Goal: Task Accomplishment & Management: Complete application form

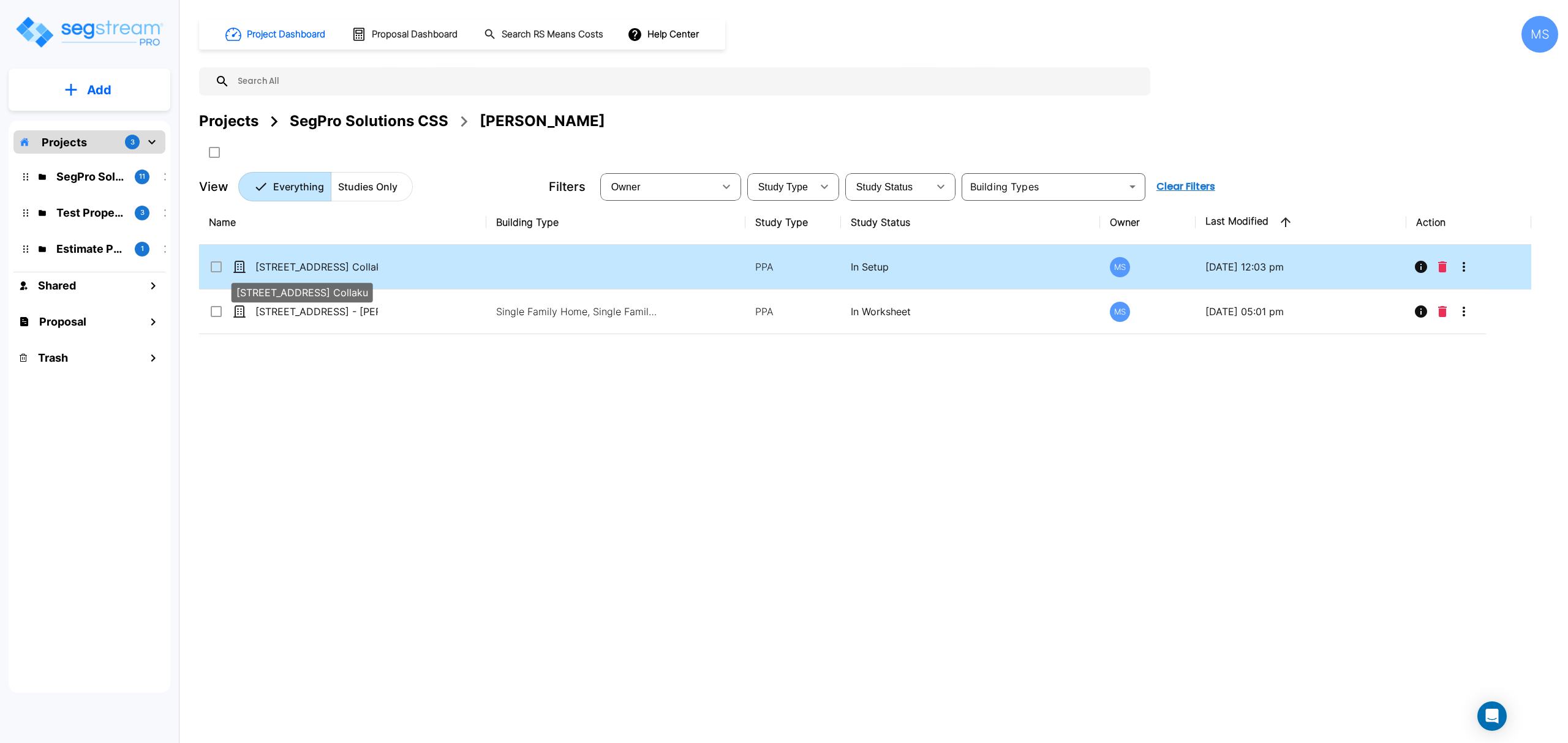
click at [362, 267] on p "[STREET_ADDRESS] Collaku" at bounding box center [316, 266] width 122 height 14
click at [358, 271] on p "[STREET_ADDRESS] Collaku" at bounding box center [316, 266] width 122 height 14
click at [360, 269] on p "[STREET_ADDRESS] Collaku" at bounding box center [316, 266] width 122 height 14
checkbox input "true"
click at [360, 269] on p "[STREET_ADDRESS] Collaku" at bounding box center [316, 266] width 122 height 14
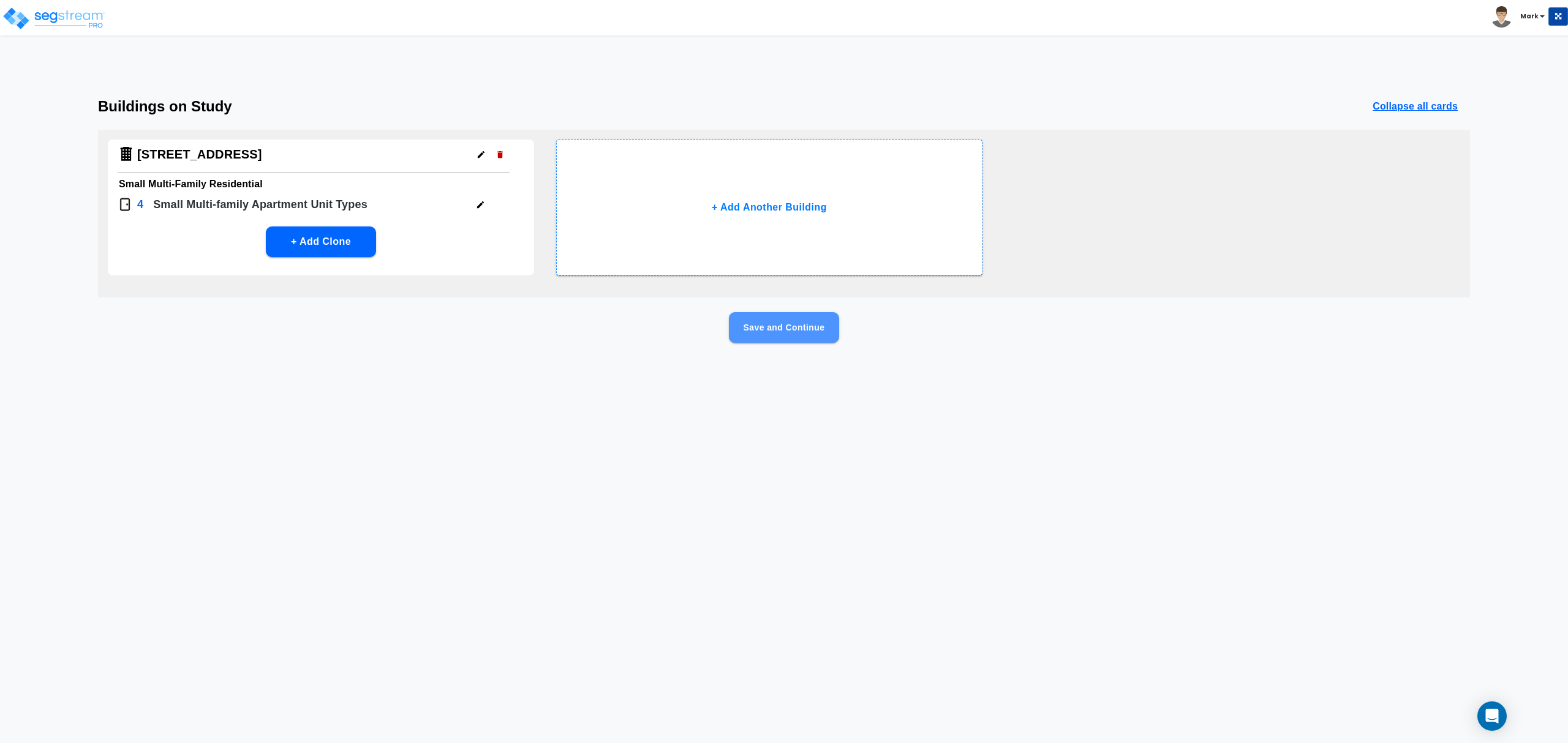
click at [775, 336] on button "Save and Continue" at bounding box center [784, 327] width 110 height 31
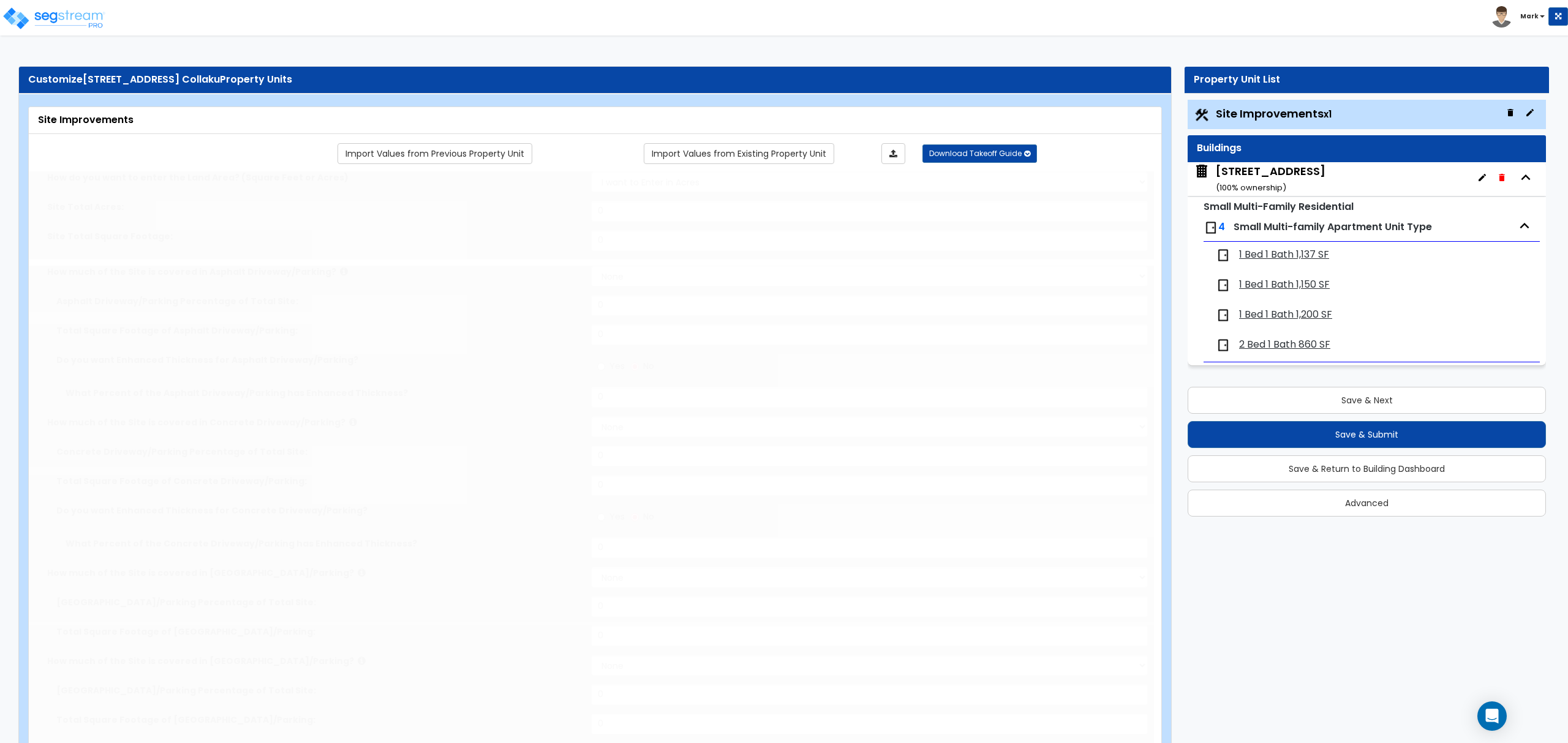
type input "0.06"
select select "2"
type input "320"
radio input "true"
select select "3"
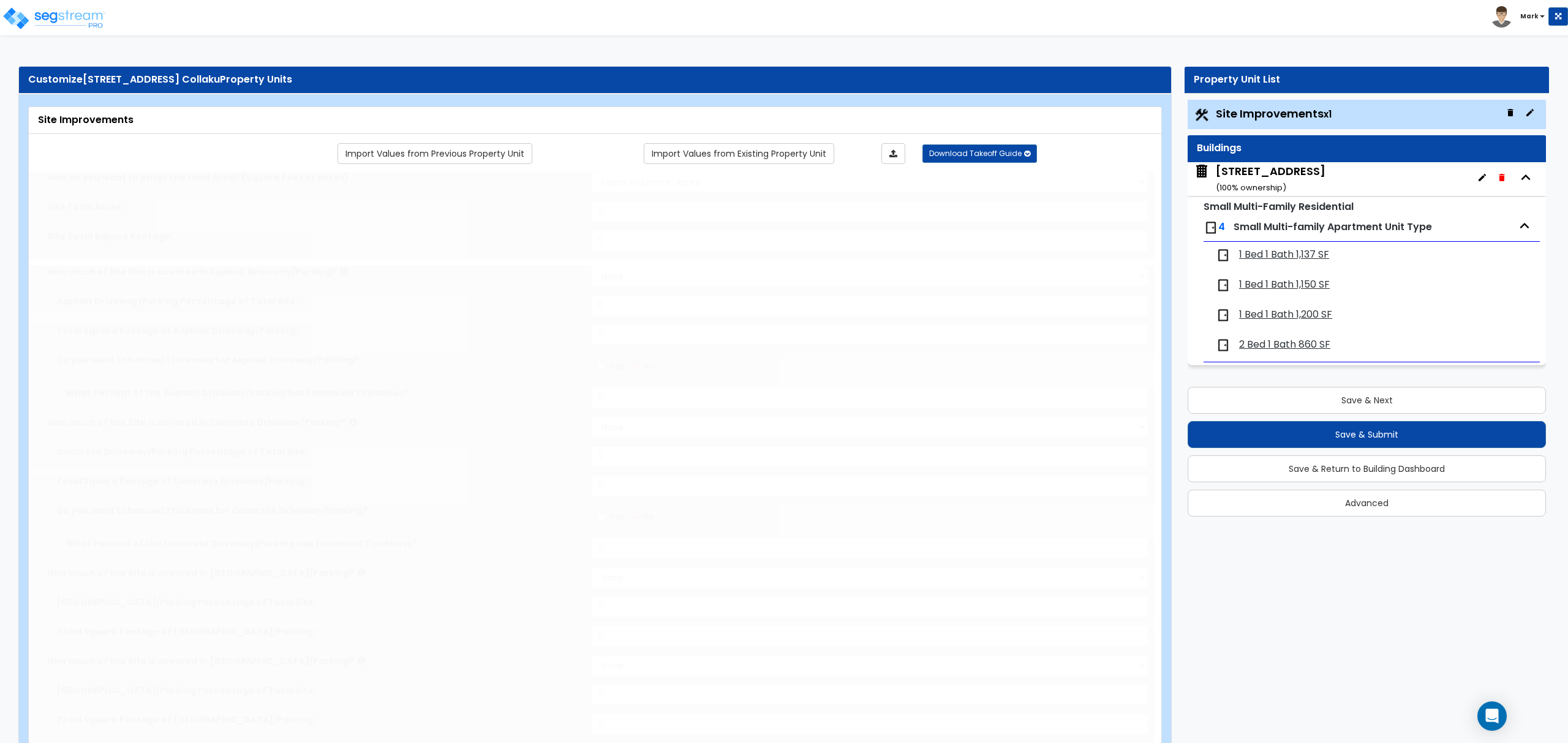
type input "250"
radio input "true"
select select "3"
select select "1"
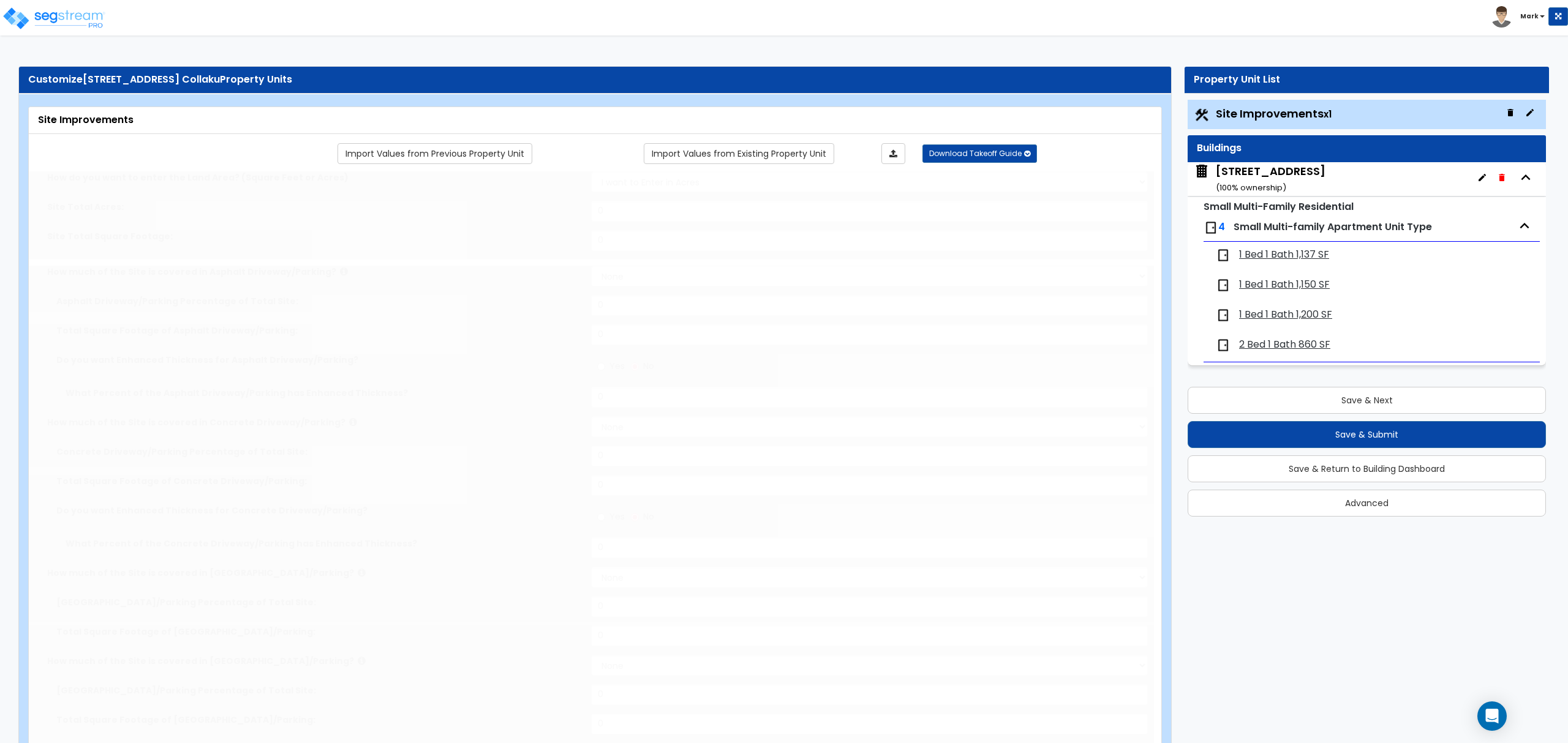
type input "200"
select select "1"
type input "200"
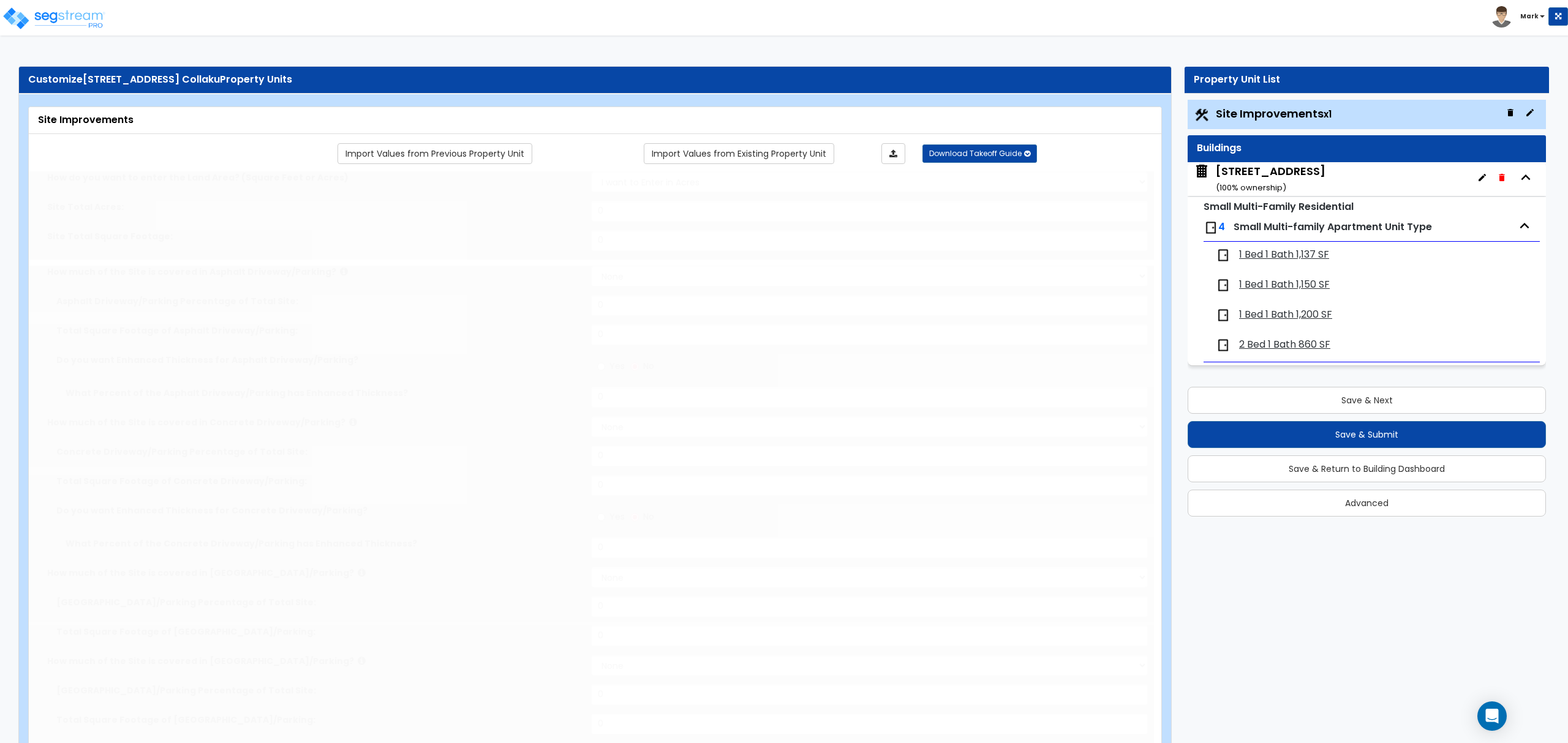
select select "1"
type input "150"
select select "1"
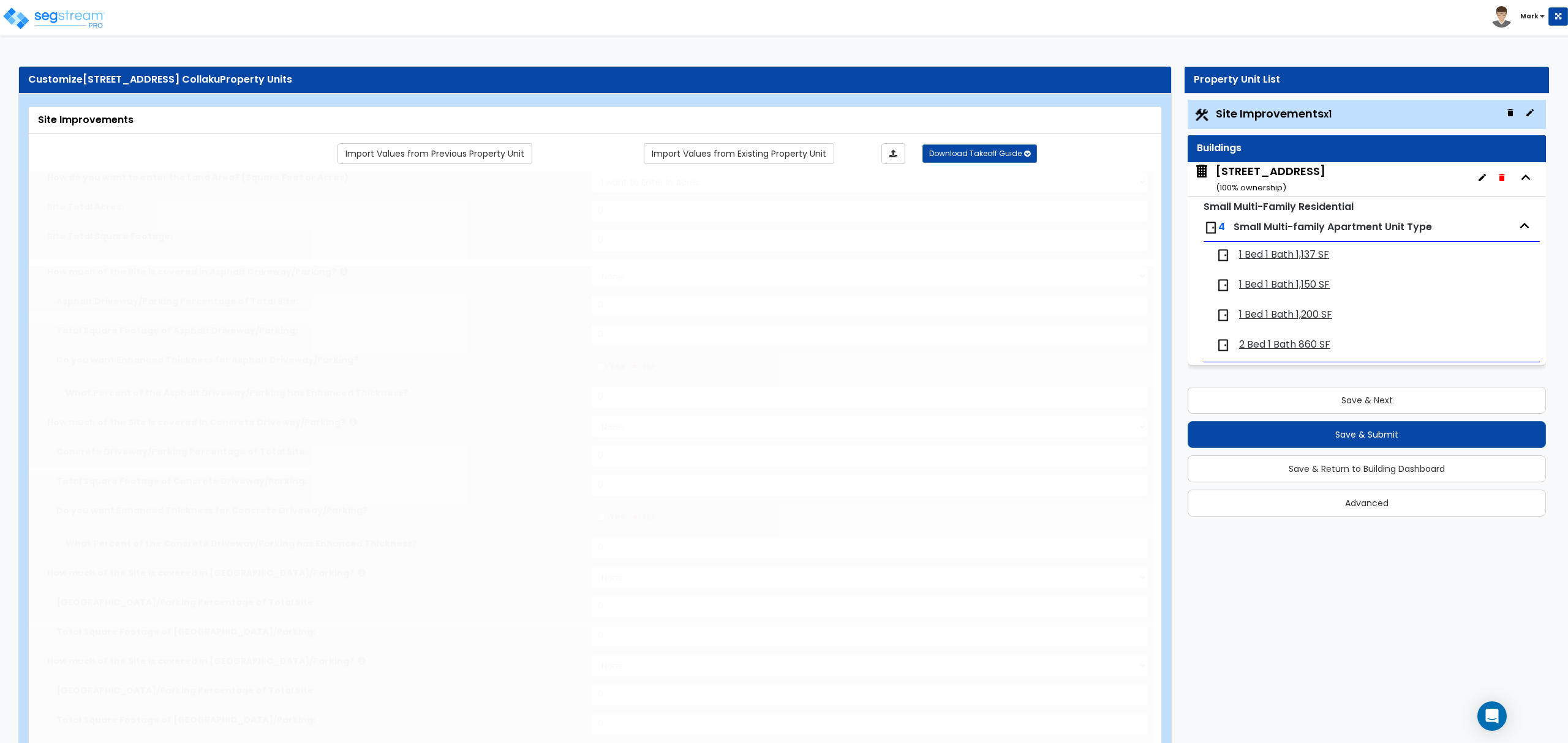
radio input "true"
type input "5"
radio input "true"
type input "60"
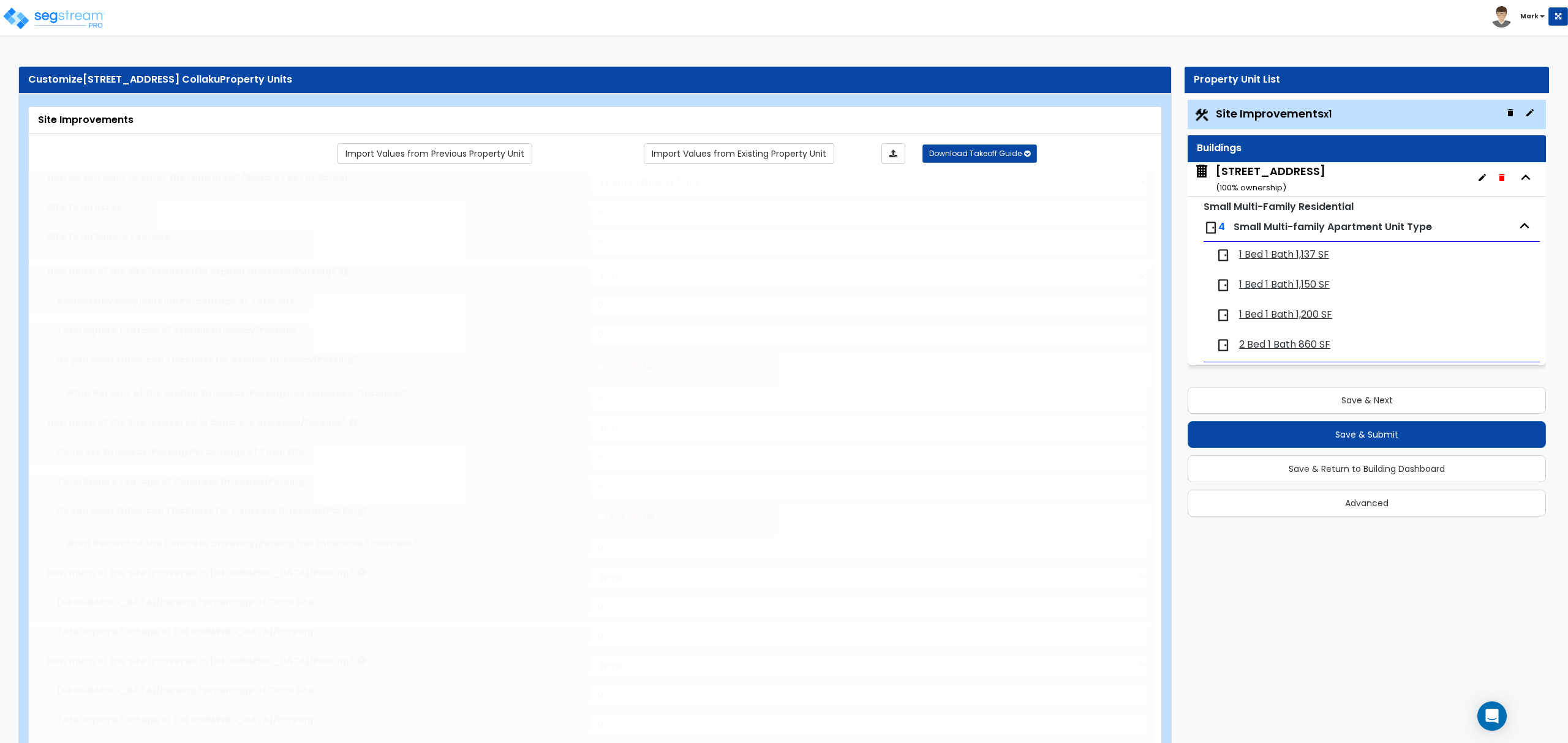
radio input "true"
select select "1"
select select "9"
type input "1"
radio input "true"
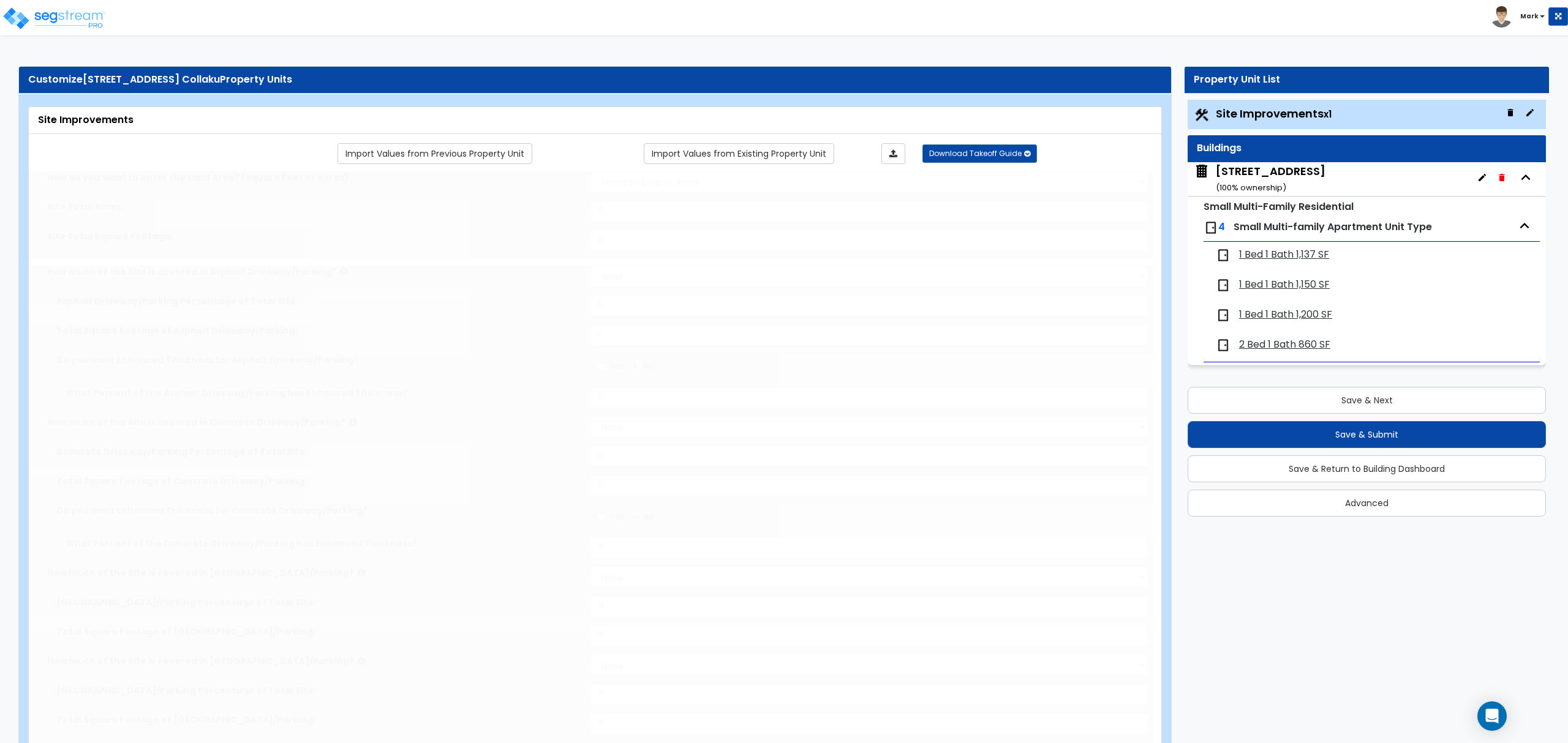
radio input "true"
type input "3"
type input "25"
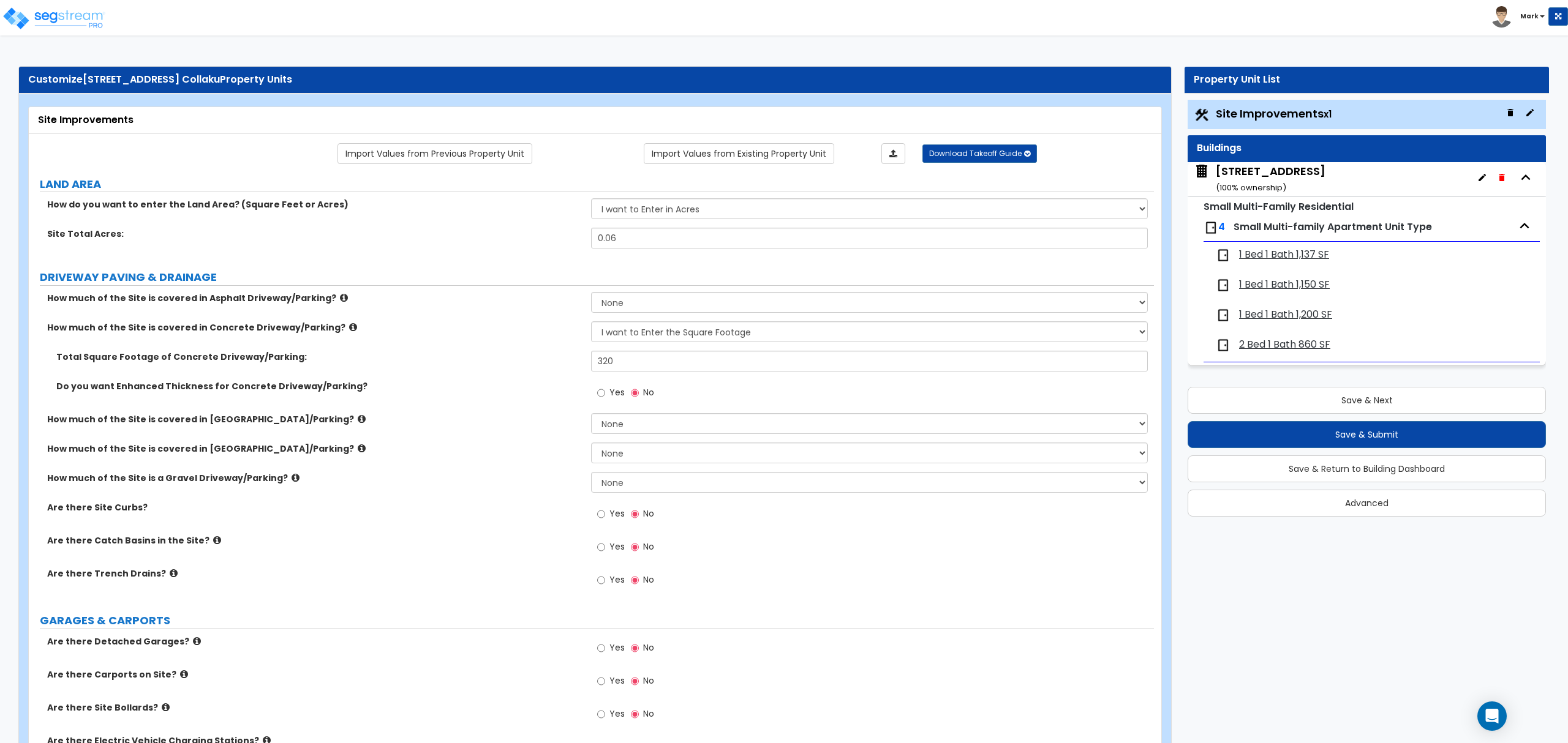
click at [1308, 251] on span "1 Bed 1 Bath 1,137 SF" at bounding box center [1284, 255] width 90 height 14
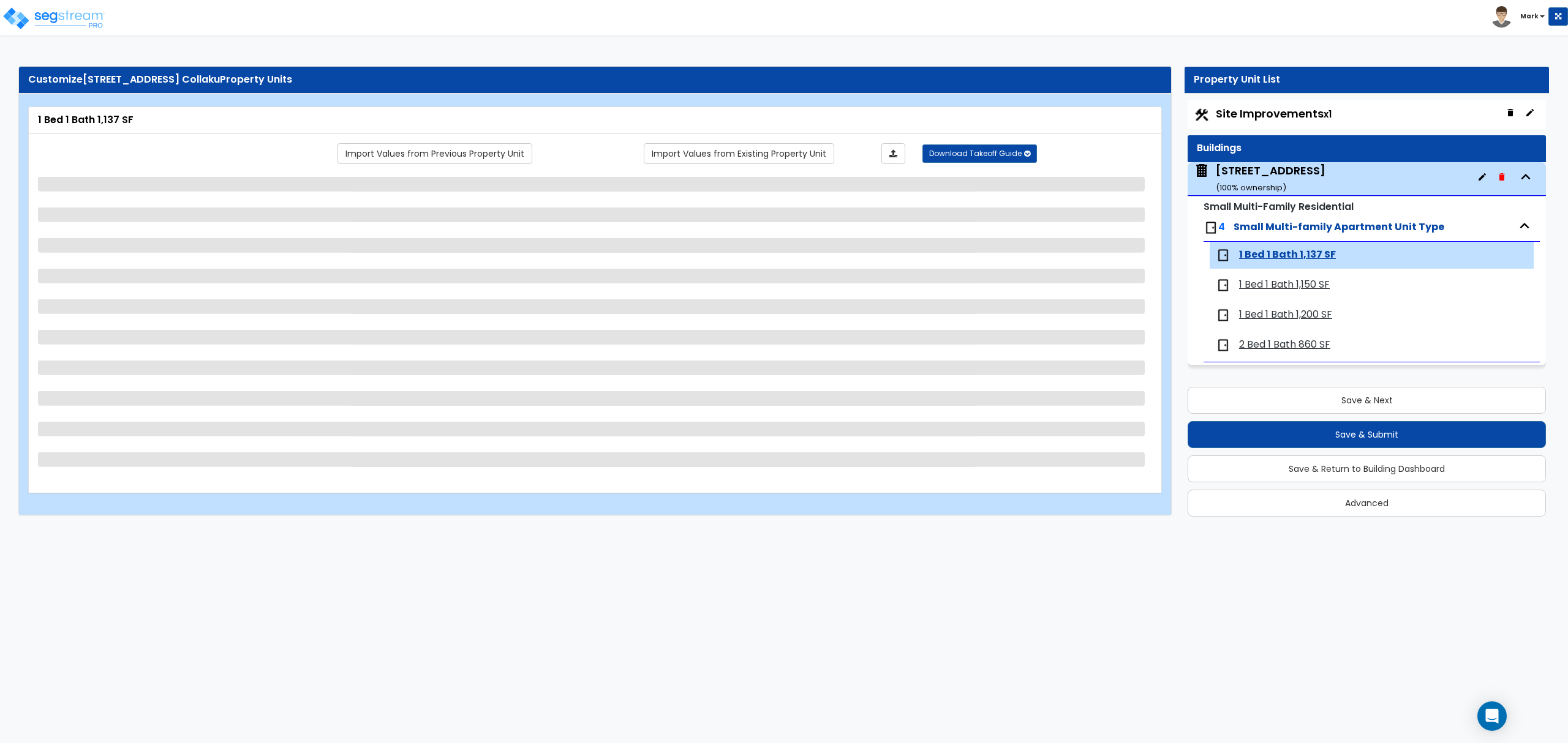
select select "1"
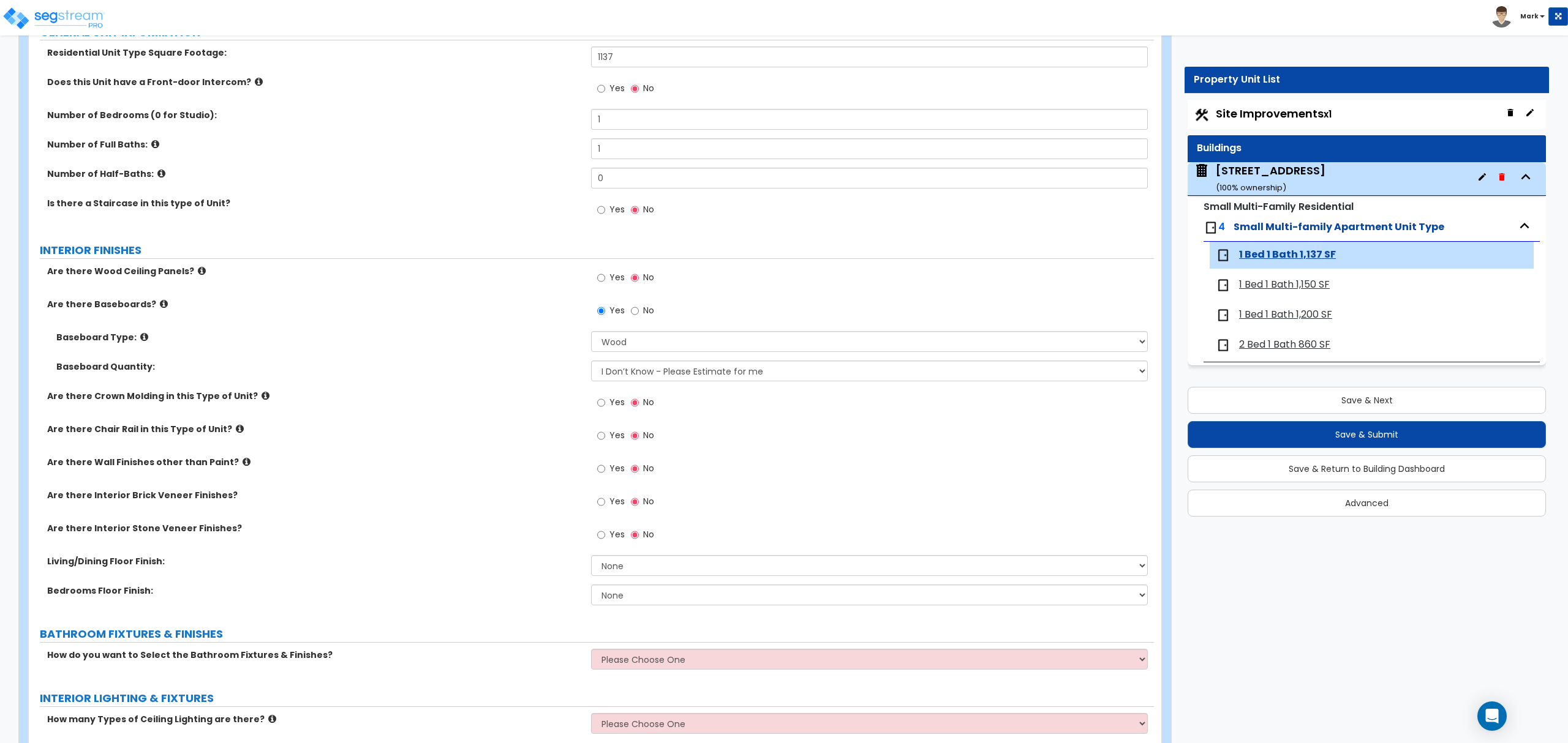
scroll to position [245, 0]
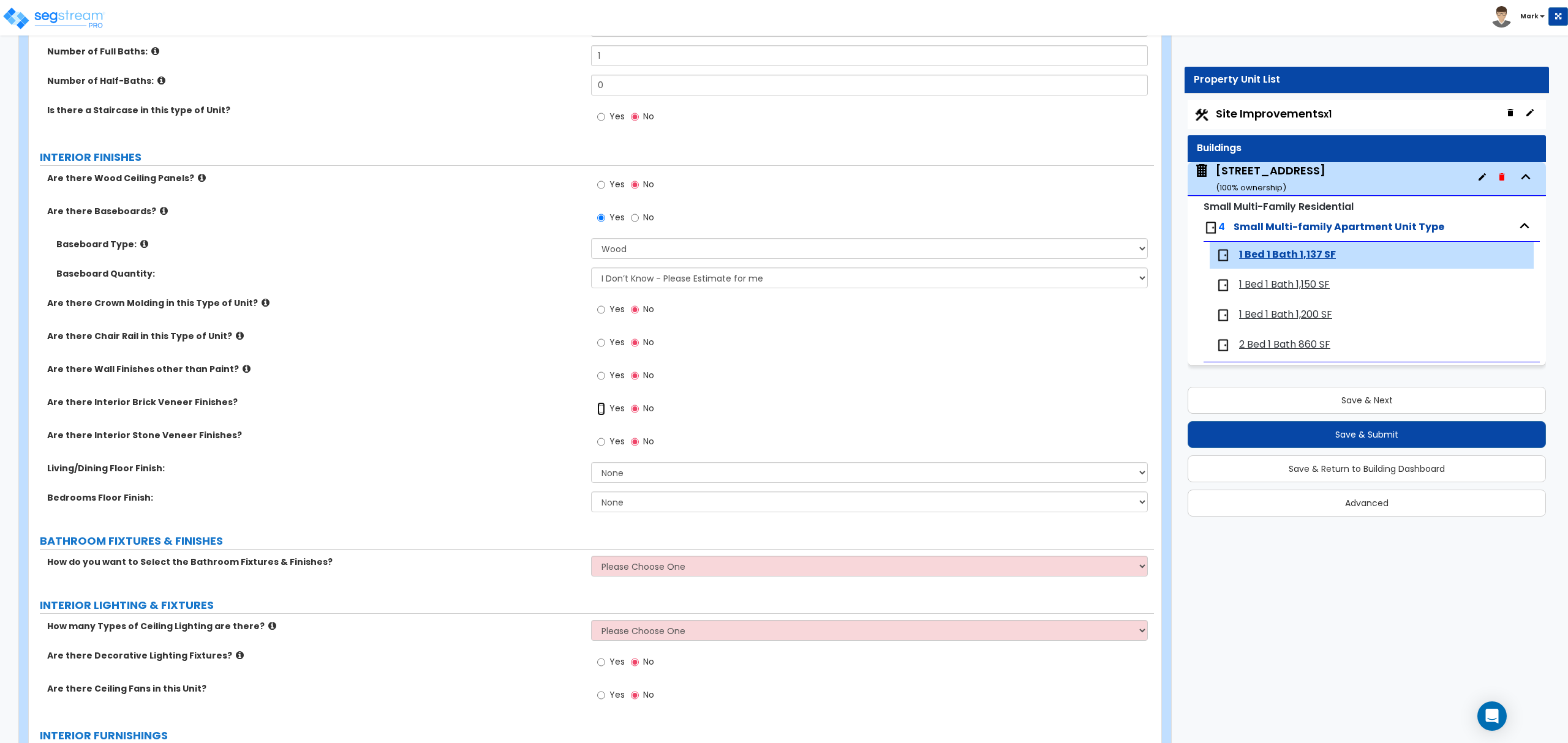
click at [599, 408] on input "Yes" at bounding box center [601, 409] width 8 height 14
radio input "true"
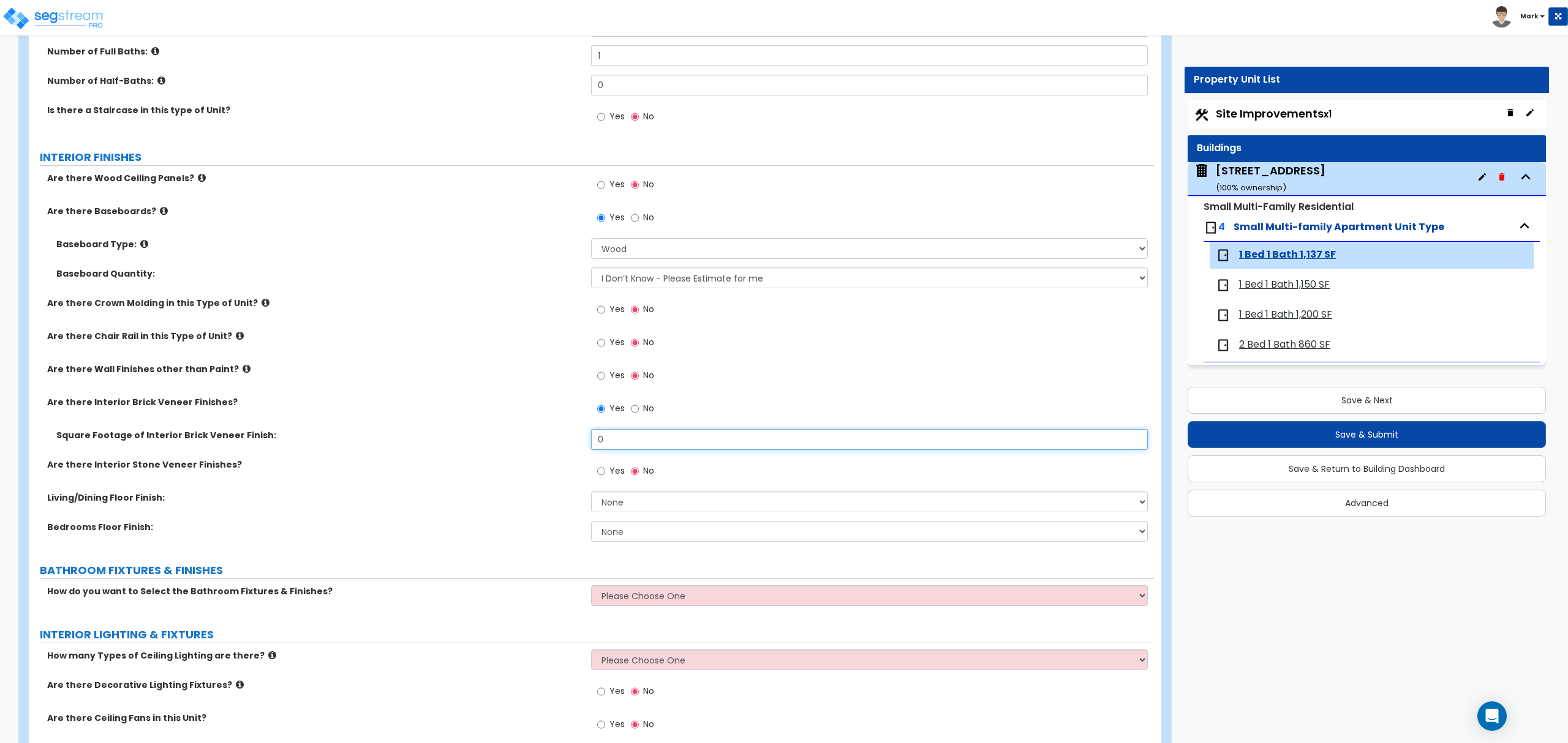
click at [600, 448] on input "0" at bounding box center [869, 440] width 556 height 21
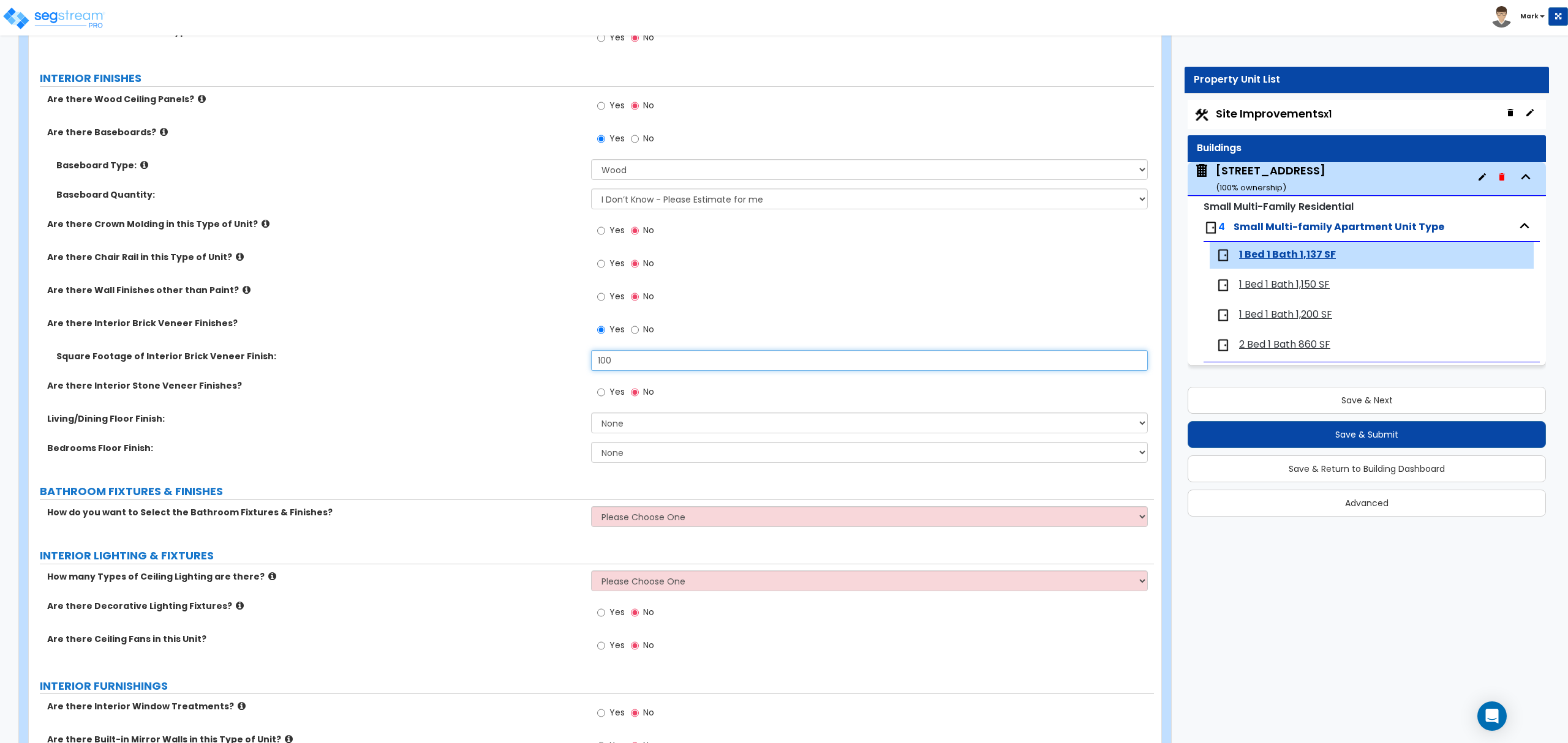
scroll to position [327, 0]
type input "100"
click at [635, 422] on select "None Tile Flooring Hardwood Flooring Resilient Laminate Flooring VCT Flooring S…" at bounding box center [869, 421] width 556 height 21
select select "1"
click at [591, 411] on select "None Tile Flooring Hardwood Flooring Resilient Laminate Flooring VCT Flooring S…" at bounding box center [869, 421] width 556 height 21
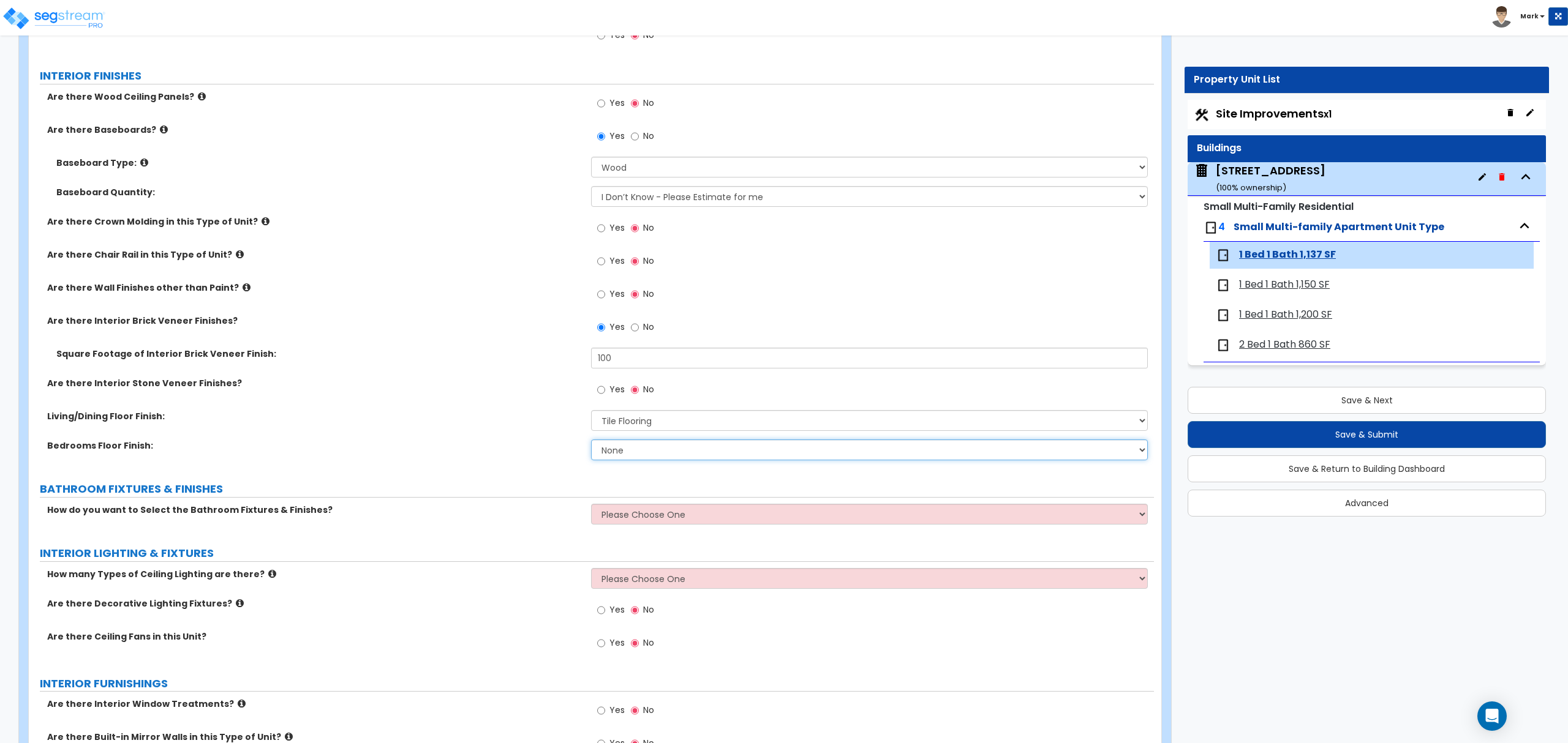
click at [638, 449] on select "None Tile Flooring Hardwood Flooring Resilient Laminate Flooring VCT Flooring S…" at bounding box center [869, 450] width 556 height 21
select select "2"
click at [591, 441] on select "None Tile Flooring Hardwood Flooring Resilient Laminate Flooring VCT Flooring S…" at bounding box center [869, 450] width 556 height 21
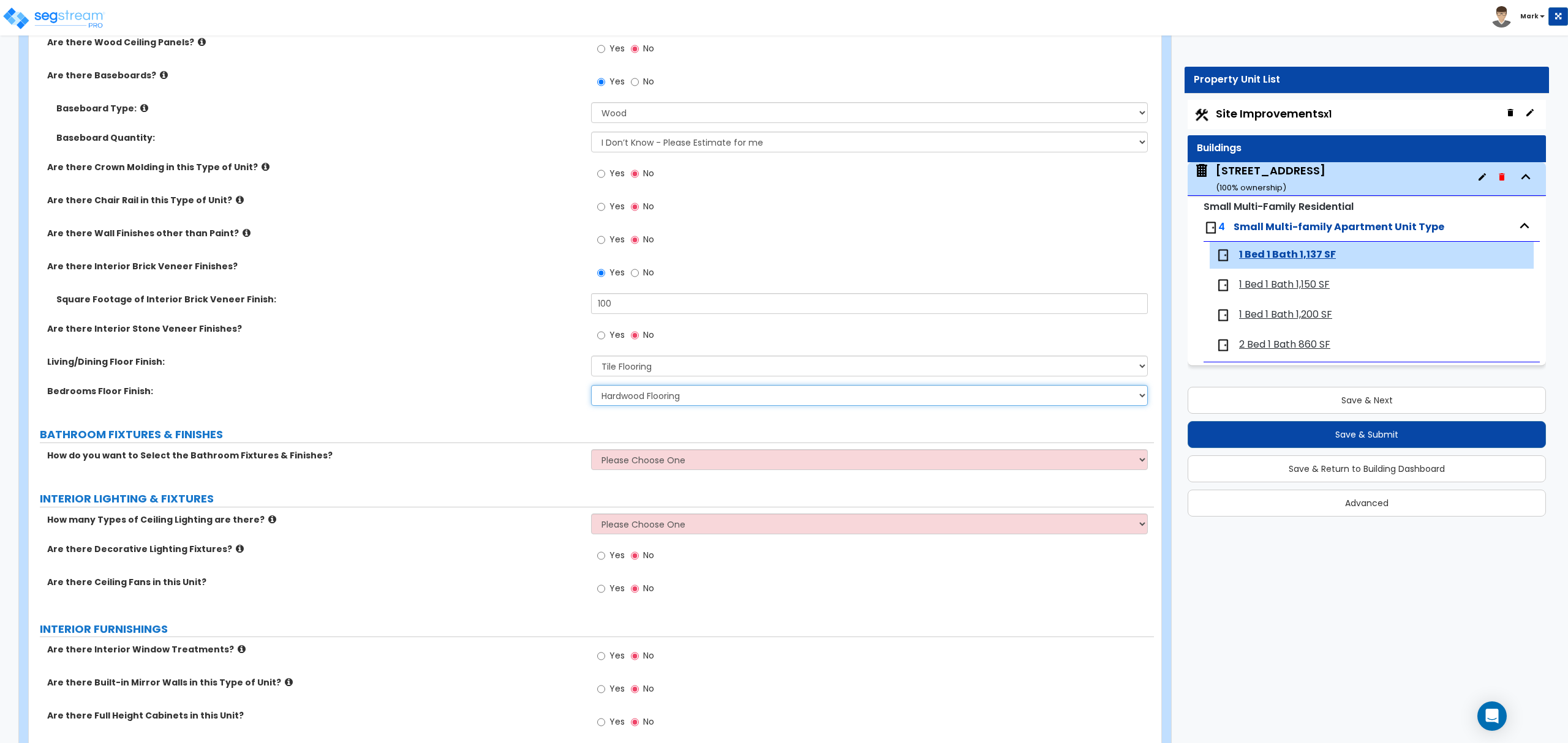
scroll to position [408, 0]
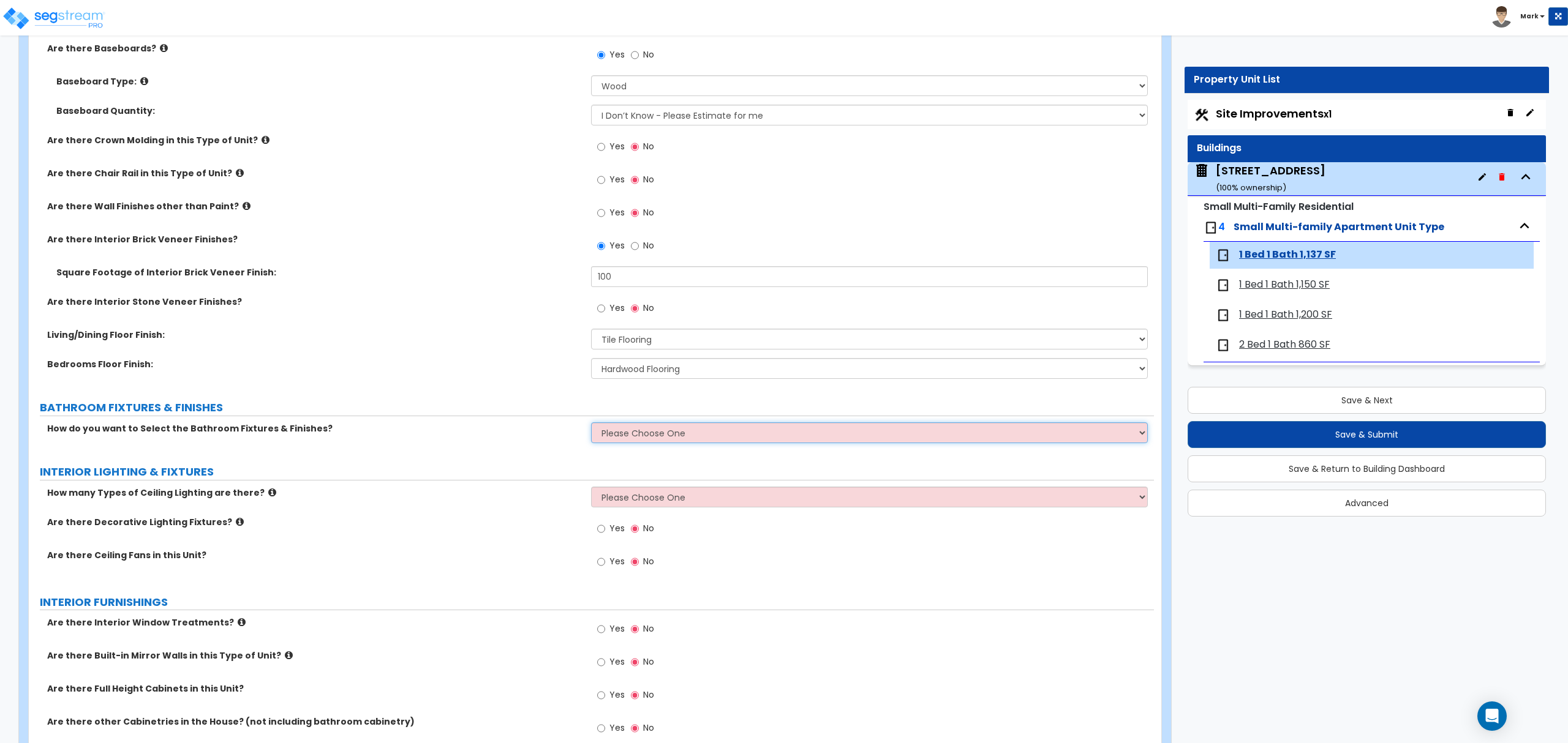
click at [626, 432] on select "Please Choose One Select the type of Fixtures and Finishes only for one Bath an…" at bounding box center [869, 433] width 556 height 21
select select "2"
click at [591, 424] on select "Please Choose One Select the type of Fixtures and Finishes only for one Bath an…" at bounding box center [869, 433] width 556 height 21
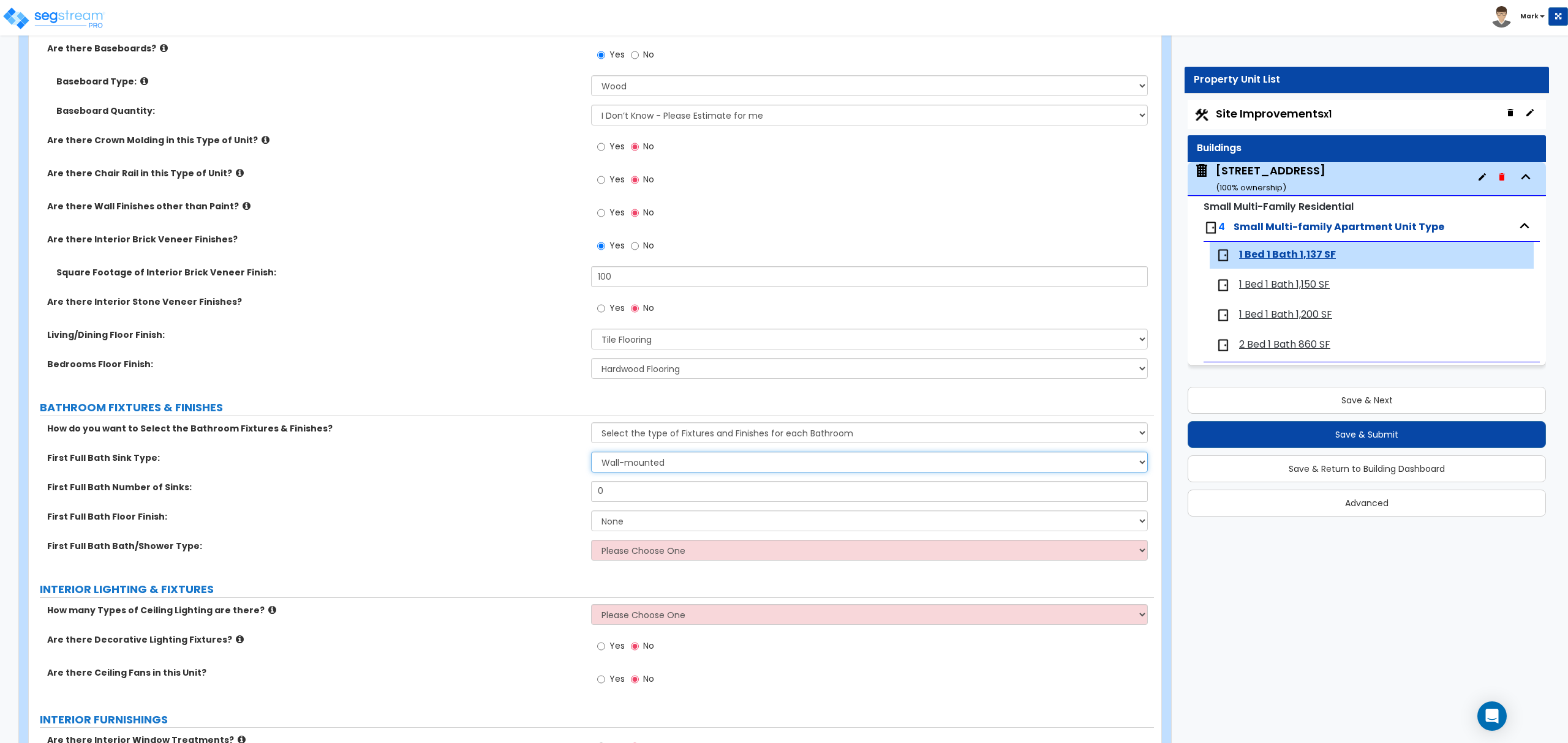
click at [632, 456] on select "Wall-mounted Pedestal-mounted Vanity-mounted" at bounding box center [869, 462] width 556 height 21
select select "3"
click at [591, 453] on select "Wall-mounted Pedestal-mounted Vanity-mounted" at bounding box center [869, 462] width 556 height 21
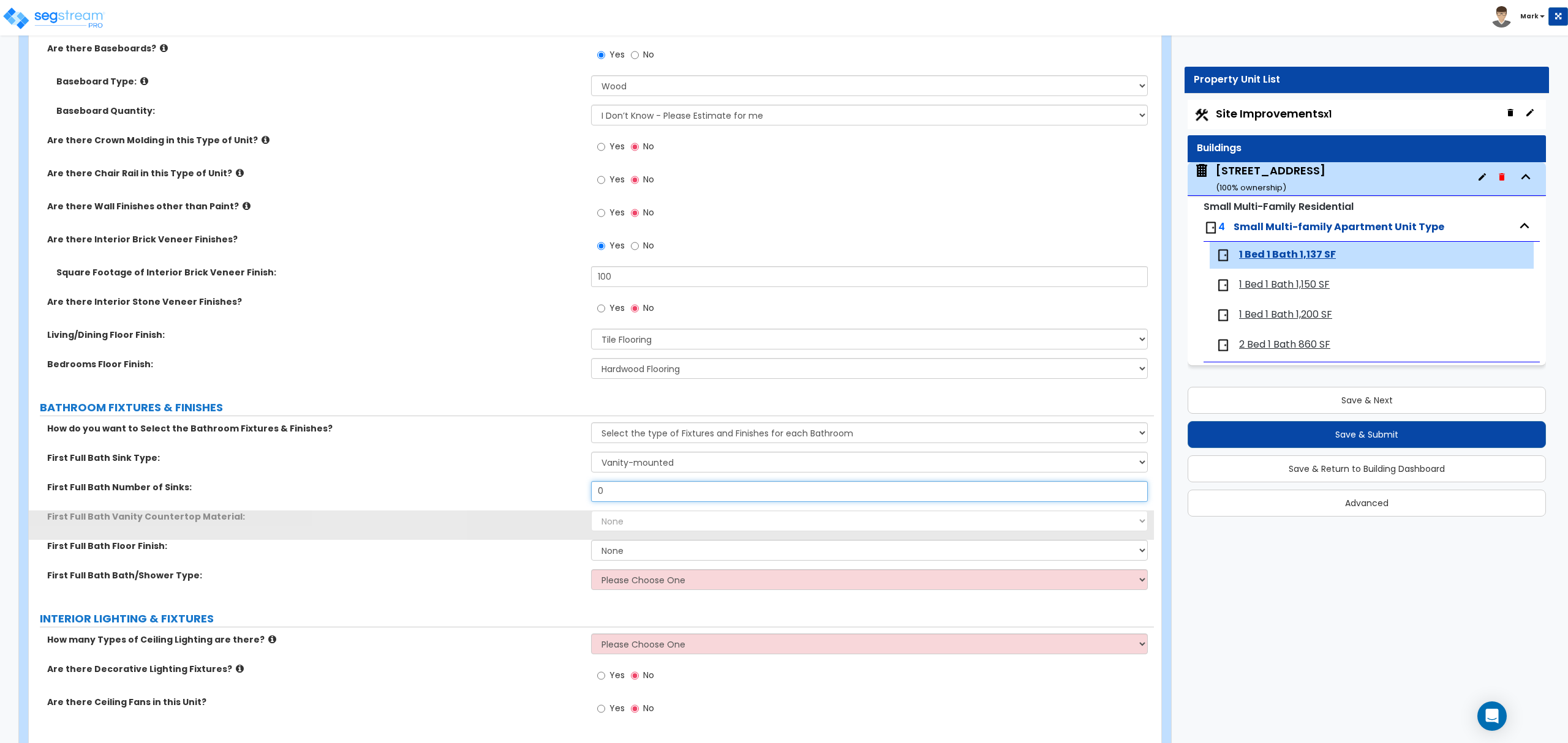
click at [638, 490] on input "0" at bounding box center [869, 492] width 556 height 21
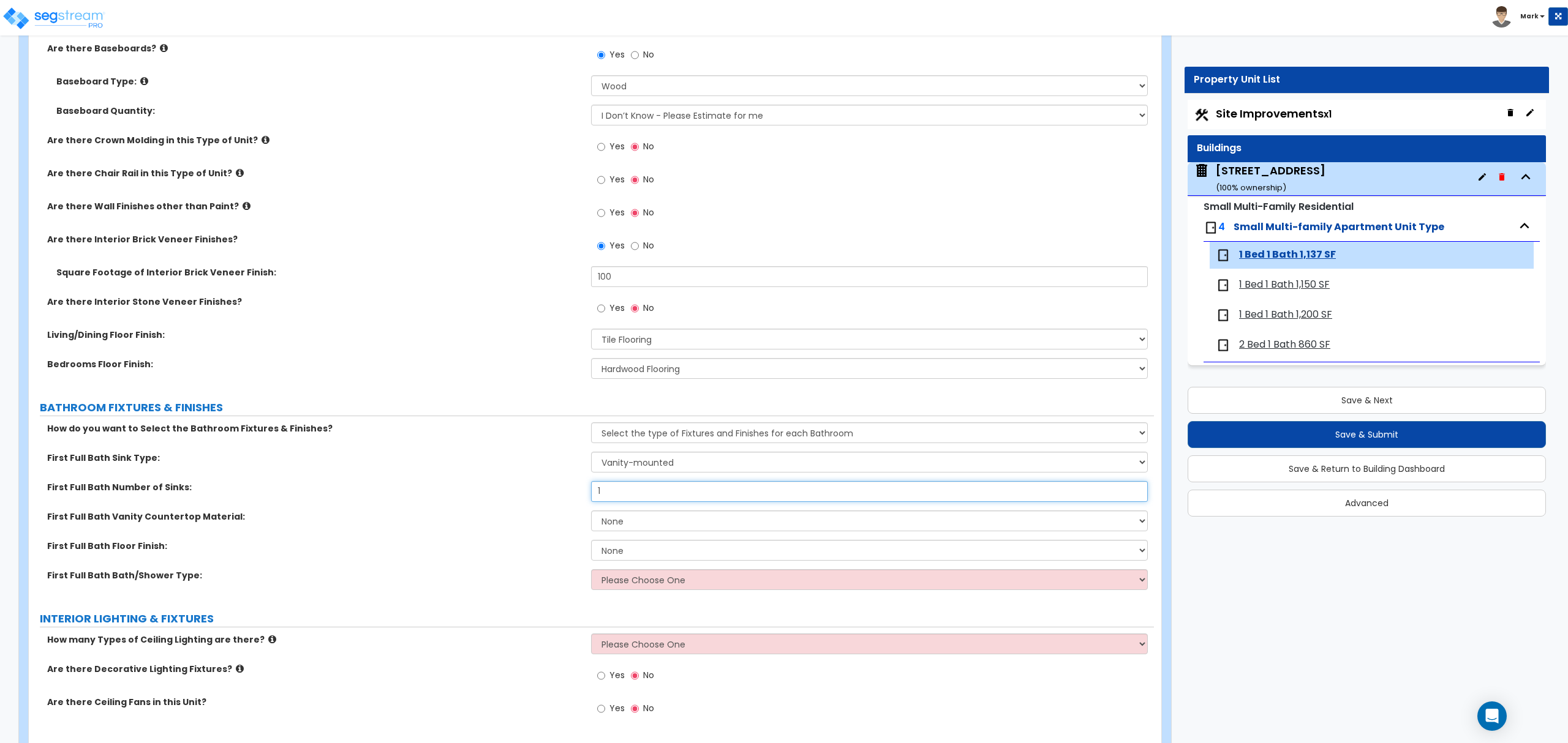
type input "1"
drag, startPoint x: 662, startPoint y: 541, endPoint x: 672, endPoint y: 532, distance: 13.5
click at [663, 541] on select "None Tile Flooring Hardwood Flooring Resilient Laminate Flooring VCT Flooring S…" at bounding box center [869, 551] width 556 height 21
click at [675, 528] on select "None Plastic Laminate Solid Surface Stone Quartz Marble Tile Wood" at bounding box center [869, 521] width 556 height 21
select select "2"
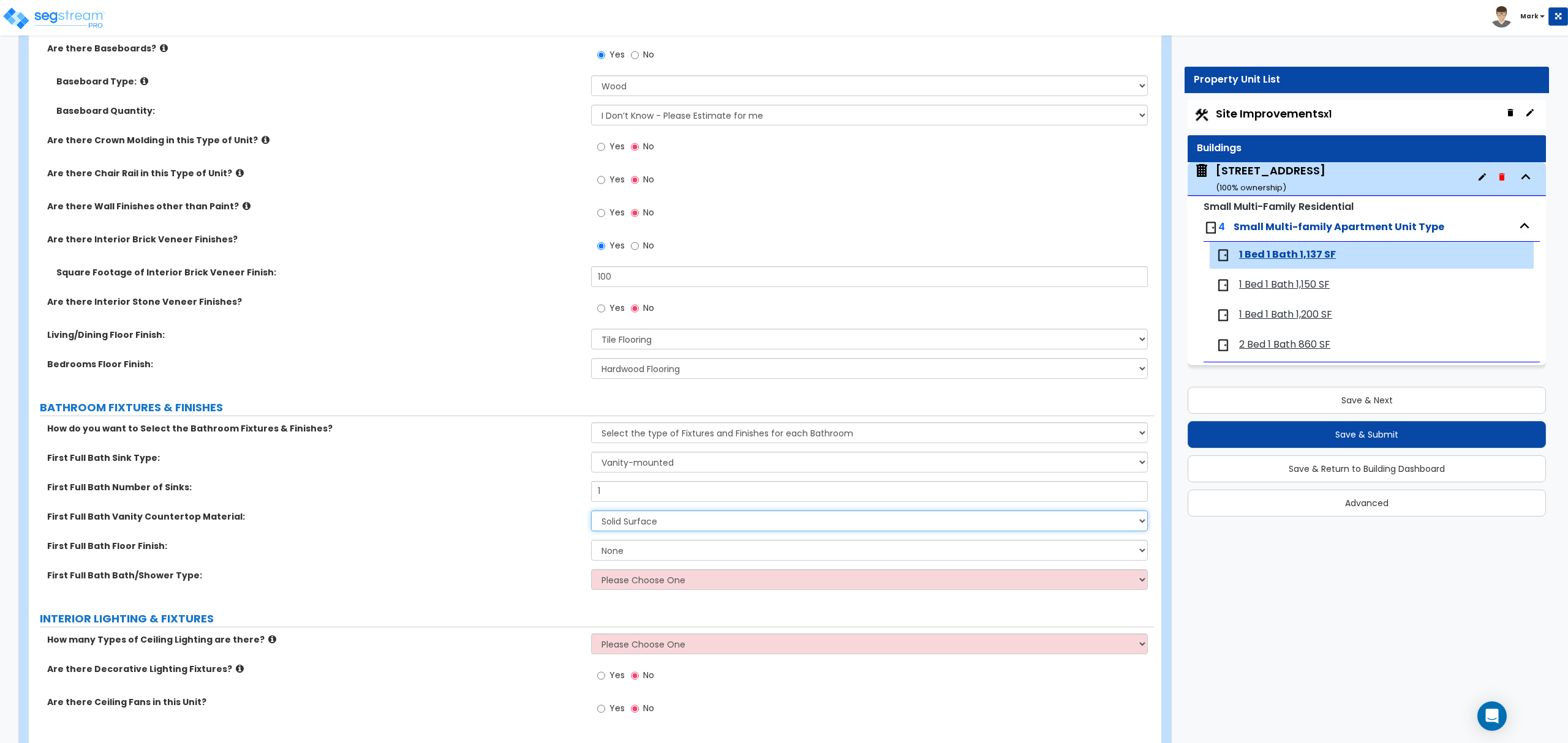
click at [591, 512] on select "None Plastic Laminate Solid Surface Stone Quartz Marble Tile Wood" at bounding box center [869, 521] width 556 height 21
click at [666, 554] on select "None Tile Flooring Hardwood Flooring Resilient Laminate Flooring VCT Flooring S…" at bounding box center [869, 551] width 556 height 21
select select "1"
click at [591, 541] on select "None Tile Flooring Hardwood Flooring Resilient Laminate Flooring VCT Flooring S…" at bounding box center [869, 551] width 556 height 21
click at [663, 585] on select "Please Choose One Standalone Shower Bathtub - Shower Combo" at bounding box center [869, 580] width 556 height 21
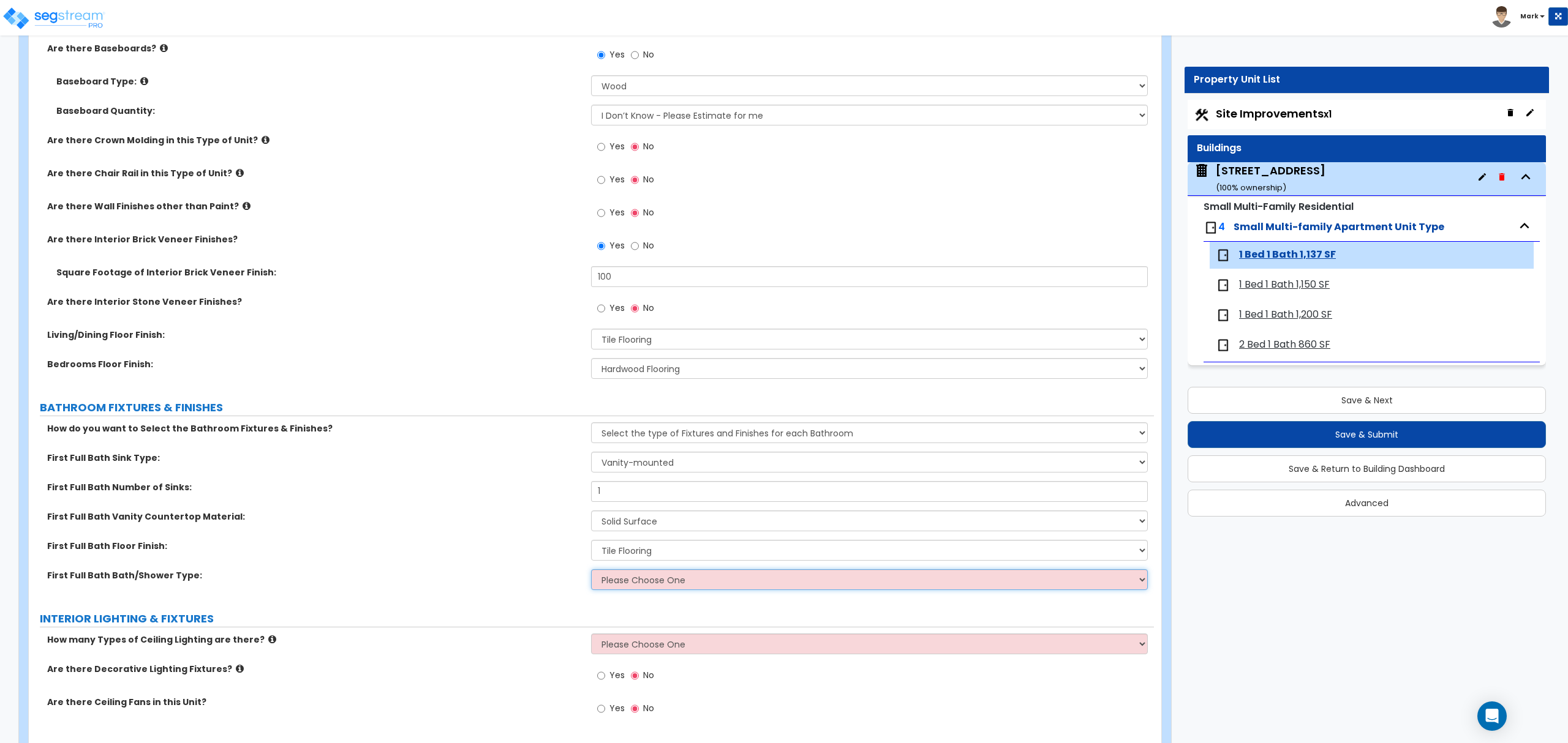
click at [669, 583] on select "Please Choose One Standalone Shower Bathtub - Shower Combo" at bounding box center [869, 580] width 556 height 21
click at [591, 570] on select "Please Choose One Standalone Shower Bathtub - Shower Combo" at bounding box center [869, 580] width 556 height 21
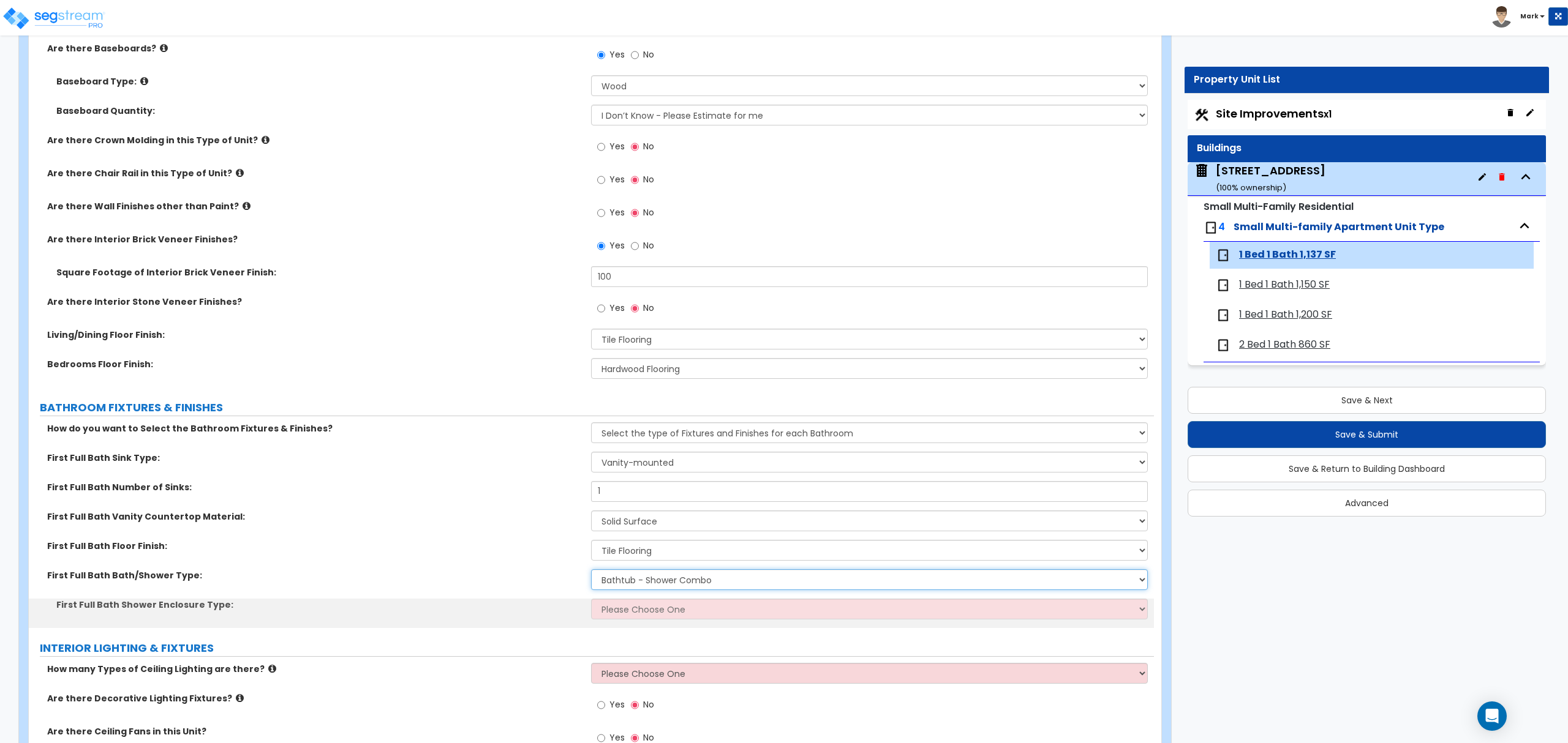
click at [663, 584] on select "Please Choose One Standalone Shower Bathtub - Shower Combo" at bounding box center [869, 580] width 556 height 21
select select "1"
click at [591, 570] on select "Please Choose One Standalone Shower Bathtub - Shower Combo" at bounding box center [869, 580] width 556 height 21
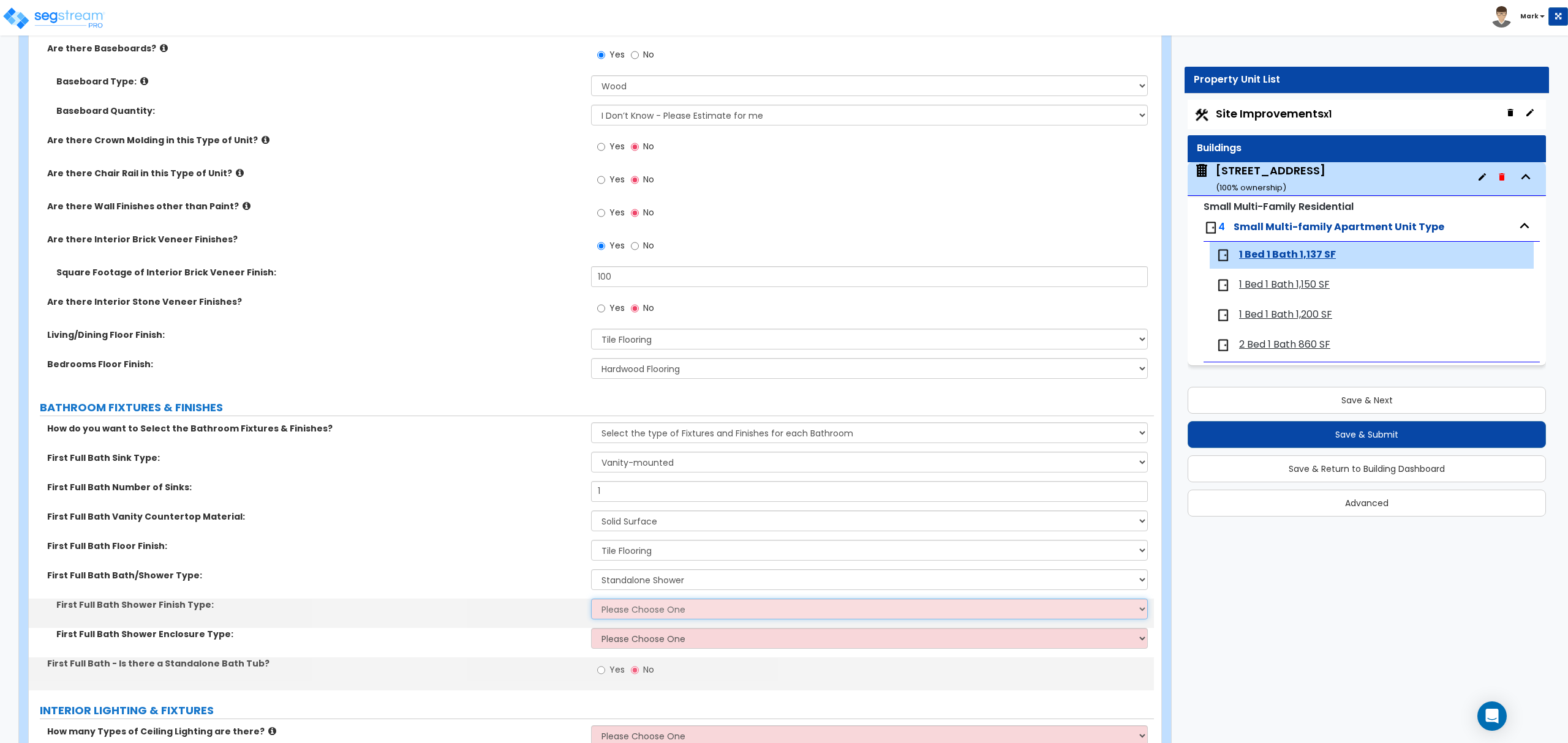
click at [659, 619] on select "Please Choose One Plastic Tile Stone" at bounding box center [869, 609] width 556 height 21
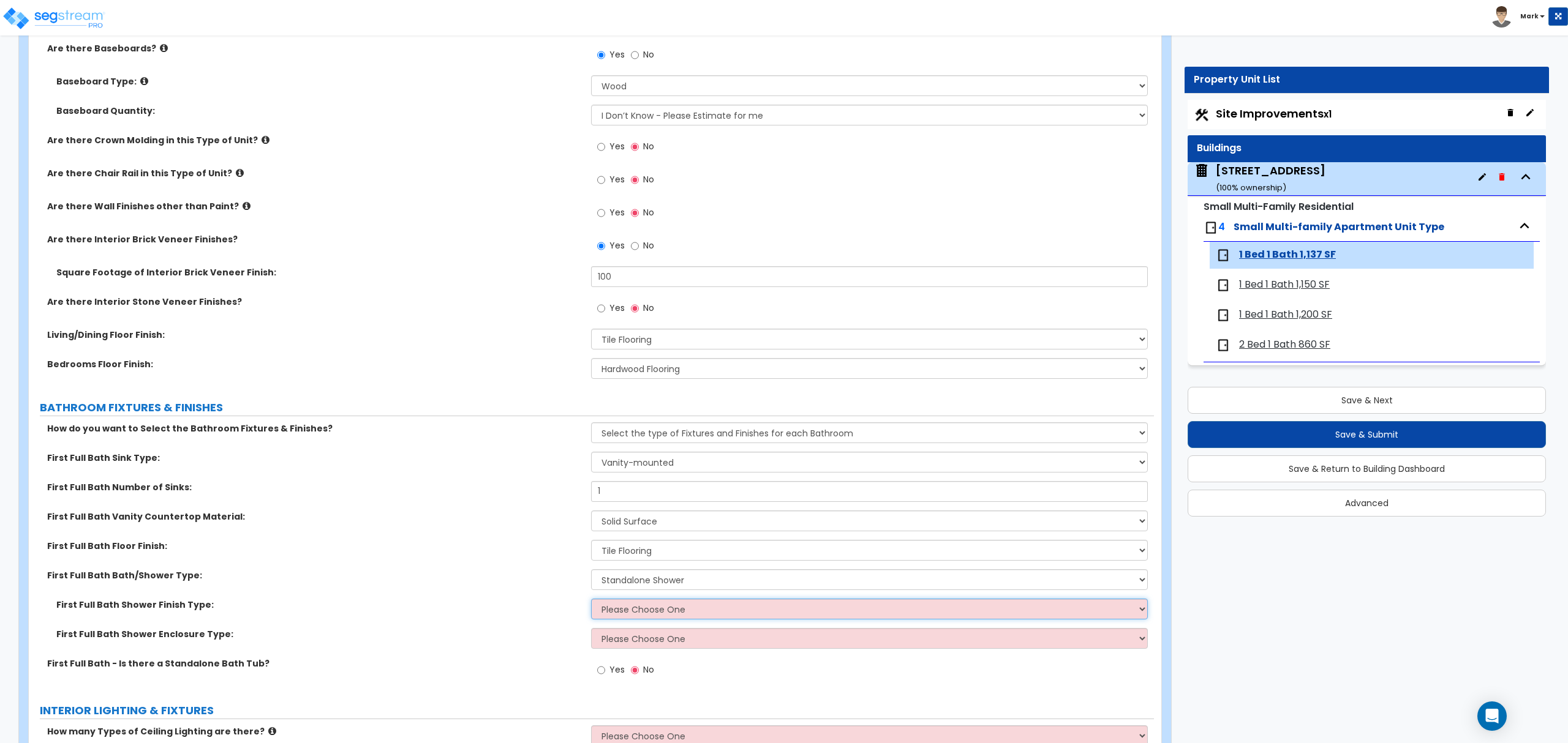
select select "1"
click at [591, 600] on select "Please Choose One Plastic Tile Stone" at bounding box center [869, 609] width 556 height 21
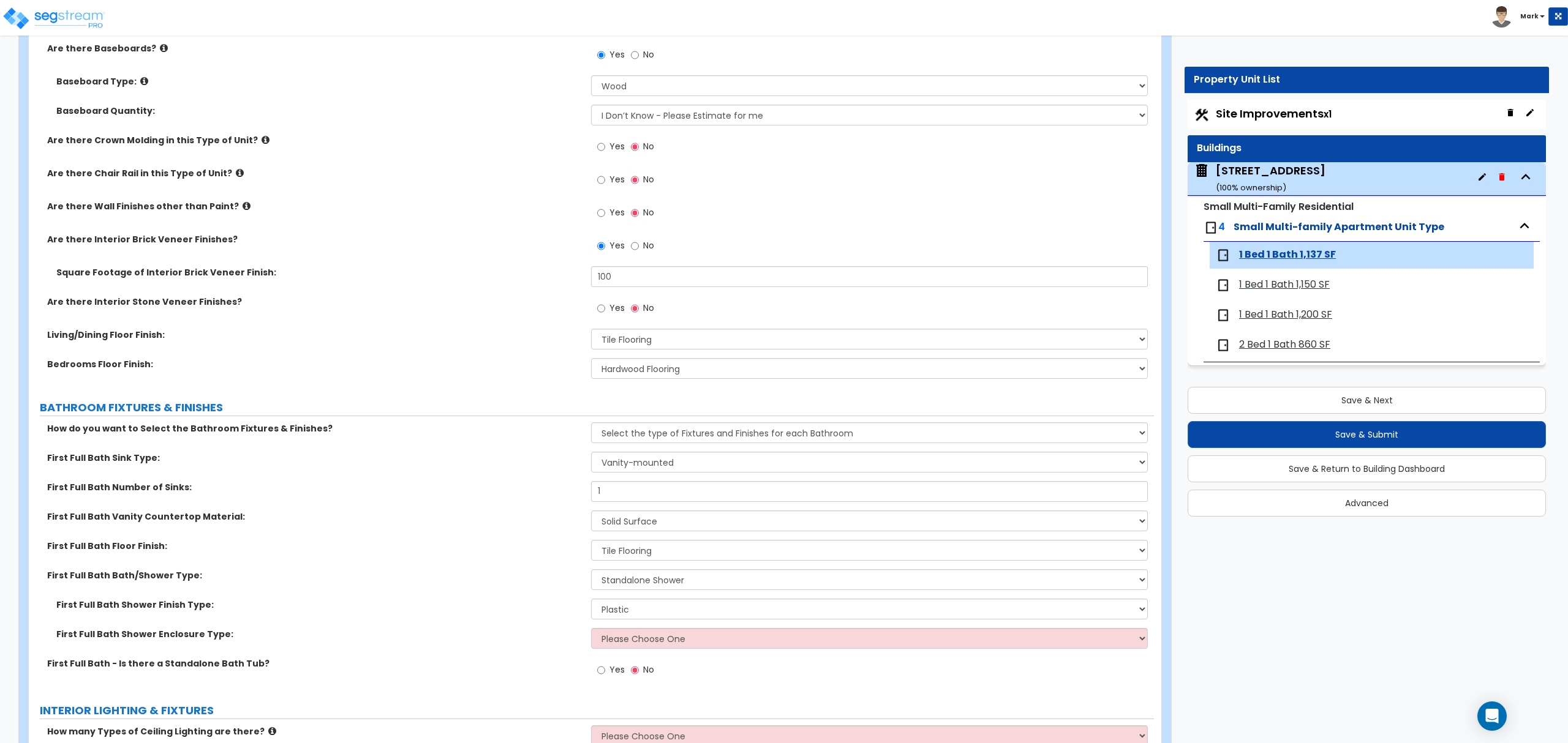
click at [655, 652] on div "First Full Bath Shower Enclosure Type: Please Choose One Curtain & Rod Glass Sl…" at bounding box center [591, 643] width 1125 height 29
click at [655, 639] on select "Please Choose One Curtain & Rod Glass Sliding Doors Glass Hinged Doors" at bounding box center [869, 639] width 556 height 21
click at [591, 629] on select "Please Choose One Curtain & Rod Glass Sliding Doors Glass Hinged Doors" at bounding box center [869, 639] width 556 height 21
drag, startPoint x: 655, startPoint y: 635, endPoint x: 659, endPoint y: 649, distance: 14.6
click at [658, 637] on select "Please Choose One Curtain & Rod Glass Sliding Doors Glass Hinged Doors" at bounding box center [869, 639] width 556 height 21
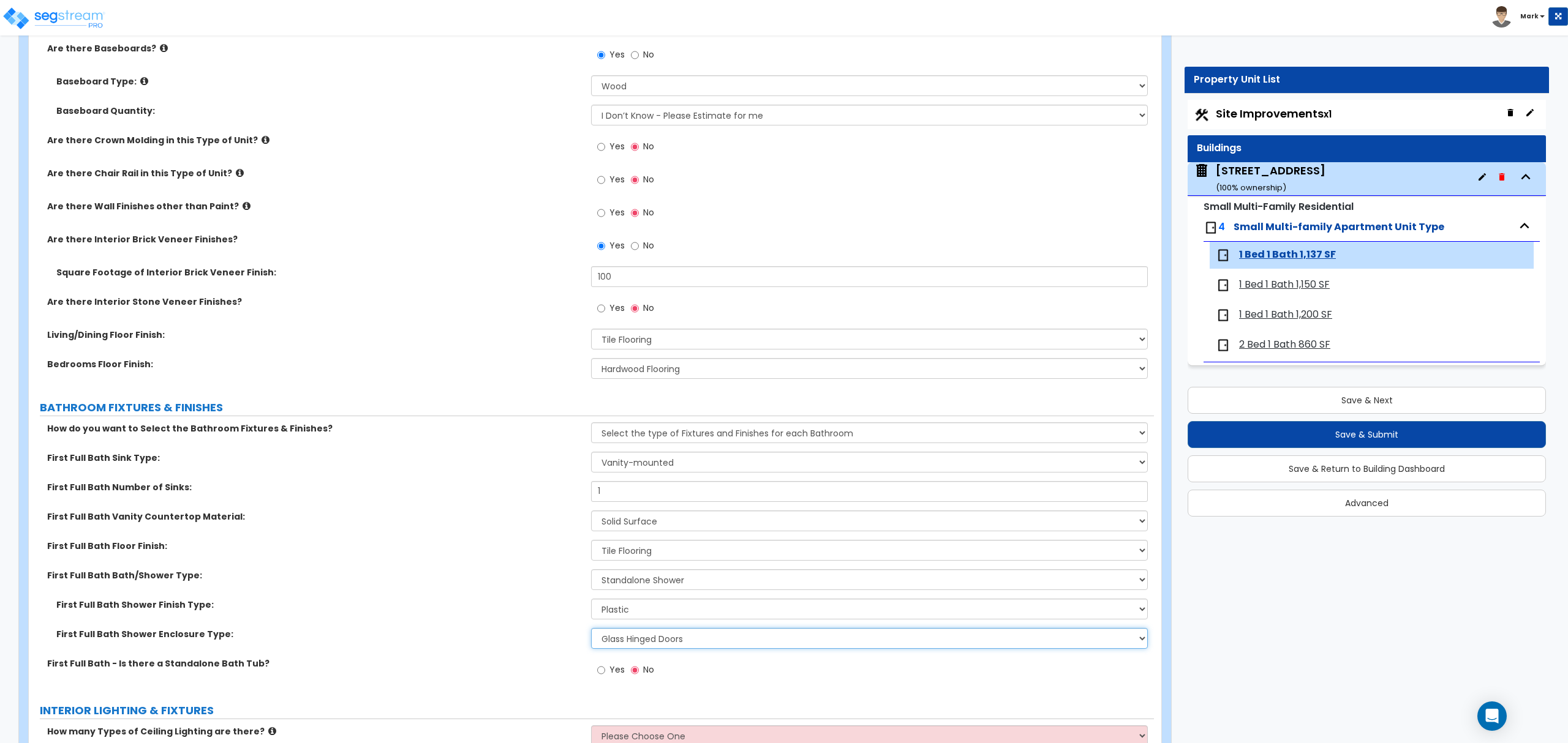
select select "2"
click at [591, 629] on select "Please Choose One Curtain & Rod Glass Sliding Doors Glass Hinged Doors" at bounding box center [869, 639] width 556 height 21
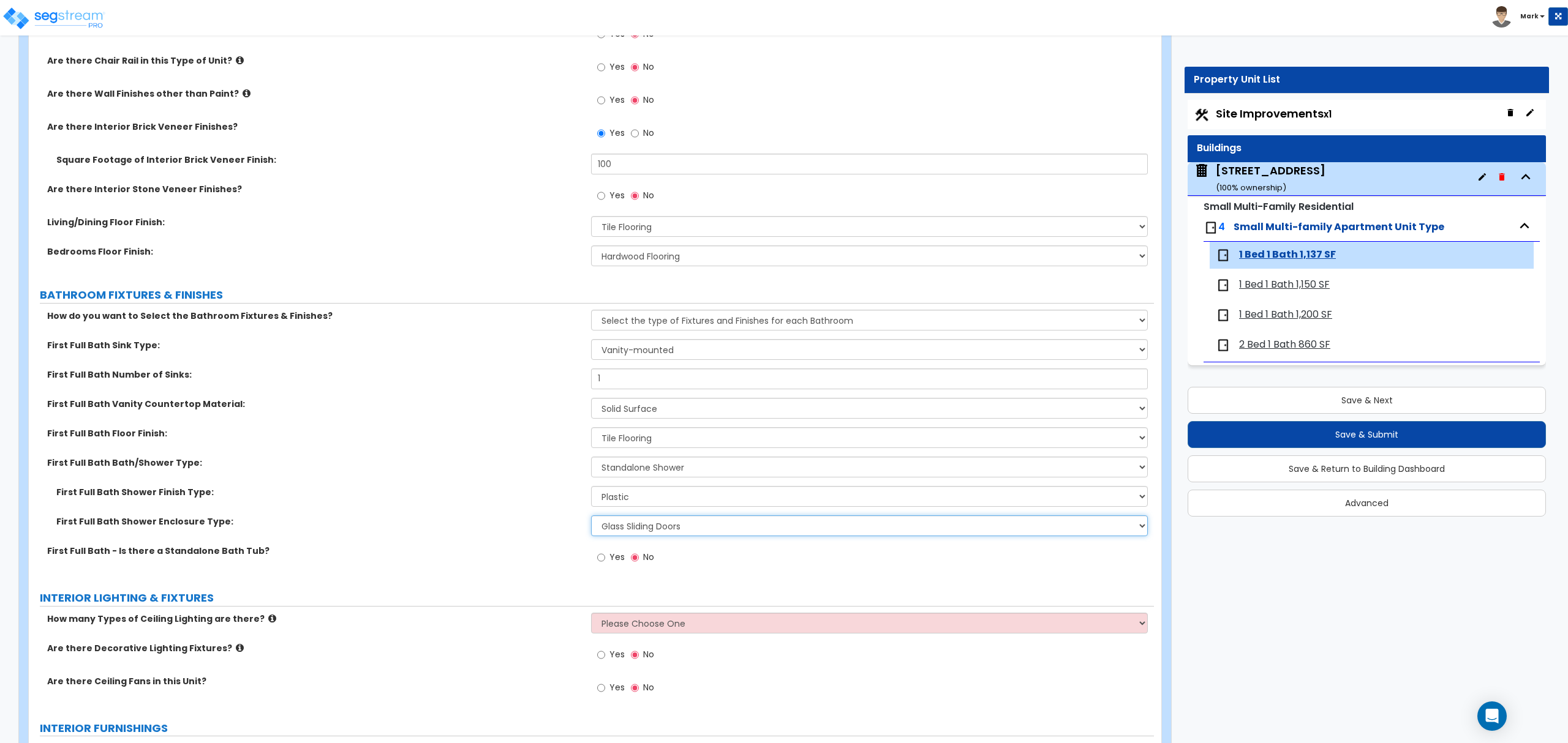
scroll to position [571, 0]
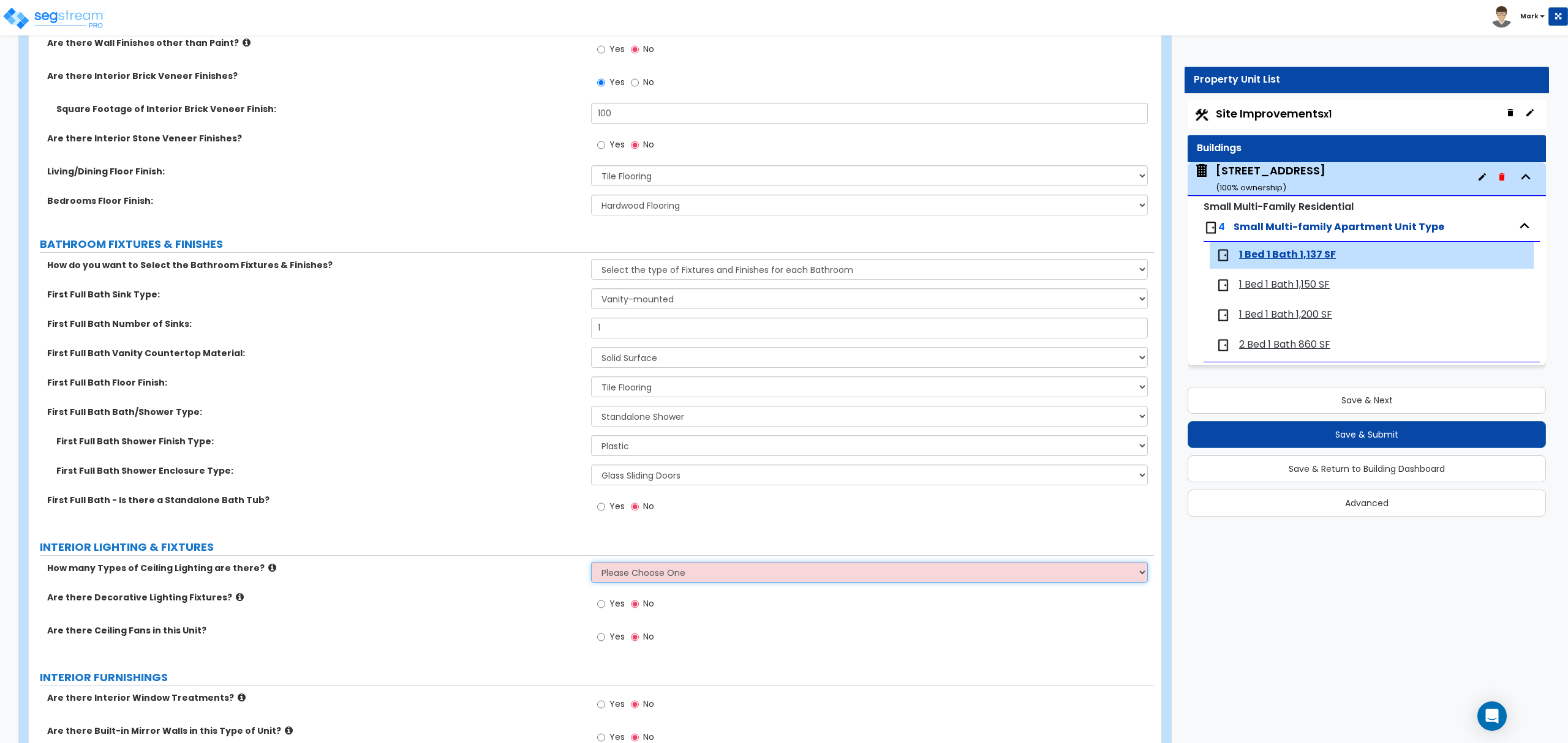
click at [617, 571] on select "Please Choose One 1 2 3" at bounding box center [869, 573] width 556 height 21
select select "1"
click at [591, 563] on select "Please Choose One 1 2 3" at bounding box center [869, 573] width 556 height 21
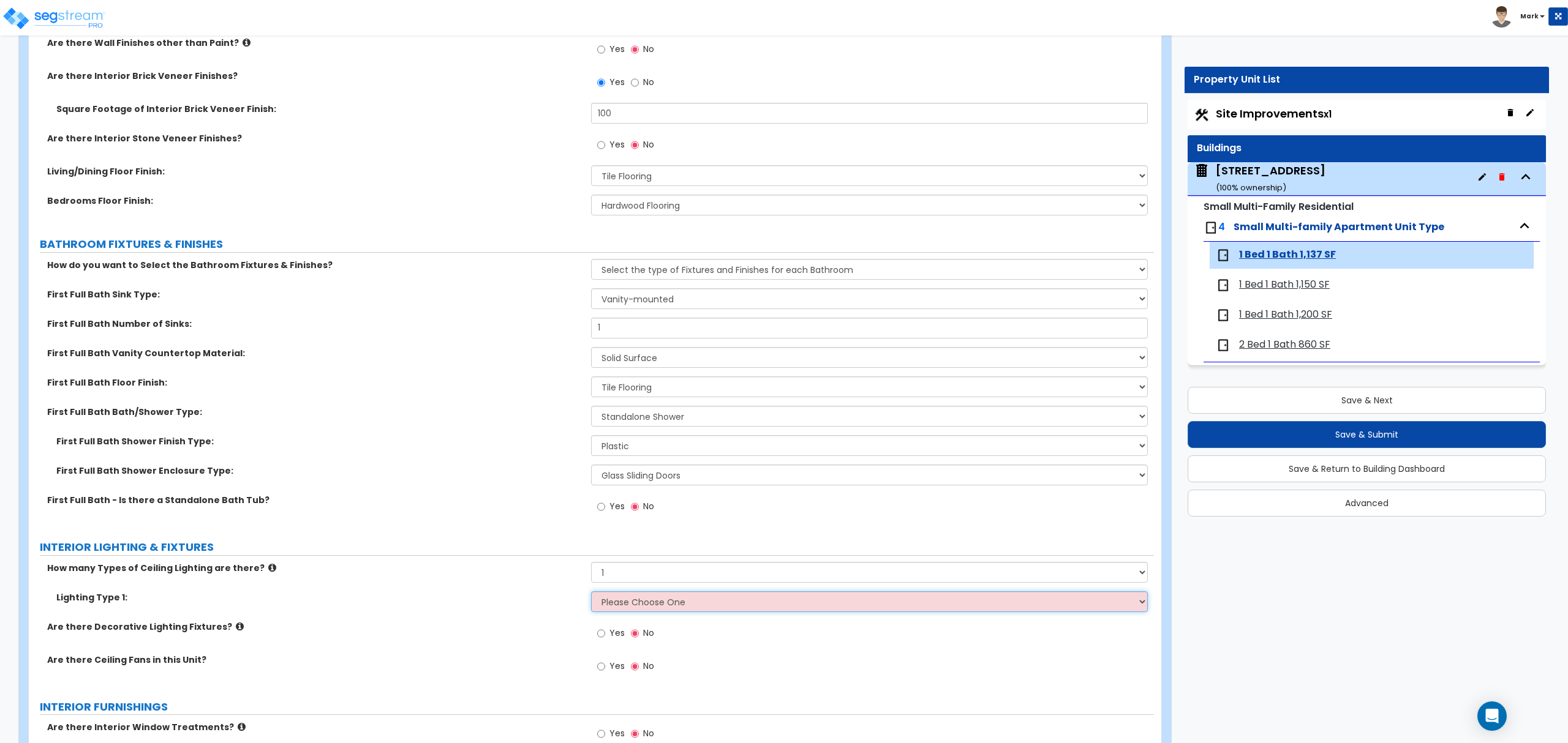
click at [603, 611] on select "Please Choose One LED Surface-Mounted LED Recessed Fluorescent Surface-Mounted …" at bounding box center [869, 602] width 556 height 21
click at [422, 597] on label "Lighting Type 1:" at bounding box center [319, 597] width 525 height 12
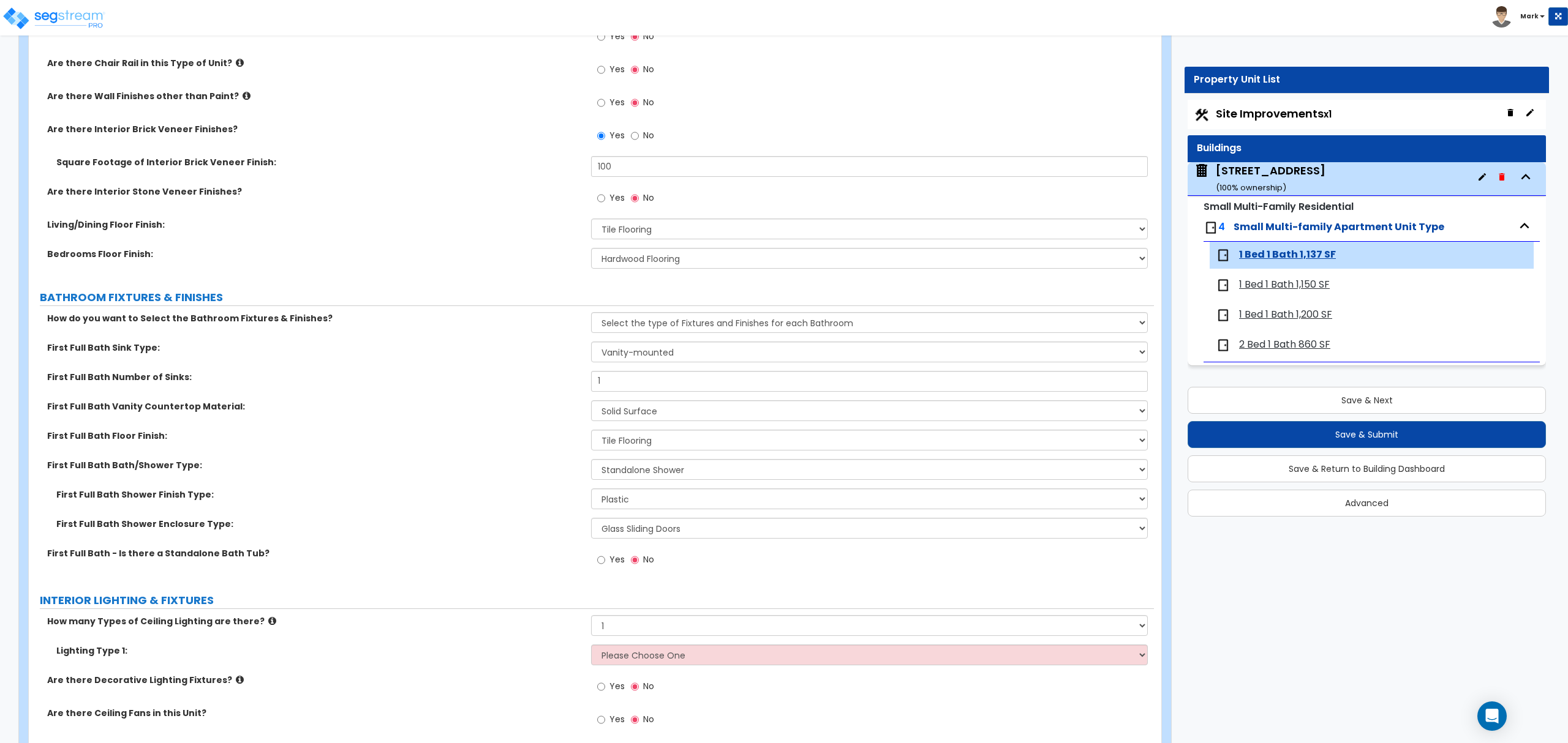
scroll to position [490, 0]
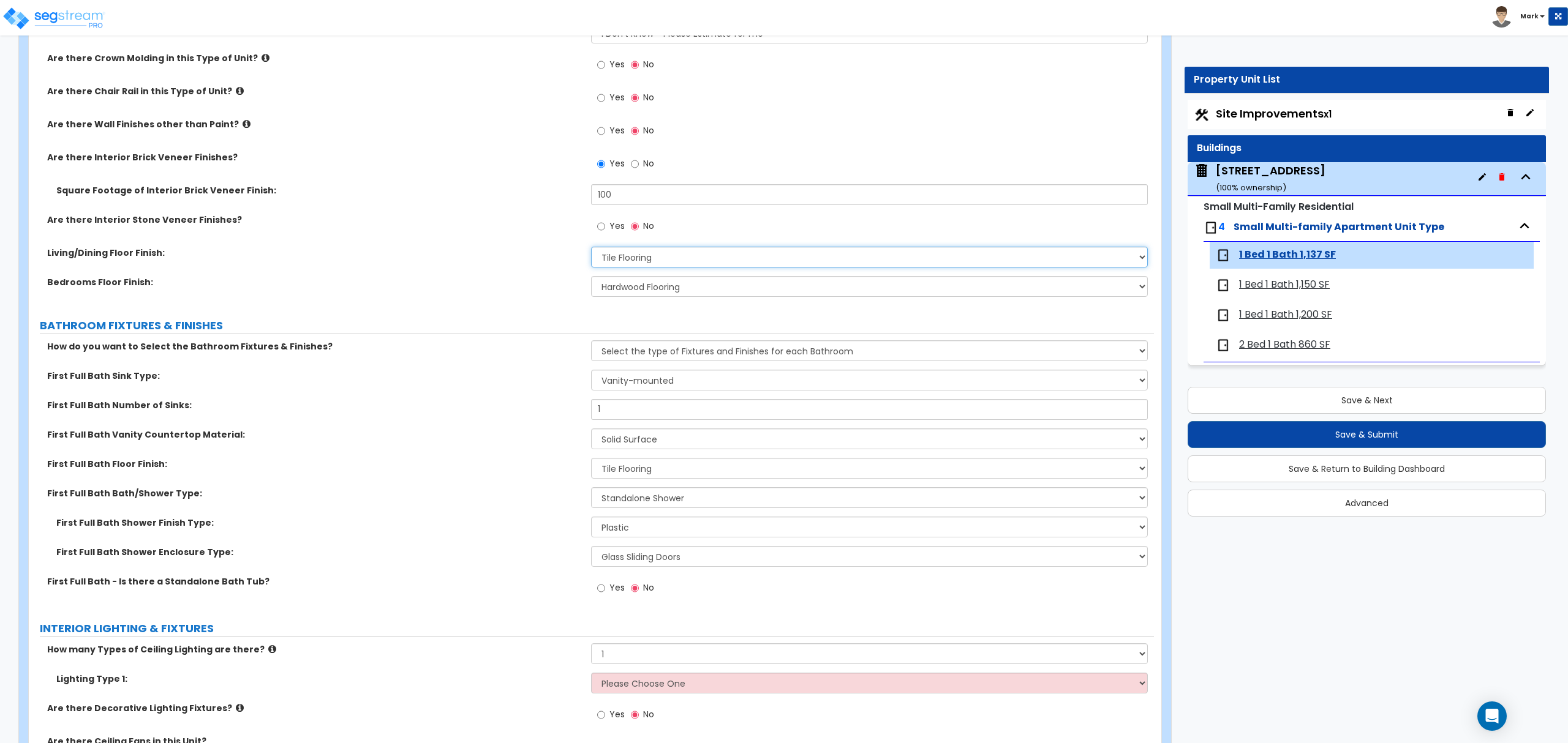
click at [620, 257] on select "None Tile Flooring Hardwood Flooring Resilient Laminate Flooring VCT Flooring S…" at bounding box center [869, 257] width 556 height 21
select select "4"
click at [591, 248] on select "None Tile Flooring Hardwood Flooring Resilient Laminate Flooring VCT Flooring S…" at bounding box center [869, 257] width 556 height 21
click at [607, 250] on select "None Tile Flooring Hardwood Flooring Resilient Laminate Flooring VCT Flooring S…" at bounding box center [869, 257] width 556 height 21
click at [512, 305] on div "Bedrooms Floor Finish: None Tile Flooring Hardwood Flooring Resilient Laminate …" at bounding box center [591, 290] width 1125 height 29
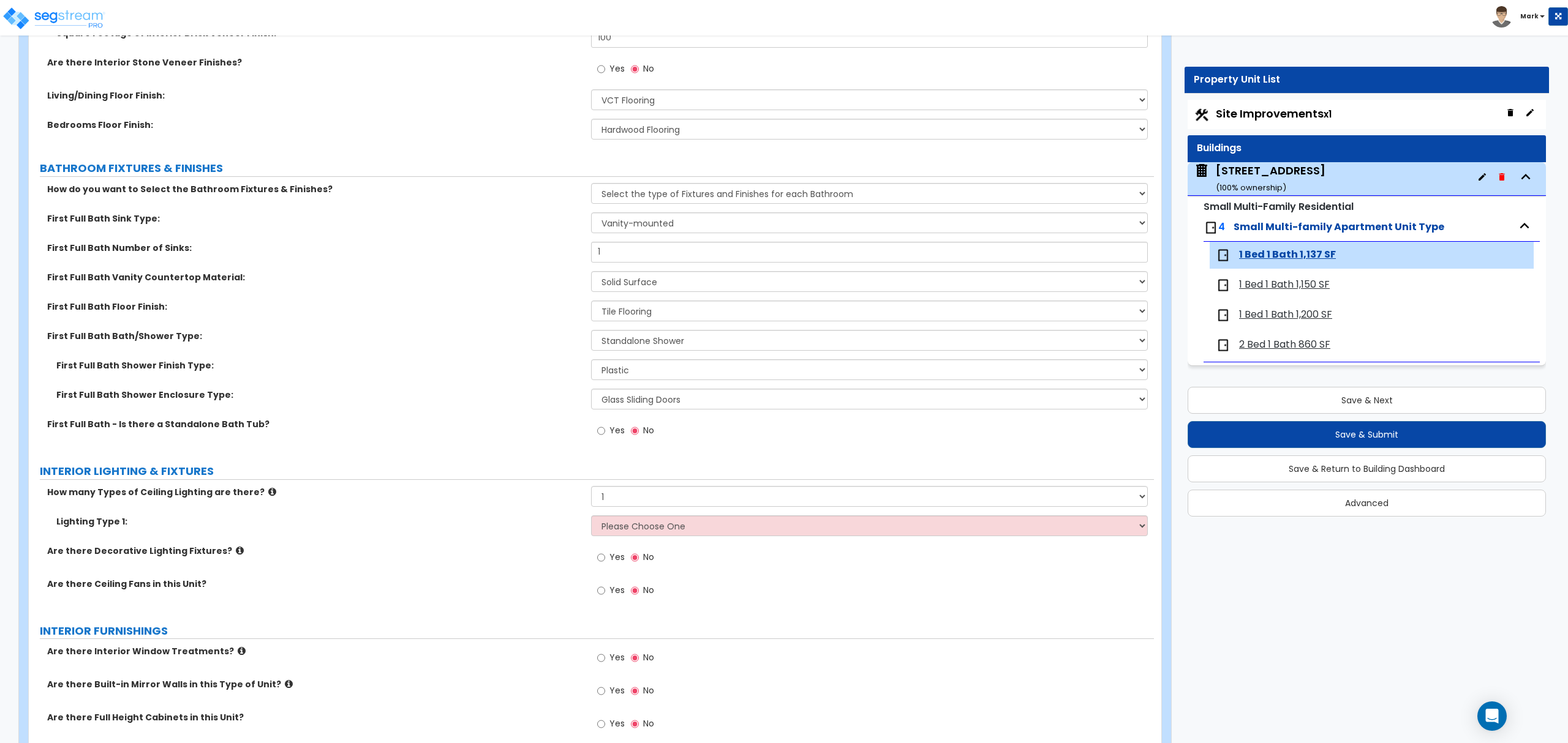
scroll to position [652, 0]
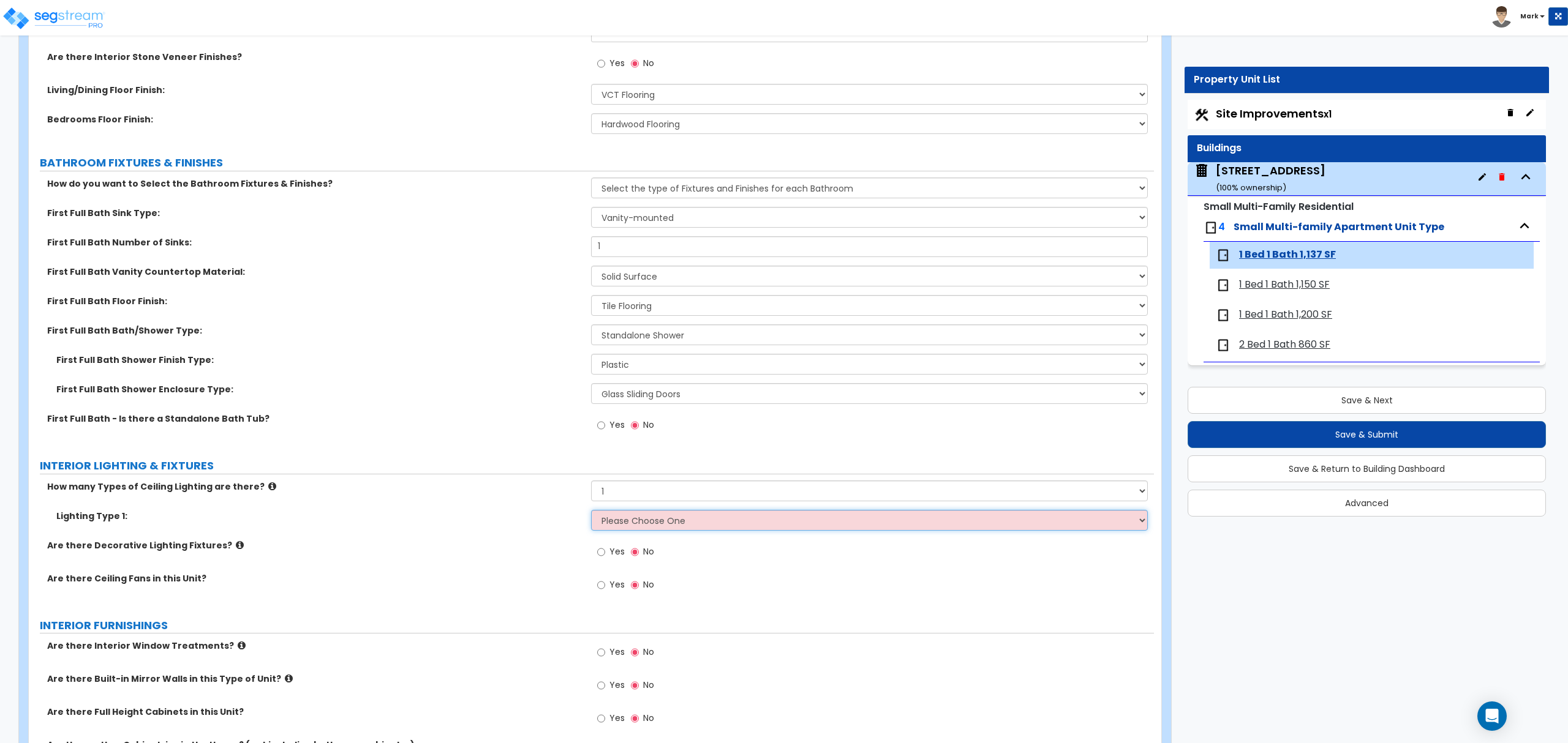
click at [631, 530] on select "Please Choose One LED Surface-Mounted LED Recessed Fluorescent Surface-Mounted …" at bounding box center [869, 520] width 556 height 21
select select "1"
click at [591, 511] on select "Please Choose One LED Surface-Mounted LED Recessed Fluorescent Surface-Mounted …" at bounding box center [869, 520] width 556 height 21
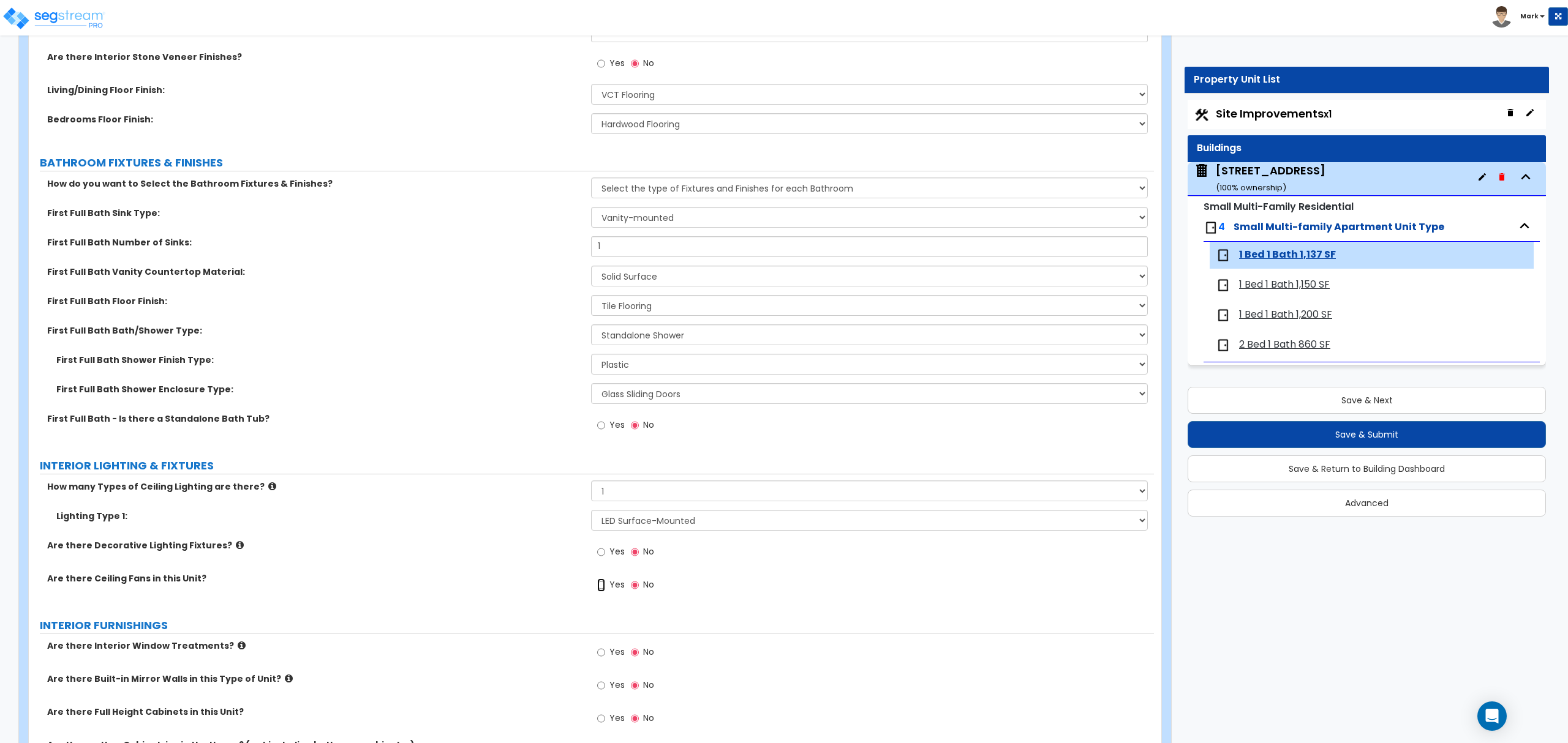
click at [601, 583] on input "Yes" at bounding box center [601, 585] width 8 height 14
radio input "true"
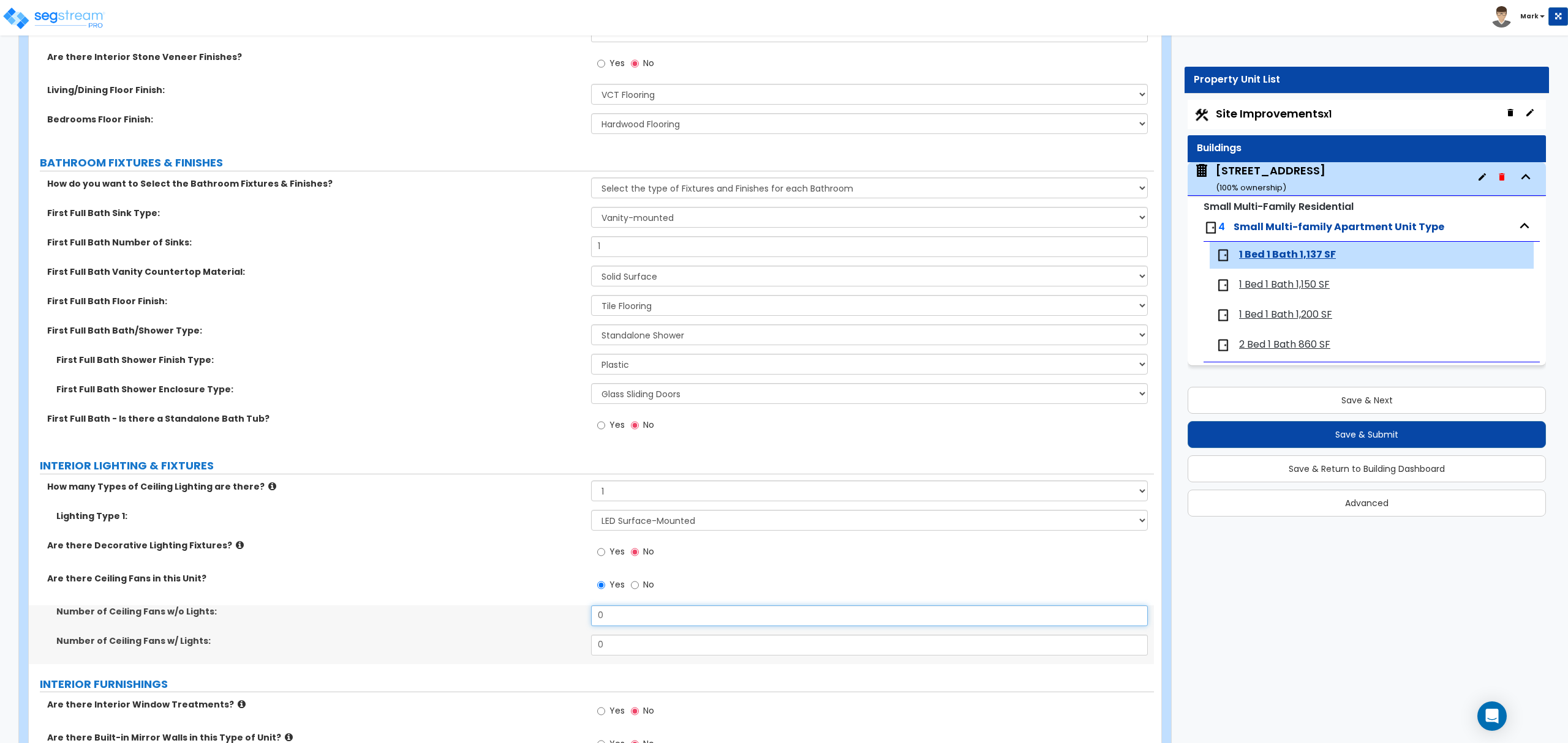
click at [615, 613] on input "0" at bounding box center [869, 616] width 556 height 21
click at [644, 643] on input "0" at bounding box center [869, 646] width 556 height 21
type input "3"
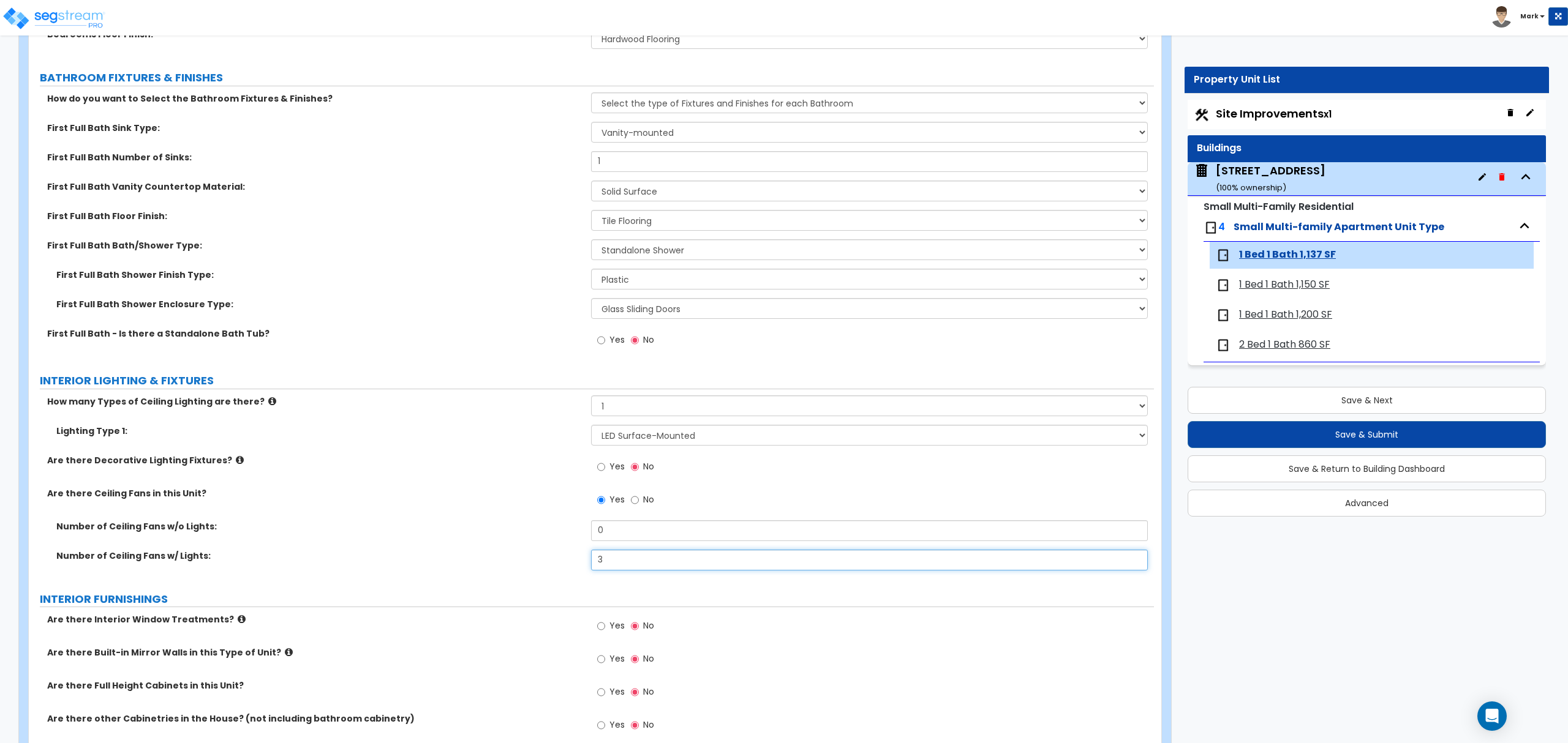
scroll to position [816, 0]
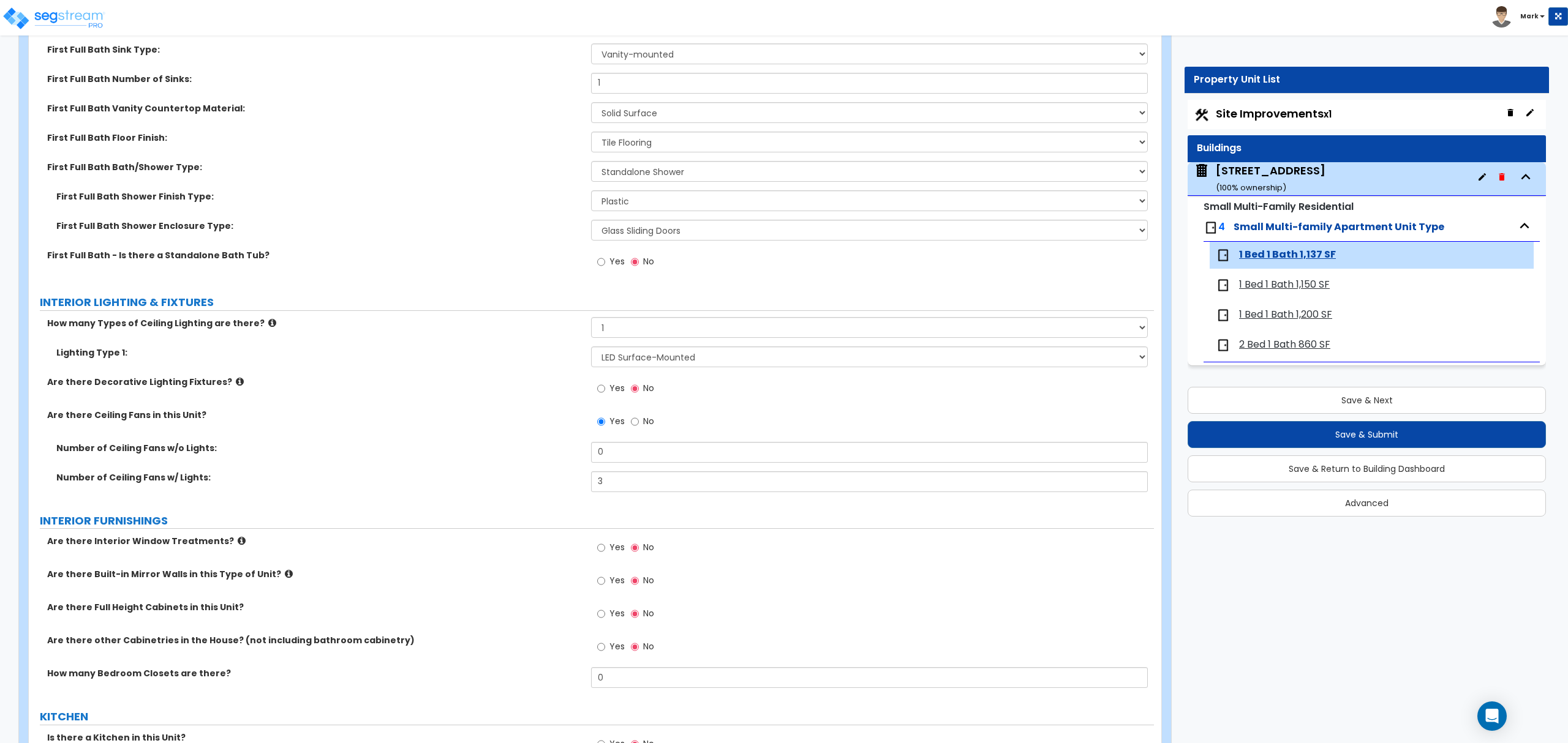
click at [607, 540] on label "Yes" at bounding box center [610, 549] width 28 height 21
click at [605, 541] on input "Yes" at bounding box center [601, 548] width 8 height 14
radio input "true"
click at [603, 646] on input "Yes" at bounding box center [601, 647] width 8 height 14
radio input "true"
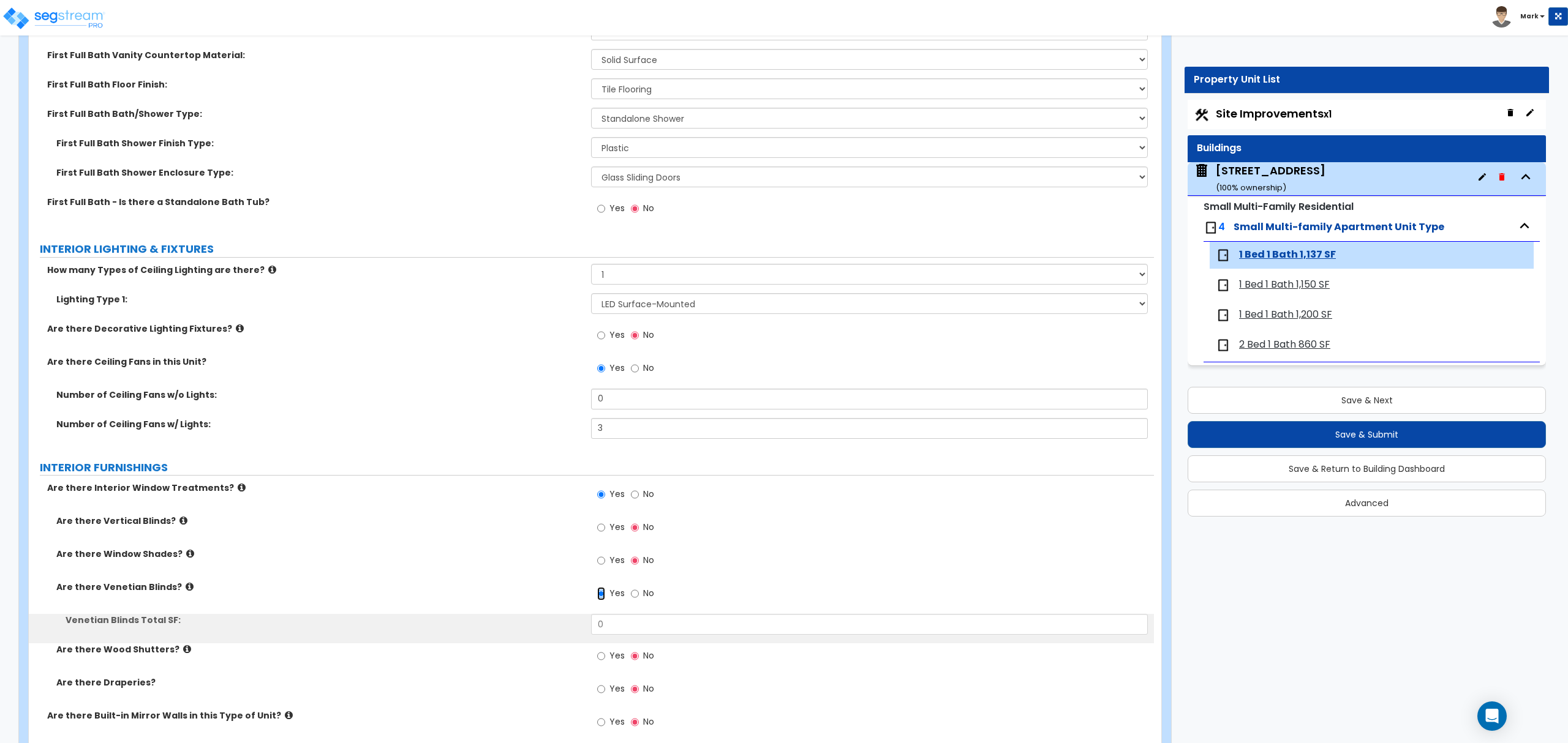
scroll to position [898, 0]
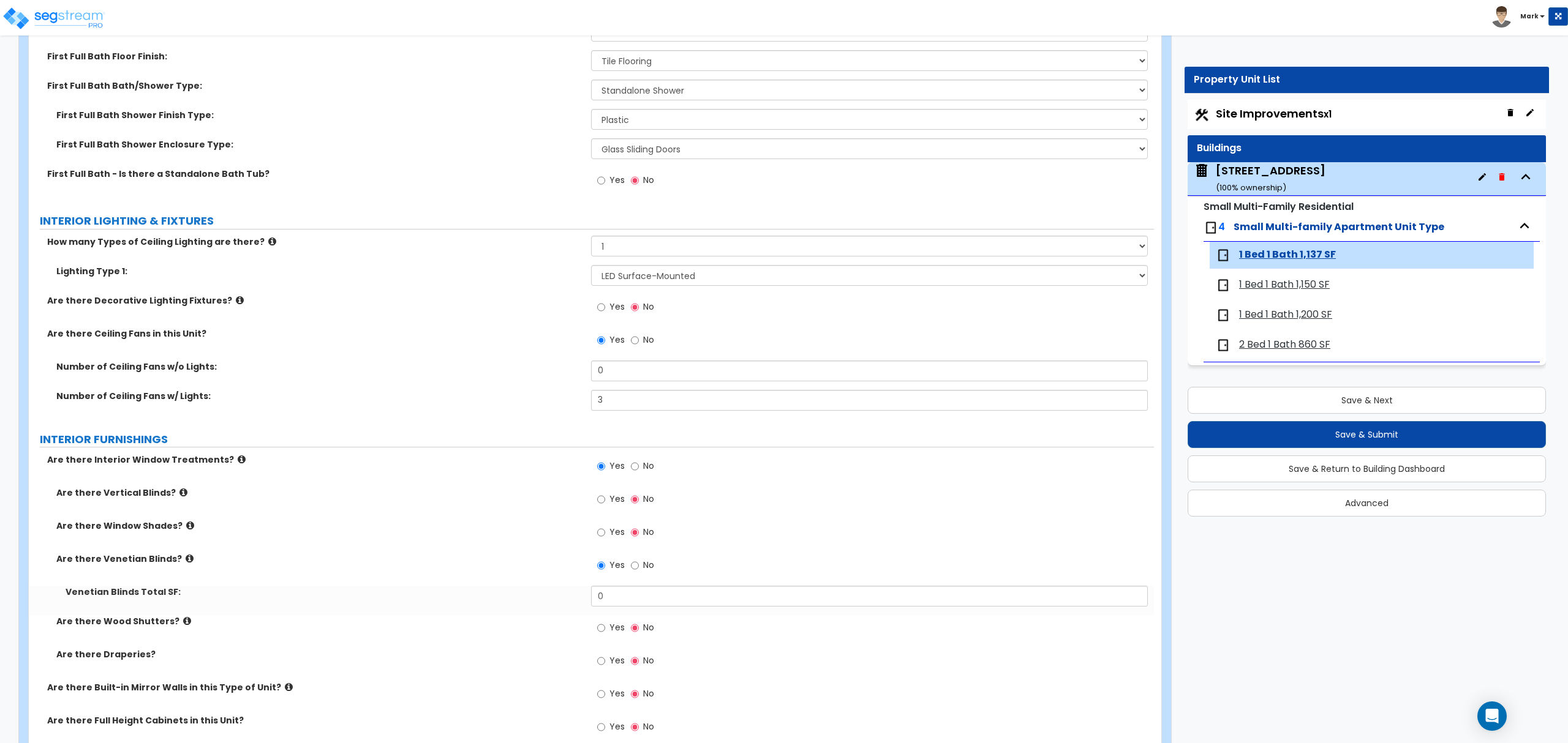
click at [607, 611] on div "Venetian Blinds Total SF: 0" at bounding box center [591, 600] width 1125 height 29
click at [605, 606] on input "0" at bounding box center [869, 597] width 556 height 21
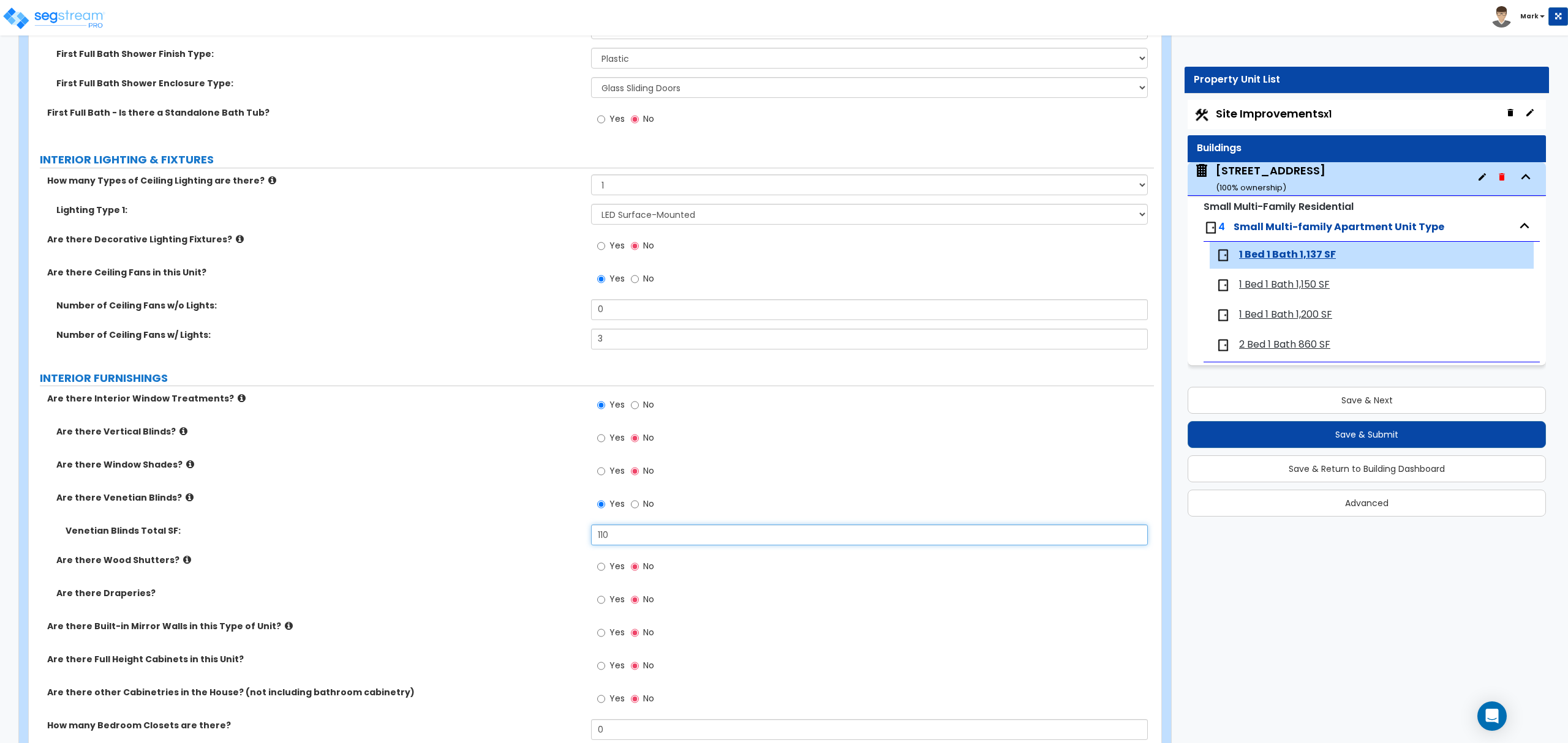
scroll to position [1061, 0]
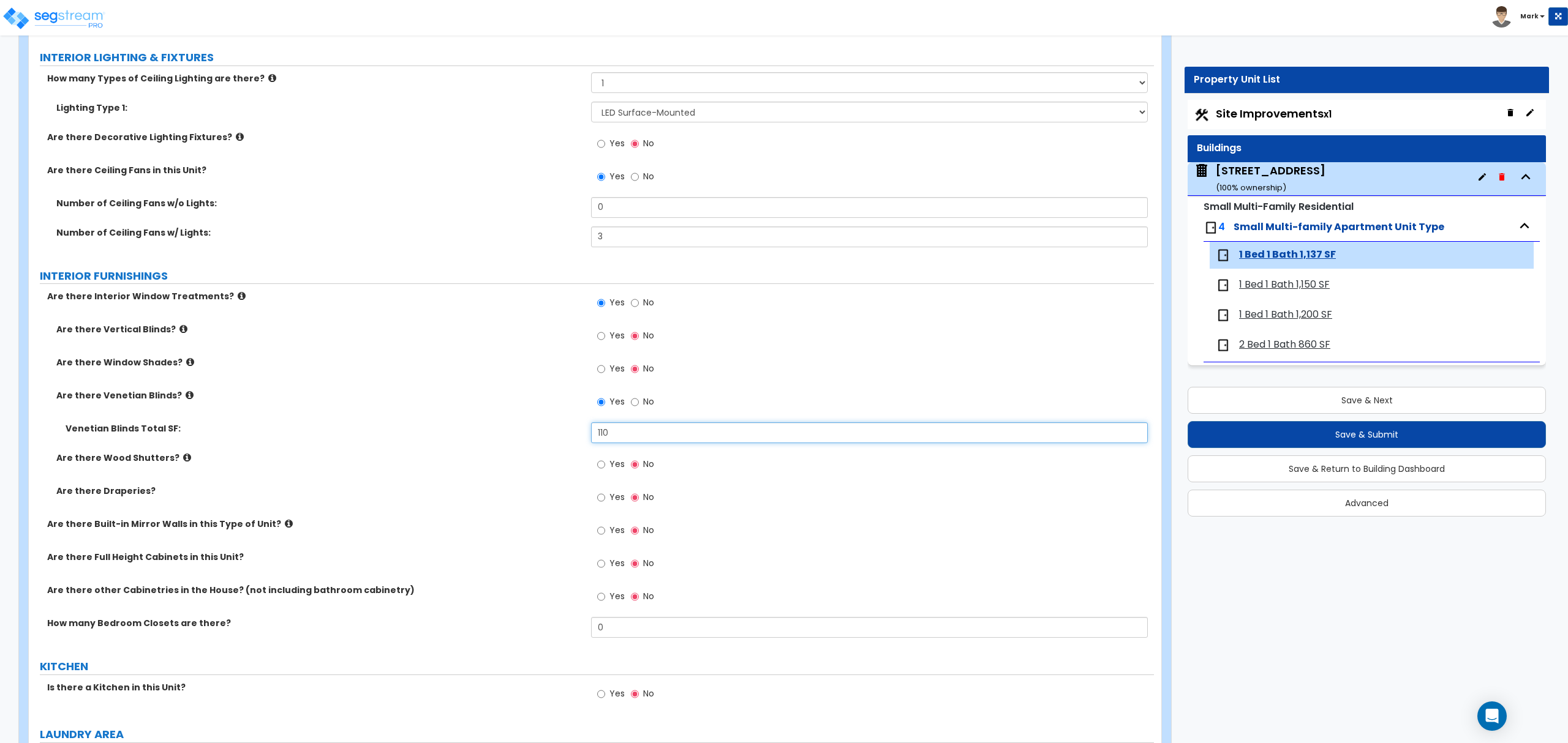
type input "110"
click at [641, 625] on input "0" at bounding box center [869, 628] width 556 height 21
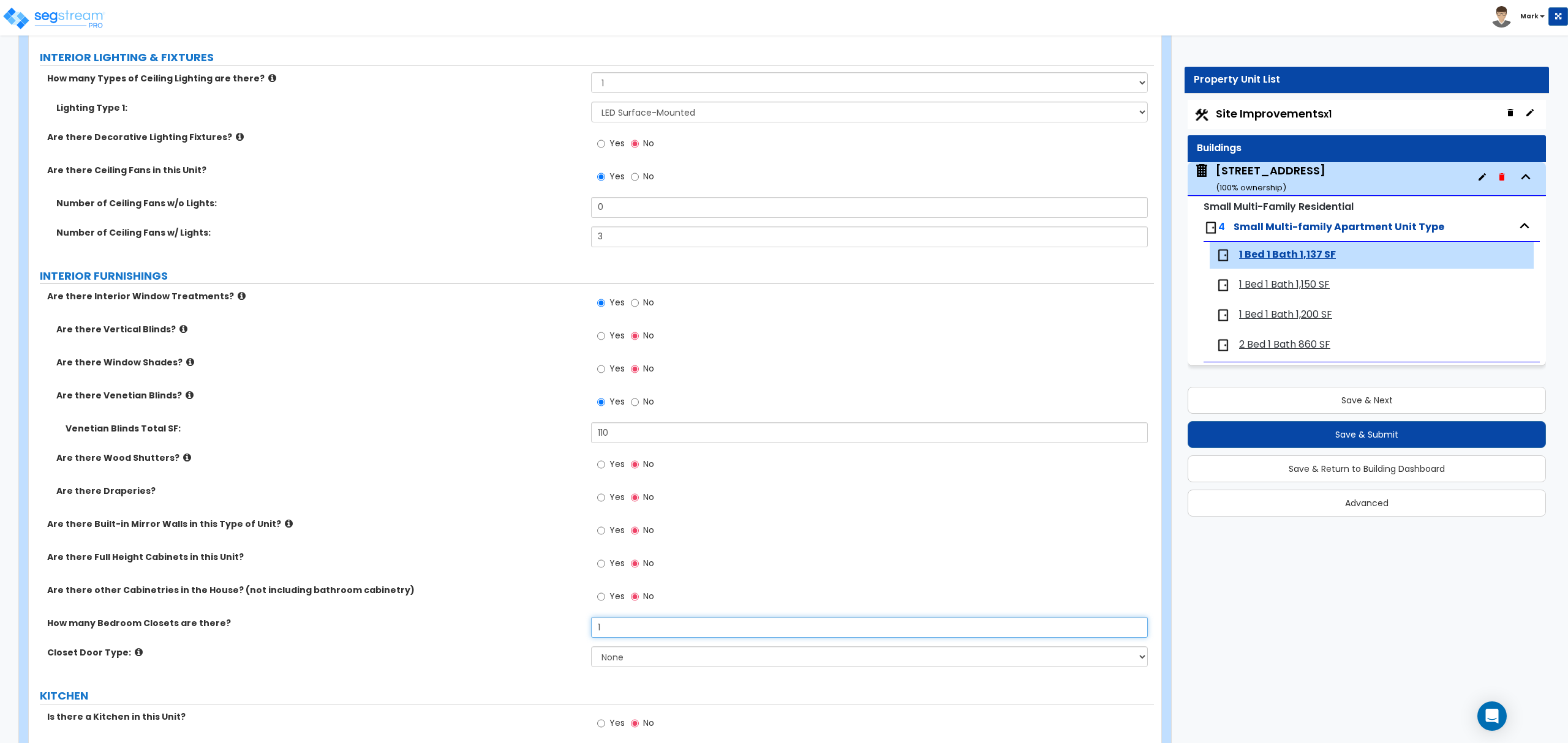
type input "1"
click at [652, 667] on select "None Bi-fold Louvered Doors Bi-fold Panel Doors Sliding Doors Hinged Wood Door" at bounding box center [869, 657] width 556 height 21
select select "3"
click at [591, 649] on select "None Bi-fold Louvered Doors Bi-fold Panel Doors Sliding Doors Hinged Wood Door" at bounding box center [869, 657] width 556 height 21
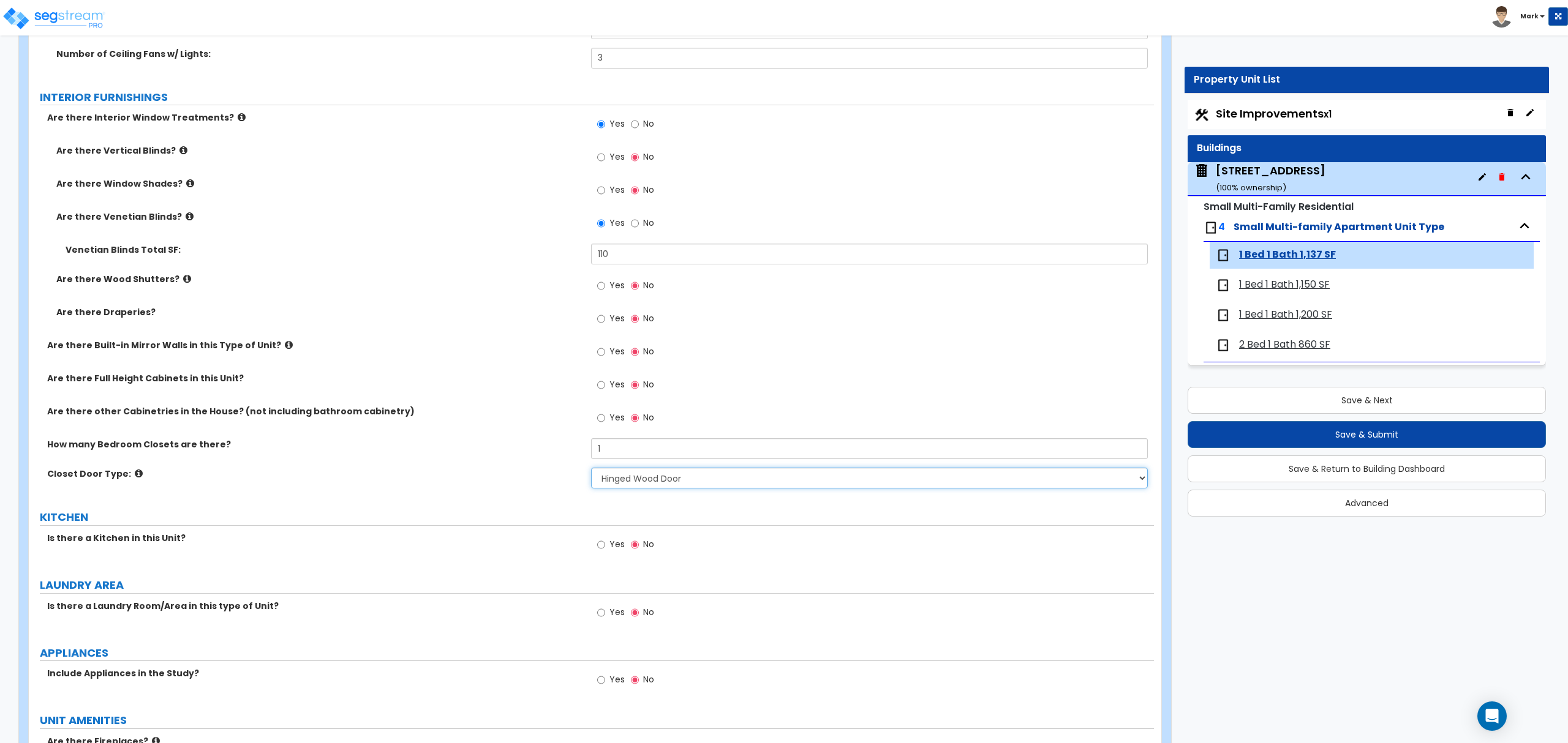
scroll to position [1306, 0]
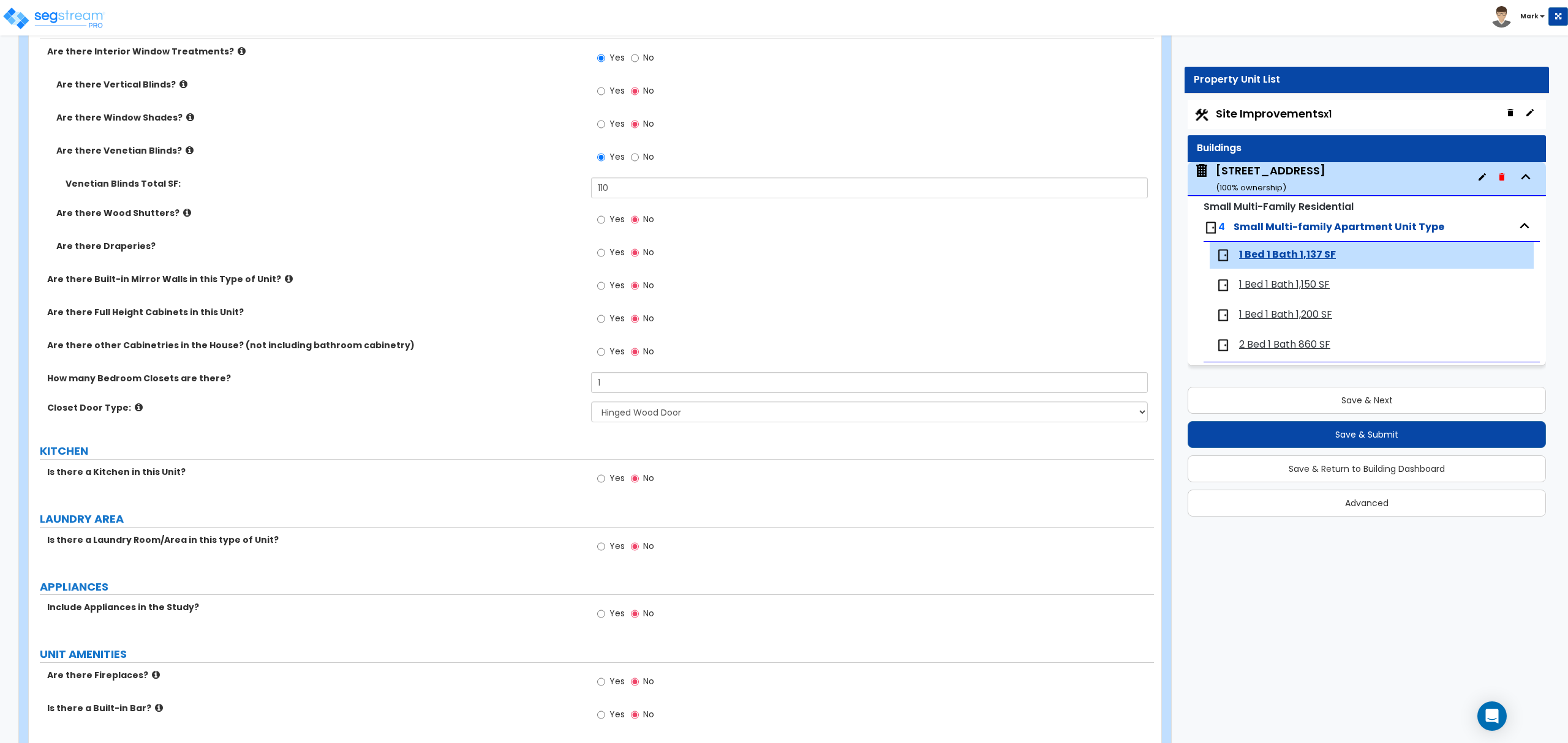
drag, startPoint x: 616, startPoint y: 479, endPoint x: 613, endPoint y: 498, distance: 19.2
click at [616, 484] on span "Yes" at bounding box center [617, 478] width 15 height 12
click at [605, 485] on input "Yes" at bounding box center [601, 479] width 8 height 14
radio input "true"
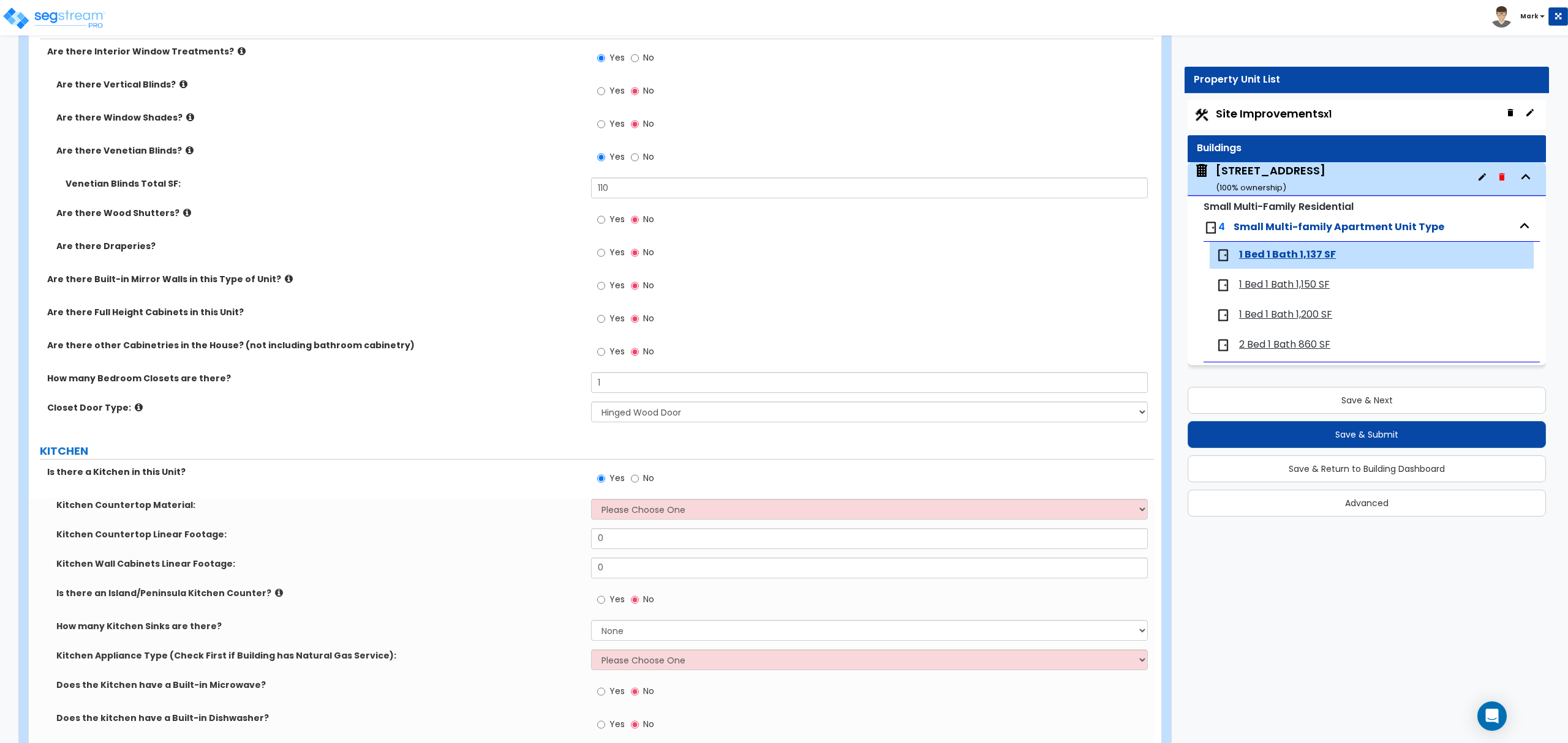
click at [635, 524] on div "Kitchen Countertop Material: Please Choose One Plastic Laminate Solid Surface S…" at bounding box center [591, 513] width 1125 height 29
drag, startPoint x: 629, startPoint y: 512, endPoint x: 613, endPoint y: 496, distance: 22.6
click at [627, 509] on select "Please Choose One Plastic Laminate Solid Surface Stone Quartz Marble Tile Wood …" at bounding box center [869, 509] width 556 height 21
select select "2"
click at [591, 501] on select "Please Choose One Plastic Laminate Solid Surface Stone Quartz Marble Tile Wood …" at bounding box center [869, 509] width 556 height 21
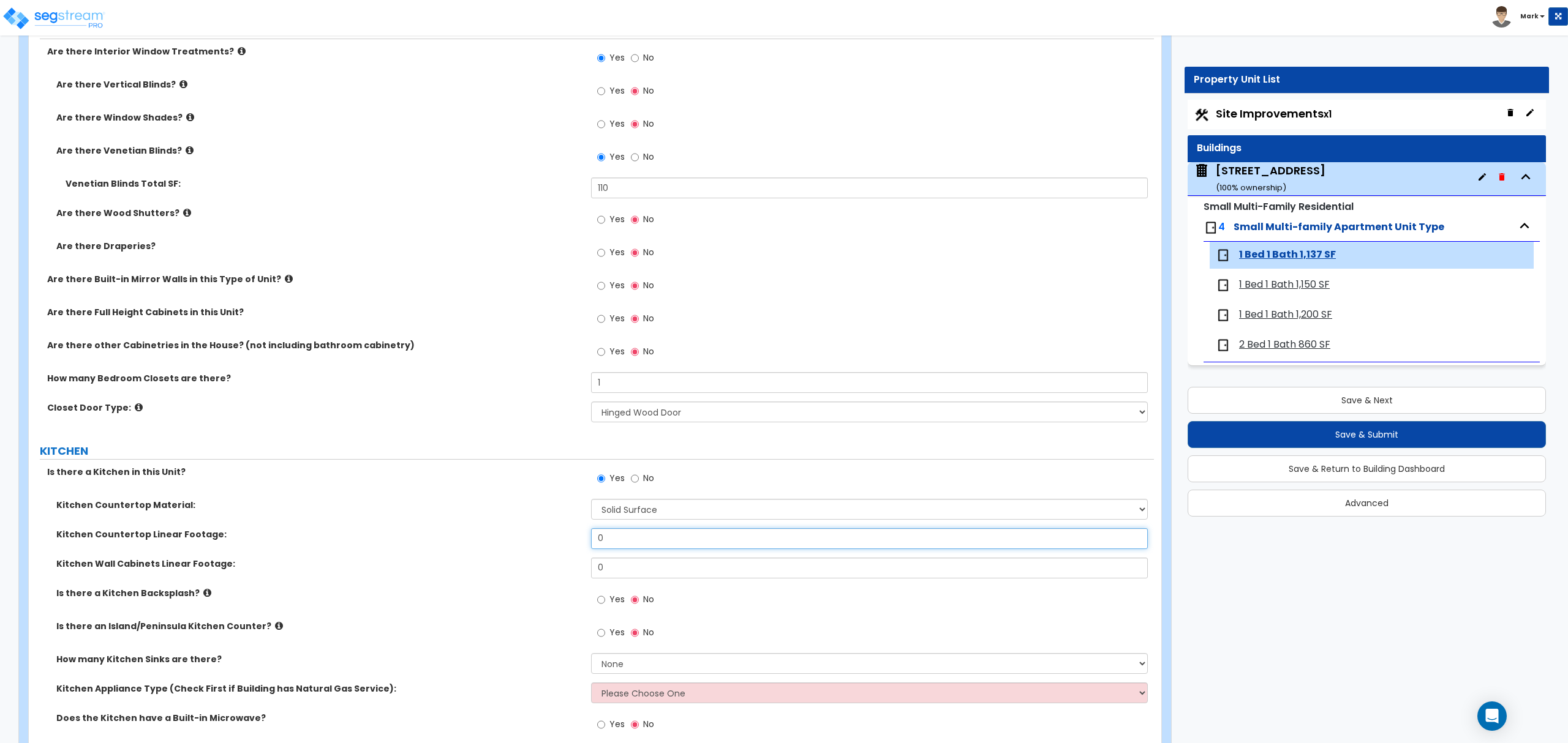
click at [613, 532] on input "0" at bounding box center [869, 539] width 556 height 21
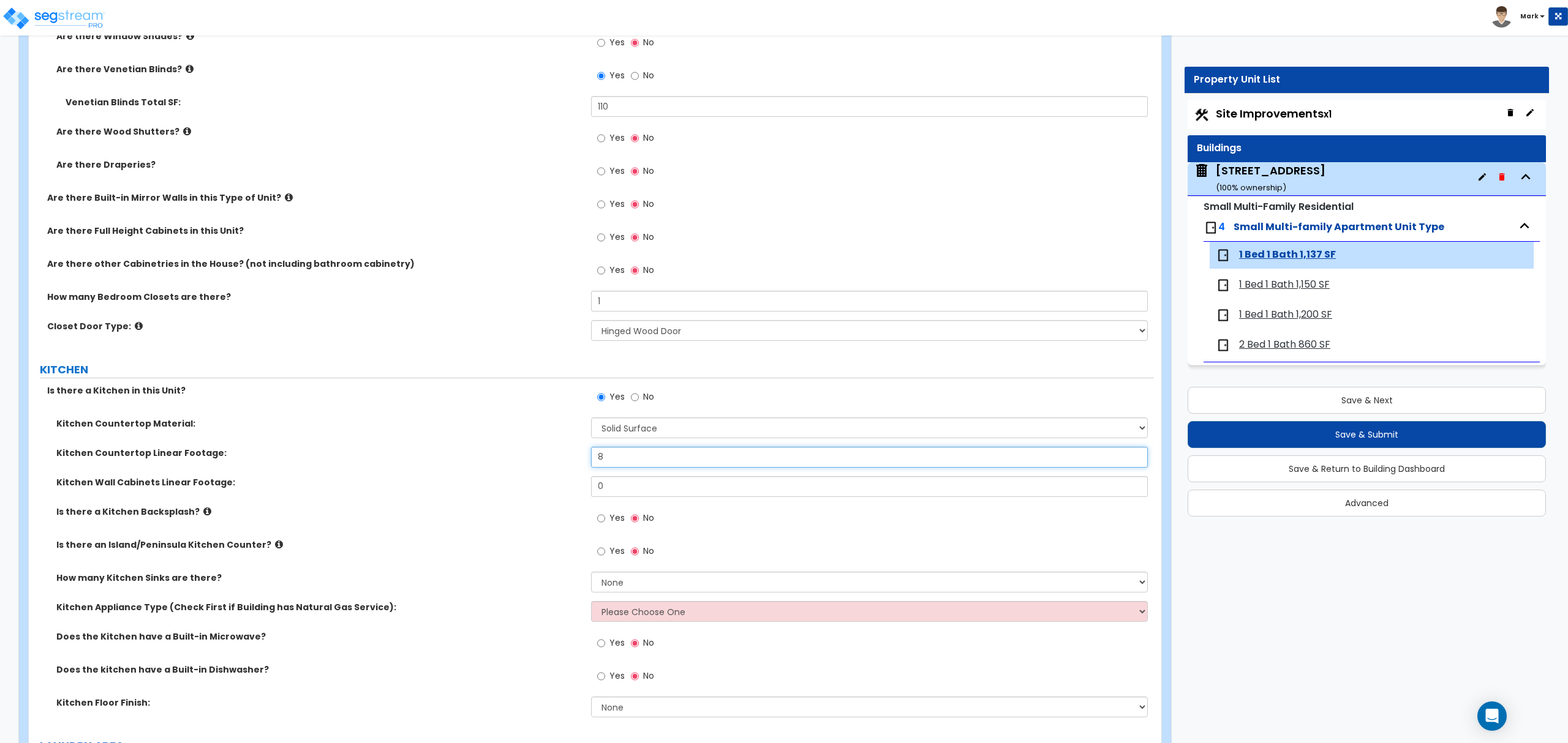
type input "8"
click at [626, 588] on select "None 1 2 3" at bounding box center [869, 582] width 556 height 21
select select "1"
click at [591, 574] on select "None 1 2 3" at bounding box center [869, 582] width 556 height 21
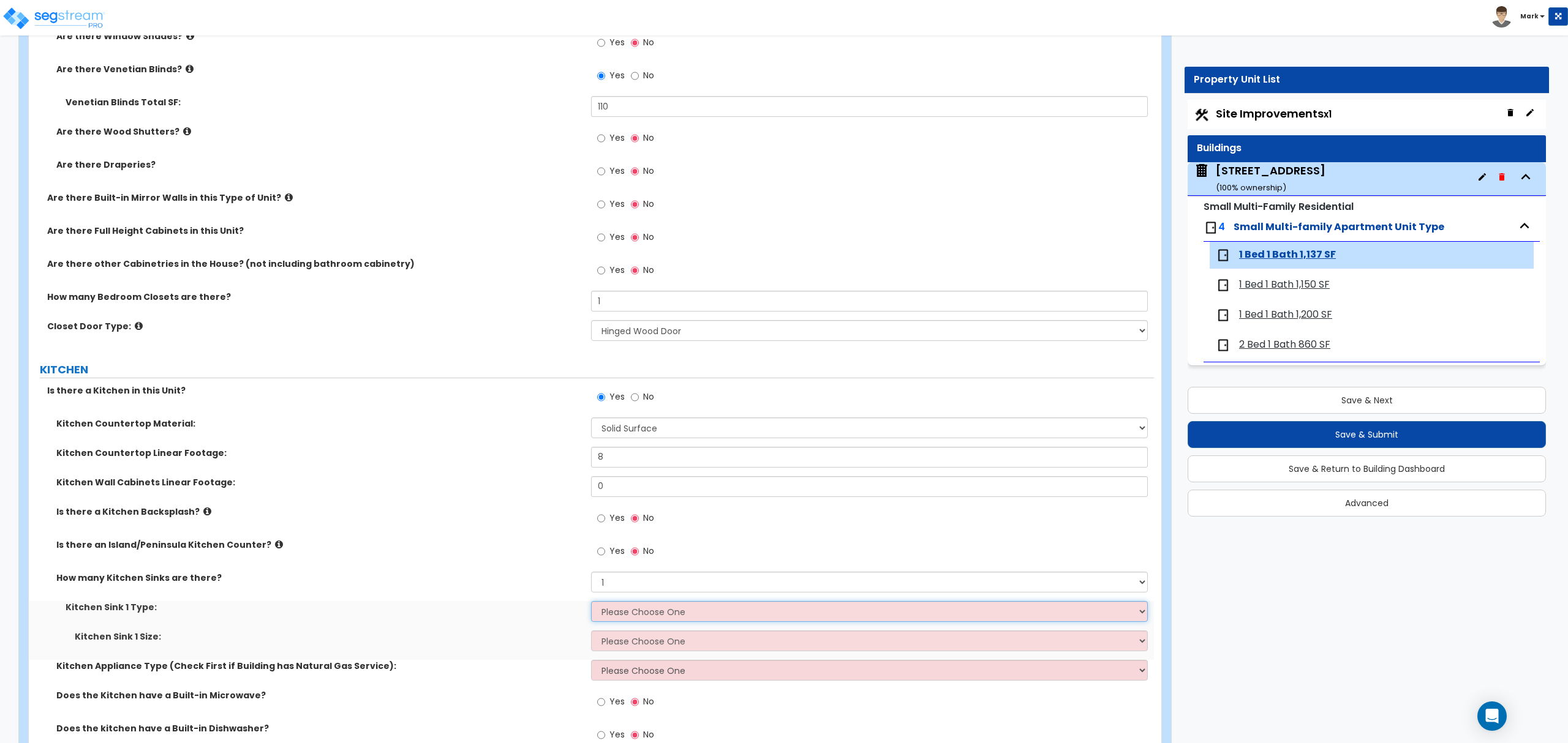
click at [630, 609] on select "Please Choose One Stainless Steel Porcelain Enamel Cast Iron Granite Composite" at bounding box center [869, 612] width 556 height 21
select select "1"
click at [591, 603] on select "Please Choose One Stainless Steel Porcelain Enamel Cast Iron Granite Composite" at bounding box center [869, 612] width 556 height 21
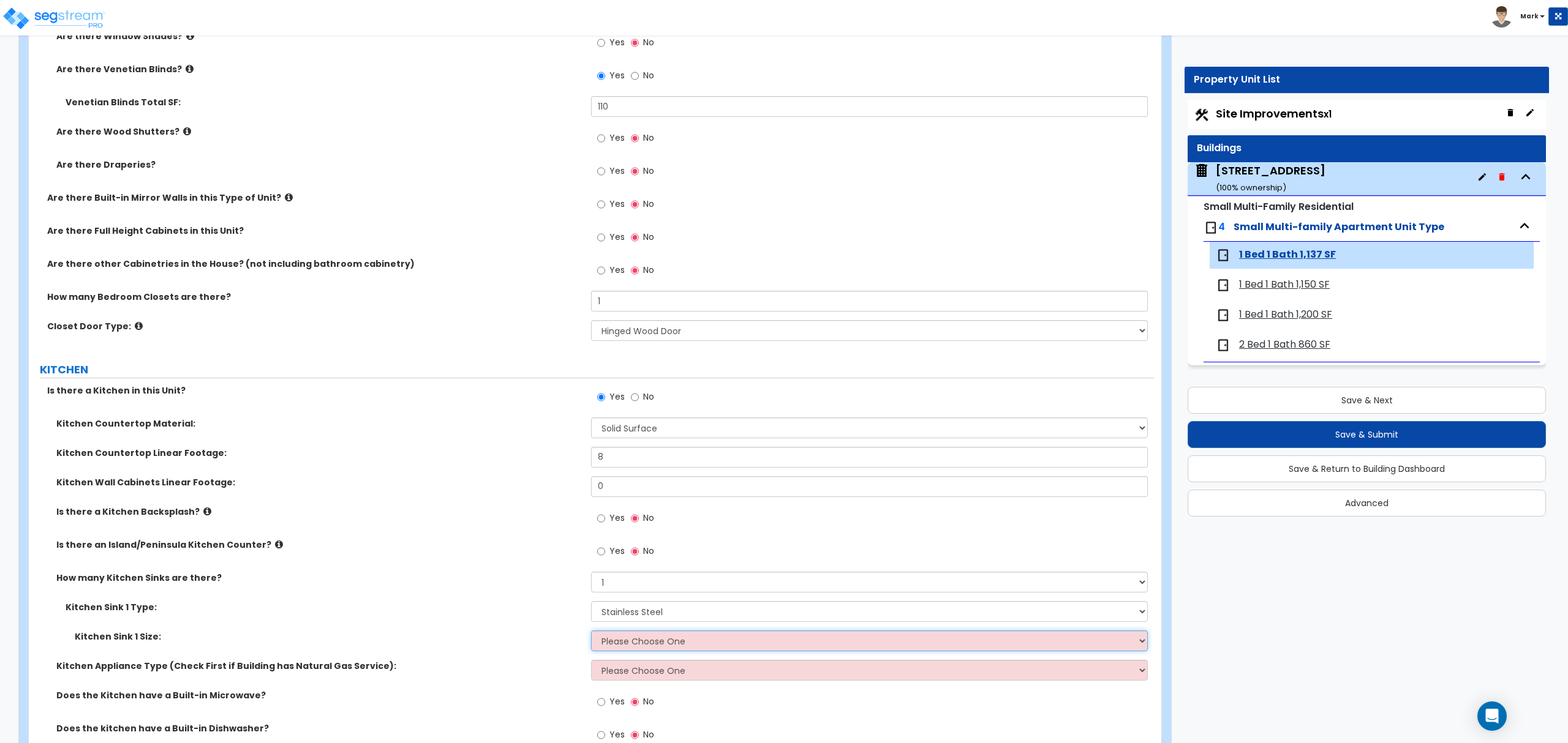
click at [640, 645] on select "Please Choose One Single Sink Double Sink" at bounding box center [869, 641] width 556 height 21
select select "2"
click at [591, 632] on select "Please Choose One Single Sink Double Sink" at bounding box center [869, 641] width 556 height 21
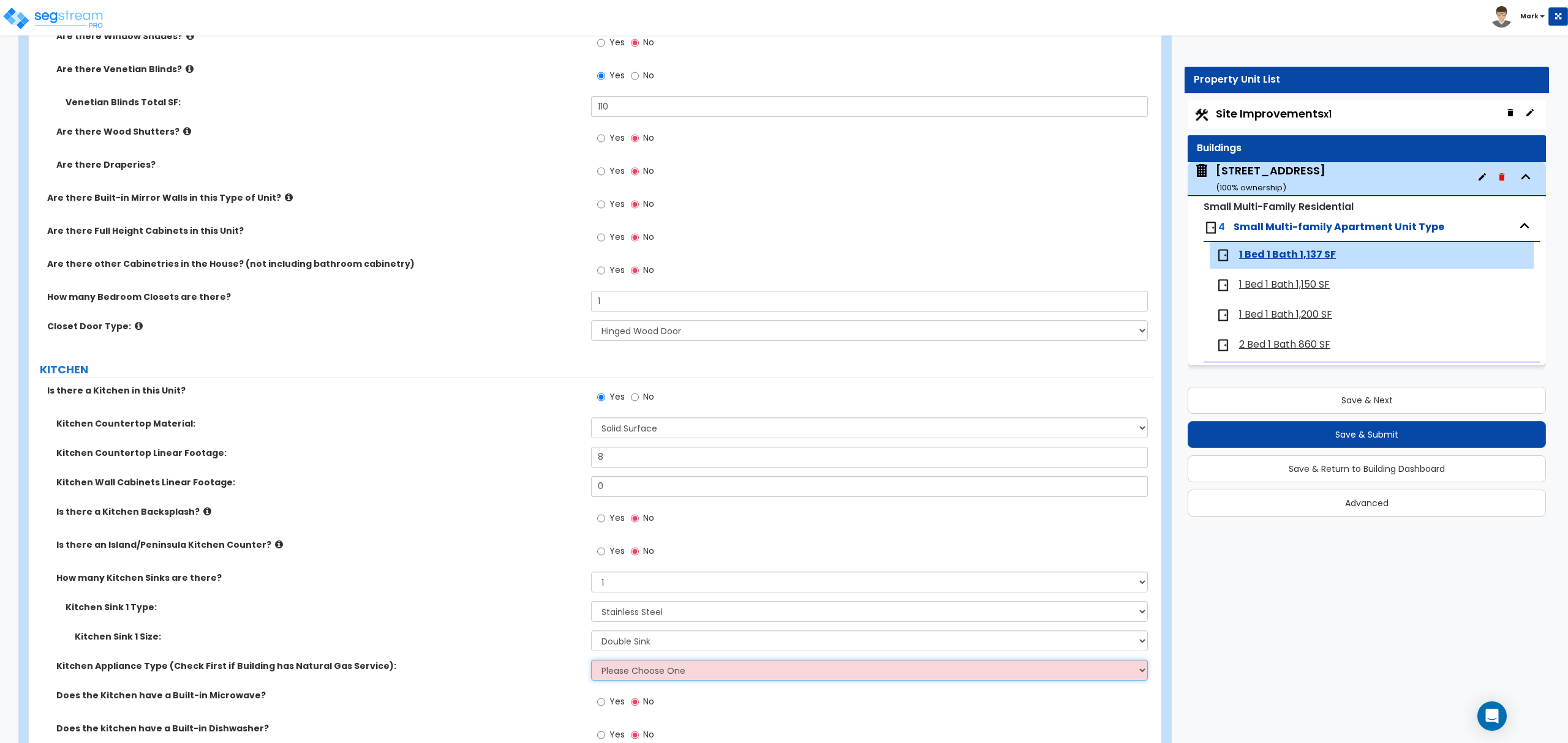
click at [649, 681] on select "Please Choose One Gas Electric" at bounding box center [869, 671] width 556 height 21
select select "2"
click at [591, 662] on select "Please Choose One Gas Electric" at bounding box center [869, 671] width 556 height 21
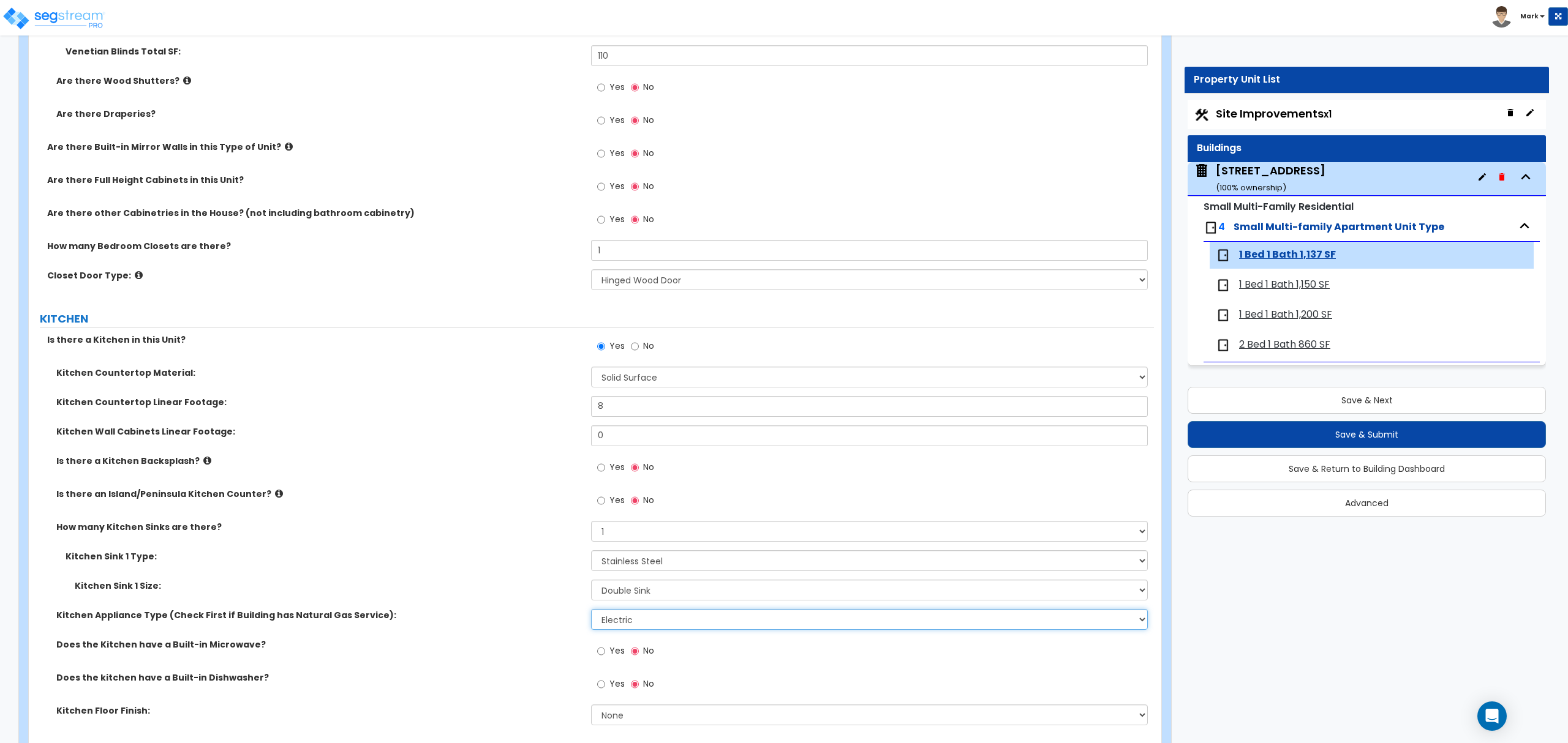
scroll to position [1551, 0]
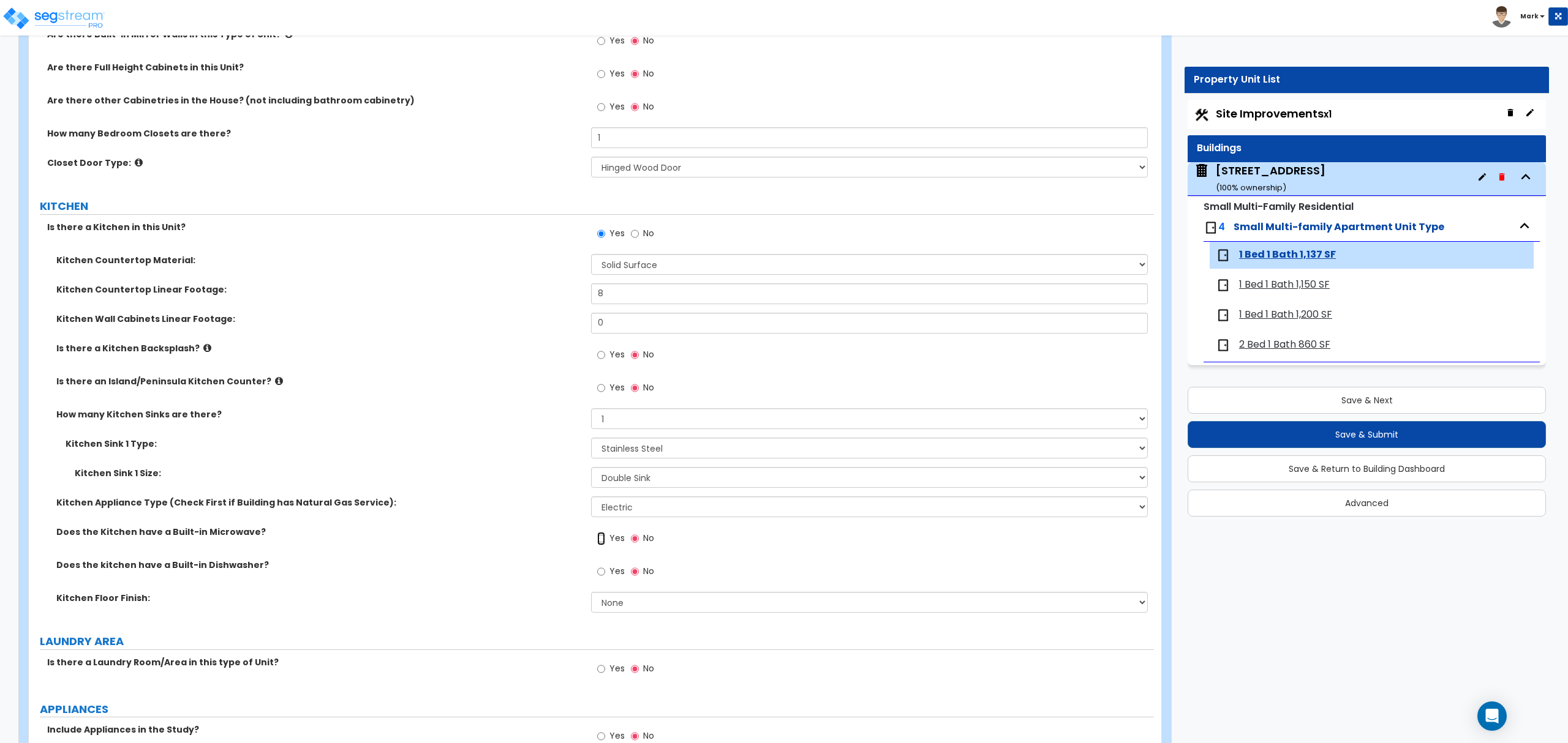
click at [601, 536] on input "Yes" at bounding box center [601, 539] width 8 height 14
radio input "true"
click at [613, 569] on span "Yes" at bounding box center [617, 571] width 15 height 12
click at [605, 569] on input "Yes" at bounding box center [601, 572] width 8 height 14
radio input "true"
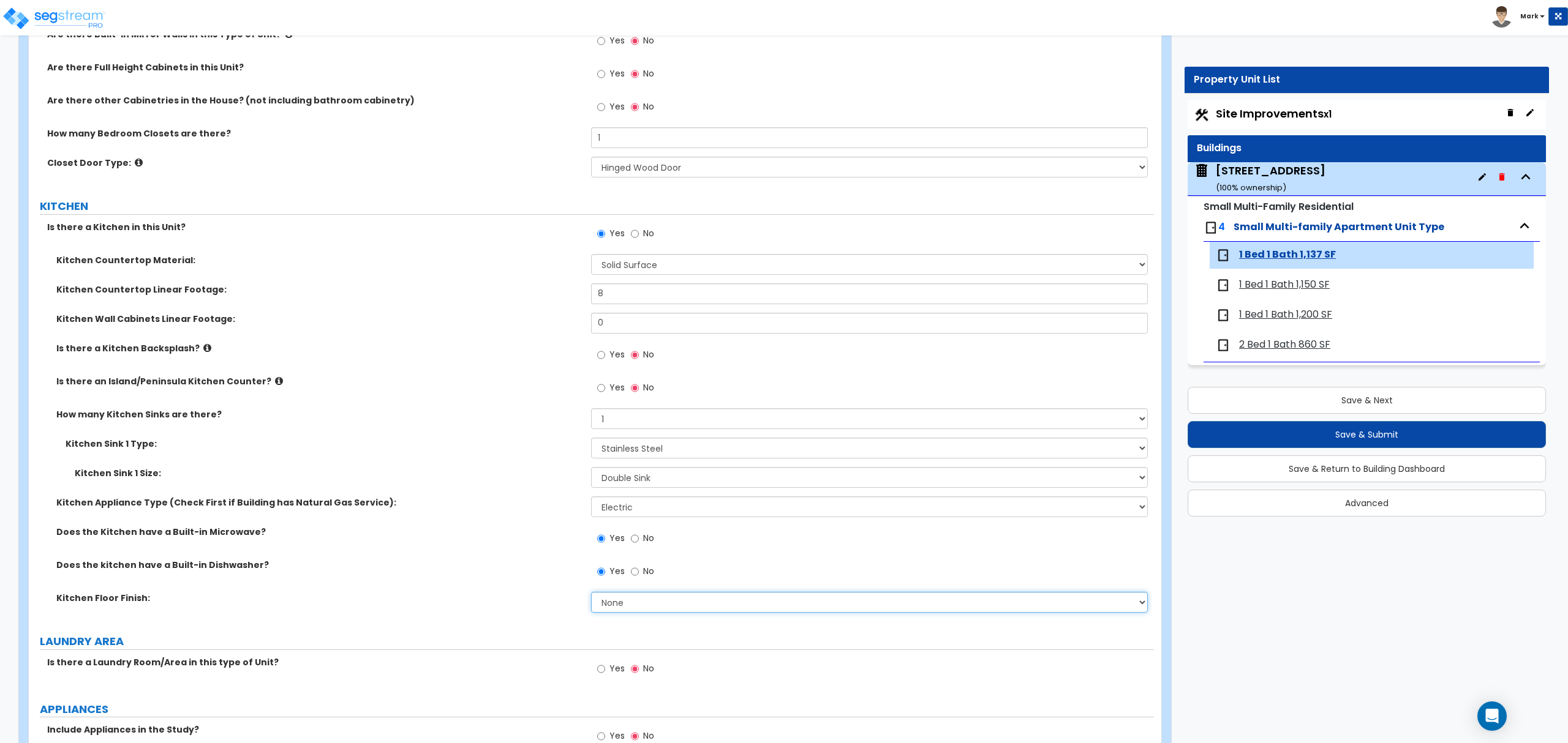
click at [629, 607] on select "None Tile Flooring Hardwood Flooring Resilient Laminate Flooring VCT Flooring S…" at bounding box center [869, 603] width 556 height 21
select select "3"
click at [591, 594] on select "None Tile Flooring Hardwood Flooring Resilient Laminate Flooring VCT Flooring S…" at bounding box center [869, 603] width 556 height 21
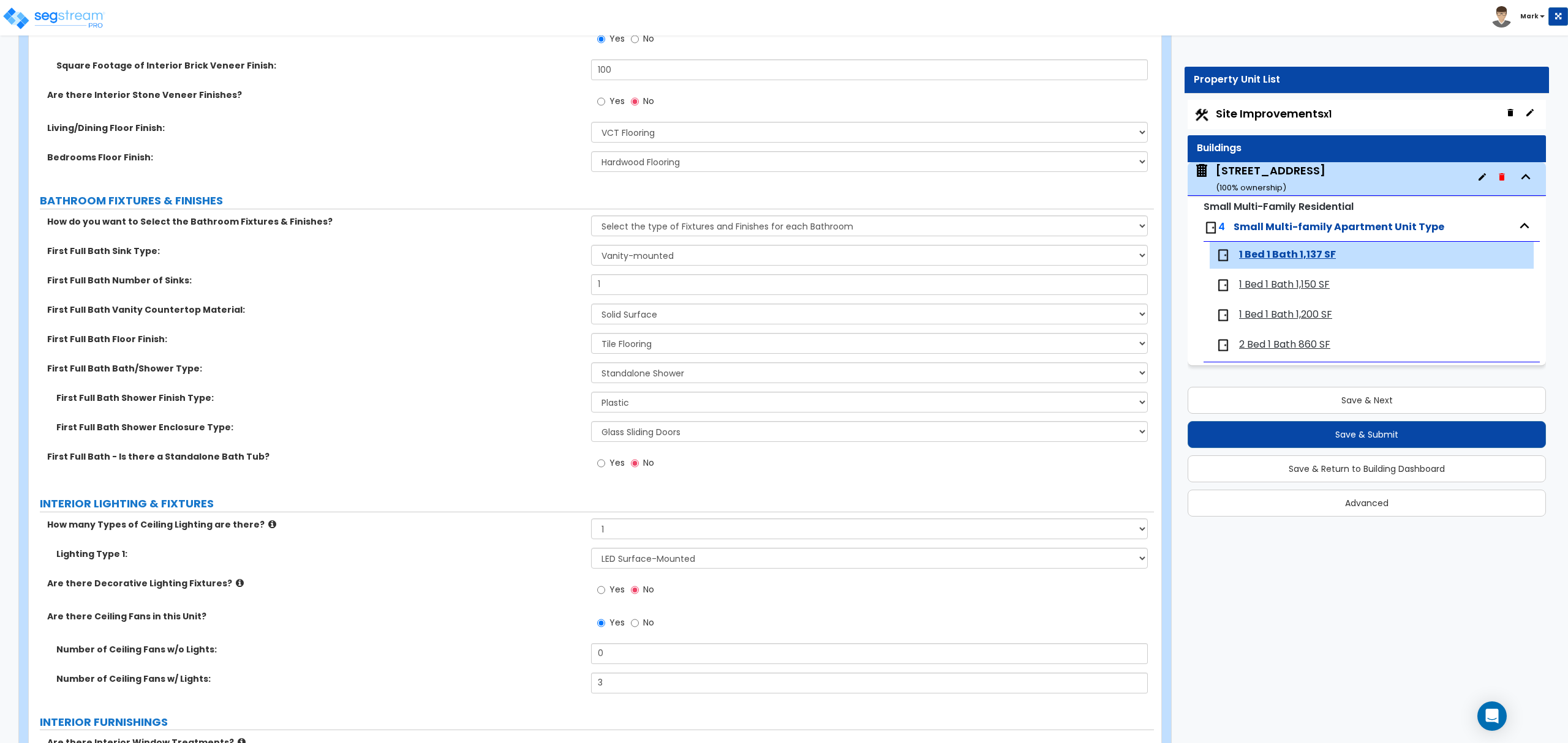
scroll to position [571, 0]
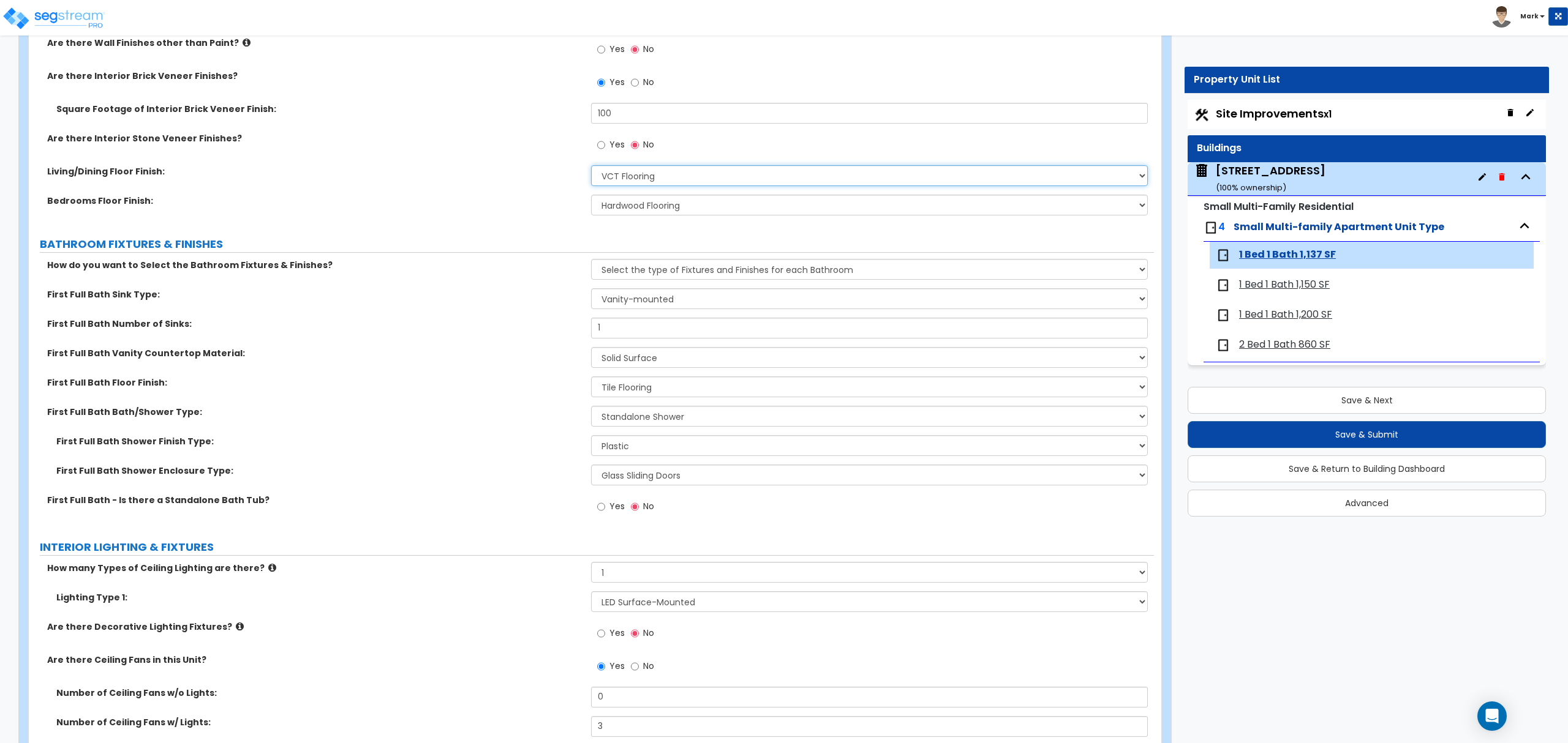
click at [658, 175] on select "None Tile Flooring Hardwood Flooring Resilient Laminate Flooring VCT Flooring S…" at bounding box center [869, 176] width 556 height 21
select select "2"
click at [591, 167] on select "None Tile Flooring Hardwood Flooring Resilient Laminate Flooring VCT Flooring S…" at bounding box center [869, 176] width 556 height 21
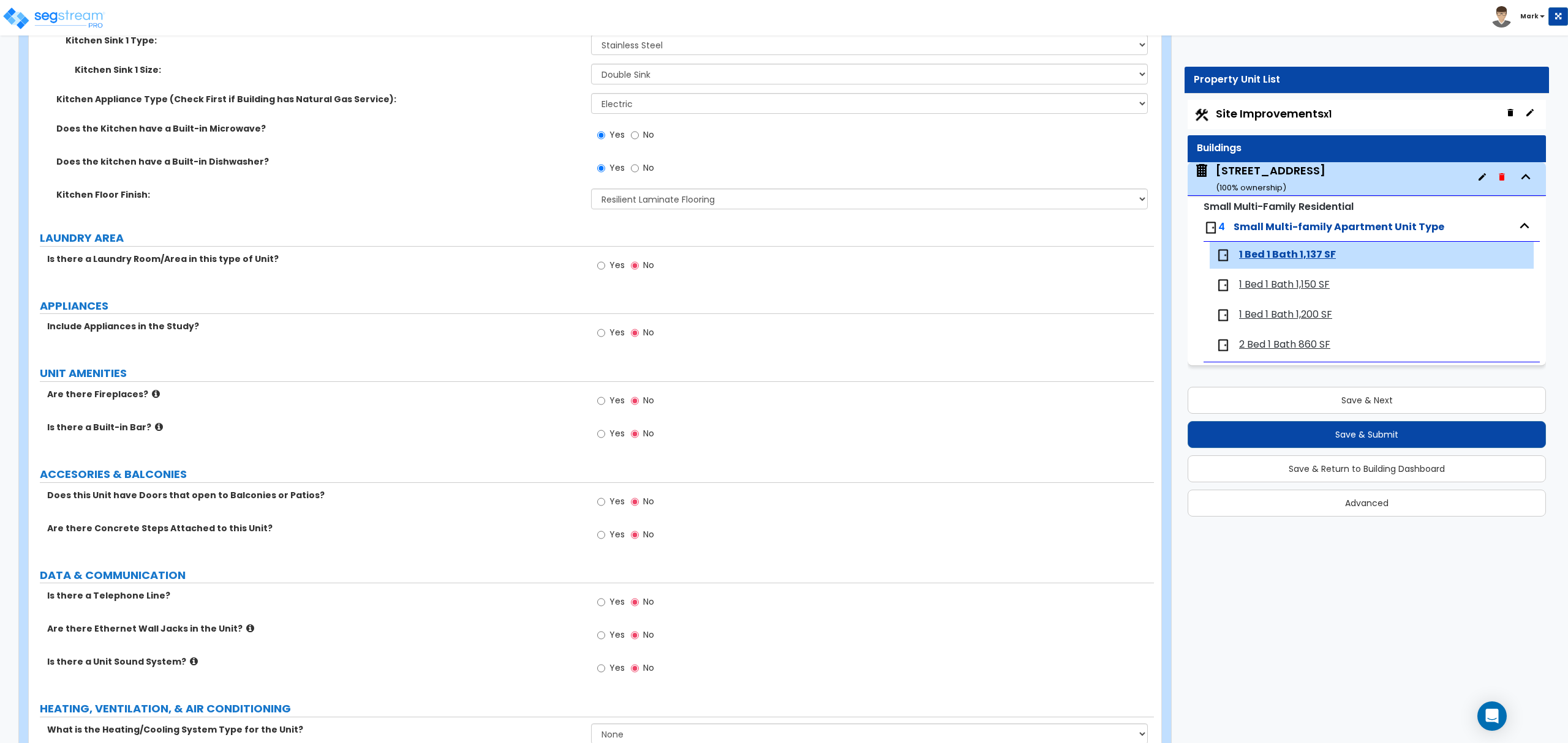
scroll to position [1959, 0]
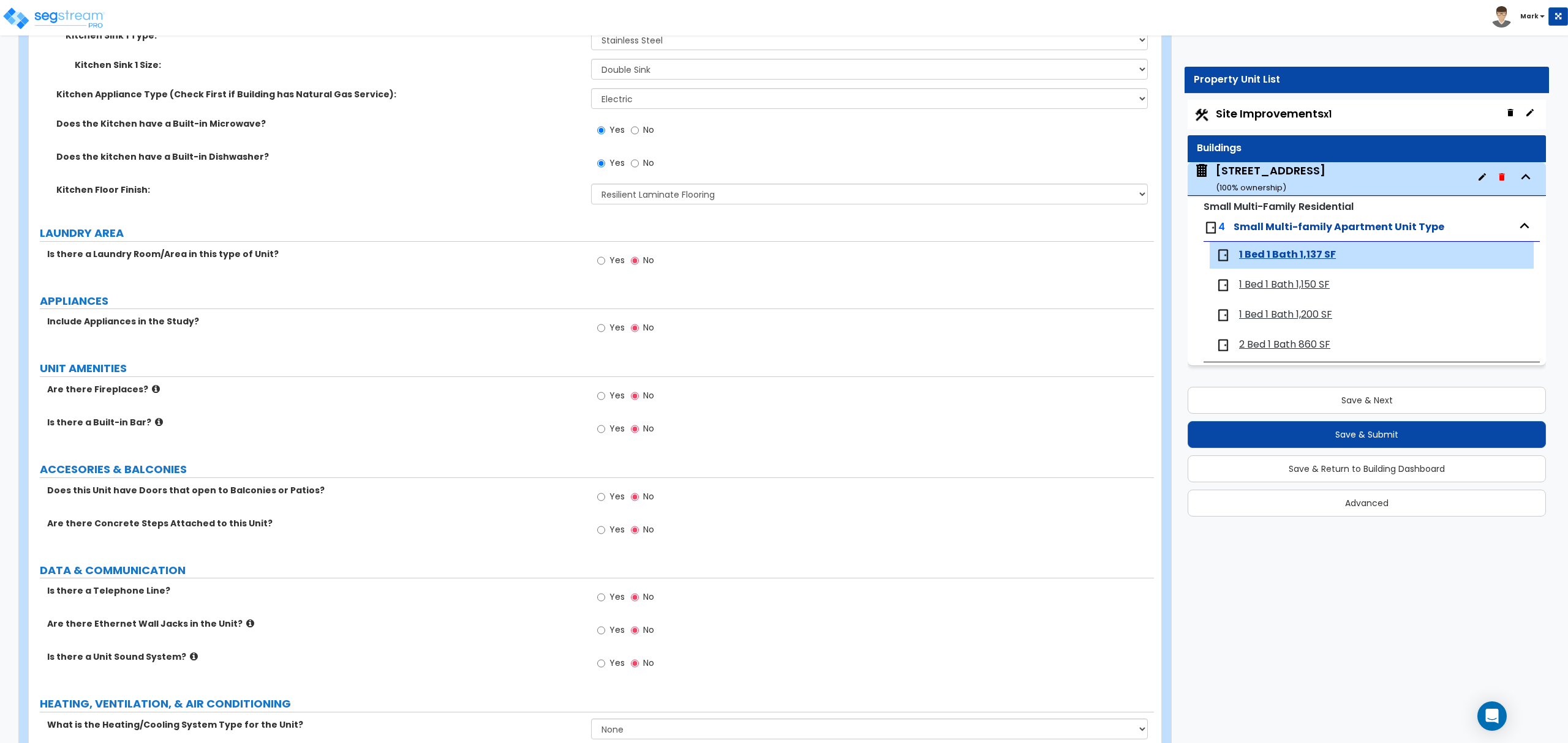
click at [611, 258] on span "Yes" at bounding box center [617, 260] width 15 height 12
click at [605, 258] on input "Yes" at bounding box center [601, 261] width 8 height 14
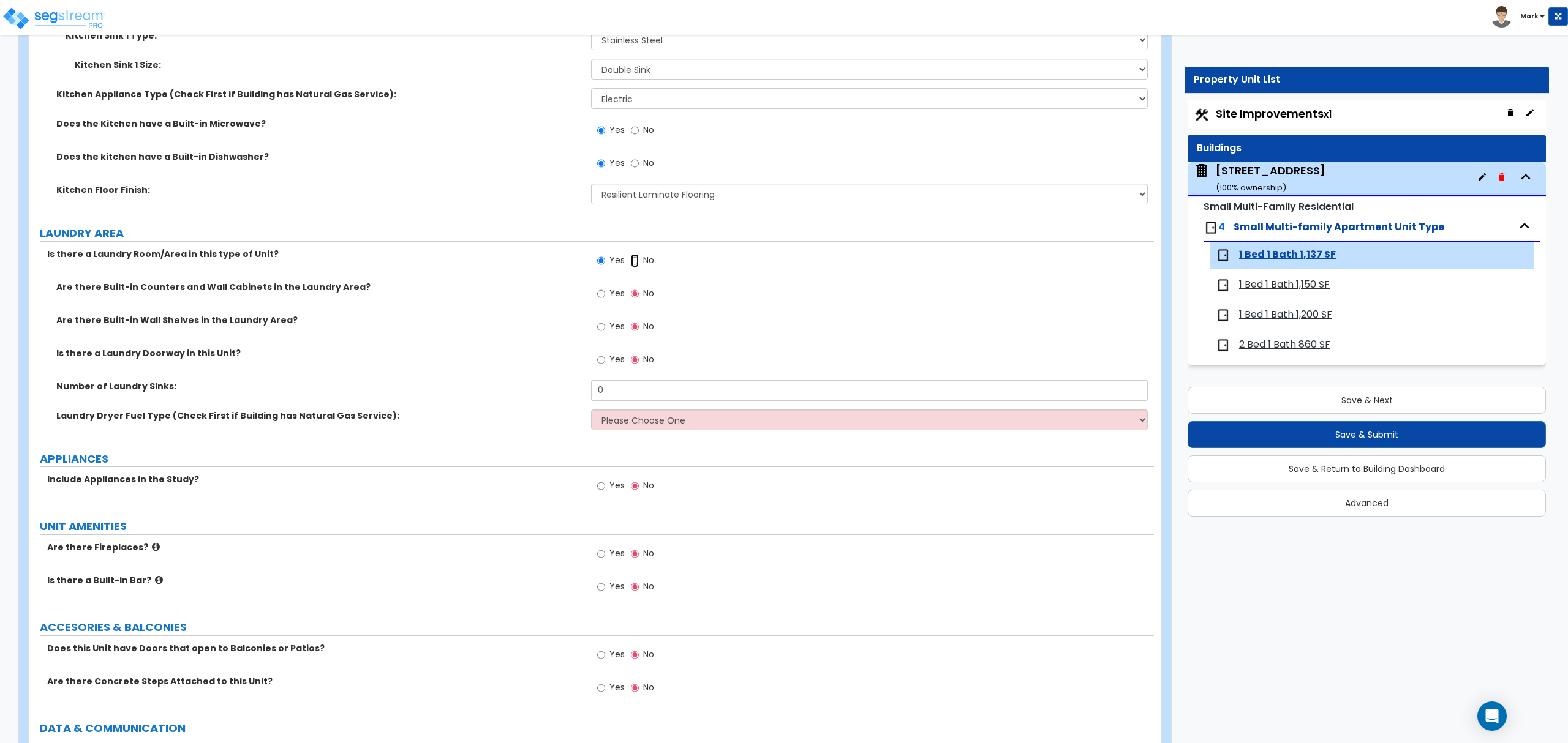
click at [631, 267] on input "No" at bounding box center [635, 261] width 8 height 14
radio input "false"
radio input "true"
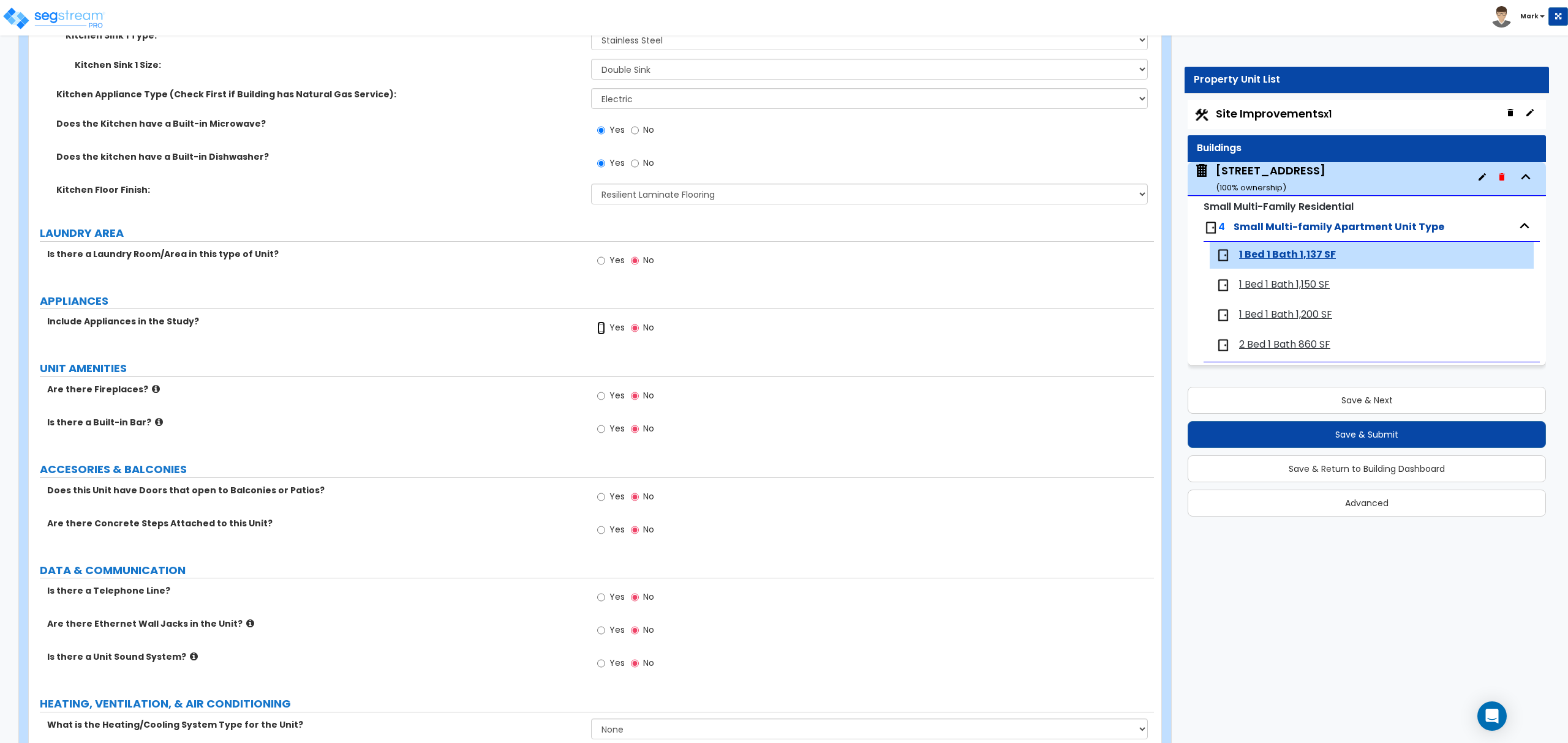
click at [605, 333] on input "Yes" at bounding box center [601, 328] width 8 height 14
radio input "true"
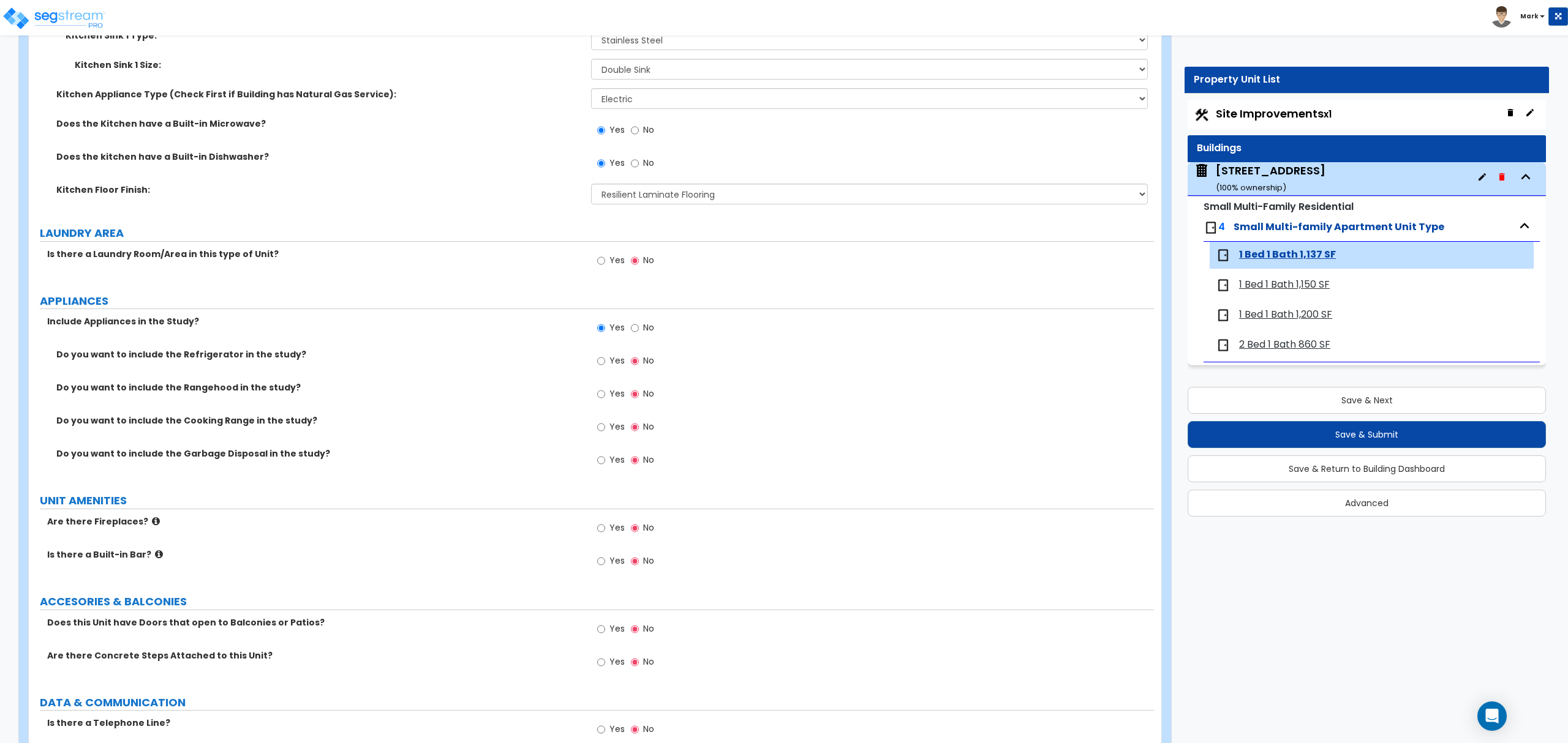
click at [606, 358] on label "Yes" at bounding box center [610, 363] width 28 height 21
click at [605, 358] on input "Yes" at bounding box center [601, 361] width 8 height 14
radio input "true"
click at [610, 414] on div "Yes No" at bounding box center [872, 398] width 562 height 33
click at [607, 428] on label "Yes" at bounding box center [610, 428] width 28 height 21
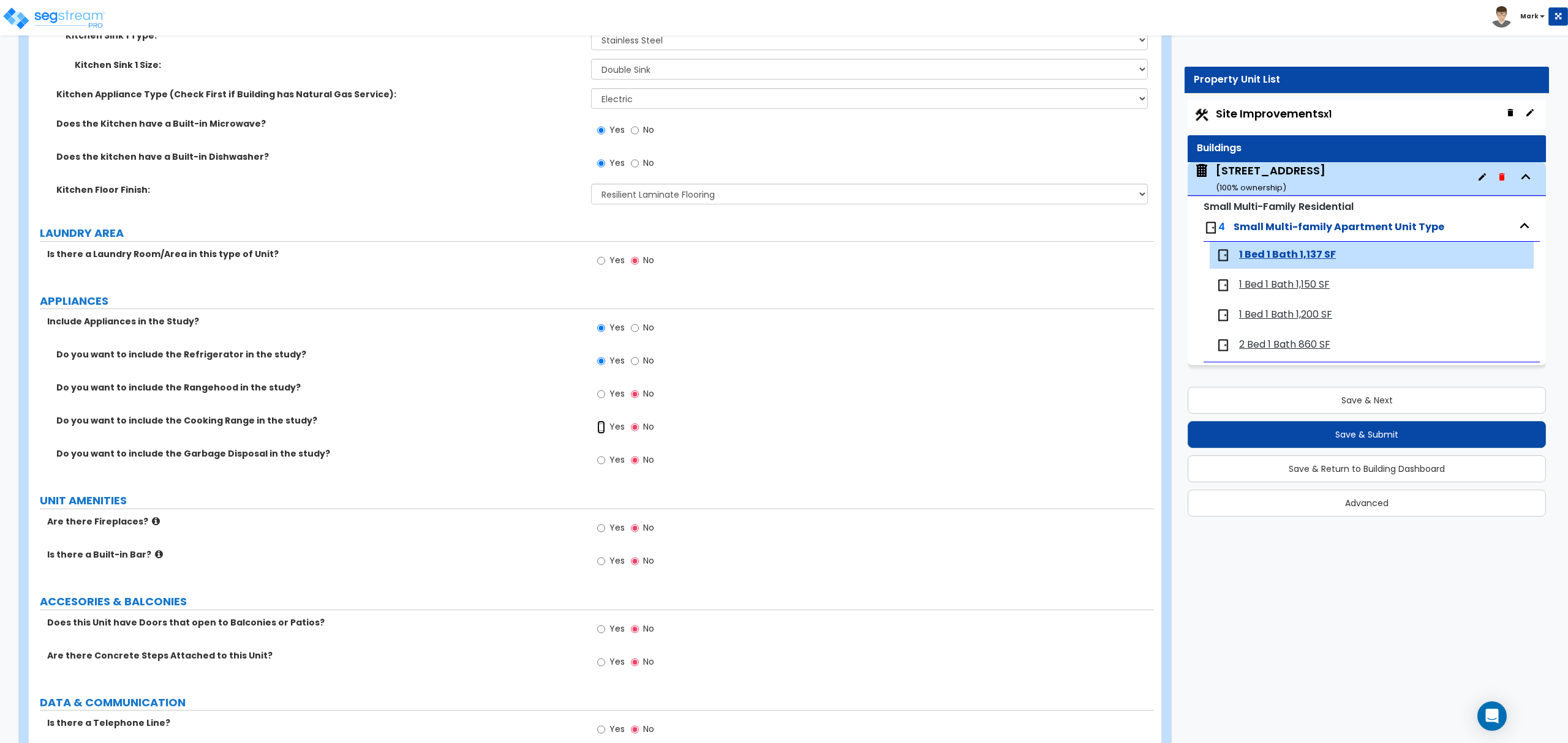
click at [605, 428] on input "Yes" at bounding box center [601, 428] width 8 height 14
radio input "true"
click at [606, 462] on label "Yes" at bounding box center [610, 462] width 28 height 21
click at [605, 462] on input "Yes" at bounding box center [601, 460] width 8 height 14
radio input "true"
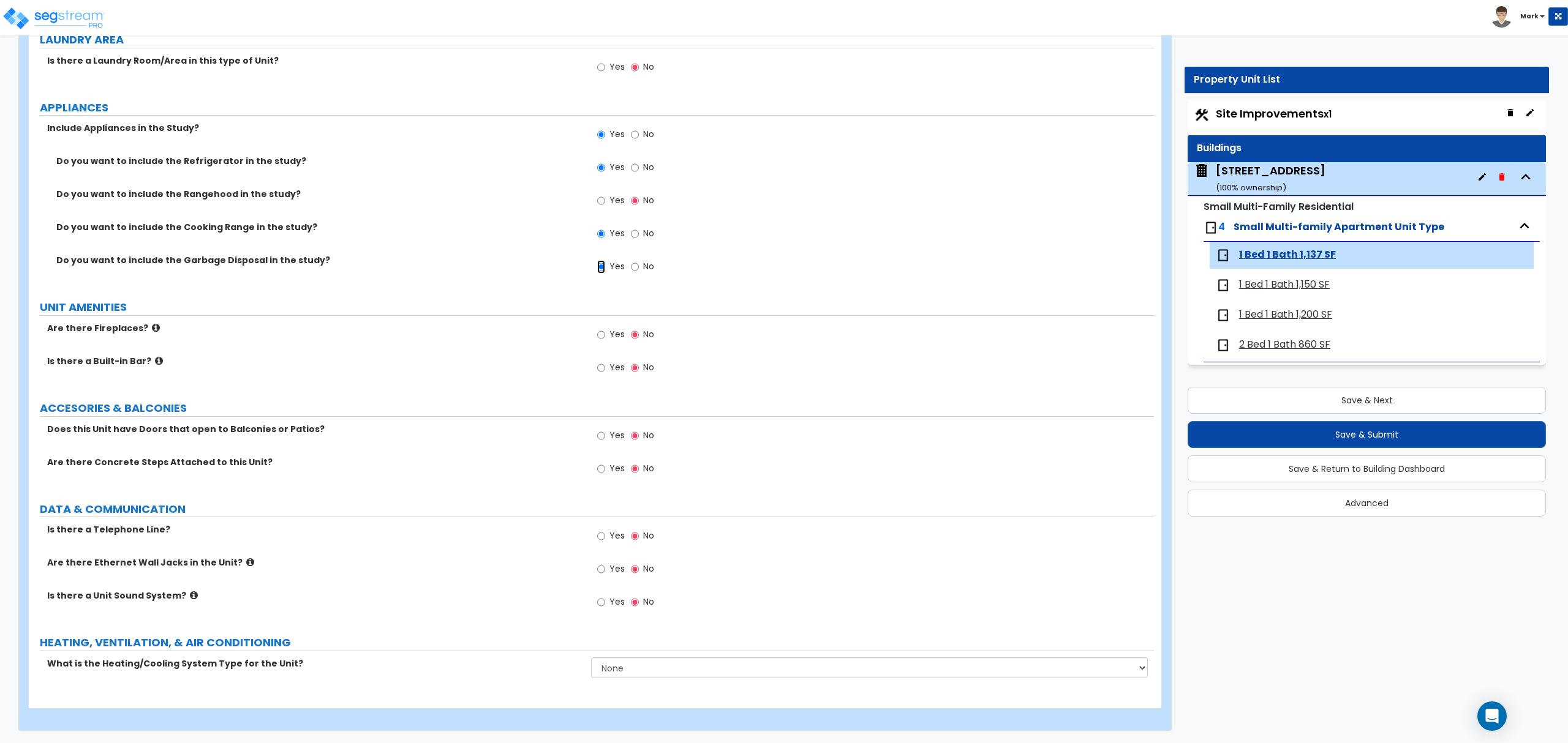
scroll to position [2157, 0]
click at [603, 434] on input "Yes" at bounding box center [601, 436] width 8 height 14
radio input "true"
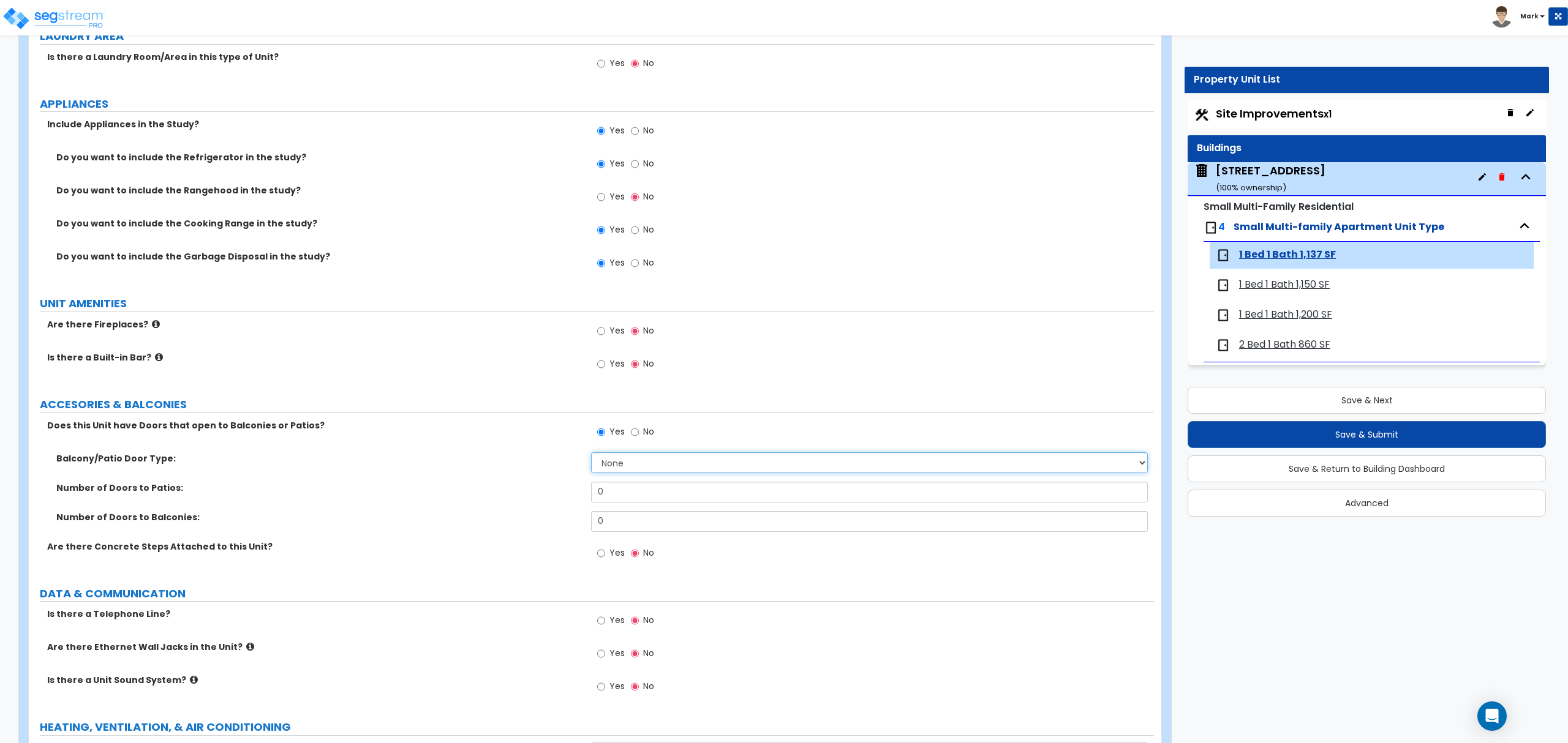
click at [625, 459] on select "None Single Hinged Doors Double Hinged Doors Single French Doors Double French …" at bounding box center [869, 463] width 556 height 21
select select "4"
click at [591, 455] on select "None Single Hinged Doors Double Hinged Doors Single French Doors Double French …" at bounding box center [869, 463] width 556 height 21
click at [662, 520] on input "0" at bounding box center [869, 522] width 556 height 21
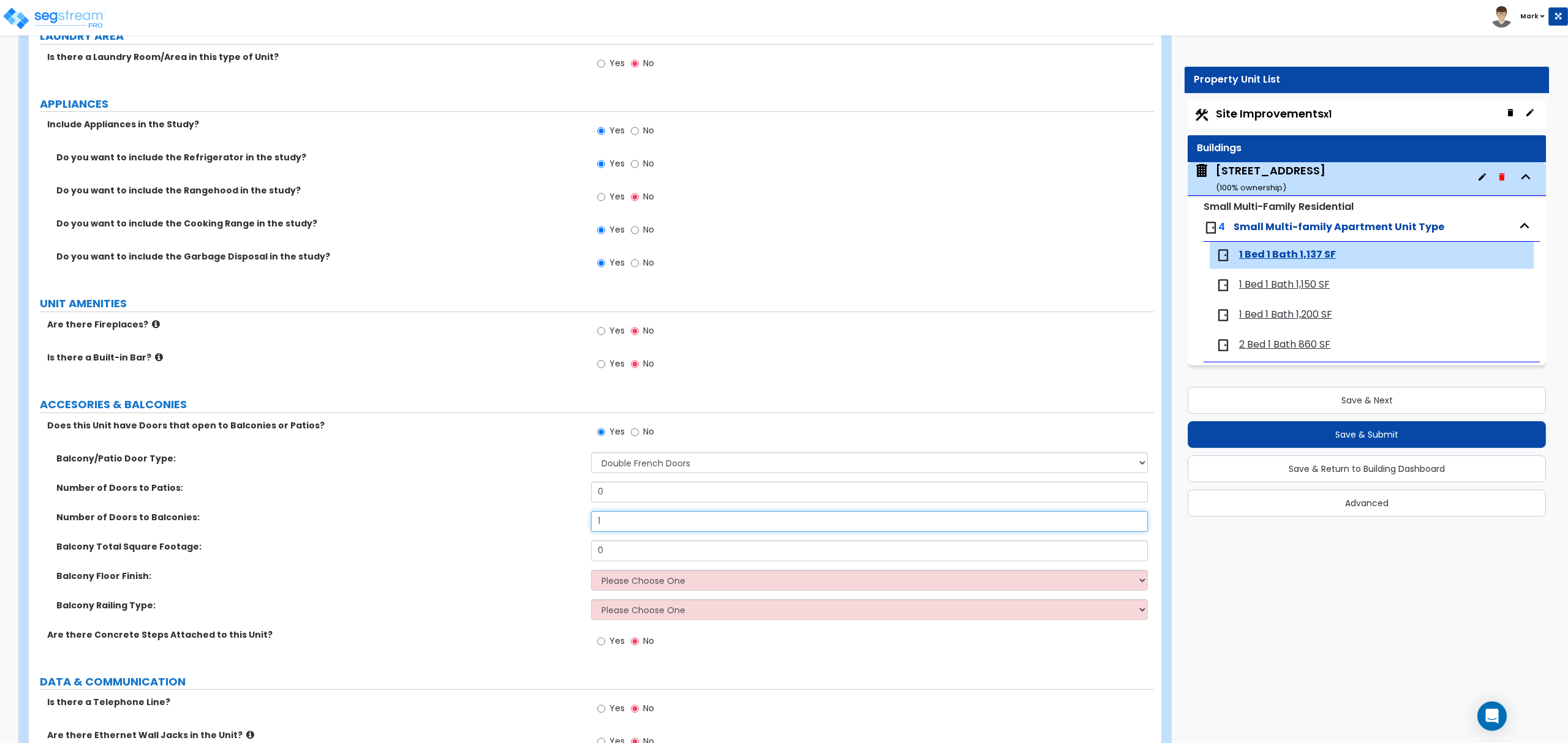
type input "1"
click at [629, 554] on input "0" at bounding box center [869, 551] width 556 height 21
click at [1296, 106] on span "Site Improvements x1" at bounding box center [1273, 113] width 115 height 15
select select "2"
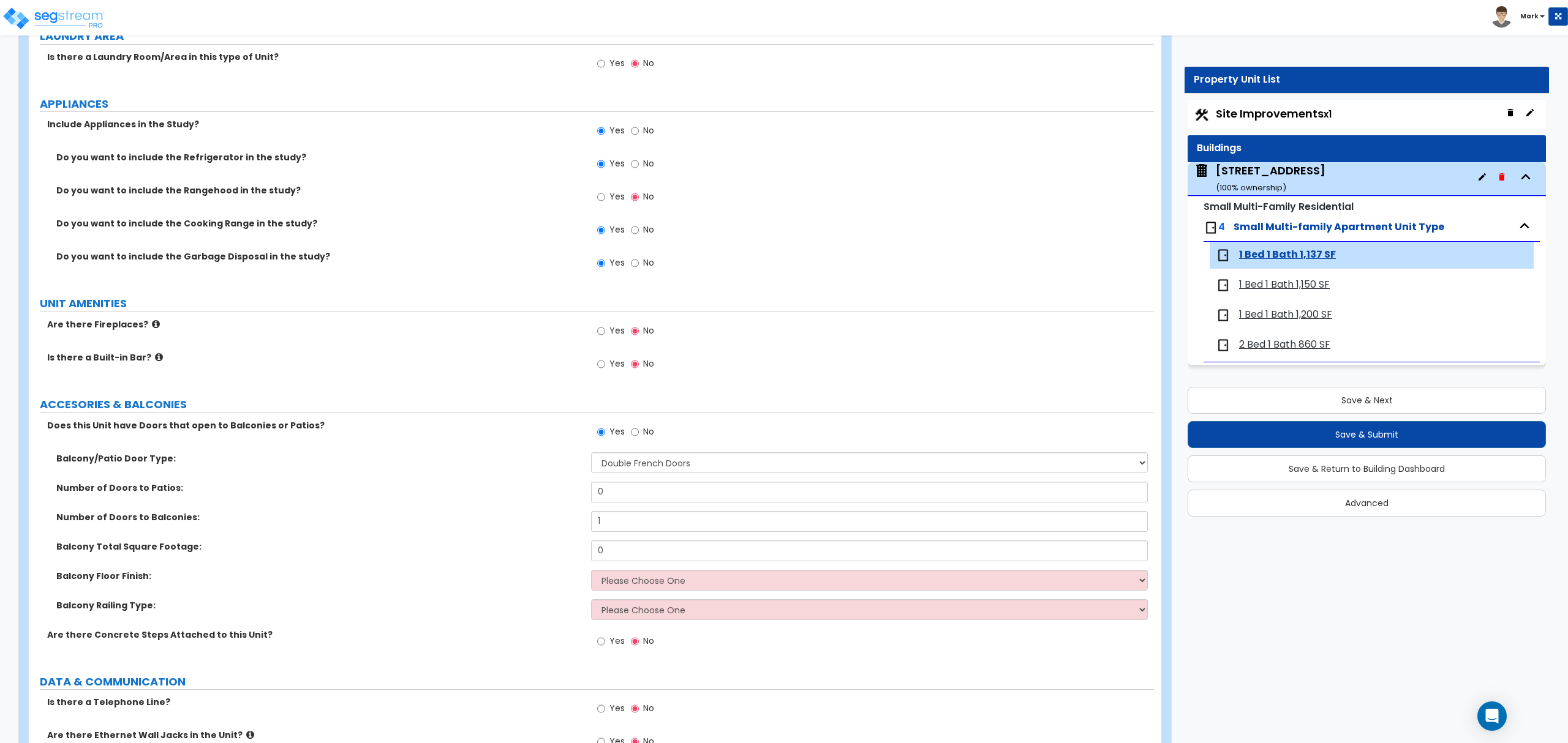
select select "3"
select select "1"
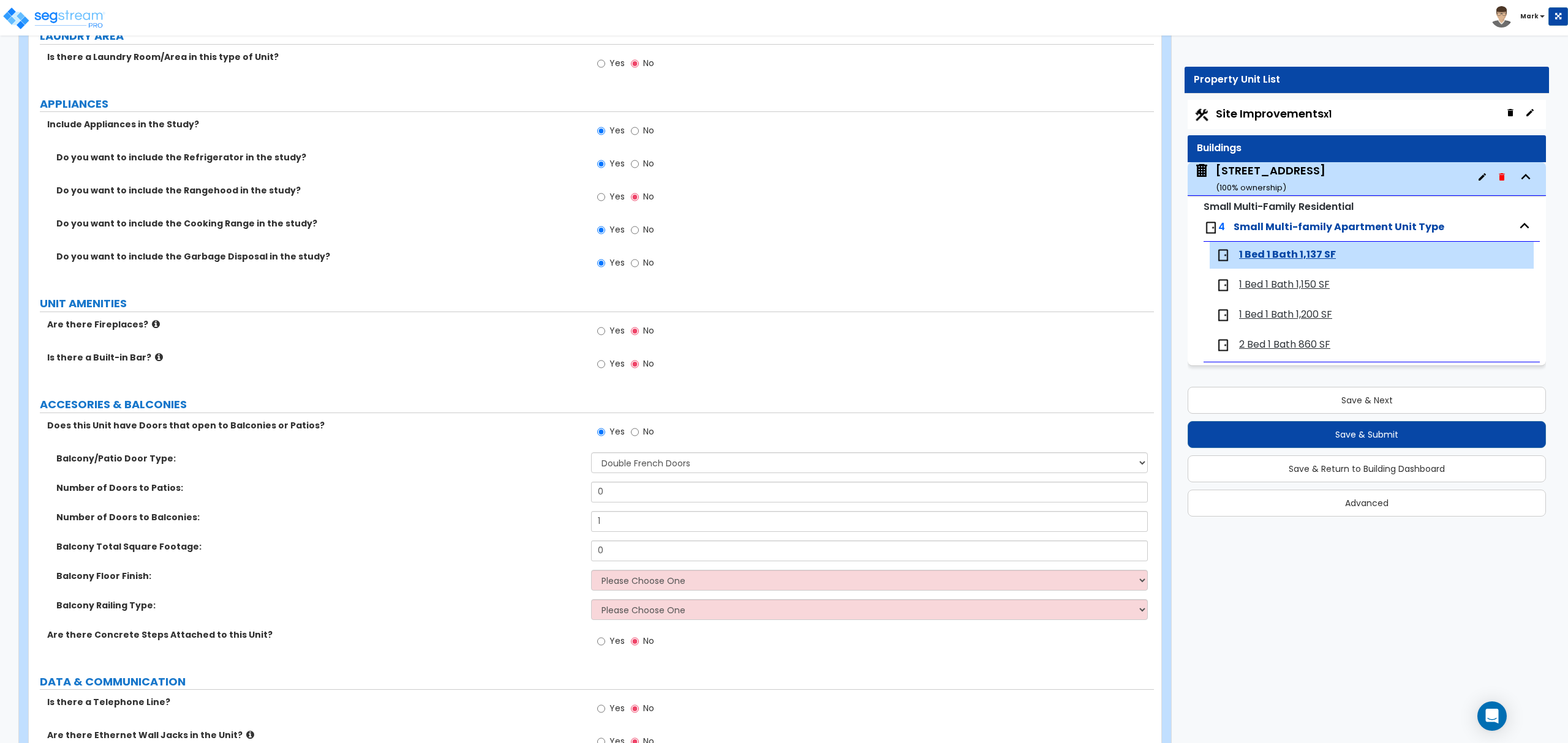
select select "1"
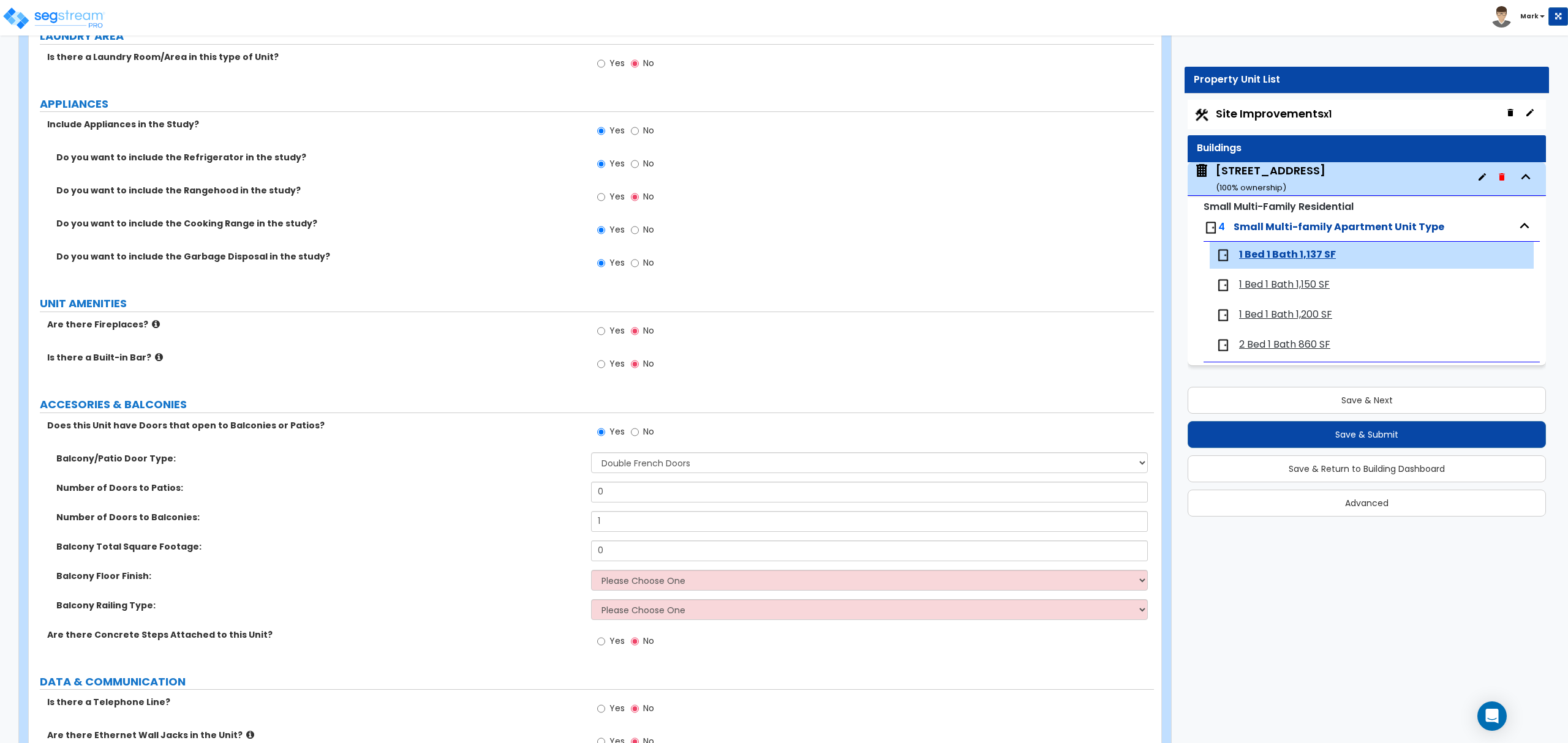
select select "1"
select select "9"
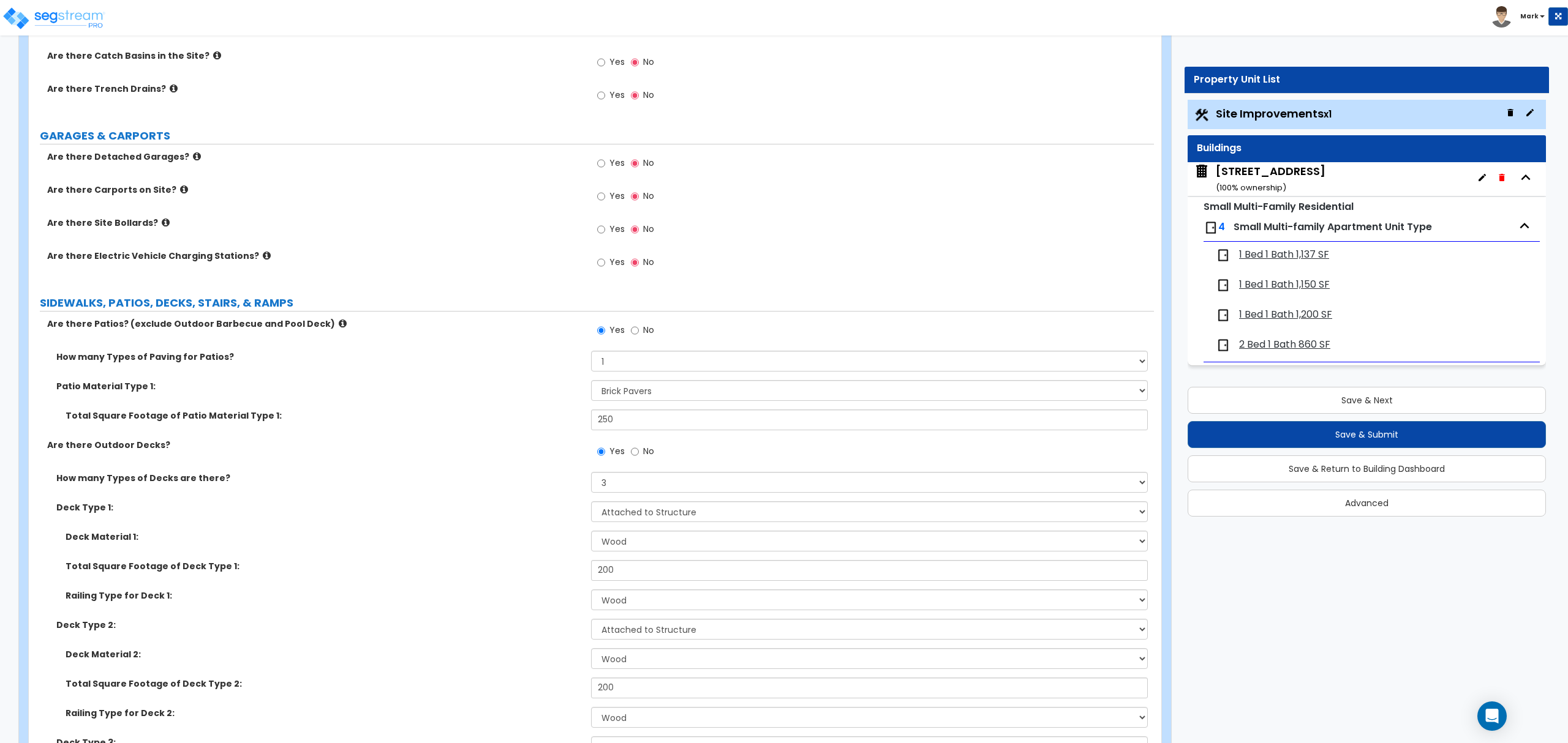
scroll to position [652, 0]
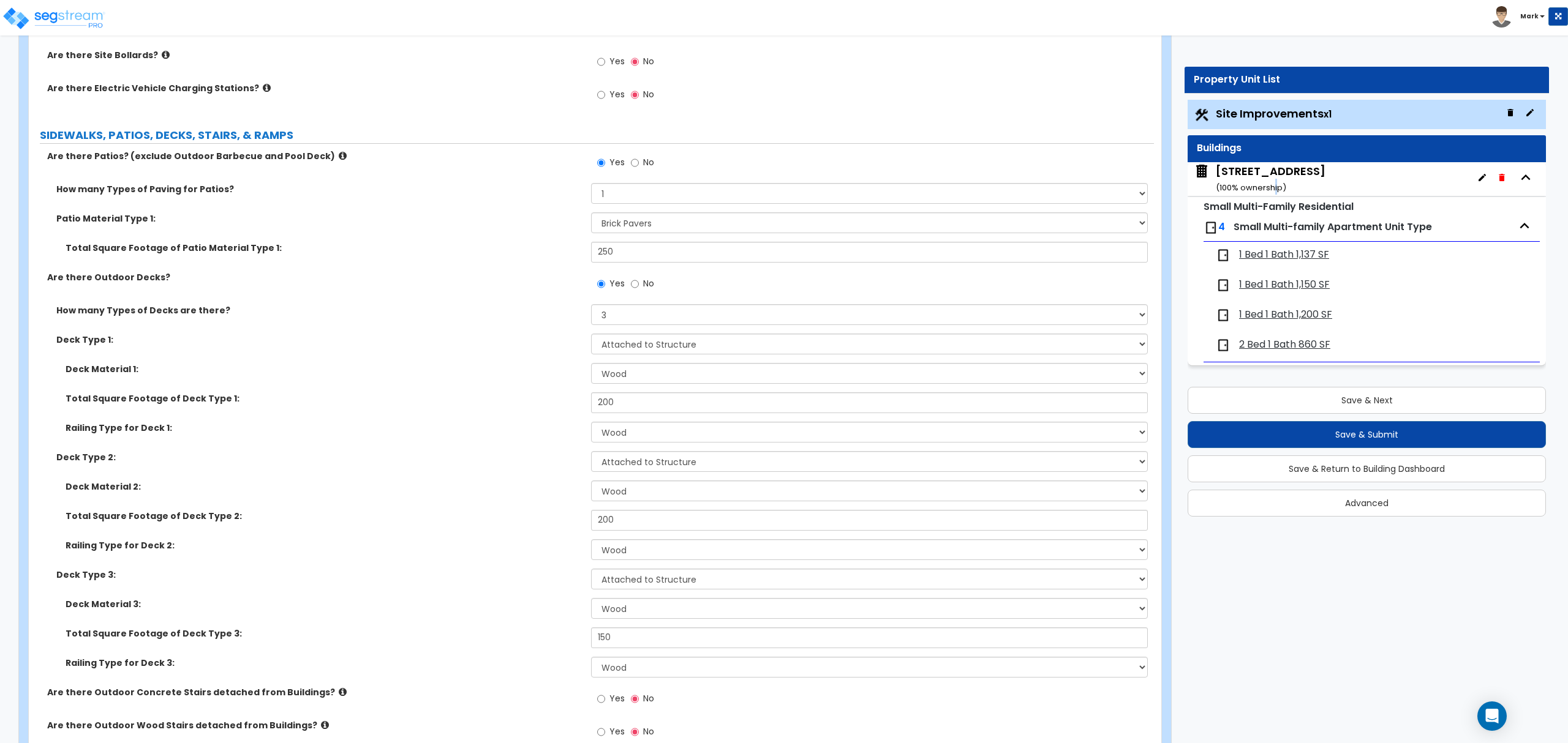
click at [1276, 180] on div "2807 Ontario Road ( 100 % ownership)" at bounding box center [1270, 179] width 109 height 31
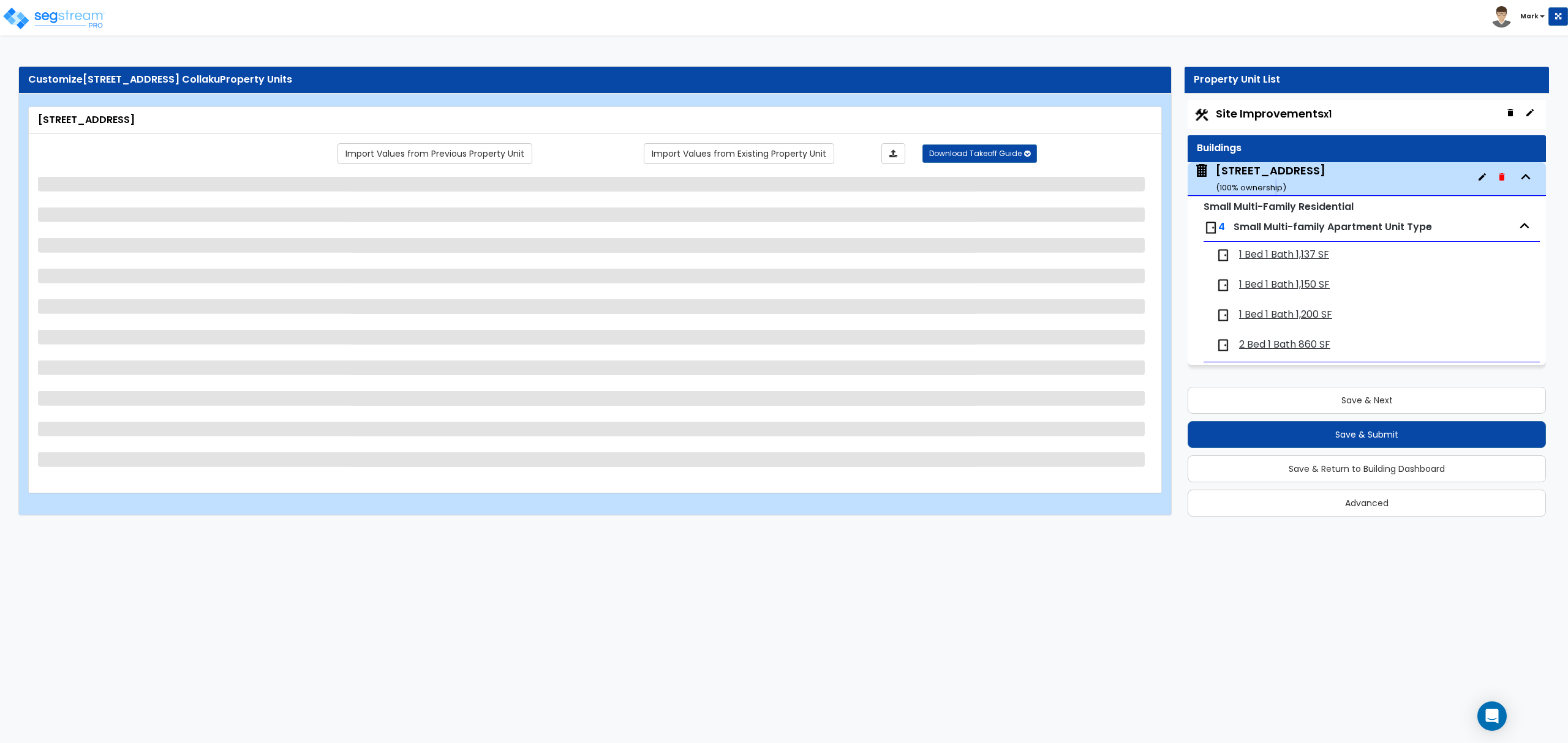
scroll to position [0, 0]
click at [1281, 253] on span "1 Bed 1 Bath 1,137 SF" at bounding box center [1284, 255] width 90 height 14
select select "3"
select select "7"
select select "2"
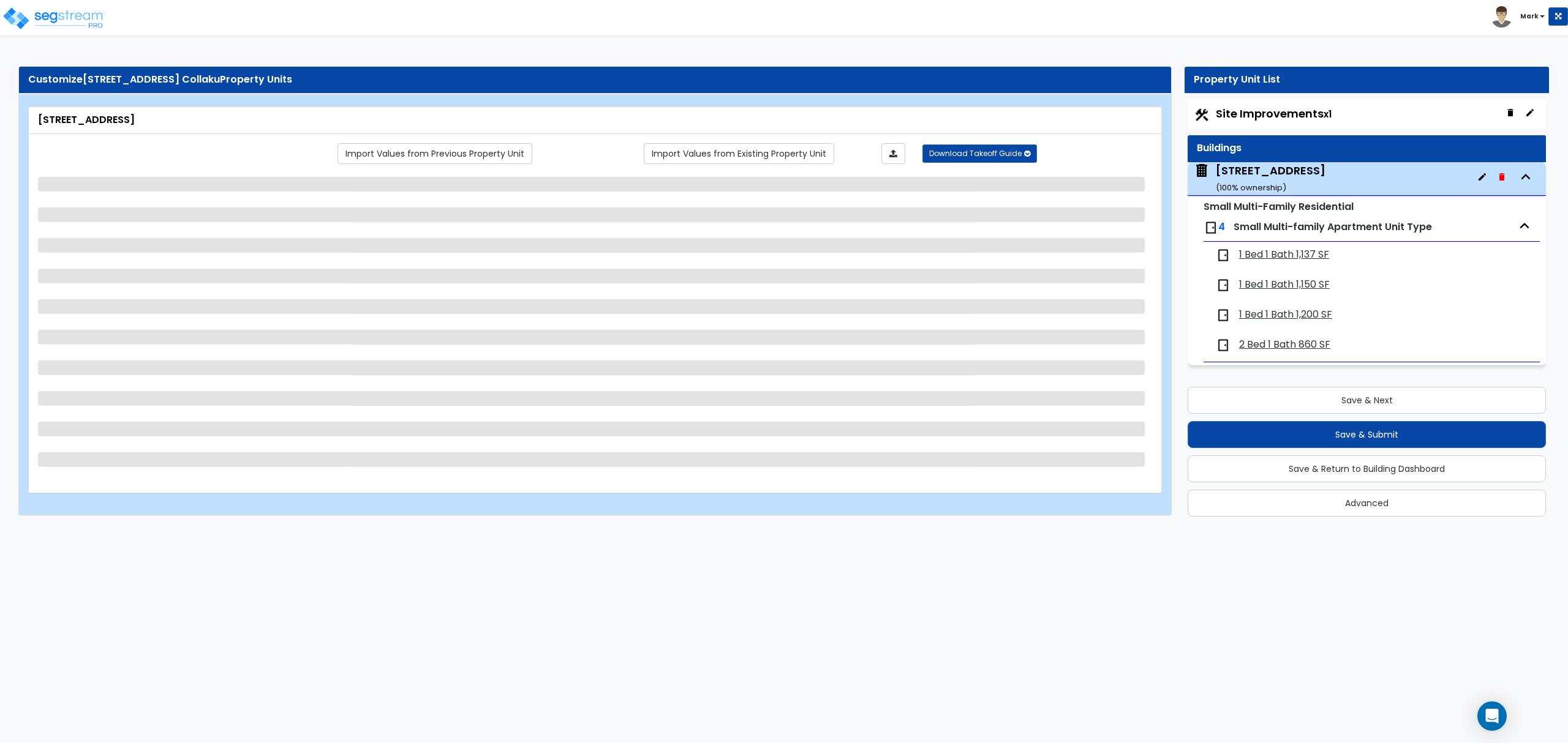
select select "2"
select select "5"
select select "2"
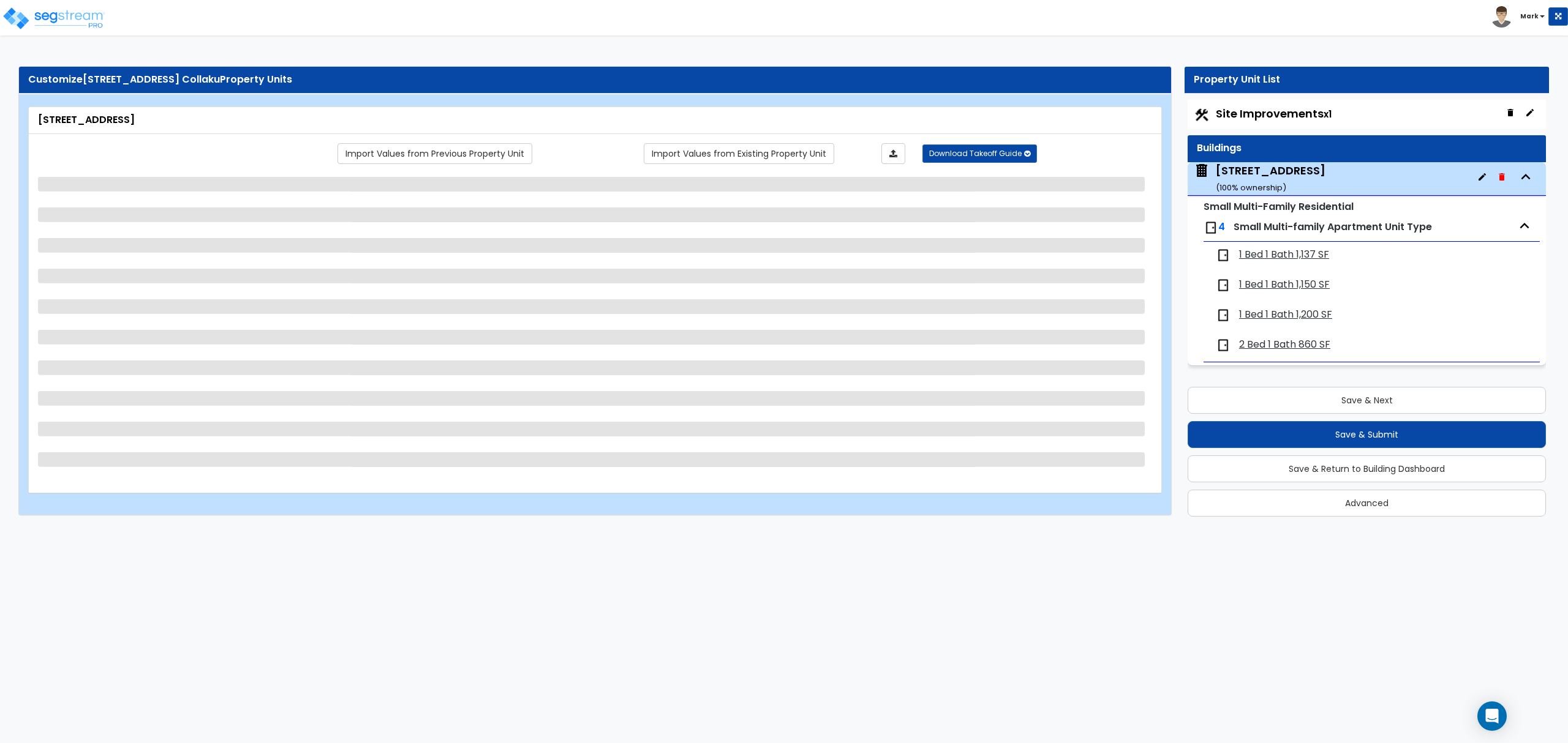
select select "3"
select select "1"
select select "2"
select select "1"
select select "3"
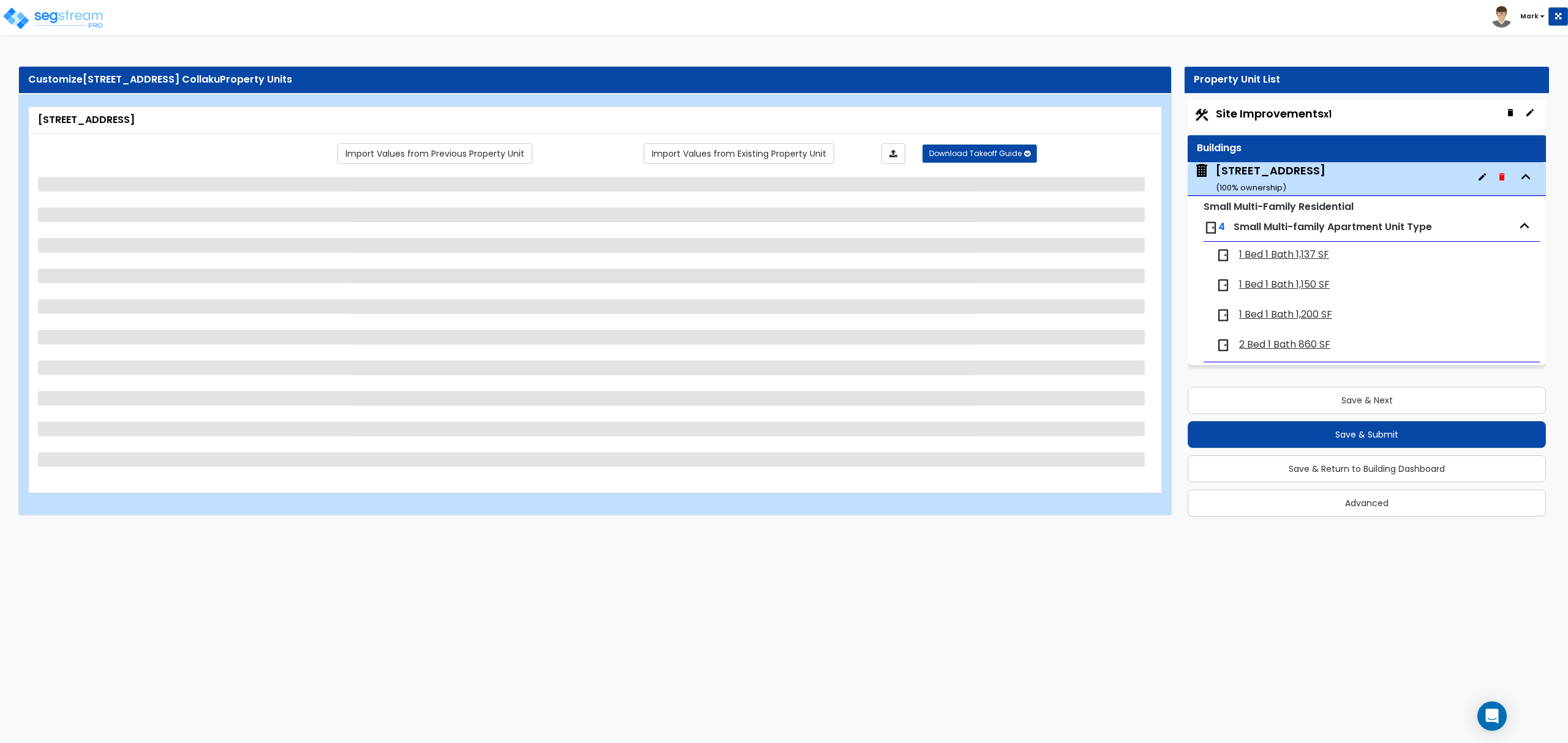
select select "1"
select select "2"
select select "1"
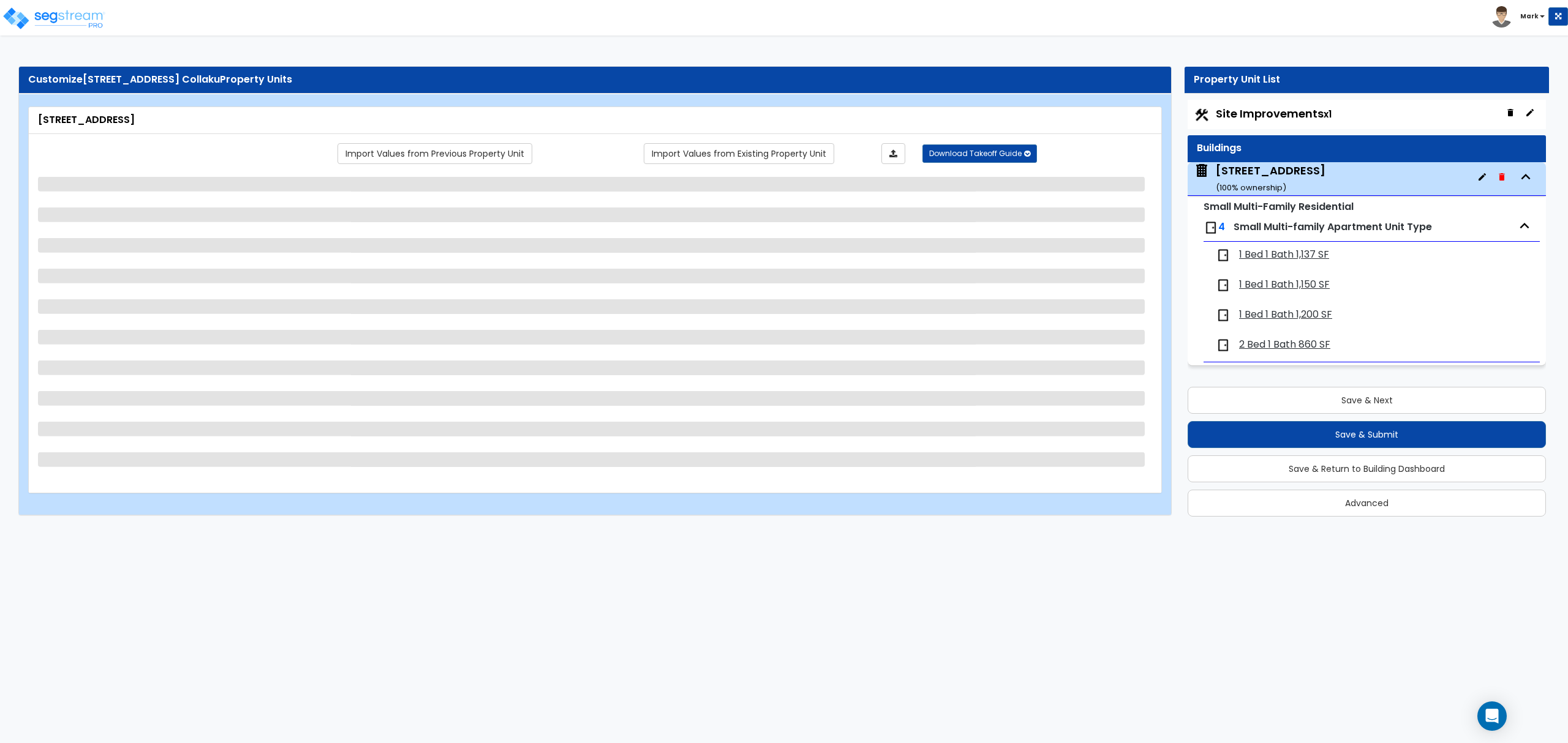
select select "3"
select select "2"
select select "1"
select select "4"
select select "1"
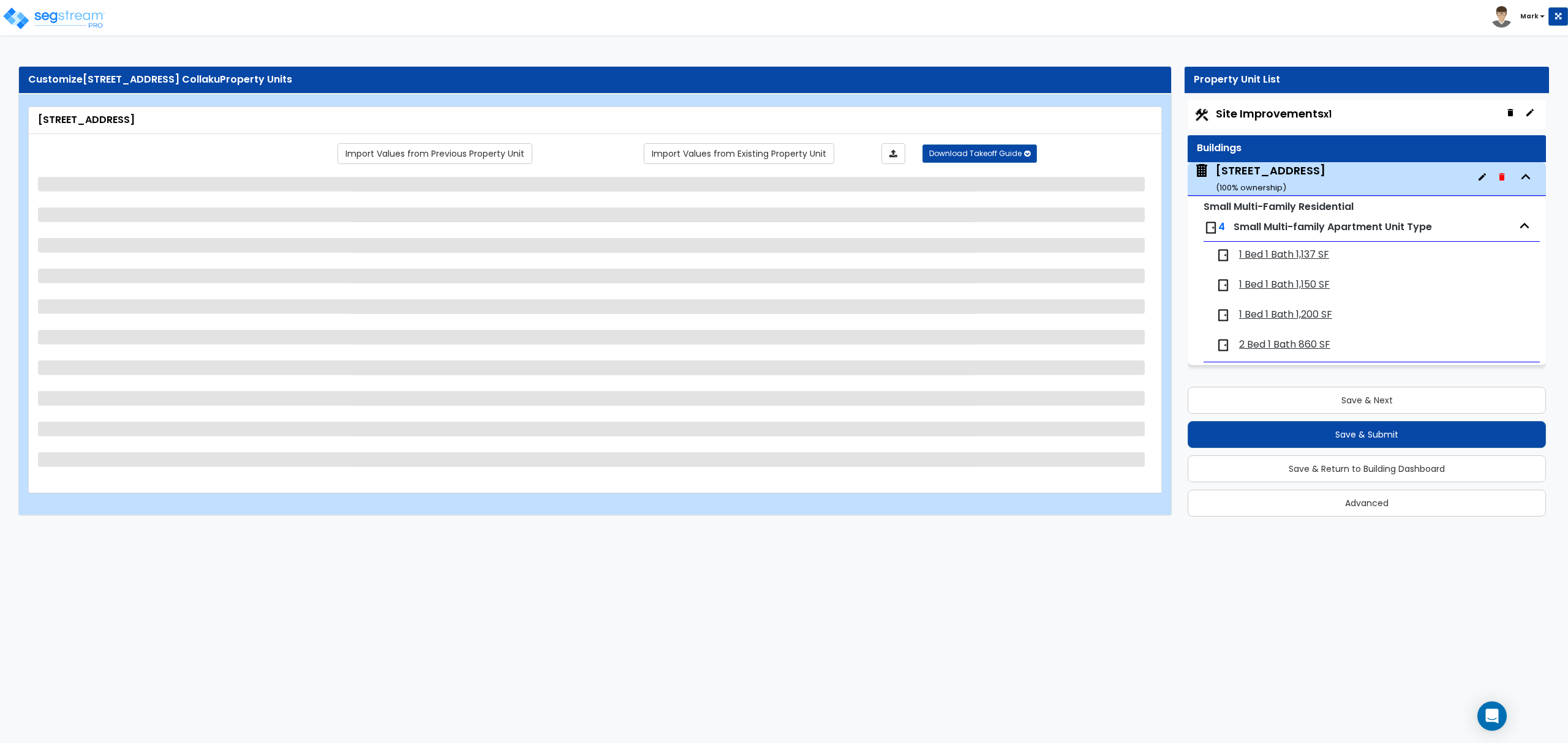
select select "1"
select select "2"
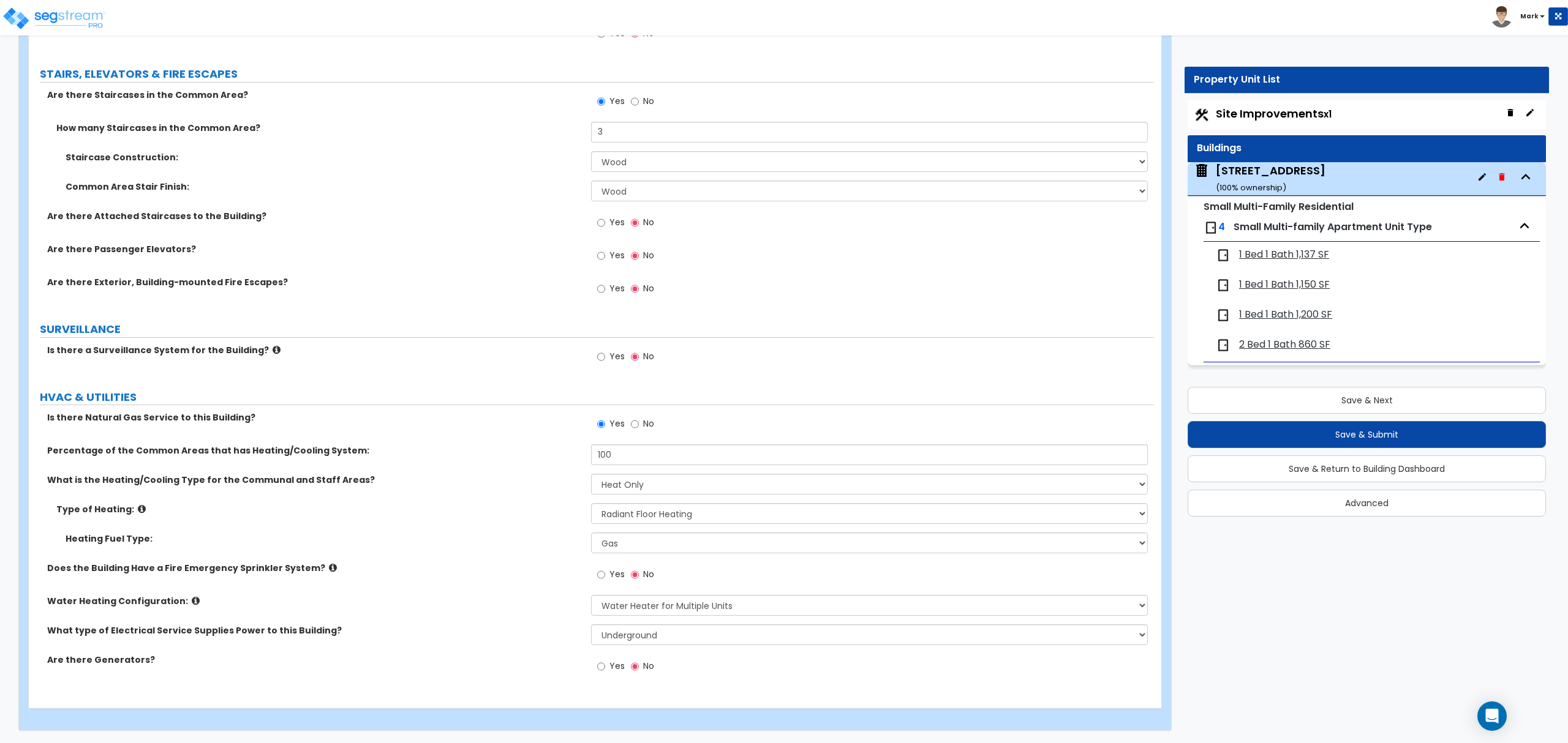
scroll to position [3477, 0]
click at [1303, 267] on div "1 Bed 1 Bath 1,137 SF" at bounding box center [1371, 256] width 324 height 27
click at [1303, 262] on span "1 Bed 1 Bath 1,137 SF" at bounding box center [1284, 255] width 90 height 14
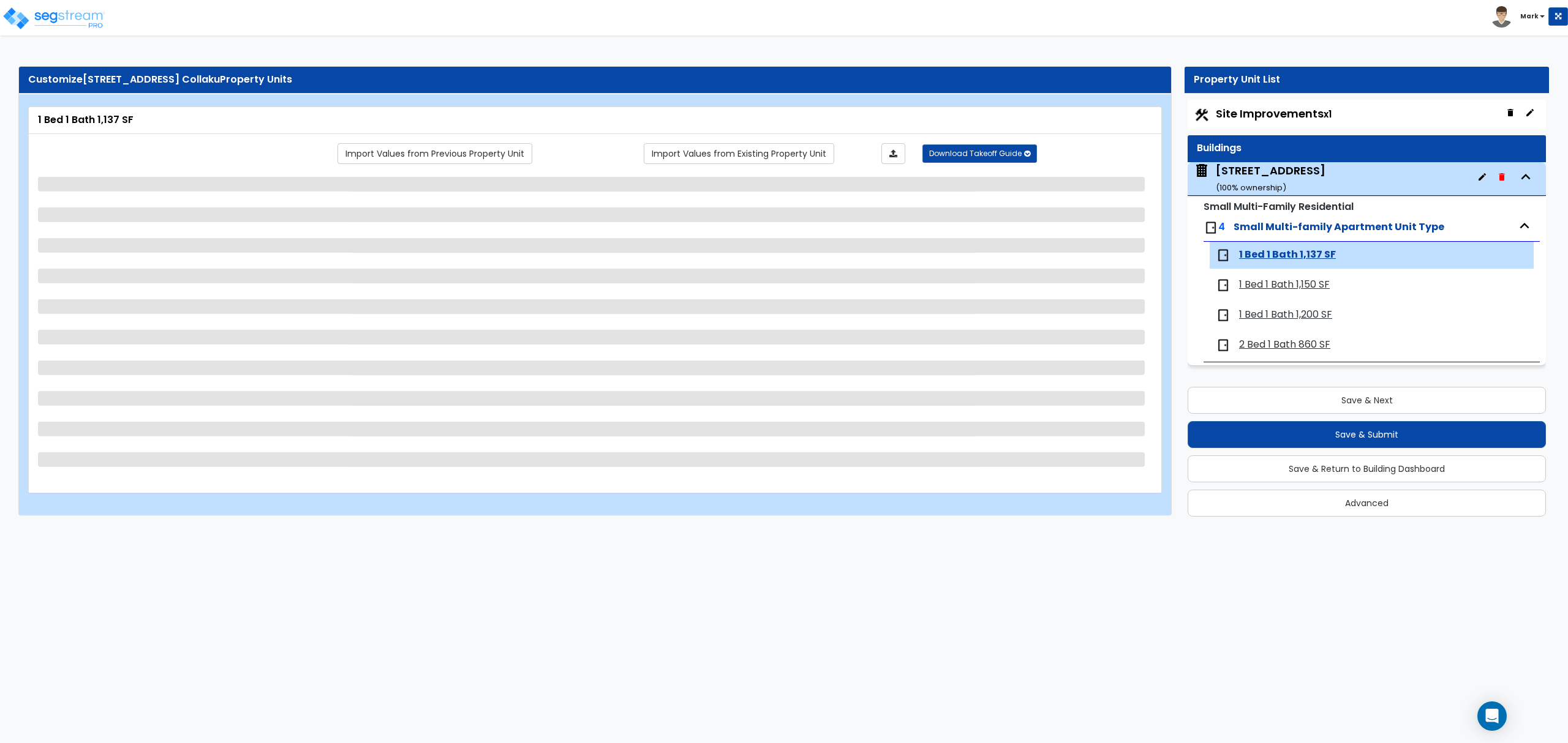
select select "1"
select select "2"
select select "3"
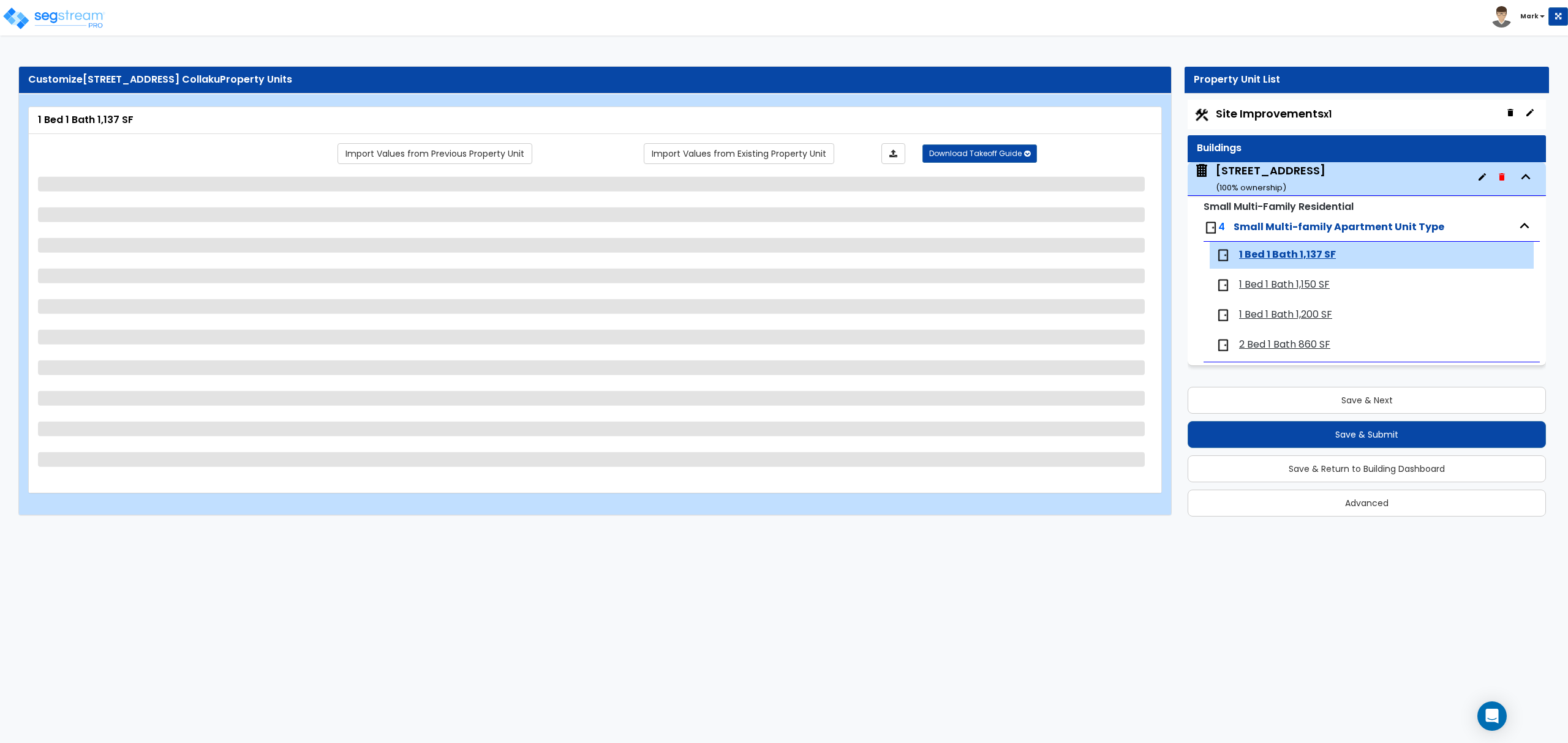
select select "2"
select select "1"
select select "2"
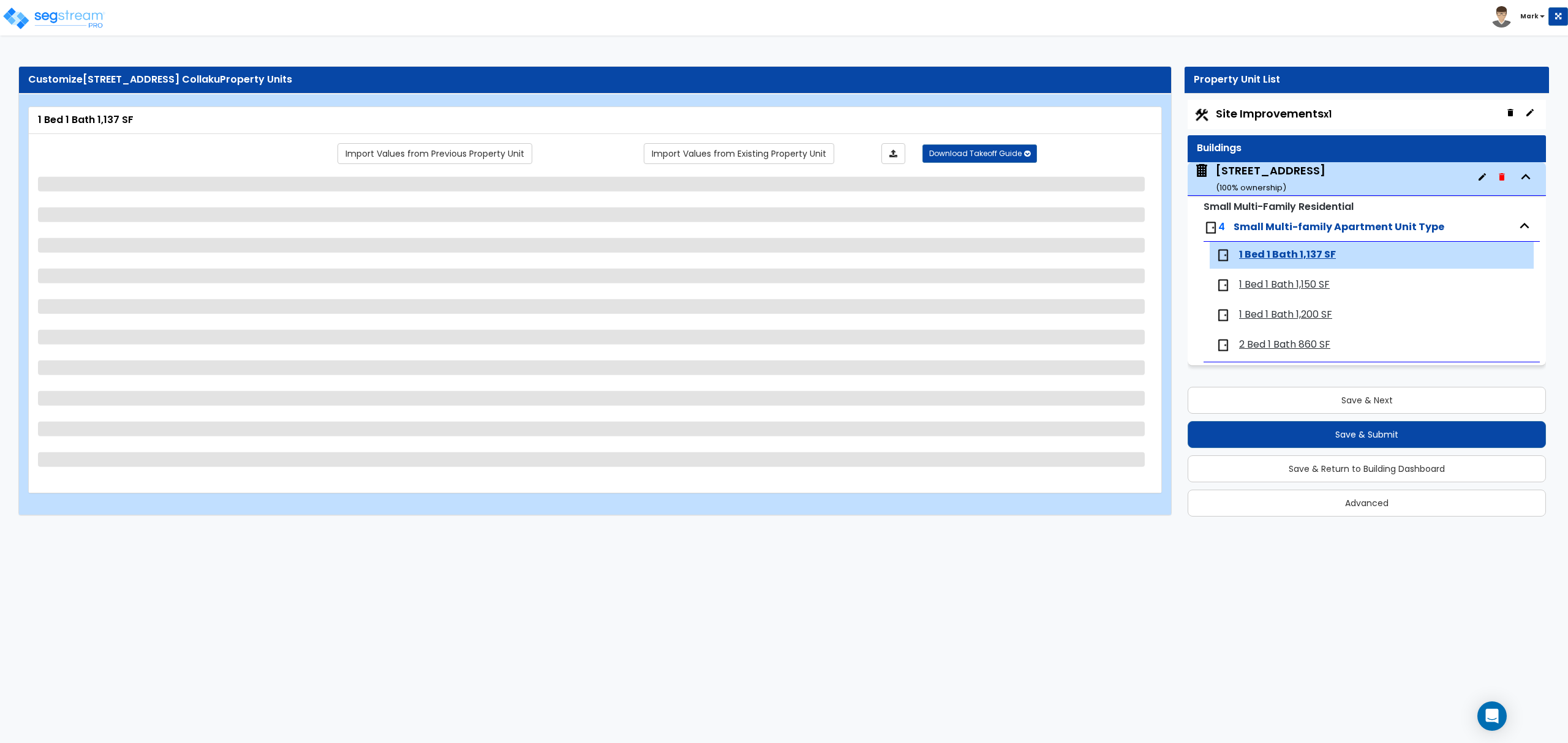
select select "1"
select select "3"
select select "2"
select select "1"
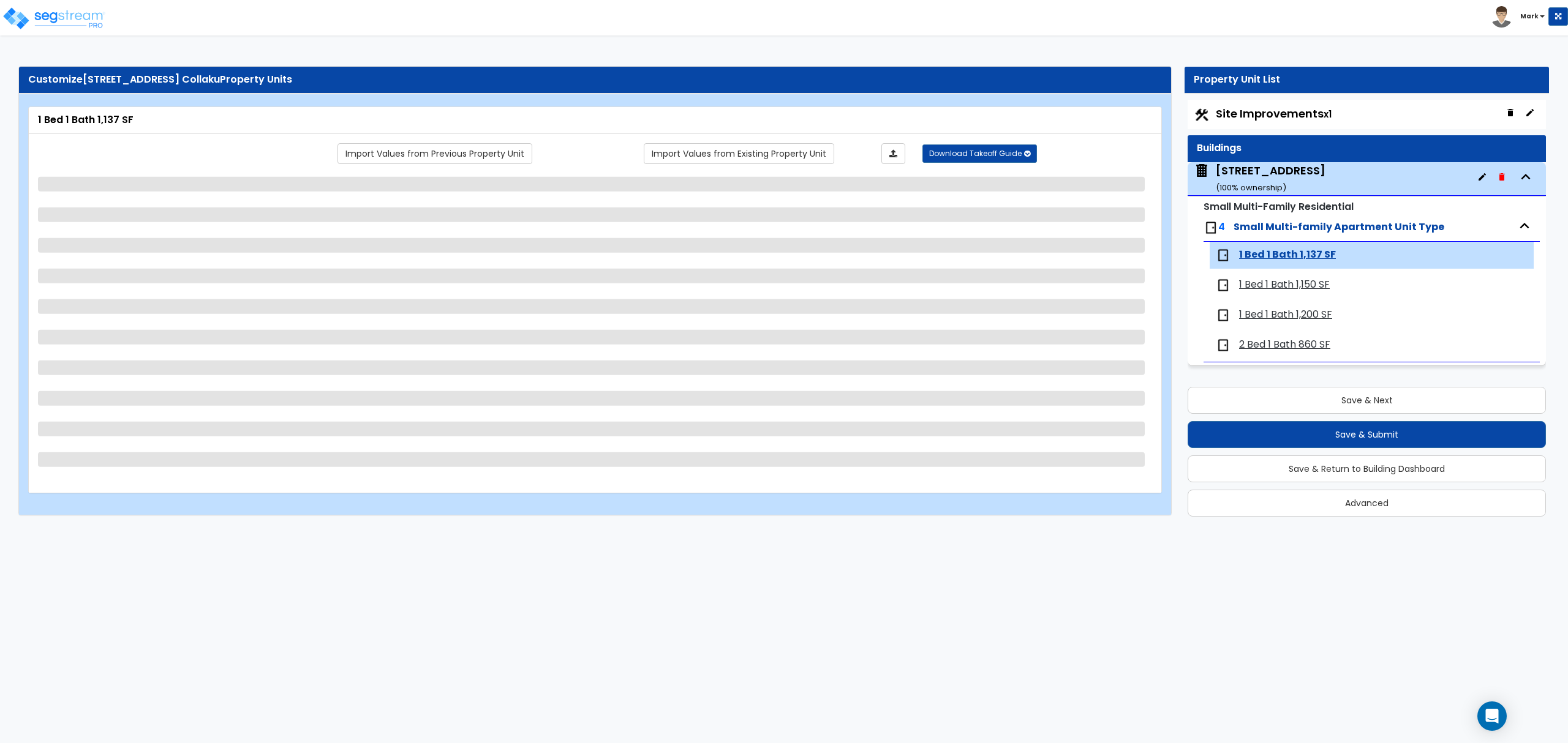
select select "1"
select select "2"
select select "3"
select select "4"
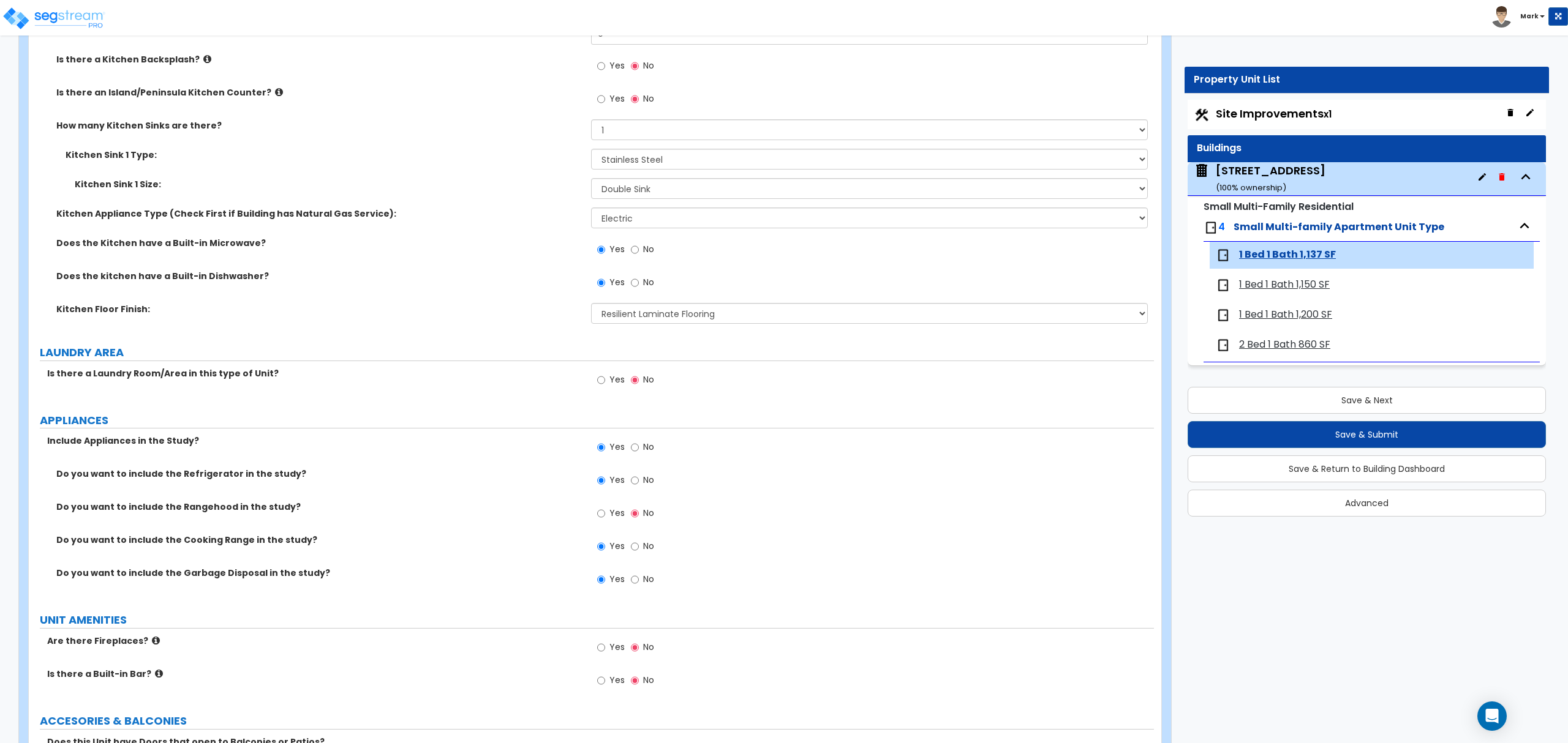
scroll to position [2169, 0]
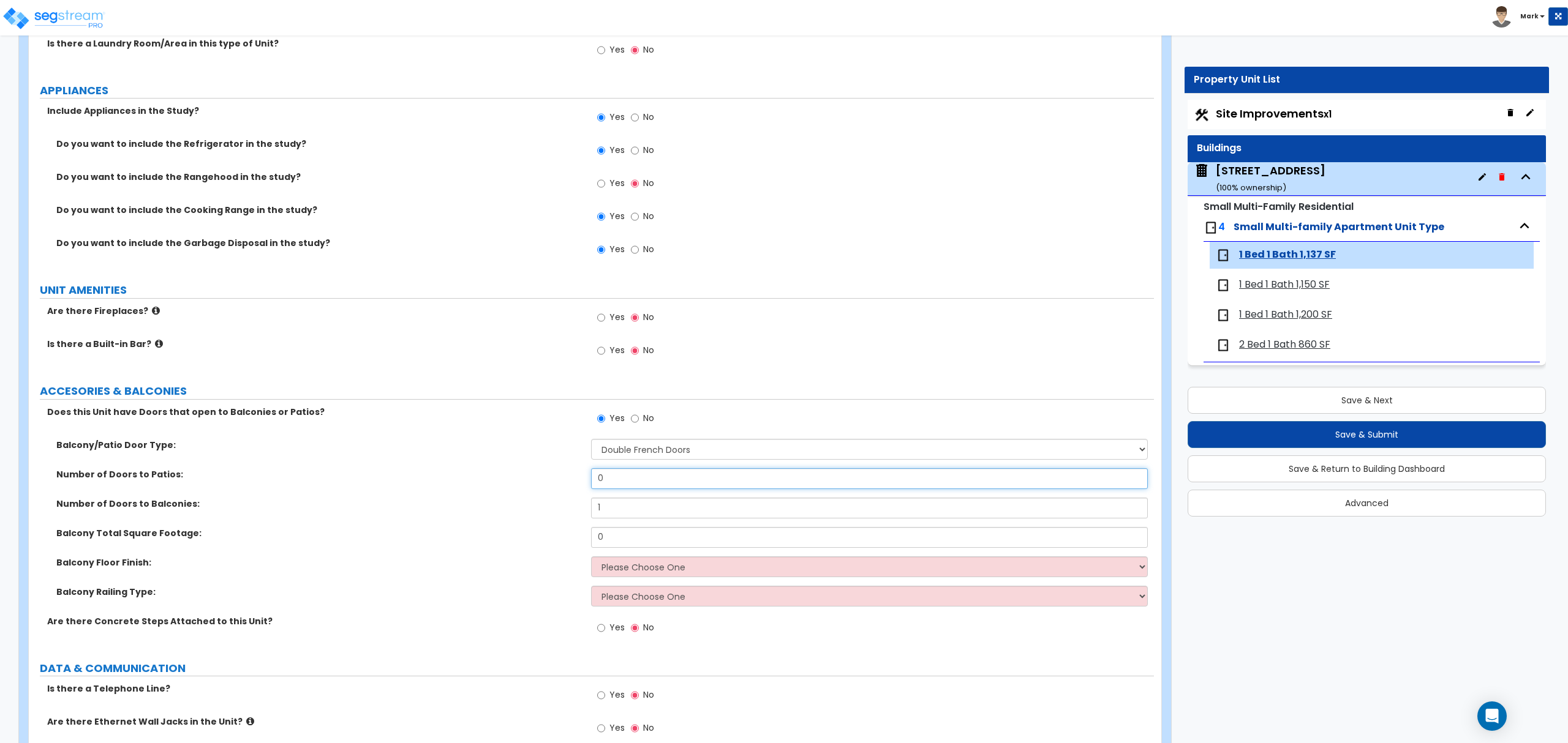
click at [621, 473] on input "0" at bounding box center [869, 479] width 556 height 21
type input "1"
click at [1000, 530] on input "0" at bounding box center [869, 538] width 556 height 21
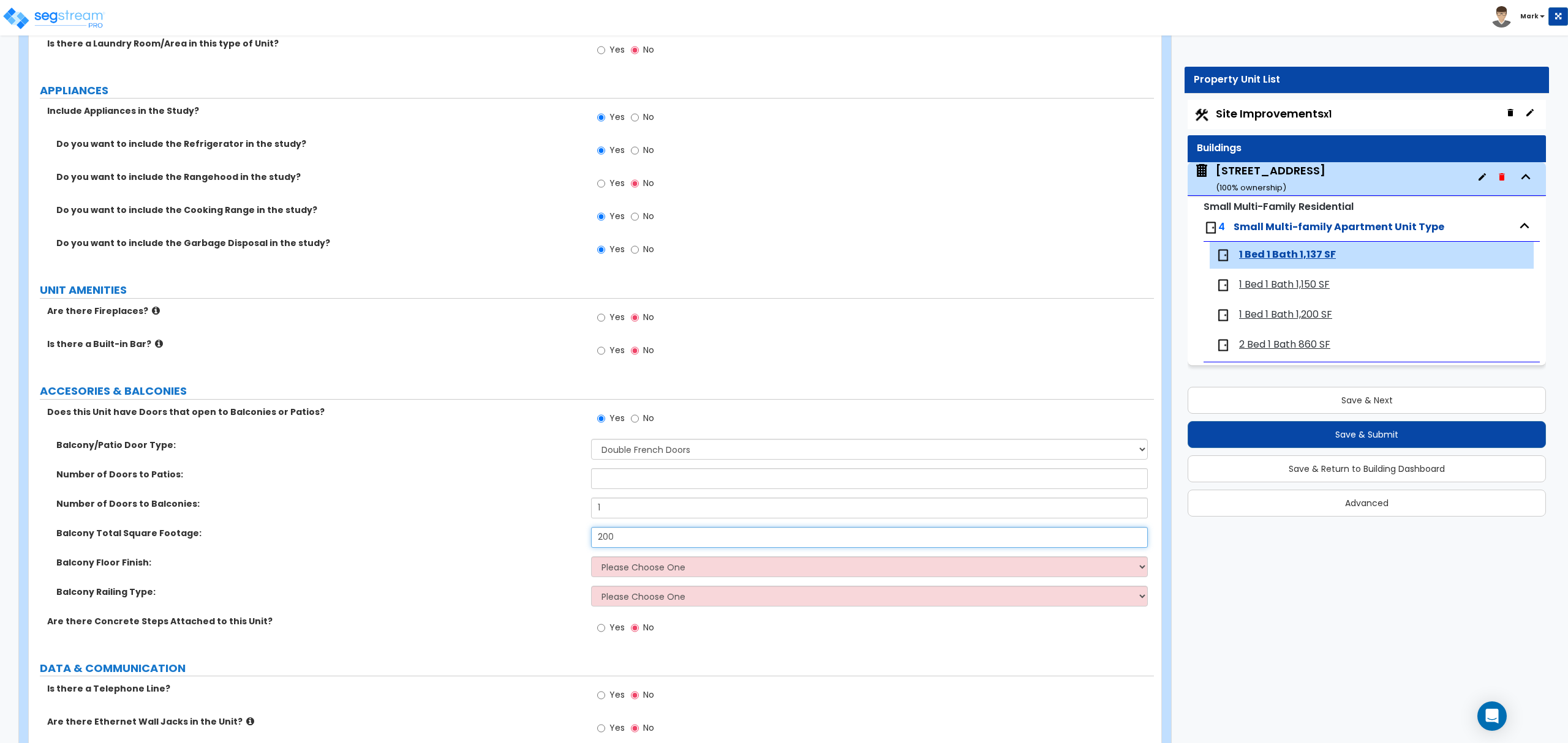
type input "200"
click at [902, 486] on input "text" at bounding box center [869, 479] width 556 height 21
type input "0"
click at [618, 566] on select "Please Choose One Concrete Tile Flooring Wood Flooring Wood Composite" at bounding box center [869, 567] width 556 height 21
select select "3"
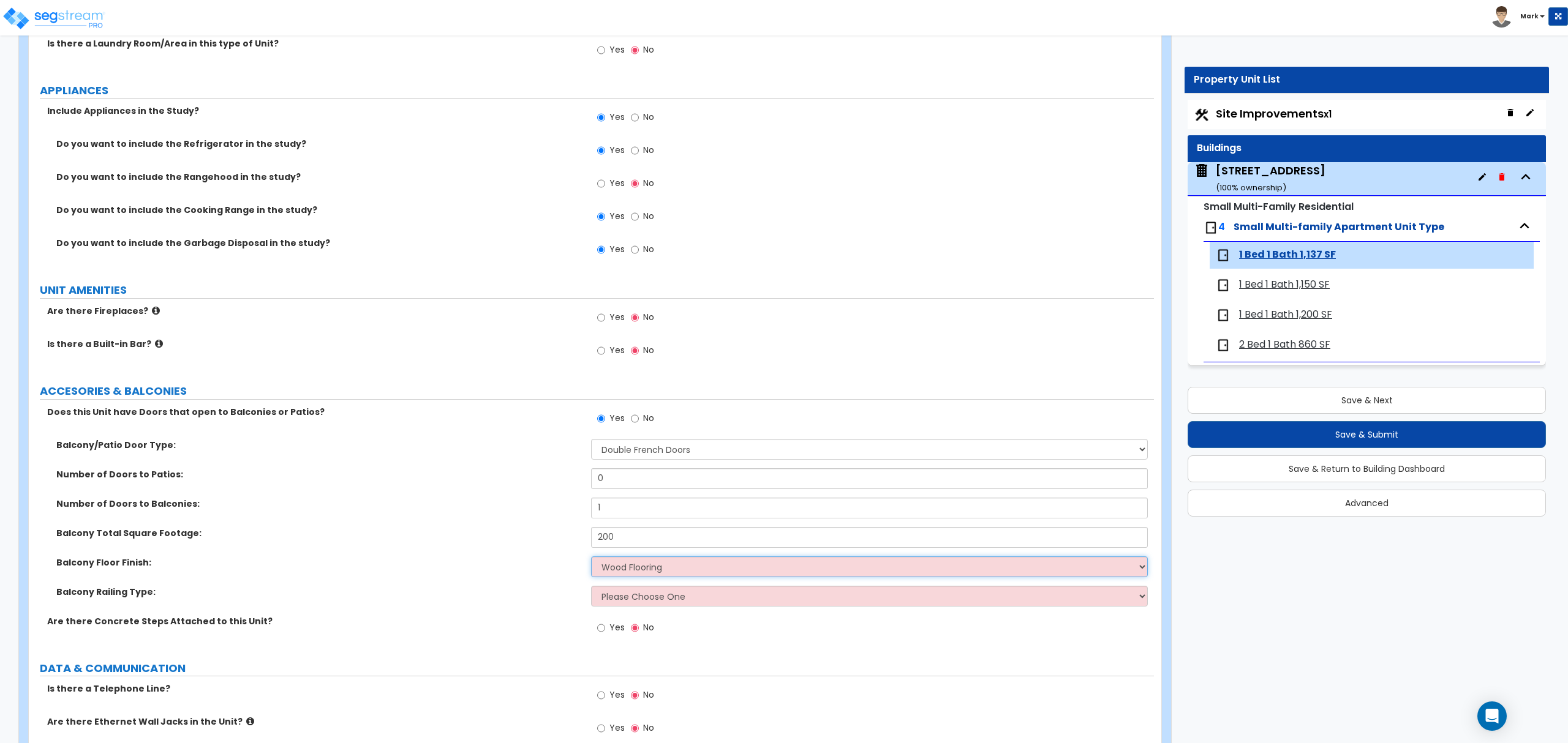
click at [591, 560] on select "Please Choose One Concrete Tile Flooring Wood Flooring Wood Composite" at bounding box center [869, 567] width 556 height 21
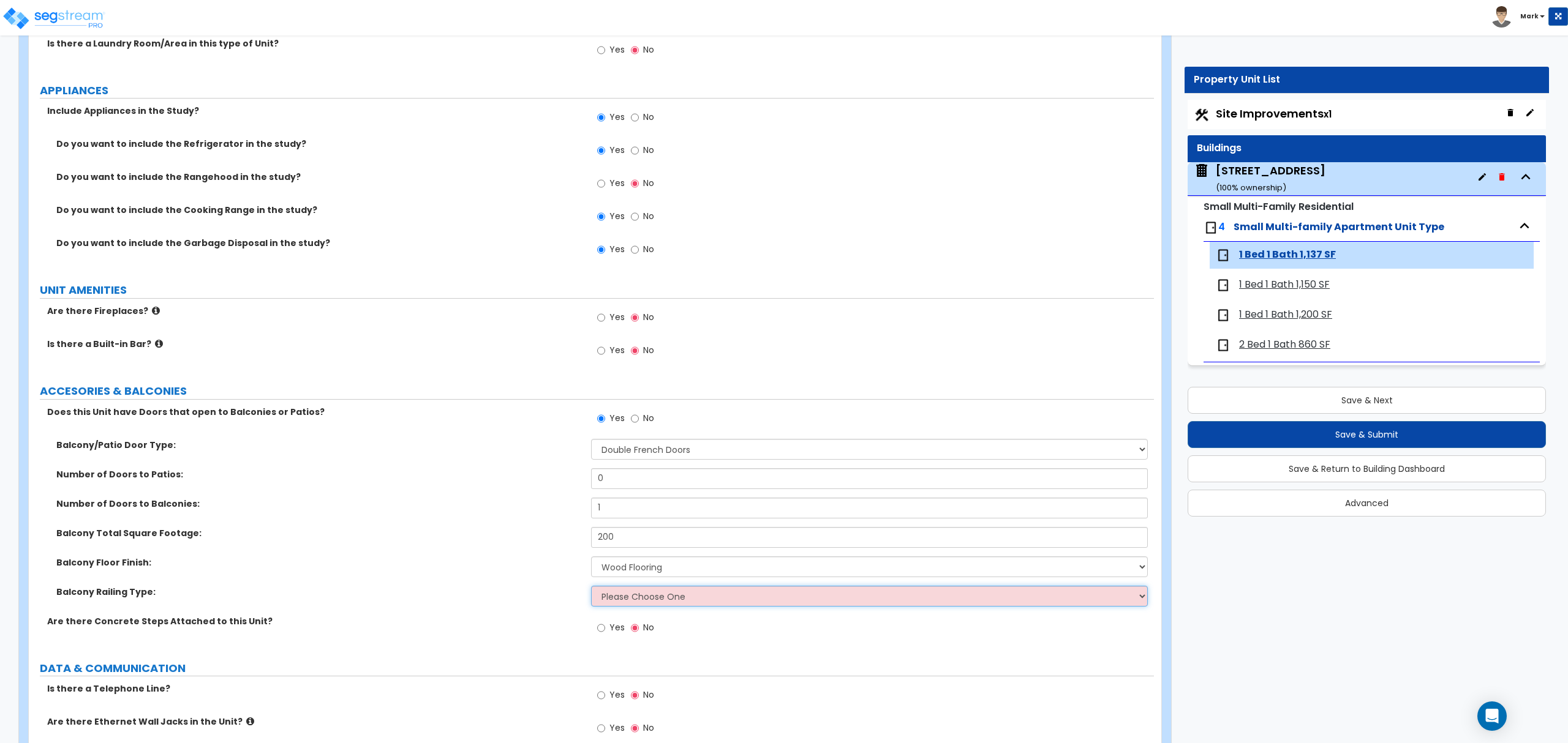
click at [649, 600] on select "Please Choose One Steel Aluminum Wood Glass and Metal Wrought Iron" at bounding box center [869, 597] width 556 height 21
select select "3"
click at [591, 589] on select "Please Choose One Steel Aluminum Wood Glass and Metal Wrought Iron" at bounding box center [869, 597] width 556 height 21
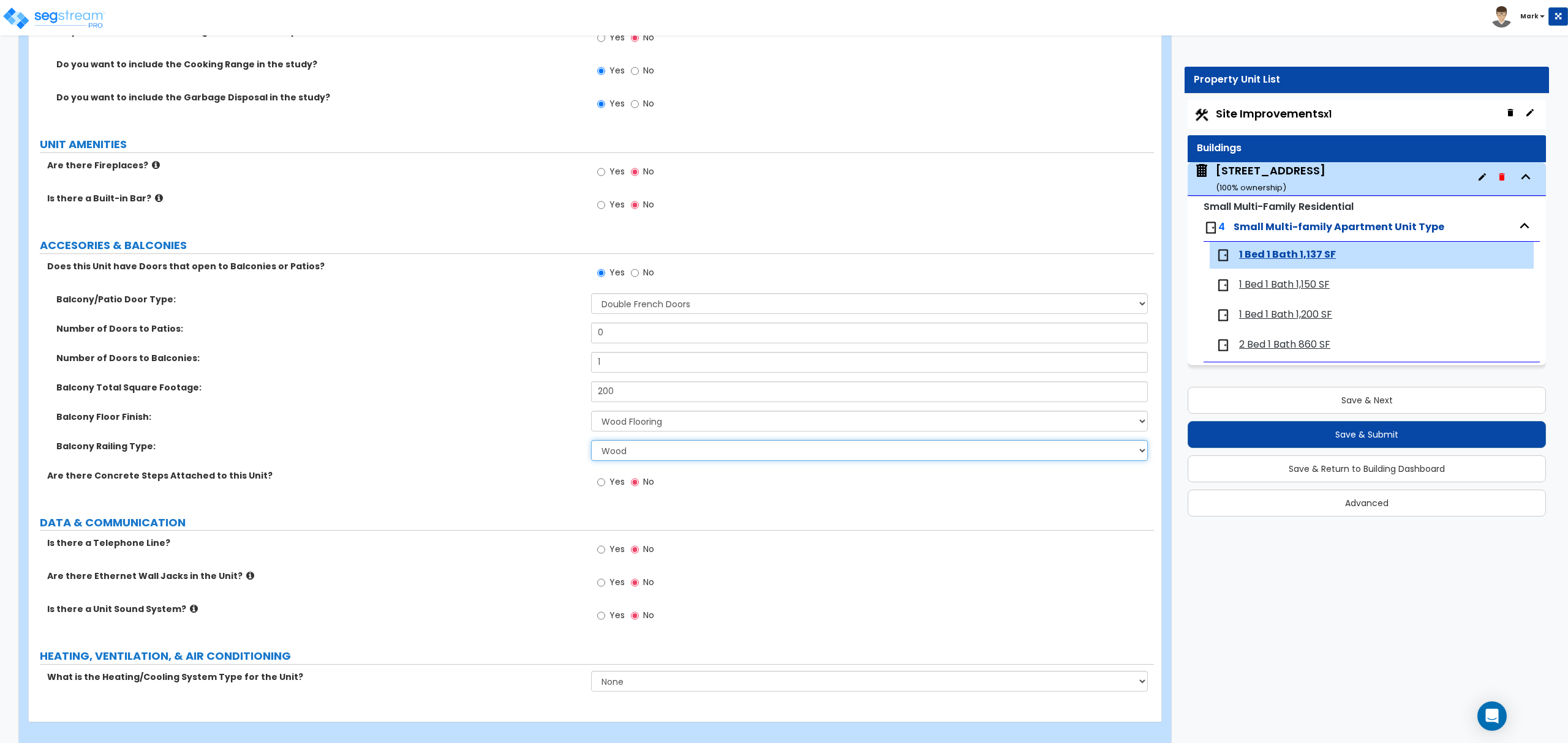
scroll to position [2332, 0]
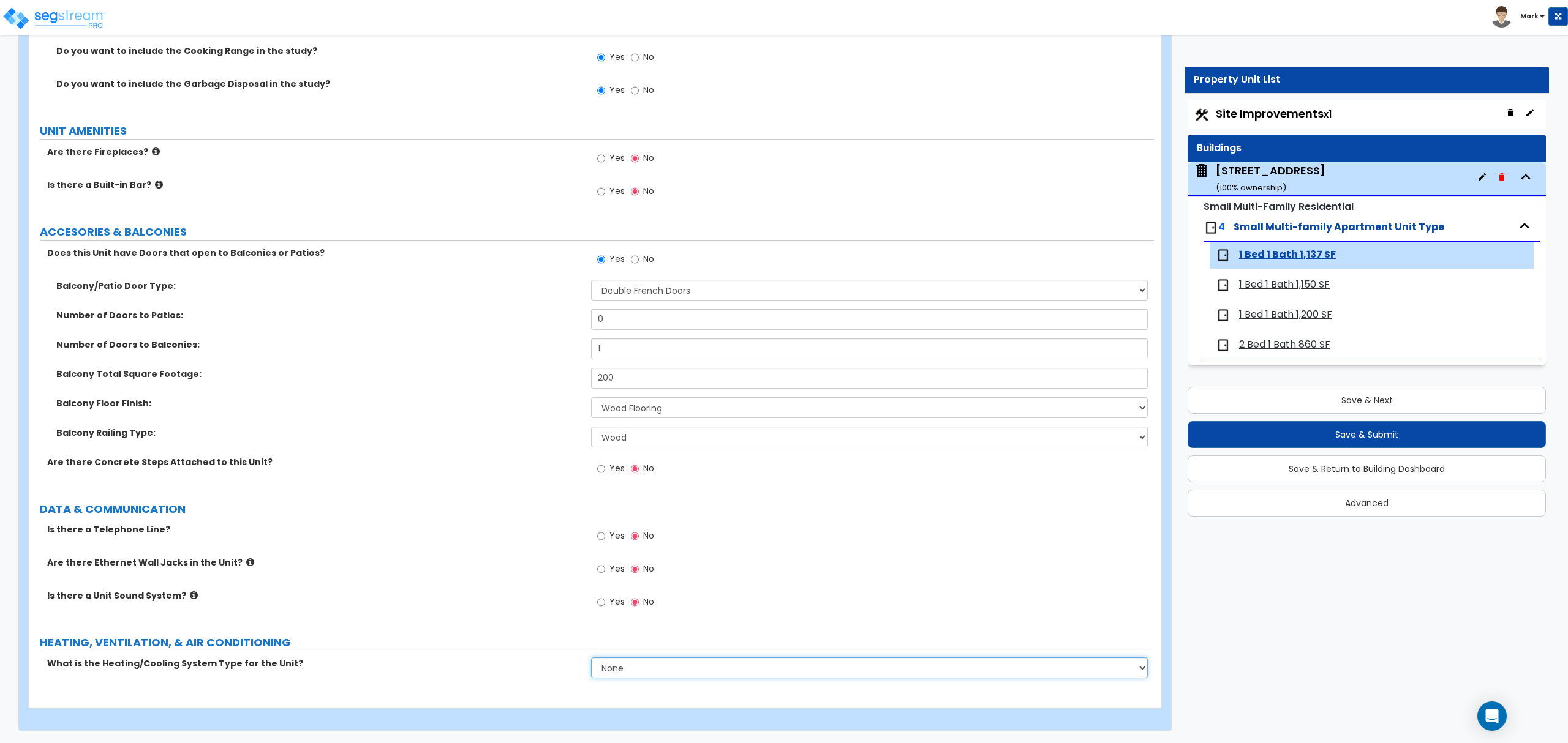
click at [621, 668] on select "None Heat Only Centralized Heating & Cooling Thru Wall Air Conditioners Mini Sp…" at bounding box center [869, 668] width 556 height 21
click at [591, 658] on select "None Heat Only Centralized Heating & Cooling Thru Wall Air Conditioners Mini Sp…" at bounding box center [869, 668] width 556 height 21
click at [638, 667] on select "None Heat Only Centralized Heating & Cooling Thru Wall Air Conditioners Mini Sp…" at bounding box center [869, 668] width 556 height 21
click at [639, 667] on select "None Heat Only Centralized Heating & Cooling Thru Wall Air Conditioners Mini Sp…" at bounding box center [869, 668] width 556 height 21
drag, startPoint x: 751, startPoint y: 671, endPoint x: 718, endPoint y: 686, distance: 36.2
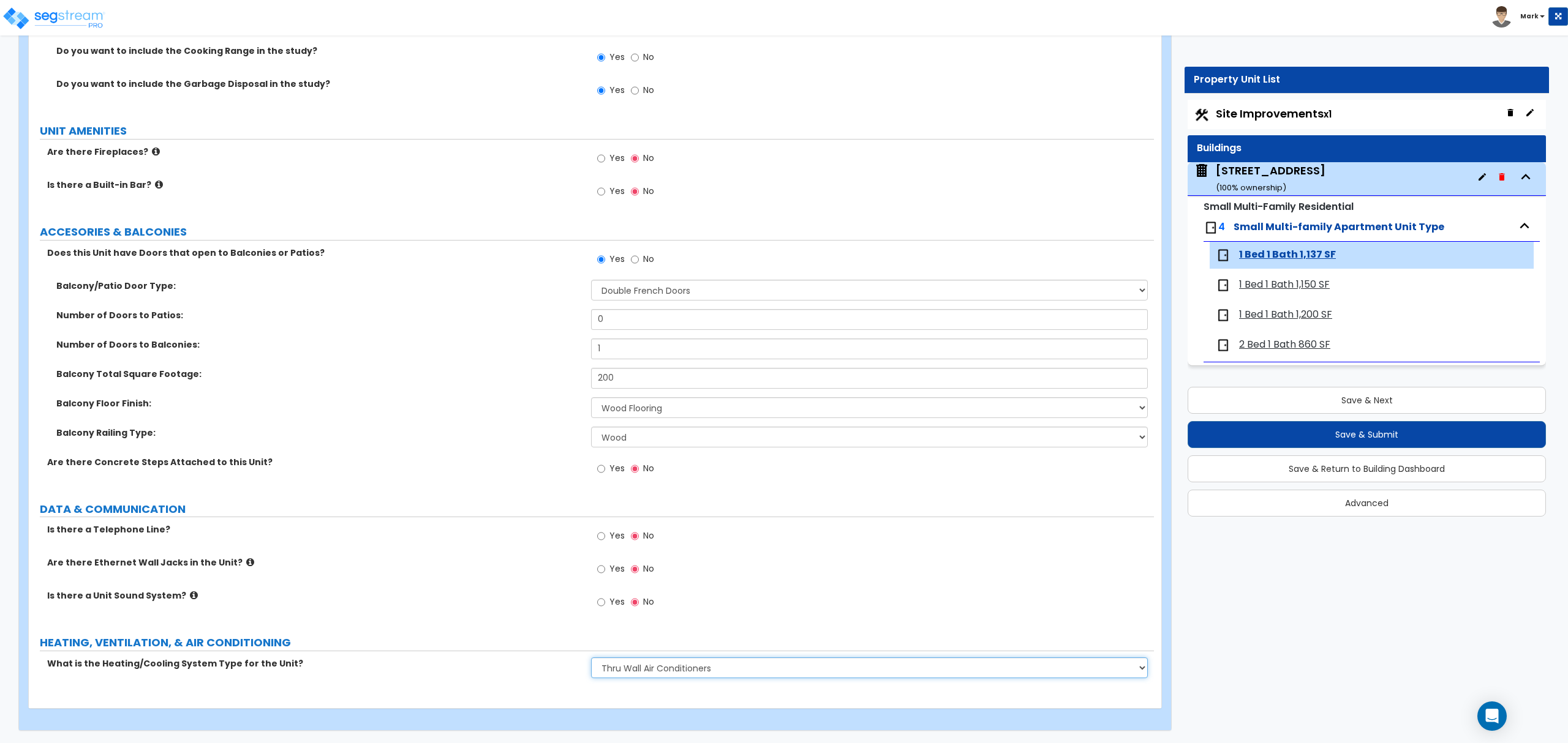
click at [749, 671] on select "None Heat Only Centralized Heating & Cooling Thru Wall Air Conditioners Mini Sp…" at bounding box center [869, 668] width 556 height 21
click at [591, 658] on select "None Heat Only Centralized Heating & Cooling Thru Wall Air Conditioners Mini Sp…" at bounding box center [869, 668] width 556 height 21
click at [676, 664] on select "None Heat Only Centralized Heating & Cooling Thru Wall Air Conditioners Mini Sp…" at bounding box center [869, 668] width 556 height 21
click at [674, 671] on select "None Heat Only Centralized Heating & Cooling Thru Wall Air Conditioners Mini Sp…" at bounding box center [869, 668] width 556 height 21
select select "3"
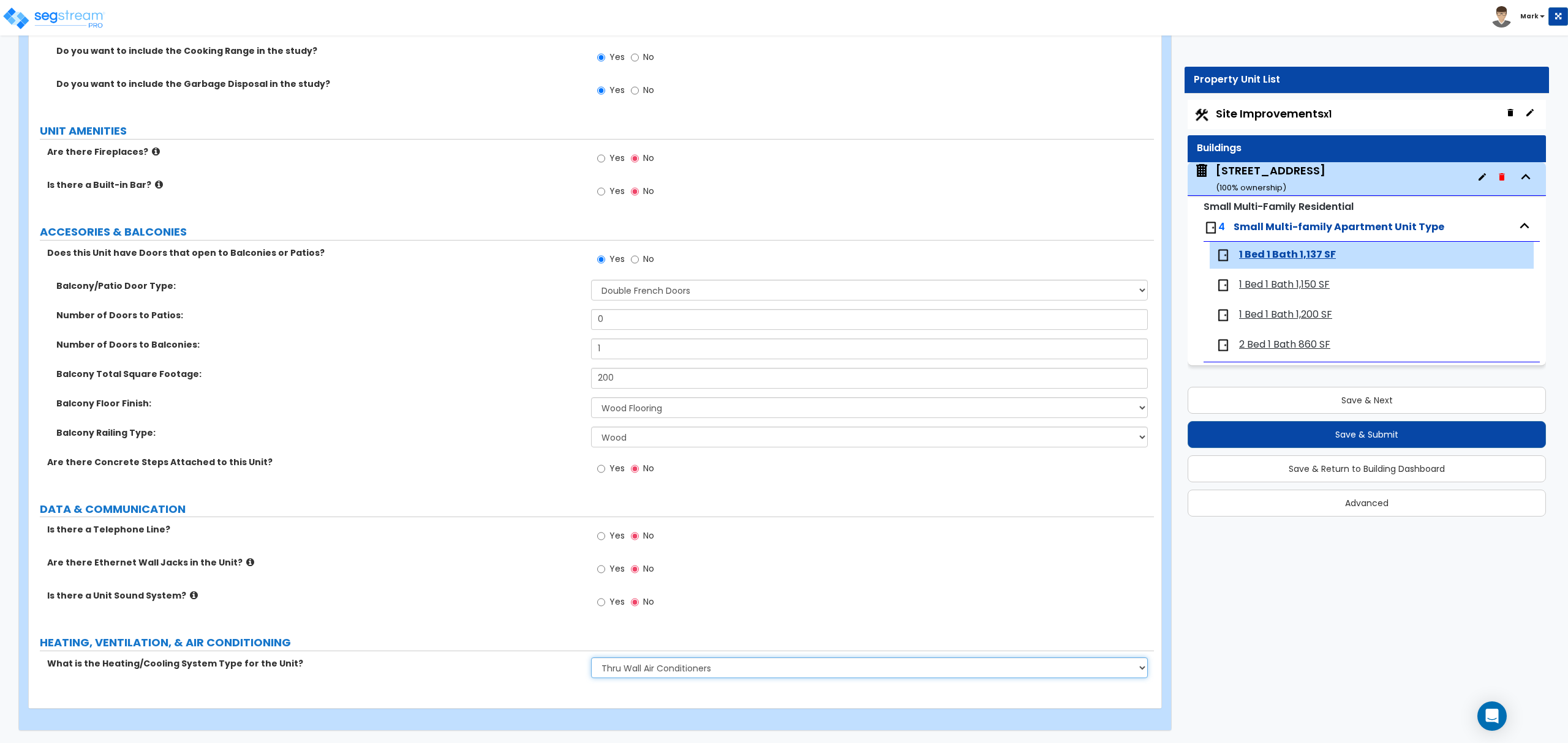
click at [591, 658] on select "None Heat Only Centralized Heating & Cooling Thru Wall Air Conditioners Mini Sp…" at bounding box center [869, 668] width 556 height 21
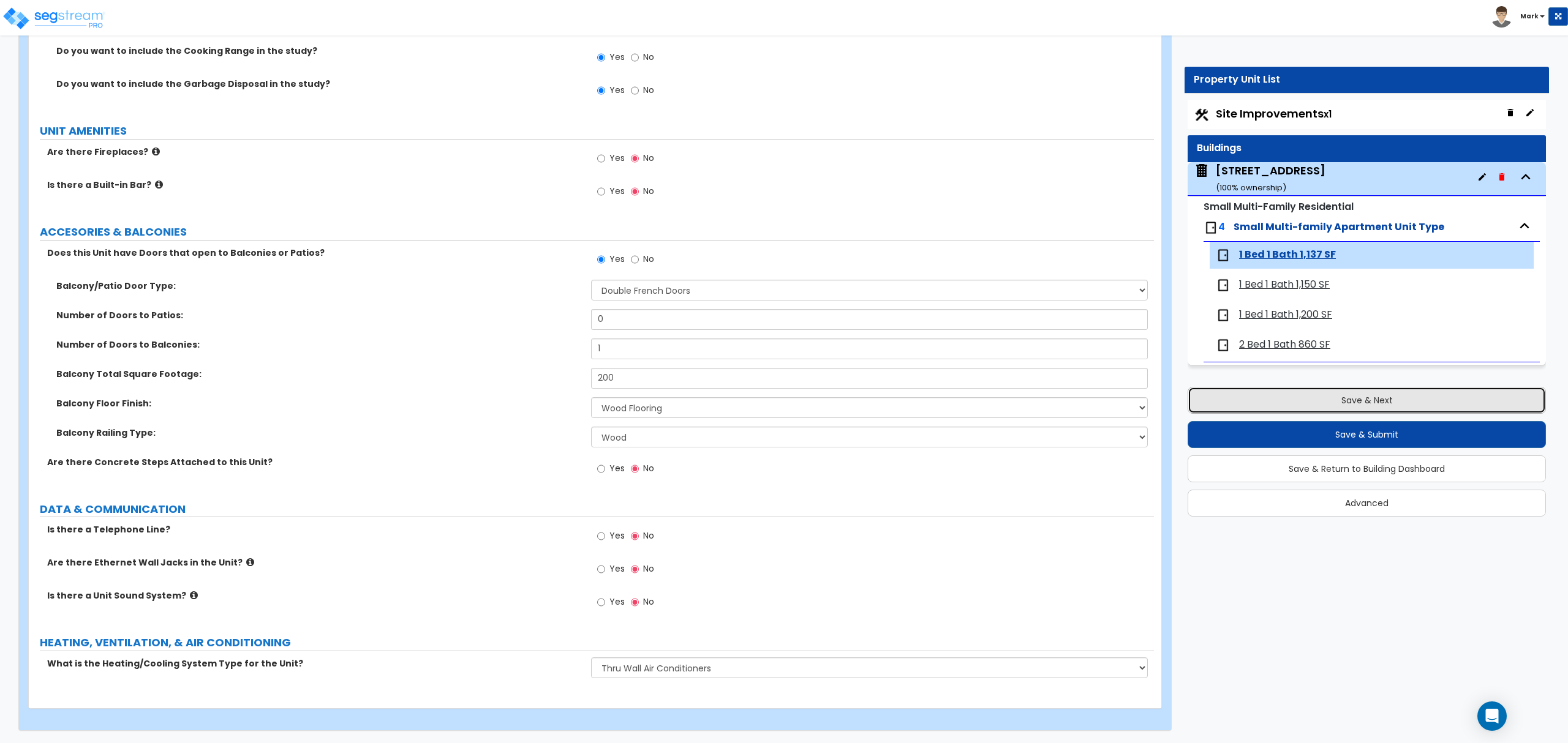
click at [1368, 410] on button "Save & Next" at bounding box center [1367, 401] width 358 height 27
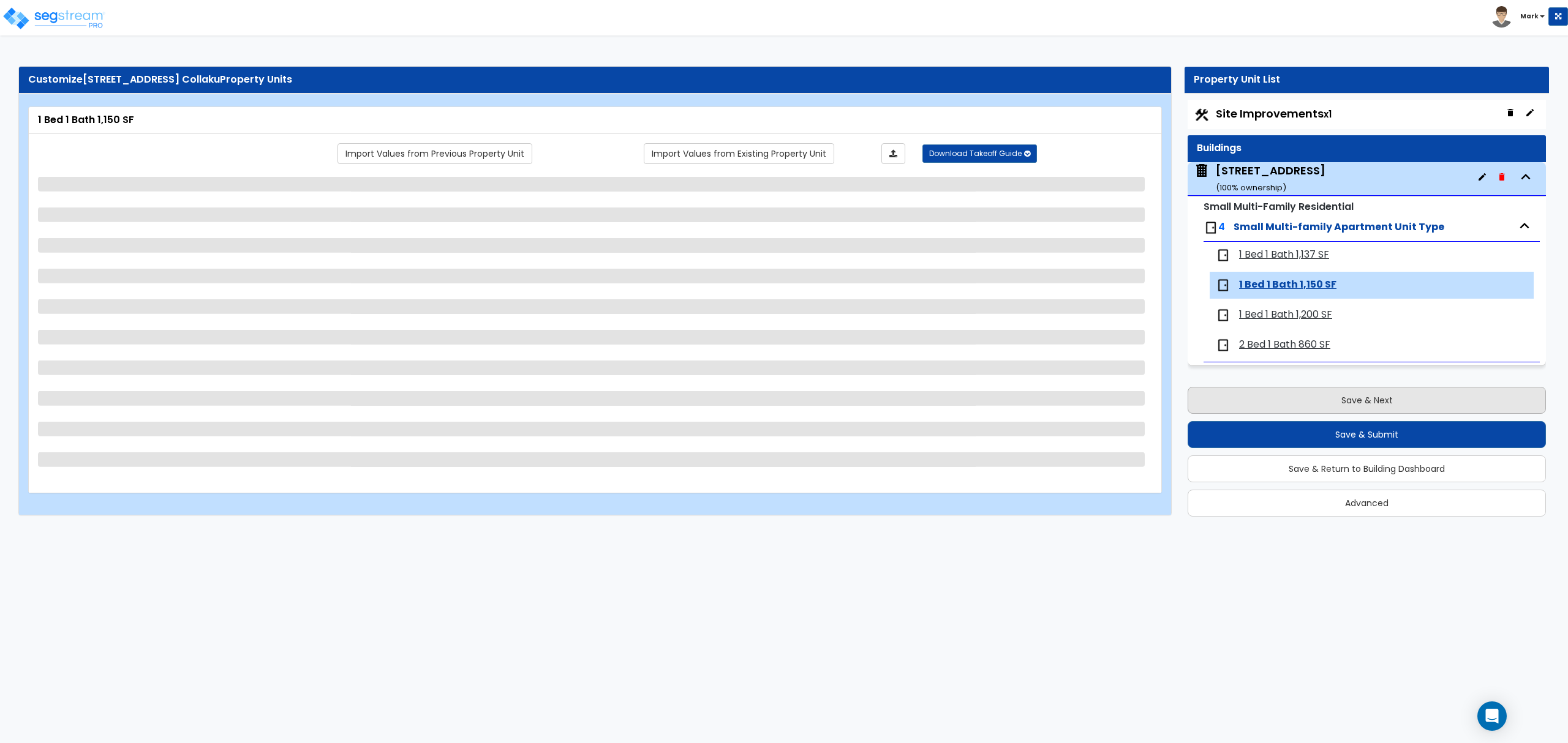
scroll to position [0, 0]
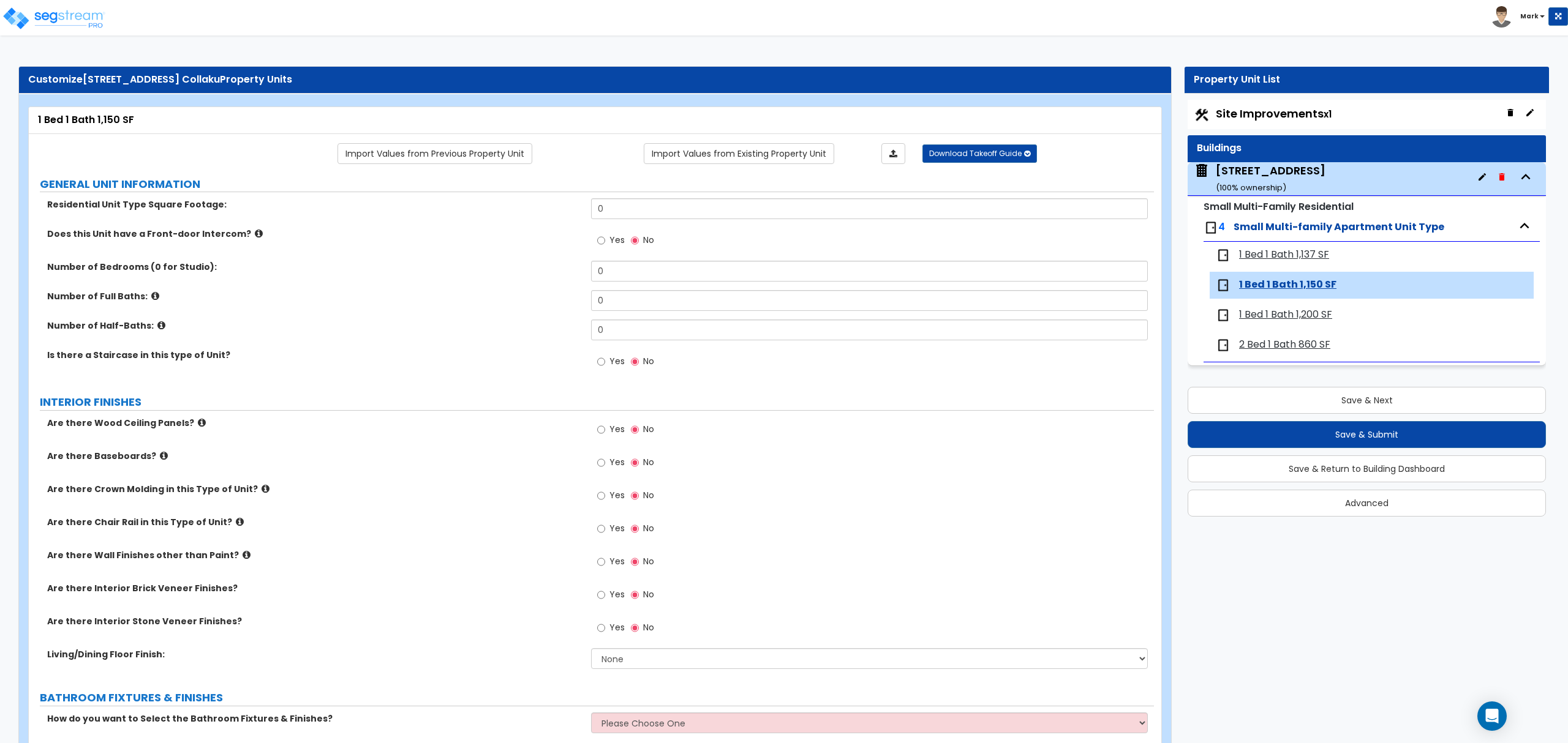
click at [429, 151] on link "Import Values from Previous Property Unit" at bounding box center [435, 154] width 195 height 21
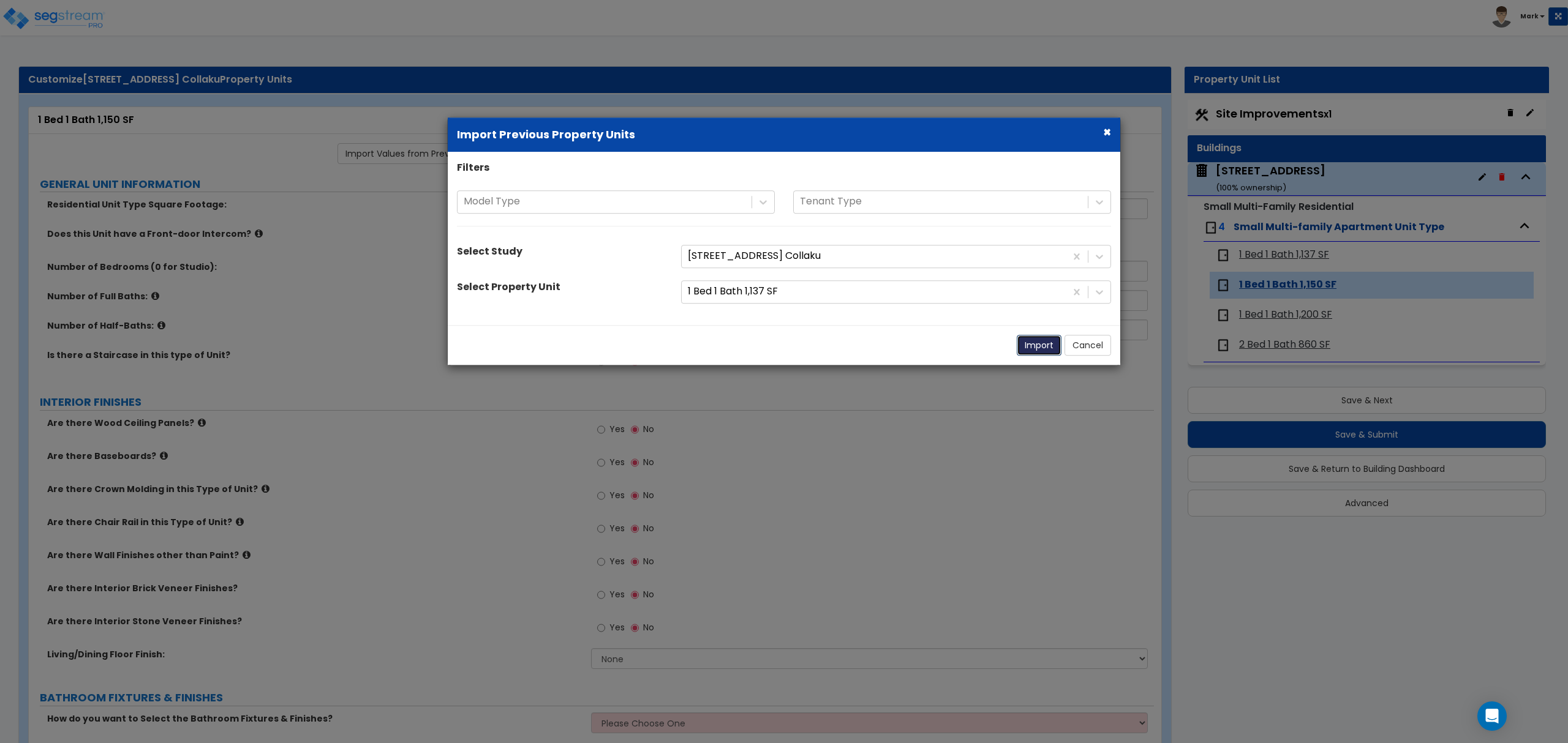
click at [1055, 343] on button "Import" at bounding box center [1038, 345] width 45 height 21
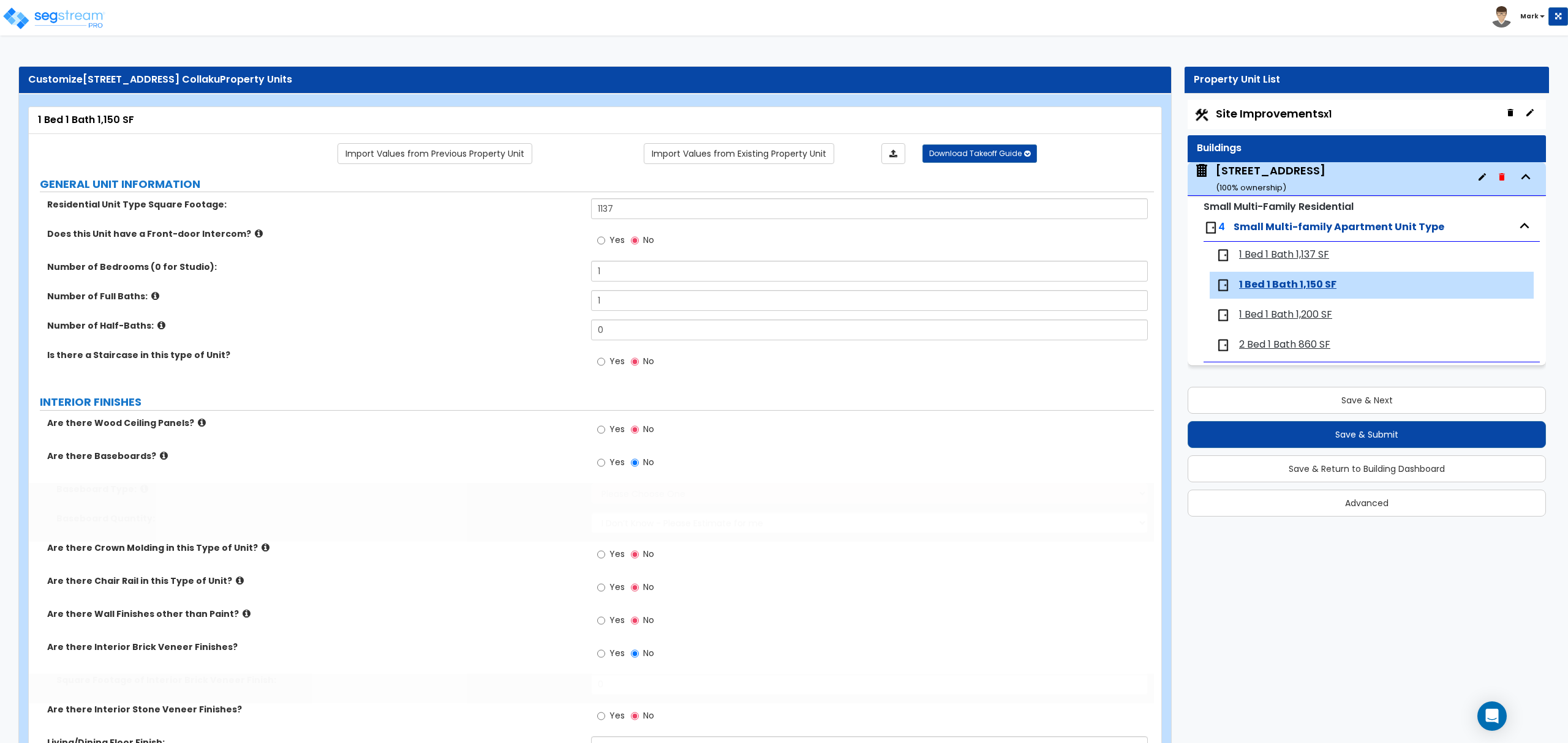
type input "1137"
type input "1"
radio input "true"
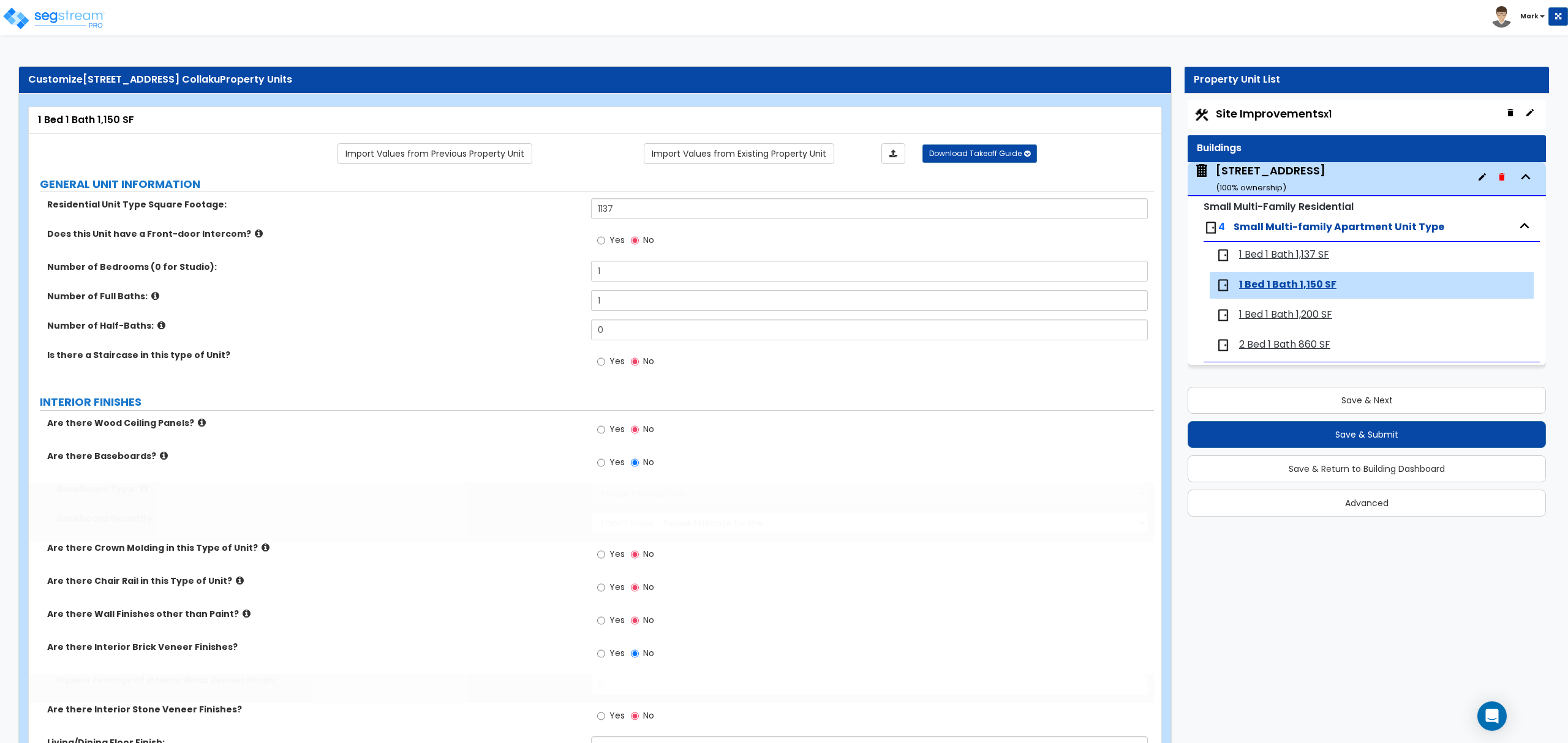
select select "2"
select select "1"
radio input "true"
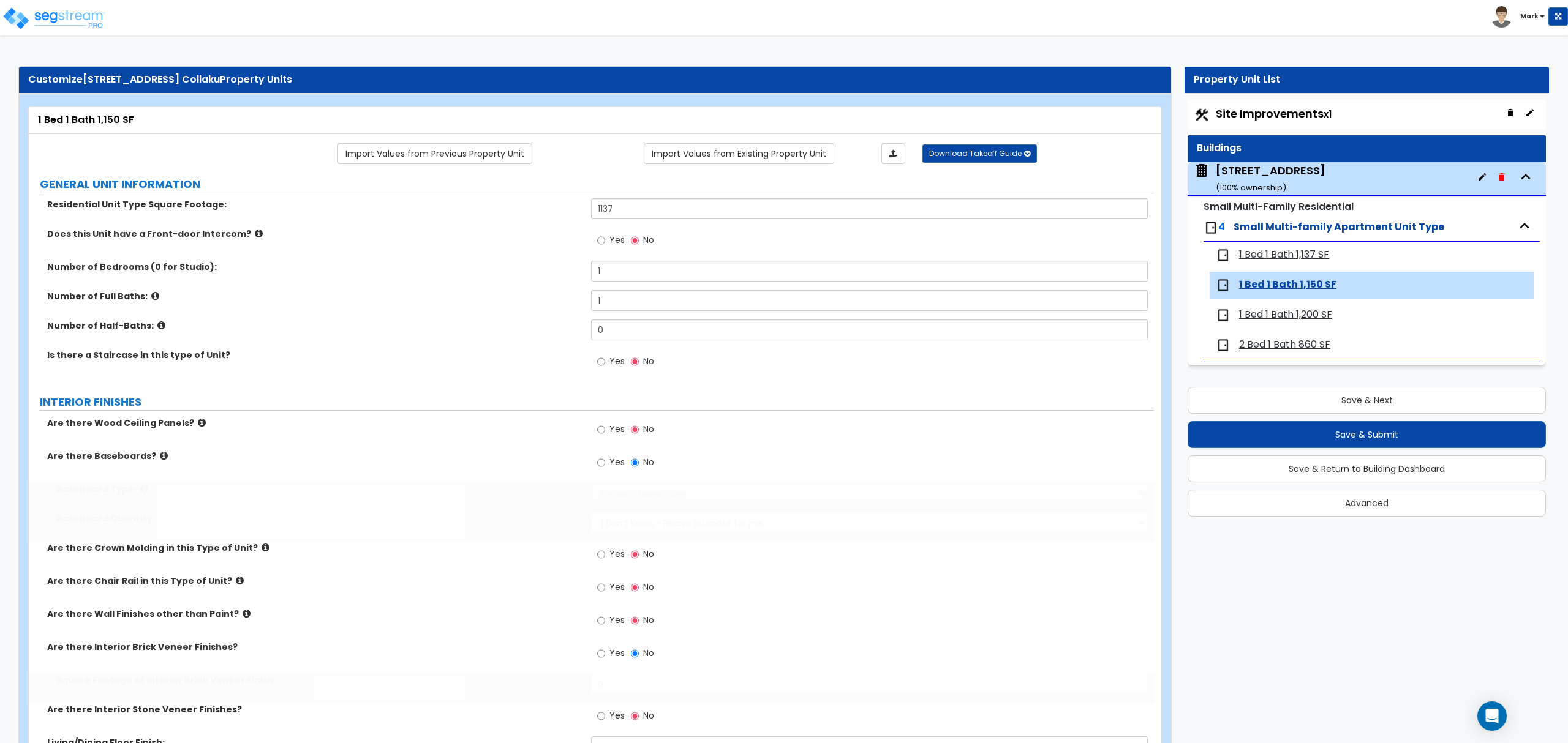
type input "1"
radio input "true"
select select "3"
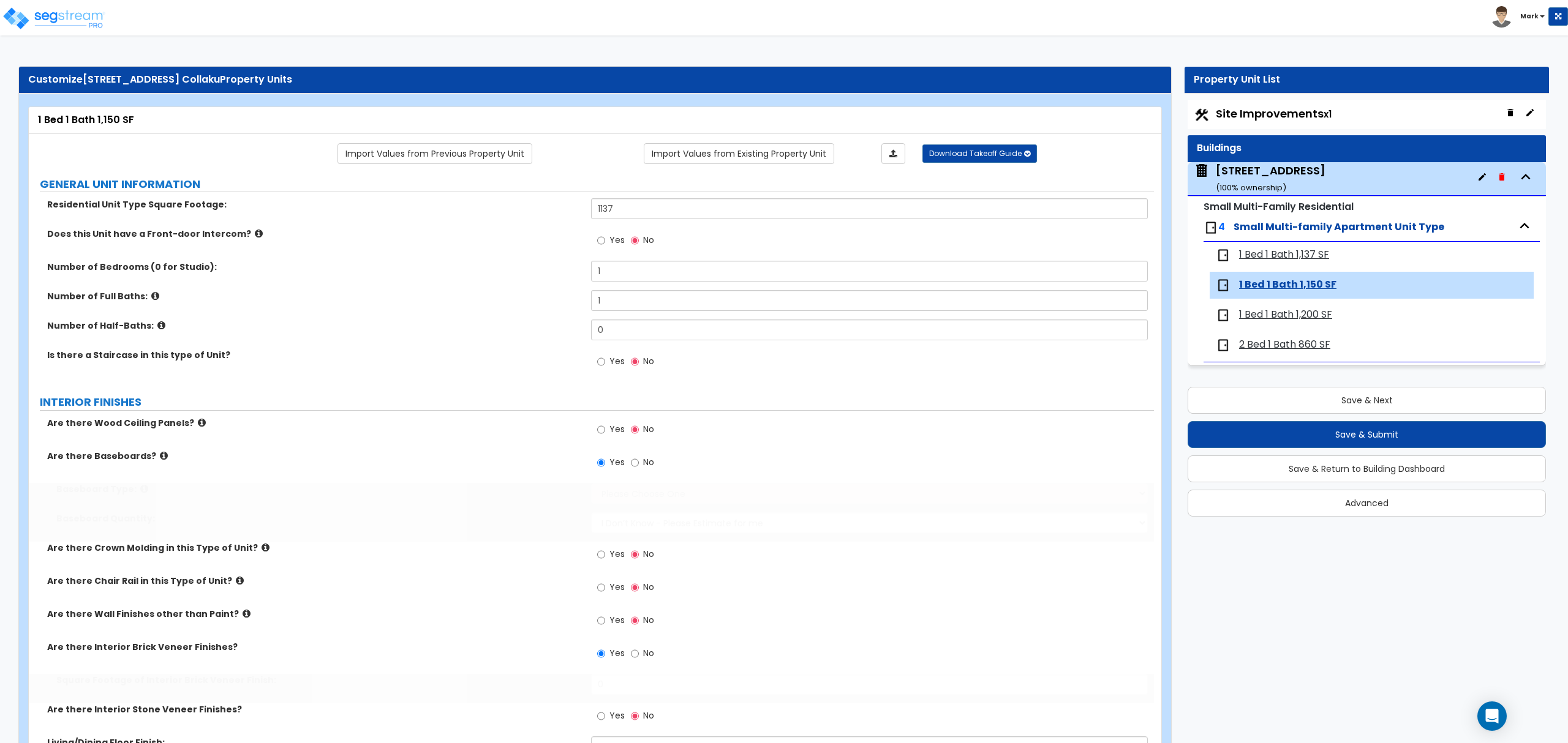
select select "2"
select select "1"
type input "100"
select select "3"
type input "1"
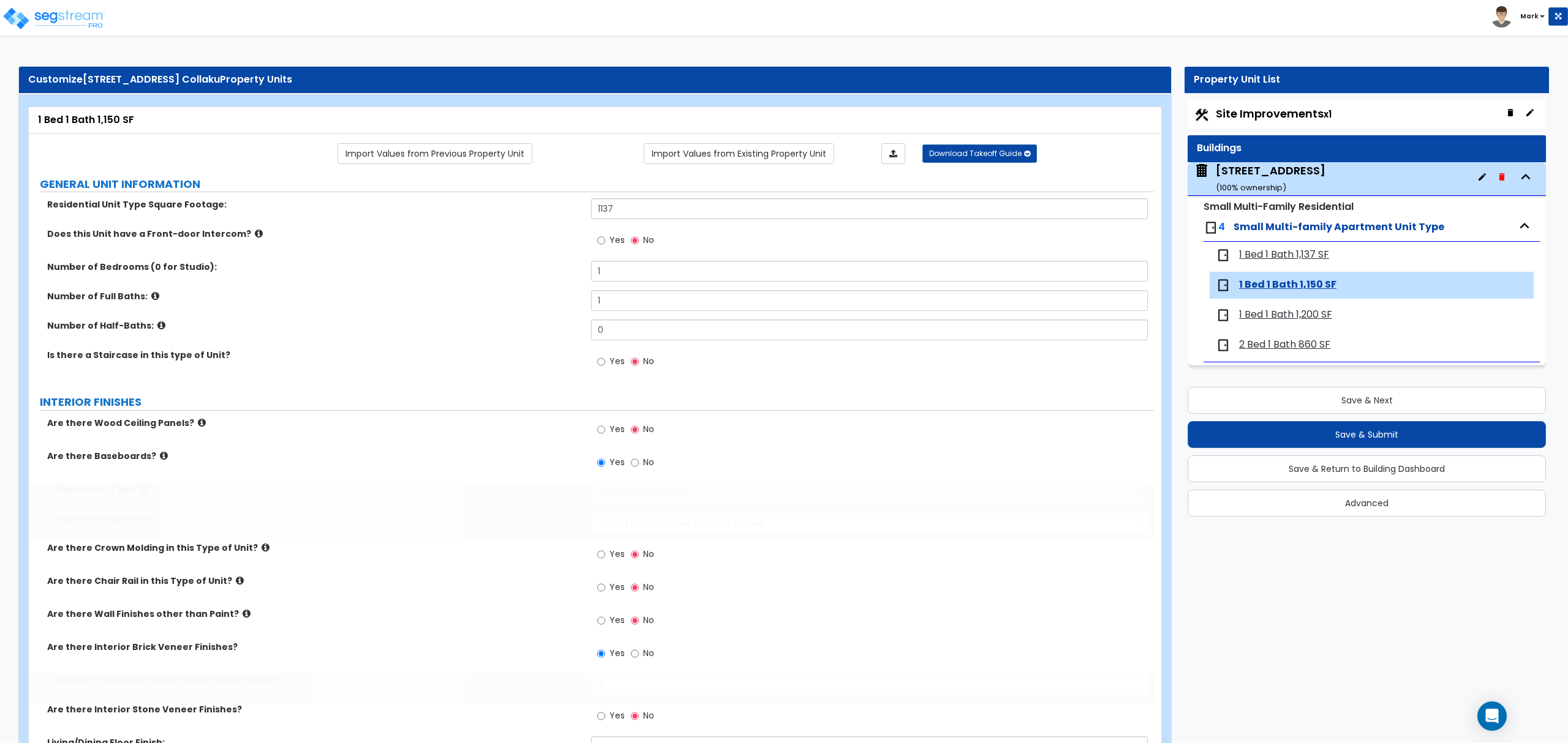
select select "2"
select select "1"
select select "2"
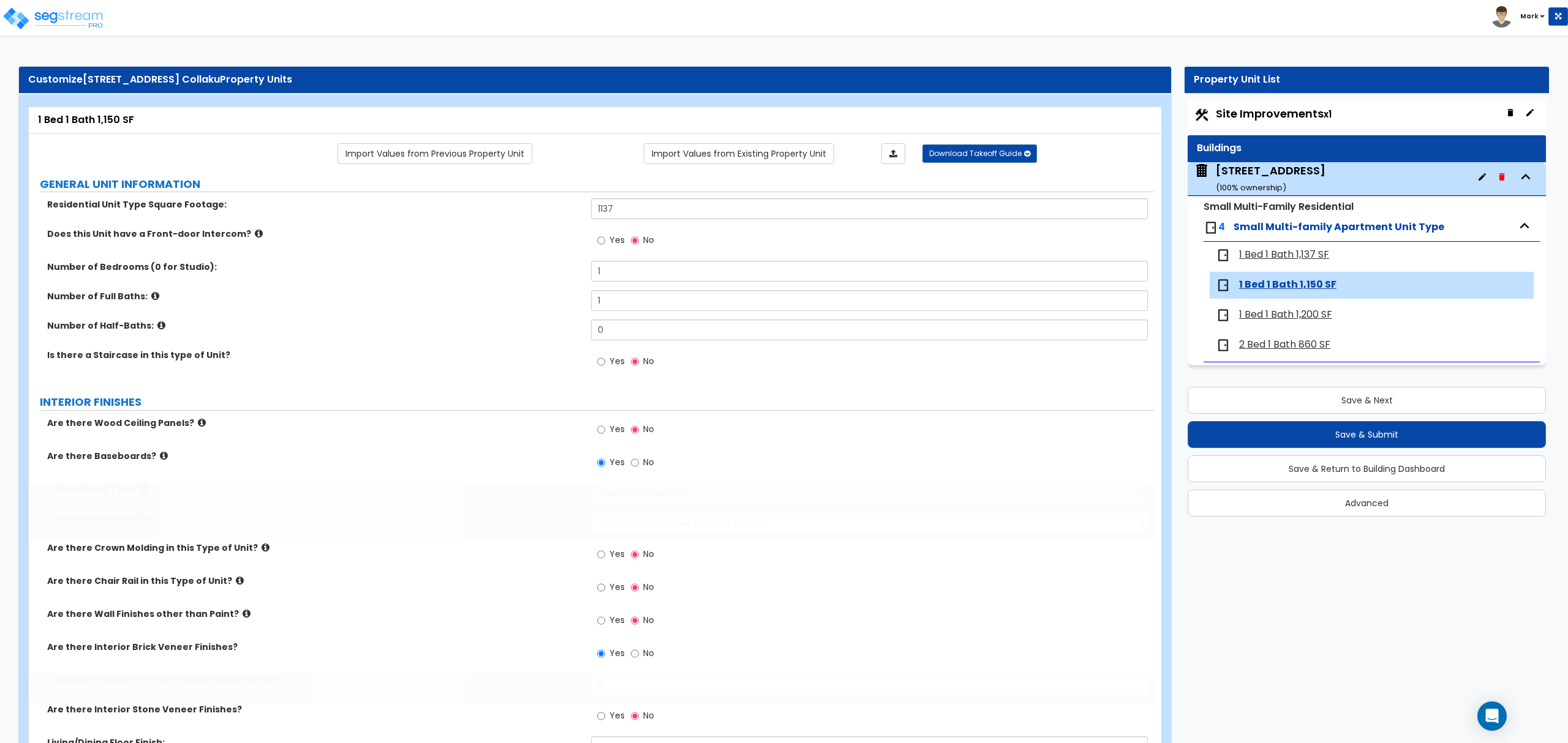
select select "1"
type input "3"
select select "3"
radio input "true"
type input "110"
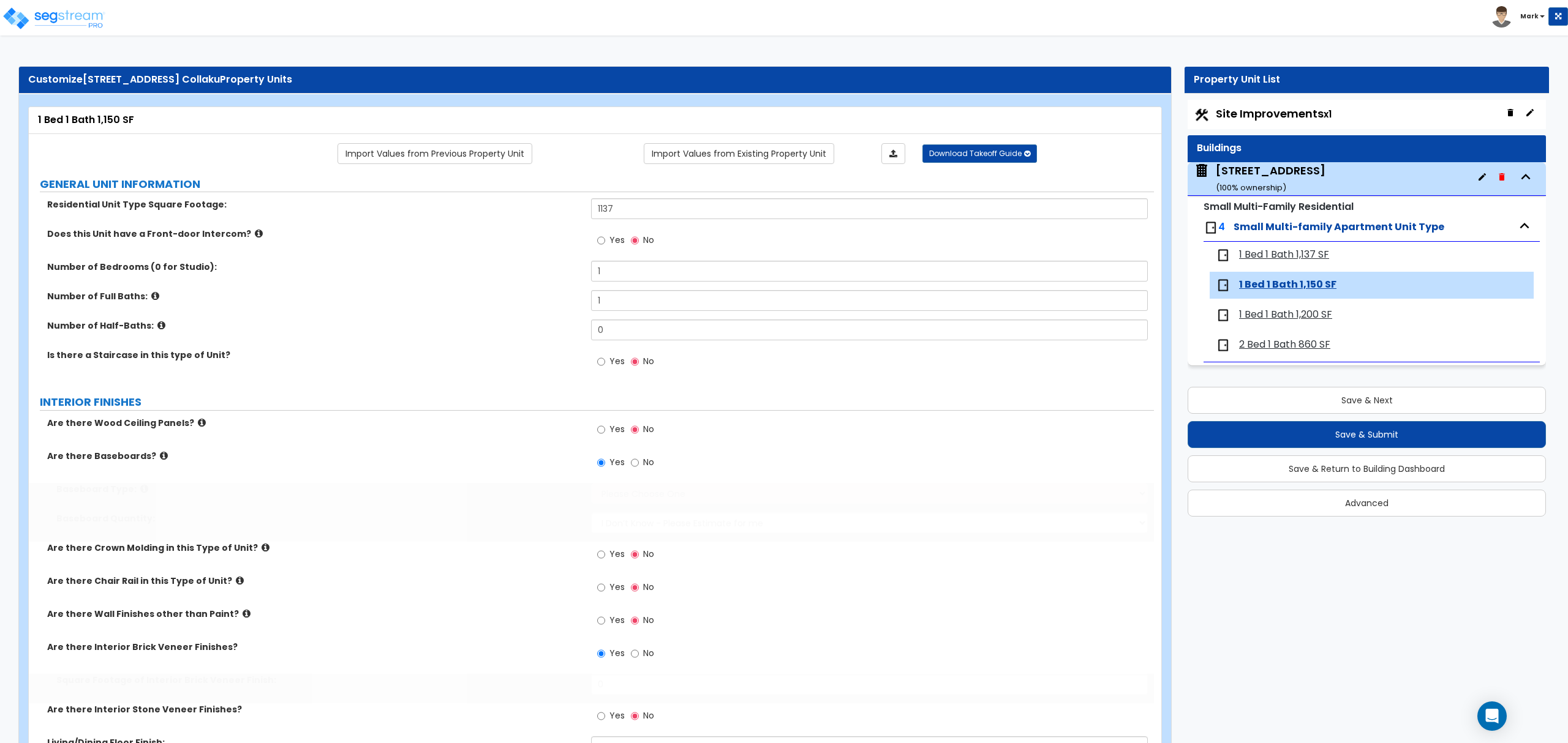
select select "2"
type input "8"
select select "1"
select select "2"
radio input "true"
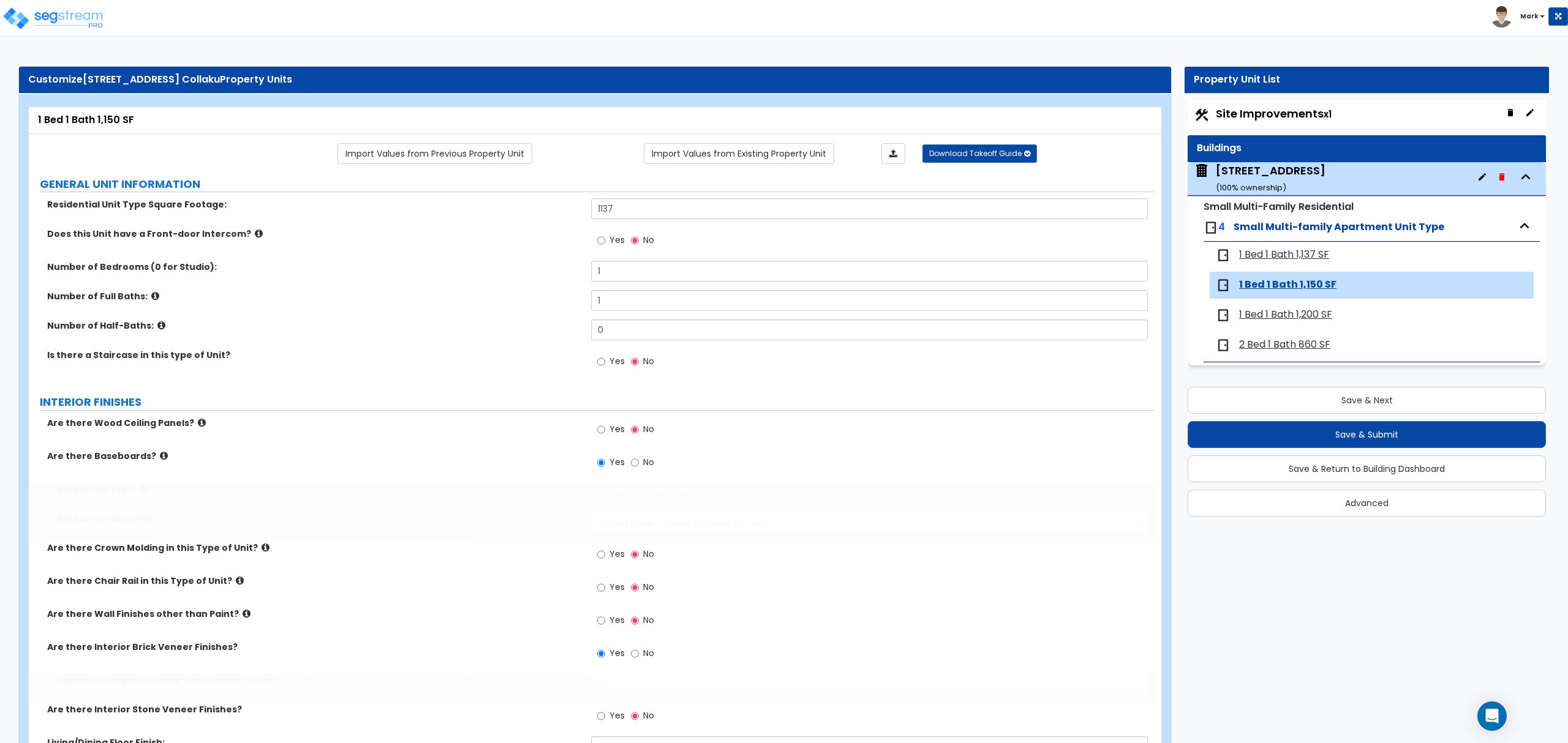
radio input "true"
select select "3"
select select "1"
select select "2"
radio input "true"
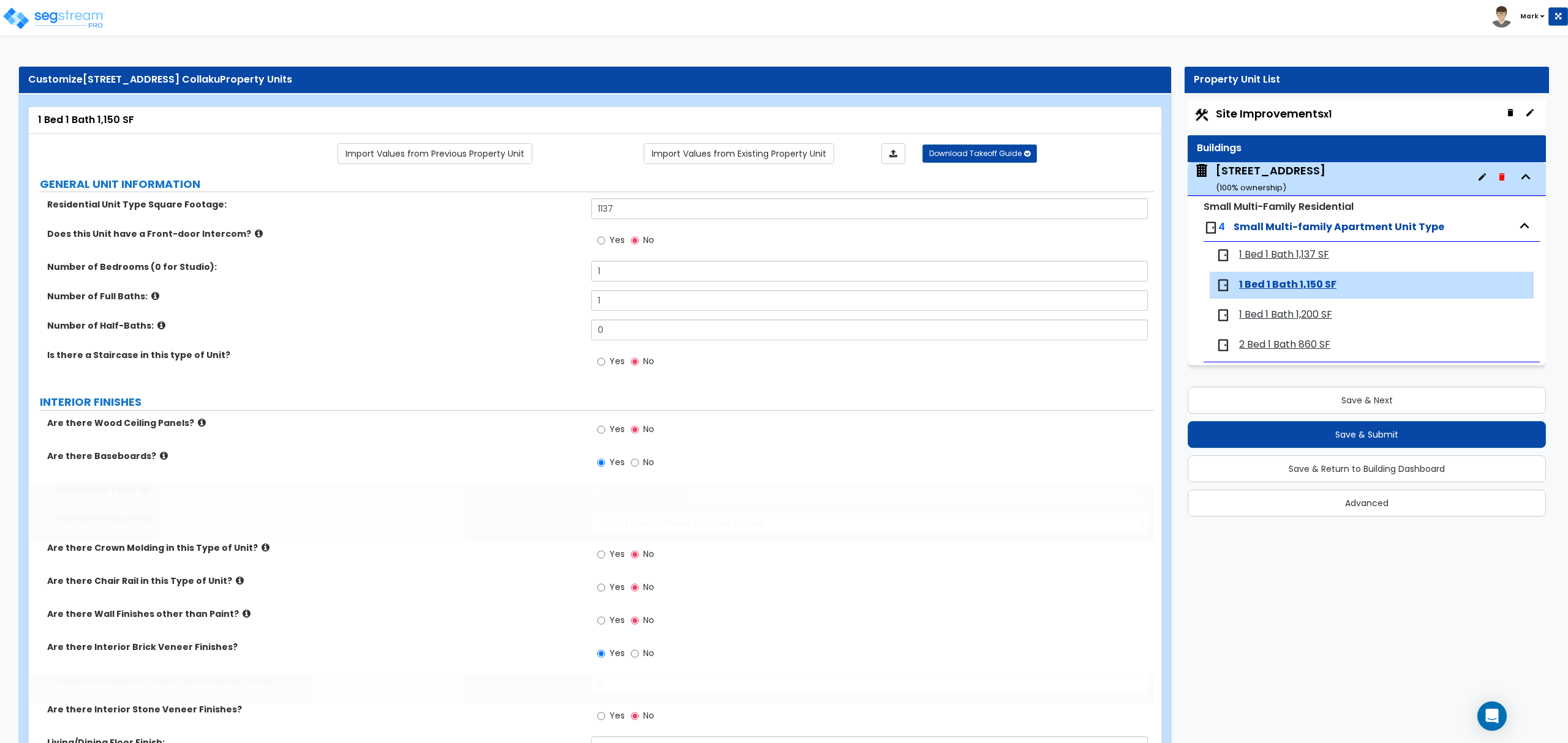
radio input "true"
select select "4"
type input "1"
type input "200"
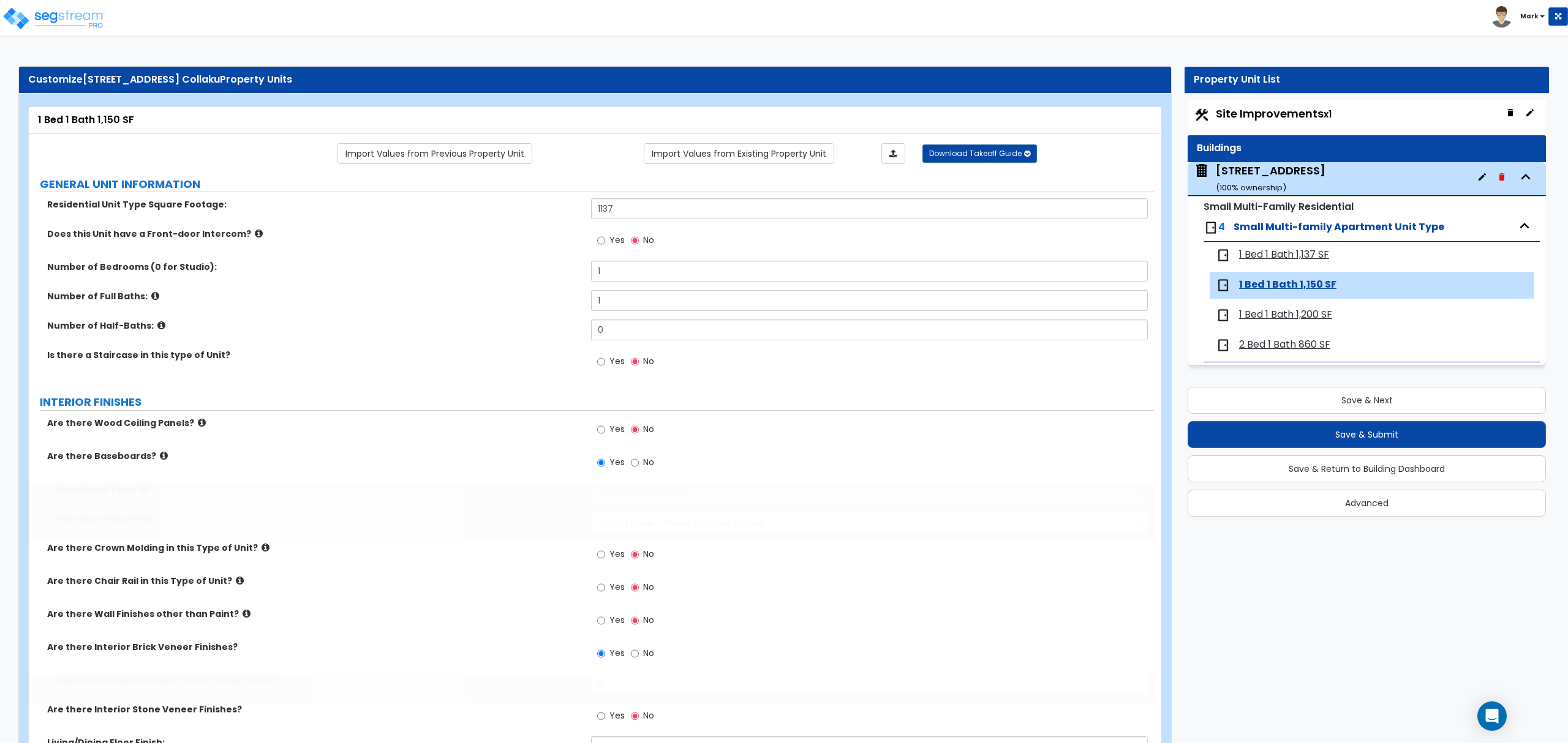
select select "3"
click at [1324, 318] on span "1 Bed 1 Bath 1,200 SF" at bounding box center [1285, 315] width 93 height 14
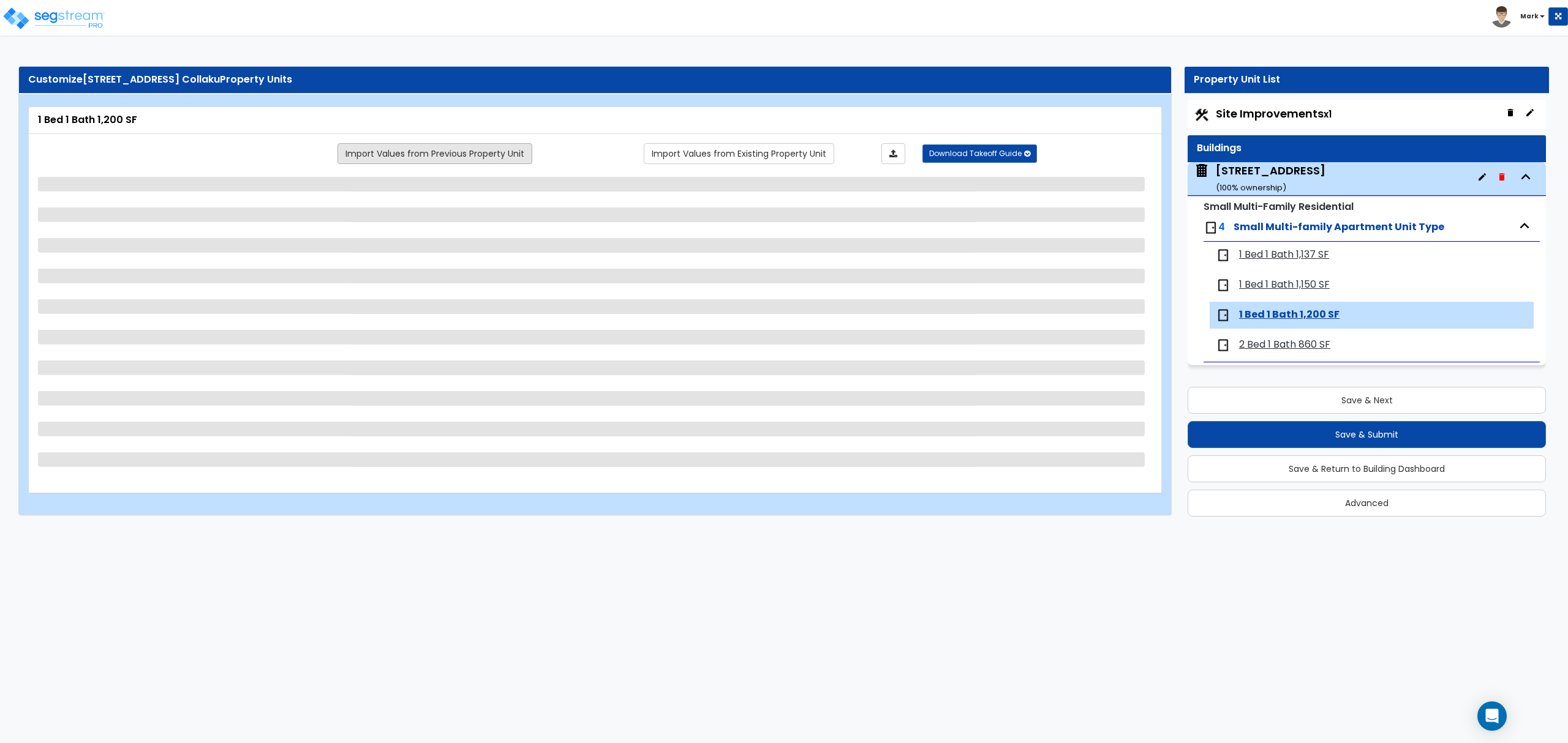
click at [444, 155] on link "Import Values from Previous Property Unit" at bounding box center [435, 154] width 195 height 21
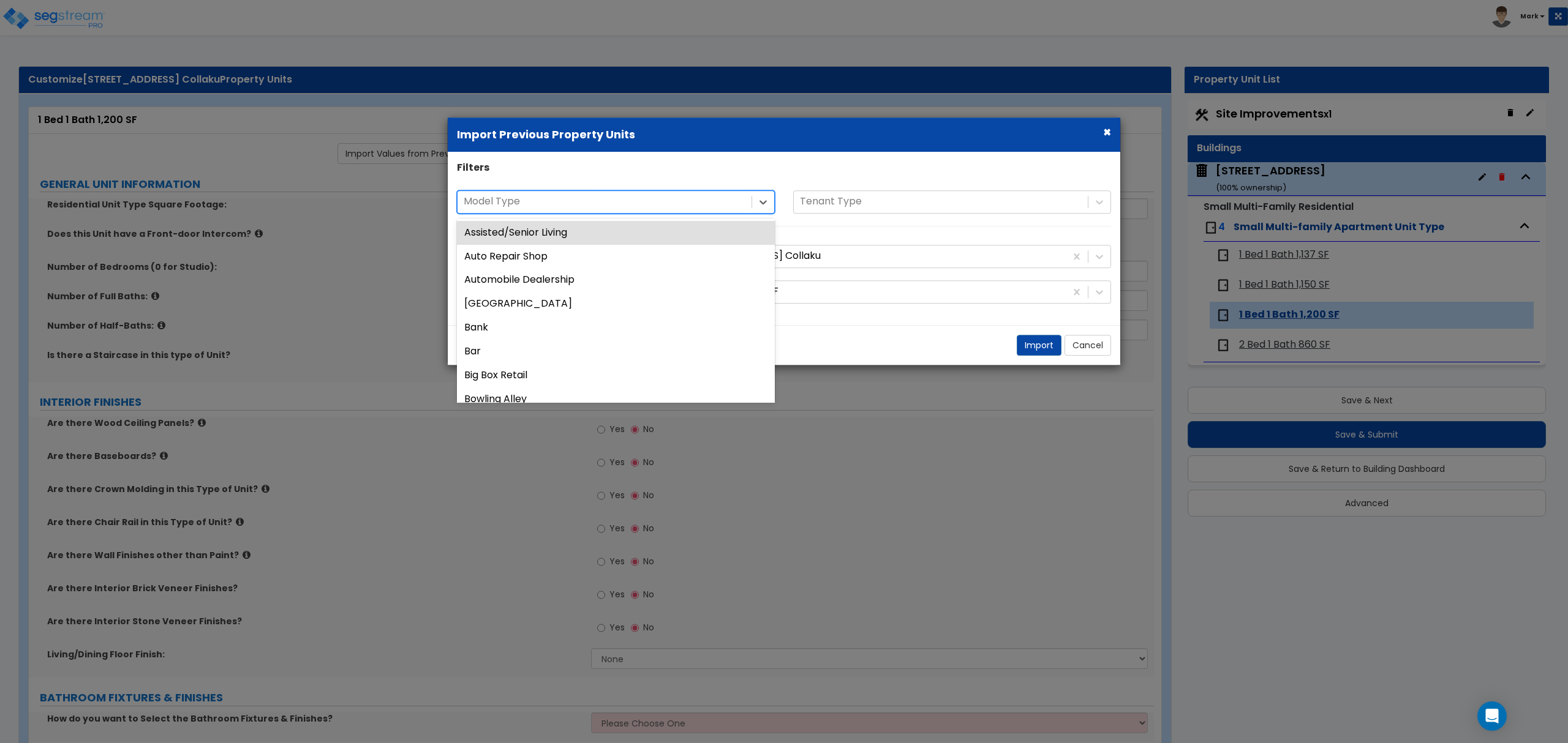
click at [598, 208] on div at bounding box center [604, 202] width 281 height 17
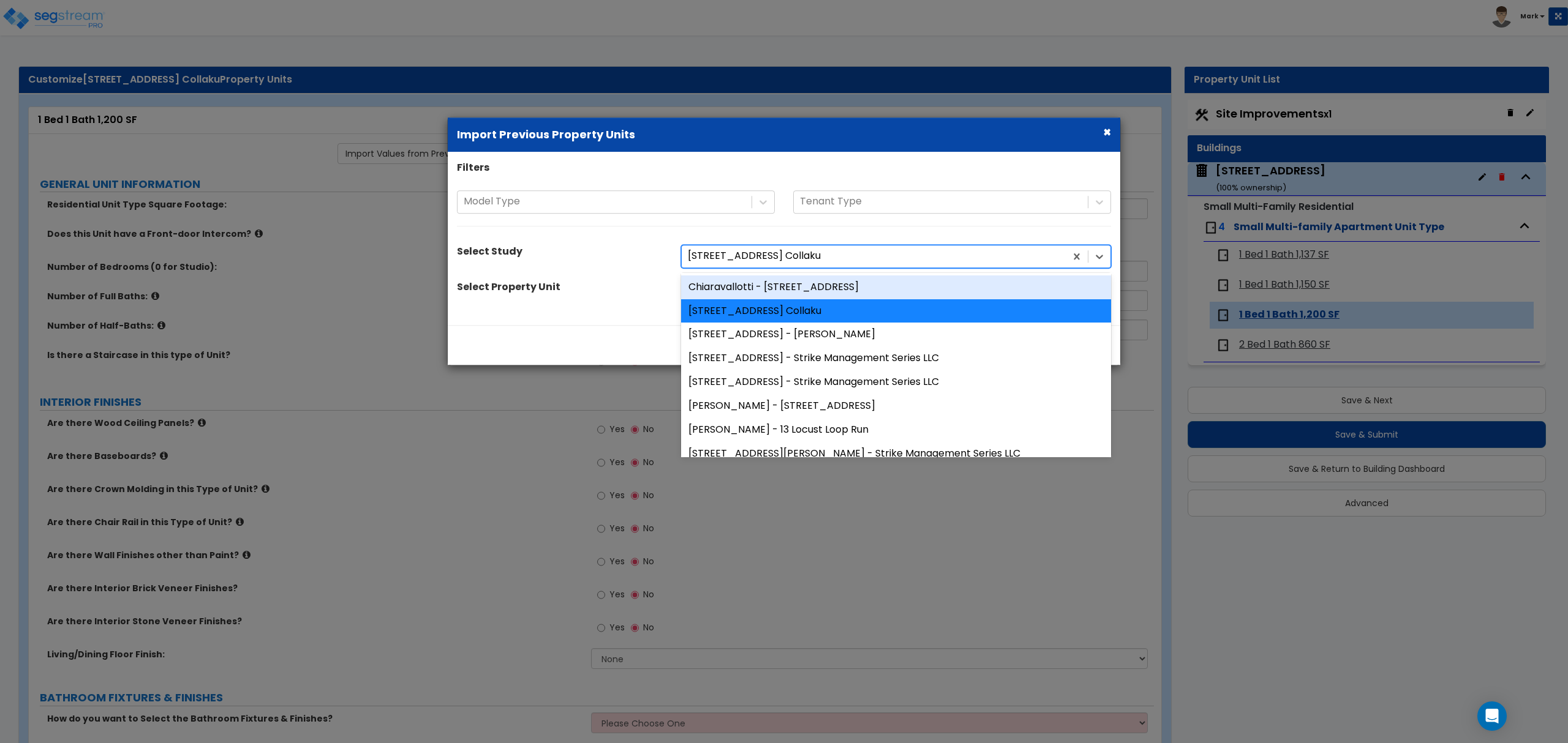
click at [853, 253] on div at bounding box center [873, 257] width 372 height 17
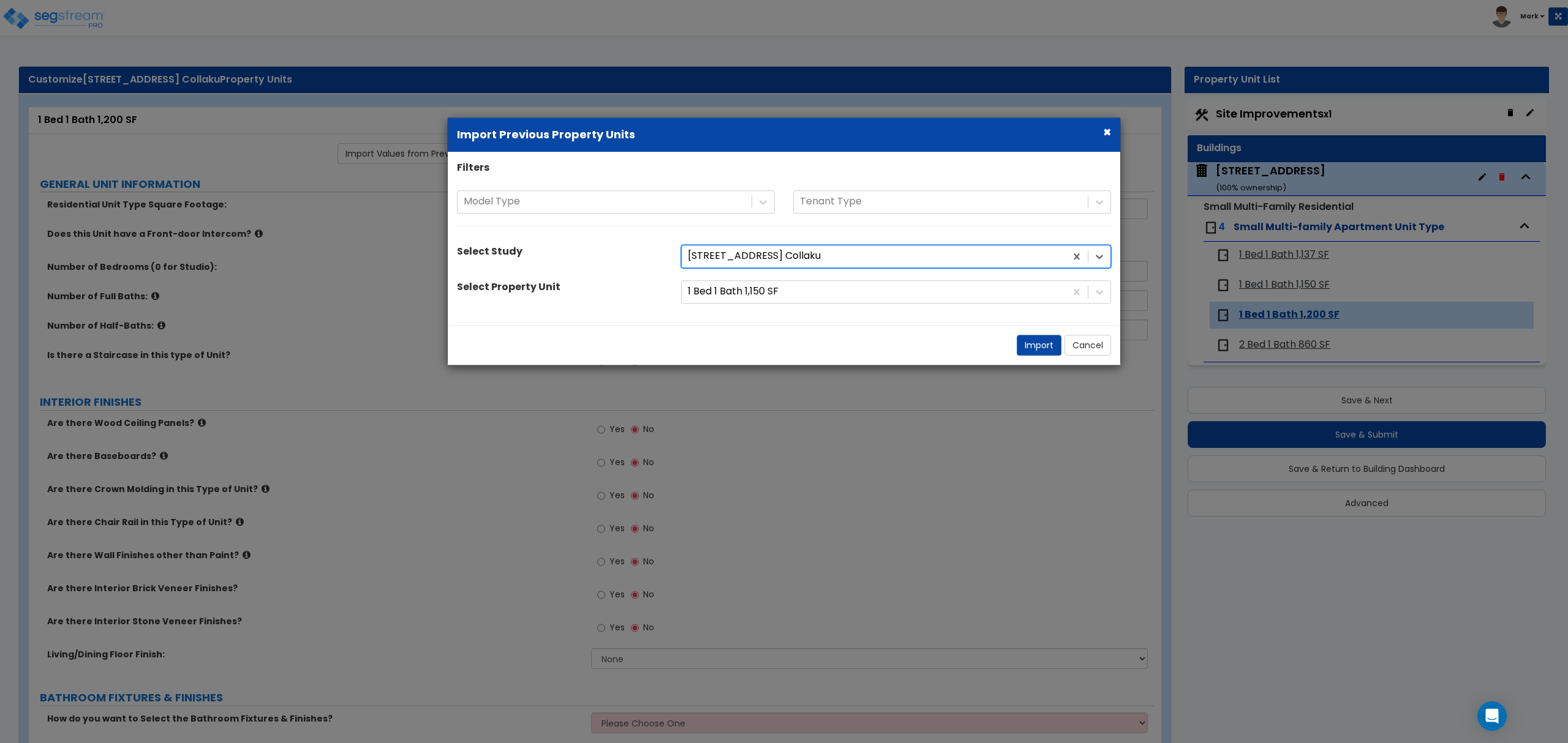
click at [853, 253] on div at bounding box center [873, 257] width 372 height 17
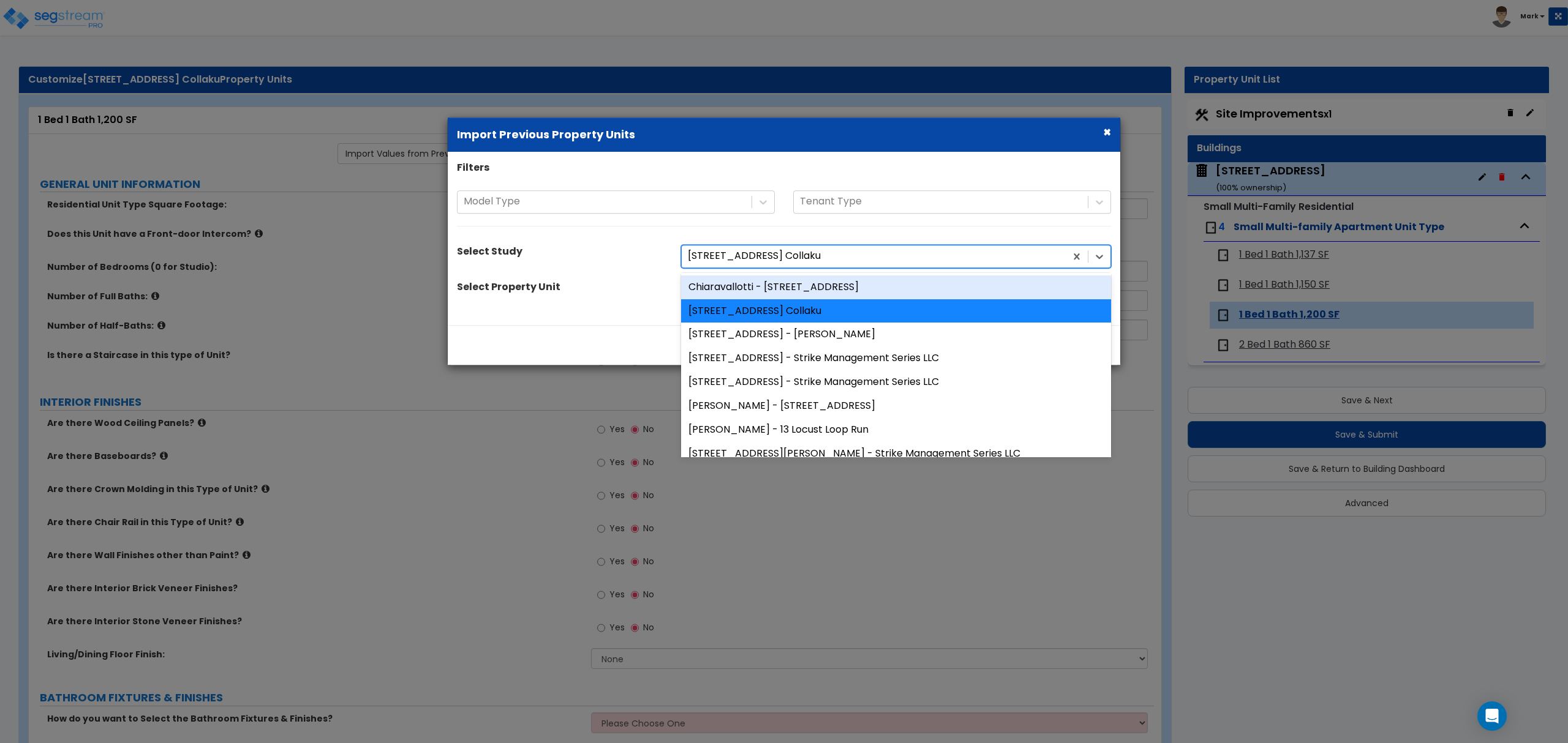
click at [853, 256] on div at bounding box center [873, 257] width 372 height 17
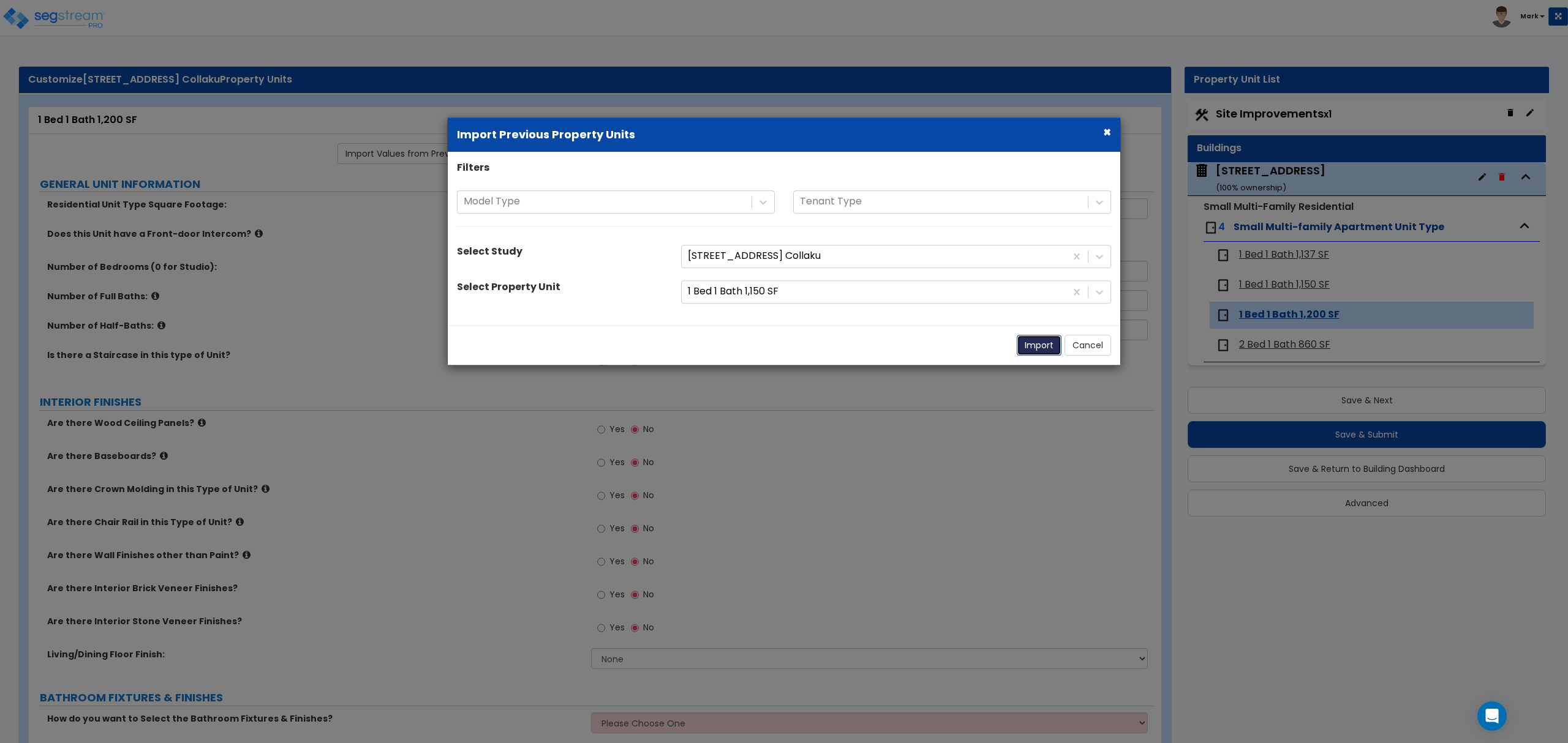
click at [1052, 345] on button "Import" at bounding box center [1038, 345] width 45 height 21
type input "1137"
type input "1"
radio input "true"
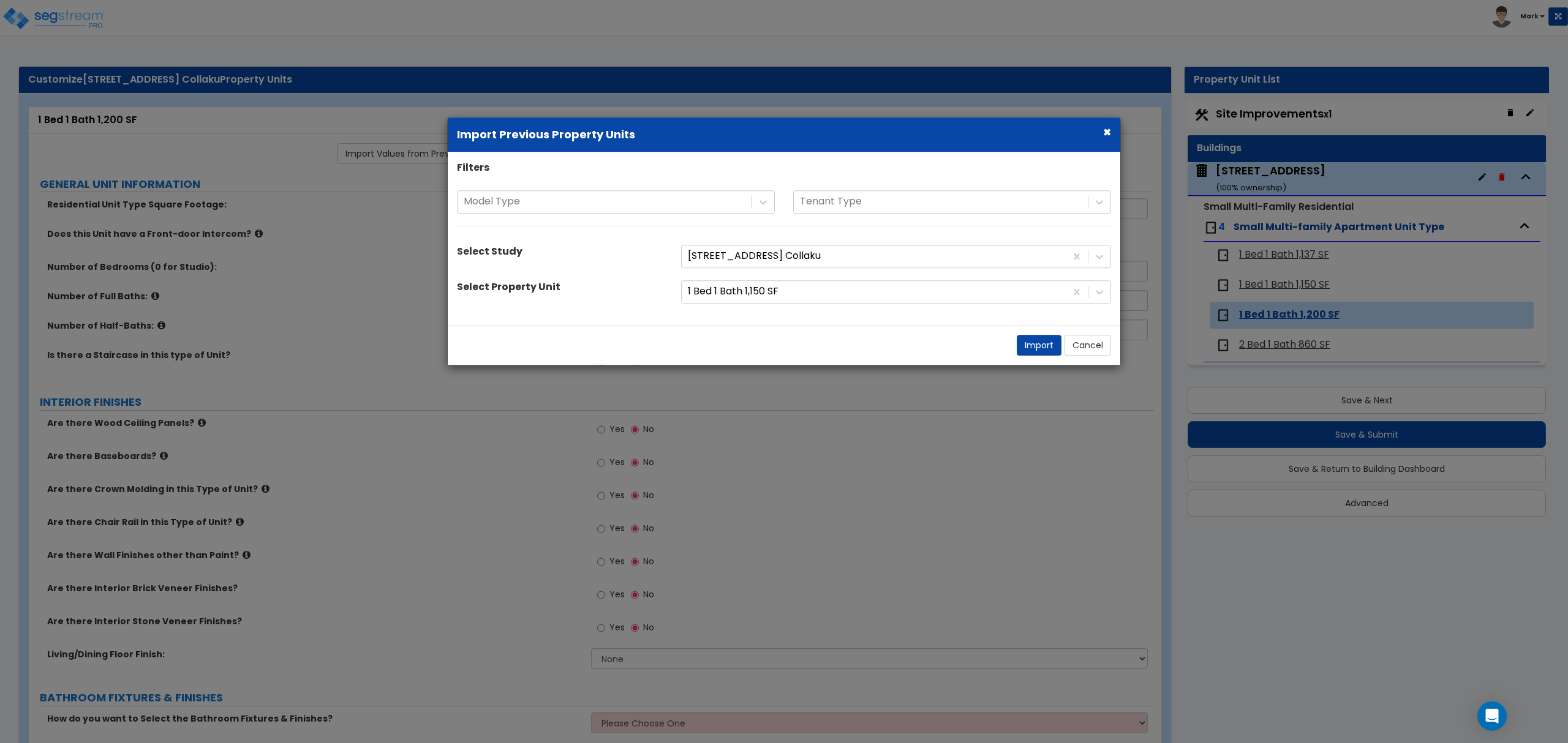
radio input "true"
select select "2"
select select "1"
radio input "true"
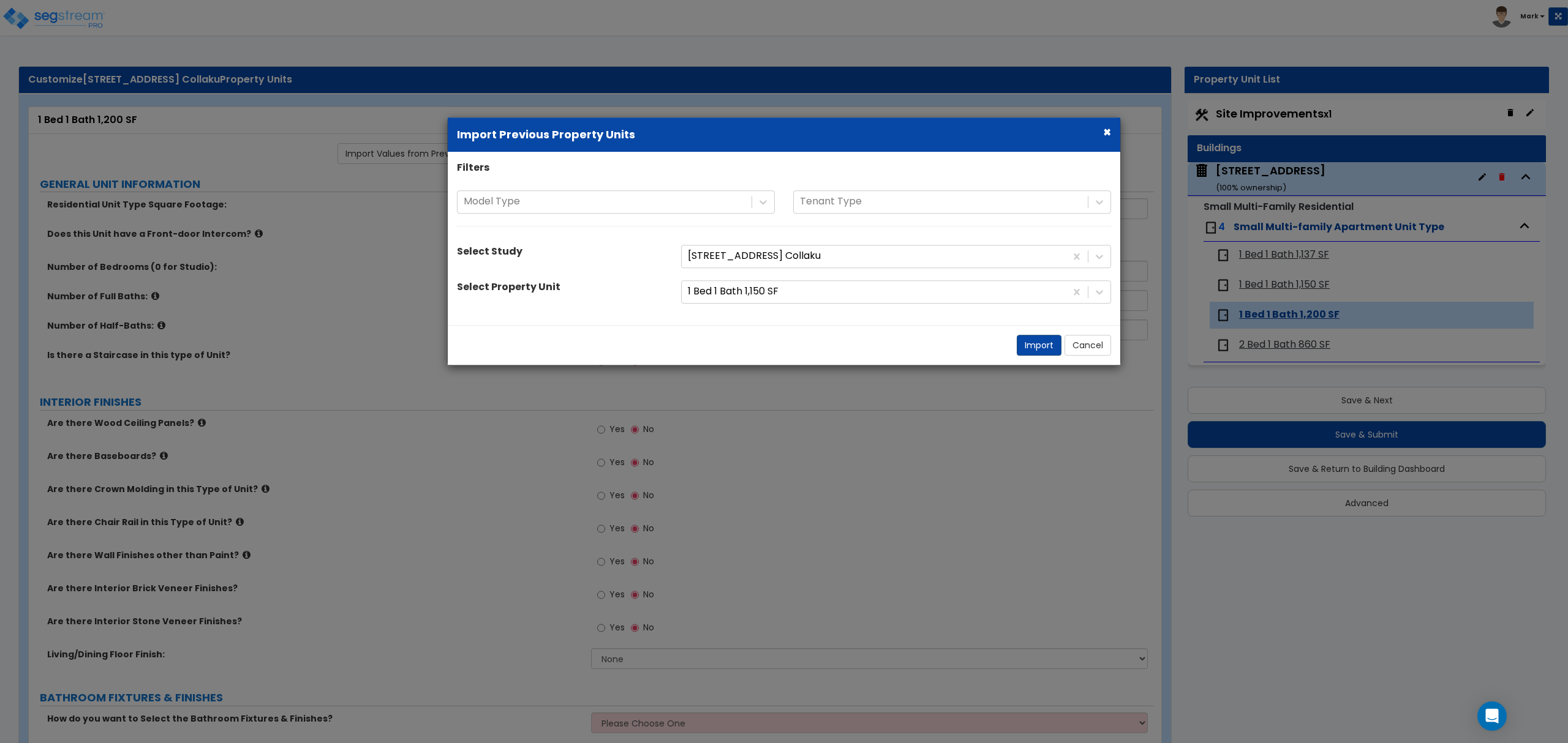
radio input "true"
type input "1"
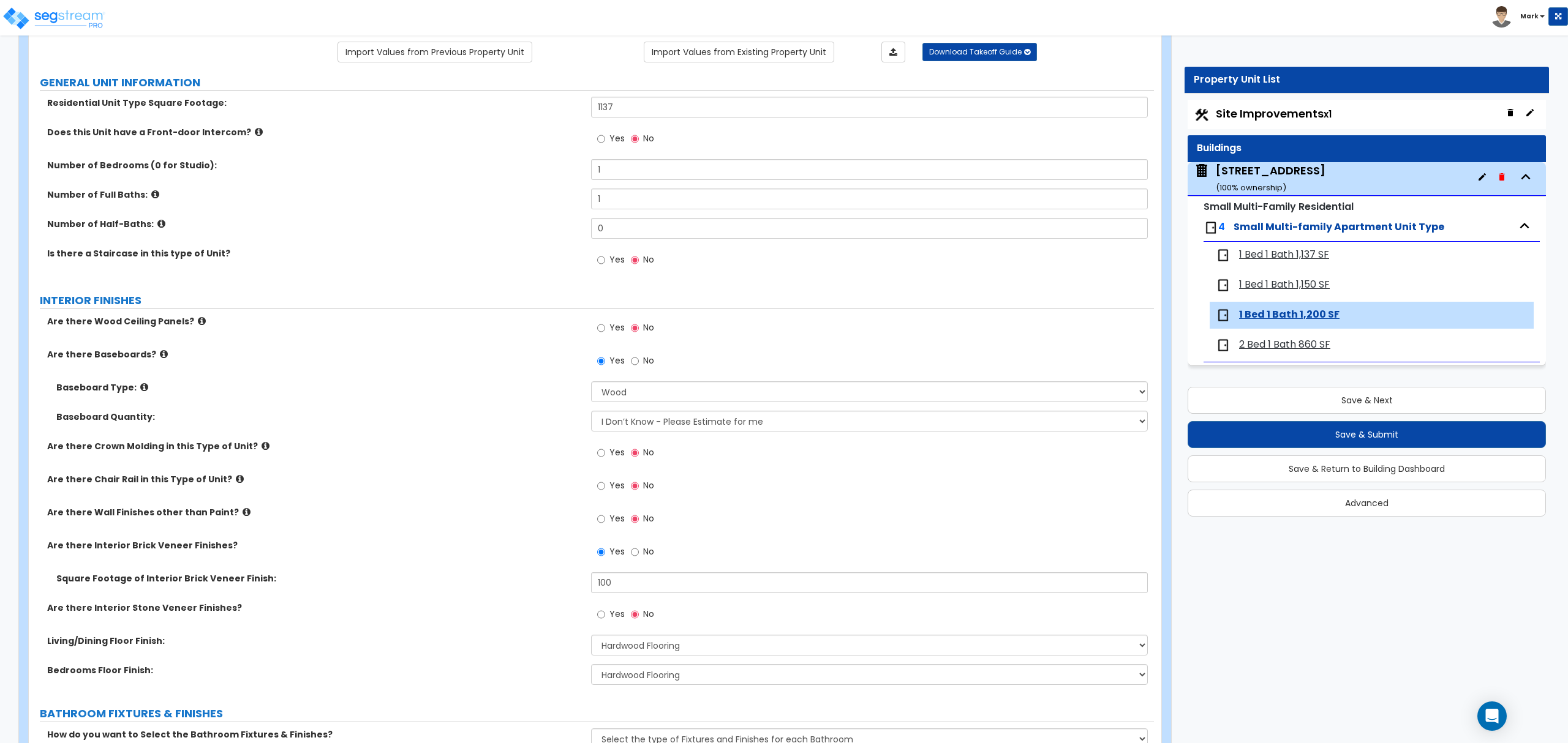
scroll to position [81, 0]
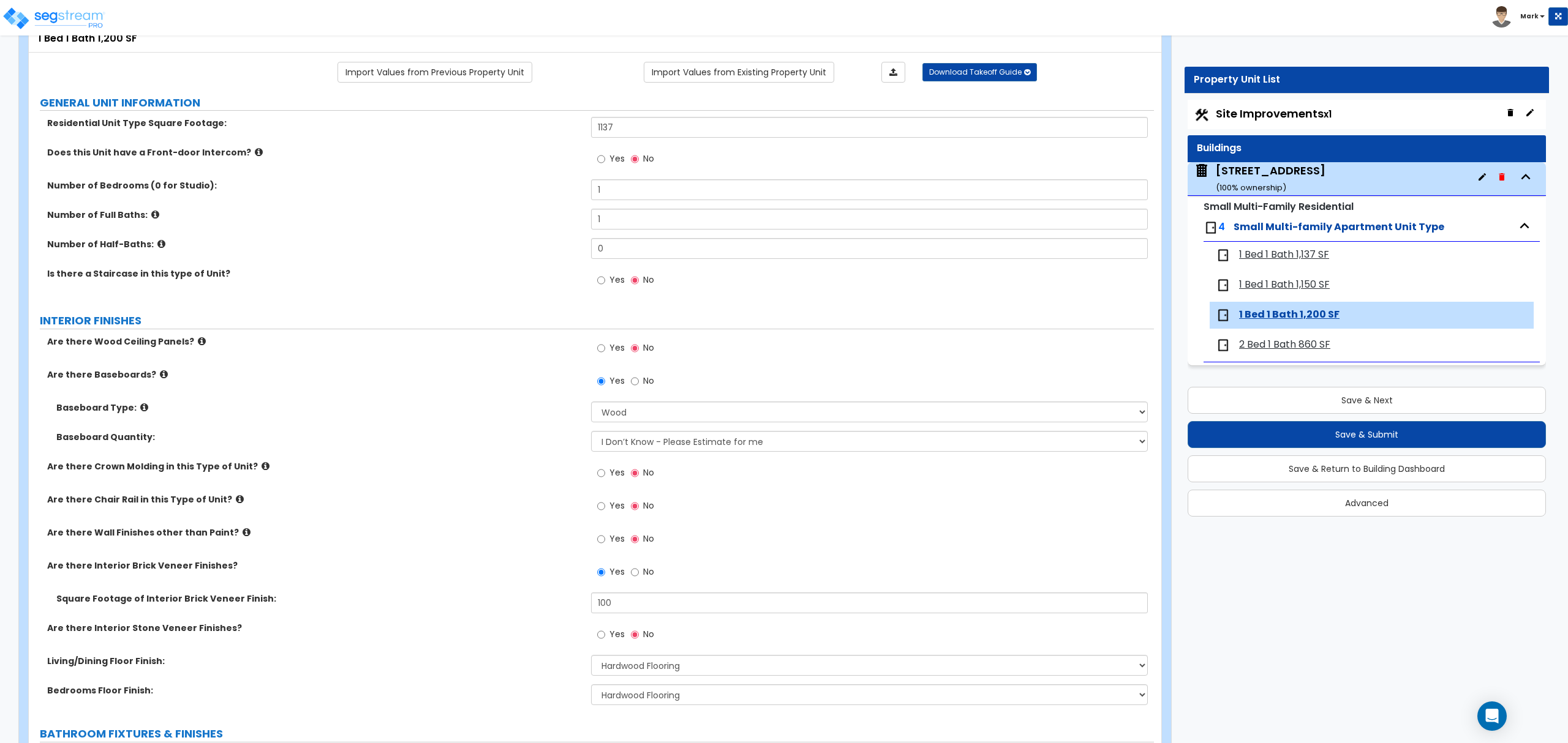
click at [1285, 294] on div "1 Bed 1 Bath 1,150 SF" at bounding box center [1371, 285] width 324 height 27
click at [1292, 283] on span "1 Bed 1 Bath 1,150 SF" at bounding box center [1284, 284] width 91 height 14
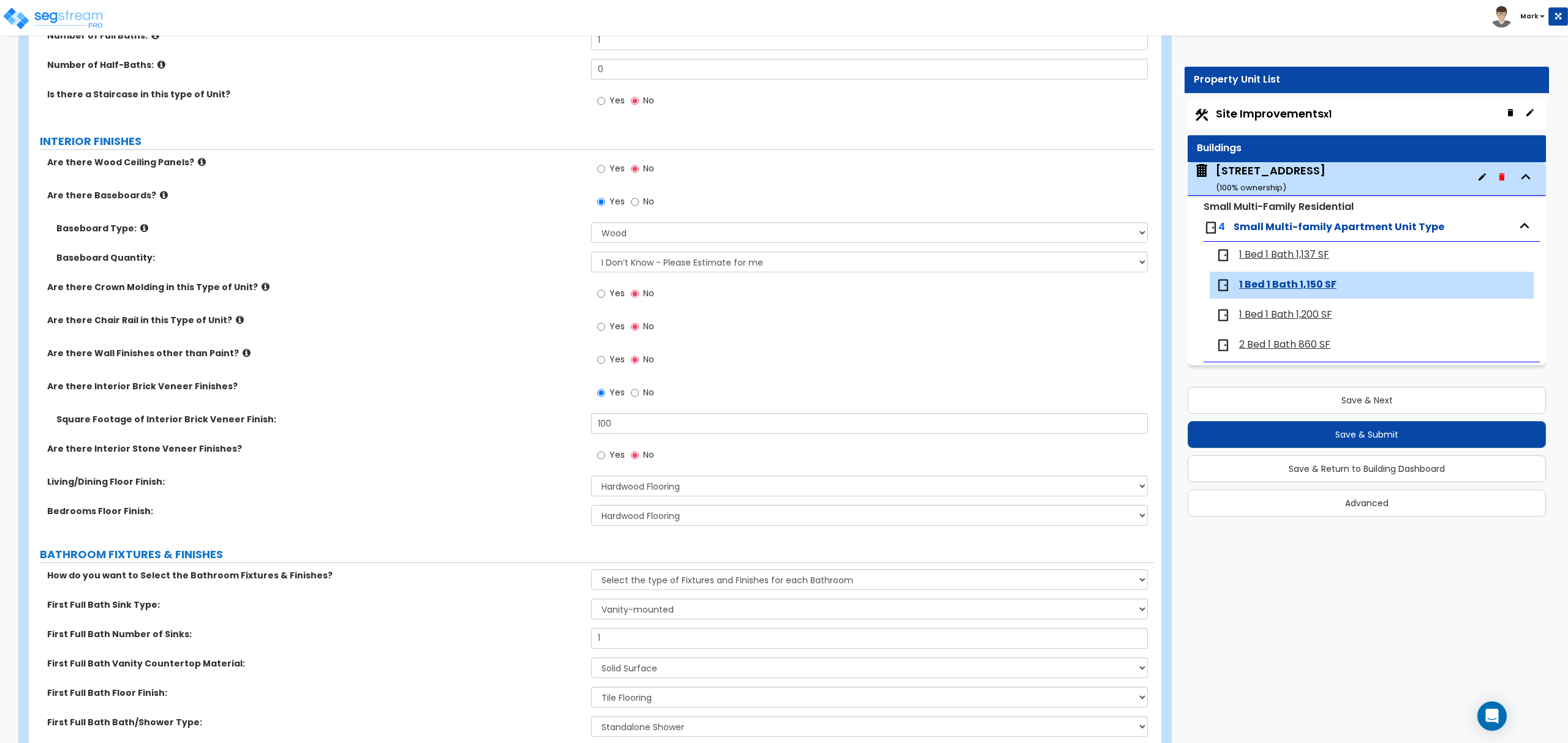
scroll to position [408, 0]
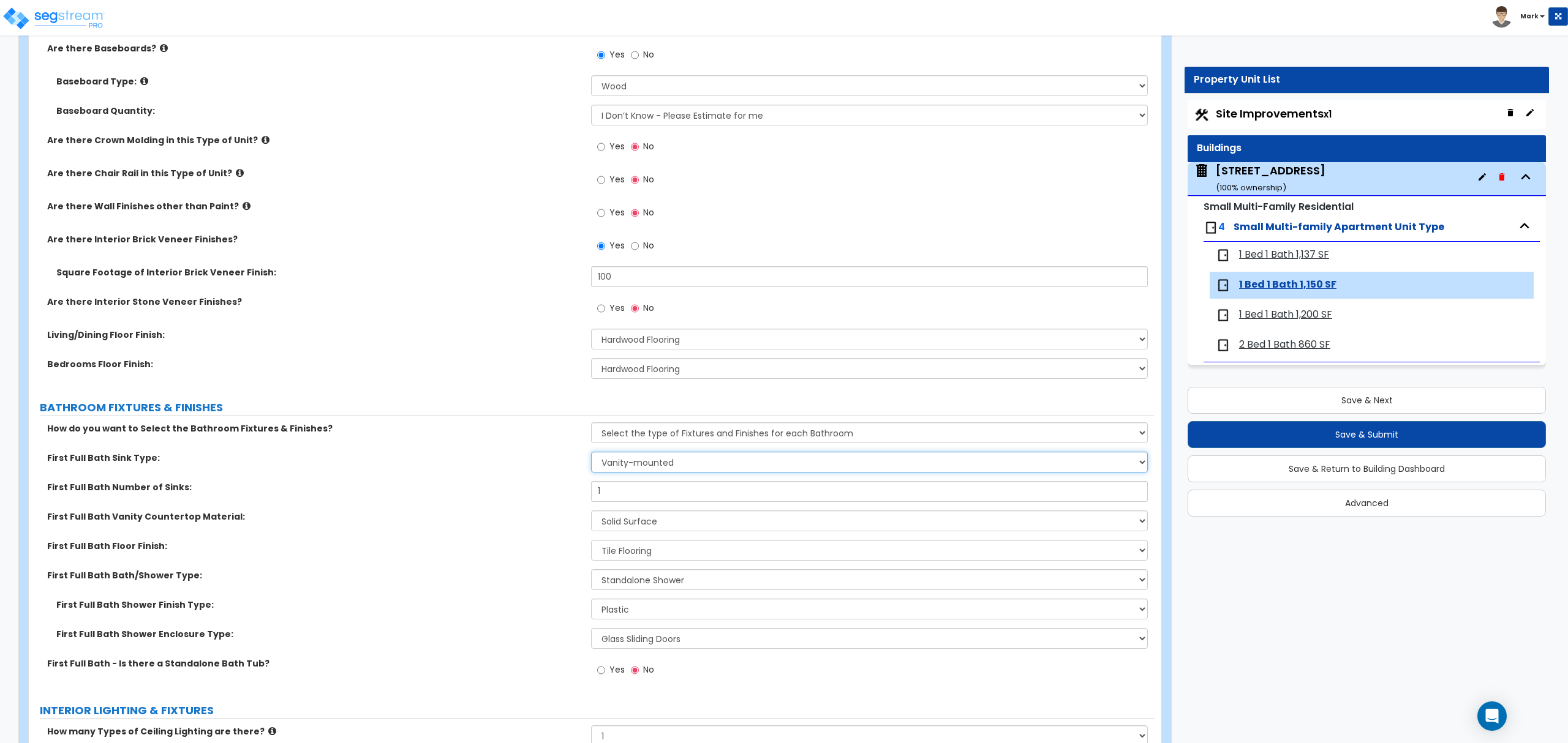
click at [629, 466] on select "Wall-mounted Pedestal-mounted Vanity-mounted" at bounding box center [869, 462] width 556 height 21
click at [626, 468] on select "Wall-mounted Pedestal-mounted Vanity-mounted" at bounding box center [869, 462] width 556 height 21
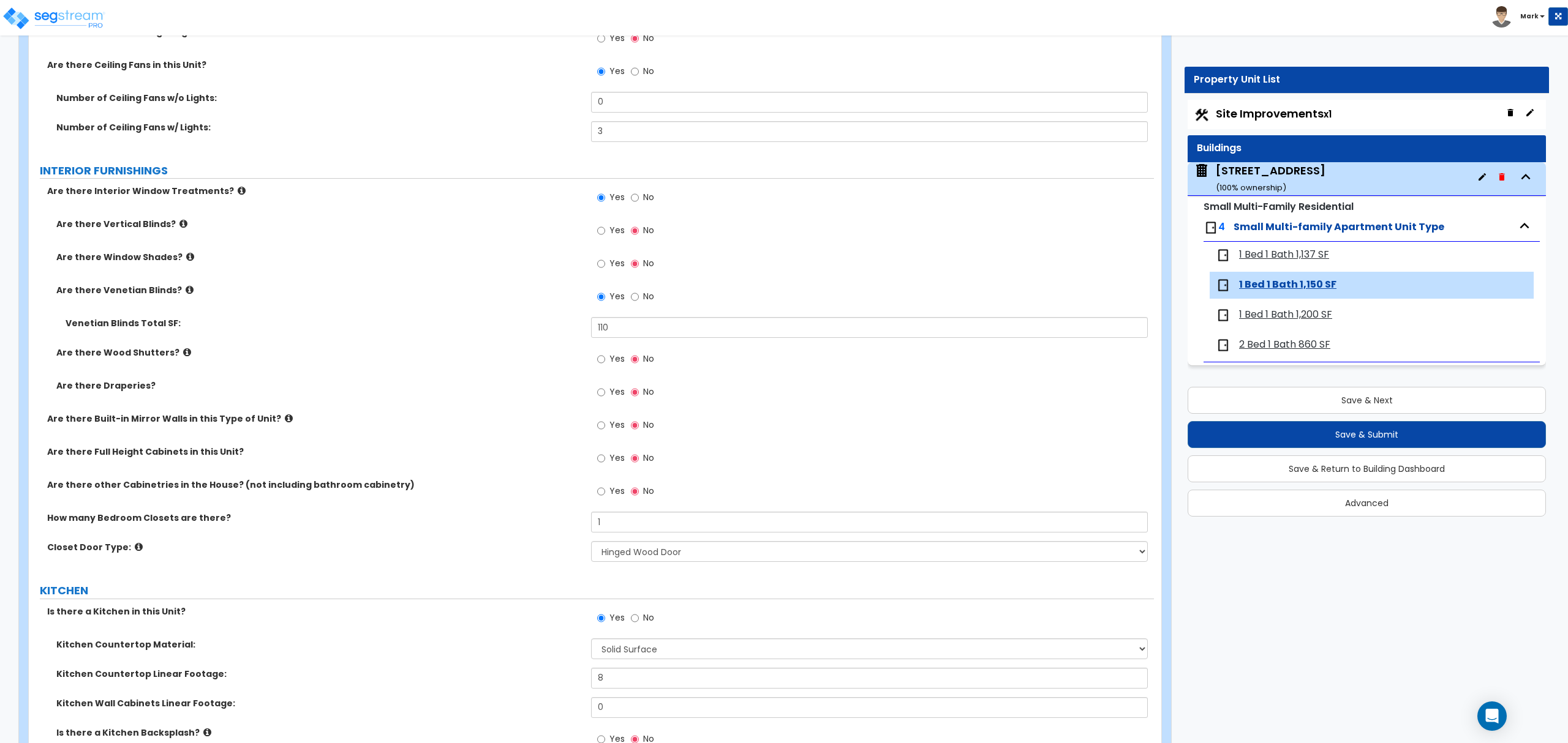
scroll to position [1224, 0]
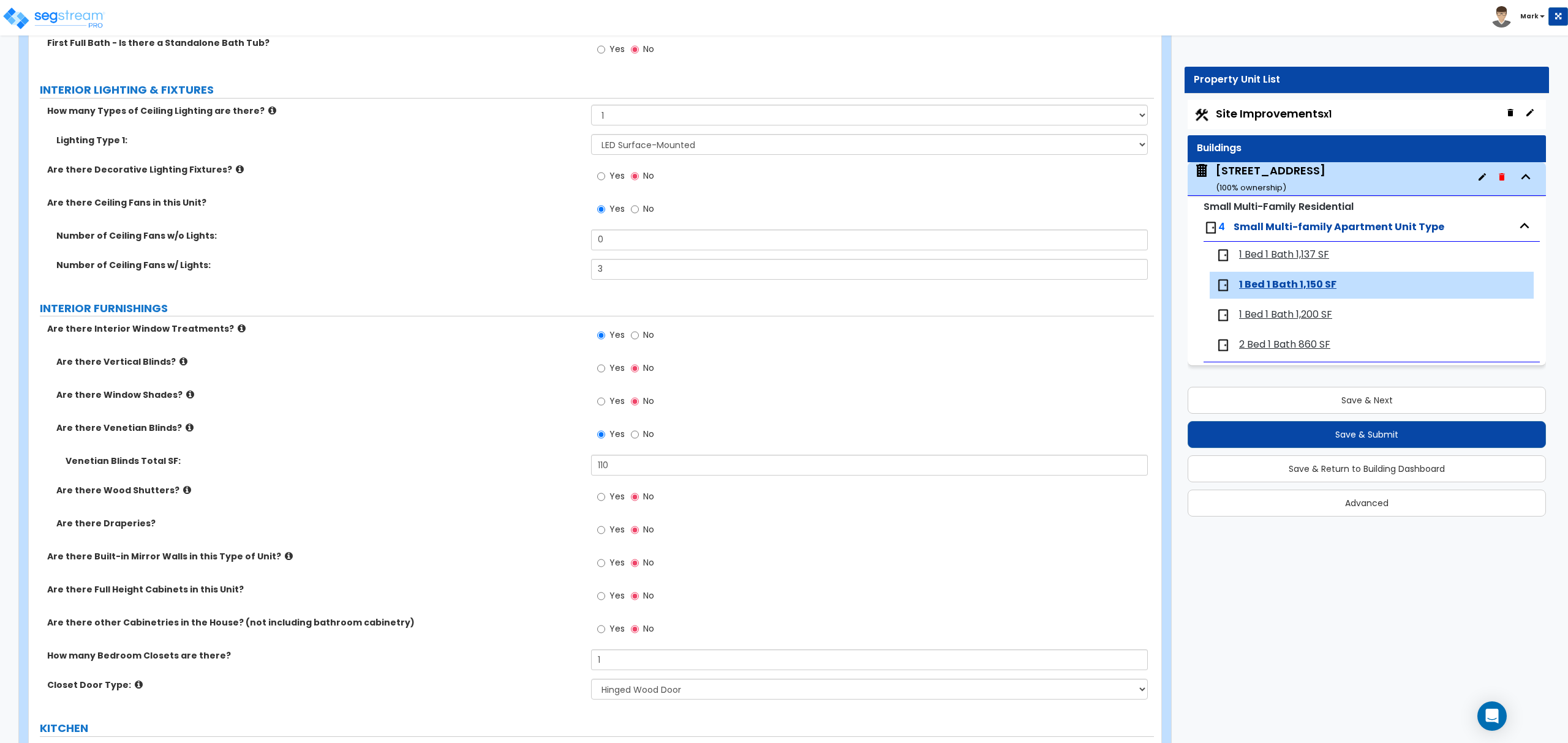
drag, startPoint x: 432, startPoint y: 514, endPoint x: 450, endPoint y: 471, distance: 46.6
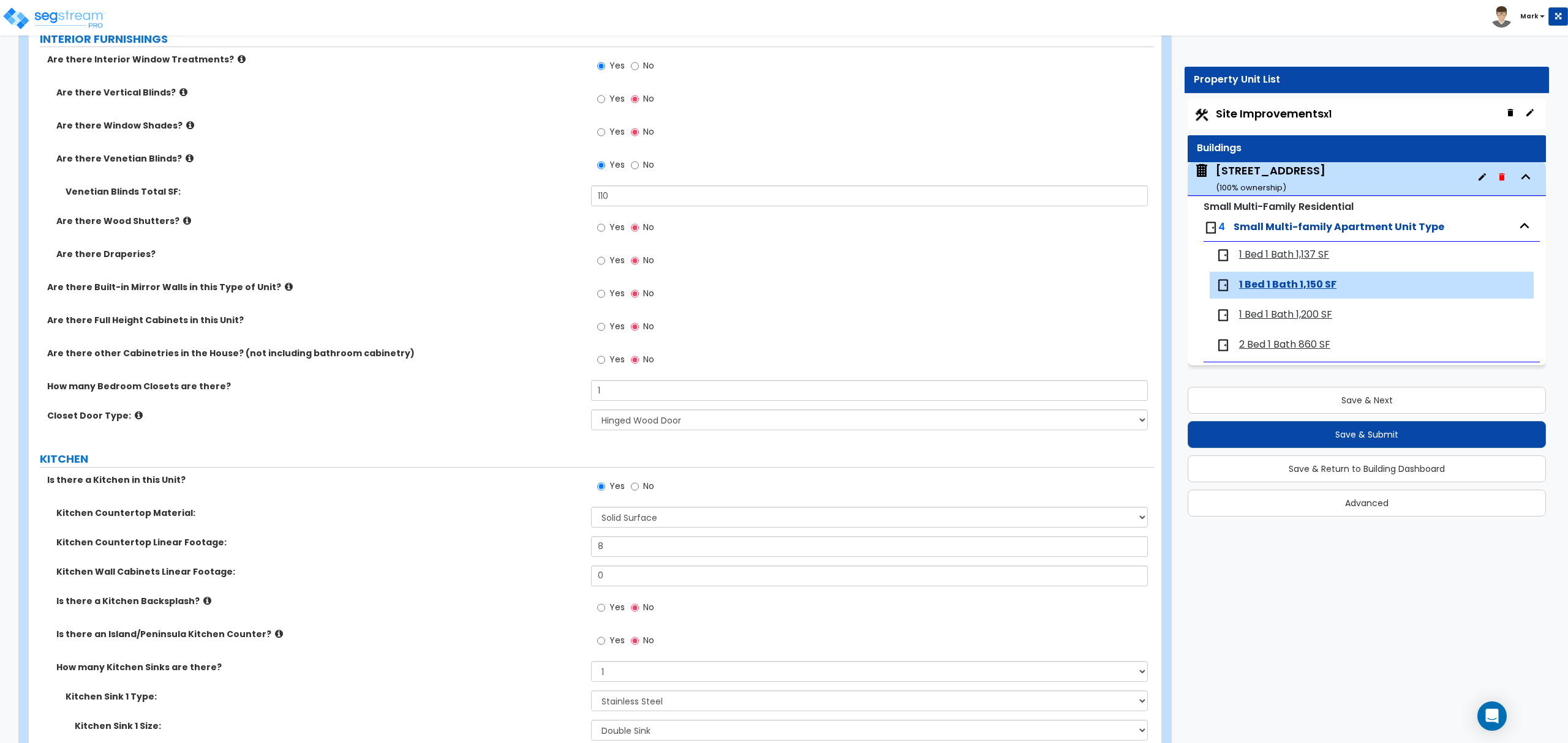
scroll to position [1306, 0]
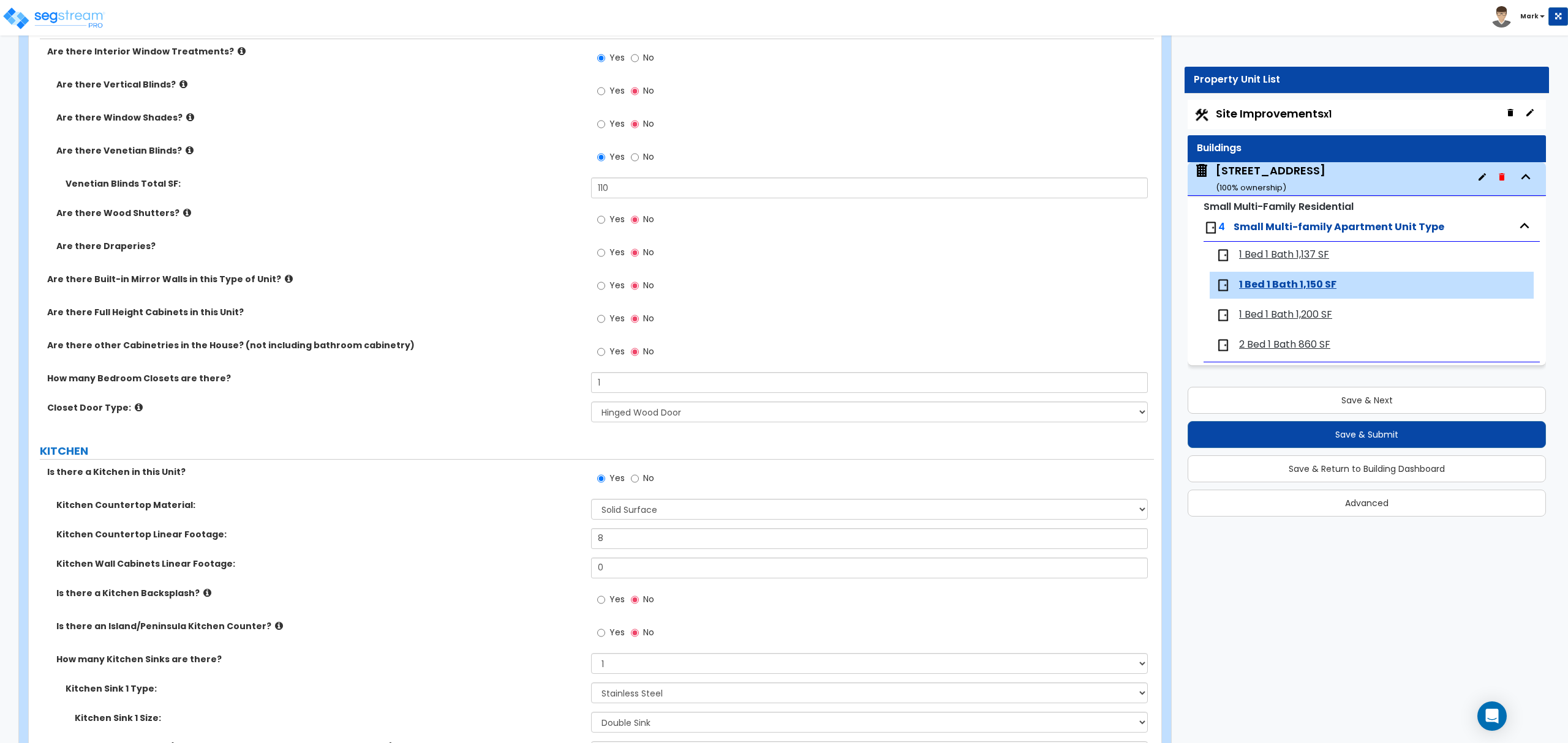
drag, startPoint x: 450, startPoint y: 471, endPoint x: 420, endPoint y: 486, distance: 33.5
click at [420, 486] on div "Is there a Kitchen in this Unit? Yes No" at bounding box center [591, 483] width 1125 height 33
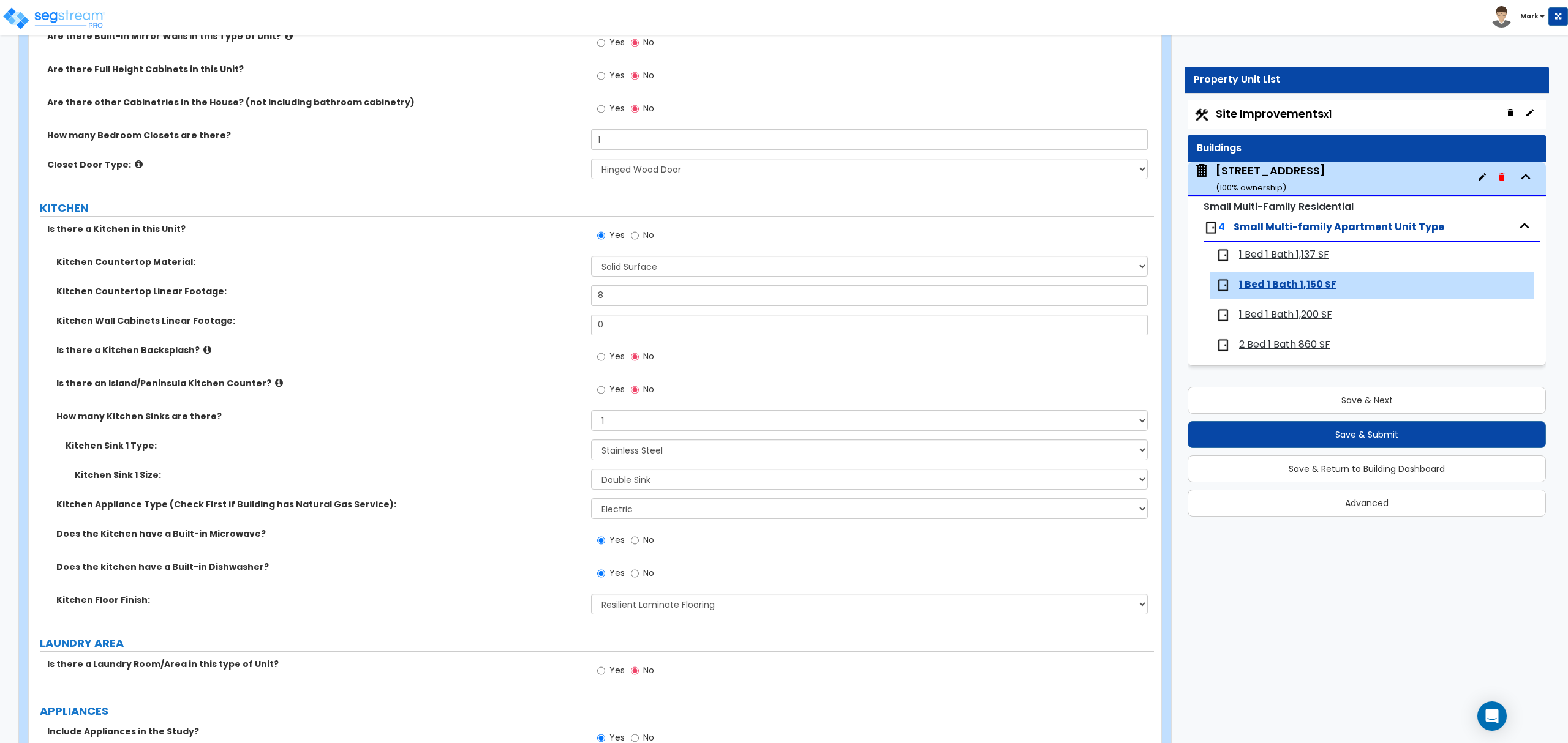
scroll to position [1551, 0]
click at [713, 296] on input "8" at bounding box center [869, 294] width 556 height 21
drag, startPoint x: 687, startPoint y: 295, endPoint x: 677, endPoint y: 290, distance: 11.2
click at [677, 290] on input "8" at bounding box center [869, 294] width 556 height 21
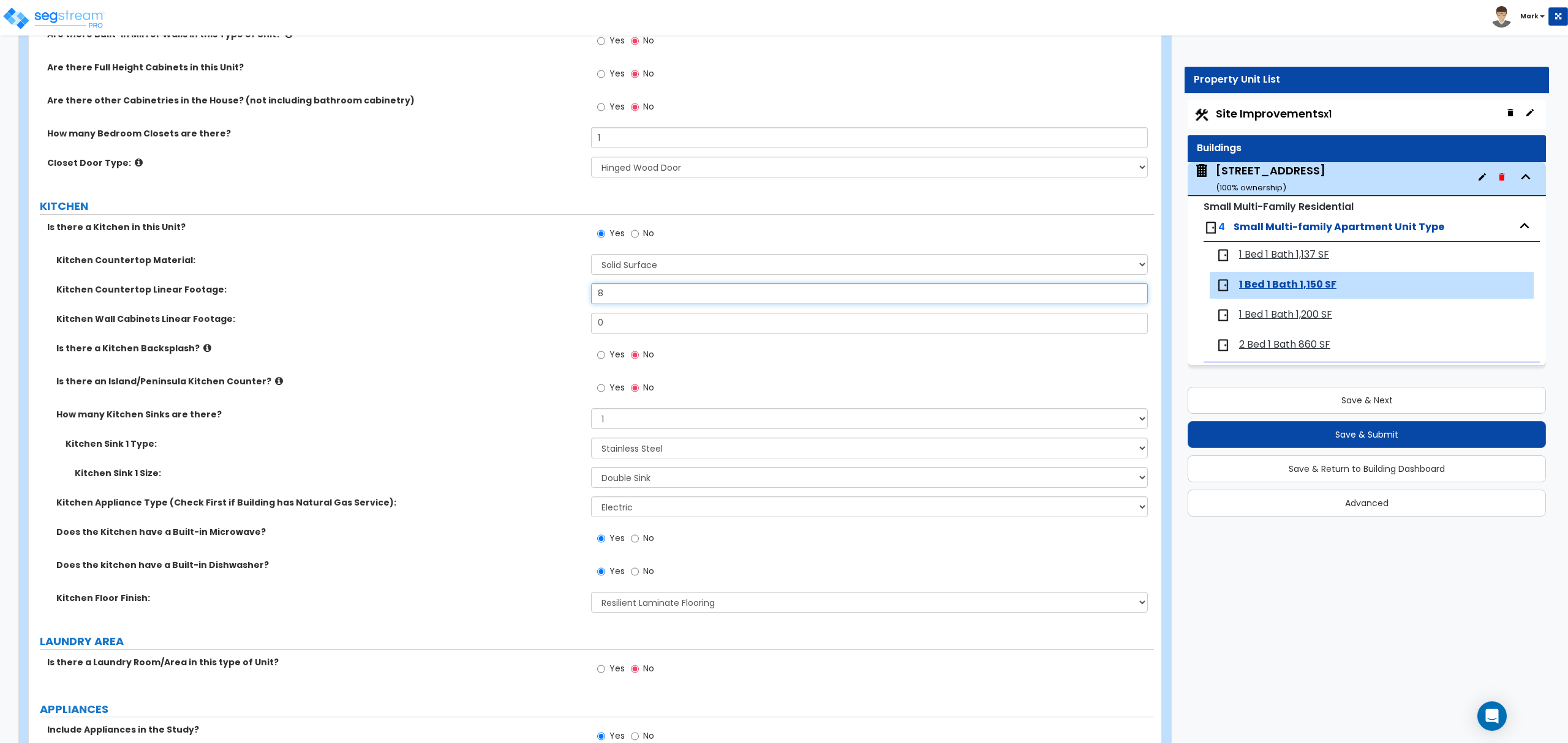
click at [677, 290] on input "8" at bounding box center [869, 294] width 556 height 21
click at [555, 299] on div "Kitchen Countertop Linear Footage: 8" at bounding box center [591, 298] width 1125 height 29
drag, startPoint x: 548, startPoint y: 291, endPoint x: 1351, endPoint y: 637, distance: 874.4
click at [1351, 637] on div "Customize 2807 Ontario Road - Angel Collaku Property Units 1 Bed 1 Bath 1,150 S…" at bounding box center [784, 12] width 1568 height 3018
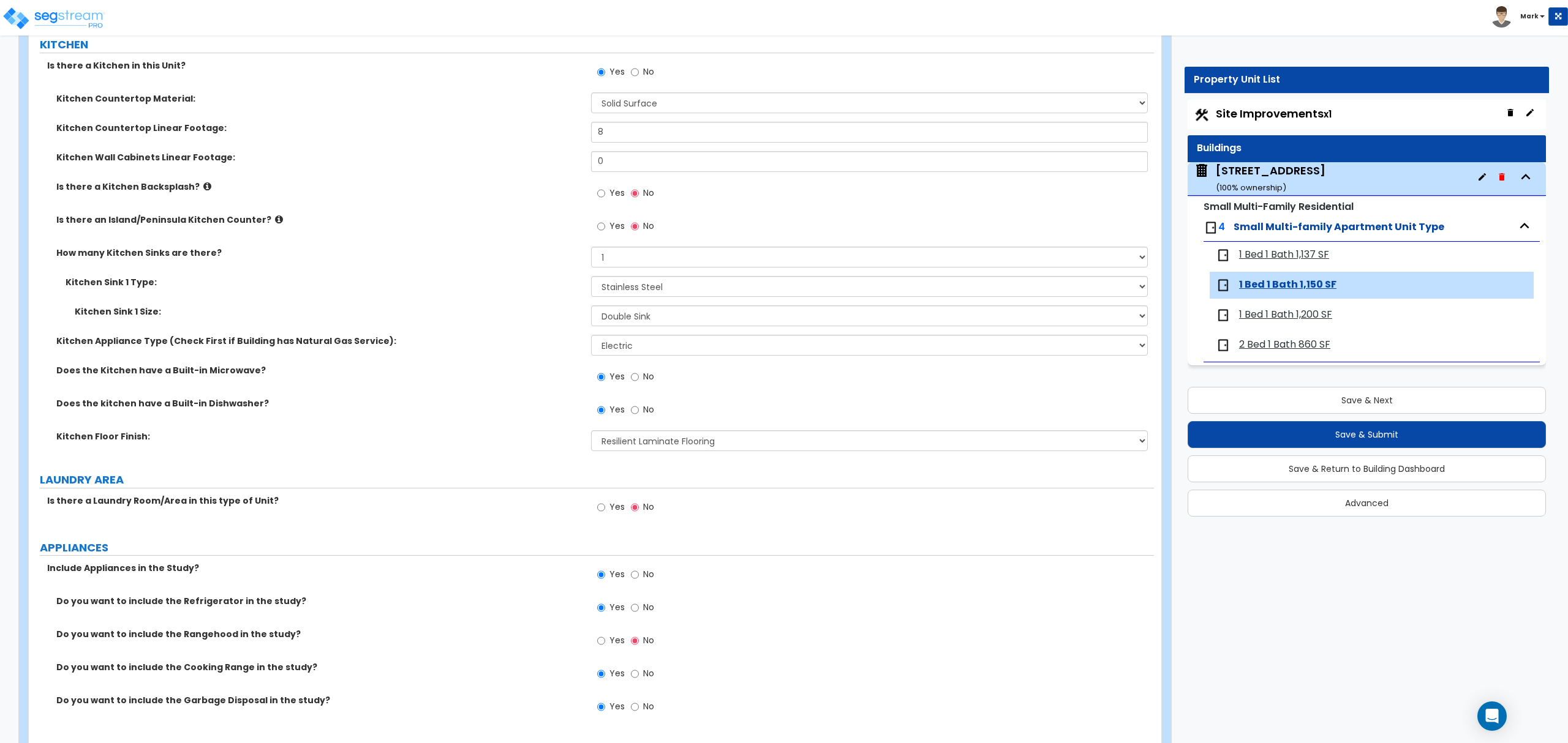
scroll to position [1715, 0]
drag, startPoint x: 507, startPoint y: 598, endPoint x: 438, endPoint y: 591, distance: 69.4
drag, startPoint x: 438, startPoint y: 591, endPoint x: 306, endPoint y: 554, distance: 137.1
click at [306, 554] on label "APPLIANCES" at bounding box center [597, 545] width 1114 height 16
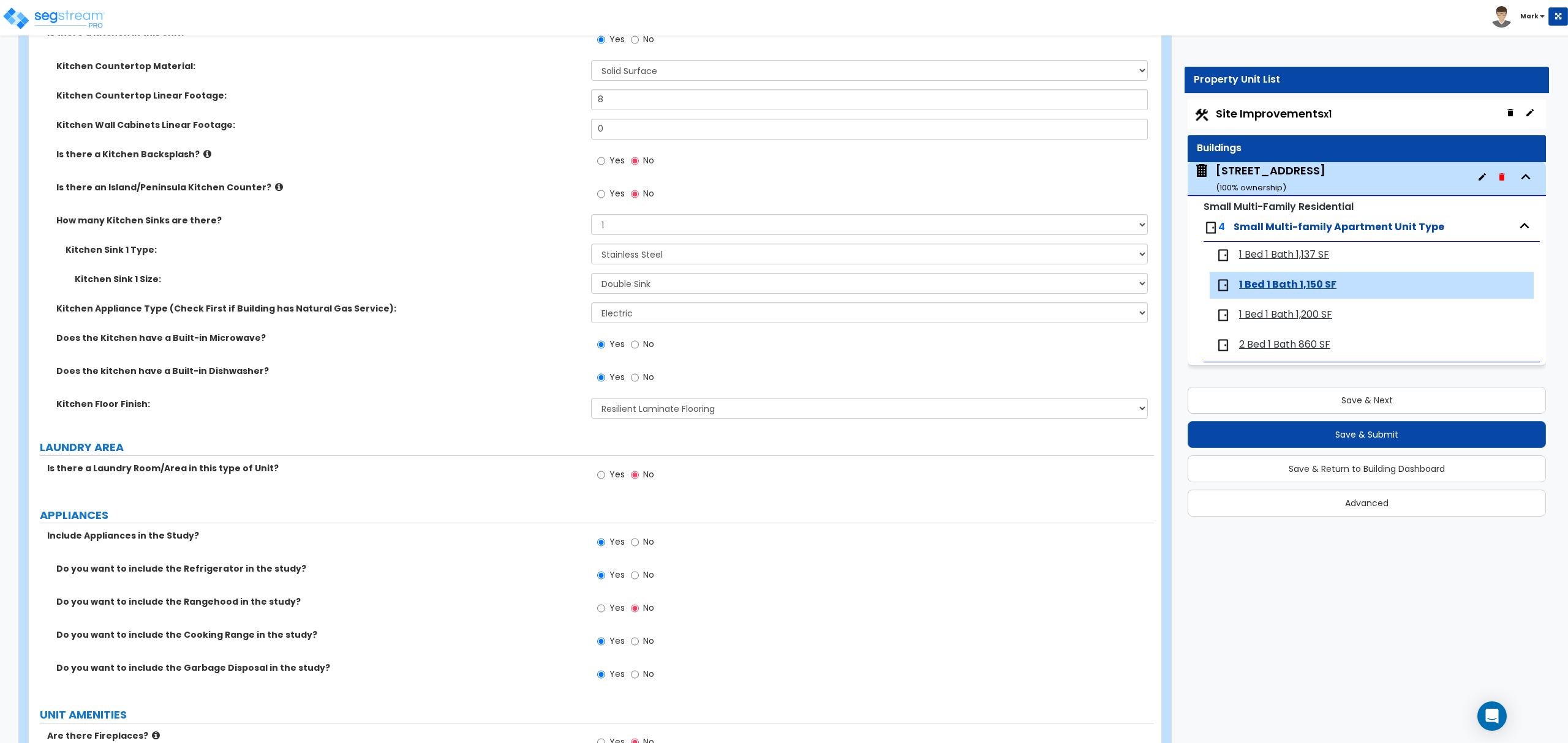
scroll to position [1796, 0]
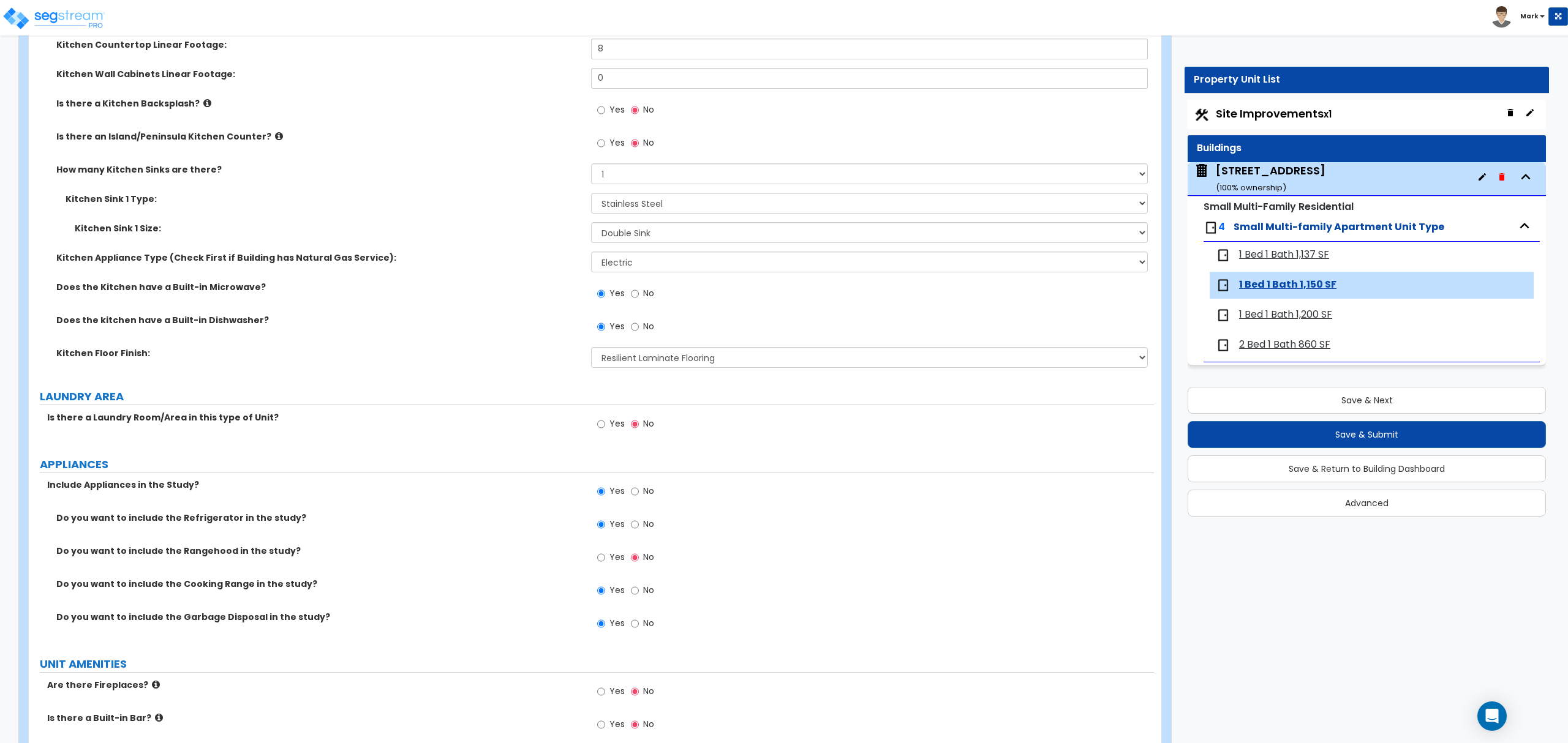
click at [610, 428] on span "Yes" at bounding box center [617, 424] width 15 height 12
click at [605, 428] on input "Yes" at bounding box center [601, 425] width 8 height 14
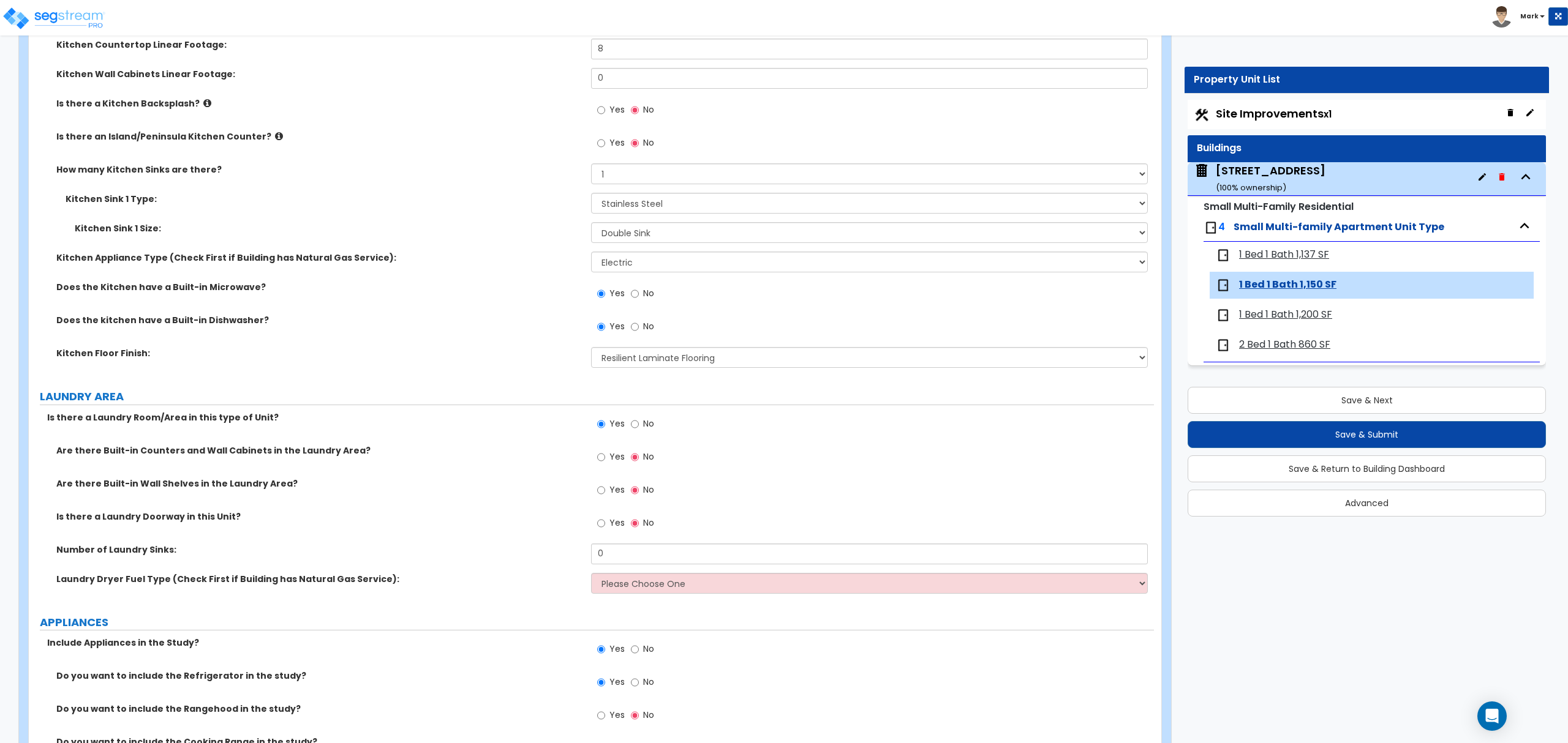
click at [616, 528] on span "Yes" at bounding box center [617, 523] width 15 height 12
click at [605, 528] on input "Yes" at bounding box center [601, 523] width 8 height 14
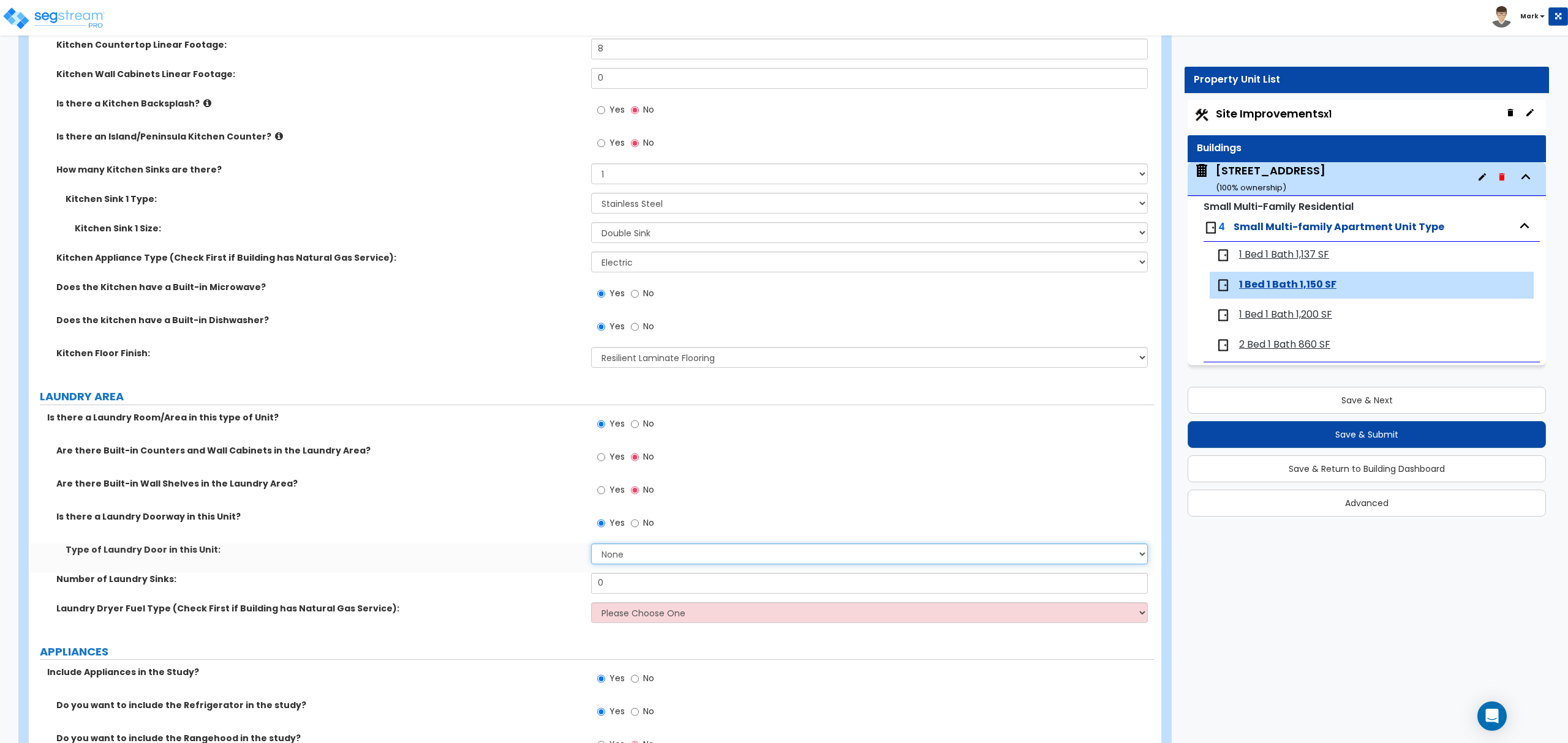
click at [641, 558] on select "None Bi-Fold Louvered Paneled Wood Passage" at bounding box center [869, 554] width 556 height 21
drag, startPoint x: 454, startPoint y: 539, endPoint x: 548, endPoint y: 535, distance: 94.1
click at [486, 539] on div "Is there a Laundry Doorway in this Unit? Yes No" at bounding box center [591, 527] width 1125 height 33
click at [627, 532] on div "Yes No" at bounding box center [626, 524] width 69 height 28
click at [635, 527] on input "No" at bounding box center [635, 523] width 8 height 14
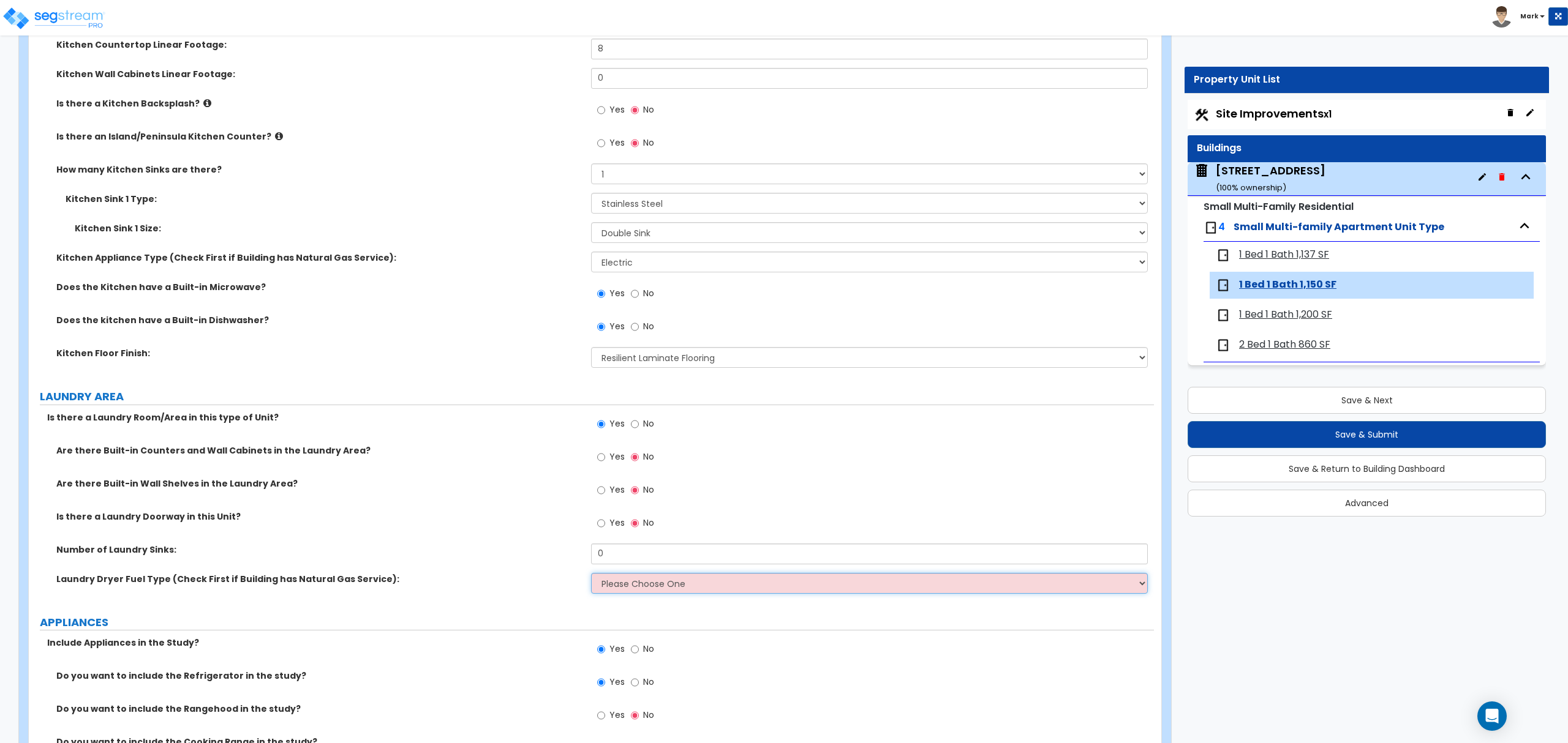
click at [617, 576] on select "Please Choose One Gas Electric" at bounding box center [869, 584] width 556 height 21
click at [591, 575] on select "Please Choose One Gas Electric" at bounding box center [869, 584] width 556 height 21
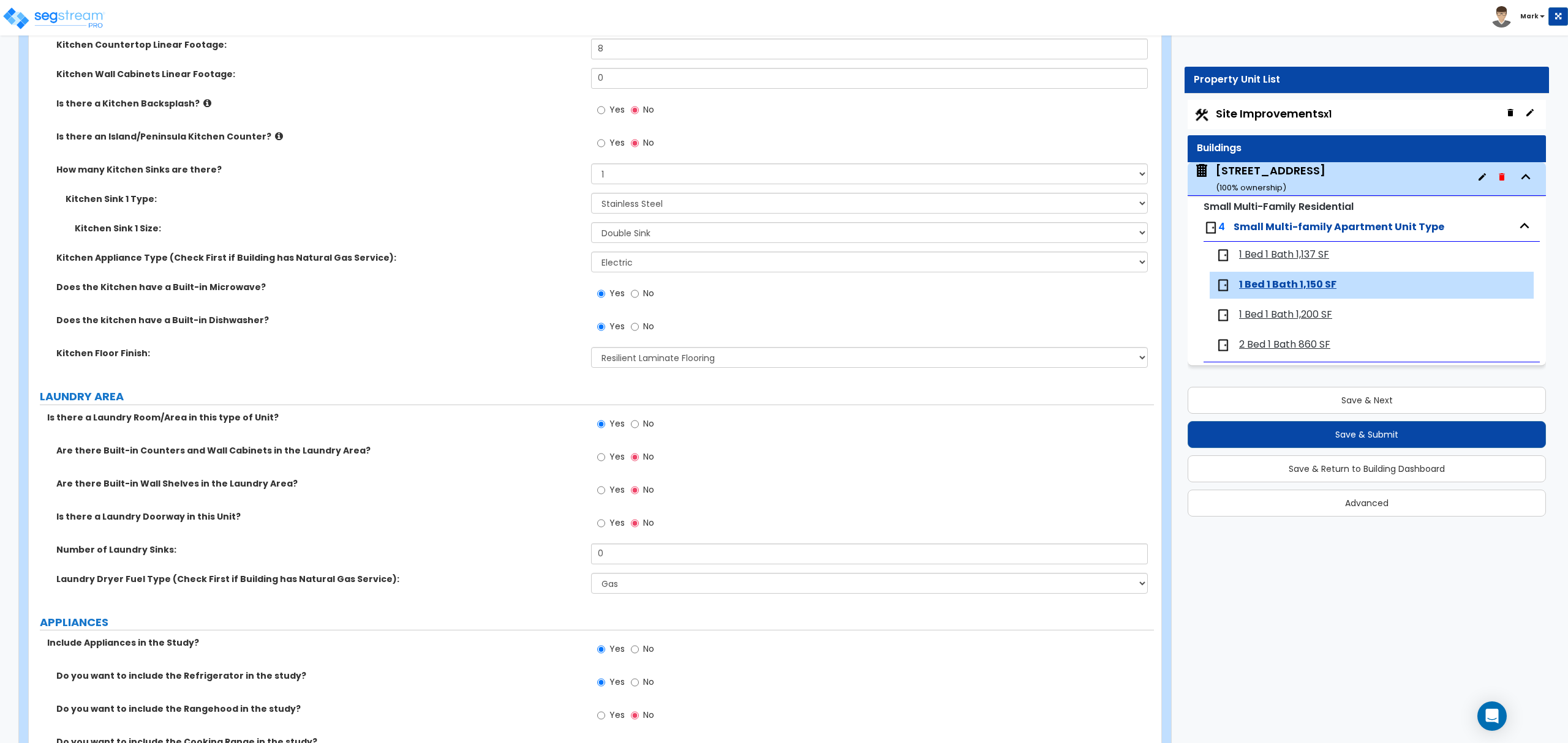
click at [550, 560] on div "Number of Laundry Sinks: 0" at bounding box center [591, 558] width 1125 height 29
drag, startPoint x: 395, startPoint y: 517, endPoint x: 426, endPoint y: 603, distance: 91.4
click at [426, 603] on div "Laundry Dryer Fuel Type (Check First if Building has Natural Gas Service): Plea…" at bounding box center [591, 588] width 1125 height 29
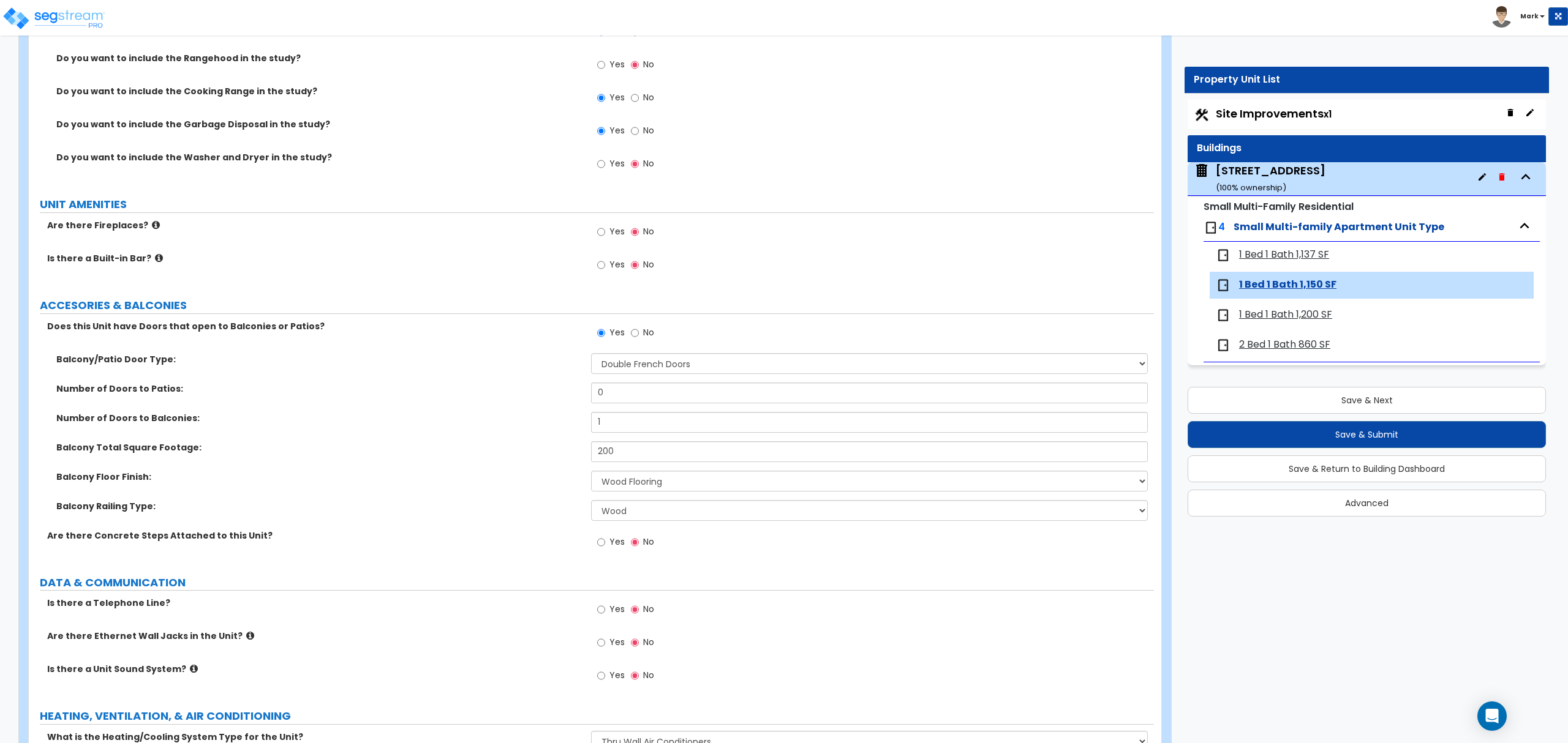
scroll to position [2442, 0]
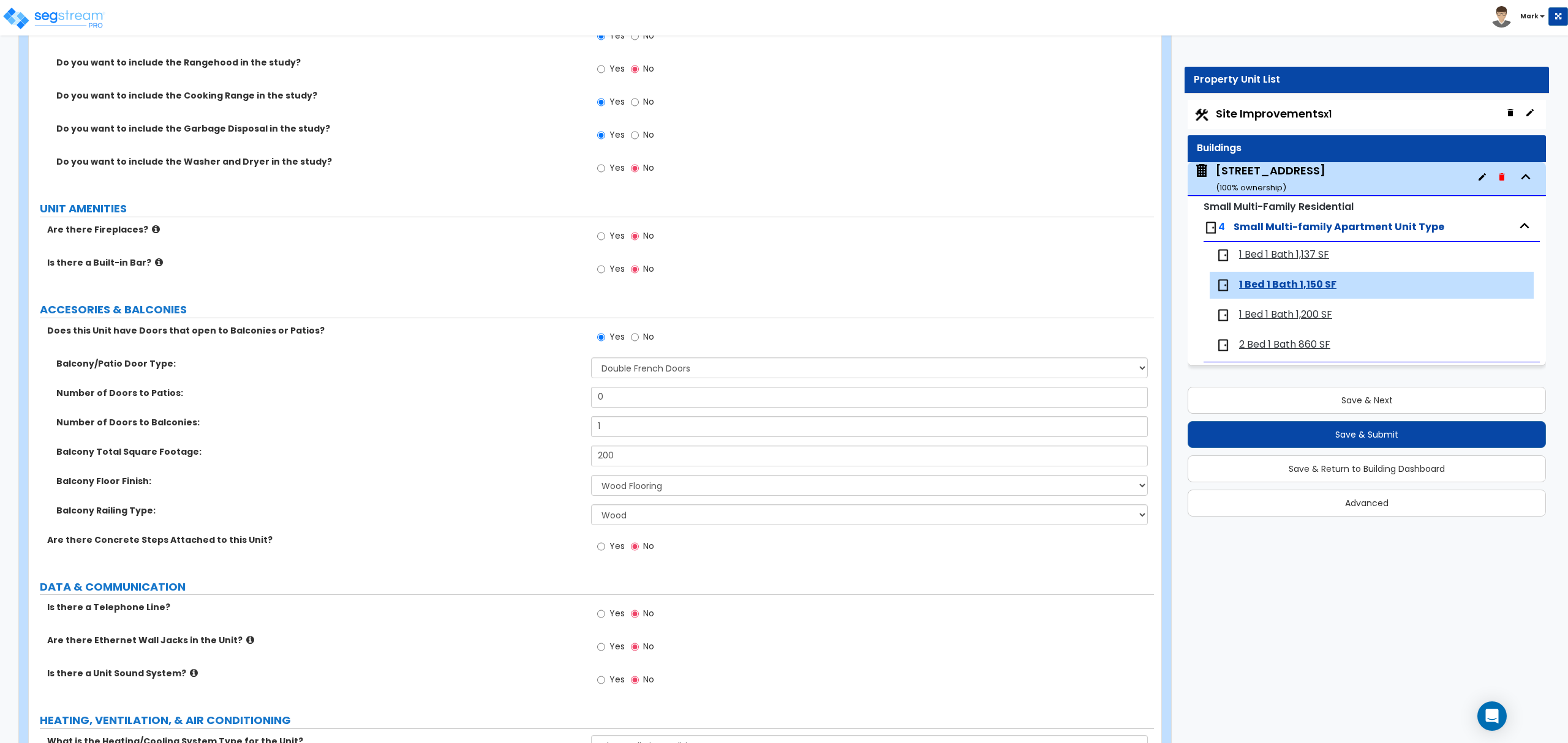
drag, startPoint x: 479, startPoint y: 564, endPoint x: 486, endPoint y: 558, distance: 9.2
click at [483, 566] on div "Are there Concrete Steps Attached to this Unit? Yes No" at bounding box center [591, 551] width 1125 height 33
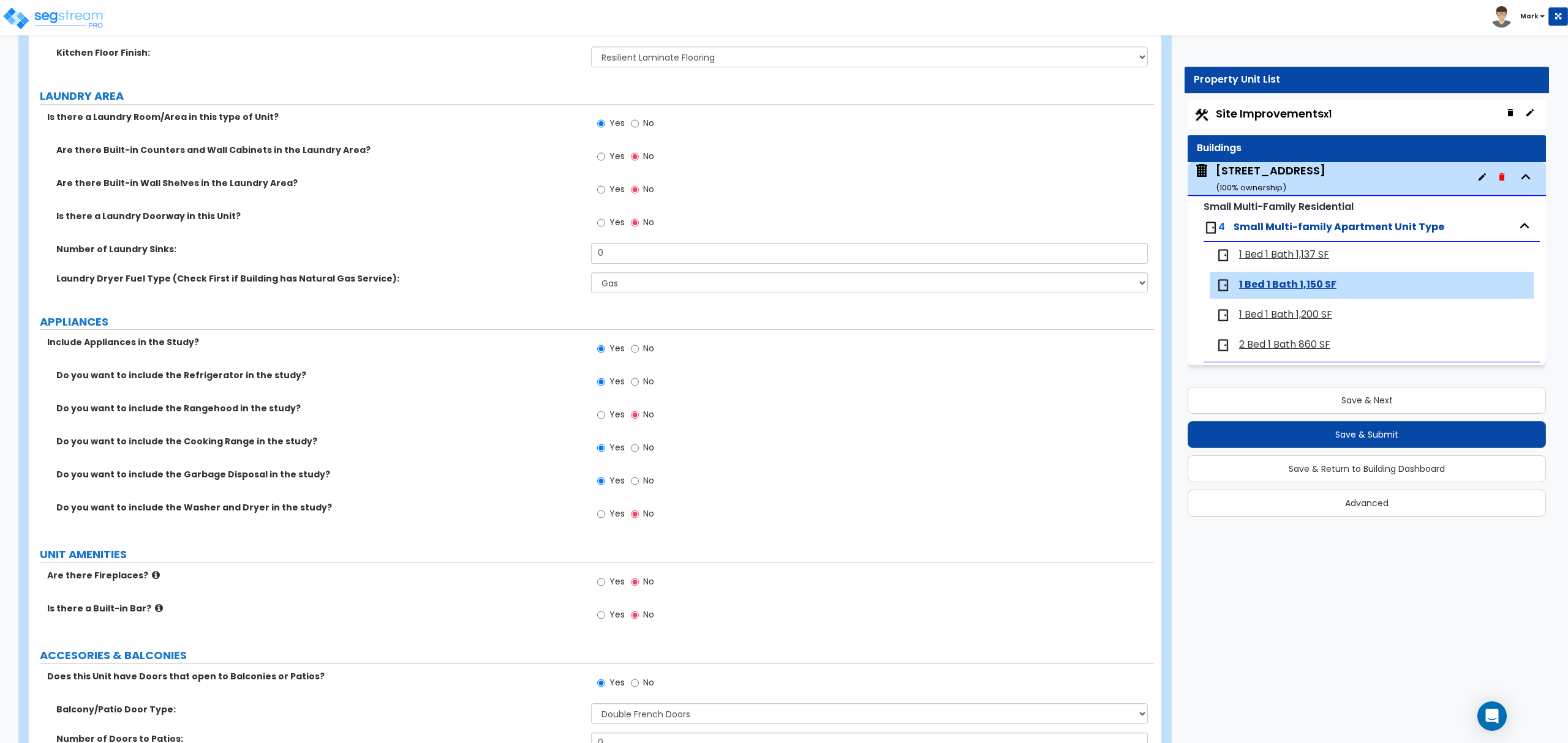
scroll to position [1871, 0]
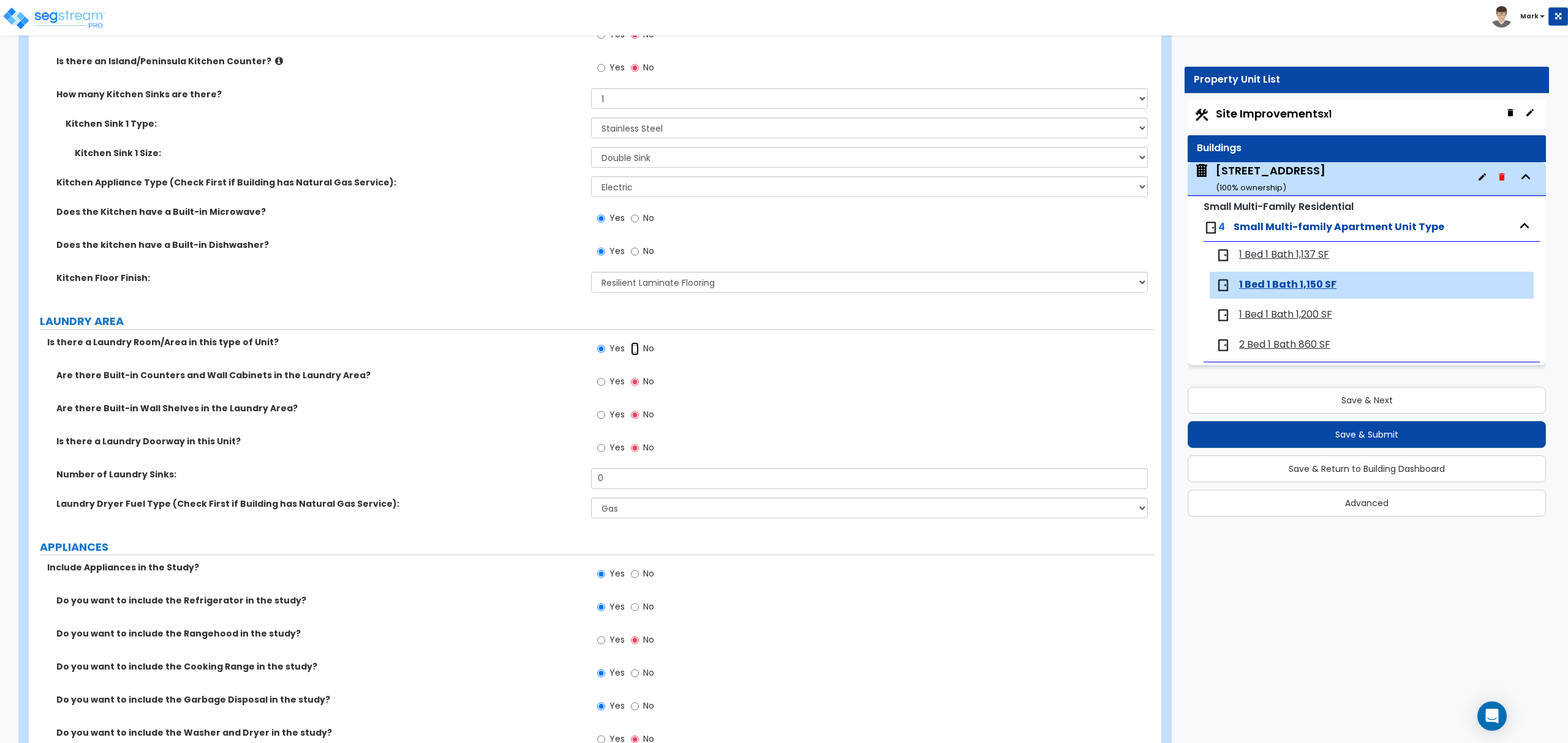
click at [635, 356] on input "No" at bounding box center [635, 349] width 8 height 14
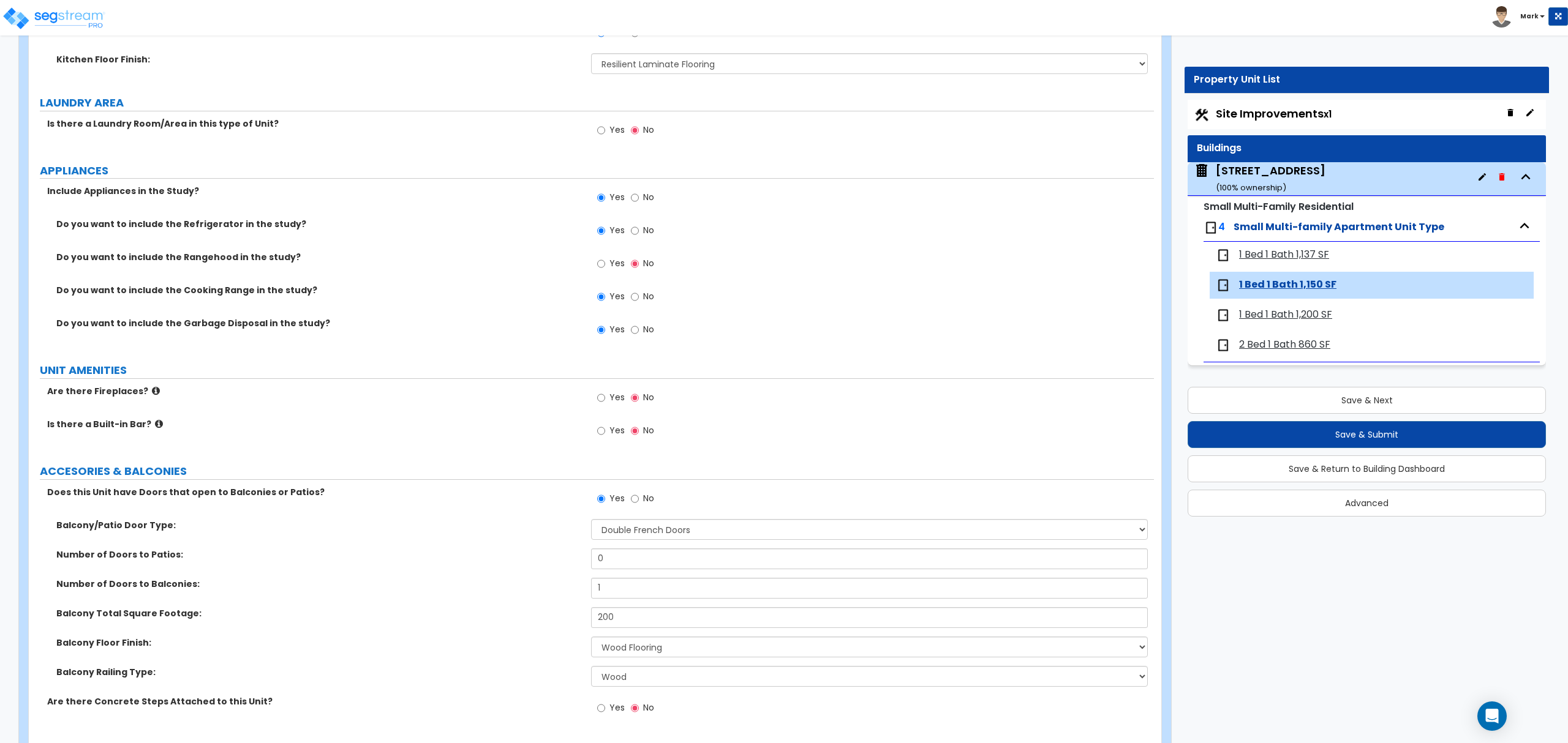
scroll to position [2088, 0]
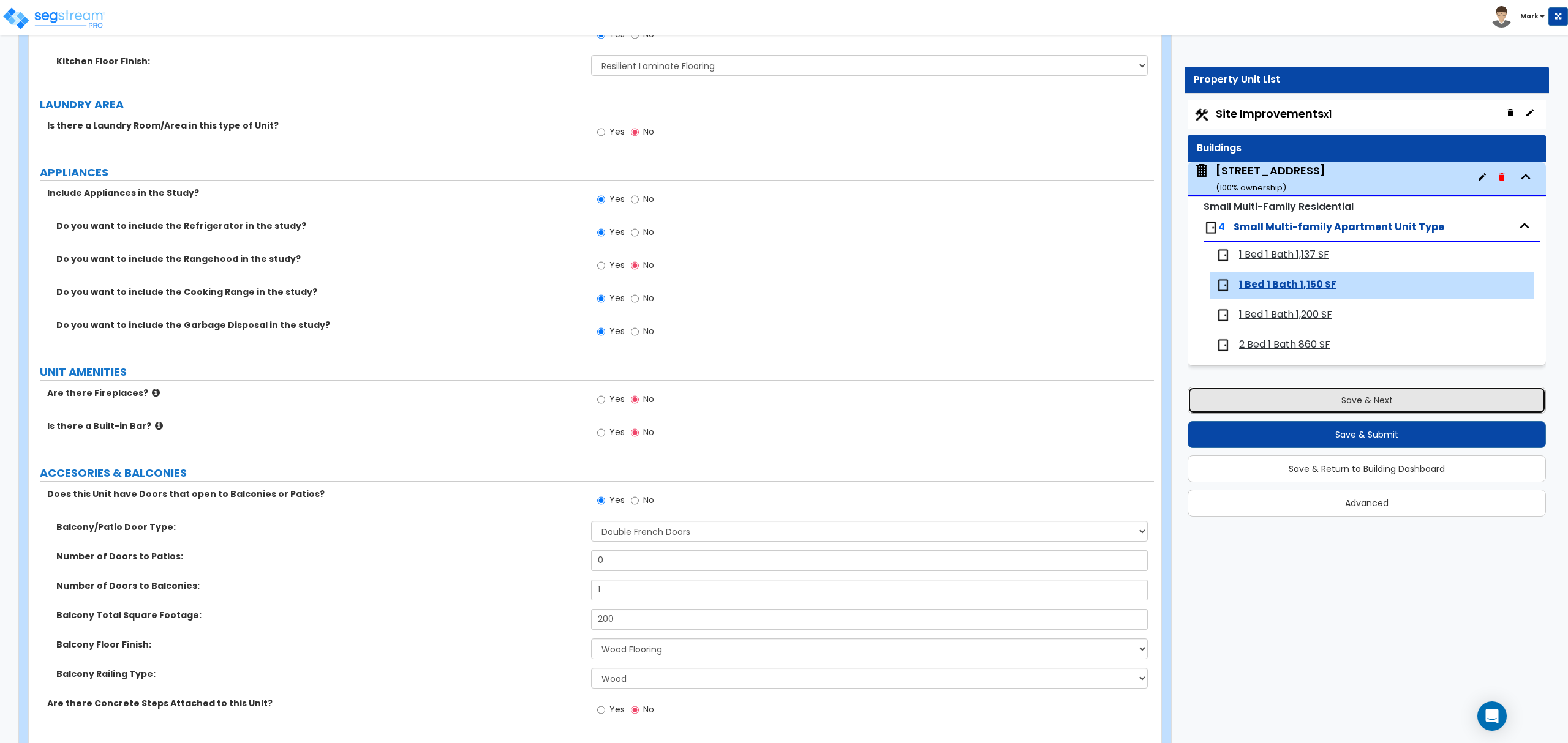
click at [1325, 397] on button "Save & Next" at bounding box center [1367, 401] width 358 height 27
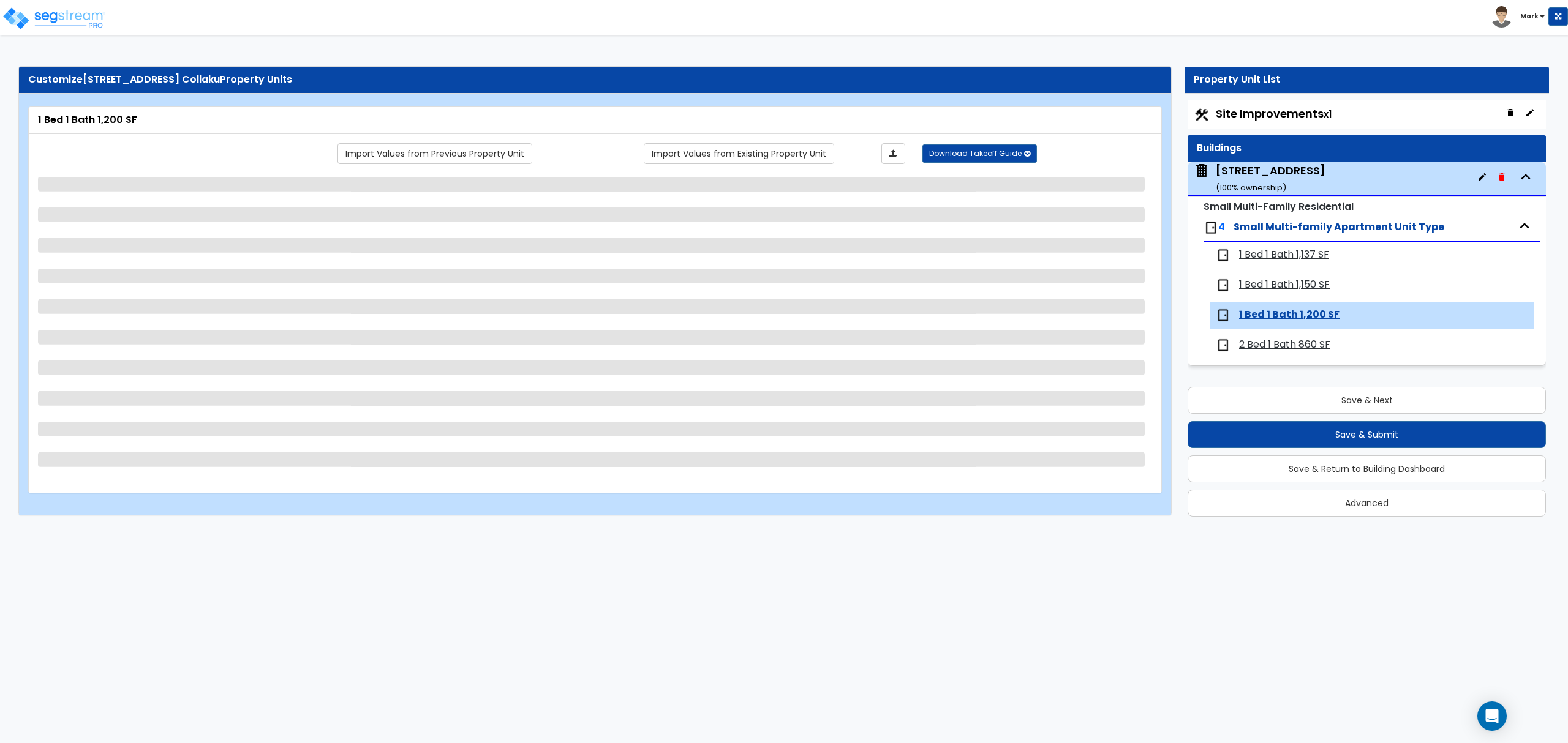
scroll to position [0, 0]
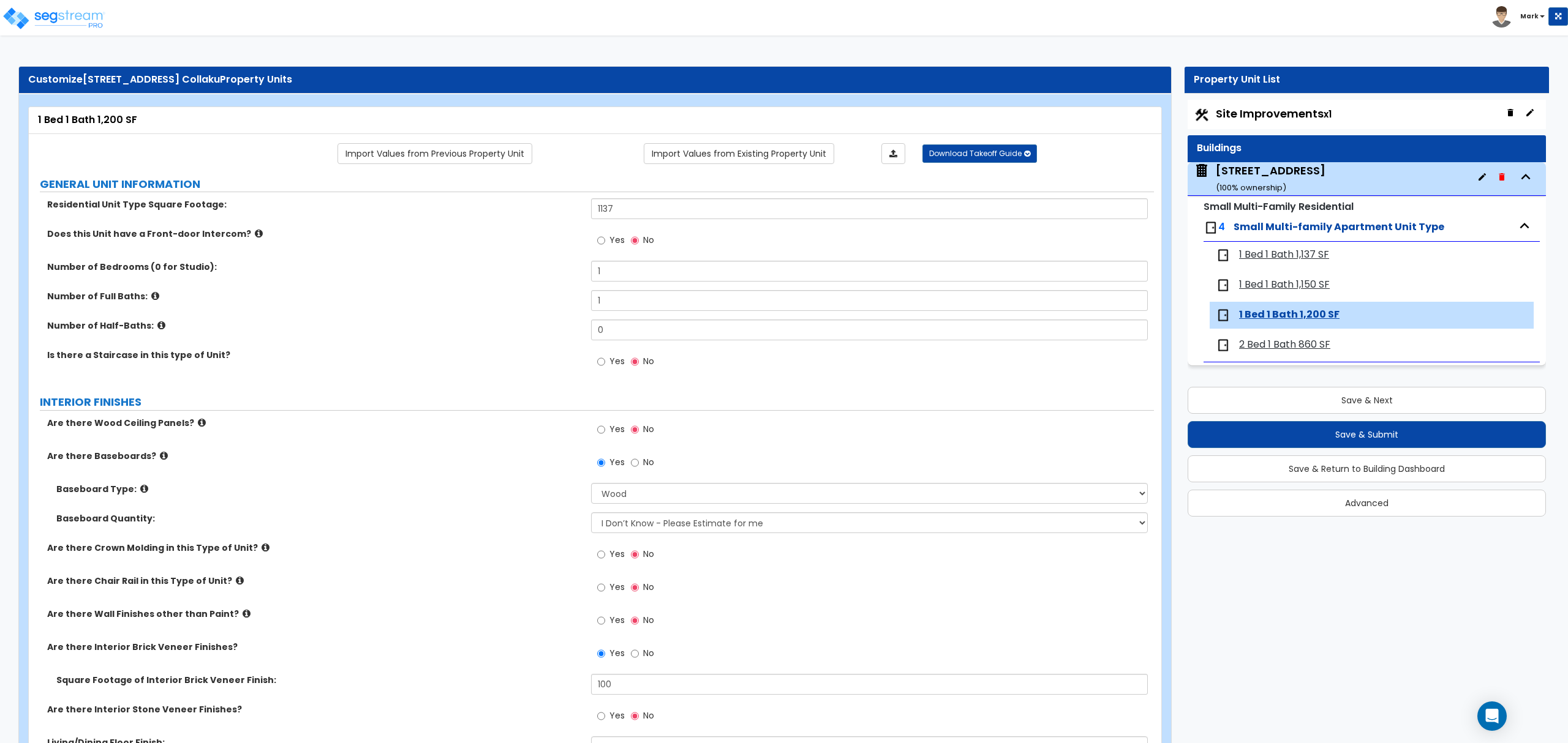
drag, startPoint x: 856, startPoint y: 542, endPoint x: 428, endPoint y: 459, distance: 436.0
click at [428, 459] on label "Are there Baseboards?" at bounding box center [314, 456] width 535 height 12
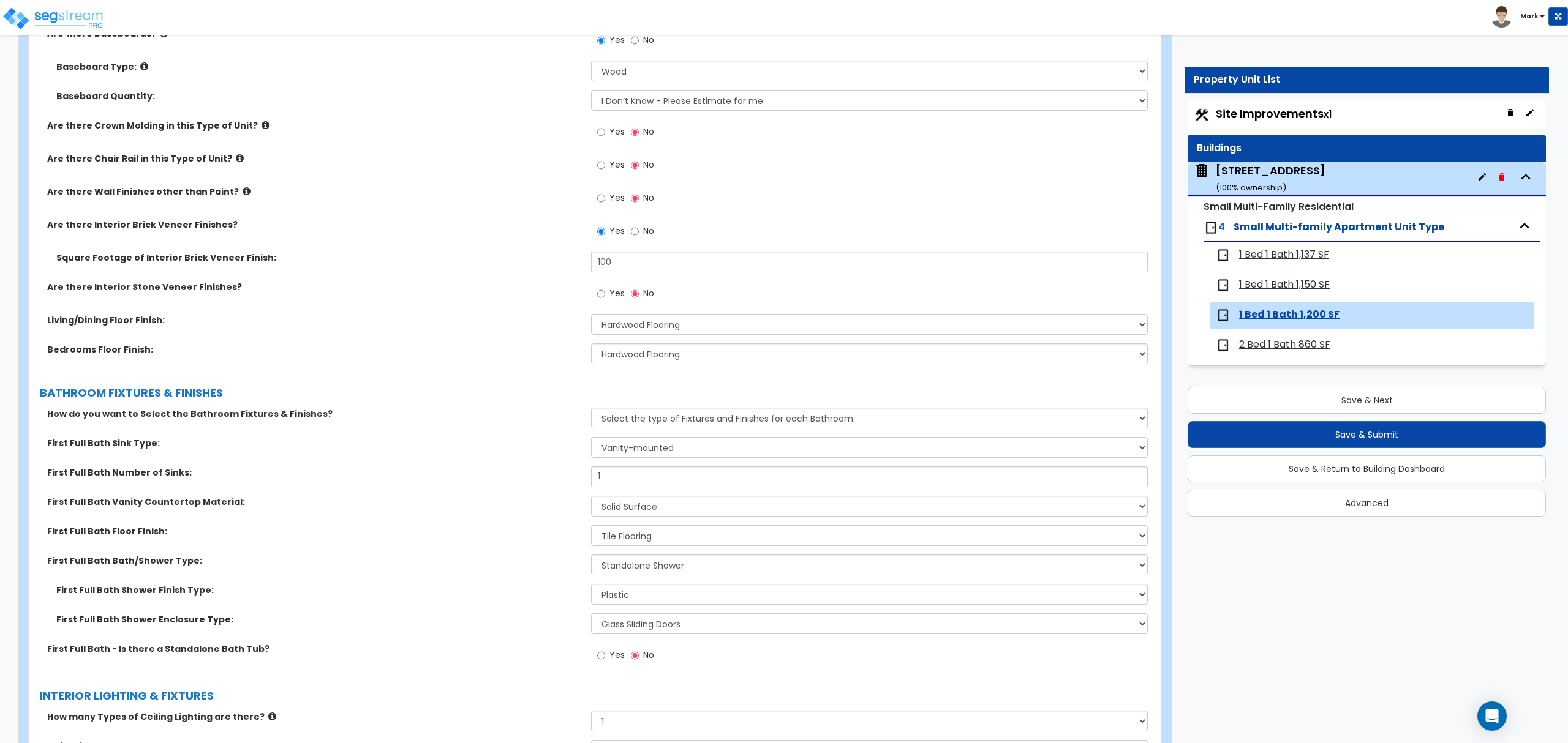
scroll to position [408, 0]
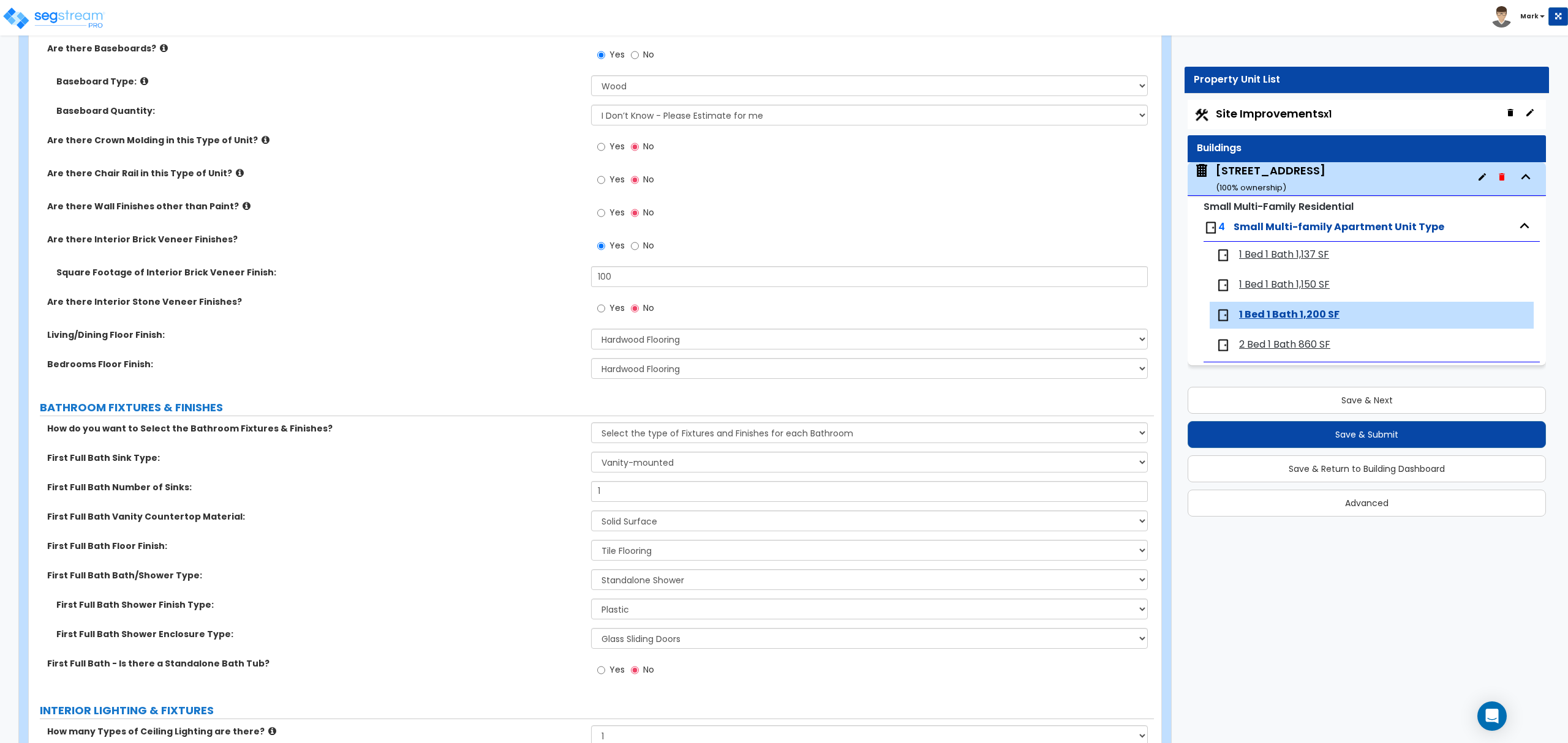
drag, startPoint x: 1322, startPoint y: 167, endPoint x: 1250, endPoint y: 161, distance: 72.2
click at [1188, 145] on div "Site Improvements x1 Buildings 2807 Ontario Road ( 100 % ownership) Small Multi…" at bounding box center [1367, 235] width 358 height 272
click at [1329, 171] on div "2807 Ontario Road ( 100 % ownership)" at bounding box center [1367, 179] width 358 height 34
drag, startPoint x: 1323, startPoint y: 163, endPoint x: 1216, endPoint y: 173, distance: 107.5
click at [1216, 173] on div "2807 Ontario Road ( 100 % ownership)" at bounding box center [1367, 179] width 358 height 34
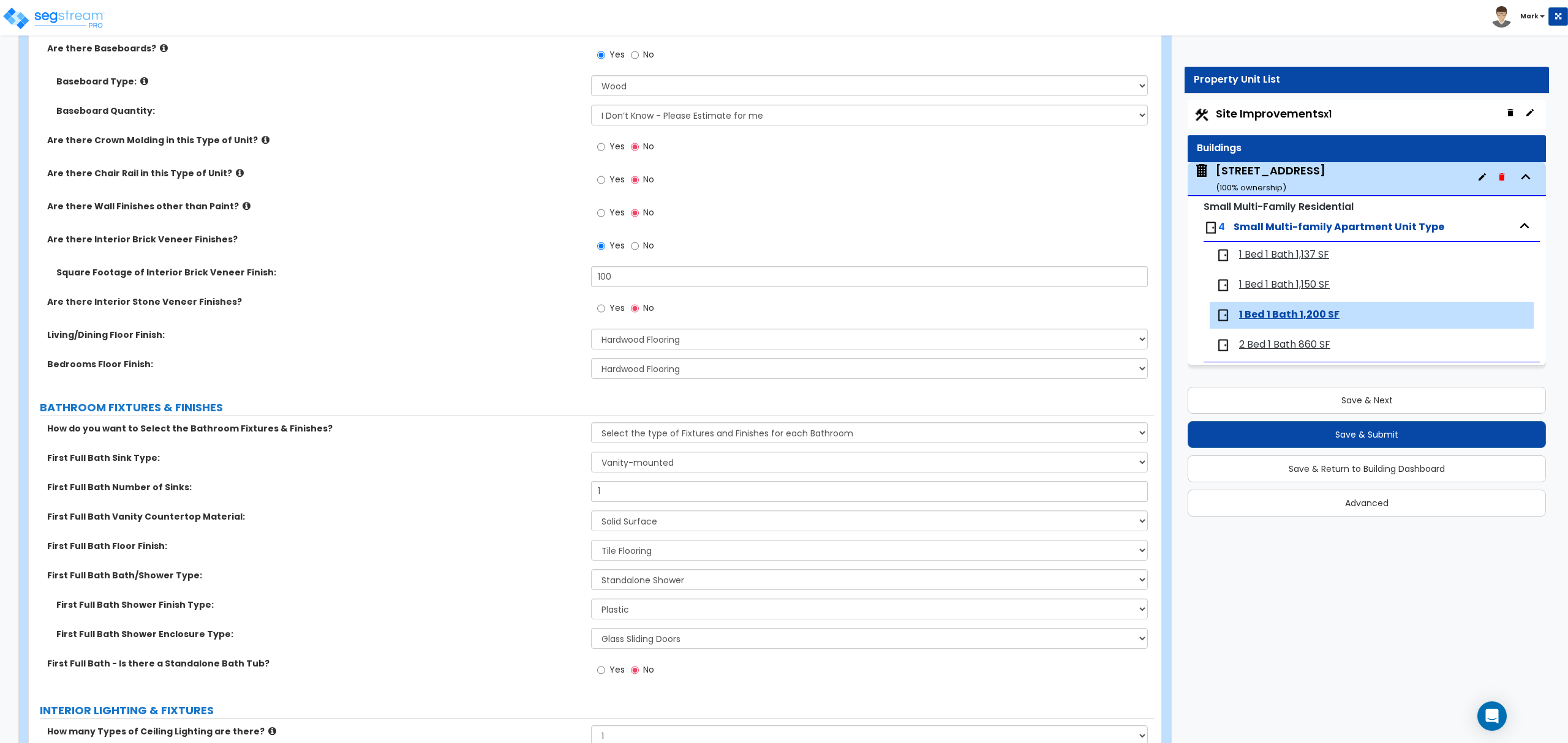
copy div "[STREET_ADDRESS]"
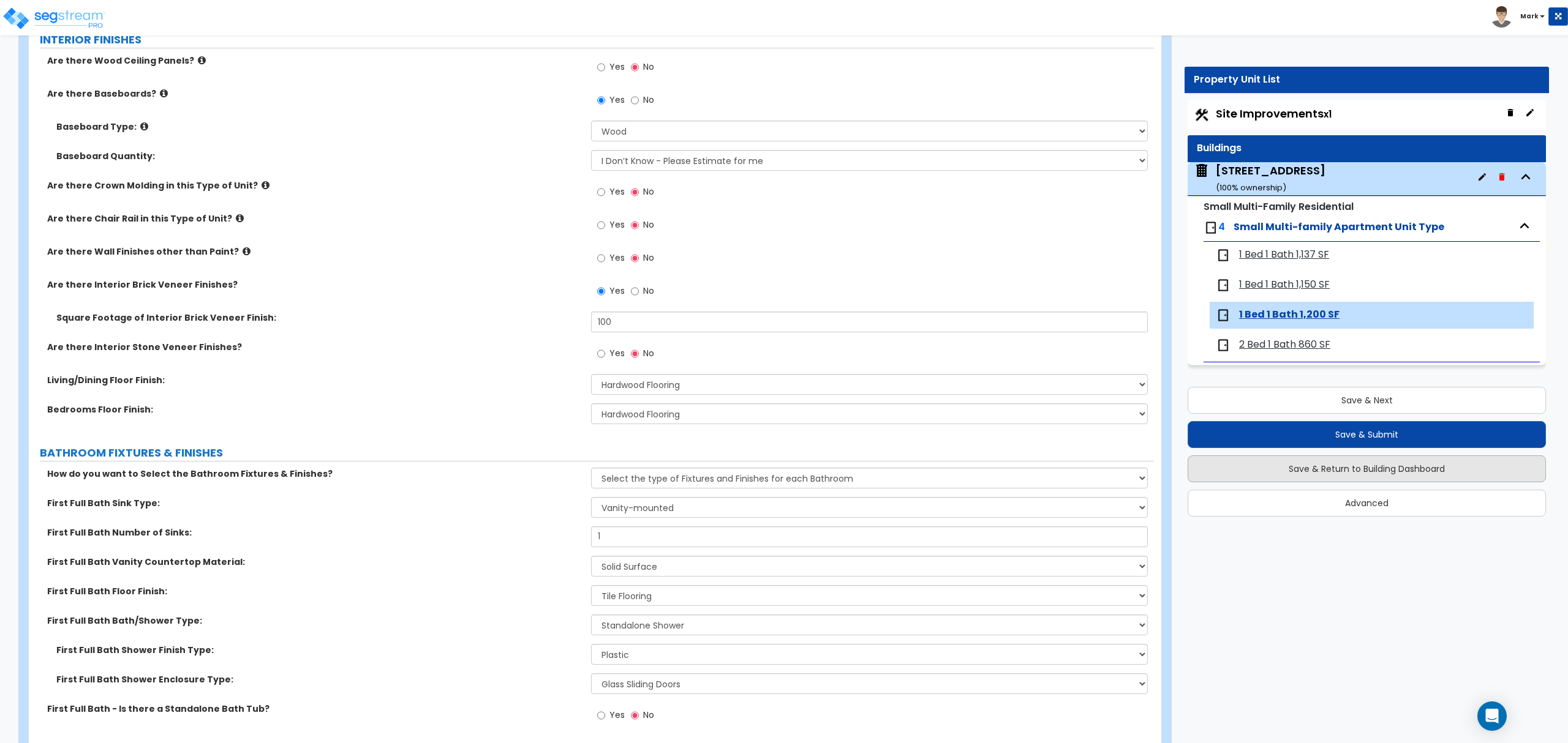
scroll to position [327, 0]
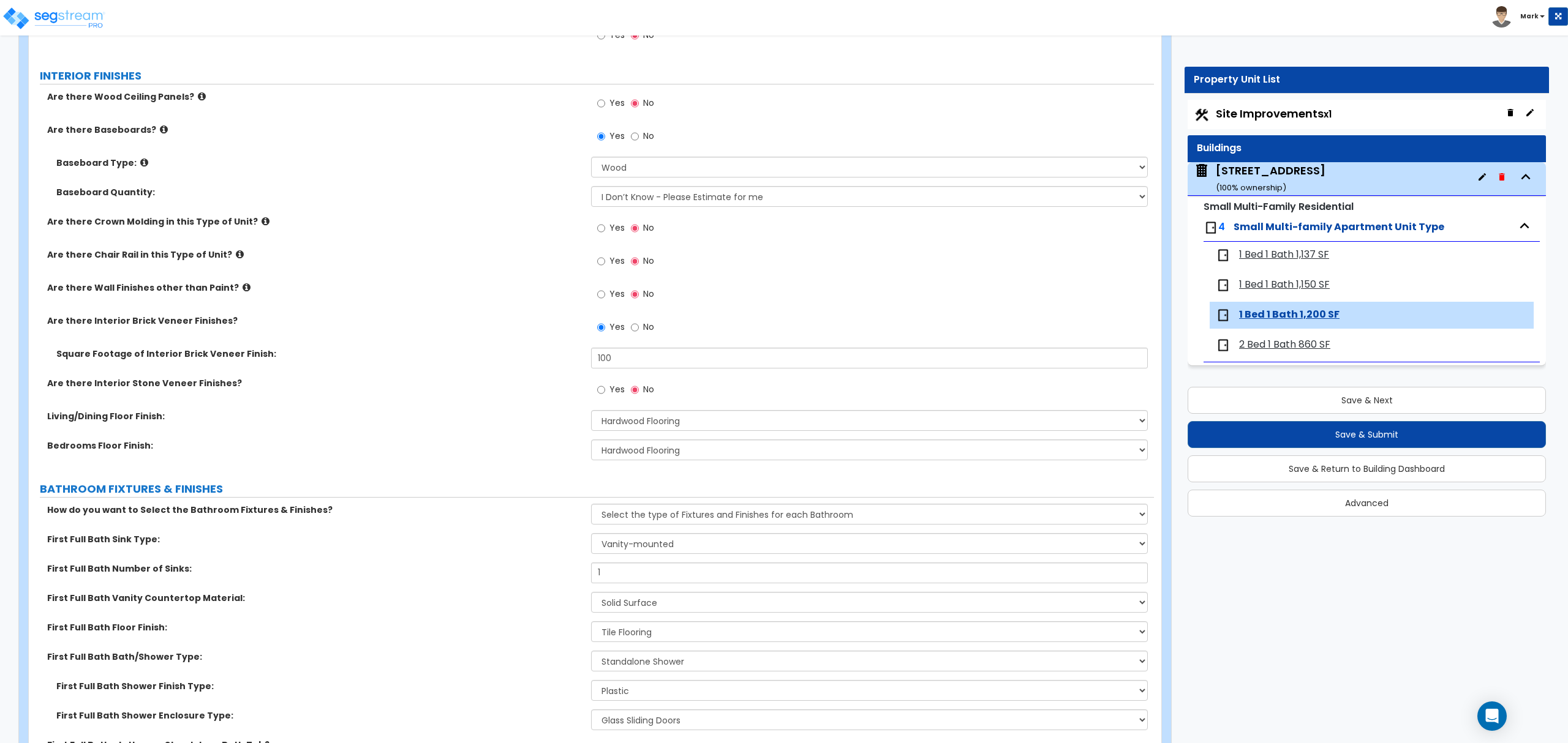
click at [383, 263] on div "Are there Chair Rail in this Type of Unit? Yes No" at bounding box center [591, 266] width 1125 height 33
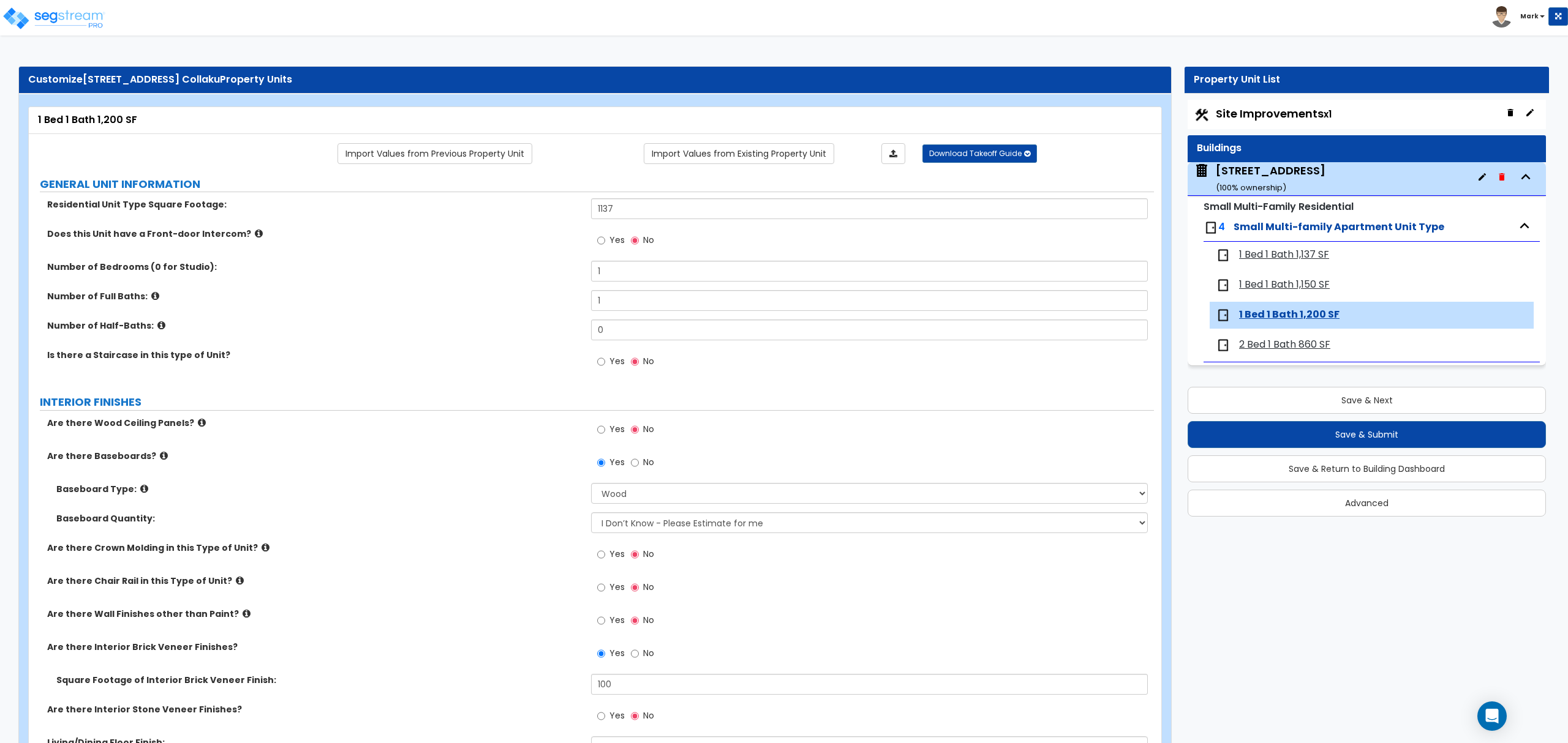
drag, startPoint x: 386, startPoint y: 473, endPoint x: 346, endPoint y: 546, distance: 83.2
click at [346, 546] on label "Are there Crown Molding in this Type of Unit?" at bounding box center [314, 548] width 535 height 12
click at [596, 560] on div "Yes No" at bounding box center [626, 555] width 69 height 28
click at [598, 558] on input "Yes" at bounding box center [601, 554] width 8 height 14
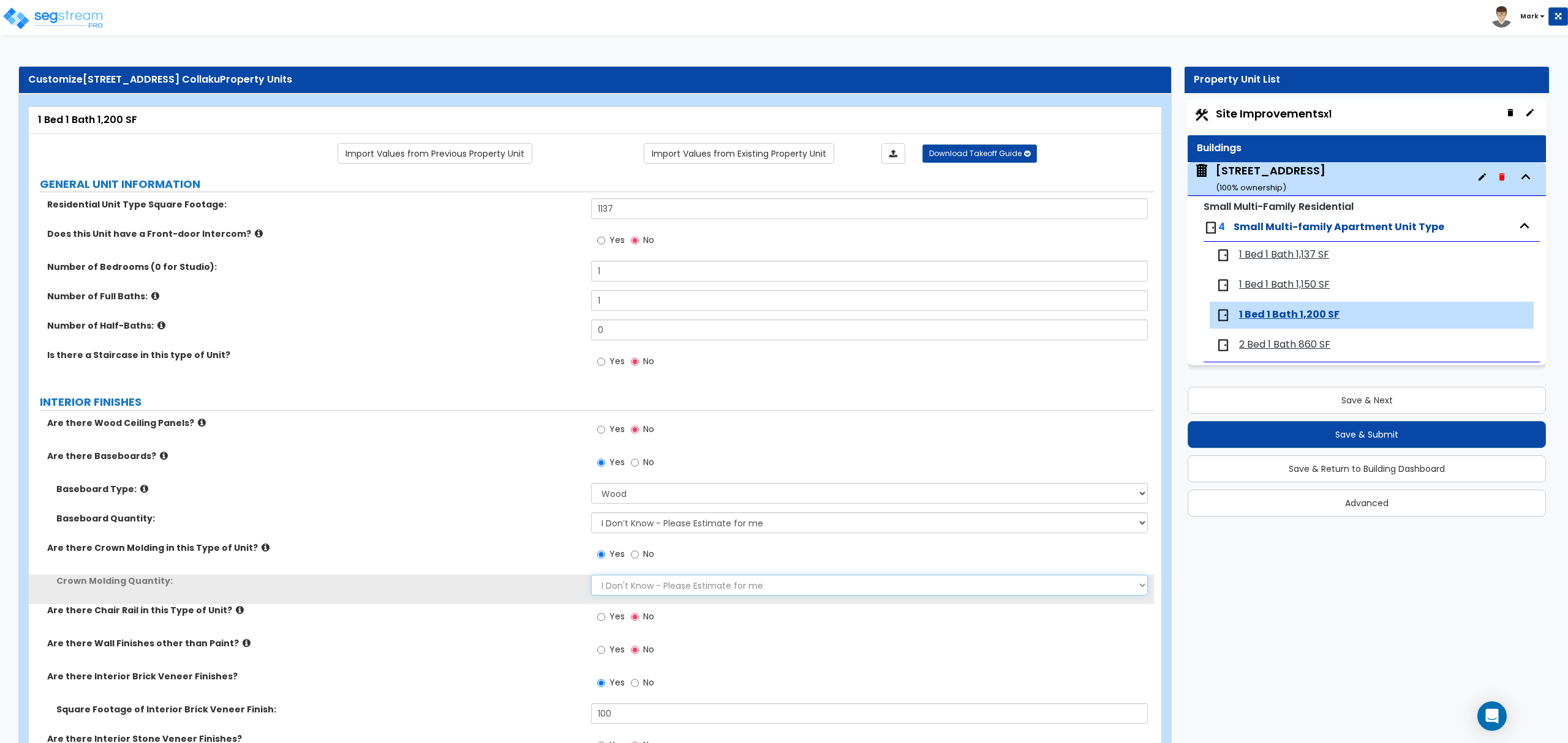
click at [613, 591] on select "I Don't Know - Please Estimate for me I want to Enter the Linear Footage" at bounding box center [869, 585] width 556 height 21
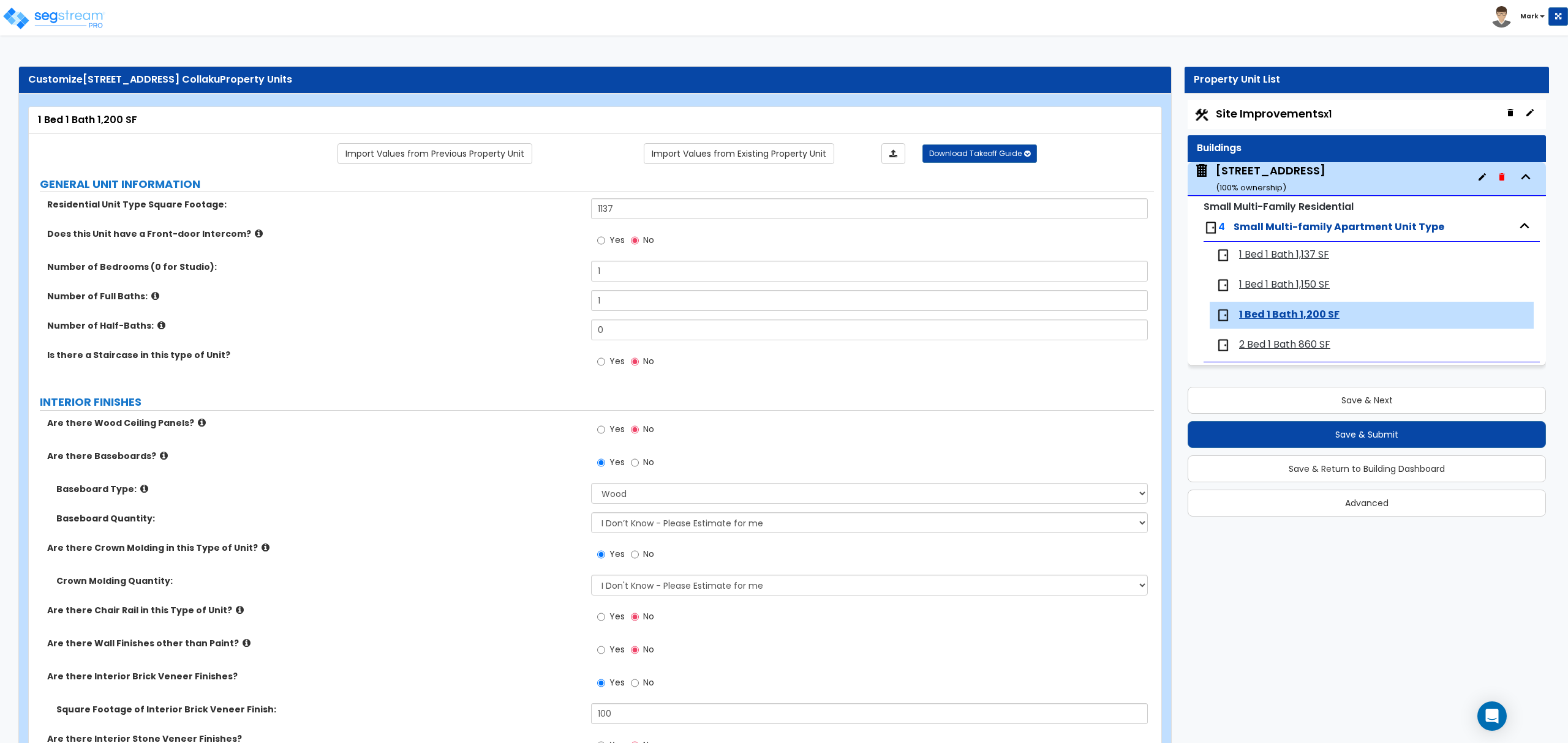
click at [527, 598] on div "Crown Molding Quantity: I Don't Know - Please Estimate for me I want to Enter t…" at bounding box center [591, 589] width 1125 height 29
click at [1299, 345] on span "2 Bed 1 Bath 860 SF" at bounding box center [1284, 345] width 91 height 14
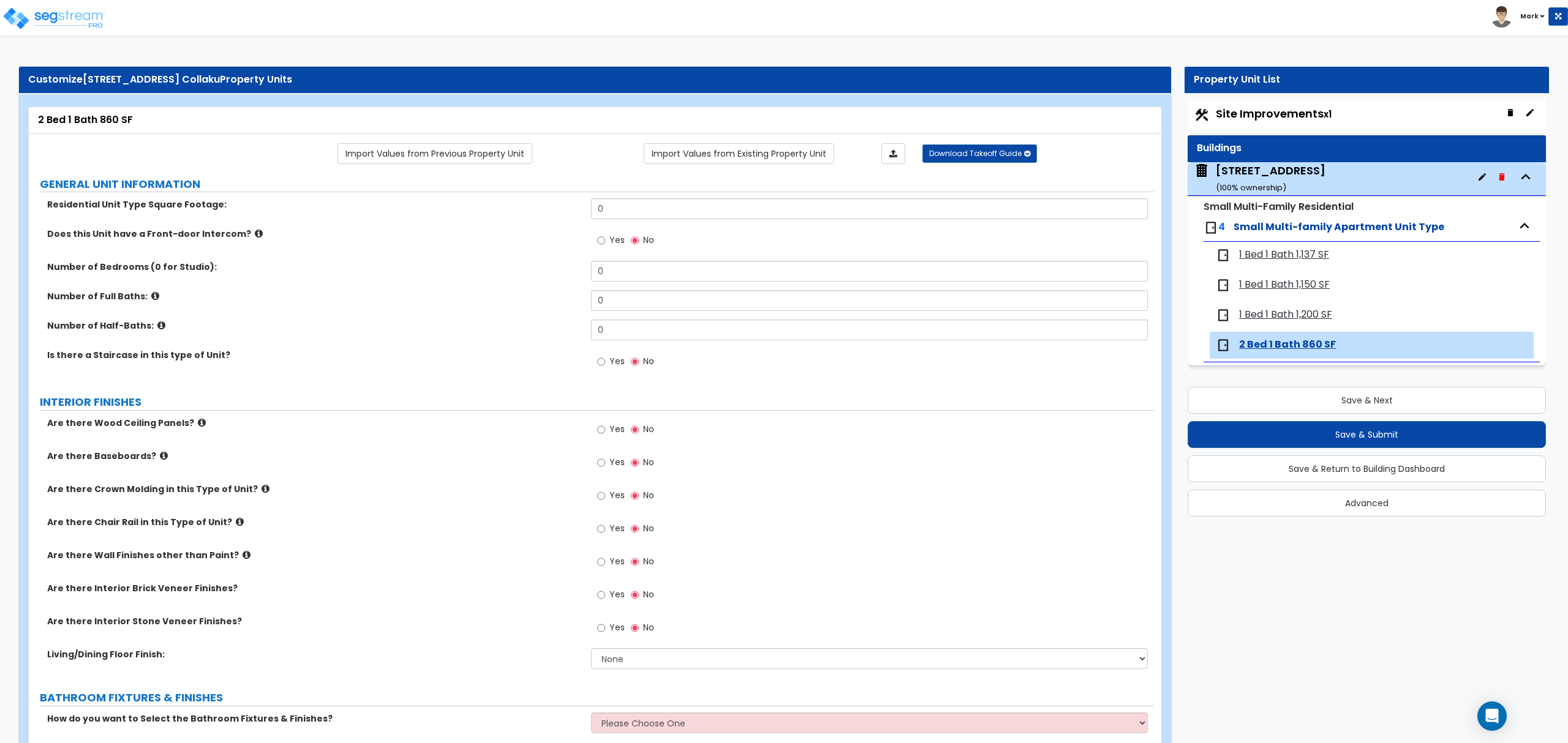
click at [1294, 260] on span "1 Bed 1 Bath 1,137 SF" at bounding box center [1284, 255] width 90 height 14
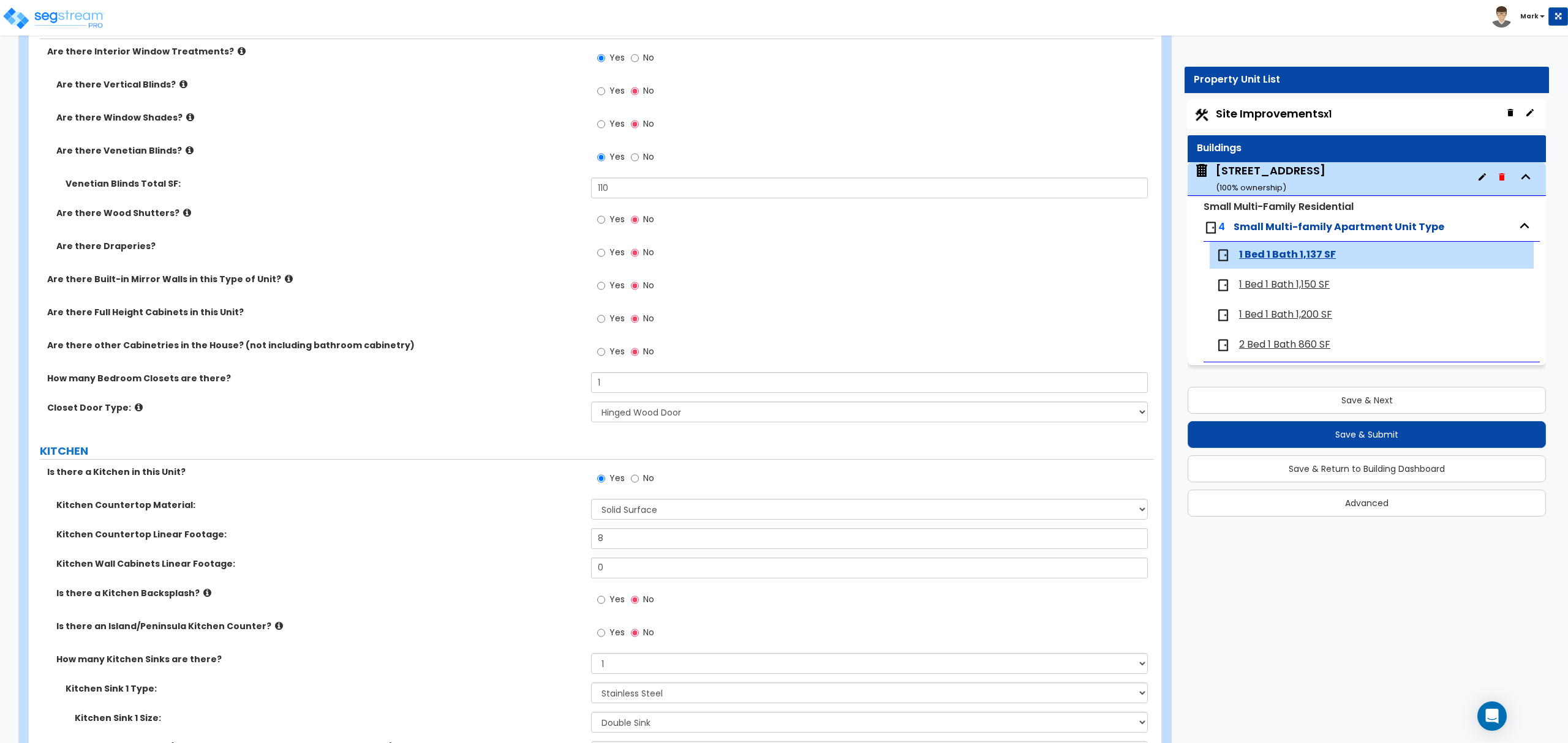
scroll to position [2192, 0]
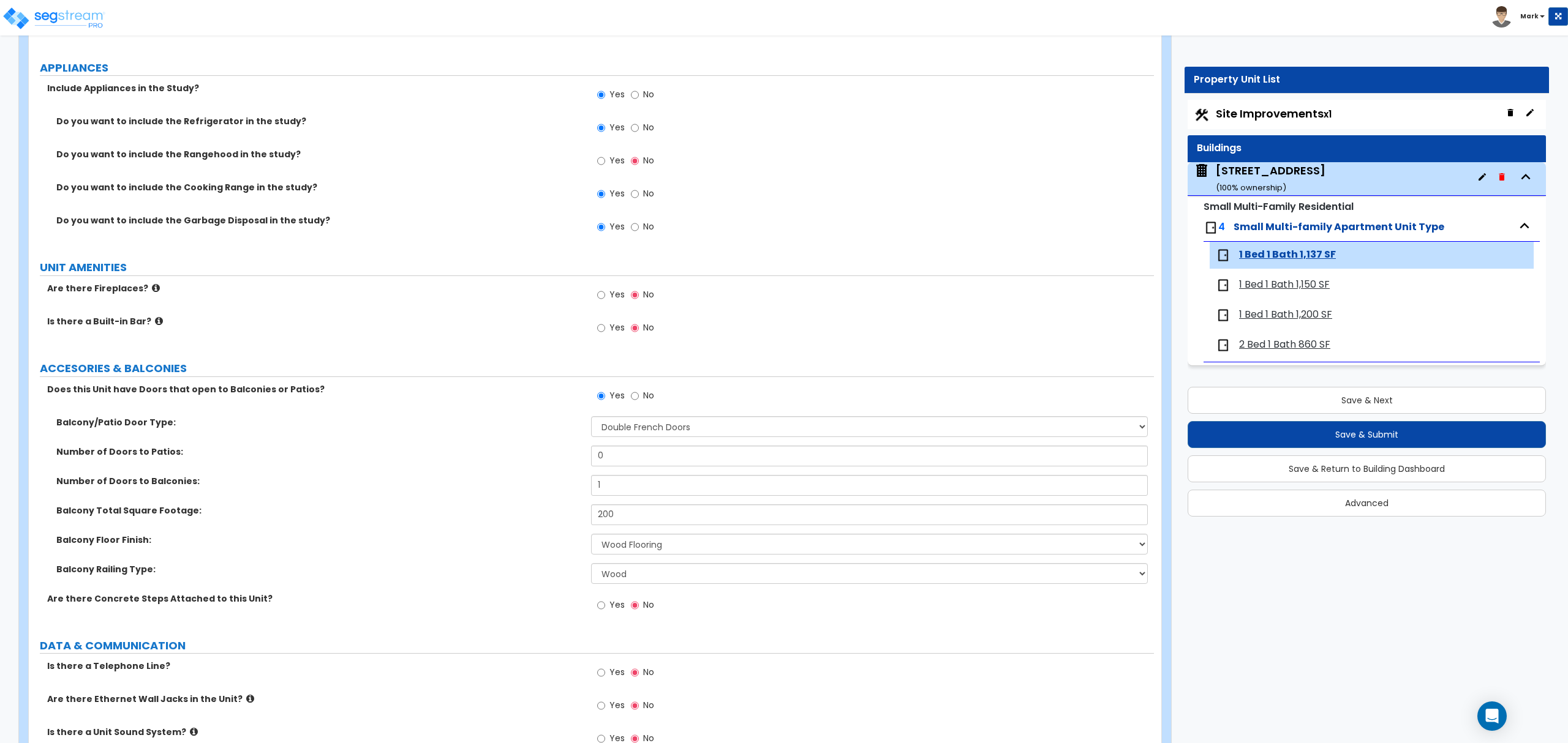
click at [1265, 296] on div "1 Bed 1 Bath 1,150 SF" at bounding box center [1371, 285] width 324 height 27
click at [1265, 289] on span "1 Bed 1 Bath 1,150 SF" at bounding box center [1284, 284] width 91 height 14
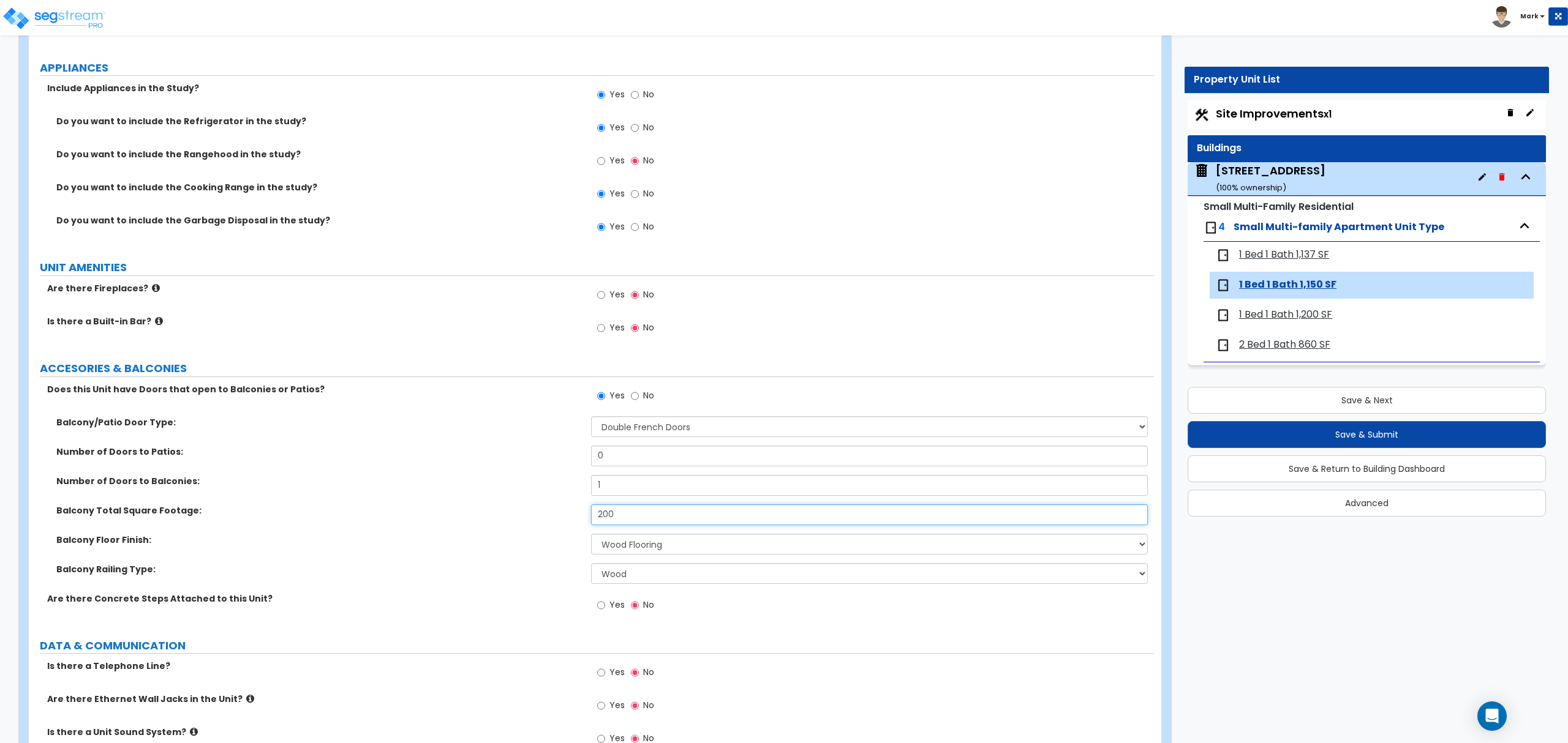
click at [659, 517] on input "200" at bounding box center [869, 515] width 556 height 21
click at [1274, 317] on span "1 Bed 1 Bath 1,200 SF" at bounding box center [1285, 315] width 93 height 14
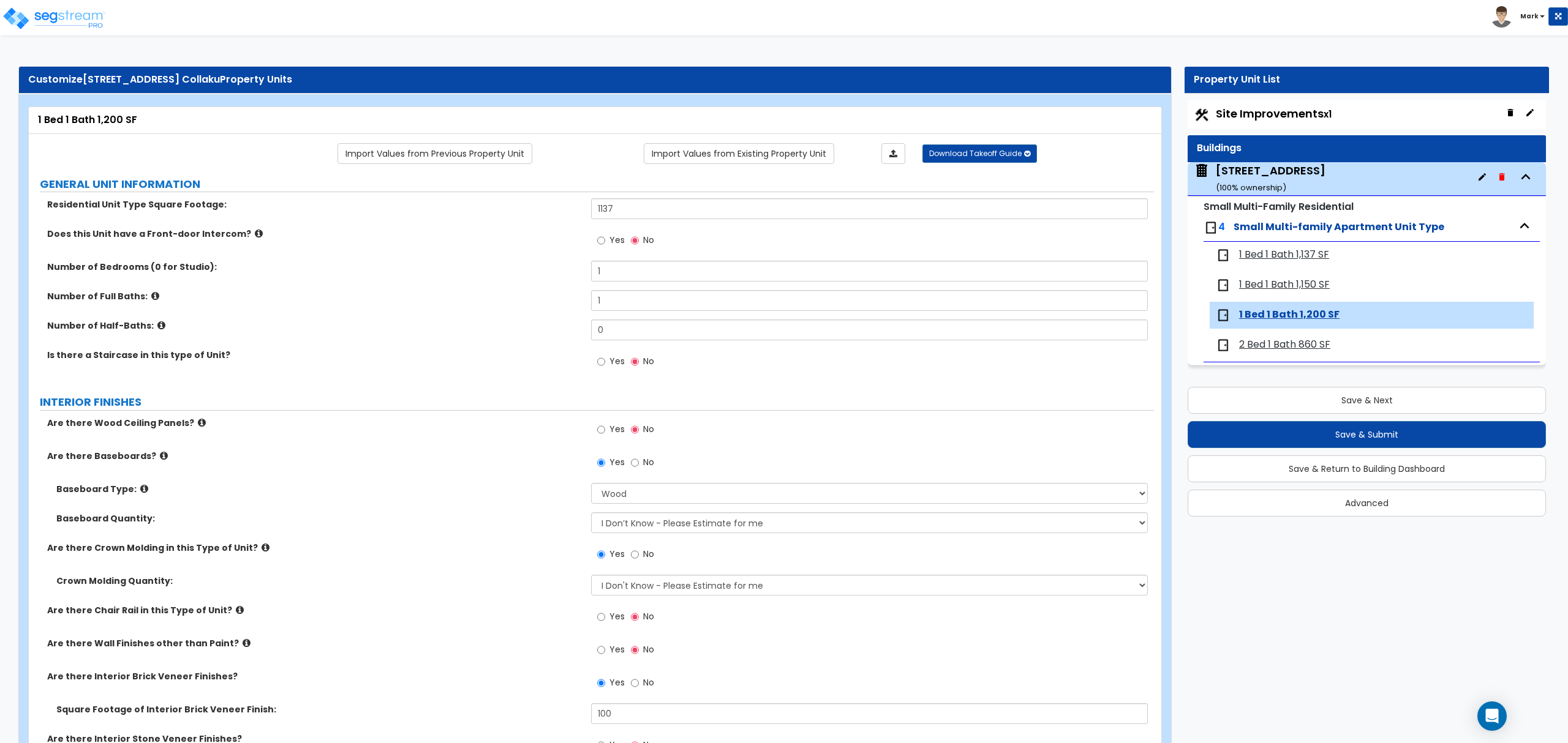
scroll to position [2221, 0]
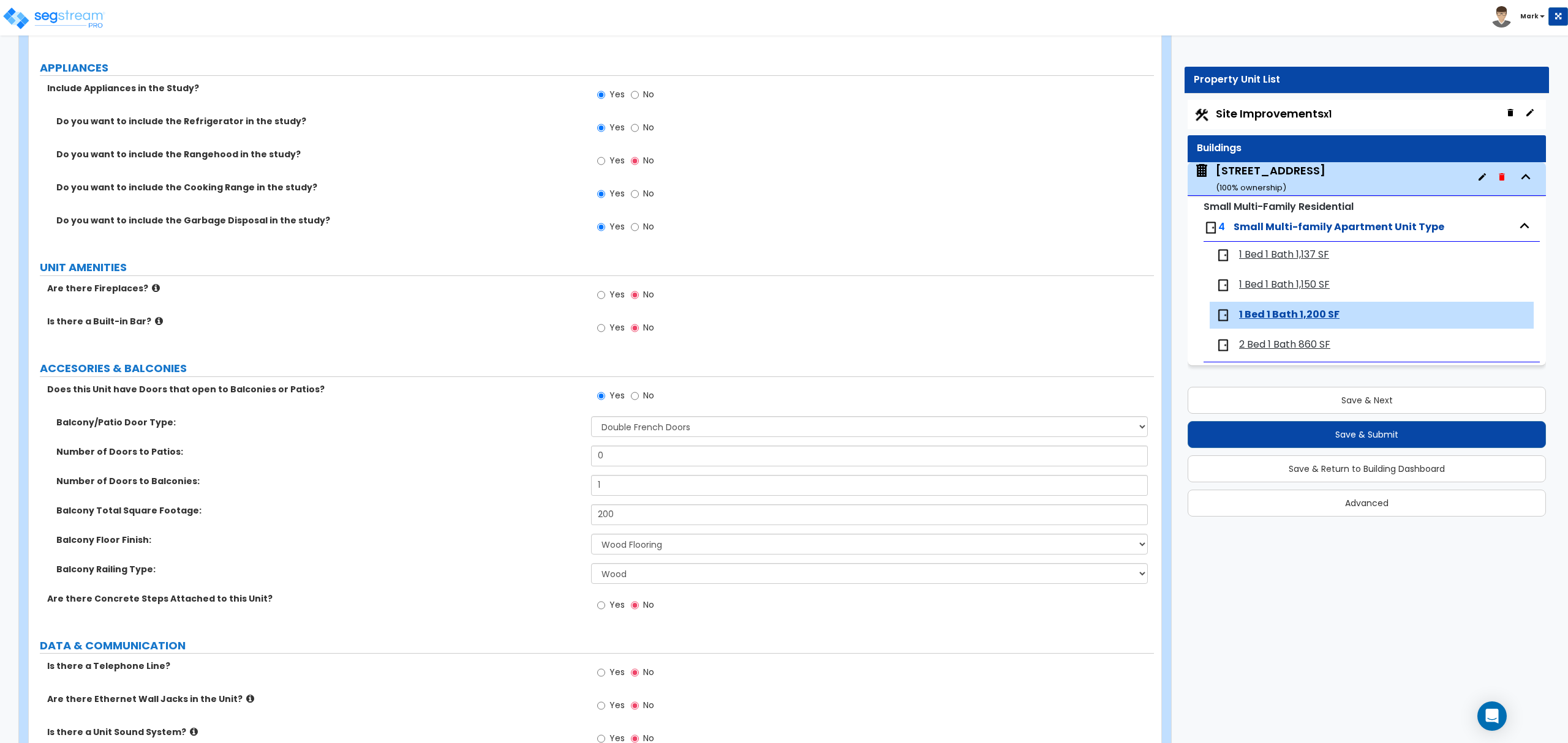
click at [604, 530] on div "Balcony Total Square Footage: 200" at bounding box center [591, 519] width 1125 height 29
click at [608, 525] on input "200" at bounding box center [869, 515] width 556 height 21
drag, startPoint x: 608, startPoint y: 525, endPoint x: 608, endPoint y: 515, distance: 10.0
click at [608, 523] on input "200" at bounding box center [869, 515] width 556 height 21
drag, startPoint x: 302, startPoint y: 566, endPoint x: 311, endPoint y: 577, distance: 14.2
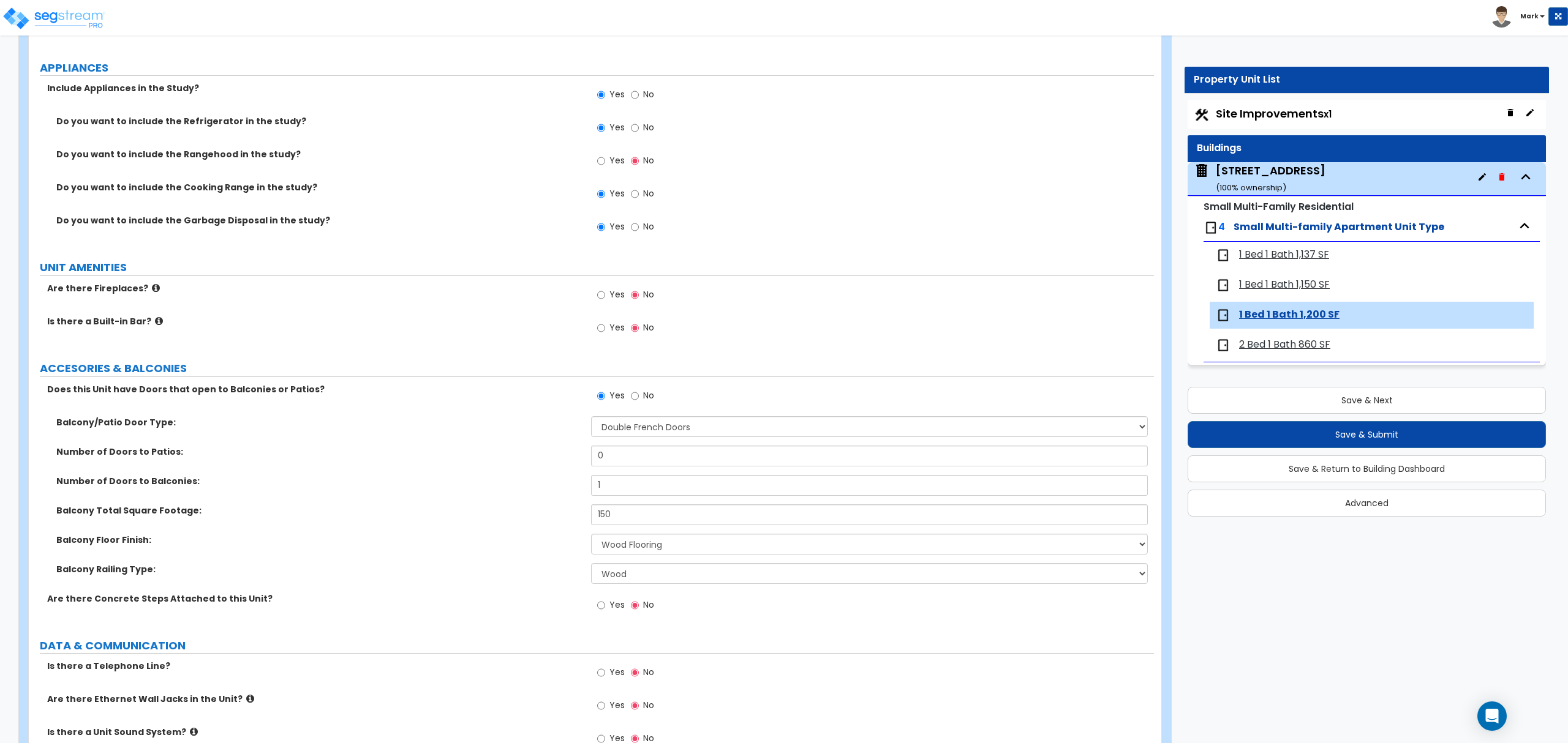
click at [302, 568] on label "Balcony Railing Type:" at bounding box center [319, 570] width 525 height 12
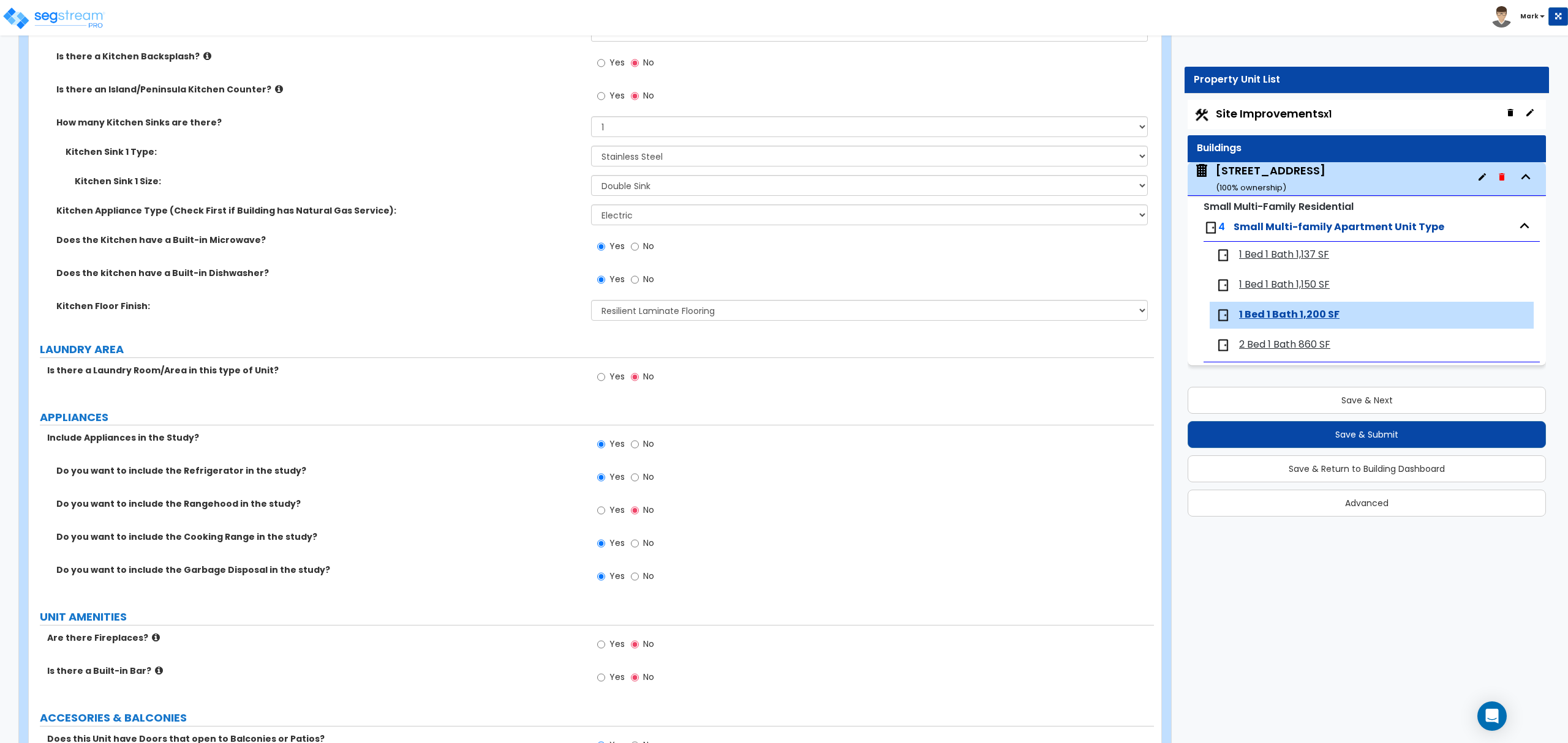
scroll to position [1627, 0]
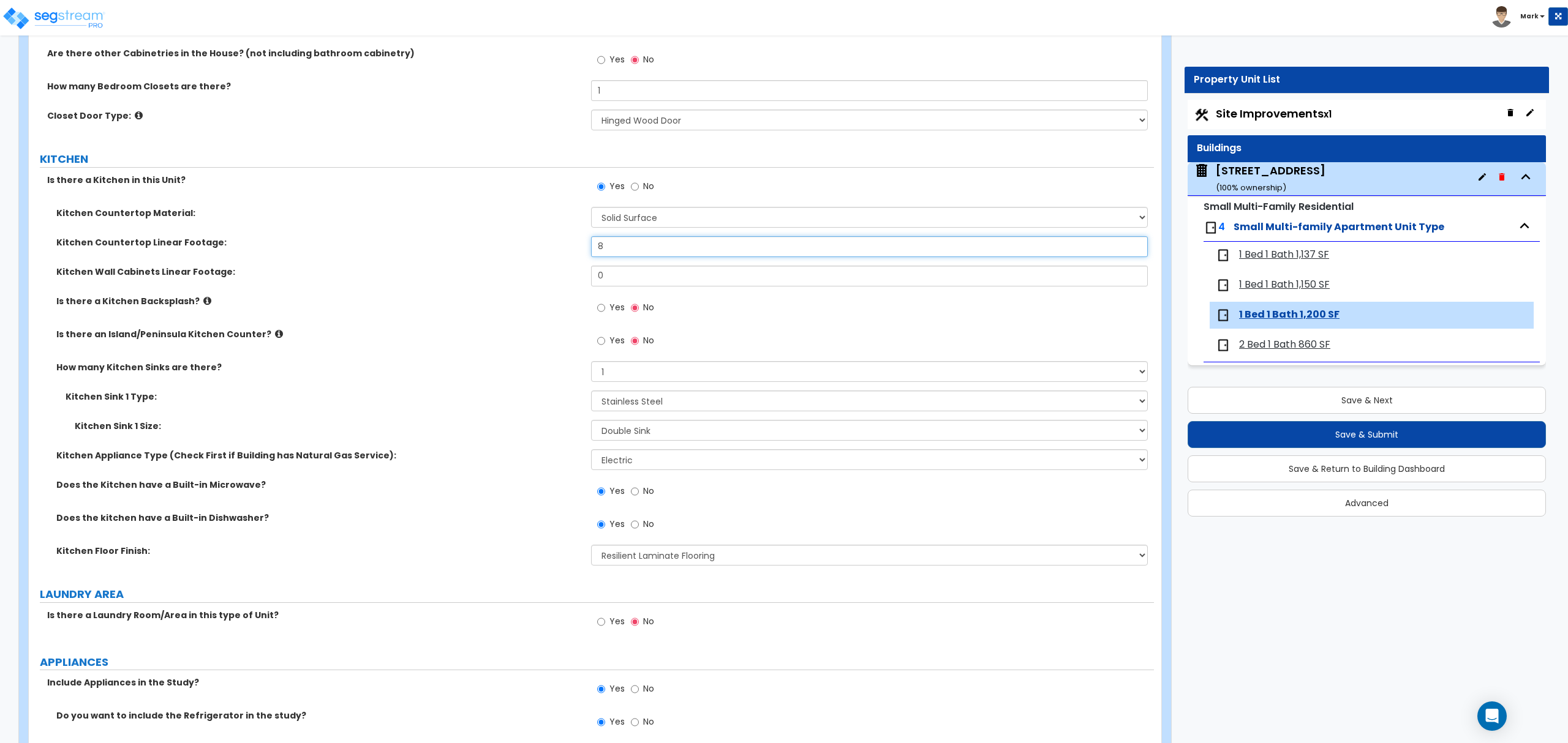
click at [643, 255] on input "8" at bounding box center [869, 247] width 556 height 21
click at [507, 297] on label "Is there a Kitchen Backsplash?" at bounding box center [319, 301] width 525 height 12
click at [623, 275] on input "0" at bounding box center [869, 276] width 556 height 21
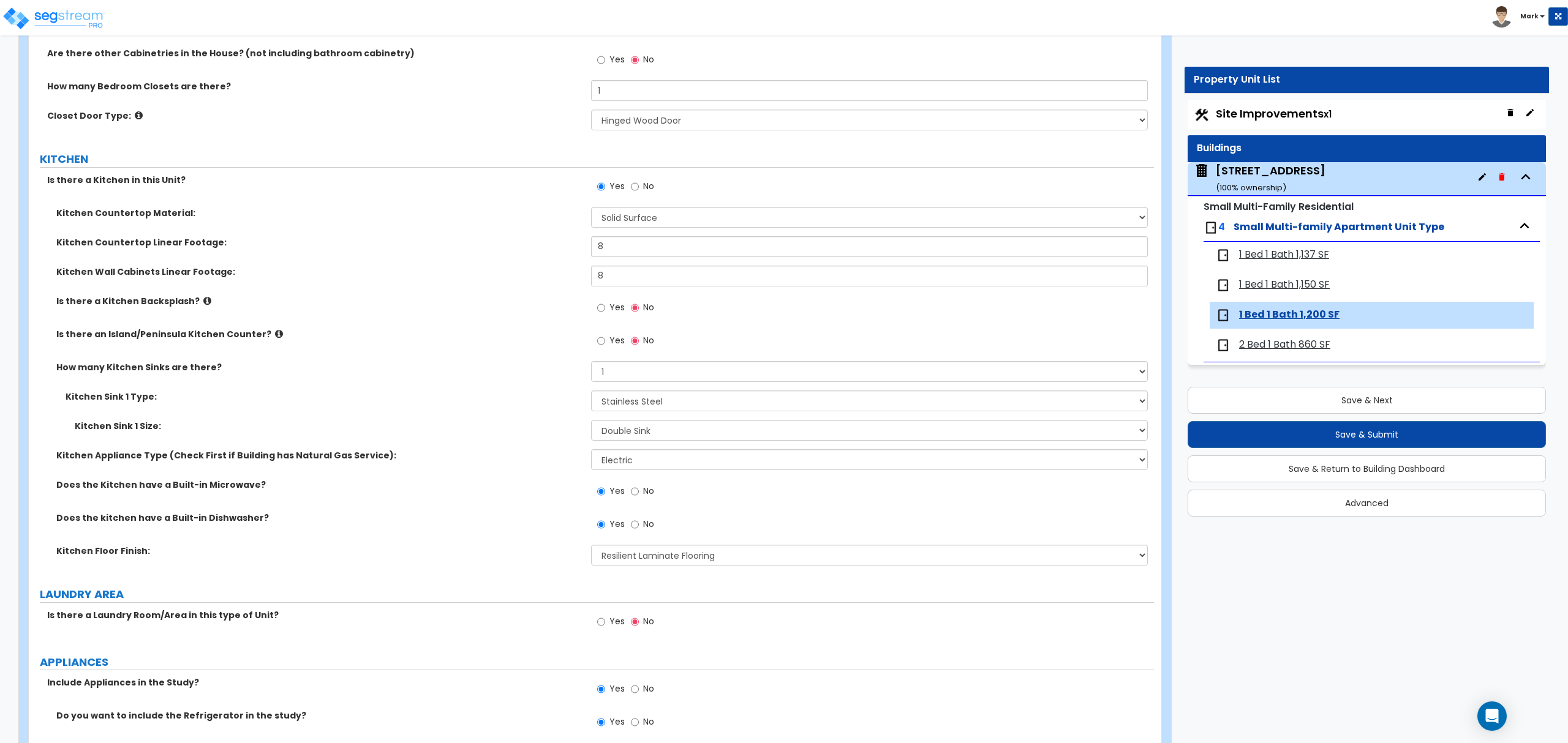
click at [1270, 281] on span "1 Bed 1 Bath 1,150 SF" at bounding box center [1284, 284] width 91 height 14
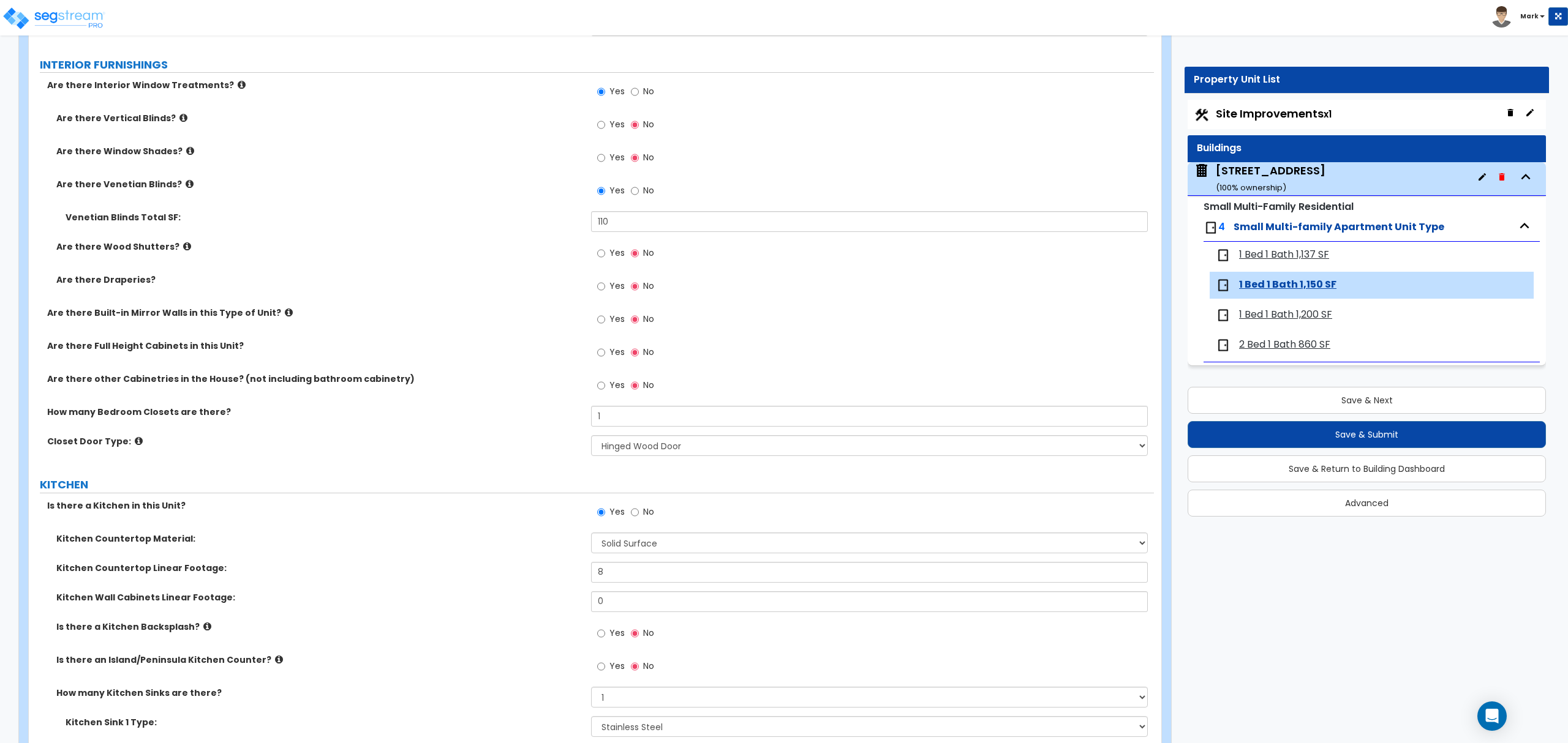
scroll to position [1632, 0]
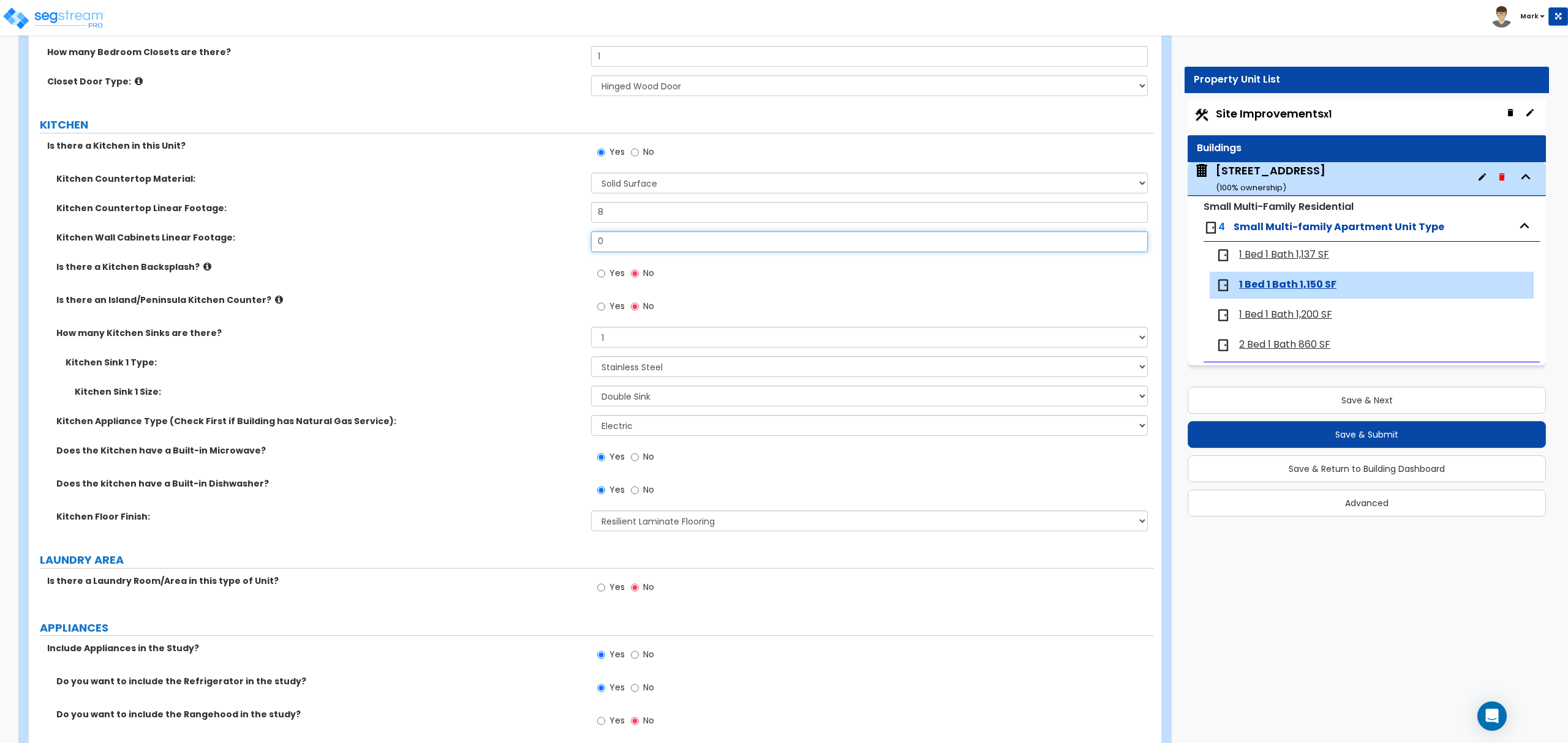
click at [635, 238] on input "0" at bounding box center [869, 242] width 556 height 21
click at [1305, 252] on span "1 Bed 1 Bath 1,137 SF" at bounding box center [1284, 255] width 90 height 14
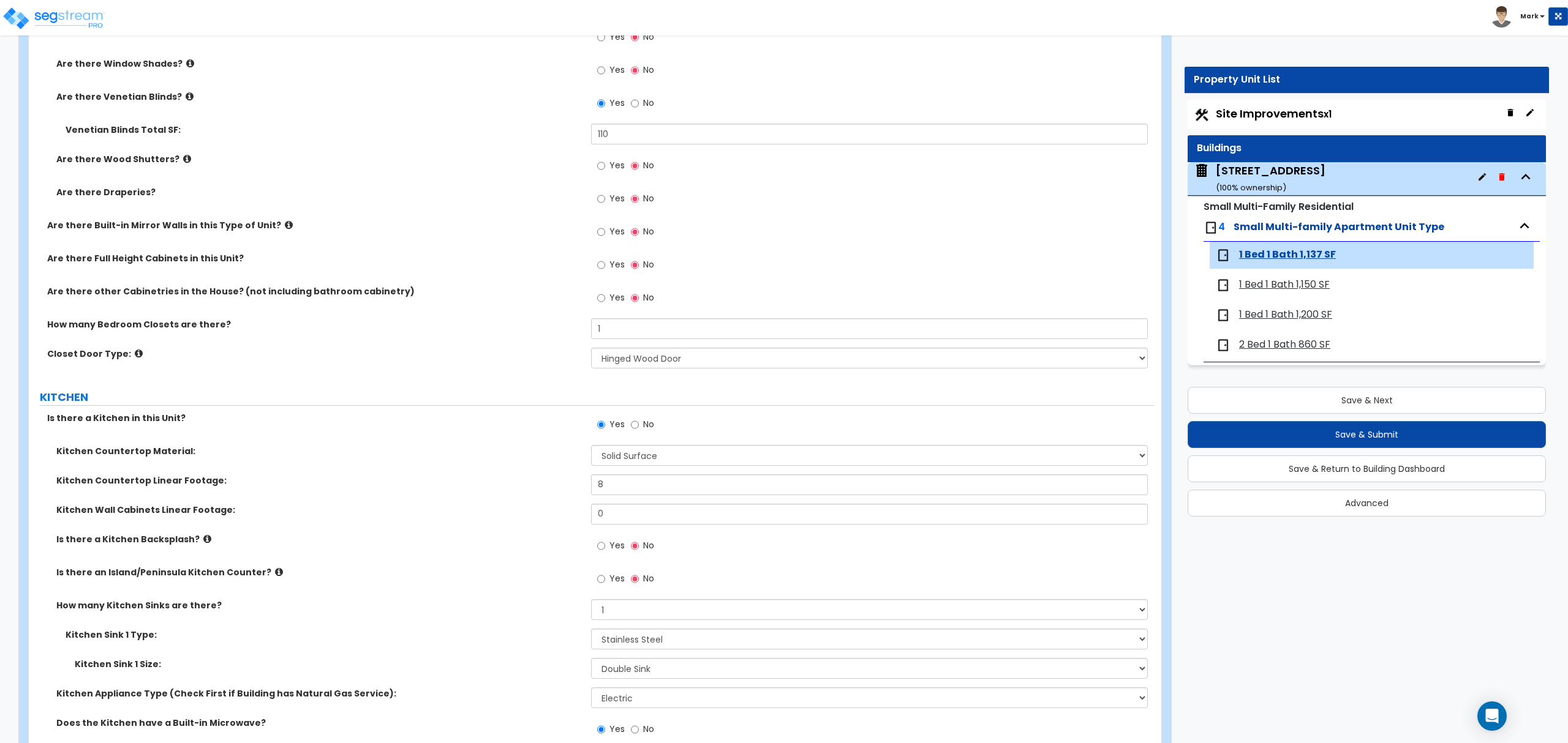
scroll to position [1387, 0]
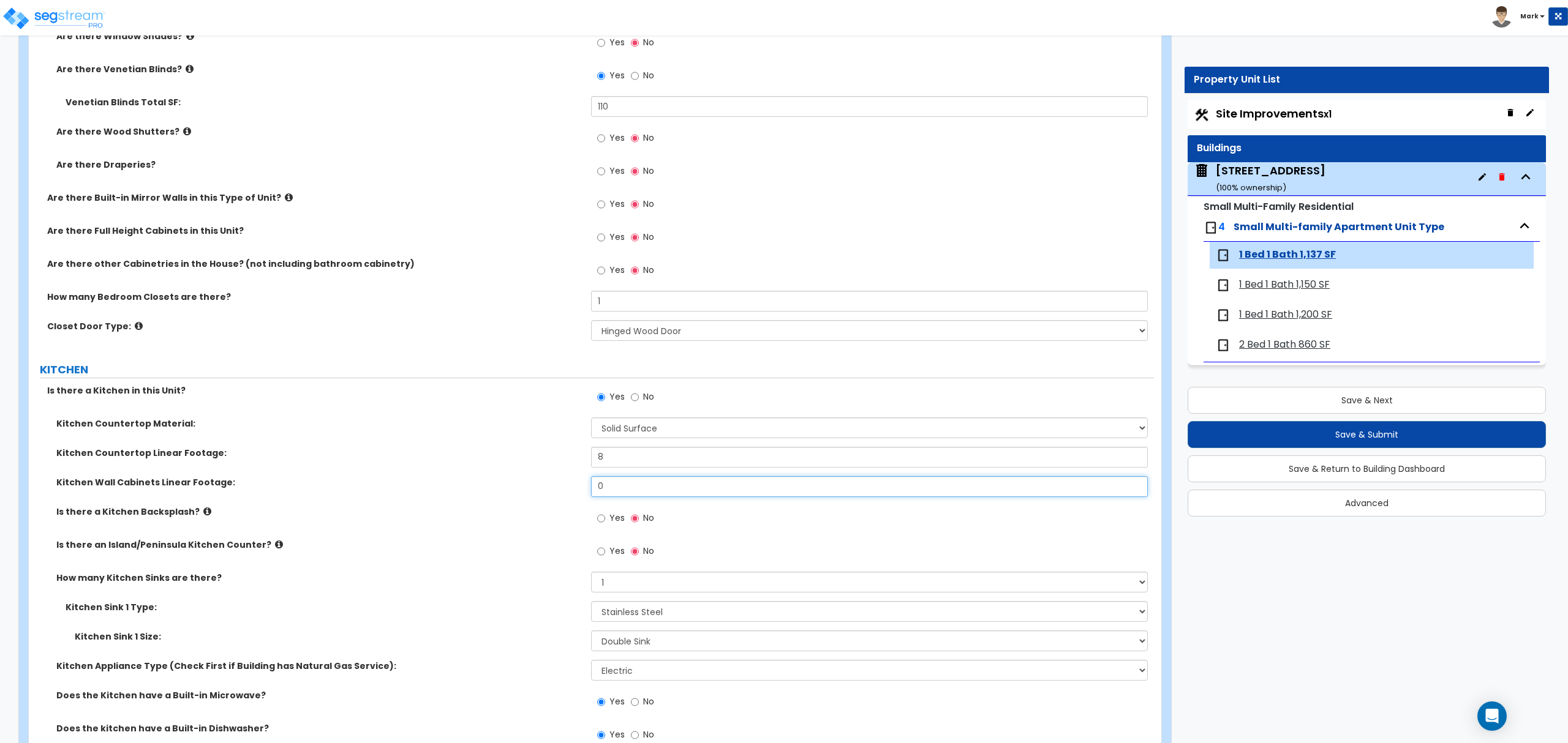
click at [626, 483] on input "0" at bounding box center [869, 487] width 556 height 21
click at [562, 440] on div "Kitchen Countertop Material: Please Choose One Plastic Laminate Solid Surface S…" at bounding box center [591, 432] width 1125 height 29
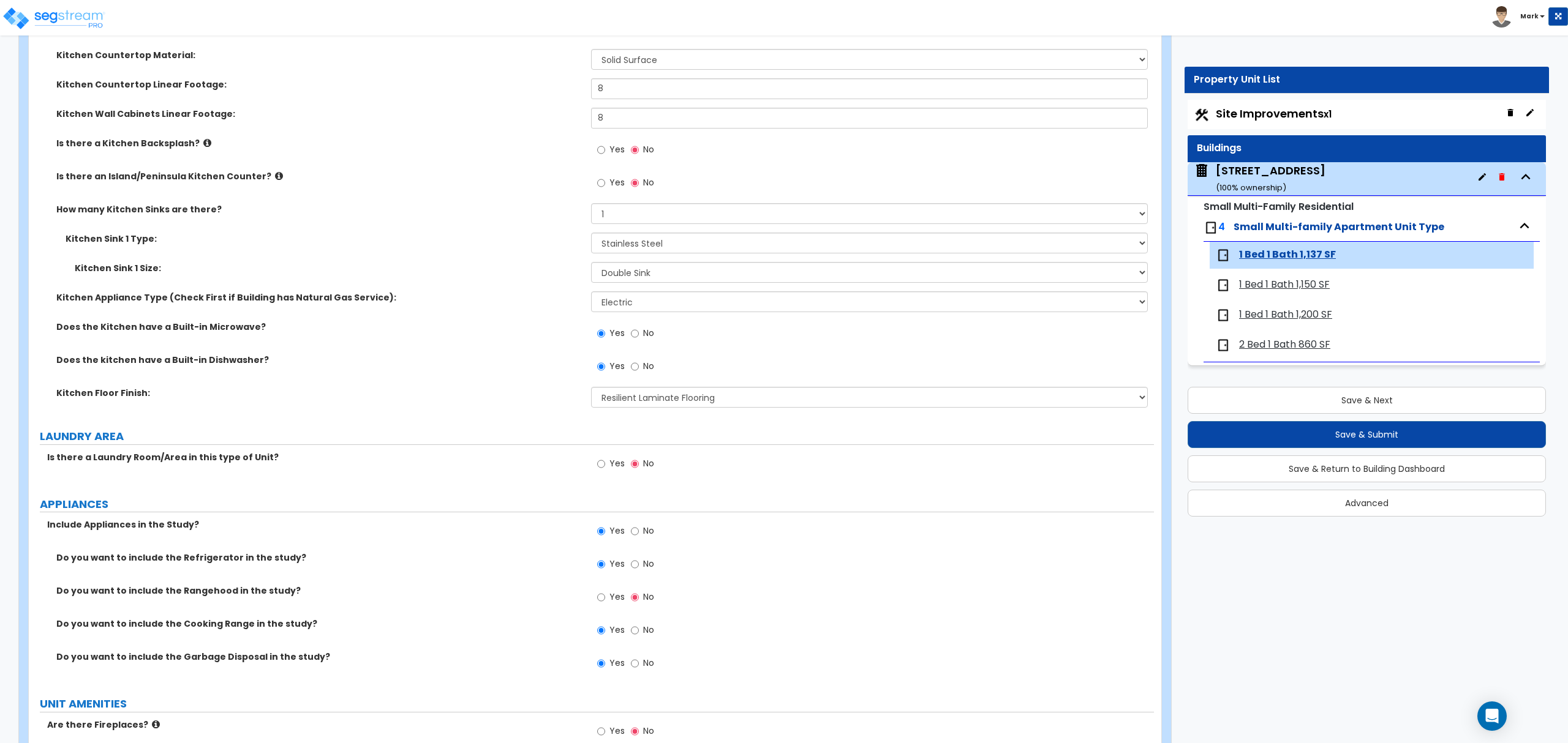
scroll to position [1877, 0]
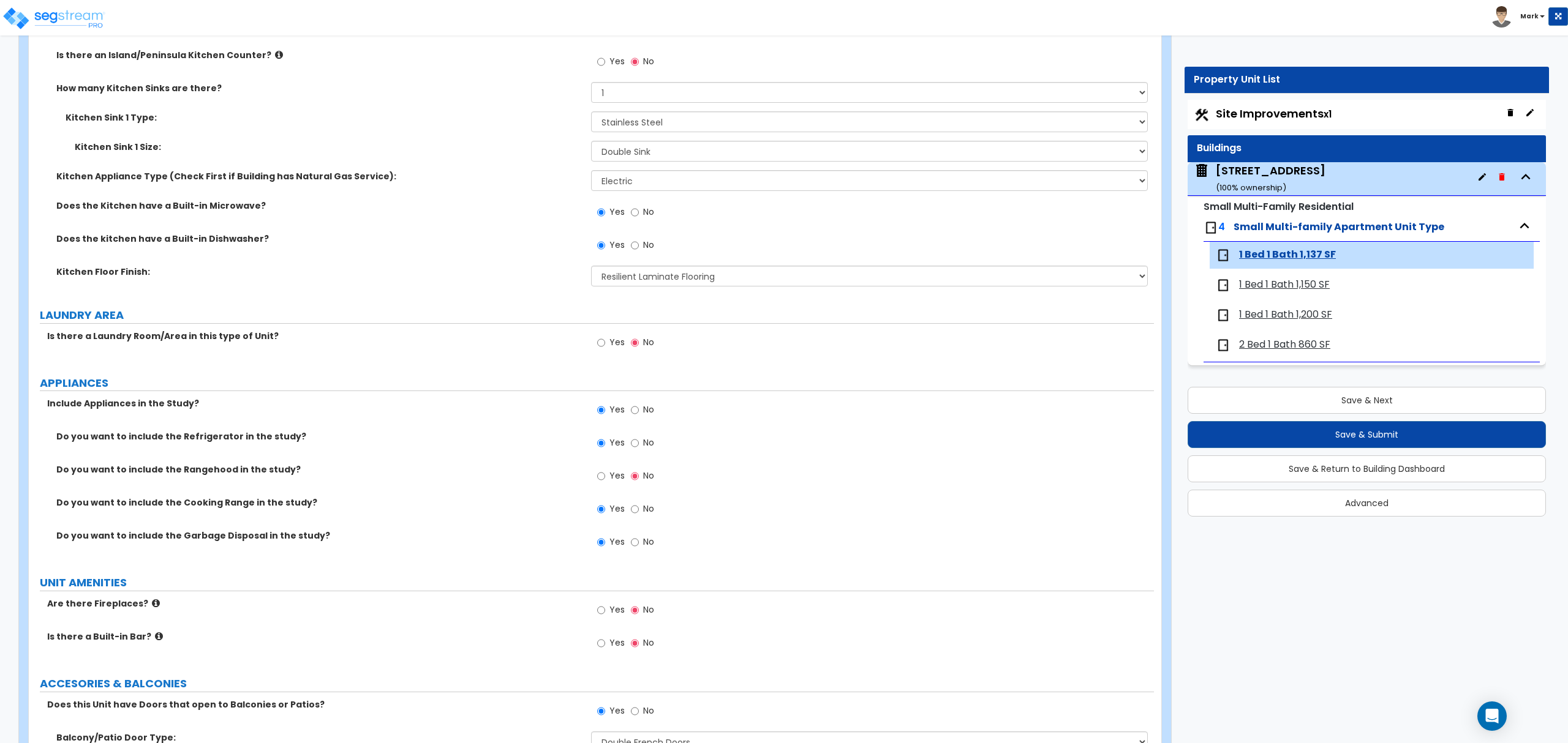
click at [1327, 349] on span "2 Bed 1 Bath 860 SF" at bounding box center [1284, 345] width 91 height 14
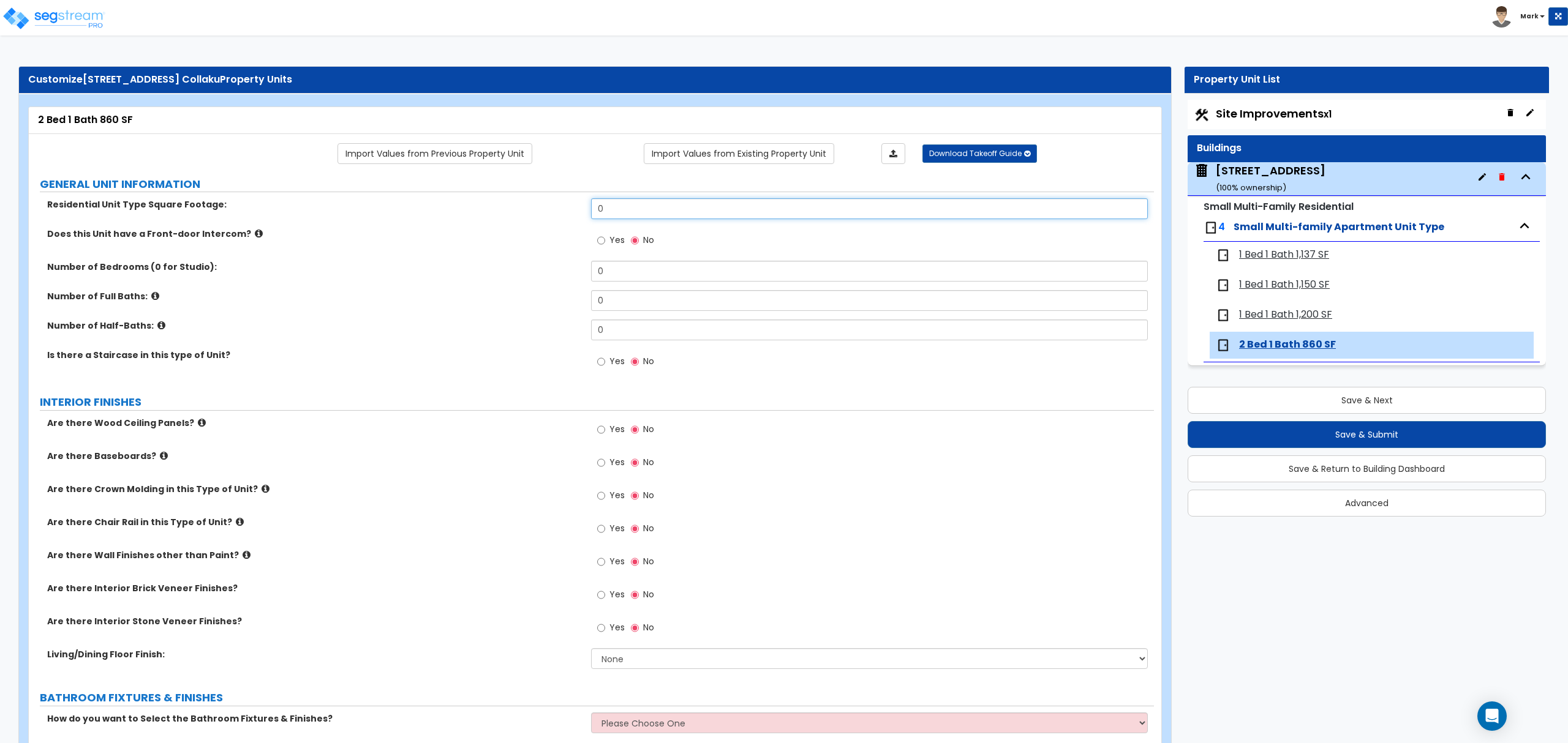
click at [613, 204] on input "0" at bounding box center [869, 209] width 556 height 21
click at [1333, 326] on div "1 Bed 1 Bath 1,200 SF" at bounding box center [1371, 315] width 324 height 27
click at [1323, 312] on span "1 Bed 1 Bath 1,200 SF" at bounding box center [1285, 315] width 93 height 14
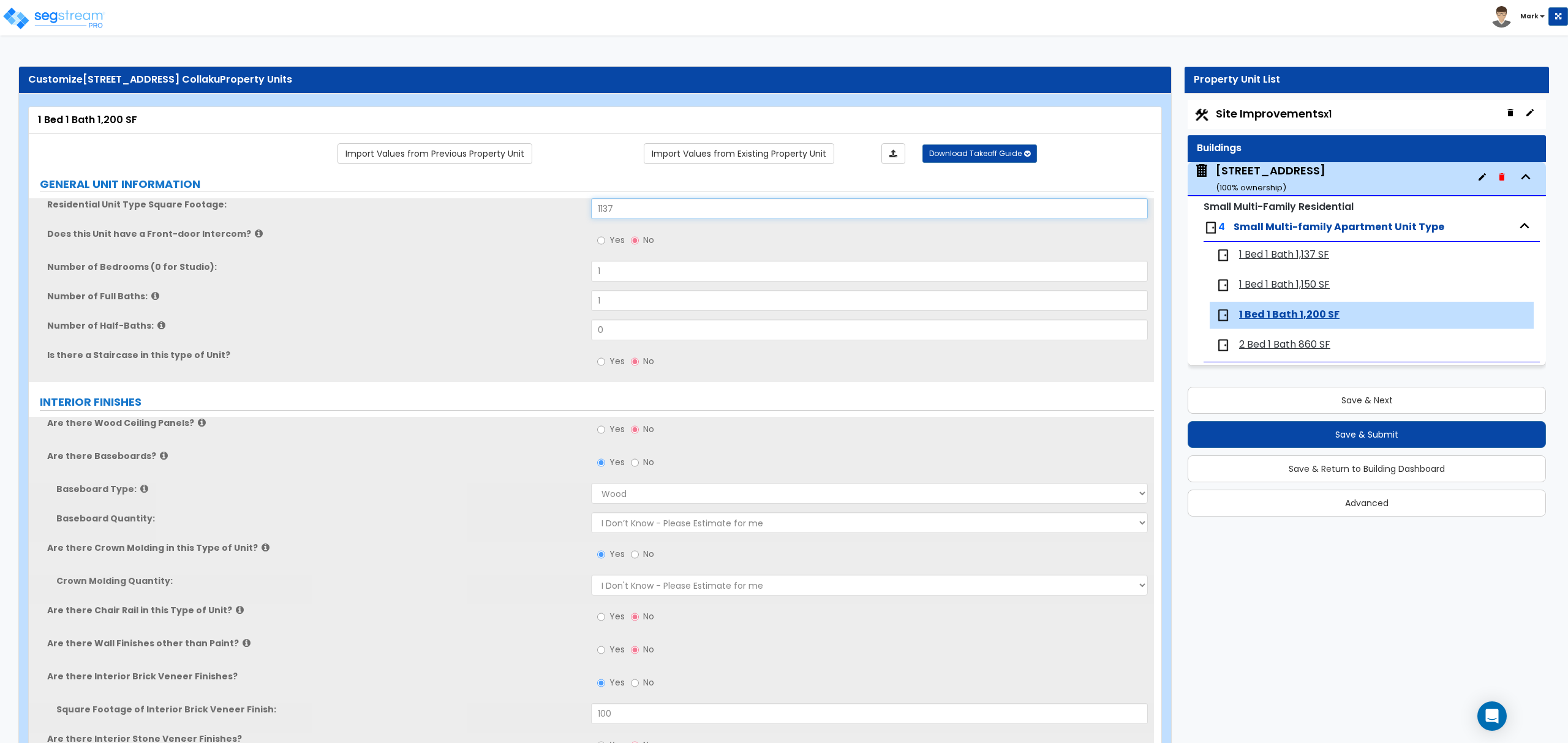
click at [745, 211] on input "1137" at bounding box center [869, 209] width 556 height 21
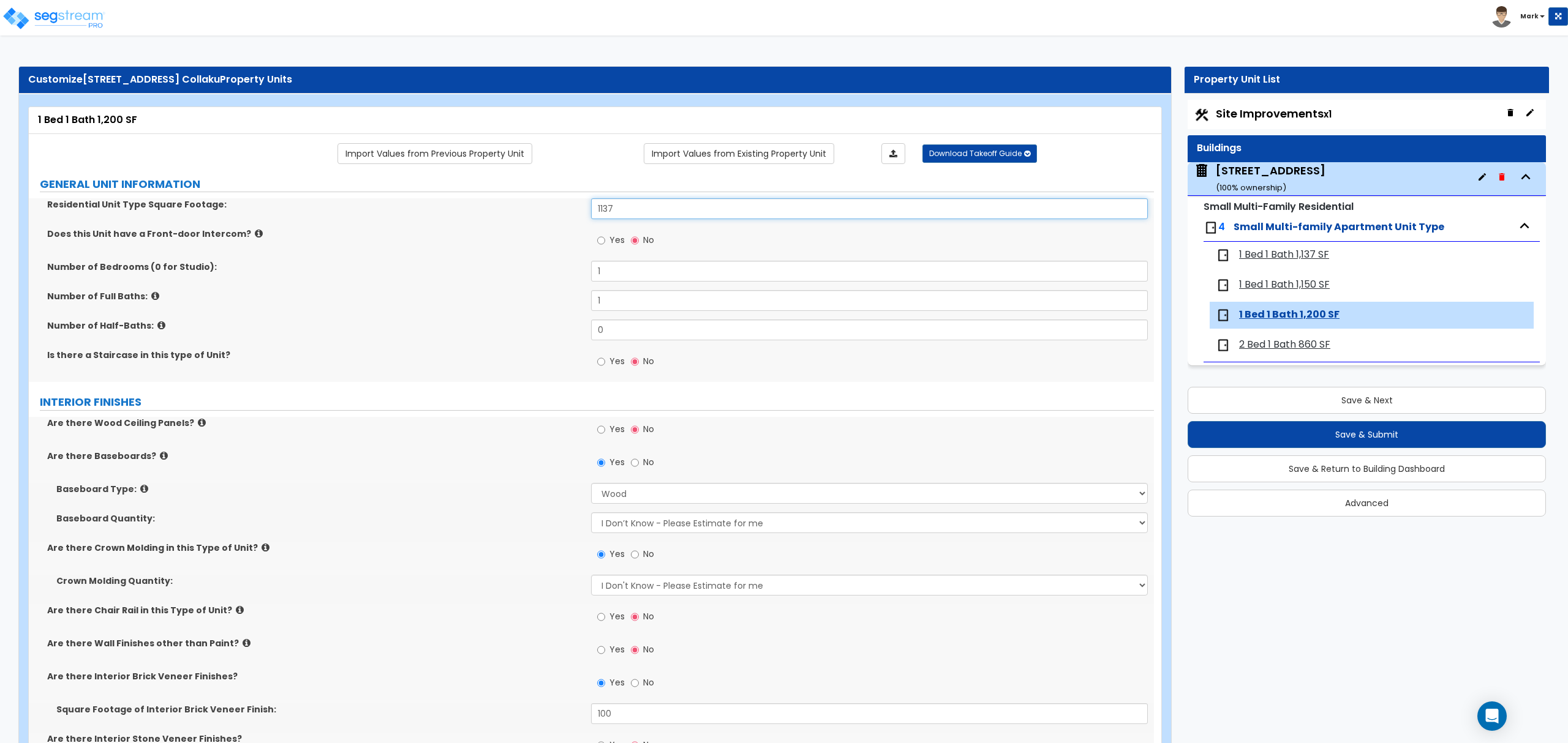
click at [745, 211] on input "1137" at bounding box center [869, 209] width 556 height 21
click at [1301, 290] on span "1 Bed 1 Bath 1,150 SF" at bounding box center [1284, 284] width 91 height 14
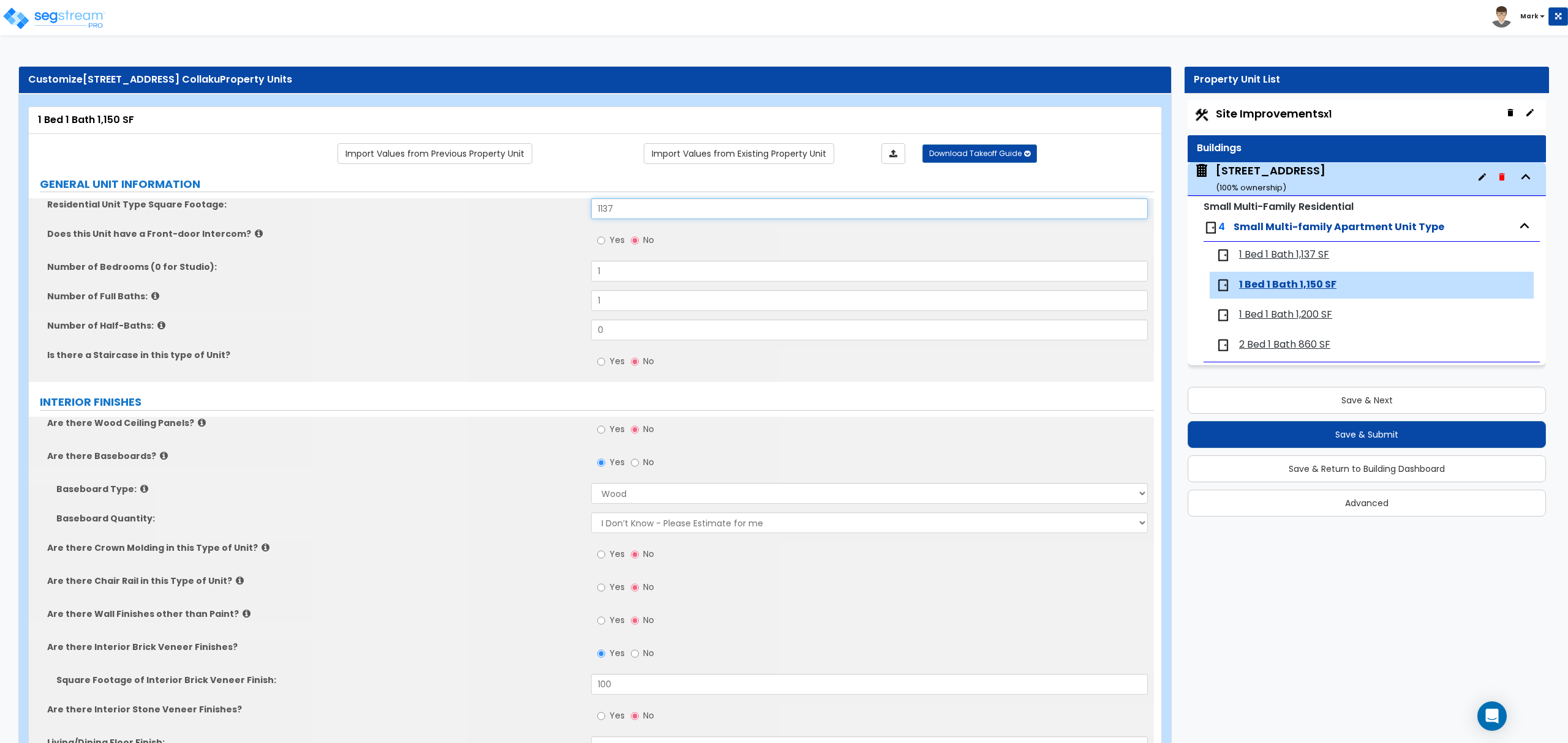
click at [608, 208] on input "1137" at bounding box center [869, 209] width 556 height 21
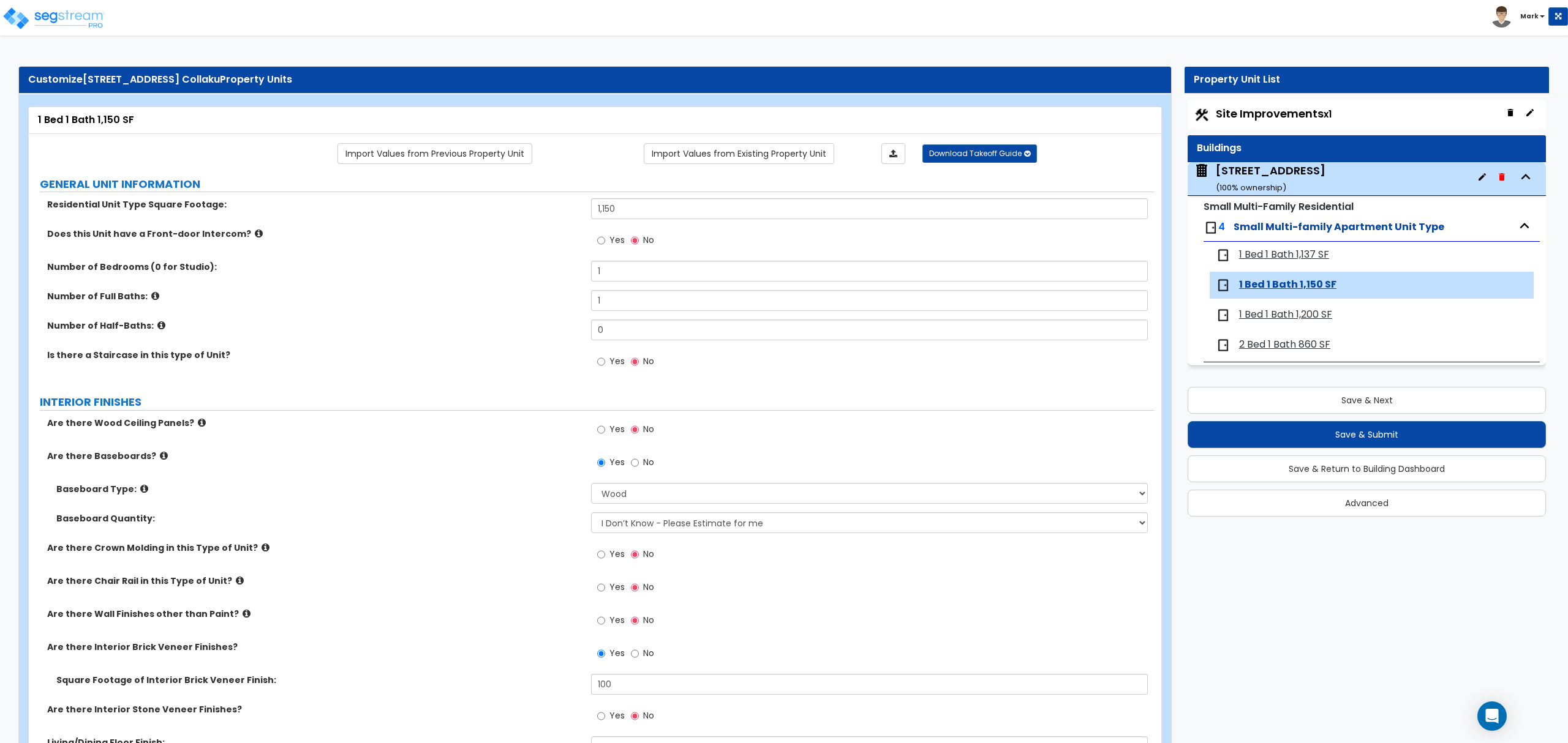
click at [1245, 257] on span "1 Bed 1 Bath 1,137 SF" at bounding box center [1284, 255] width 90 height 14
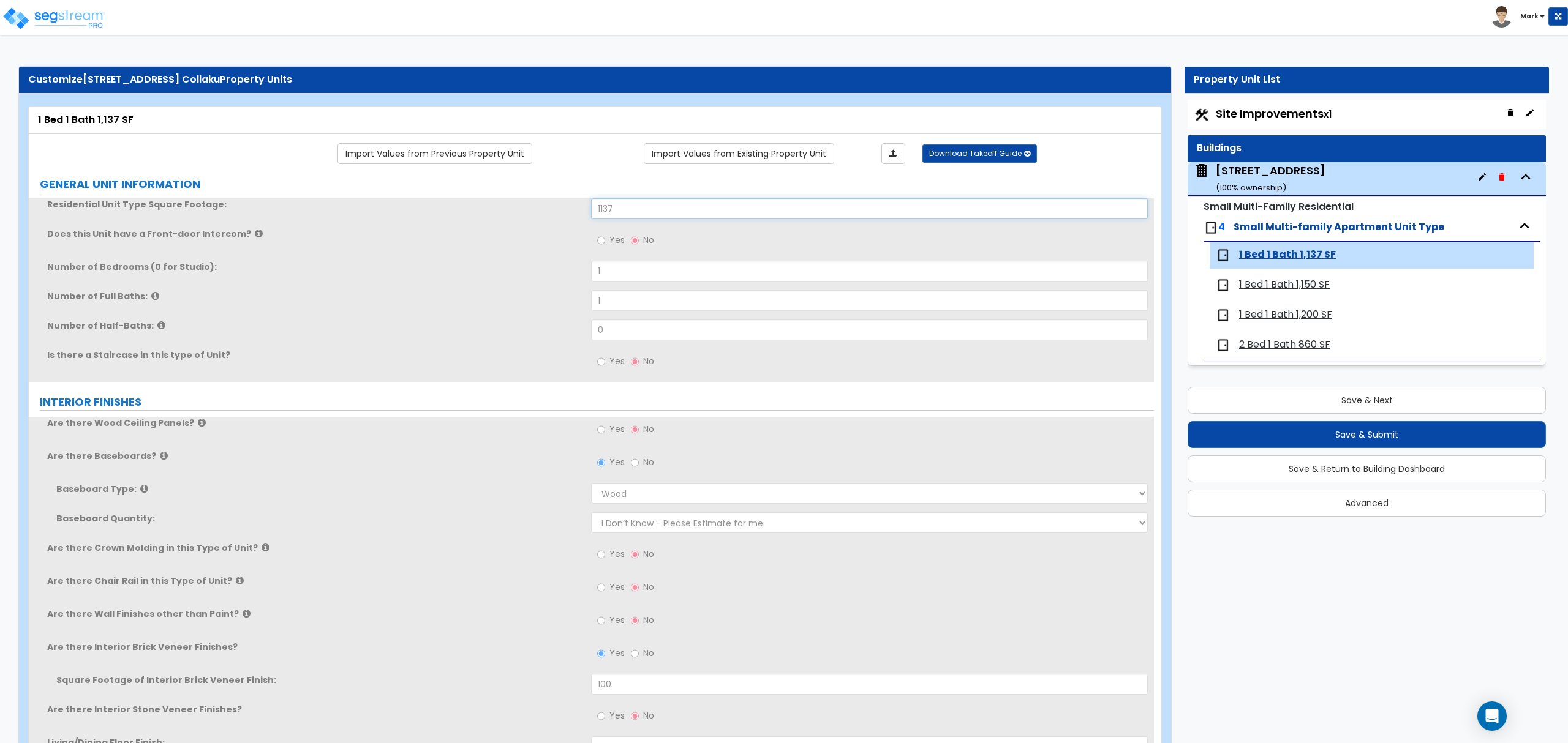
click at [626, 210] on input "1137" at bounding box center [869, 209] width 556 height 21
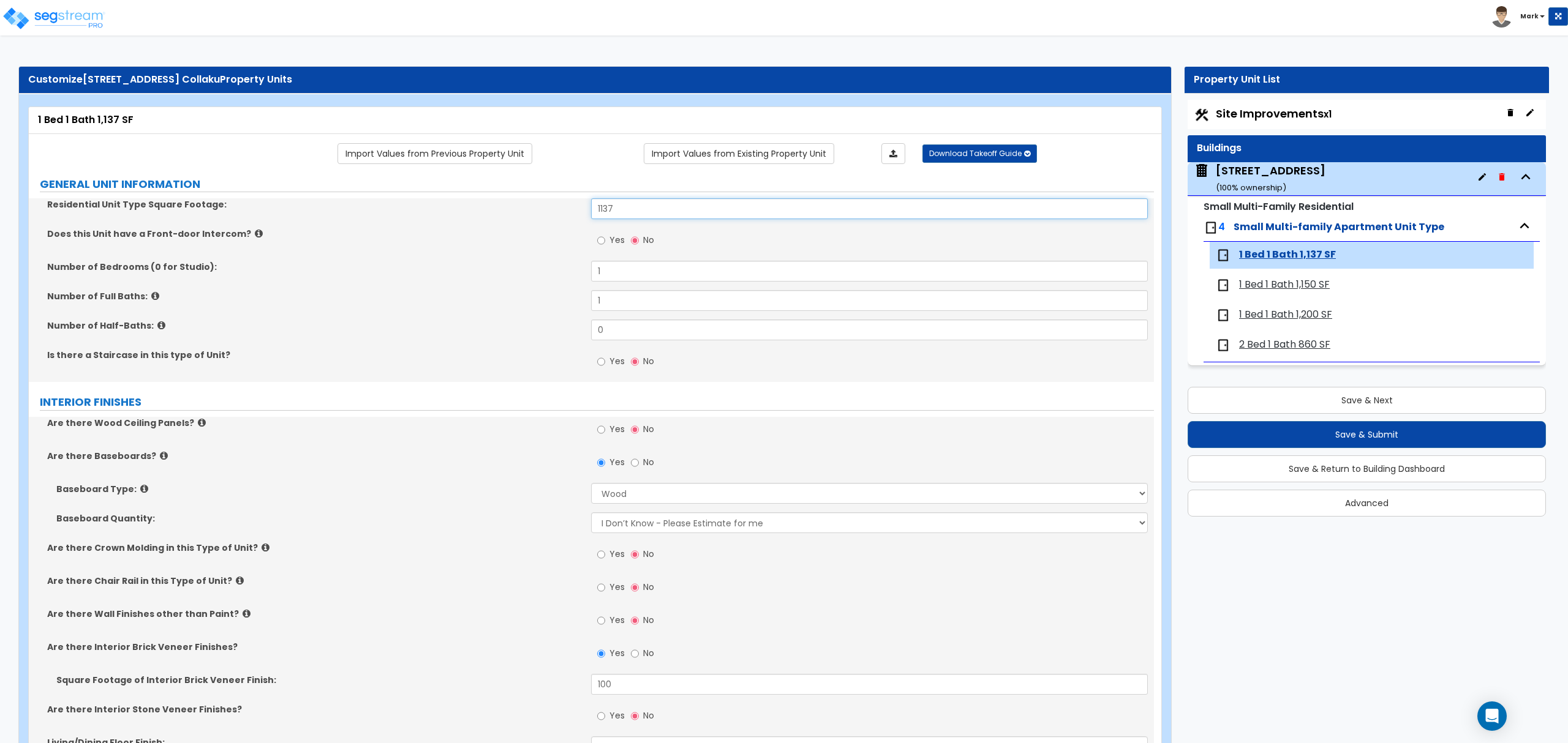
click at [626, 210] on input "1137" at bounding box center [869, 209] width 556 height 21
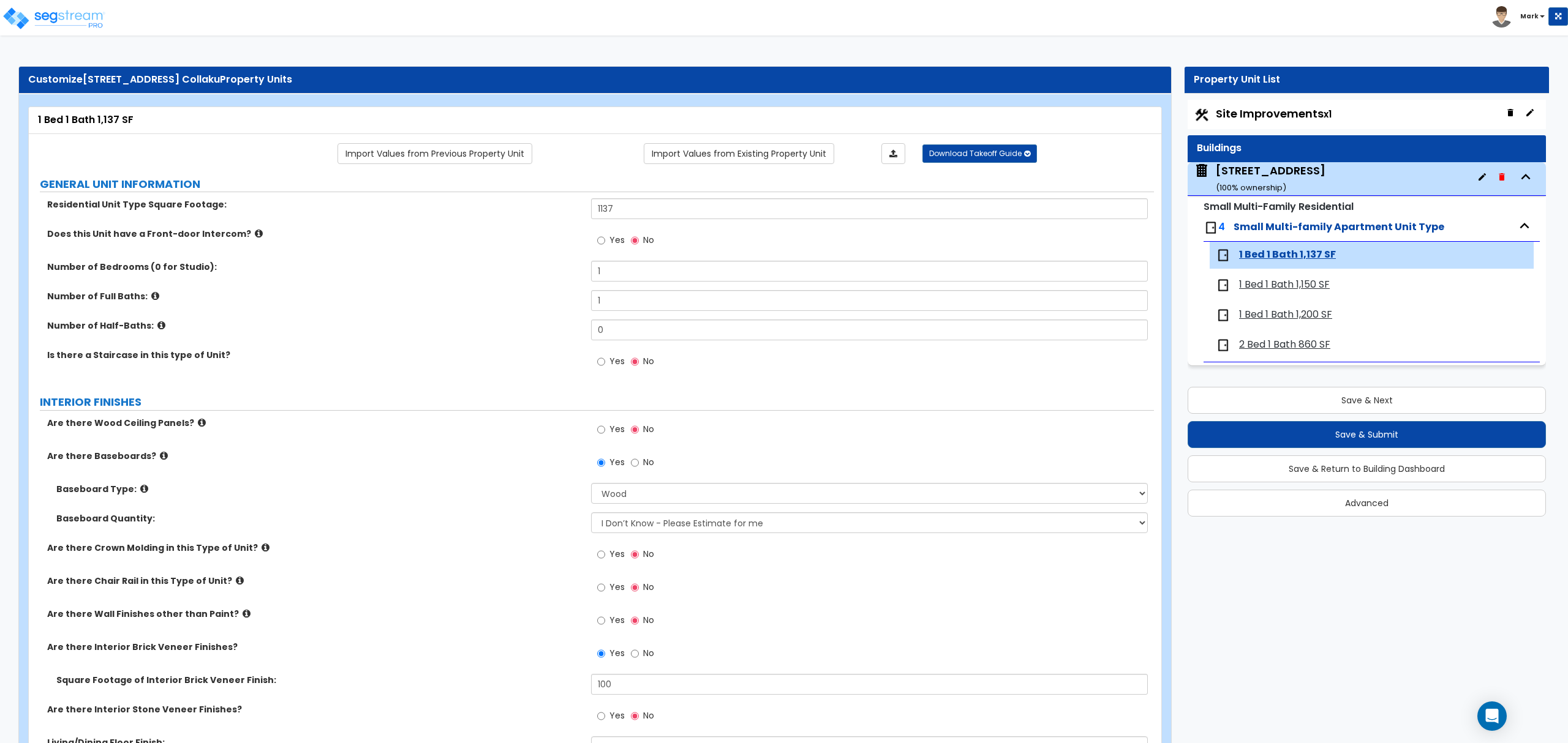
click at [1309, 348] on span "2 Bed 1 Bath 860 SF" at bounding box center [1284, 345] width 91 height 14
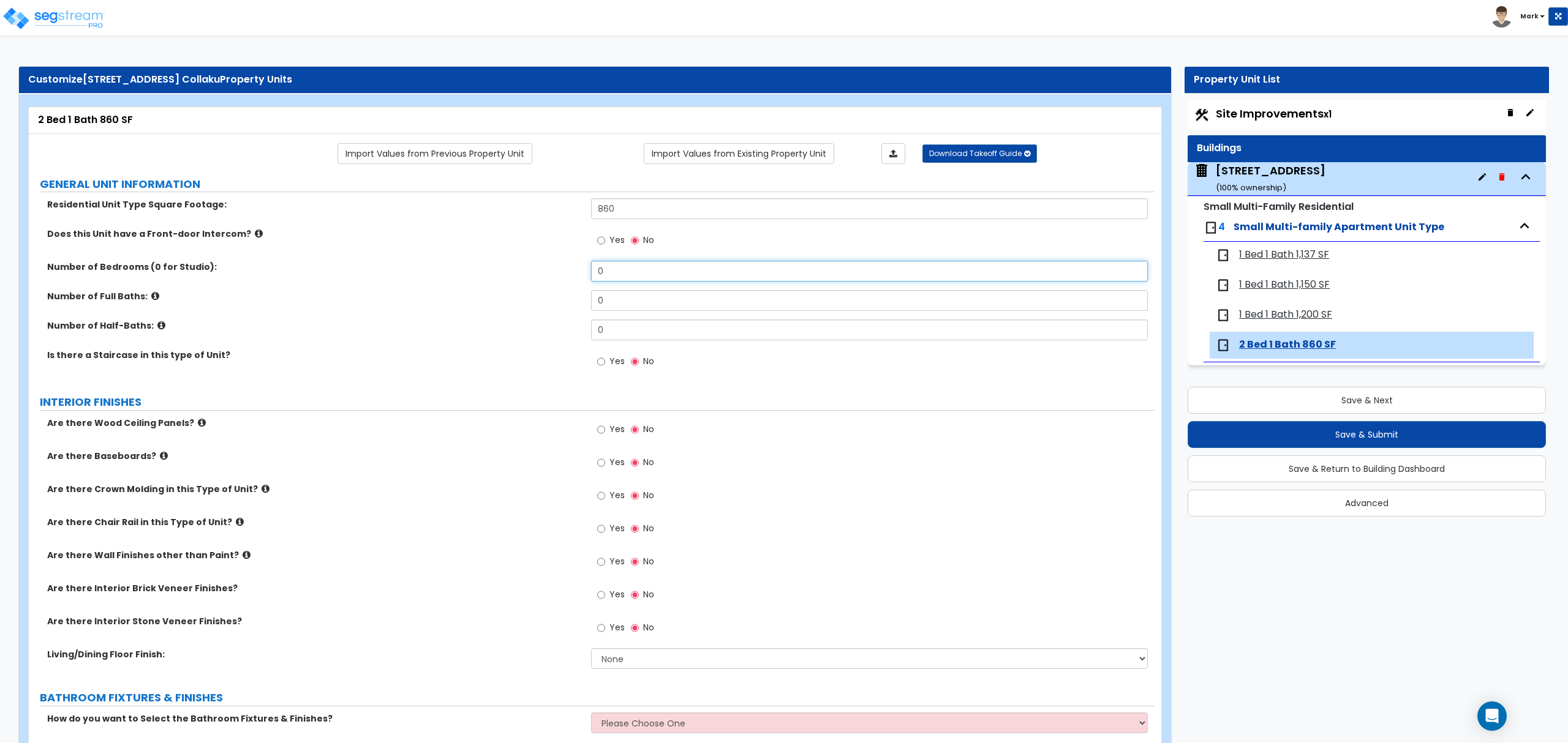
click at [630, 281] on input "0" at bounding box center [869, 272] width 556 height 21
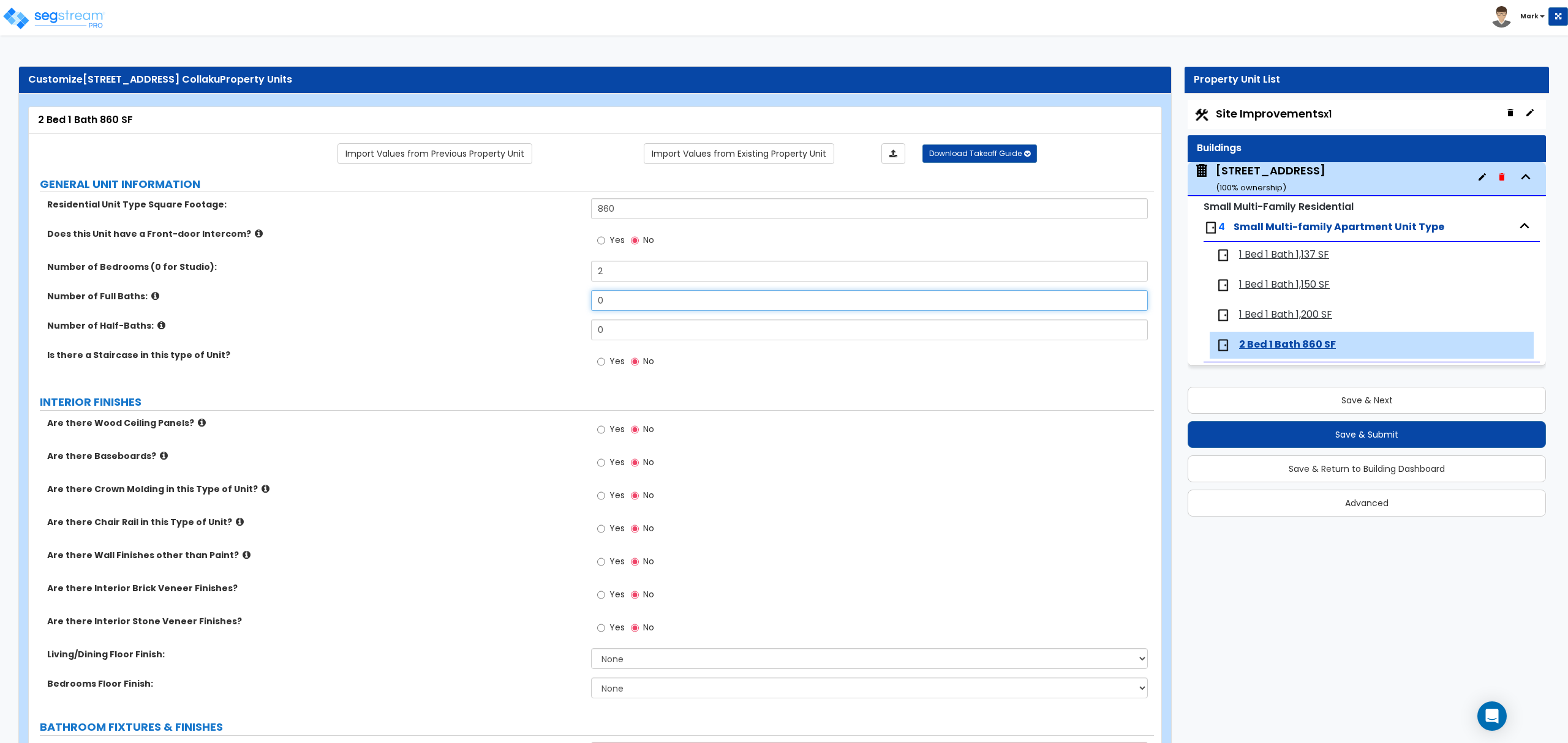
click at [620, 310] on input "0" at bounding box center [869, 301] width 556 height 21
click at [608, 461] on label "Yes" at bounding box center [610, 464] width 28 height 21
click at [605, 461] on input "Yes" at bounding box center [601, 463] width 8 height 14
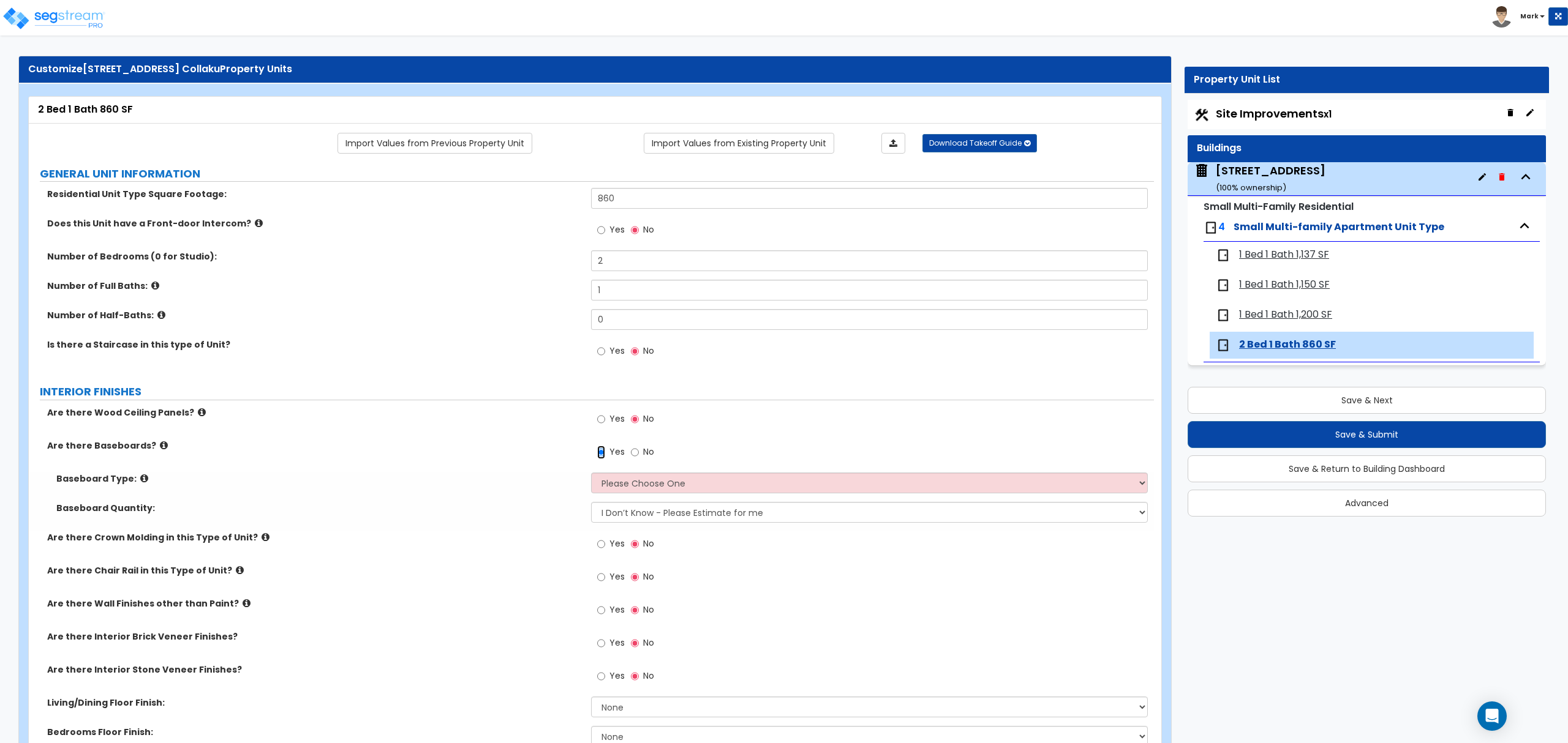
scroll to position [81, 0]
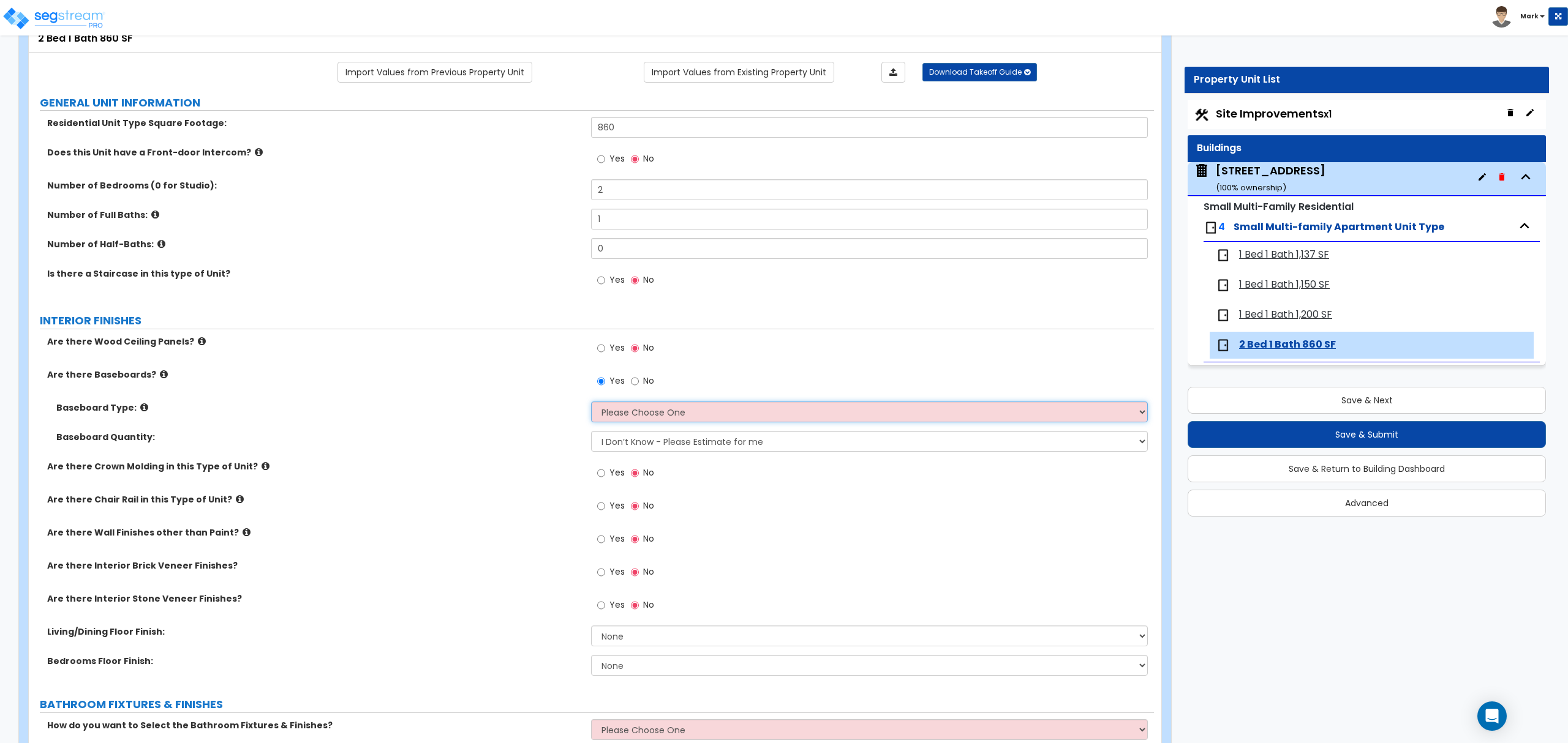
click at [635, 410] on select "Please Choose One Wood Vinyl Carpet Tile" at bounding box center [869, 412] width 556 height 21
click at [591, 403] on select "Please Choose One Wood Vinyl Carpet Tile" at bounding box center [869, 412] width 556 height 21
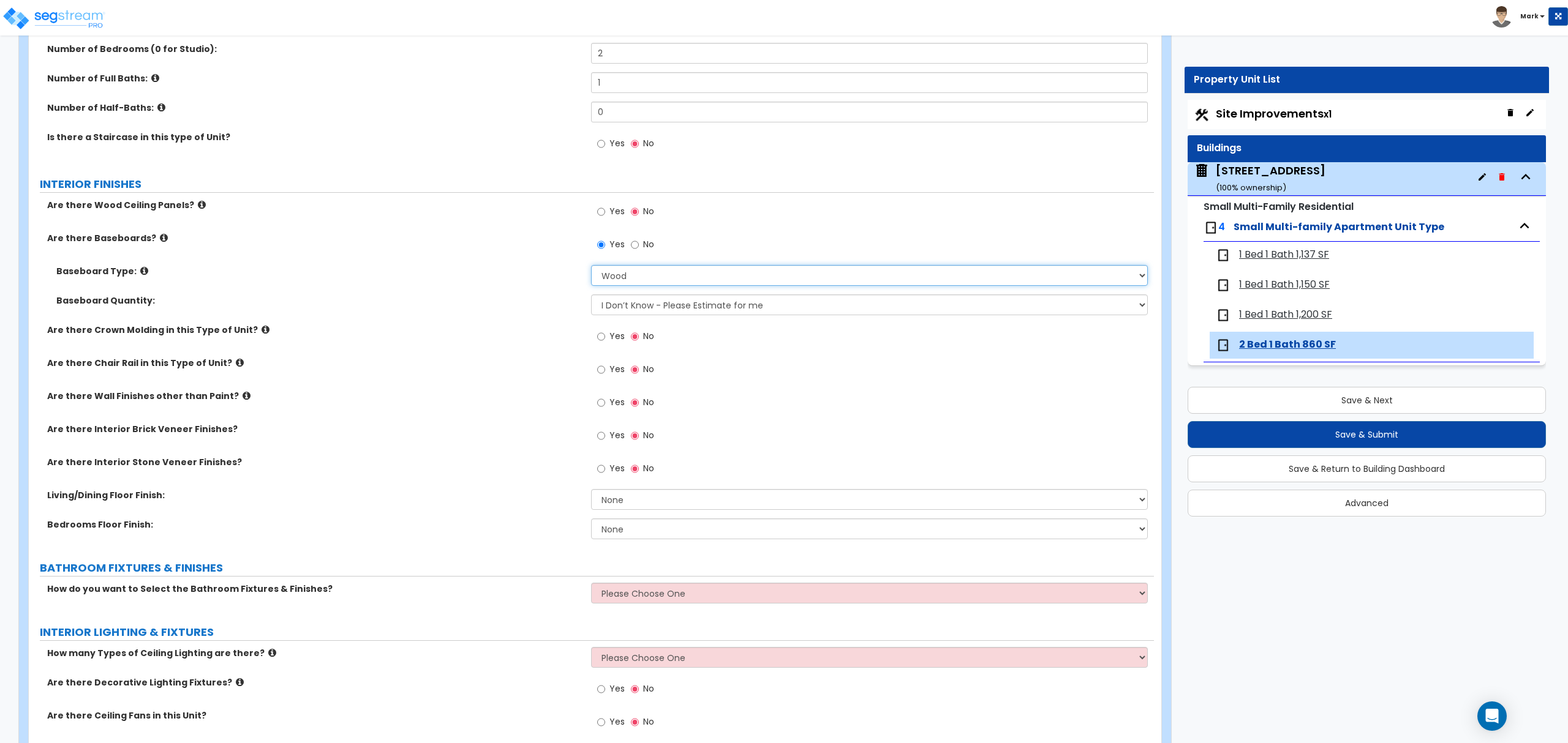
scroll to position [245, 0]
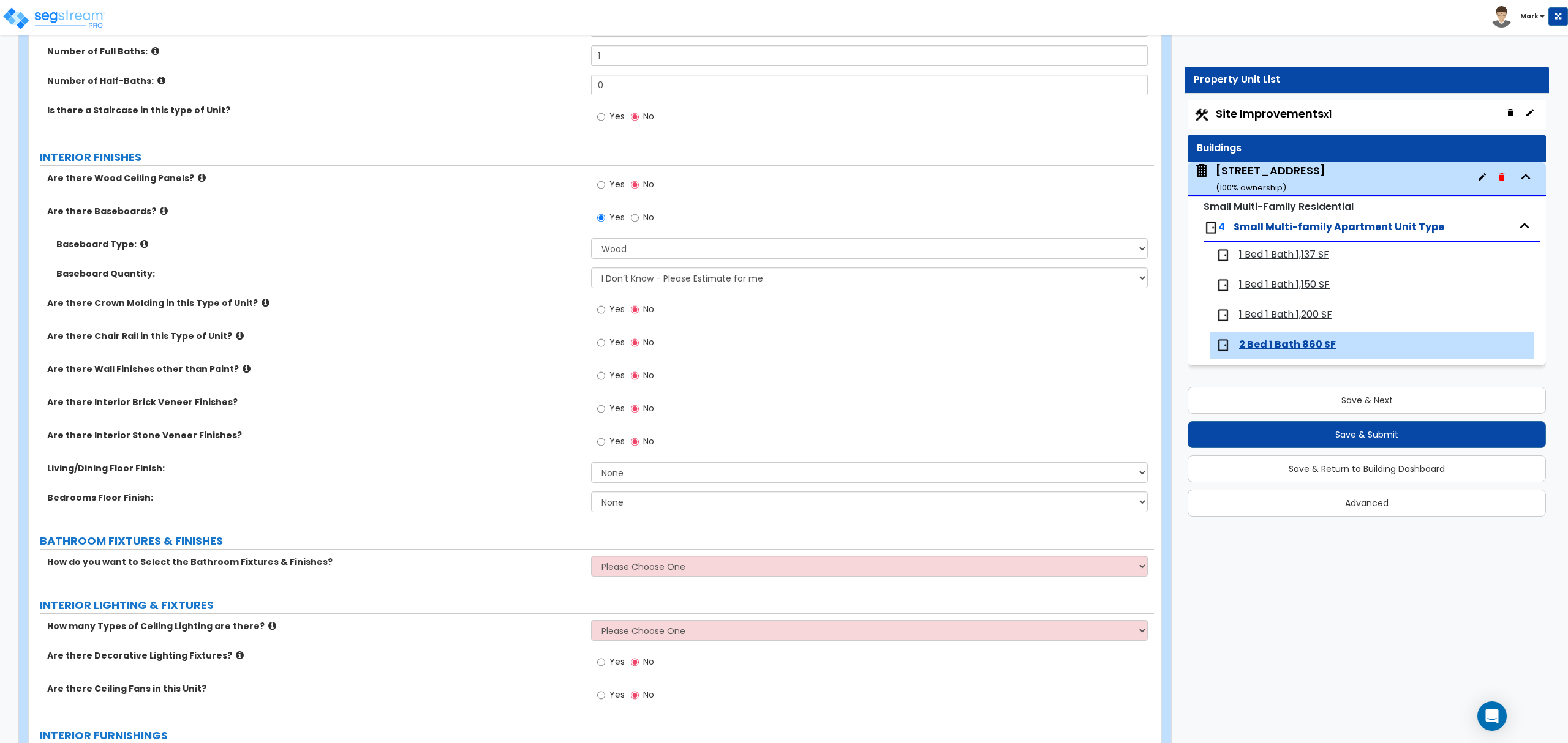
click at [618, 514] on div "Bedrooms Floor Finish: None Tile Flooring Hardwood Flooring Resilient Laminate …" at bounding box center [591, 506] width 1125 height 29
click at [623, 505] on select "None Tile Flooring Hardwood Flooring Resilient Laminate Flooring VCT Flooring S…" at bounding box center [869, 502] width 556 height 21
click at [591, 493] on select "None Tile Flooring Hardwood Flooring Resilient Laminate Flooring VCT Flooring S…" at bounding box center [869, 502] width 556 height 21
click at [635, 476] on select "None Tile Flooring Hardwood Flooring Resilient Laminate Flooring VCT Flooring S…" at bounding box center [869, 473] width 556 height 21
click at [591, 463] on select "None Tile Flooring Hardwood Flooring Resilient Laminate Flooring VCT Flooring S…" at bounding box center [869, 473] width 556 height 21
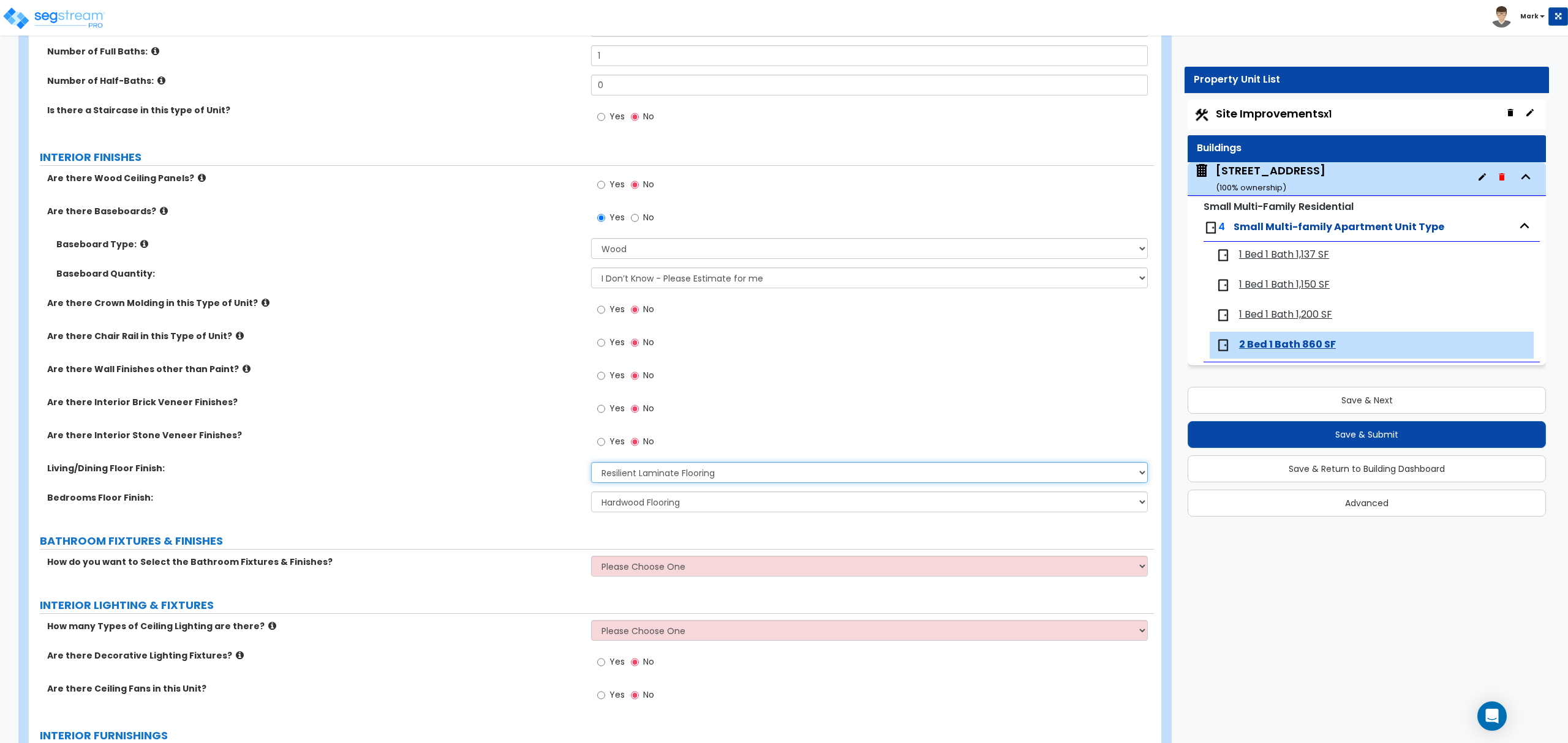
scroll to position [327, 0]
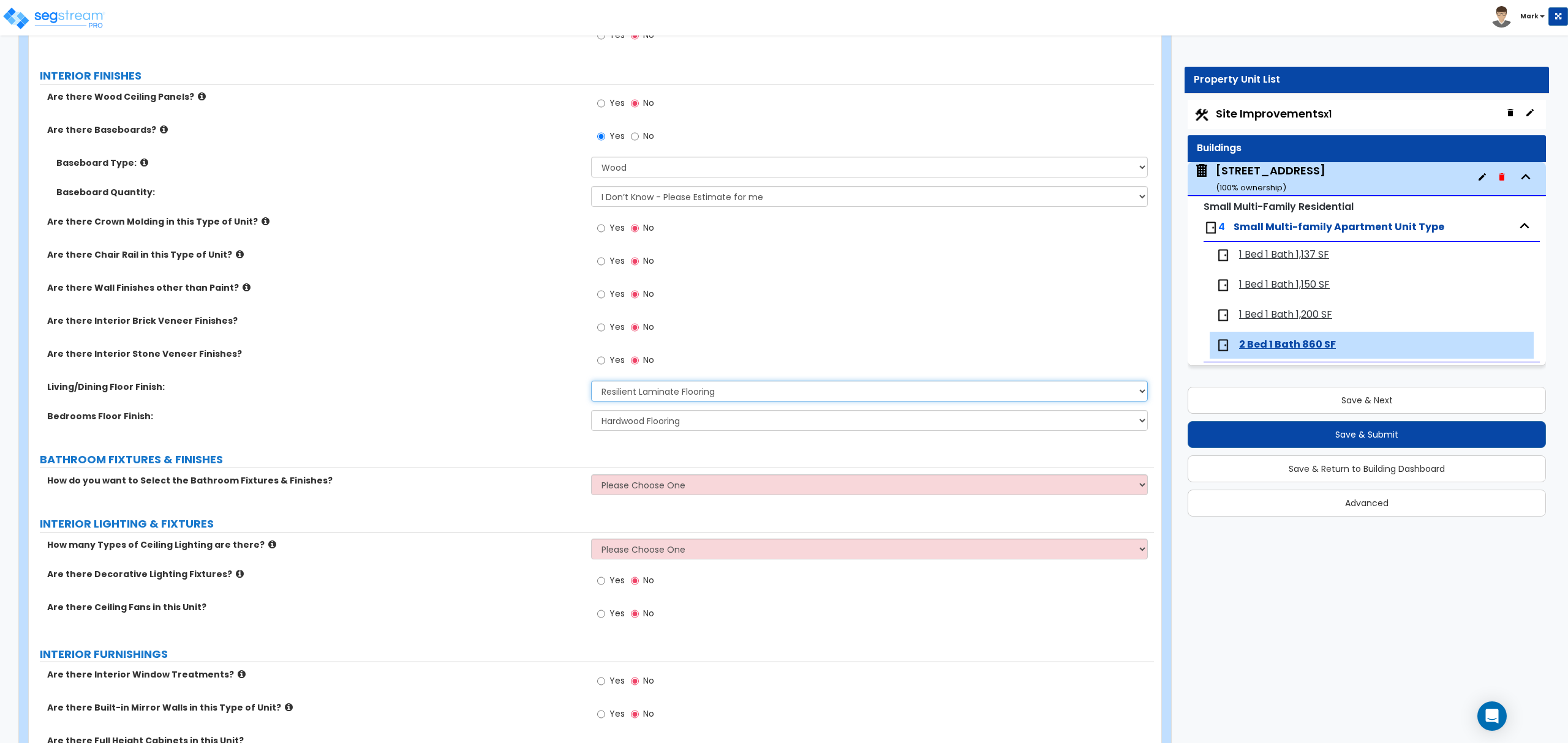
drag, startPoint x: 641, startPoint y: 391, endPoint x: 642, endPoint y: 400, distance: 9.1
click at [641, 391] on select "None Tile Flooring Hardwood Flooring Resilient Laminate Flooring VCT Flooring S…" at bounding box center [869, 391] width 556 height 21
click at [591, 382] on select "None Tile Flooring Hardwood Flooring Resilient Laminate Flooring VCT Flooring S…" at bounding box center [869, 391] width 556 height 21
click at [641, 404] on div "Living/Dining Floor Finish: None Tile Flooring Hardwood Flooring Resilient Lami…" at bounding box center [591, 395] width 1125 height 29
click at [642, 395] on select "None Tile Flooring Hardwood Flooring Resilient Laminate Flooring VCT Flooring S…" at bounding box center [869, 391] width 556 height 21
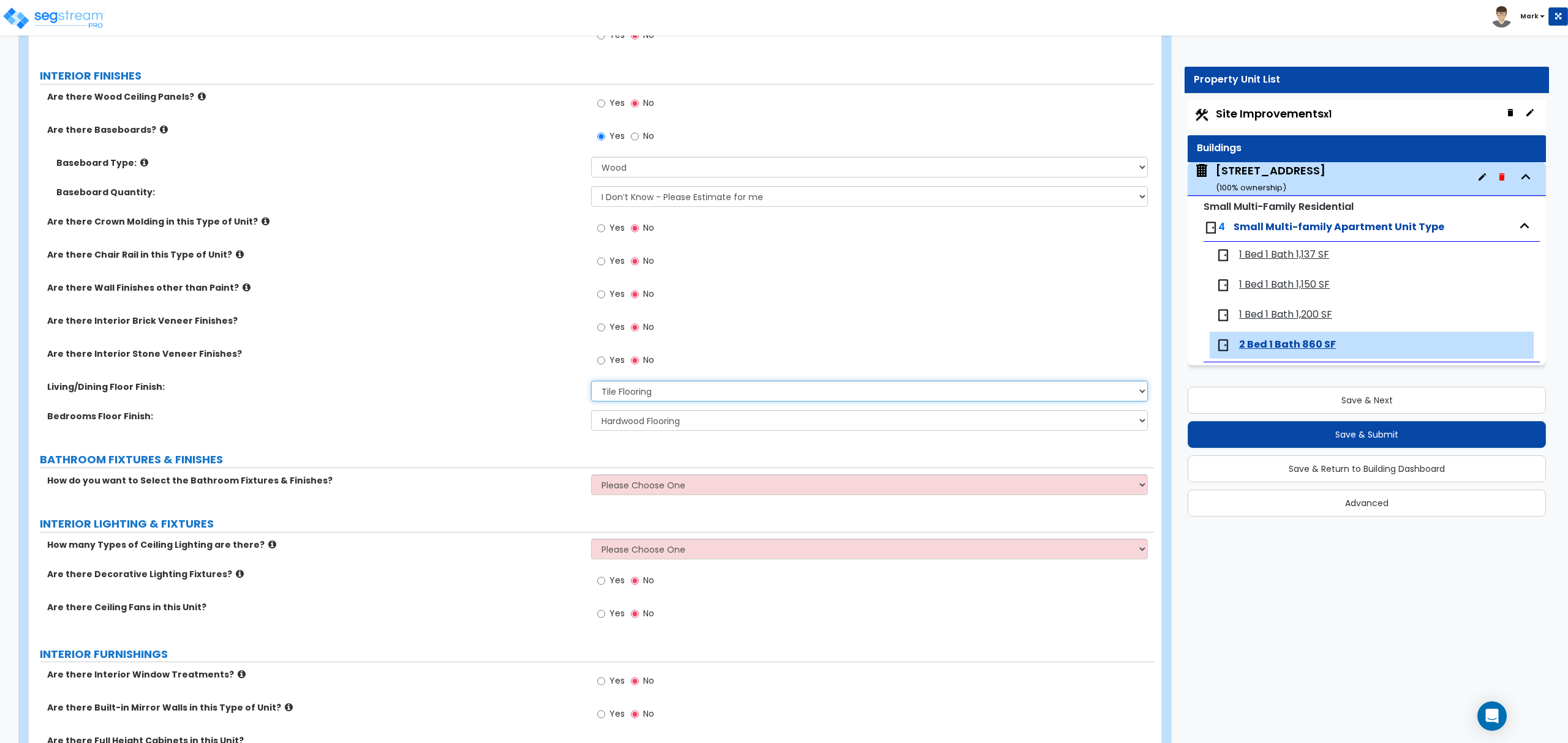
click at [591, 382] on select "None Tile Flooring Hardwood Flooring Resilient Laminate Flooring VCT Flooring S…" at bounding box center [869, 391] width 556 height 21
click at [642, 428] on select "None Tile Flooring Hardwood Flooring Resilient Laminate Flooring VCT Flooring S…" at bounding box center [869, 421] width 556 height 21
click at [591, 411] on select "None Tile Flooring Hardwood Flooring Resilient Laminate Flooring VCT Flooring S…" at bounding box center [869, 421] width 556 height 21
click at [672, 490] on select "Please Choose One Select the type of Fixtures and Finishes only for one Bath an…" at bounding box center [869, 485] width 556 height 21
click at [591, 476] on select "Please Choose One Select the type of Fixtures and Finishes only for one Bath an…" at bounding box center [869, 485] width 556 height 21
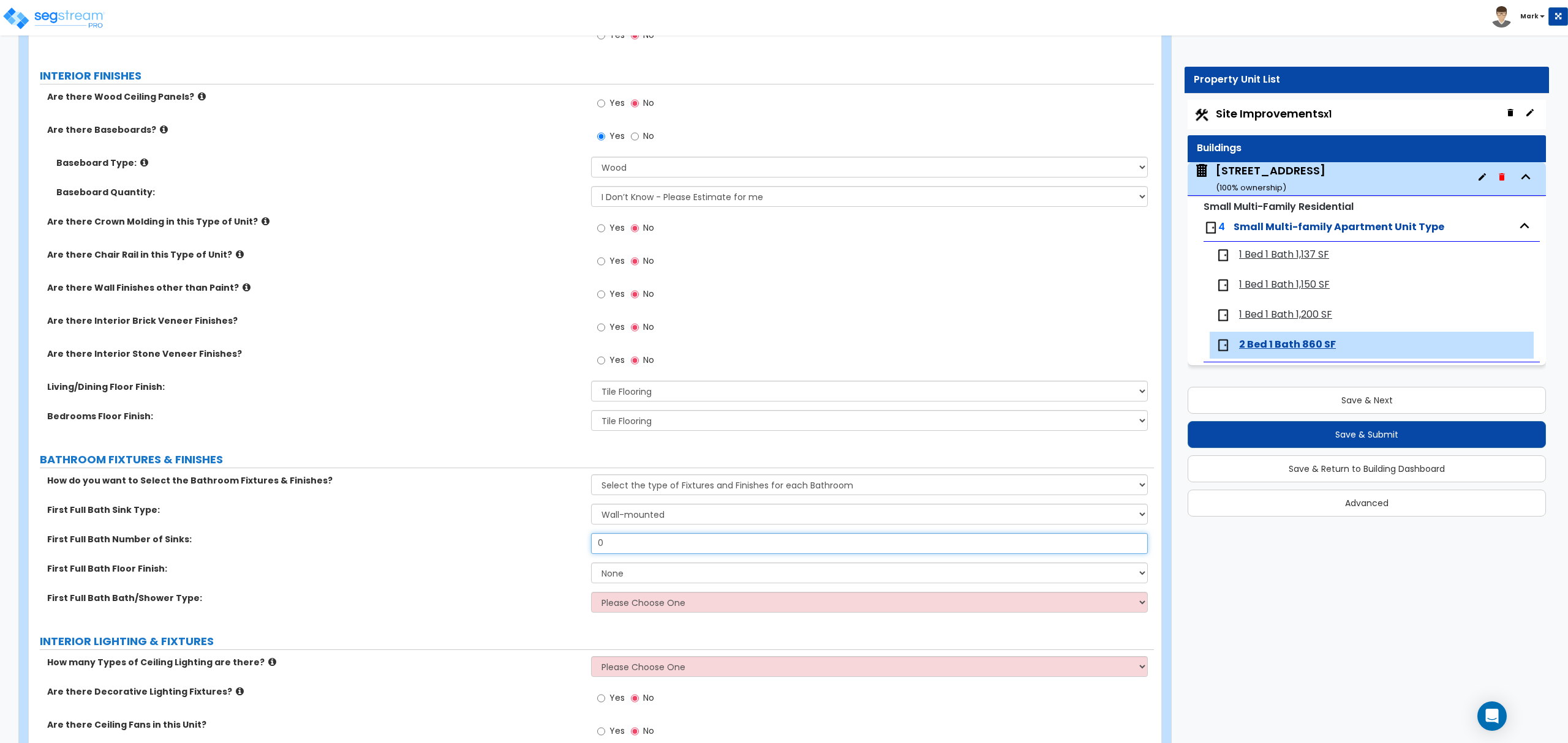
click at [676, 544] on input "0" at bounding box center [869, 544] width 556 height 21
click at [676, 545] on input "0" at bounding box center [869, 544] width 556 height 21
click at [665, 580] on select "None Tile Flooring Hardwood Flooring Resilient Laminate Flooring VCT Flooring S…" at bounding box center [869, 573] width 556 height 21
click at [591, 564] on select "None Tile Flooring Hardwood Flooring Resilient Laminate Flooring VCT Flooring S…" at bounding box center [869, 573] width 556 height 21
click at [641, 606] on select "Please Choose One Standalone Shower Bathtub - Shower Combo" at bounding box center [869, 603] width 556 height 21
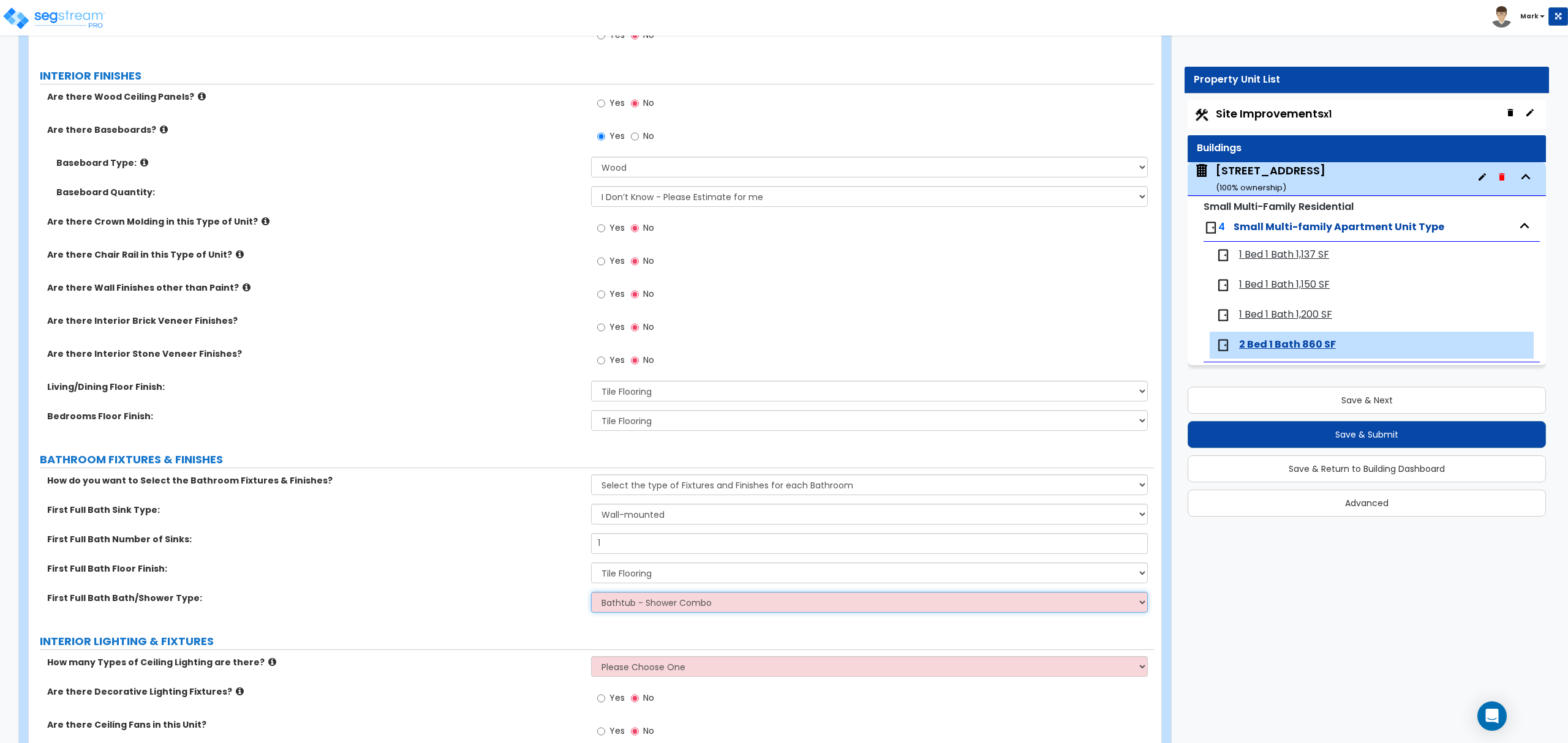
click at [591, 593] on select "Please Choose One Standalone Shower Bathtub - Shower Combo" at bounding box center [869, 603] width 556 height 21
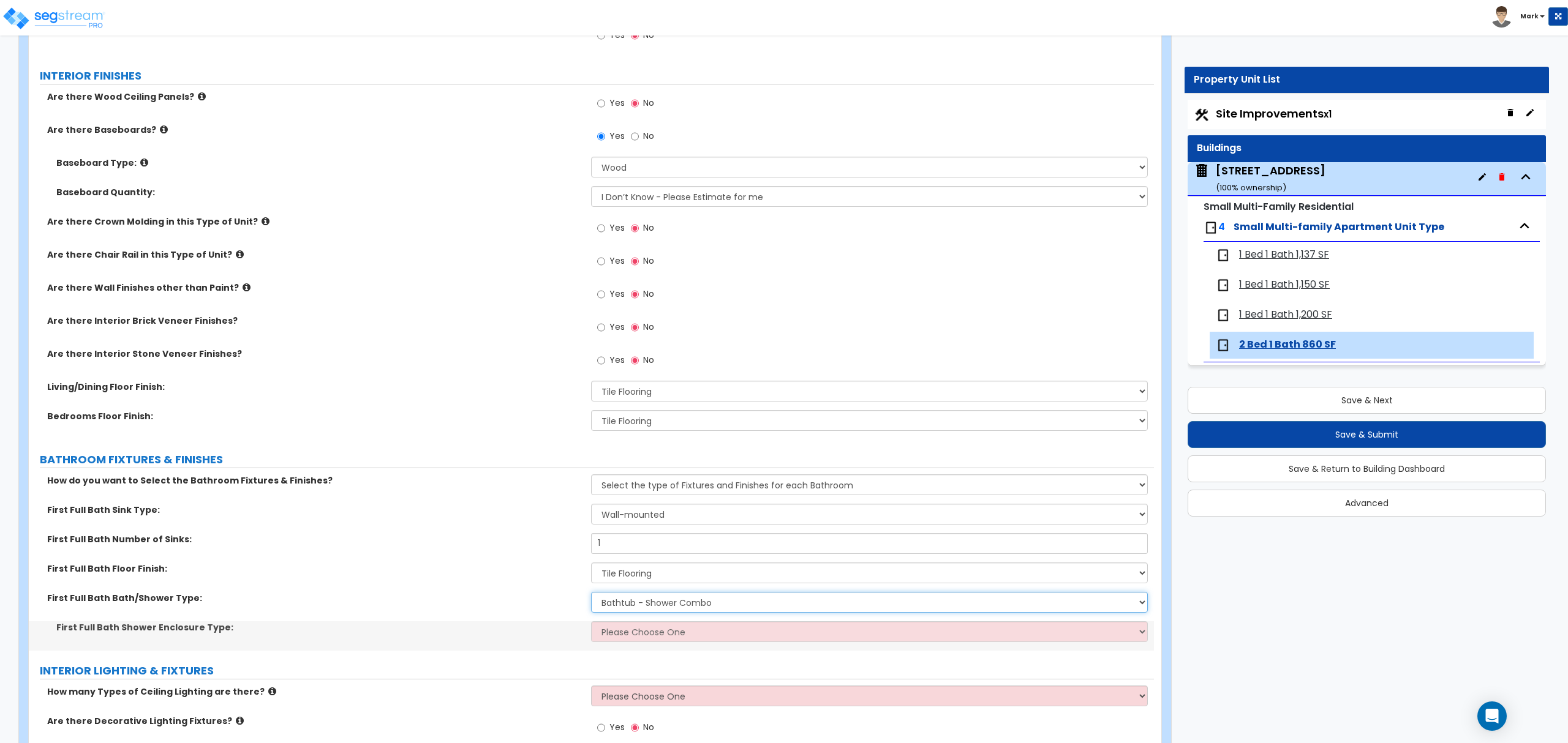
click at [652, 609] on select "Please Choose One Standalone Shower Bathtub - Shower Combo" at bounding box center [869, 603] width 556 height 21
click at [591, 593] on select "Please Choose One Standalone Shower Bathtub - Shower Combo" at bounding box center [869, 603] width 556 height 21
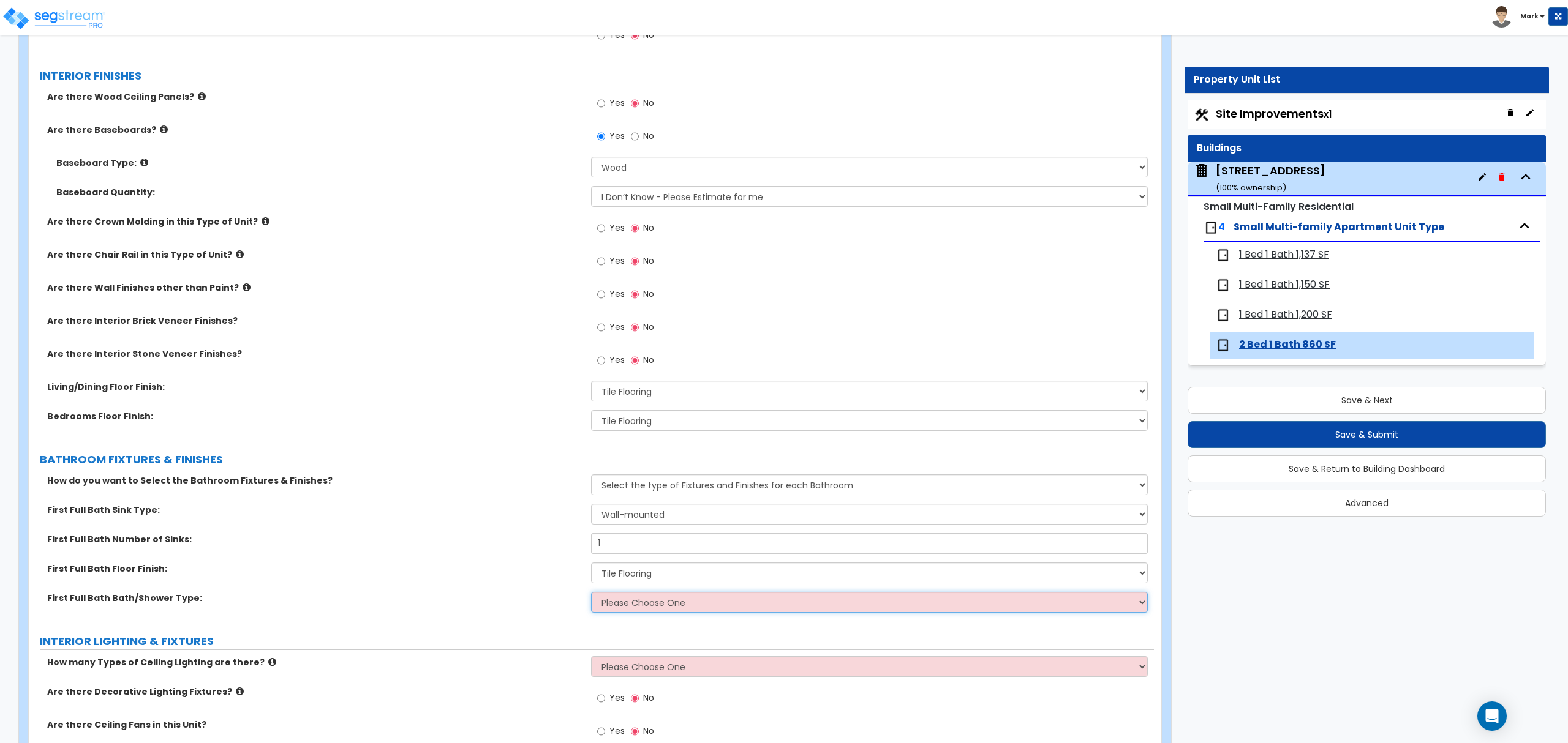
click at [655, 611] on select "Please Choose One Standalone Shower Bathtub - Shower Combo" at bounding box center [869, 603] width 556 height 21
click at [591, 593] on select "Please Choose One Standalone Shower Bathtub - Shower Combo" at bounding box center [869, 603] width 556 height 21
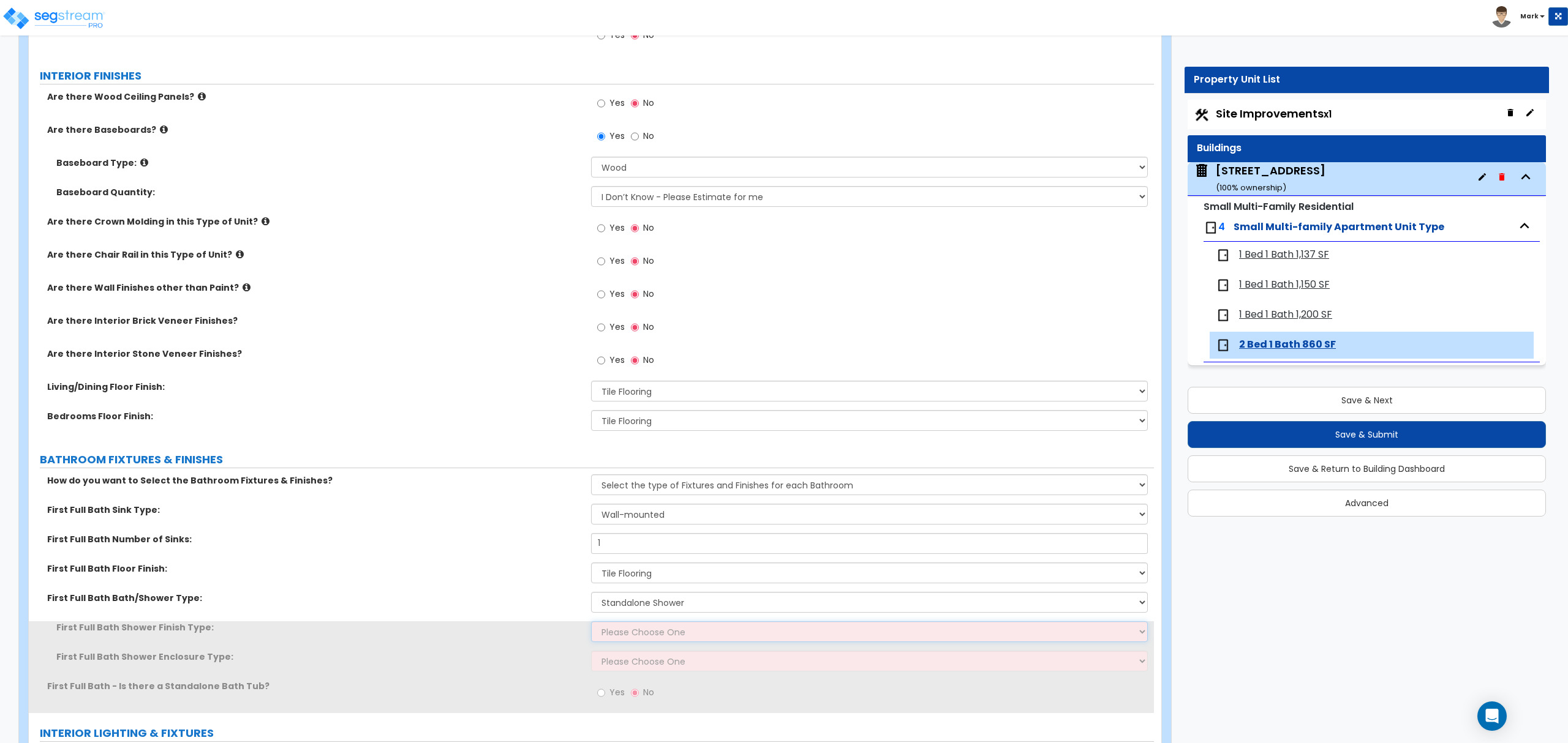
click at [649, 642] on select "Please Choose One Plastic Tile Stone" at bounding box center [869, 632] width 556 height 21
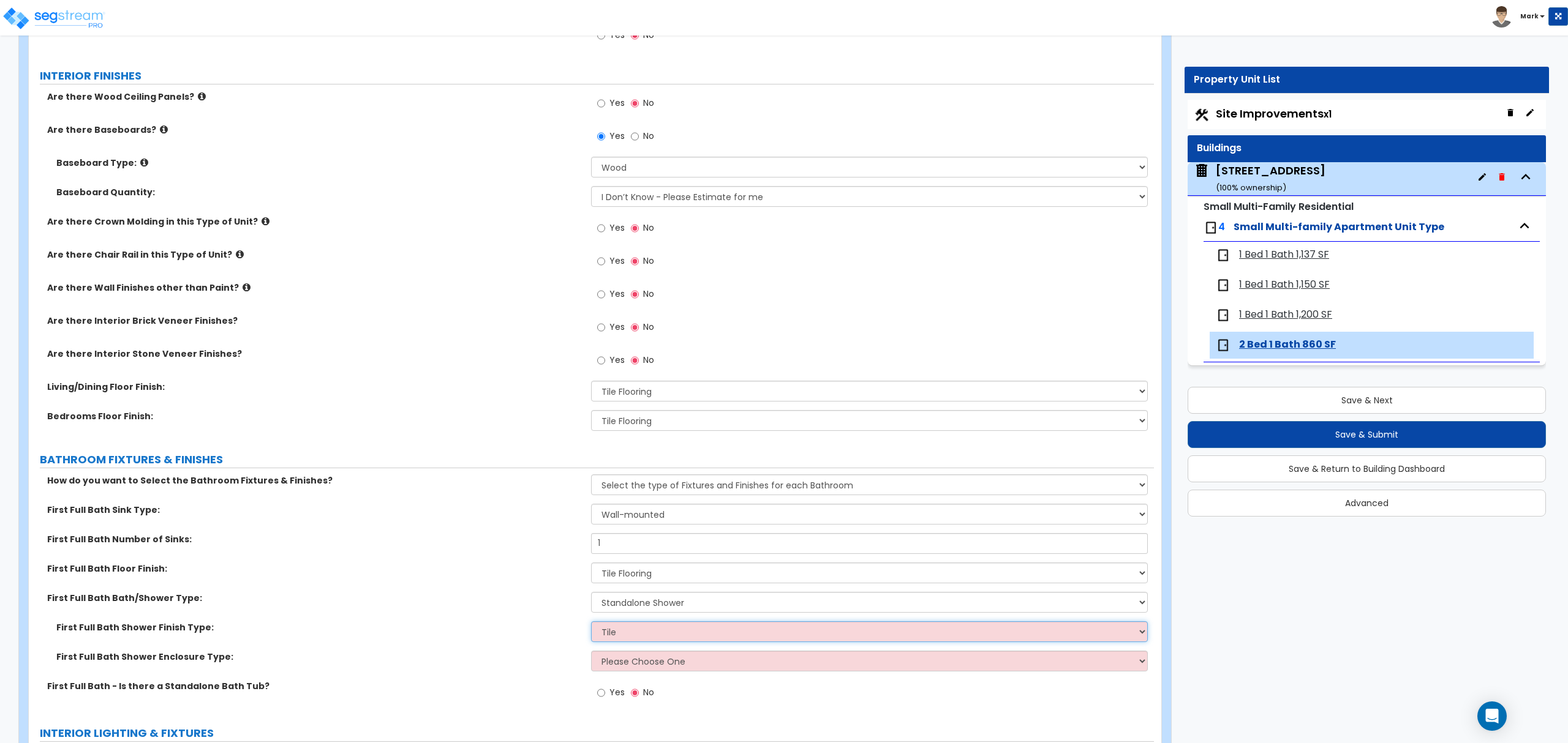
click at [591, 622] on select "Please Choose One Plastic Tile Stone" at bounding box center [869, 632] width 556 height 21
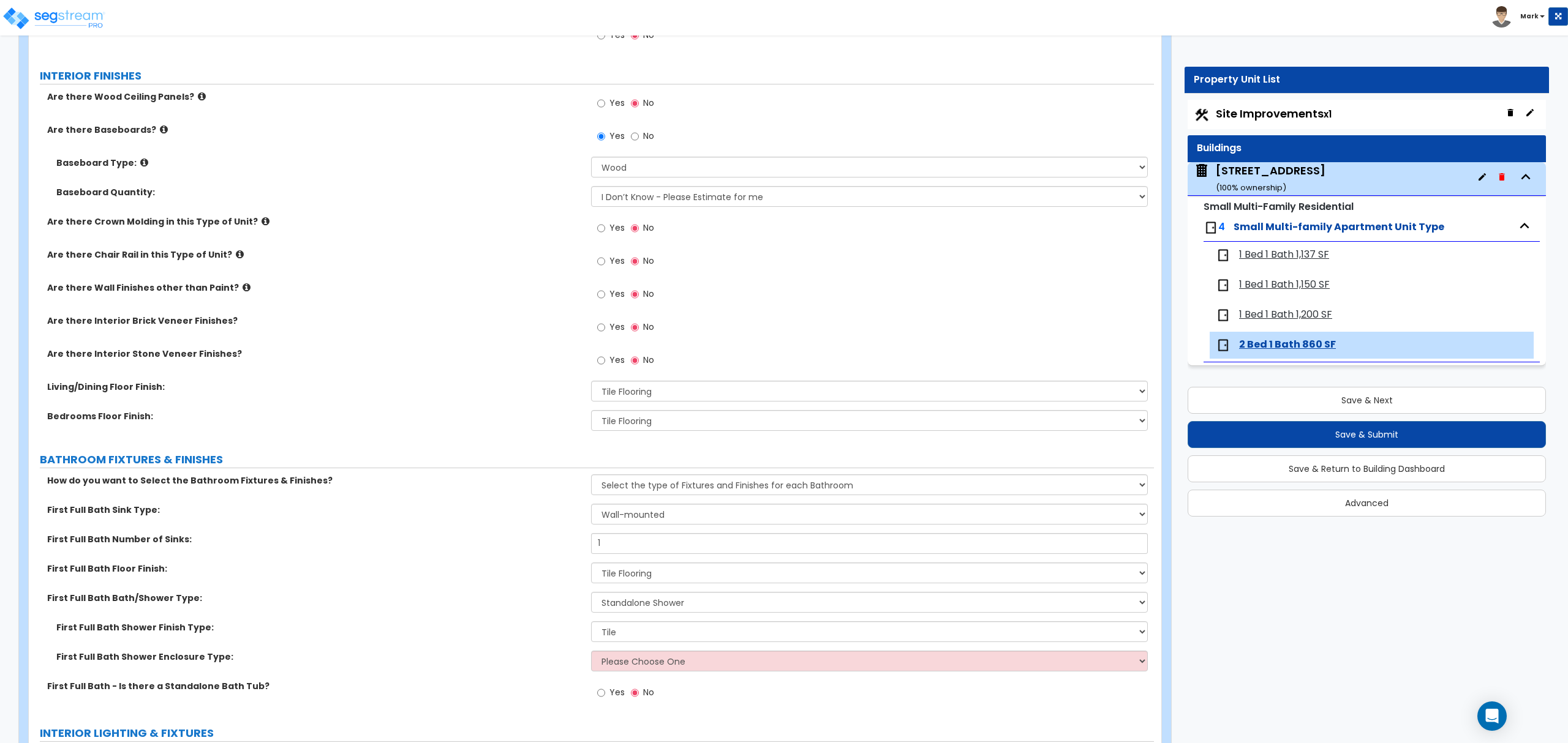
click at [633, 674] on div "First Full Bath Shower Enclosure Type: Please Choose One Curtain & Rod Glass Sl…" at bounding box center [591, 665] width 1125 height 29
click at [635, 669] on select "Please Choose One Curtain & Rod Glass Sliding Doors Glass Hinged Doors" at bounding box center [869, 662] width 556 height 21
click at [591, 652] on select "Please Choose One Curtain & Rod Glass Sliding Doors Glass Hinged Doors" at bounding box center [869, 662] width 556 height 21
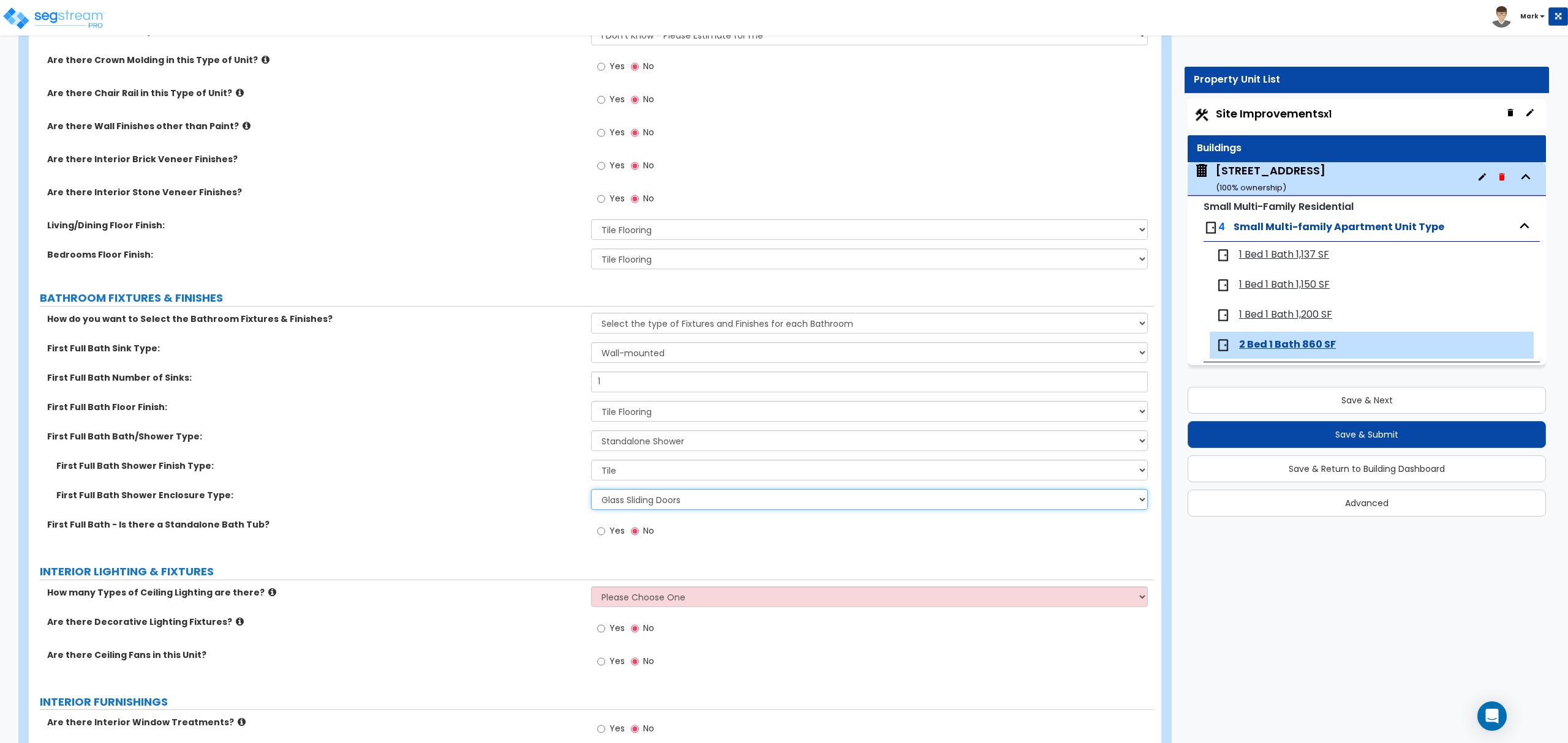
scroll to position [490, 0]
click at [649, 599] on select "Please Choose One 1 2 3" at bounding box center [869, 595] width 556 height 21
click at [591, 586] on select "Please Choose One 1 2 3" at bounding box center [869, 595] width 556 height 21
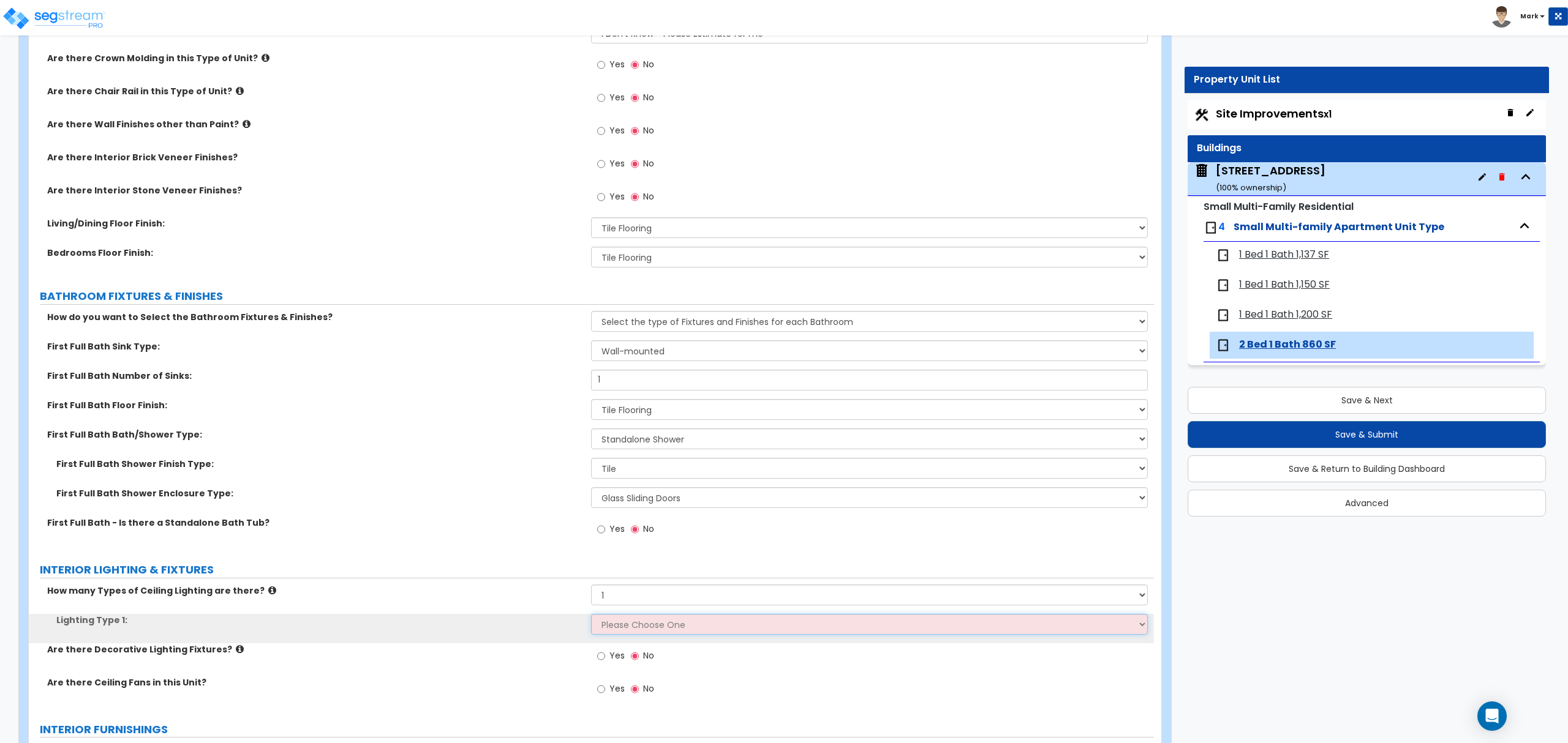
click at [654, 625] on select "Please Choose One LED Surface-Mounted LED Recessed Fluorescent Surface-Mounted …" at bounding box center [869, 625] width 556 height 21
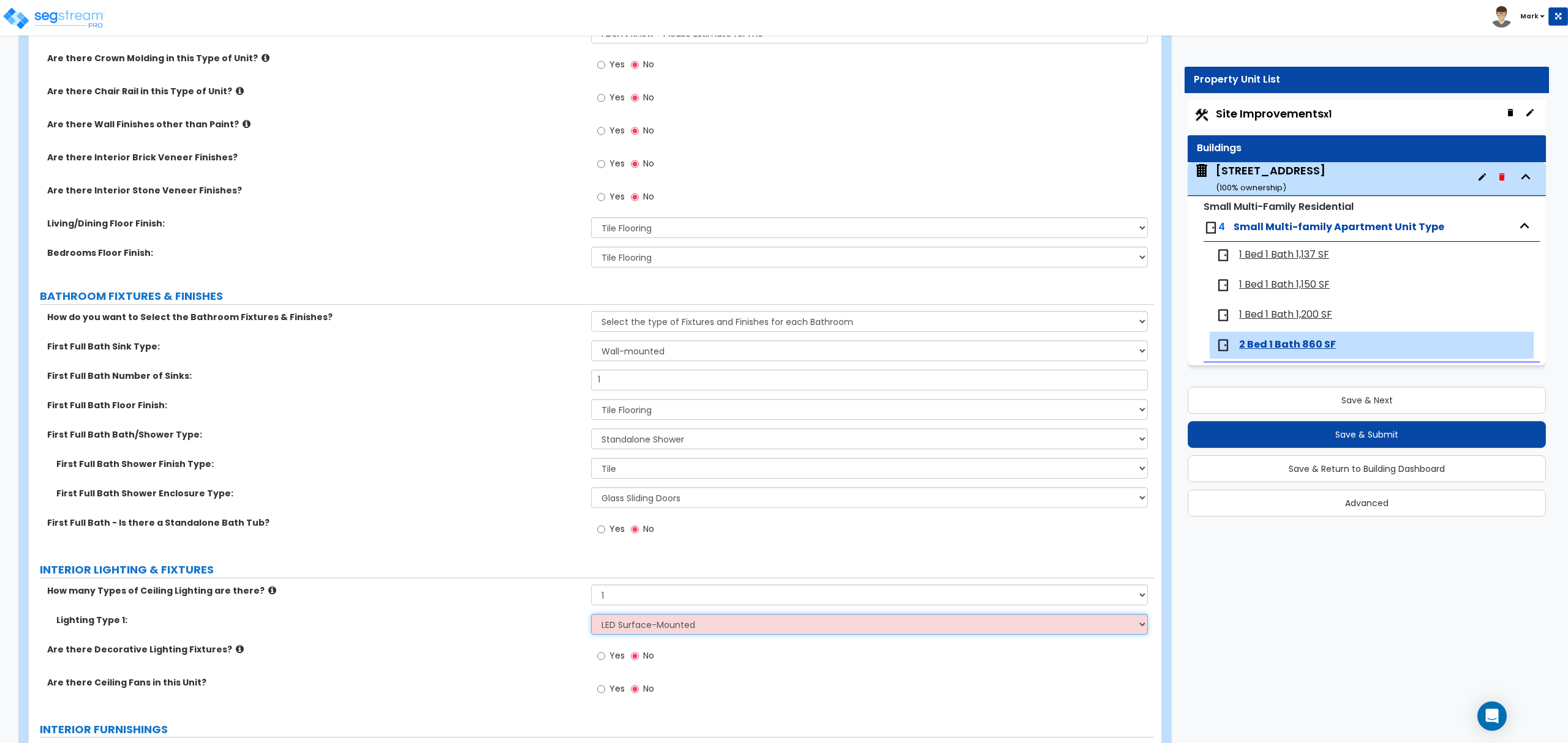
click at [591, 616] on select "Please Choose One LED Surface-Mounted LED Recessed Fluorescent Surface-Mounted …" at bounding box center [869, 625] width 556 height 21
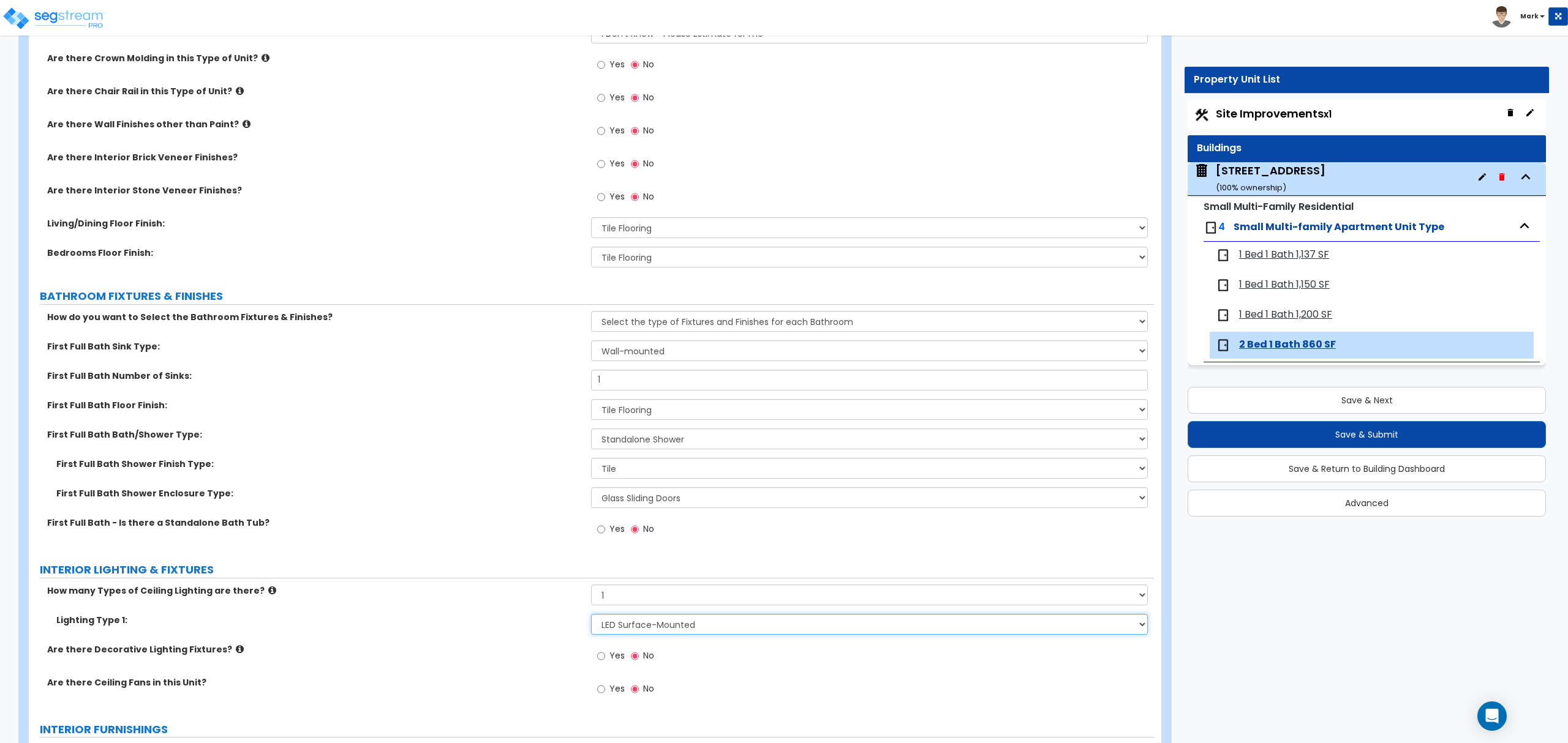
click at [655, 621] on select "Please Choose One LED Surface-Mounted LED Recessed Fluorescent Surface-Mounted …" at bounding box center [869, 625] width 556 height 21
click at [591, 616] on select "Please Choose One LED Surface-Mounted LED Recessed Fluorescent Surface-Mounted …" at bounding box center [869, 625] width 556 height 21
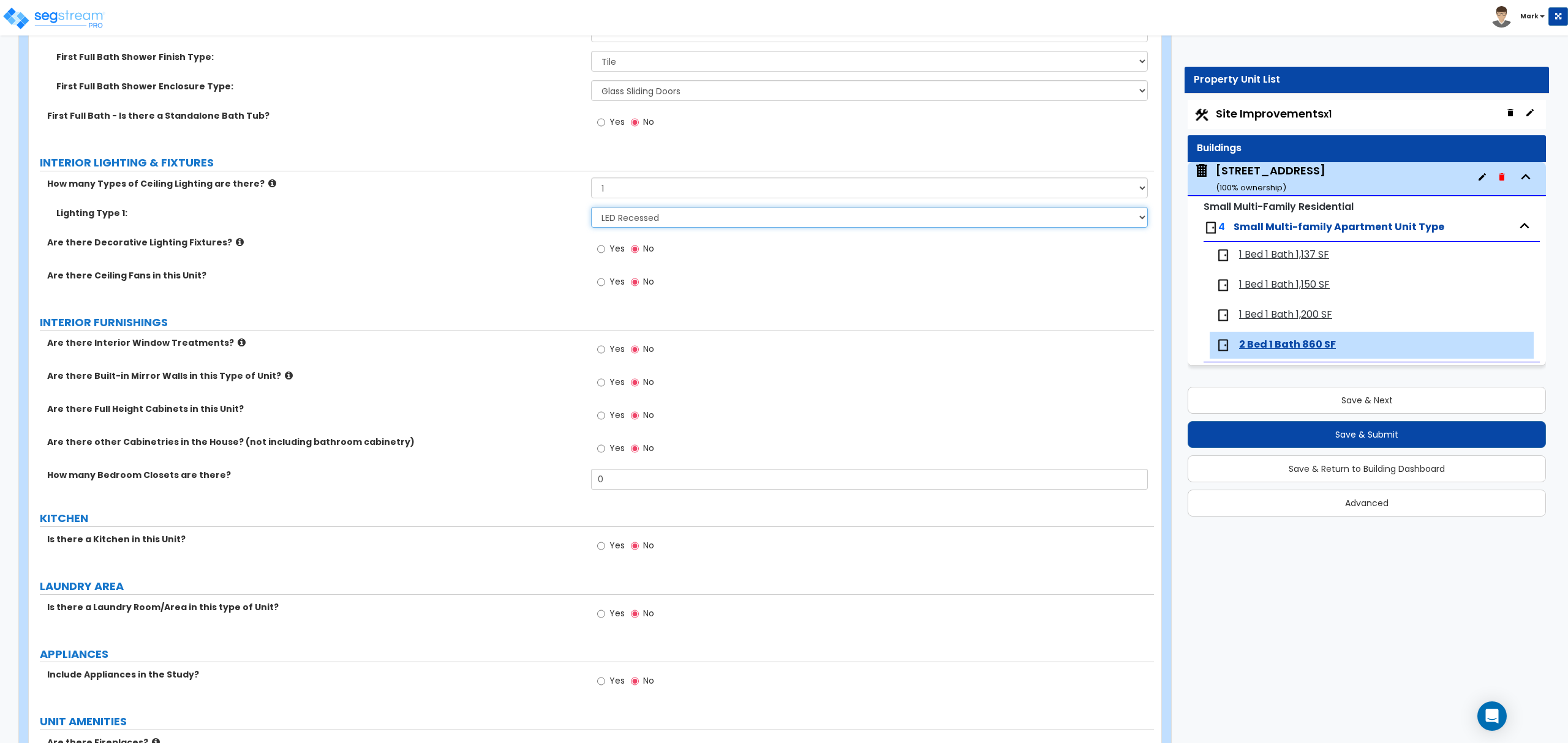
scroll to position [898, 0]
click at [616, 480] on input "0" at bounding box center [869, 479] width 556 height 21
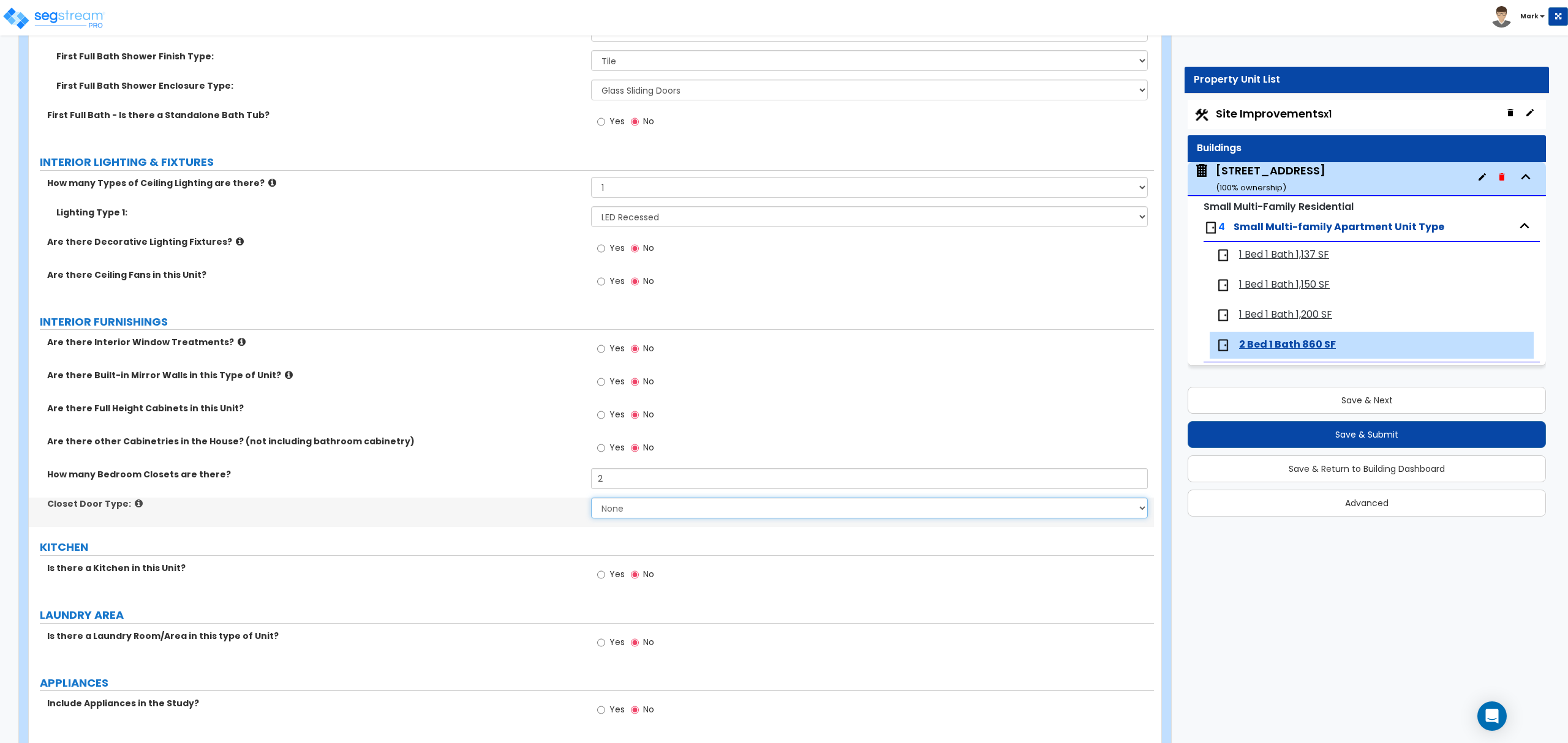
click at [603, 517] on select "None Bi-fold Louvered Doors Bi-fold Panel Doors Sliding Doors Hinged Wood Door" at bounding box center [869, 508] width 556 height 21
click at [591, 499] on select "None Bi-fold Louvered Doors Bi-fold Panel Doors Sliding Doors Hinged Wood Door" at bounding box center [869, 508] width 556 height 21
click at [648, 509] on select "None Bi-fold Louvered Doors Bi-fold Panel Doors Sliding Doors Hinged Wood Door" at bounding box center [869, 508] width 556 height 21
click at [591, 499] on select "None Bi-fold Louvered Doors Bi-fold Panel Doors Sliding Doors Hinged Wood Door" at bounding box center [869, 508] width 556 height 21
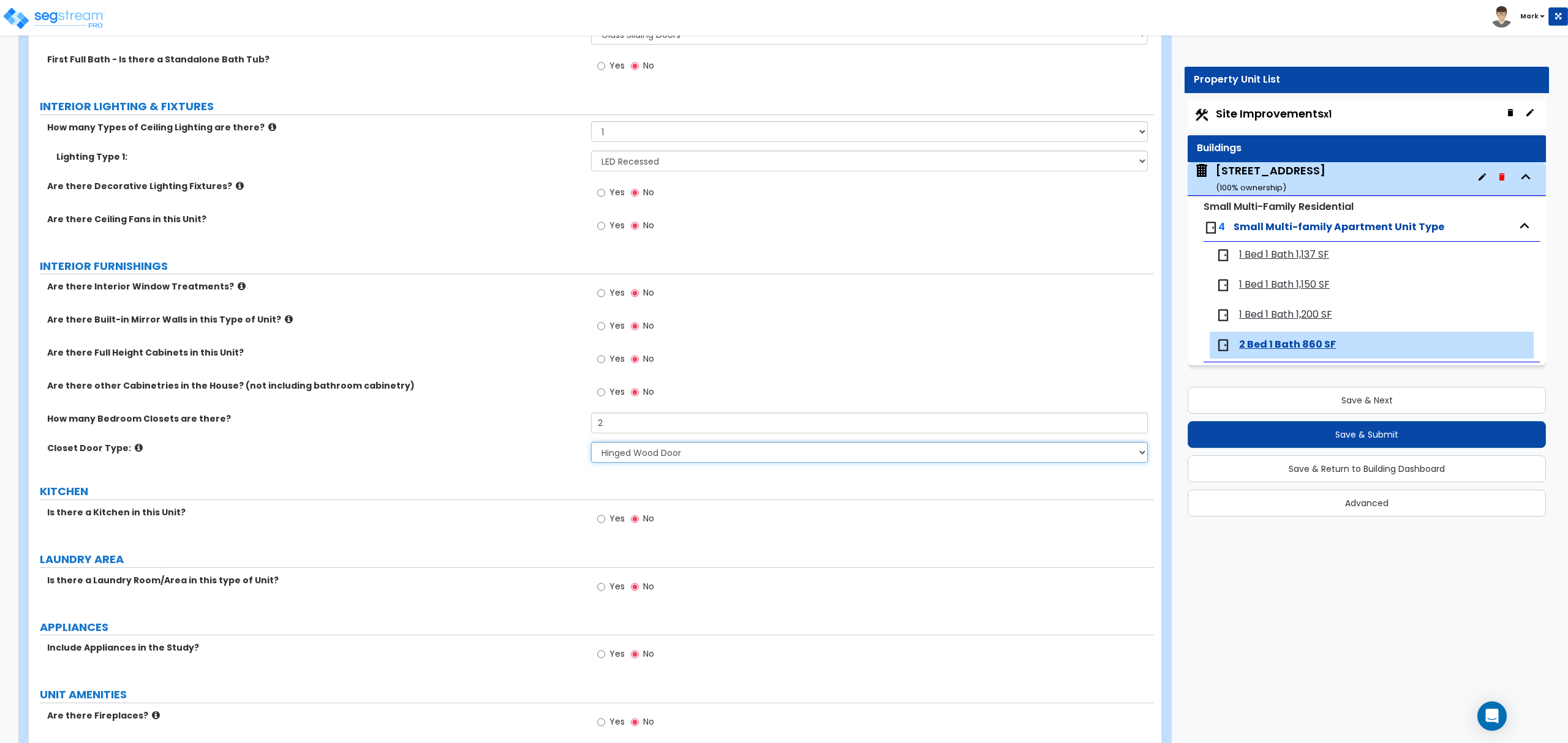
scroll to position [980, 0]
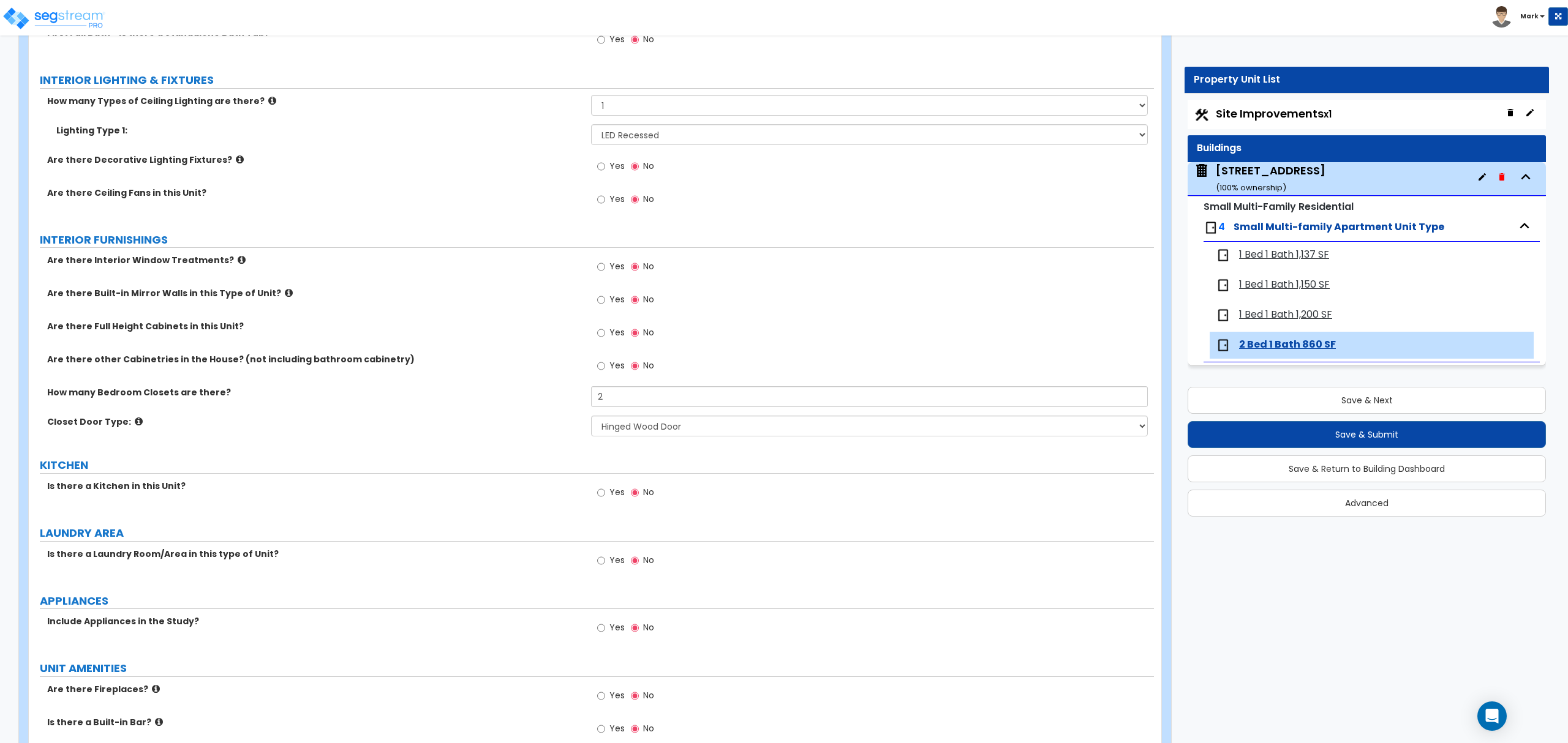
click at [608, 488] on label "Yes" at bounding box center [610, 494] width 28 height 21
click at [605, 488] on input "Yes" at bounding box center [601, 493] width 8 height 14
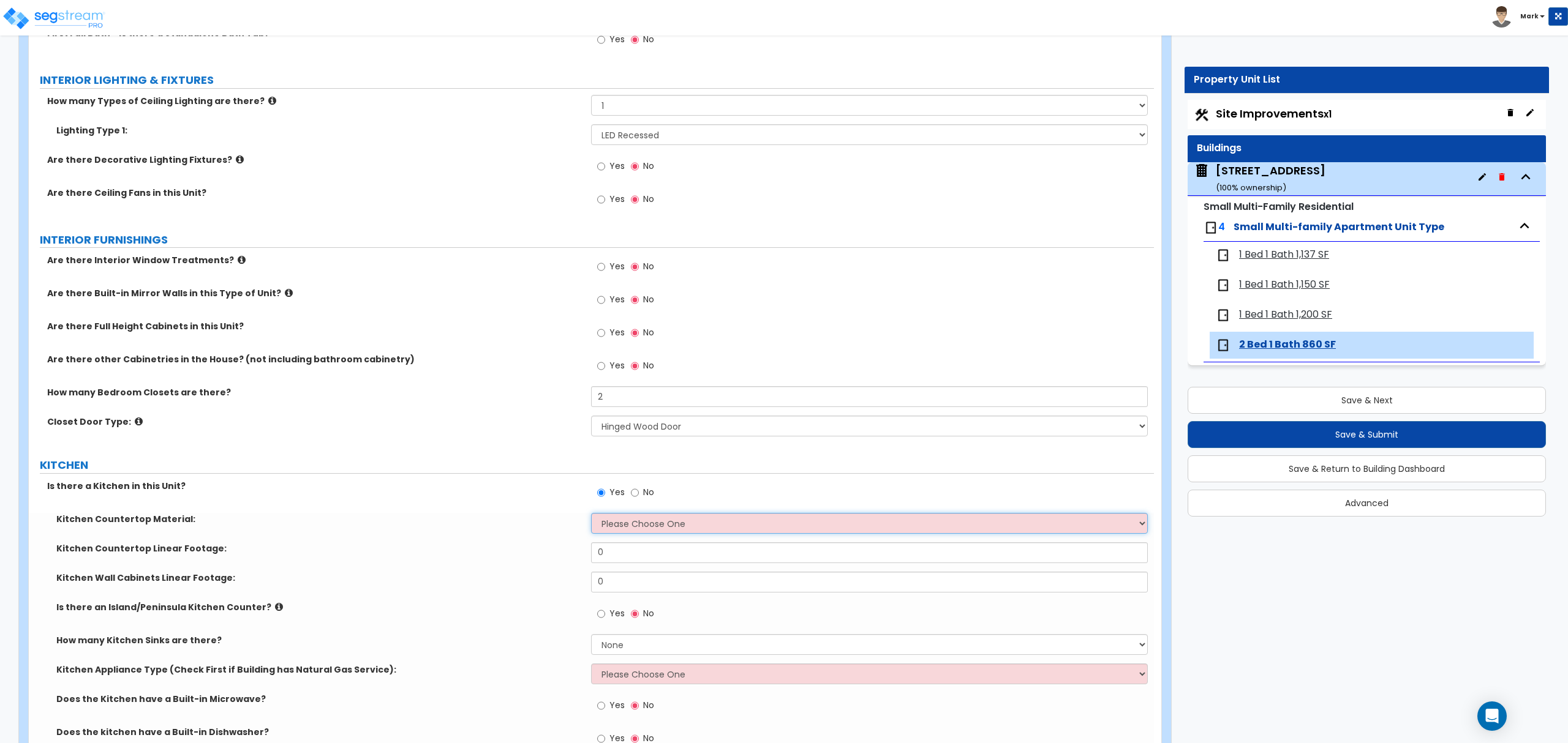
click at [615, 522] on select "Please Choose One Plastic Laminate Solid Surface Stone Quartz Marble Tile Wood …" at bounding box center [869, 523] width 556 height 21
click at [591, 515] on select "Please Choose One Plastic Laminate Solid Surface Stone Quartz Marble Tile Wood …" at bounding box center [869, 523] width 556 height 21
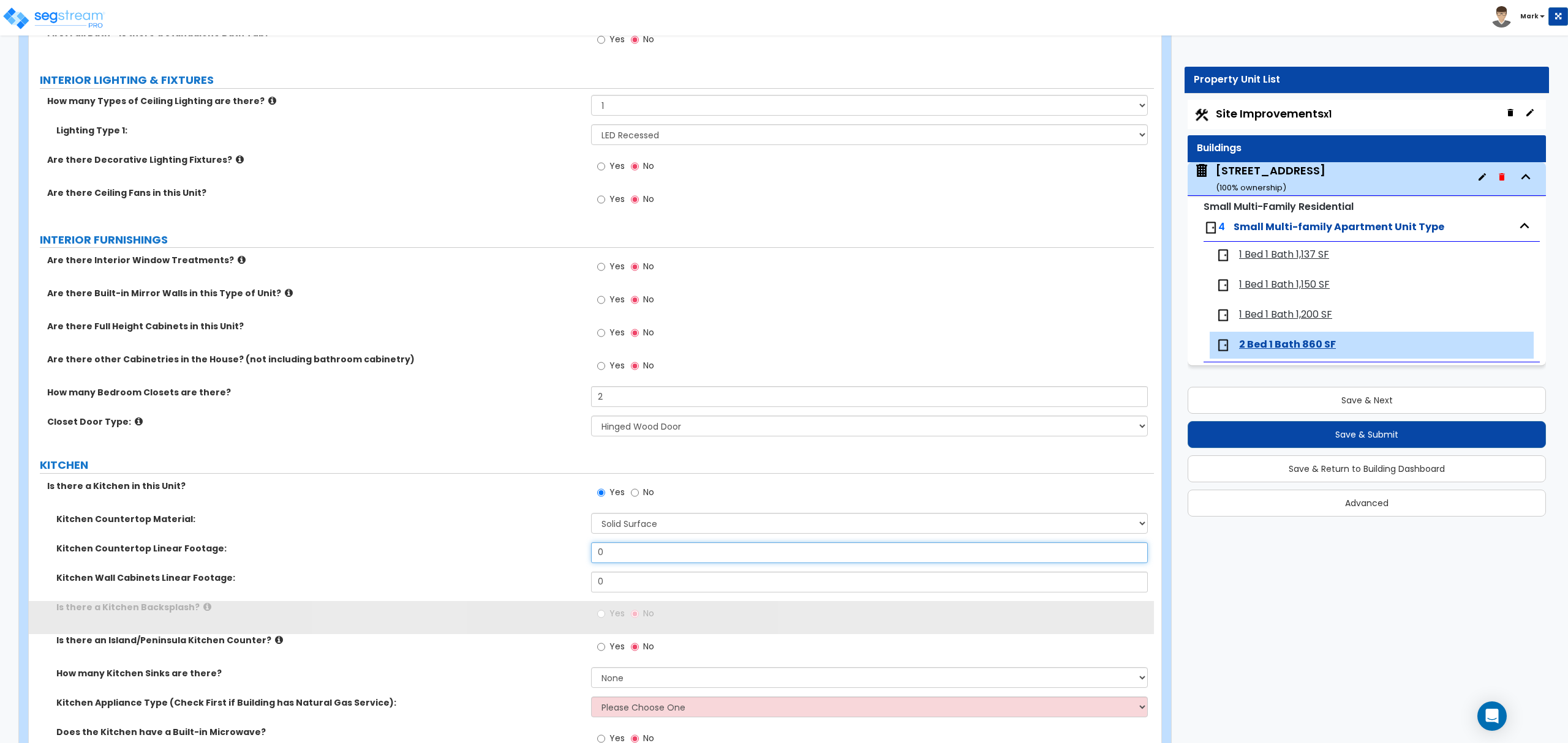
click at [638, 557] on input "0" at bounding box center [869, 553] width 556 height 21
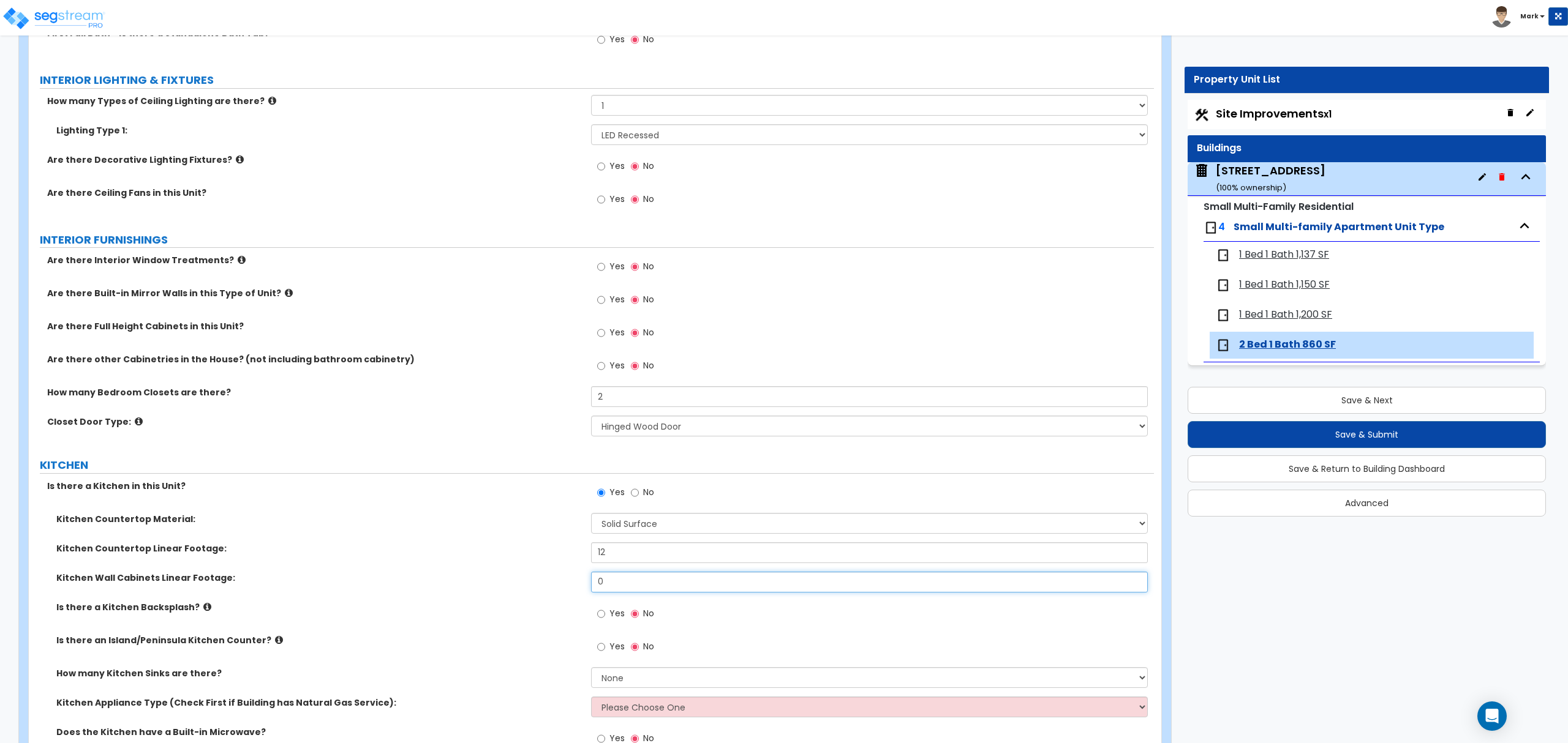
click at [738, 593] on input "0" at bounding box center [869, 582] width 556 height 21
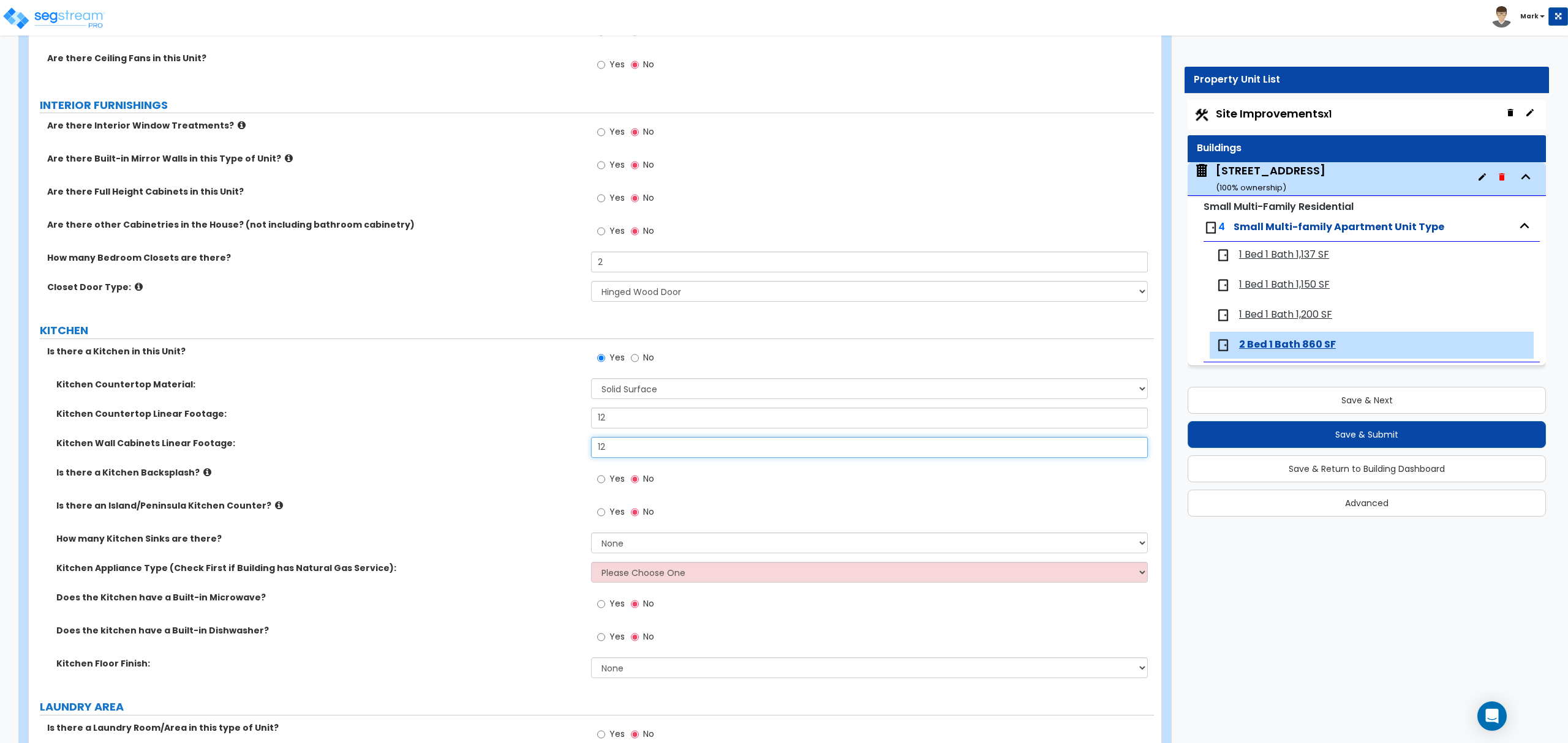
scroll to position [1143, 0]
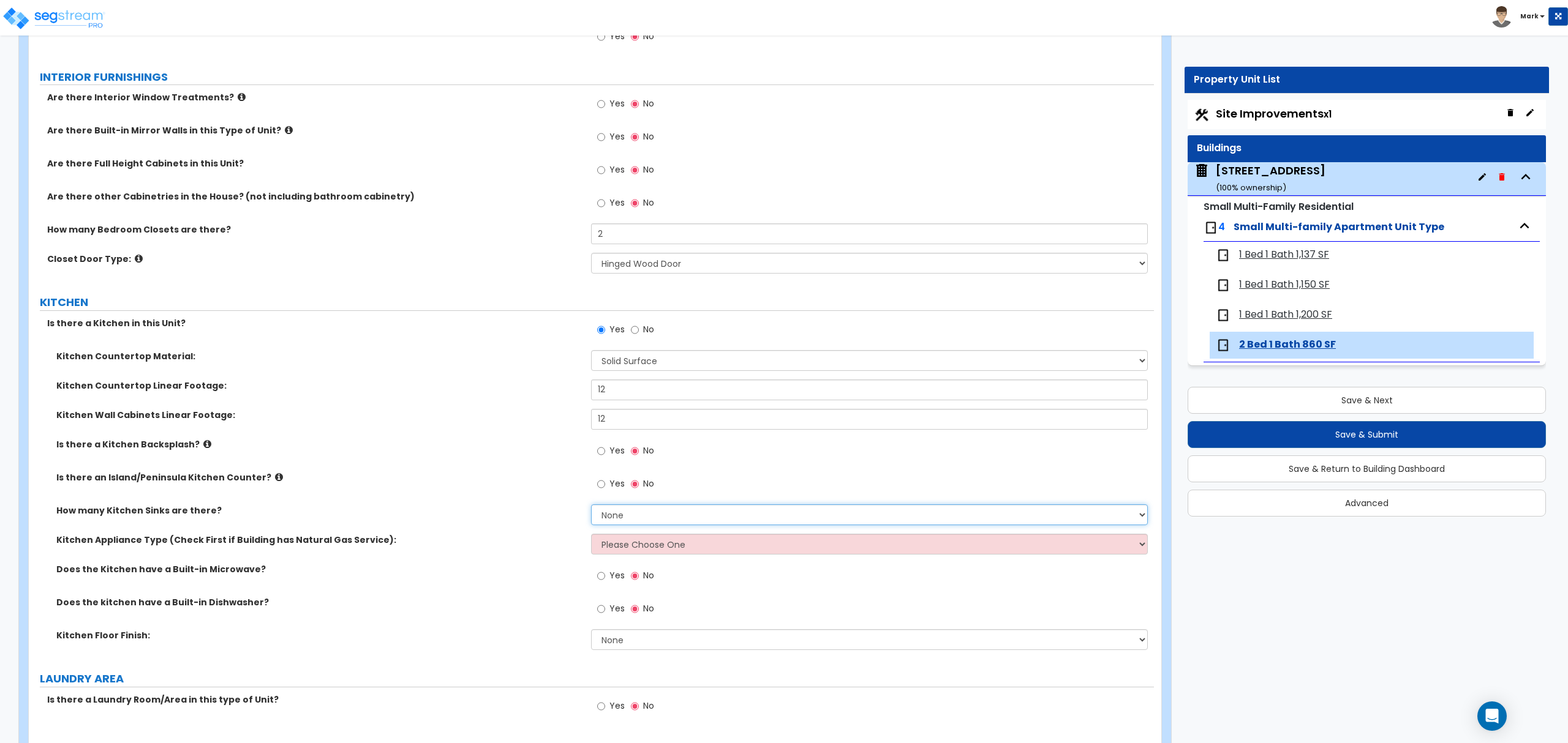
click at [632, 520] on select "None 1 2 3" at bounding box center [869, 515] width 556 height 21
click at [591, 506] on select "None 1 2 3" at bounding box center [869, 515] width 556 height 21
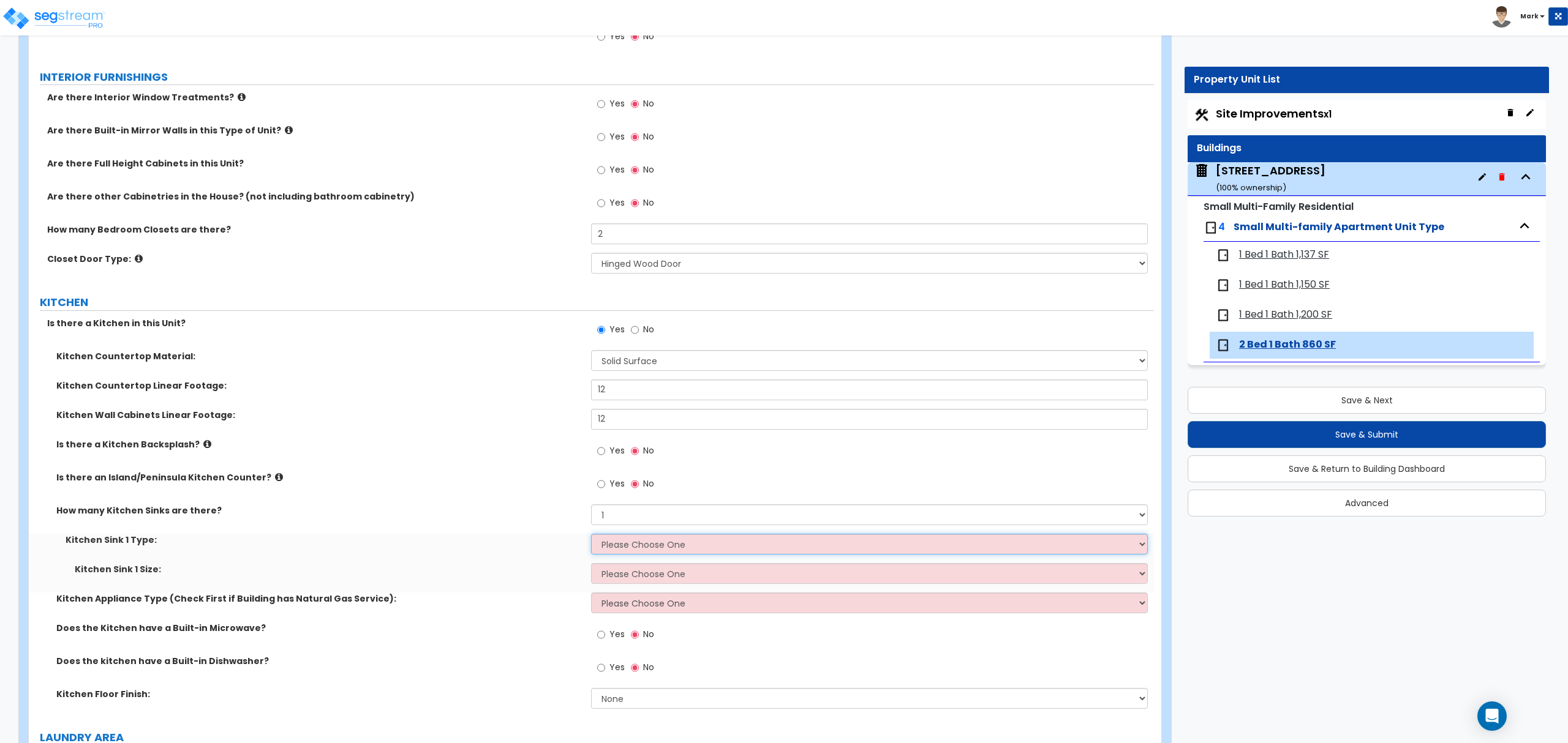
click at [635, 542] on select "Please Choose One Stainless Steel Porcelain Enamel Cast Iron Granite Composite" at bounding box center [869, 545] width 556 height 21
click at [591, 536] on select "Please Choose One Stainless Steel Porcelain Enamel Cast Iron Granite Composite" at bounding box center [869, 545] width 556 height 21
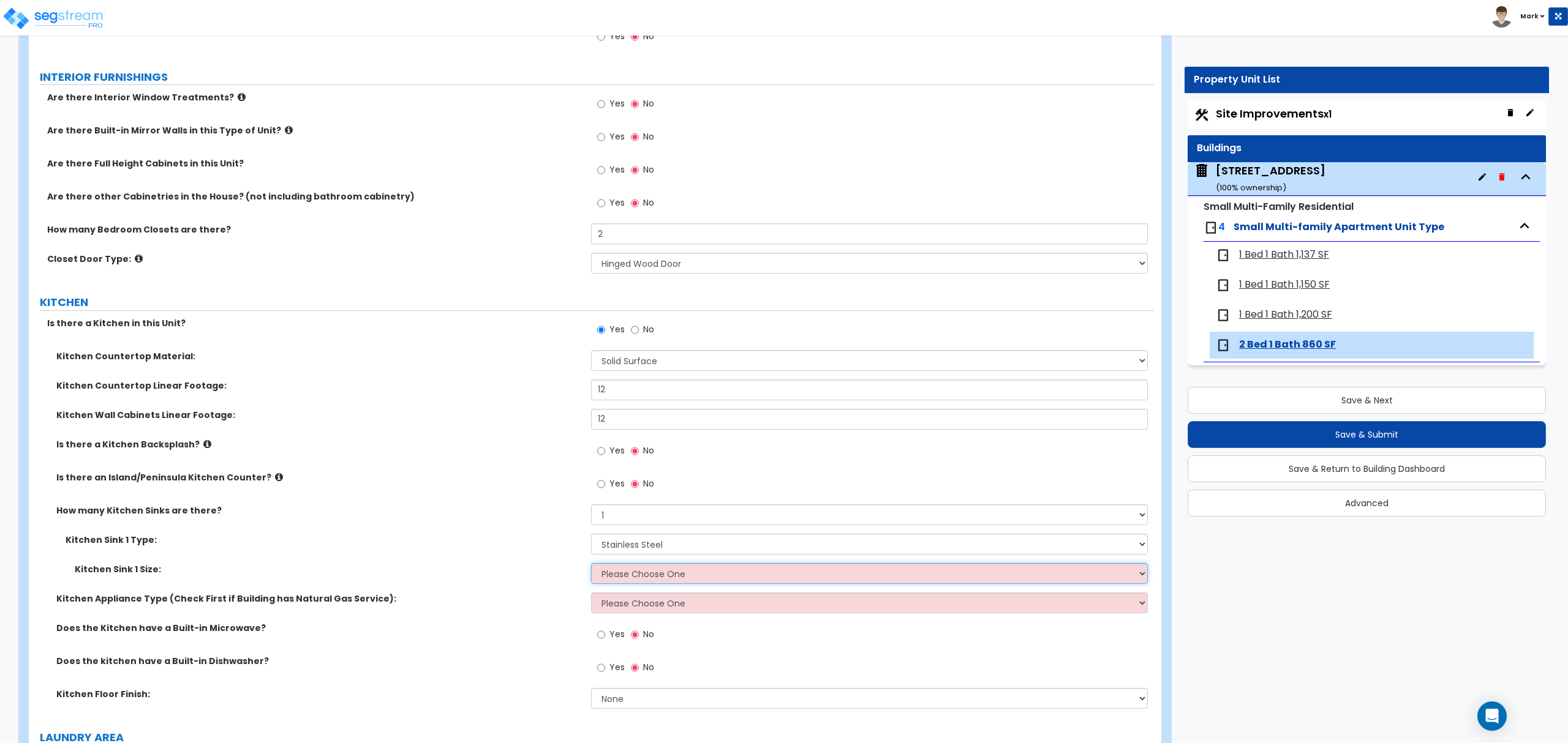
drag, startPoint x: 649, startPoint y: 570, endPoint x: 647, endPoint y: 577, distance: 7.3
click at [649, 570] on select "Please Choose One Single Sink Double Sink" at bounding box center [869, 574] width 556 height 21
click at [591, 565] on select "Please Choose One Single Sink Double Sink" at bounding box center [869, 574] width 556 height 21
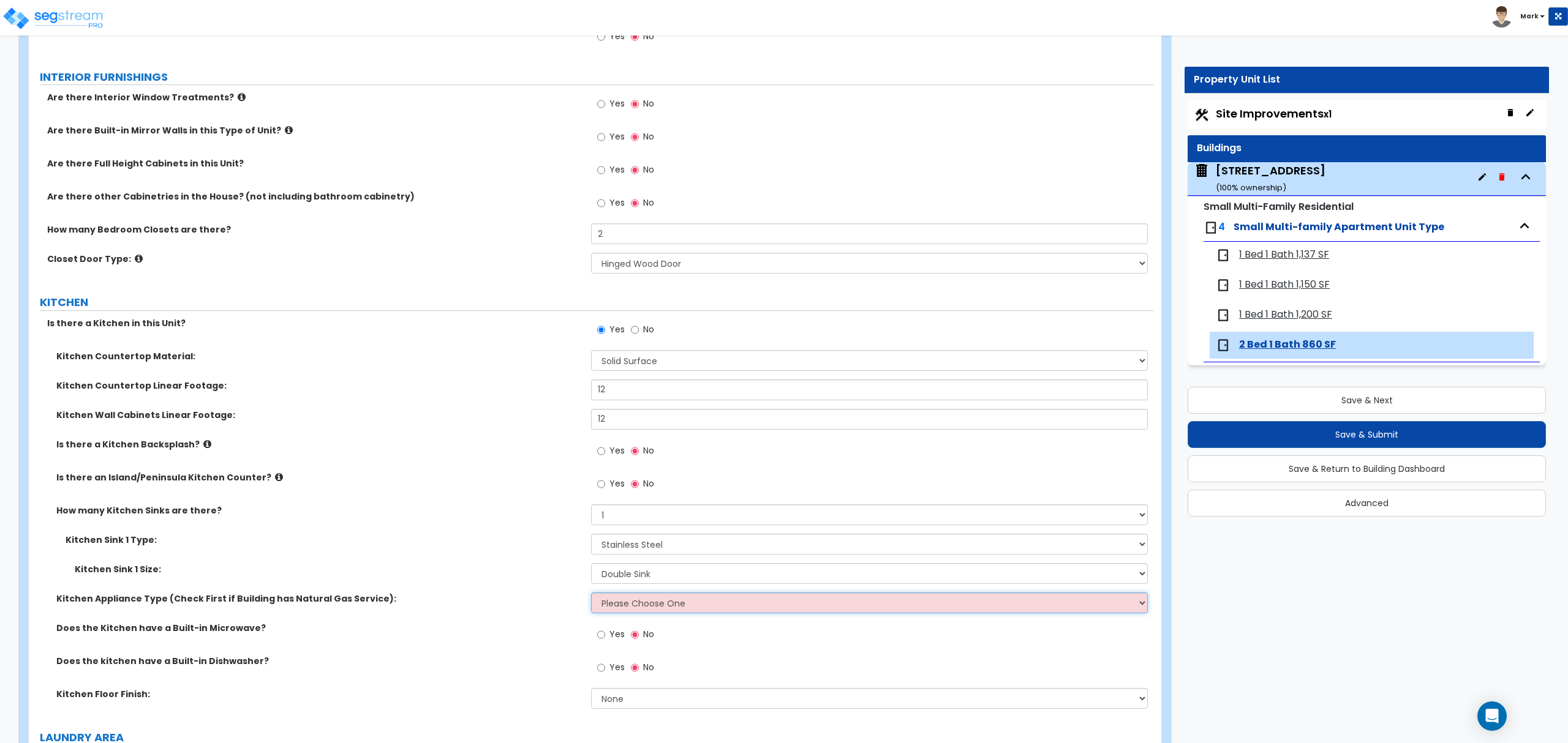
click at [638, 603] on select "Please Choose One Gas Electric" at bounding box center [869, 603] width 556 height 21
click at [591, 594] on select "Please Choose One Gas Electric" at bounding box center [869, 603] width 556 height 21
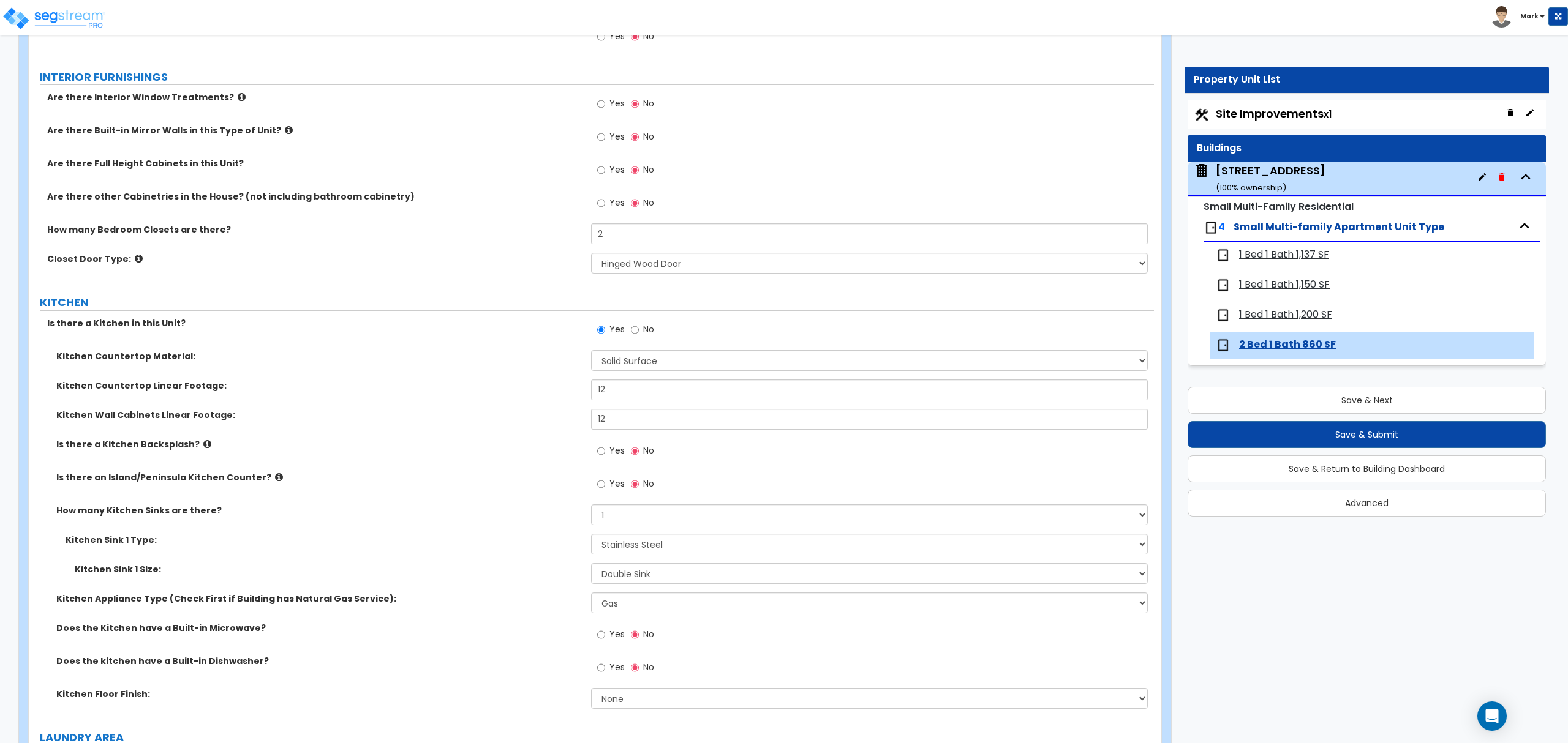
click at [616, 638] on span "Yes" at bounding box center [617, 634] width 15 height 12
click at [605, 638] on input "Yes" at bounding box center [601, 635] width 8 height 14
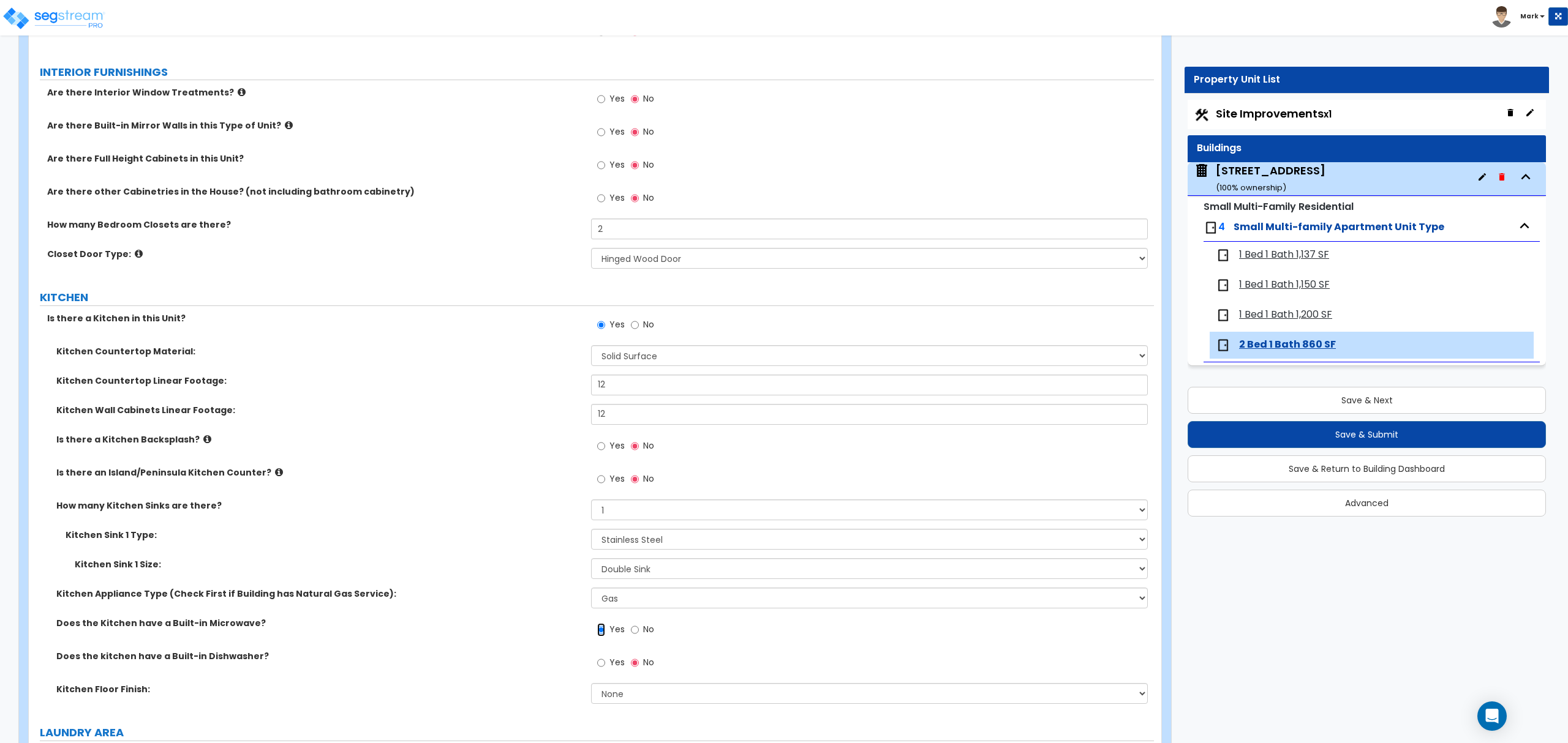
scroll to position [1224, 0]
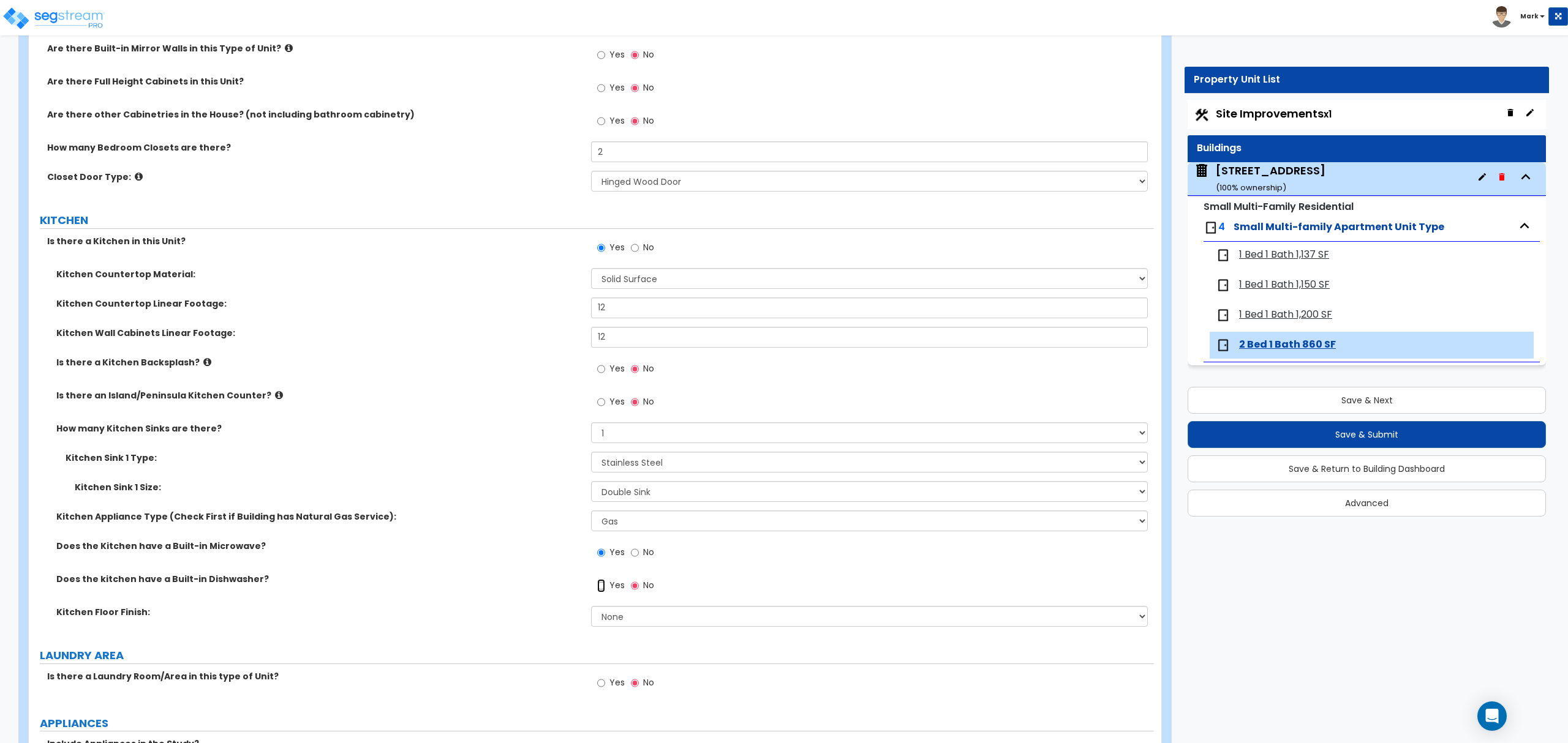
click at [598, 591] on input "Yes" at bounding box center [601, 586] width 8 height 14
click at [608, 625] on select "None Tile Flooring Hardwood Flooring Resilient Laminate Flooring VCT Flooring S…" at bounding box center [869, 617] width 556 height 21
click at [591, 608] on select "None Tile Flooring Hardwood Flooring Resilient Laminate Flooring VCT Flooring S…" at bounding box center [869, 617] width 556 height 21
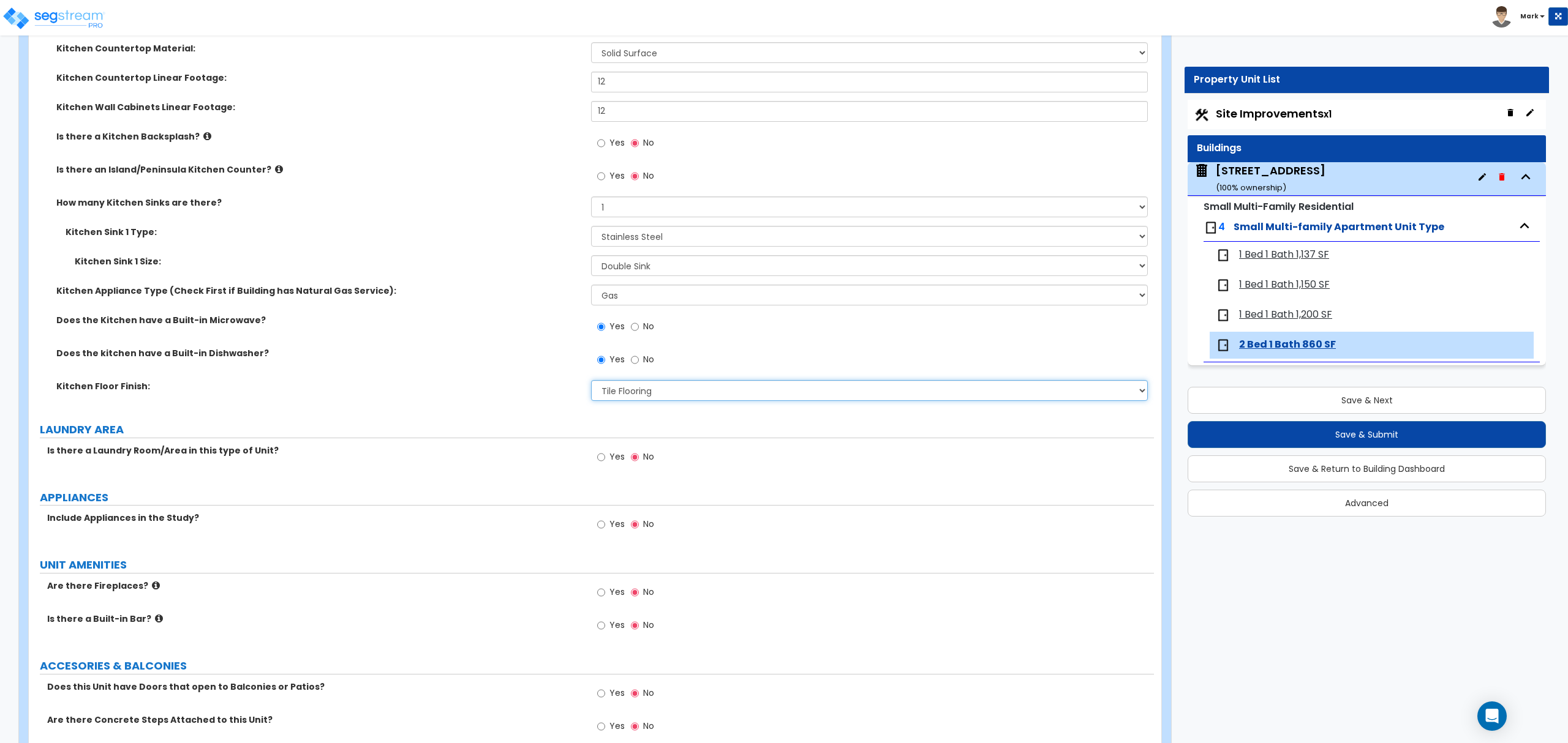
scroll to position [1469, 0]
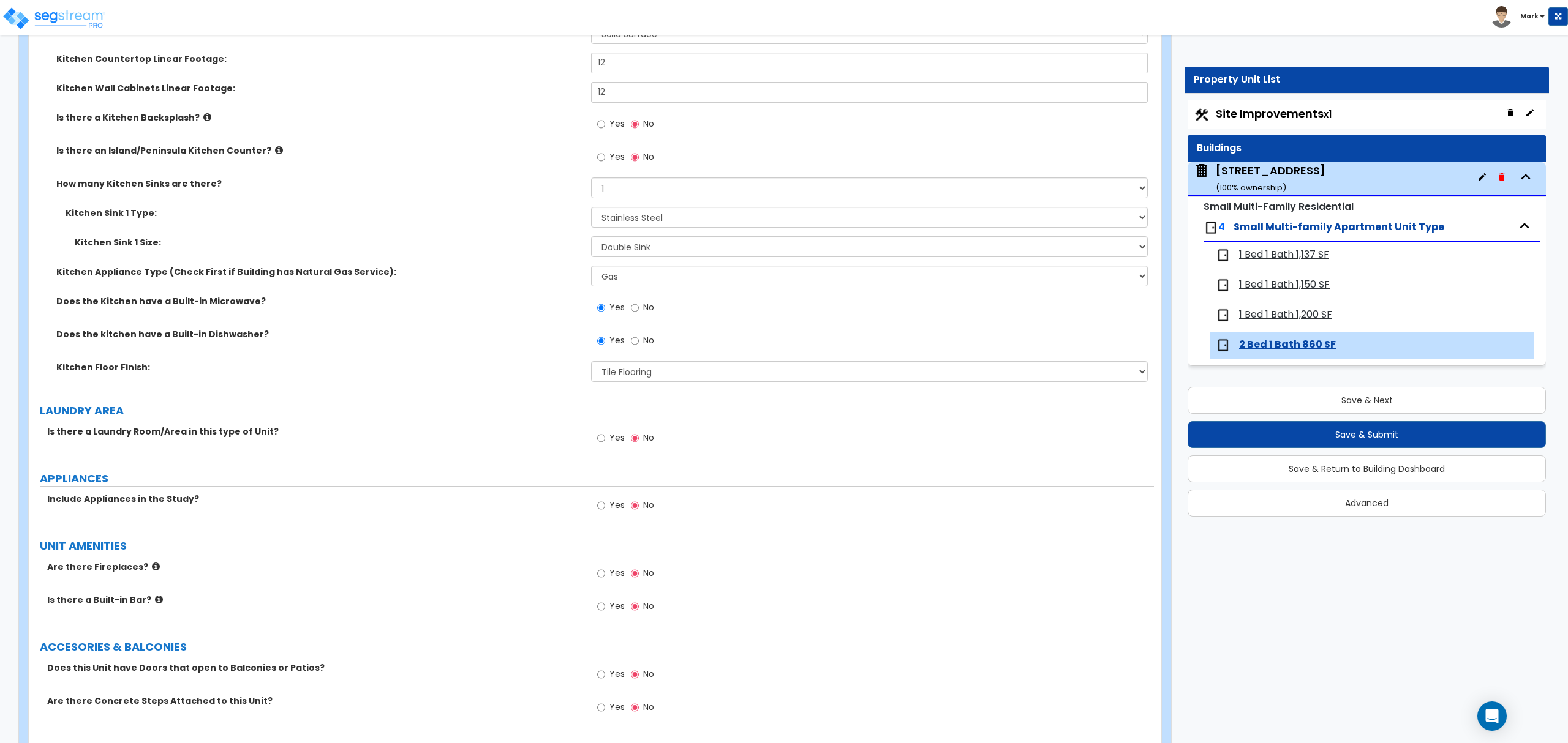
click at [610, 511] on span "Yes" at bounding box center [617, 505] width 15 height 12
click at [605, 511] on input "Yes" at bounding box center [601, 505] width 8 height 14
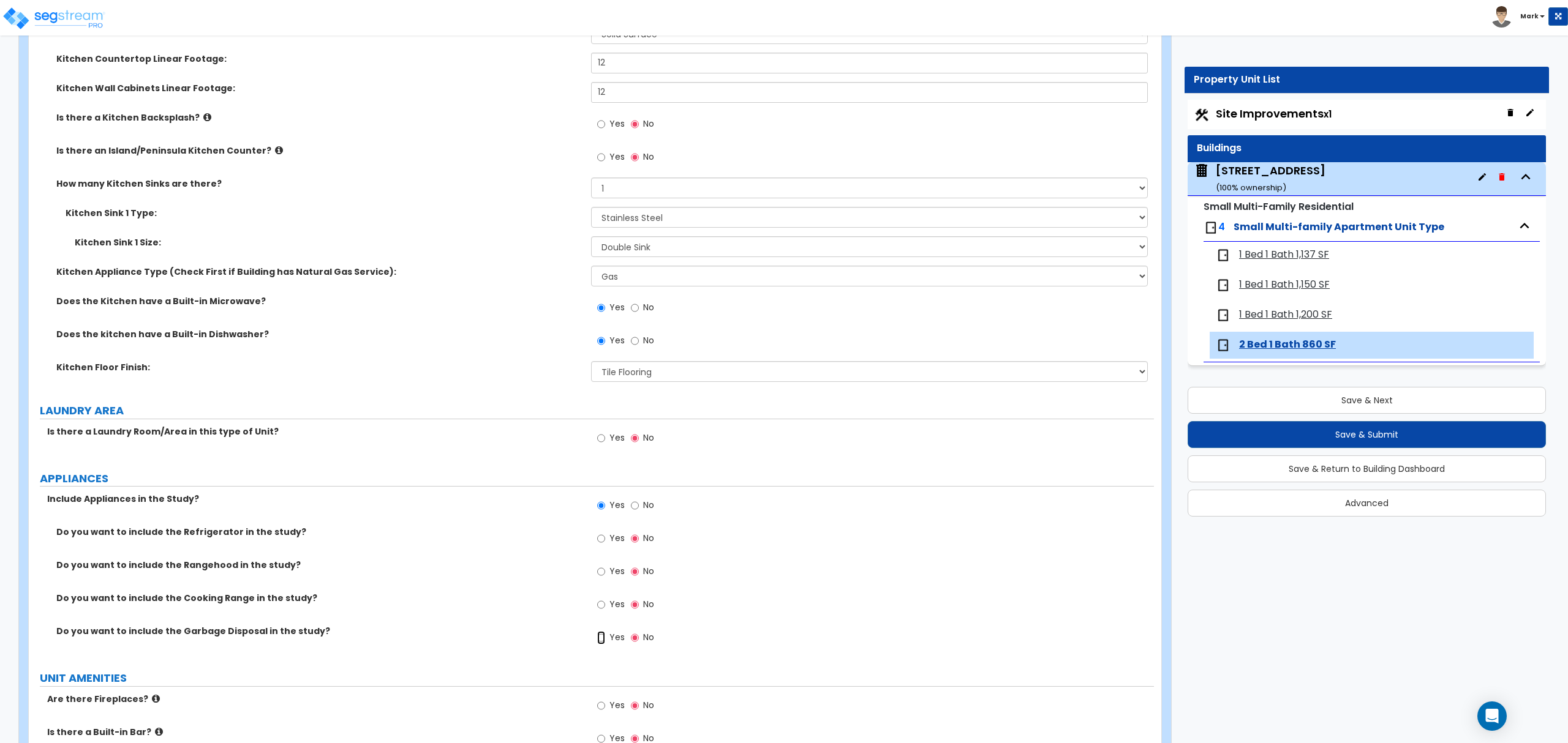
drag, startPoint x: 600, startPoint y: 635, endPoint x: 606, endPoint y: 623, distance: 13.4
click at [603, 632] on label "Yes" at bounding box center [610, 640] width 28 height 21
click at [603, 632] on input "Yes" at bounding box center [601, 638] width 8 height 14
click at [605, 603] on input "Yes" at bounding box center [601, 605] width 8 height 14
click at [610, 542] on span "Yes" at bounding box center [617, 538] width 15 height 12
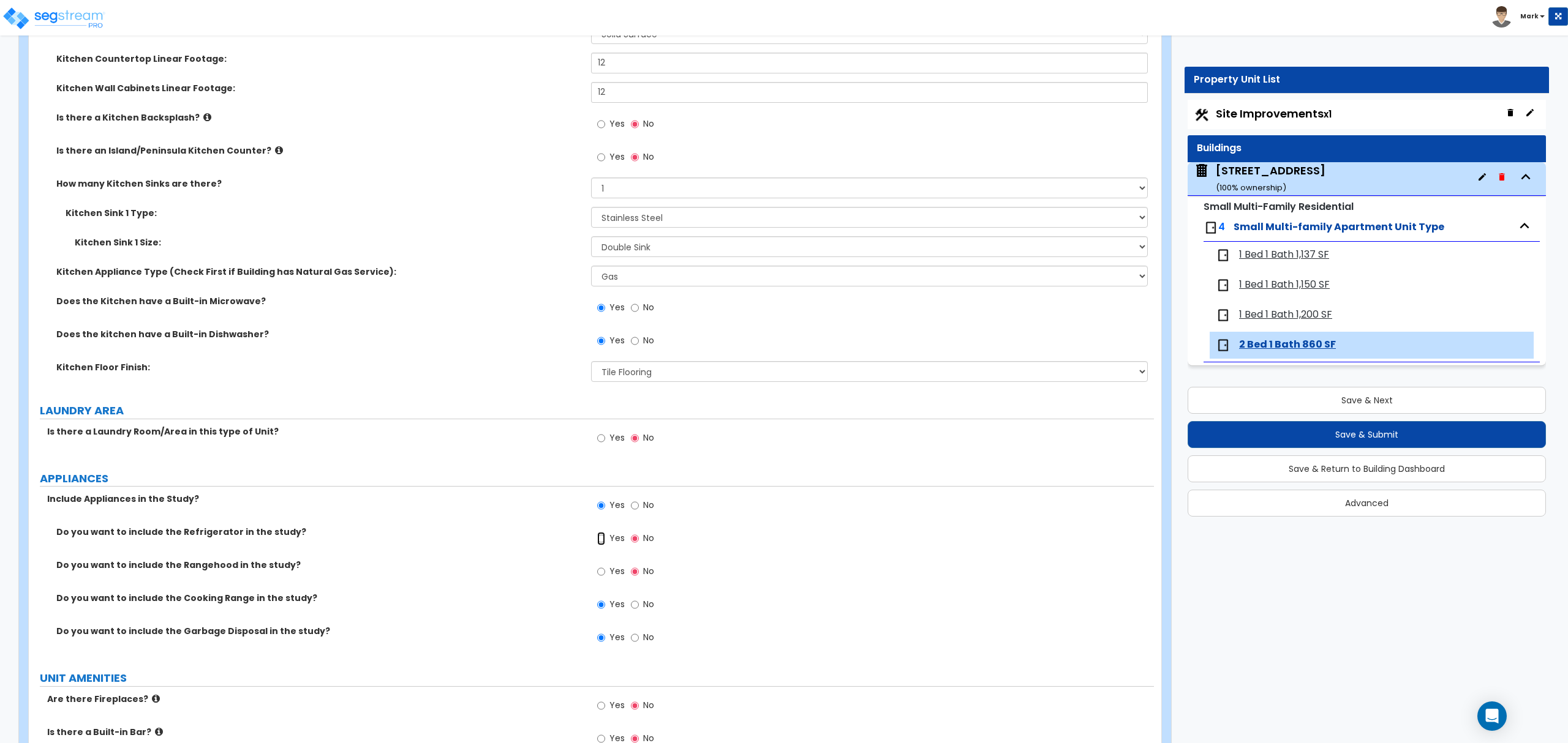
click at [605, 542] on input "Yes" at bounding box center [601, 539] width 8 height 14
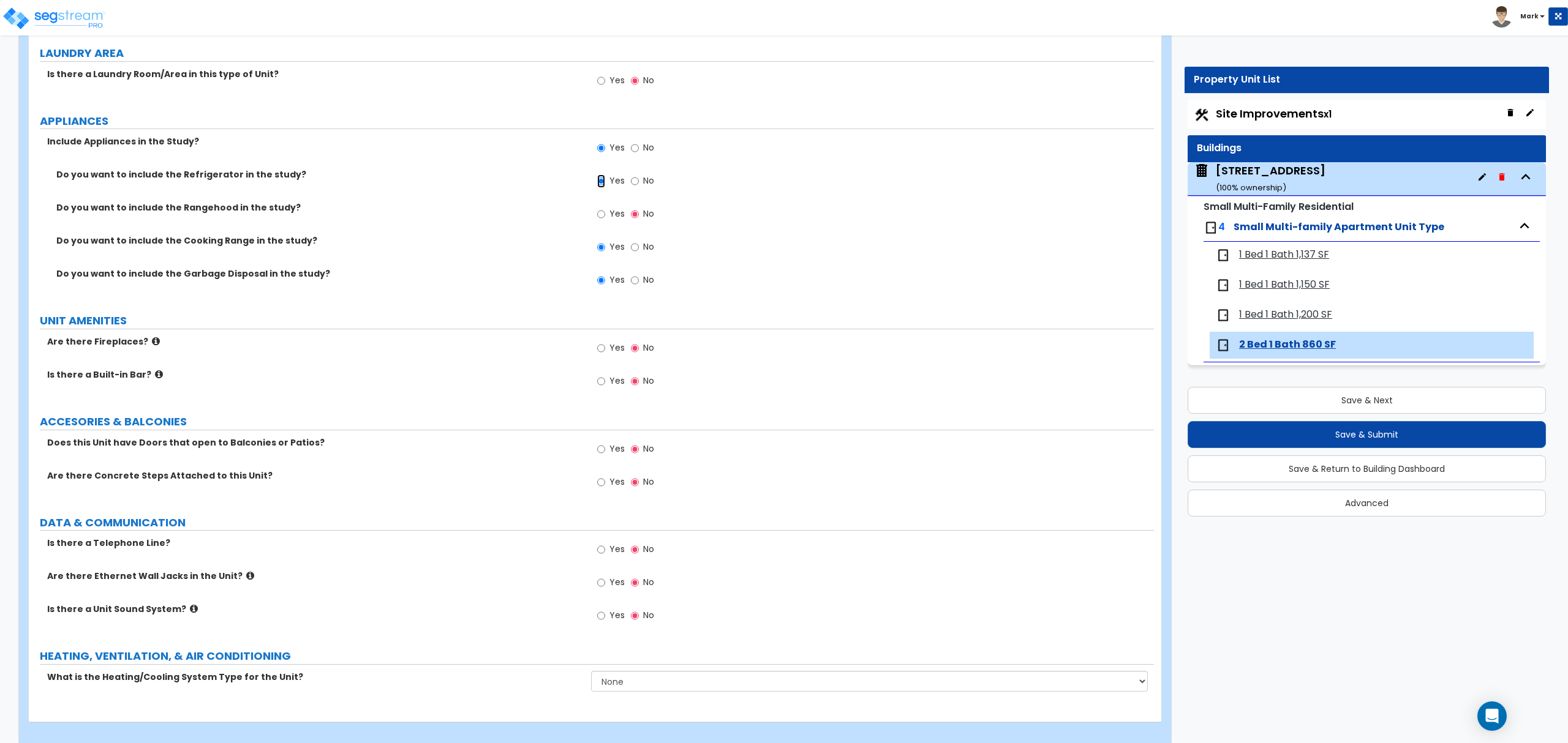
scroll to position [1844, 0]
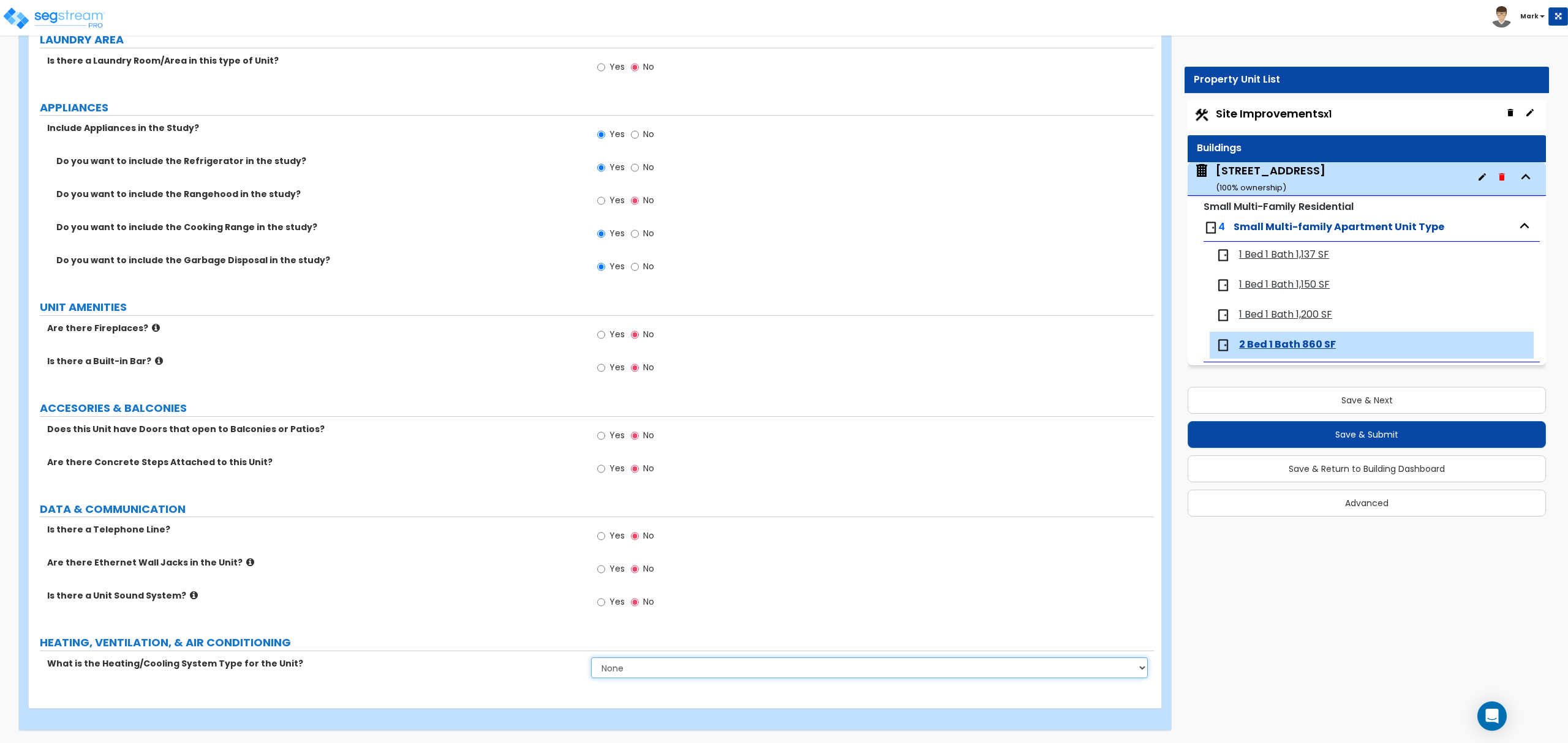
click at [613, 676] on select "None Heat Only Centralized Heating & Cooling Thru Wall Air Conditioners Mini Sp…" at bounding box center [869, 668] width 556 height 21
click at [591, 658] on select "None Heat Only Centralized Heating & Cooling Thru Wall Air Conditioners Mini Sp…" at bounding box center [869, 668] width 556 height 21
drag, startPoint x: 632, startPoint y: 674, endPoint x: 635, endPoint y: 665, distance: 9.5
click at [632, 674] on select "None Heat Only Centralized Heating & Cooling Thru Wall Air Conditioners Mini Sp…" at bounding box center [869, 668] width 556 height 21
click at [591, 658] on select "None Heat Only Centralized Heating & Cooling Thru Wall Air Conditioners Mini Sp…" at bounding box center [869, 668] width 556 height 21
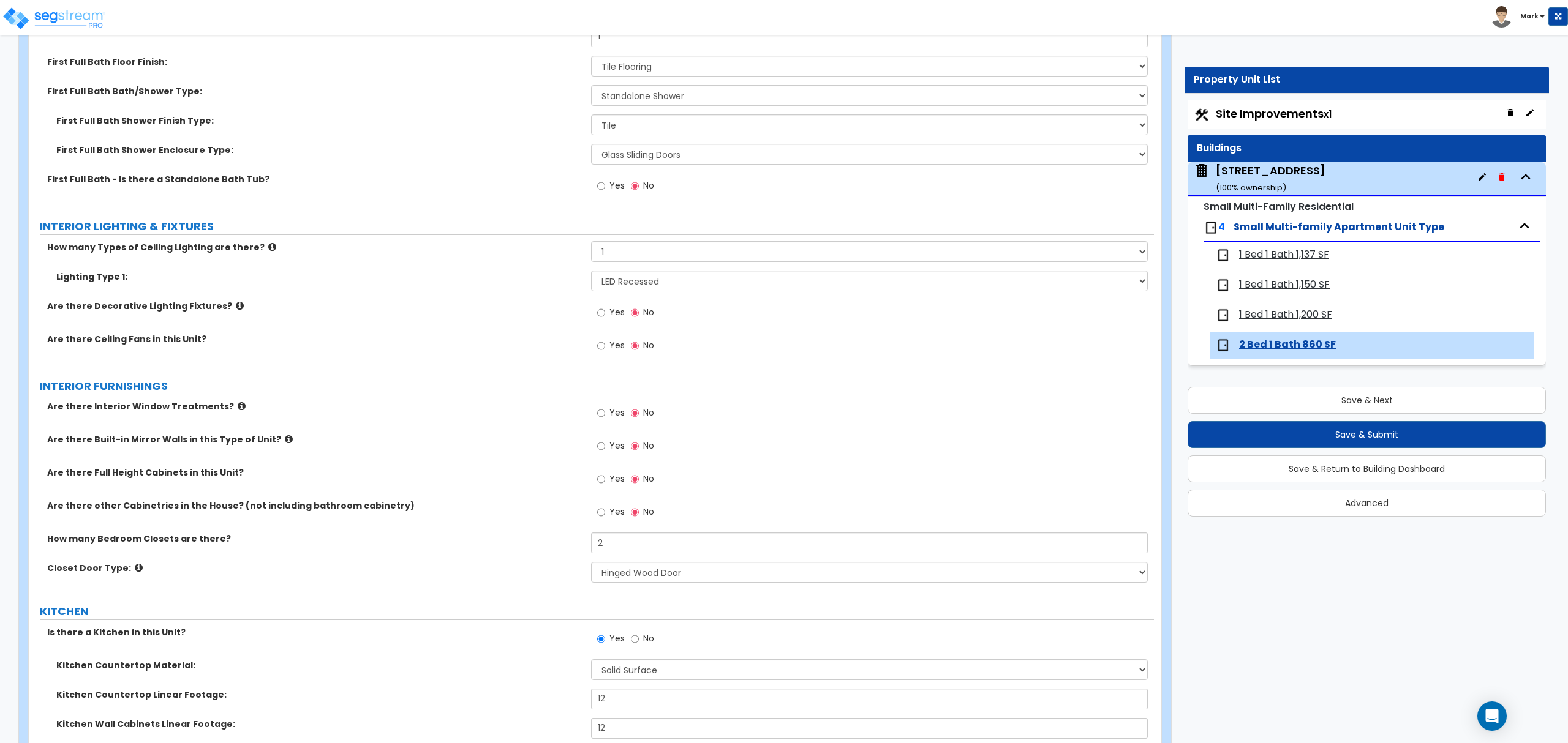
scroll to position [782, 0]
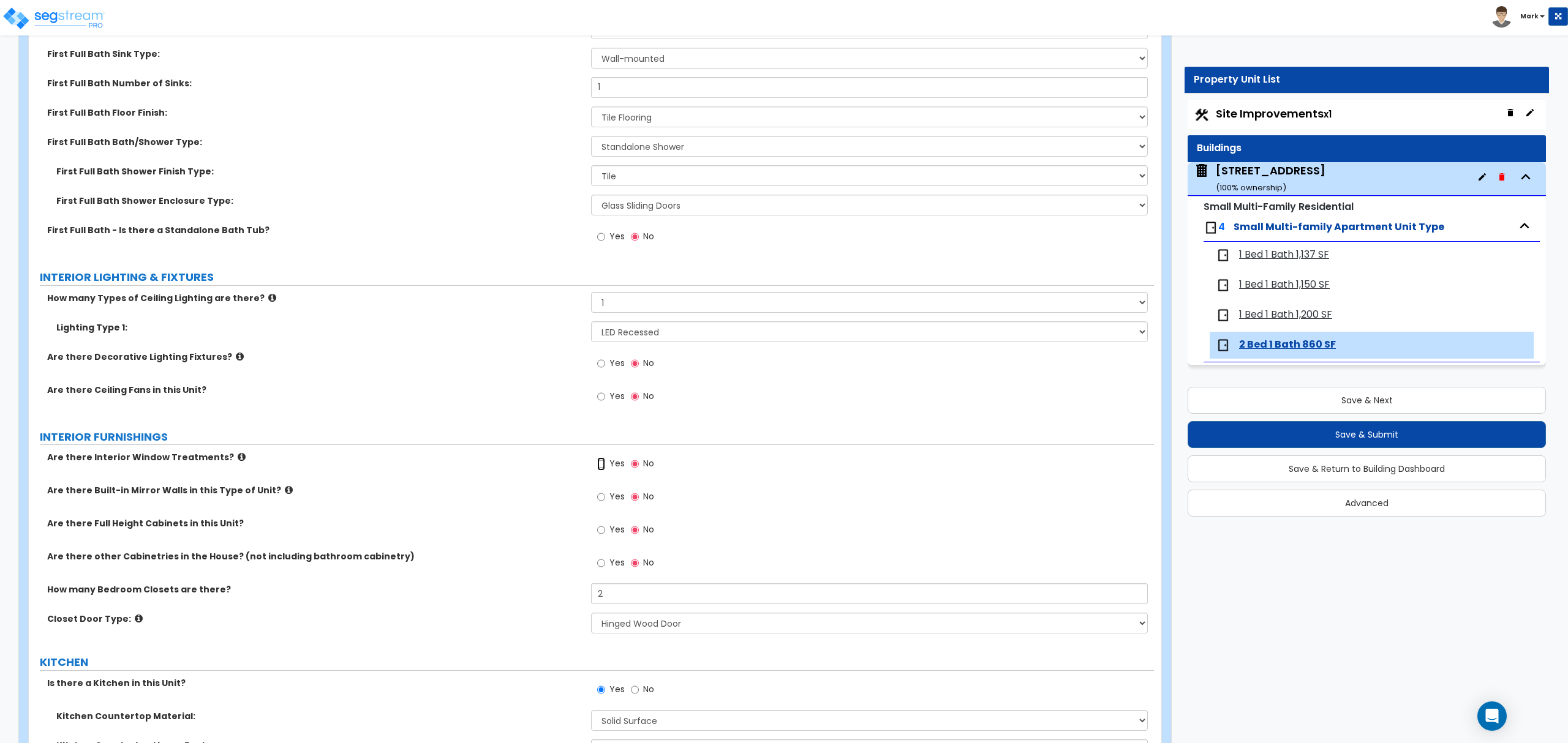
click at [605, 463] on input "Yes" at bounding box center [601, 464] width 8 height 14
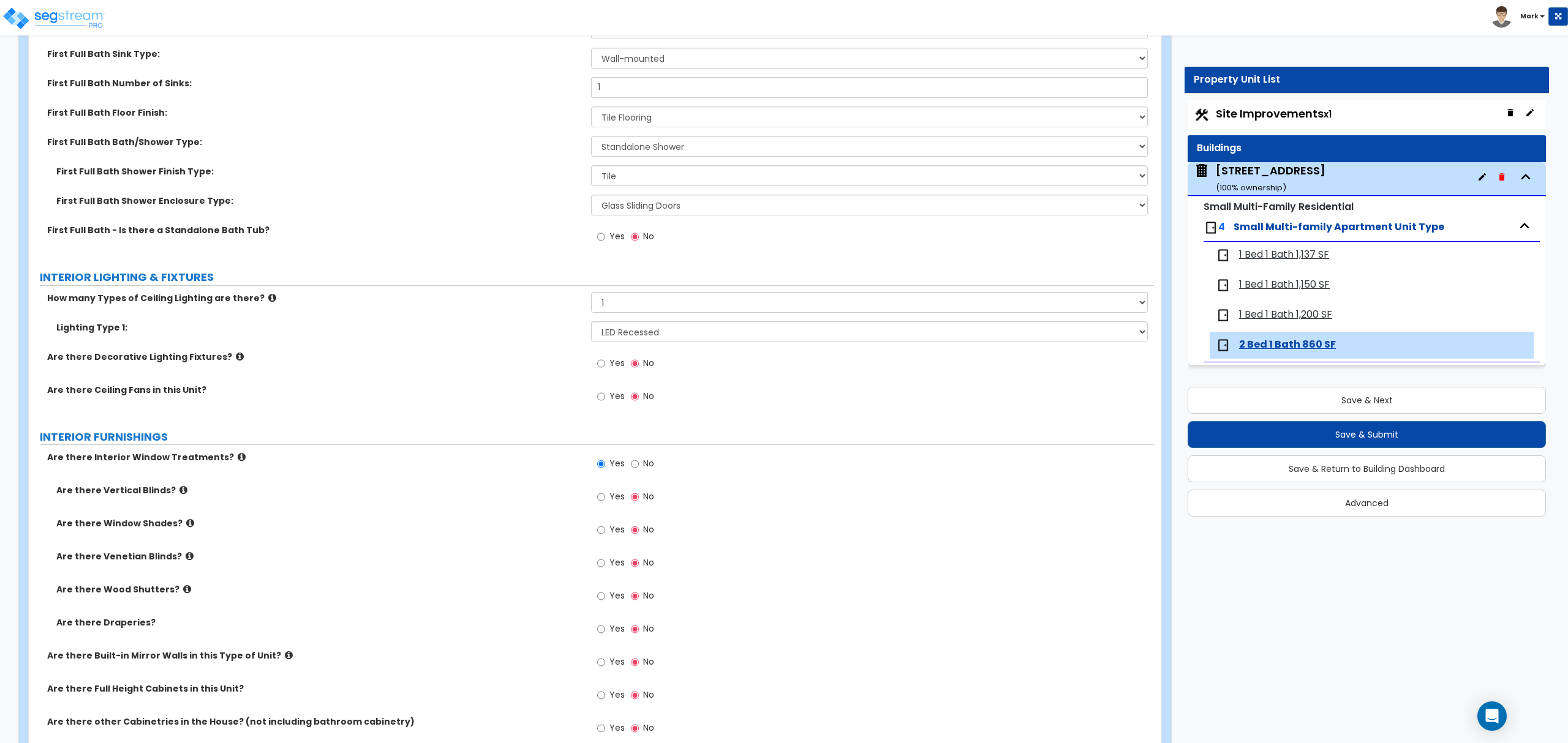
click at [620, 545] on div "Yes No" at bounding box center [626, 531] width 69 height 28
click at [616, 560] on span "Yes" at bounding box center [617, 563] width 15 height 12
click at [605, 560] on input "Yes" at bounding box center [601, 563] width 8 height 14
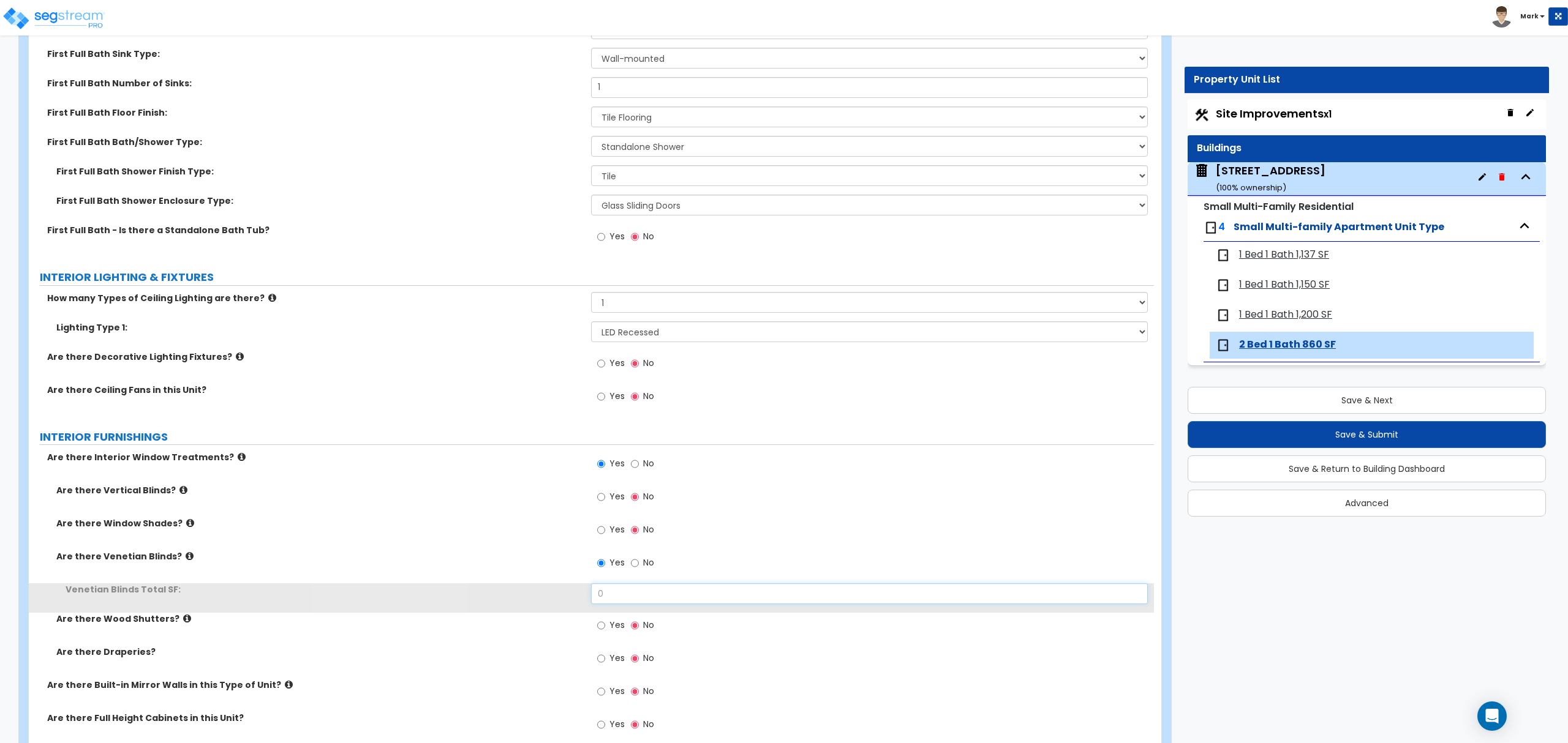
click at [642, 598] on input "0" at bounding box center [869, 594] width 556 height 21
click at [643, 598] on input "0" at bounding box center [869, 594] width 556 height 21
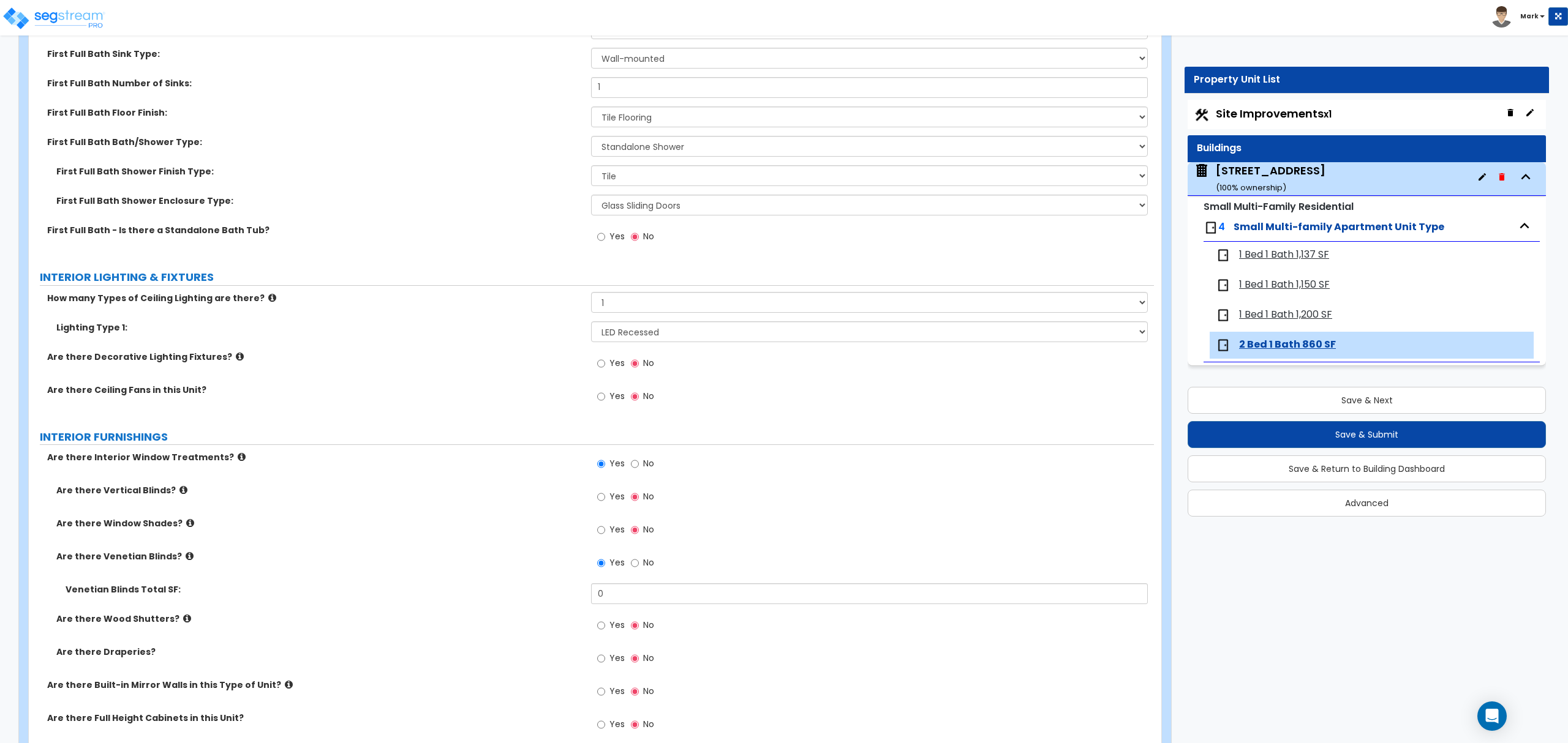
click at [1317, 314] on span "1 Bed 1 Bath 1,200 SF" at bounding box center [1285, 315] width 93 height 14
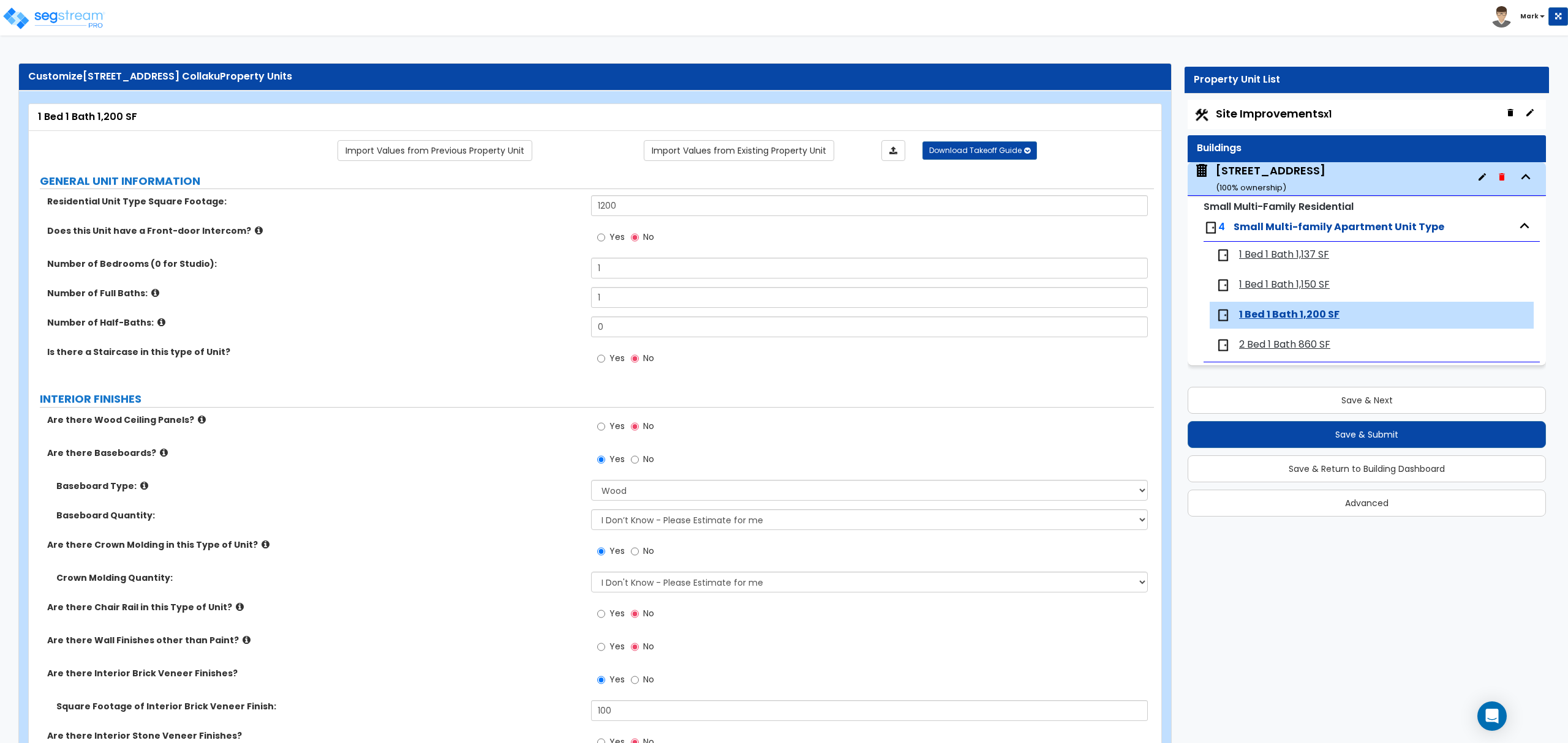
scroll to position [1116, 0]
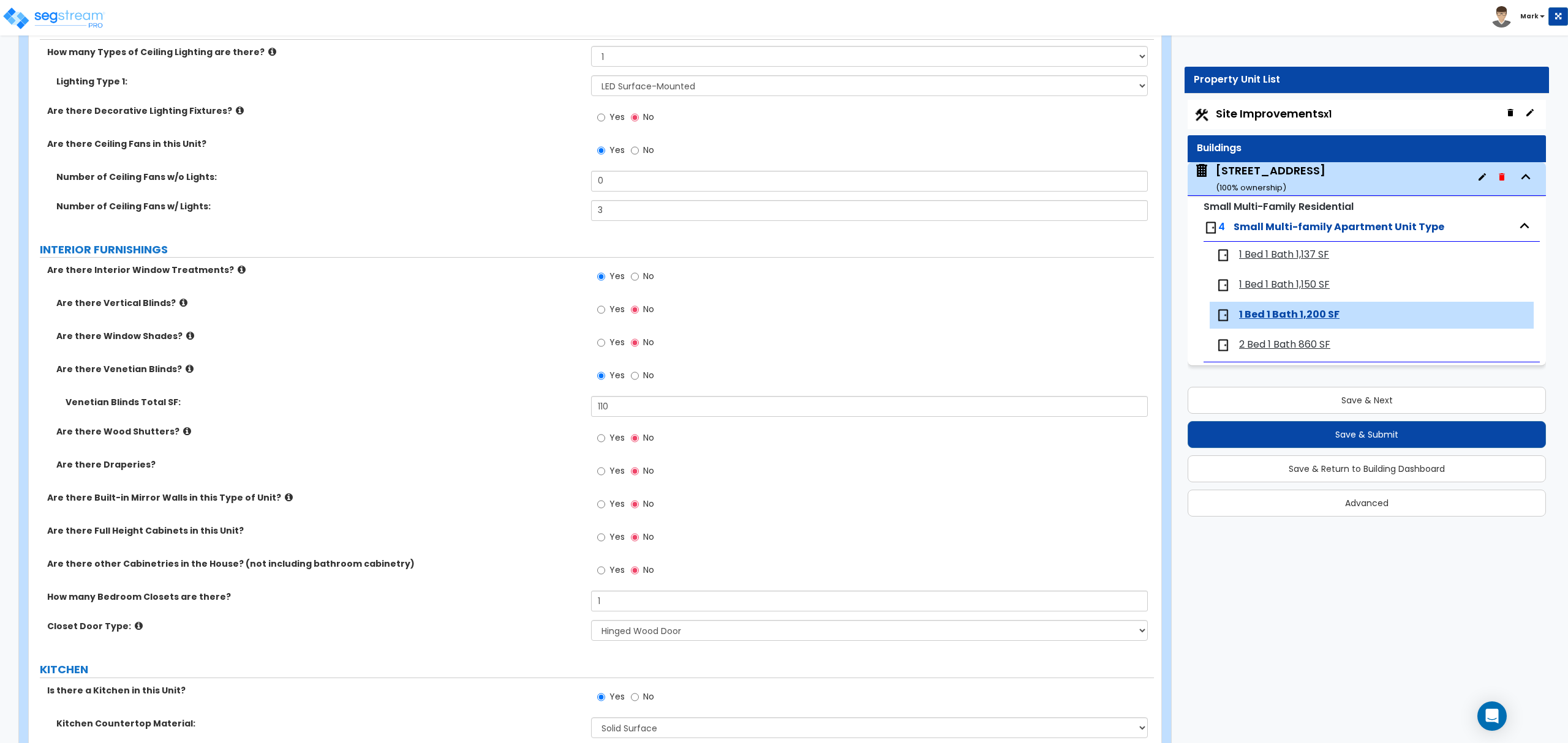
click at [1305, 342] on span "2 Bed 1 Bath 860 SF" at bounding box center [1284, 345] width 91 height 14
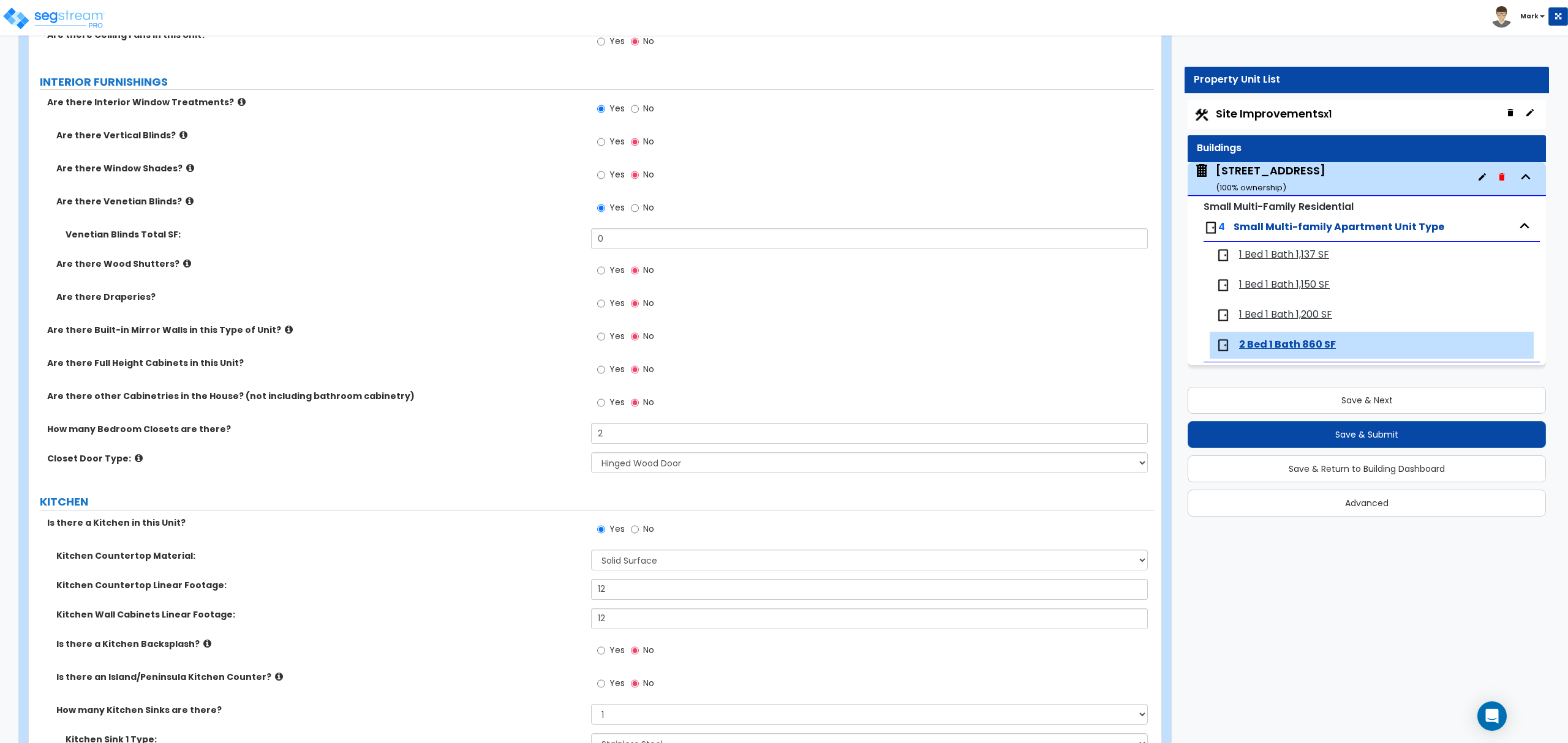
scroll to position [1059, 0]
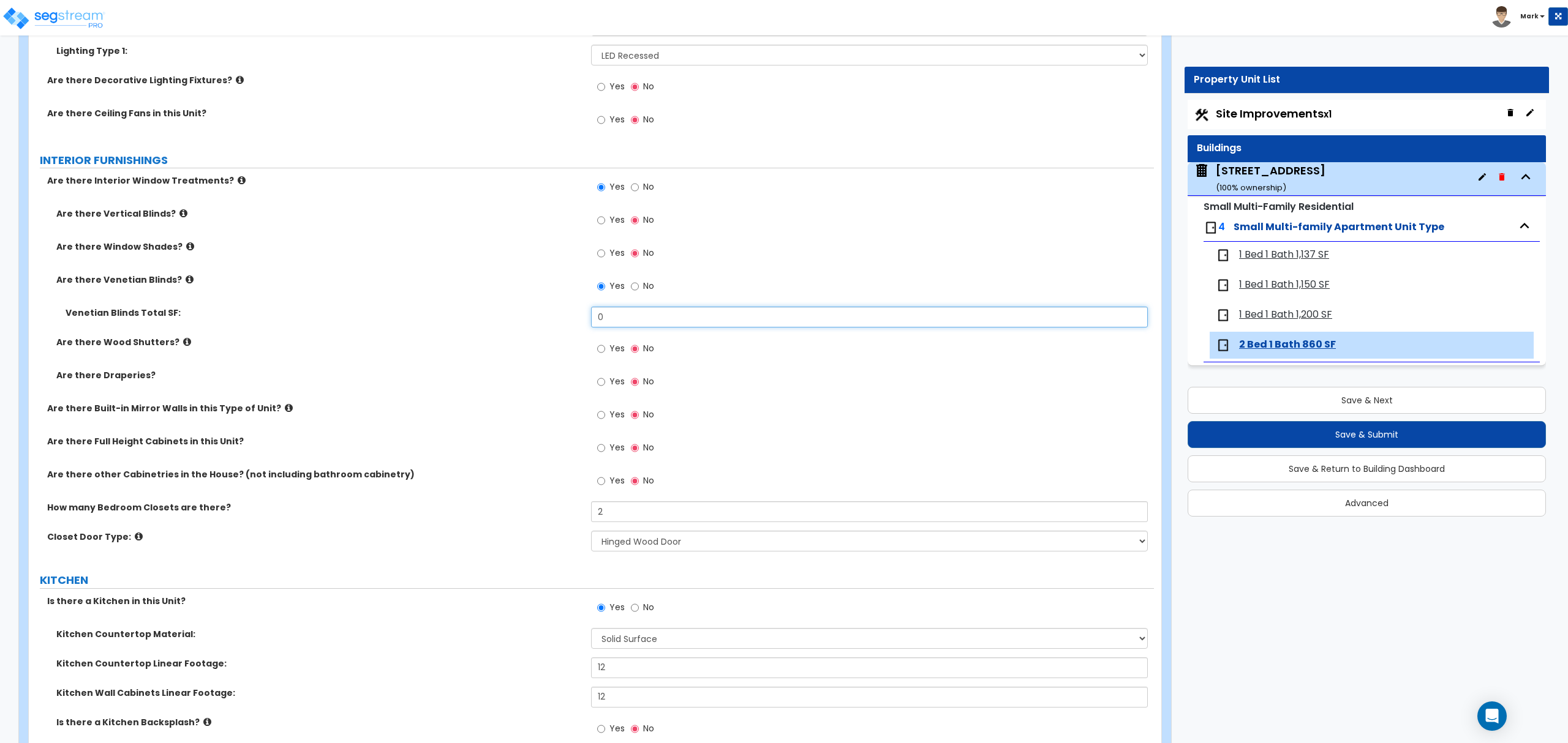
click at [638, 317] on input "0" at bounding box center [869, 318] width 556 height 21
click at [500, 452] on div "Are there Full Height Cabinets in this Unit? Yes No" at bounding box center [591, 452] width 1125 height 33
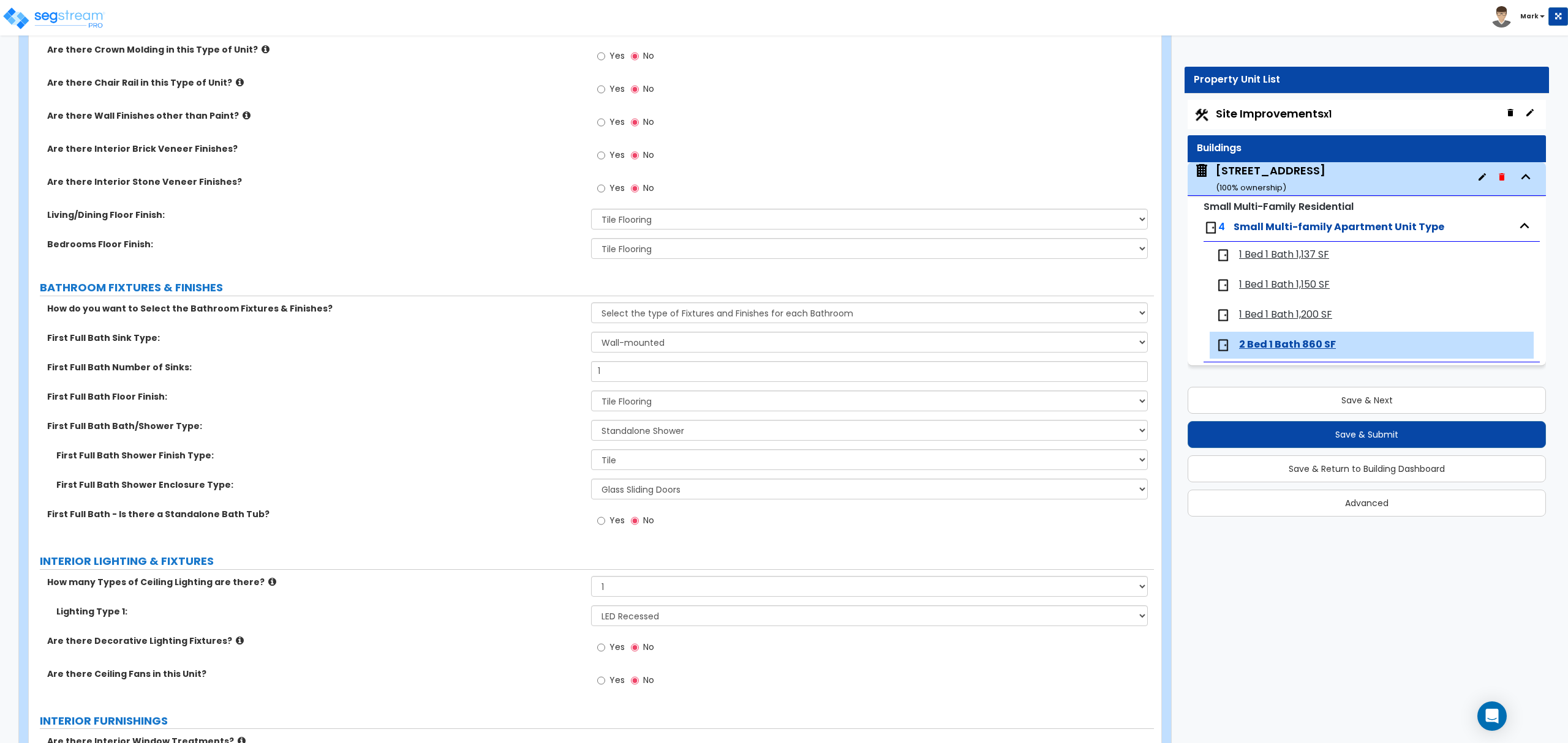
scroll to position [488, 0]
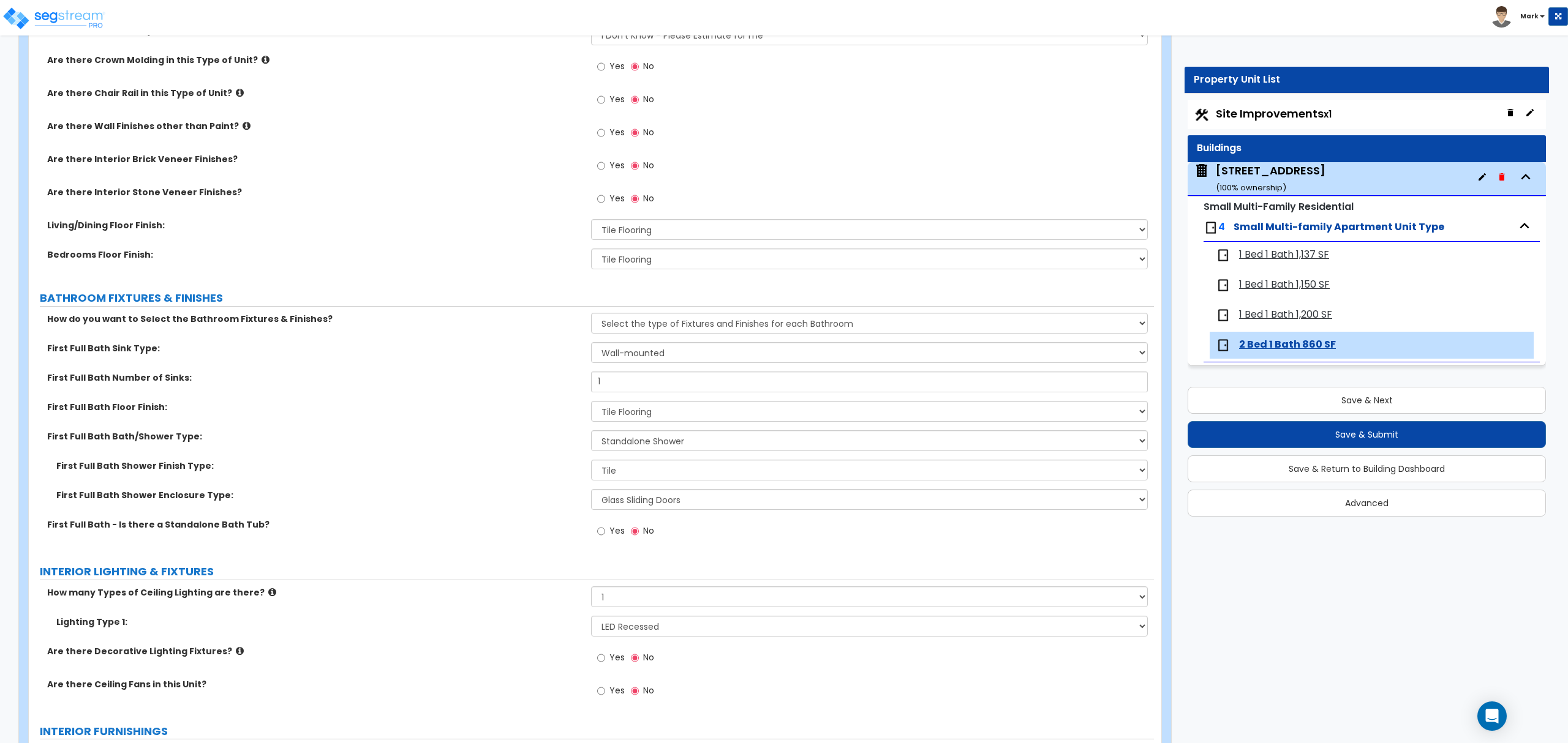
click at [1291, 321] on span "1 Bed 1 Bath 1,200 SF" at bounding box center [1285, 315] width 93 height 14
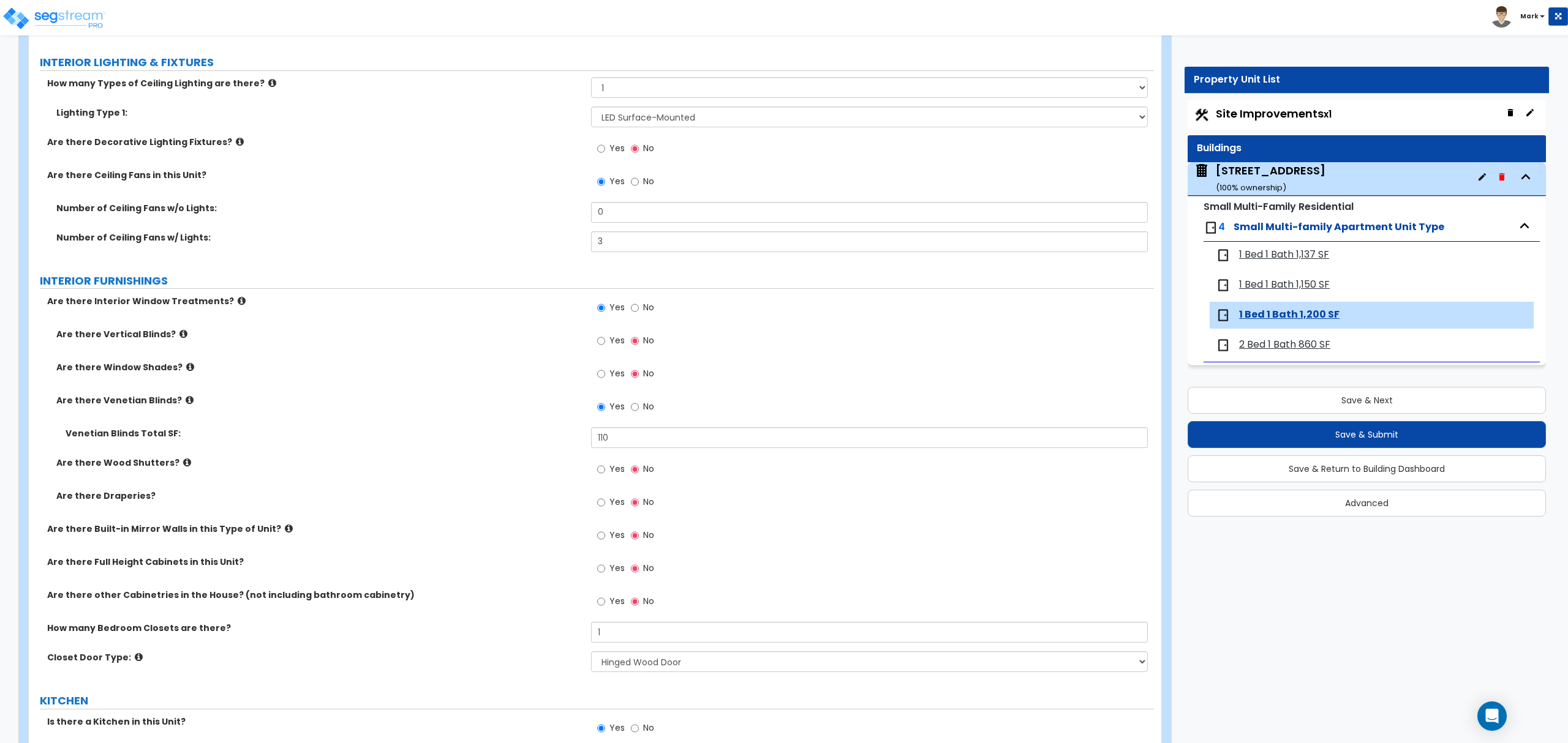
scroll to position [1224, 0]
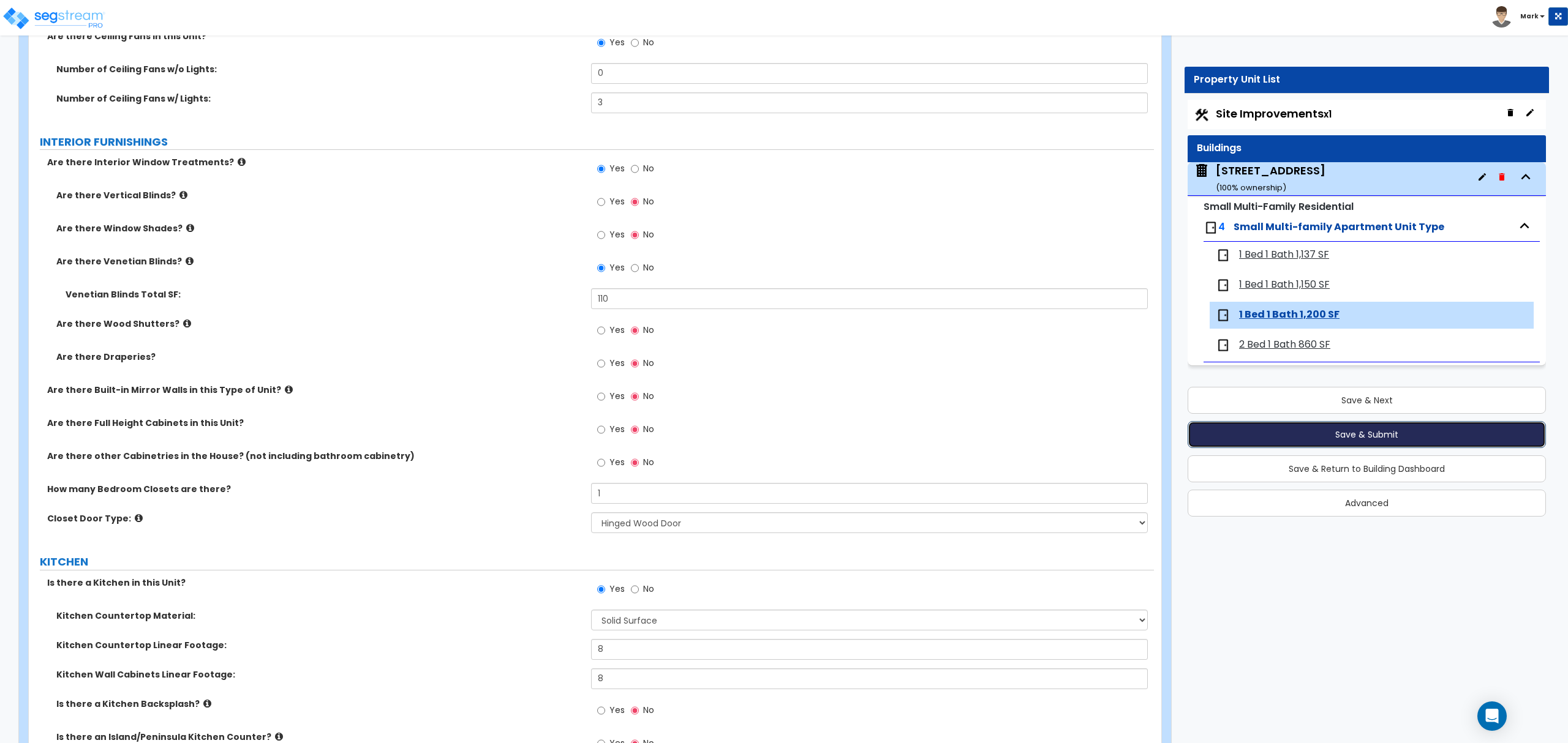
click at [1219, 430] on button "Save & Submit" at bounding box center [1367, 434] width 358 height 27
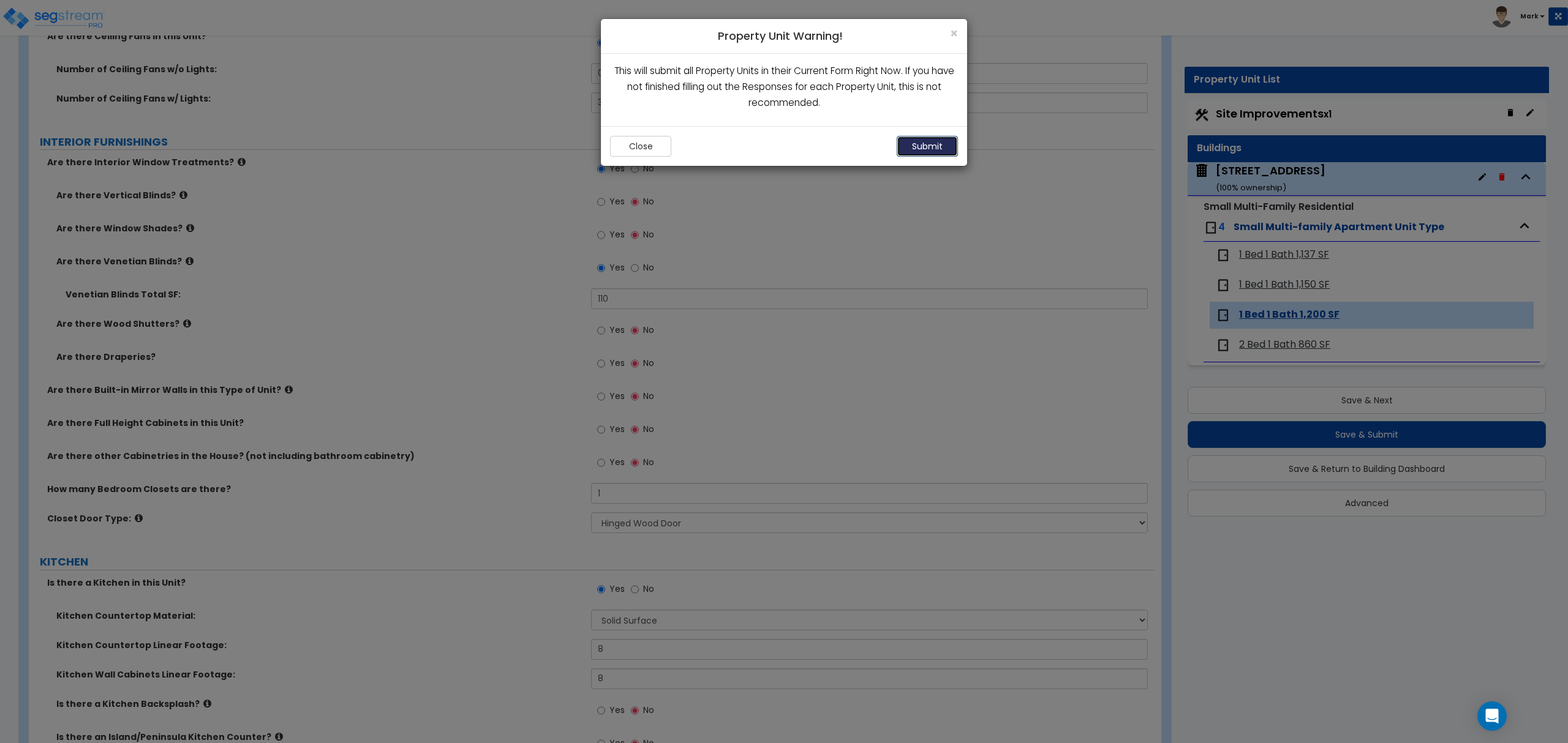
click at [937, 147] on button "Submit" at bounding box center [927, 146] width 61 height 21
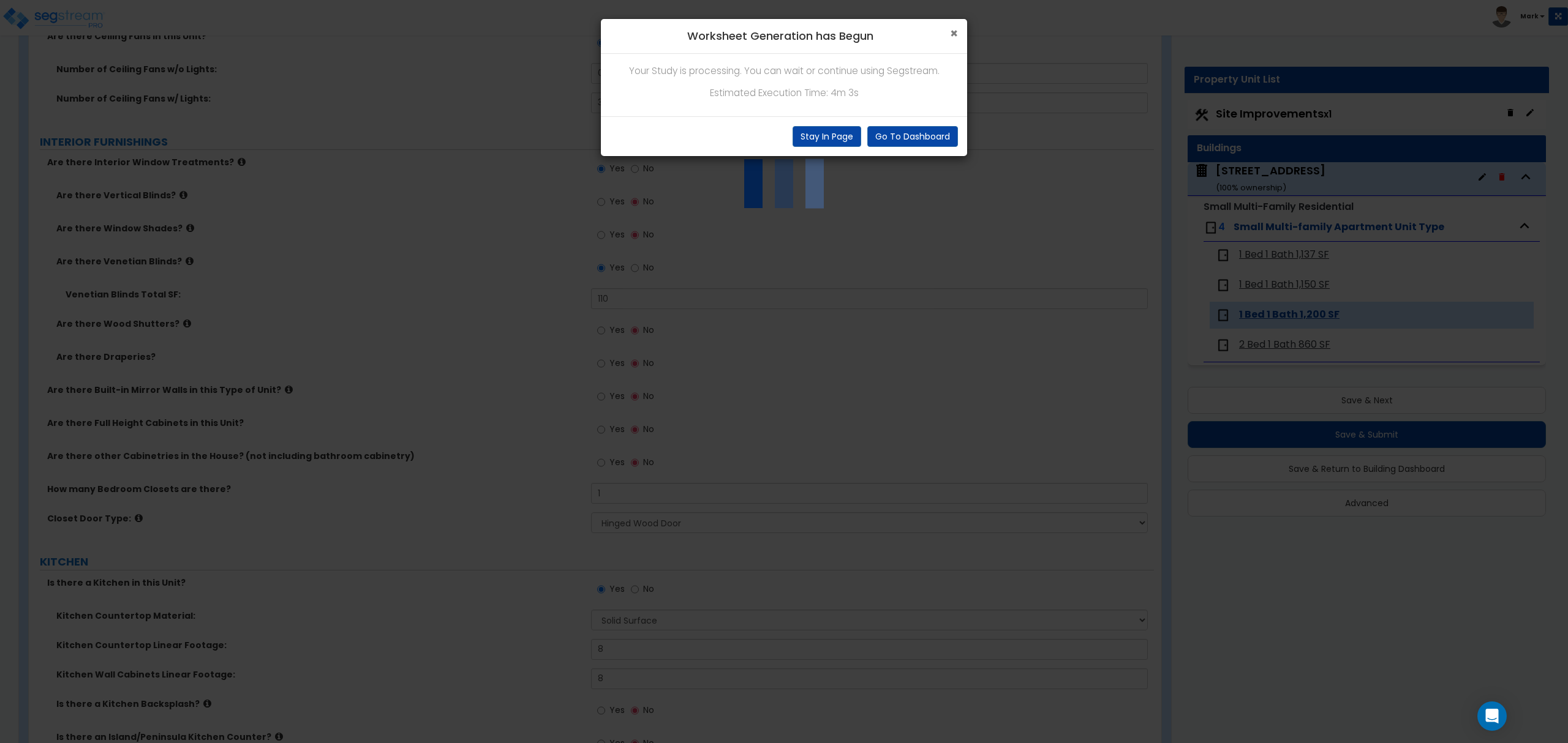
click at [950, 32] on span "×" at bounding box center [954, 33] width 8 height 18
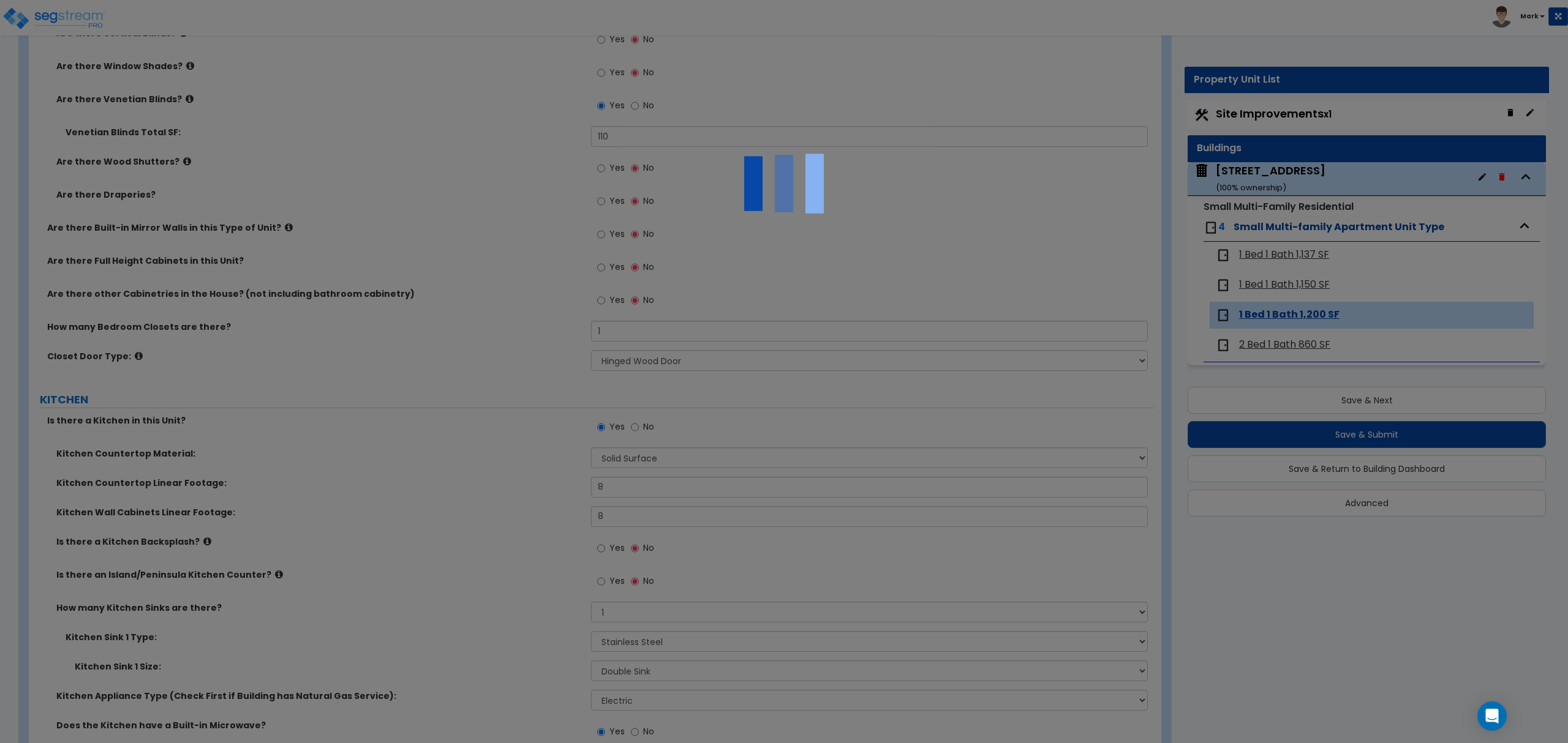
click at [851, 326] on div at bounding box center [784, 371] width 1568 height 743
drag, startPoint x: 850, startPoint y: 321, endPoint x: 832, endPoint y: 319, distance: 18.1
click at [850, 321] on div at bounding box center [784, 371] width 1568 height 743
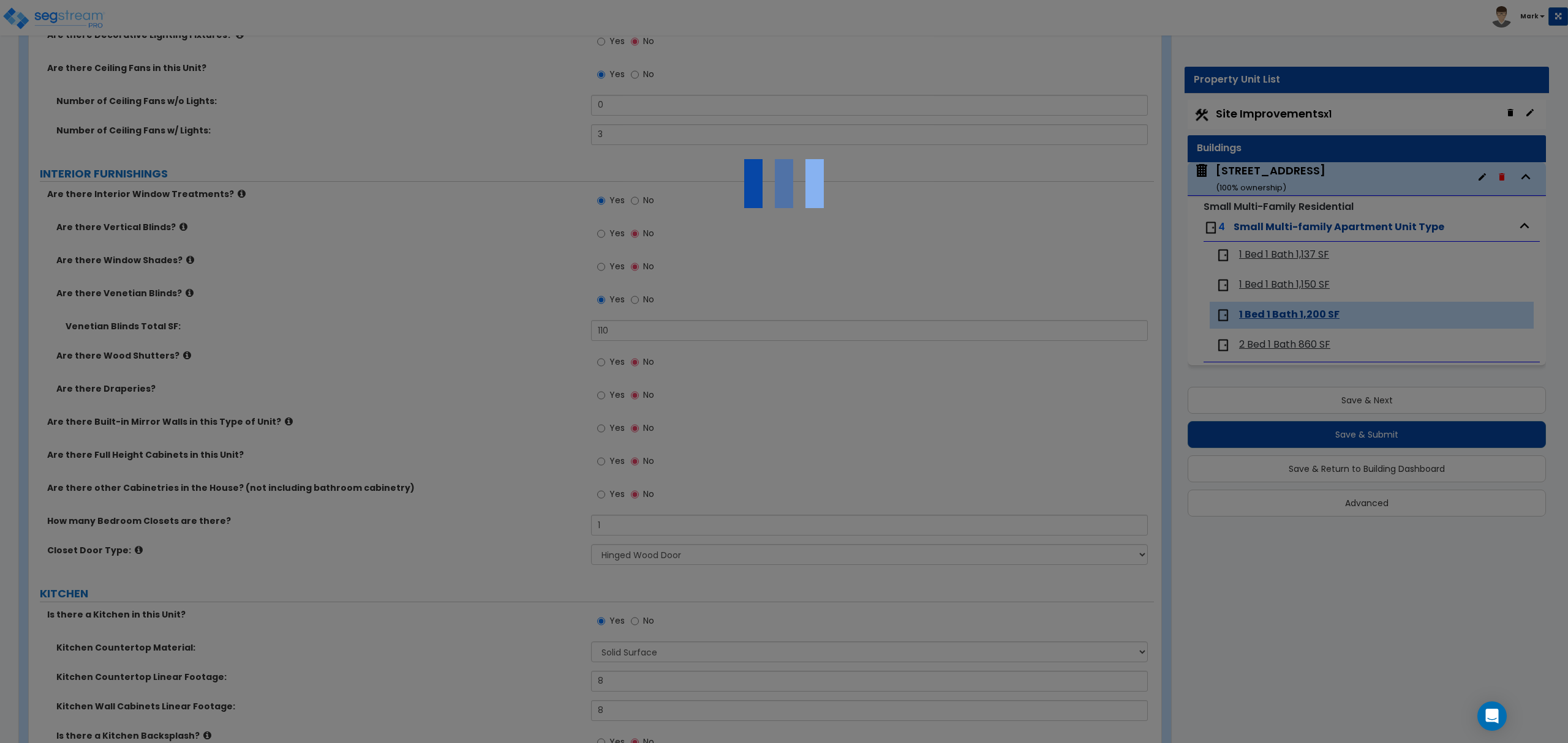
scroll to position [898, 0]
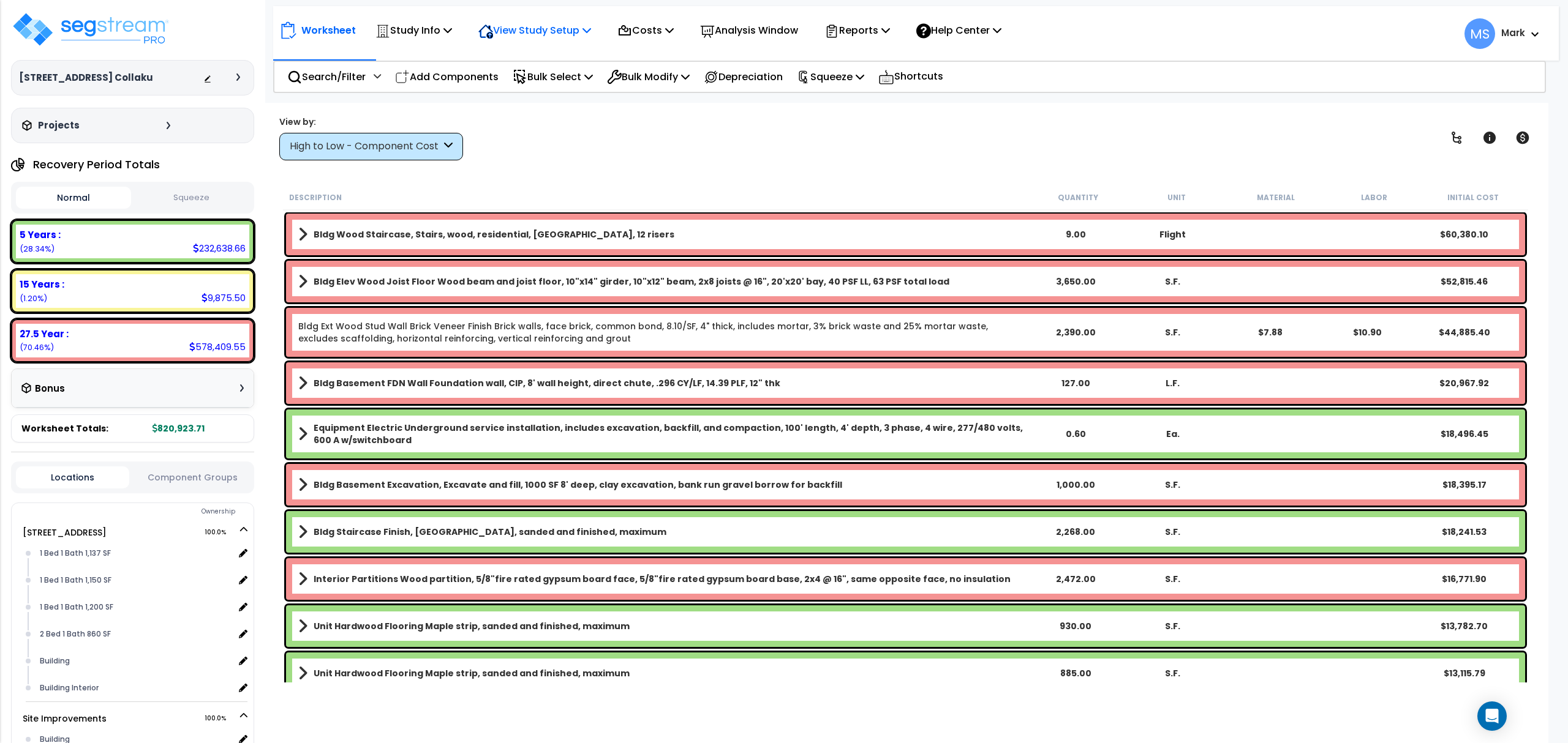
click at [542, 20] on div "View Study Setup" at bounding box center [534, 30] width 112 height 29
click at [529, 83] on link "View Questionnaire" at bounding box center [533, 84] width 121 height 24
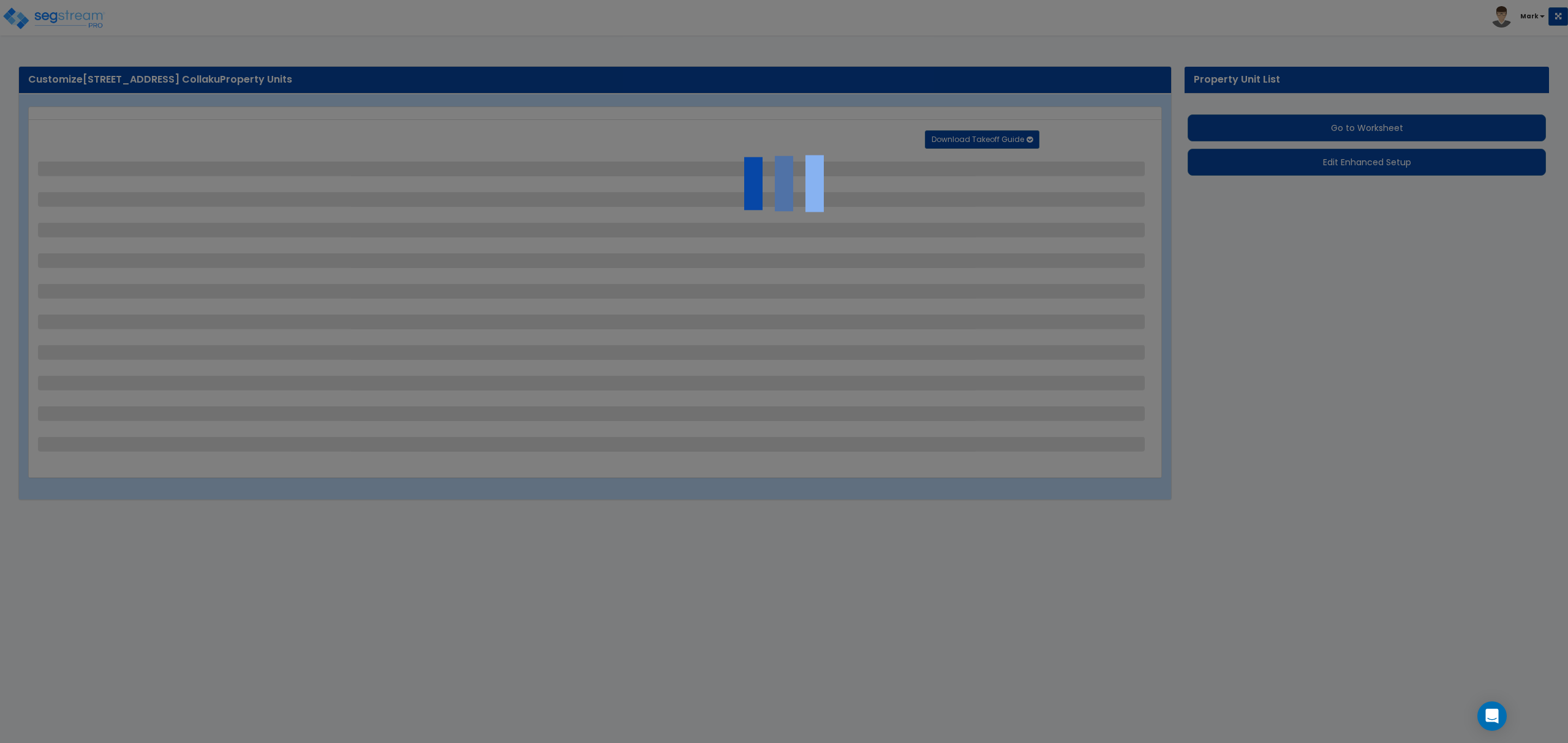
select select "2"
select select "3"
select select "1"
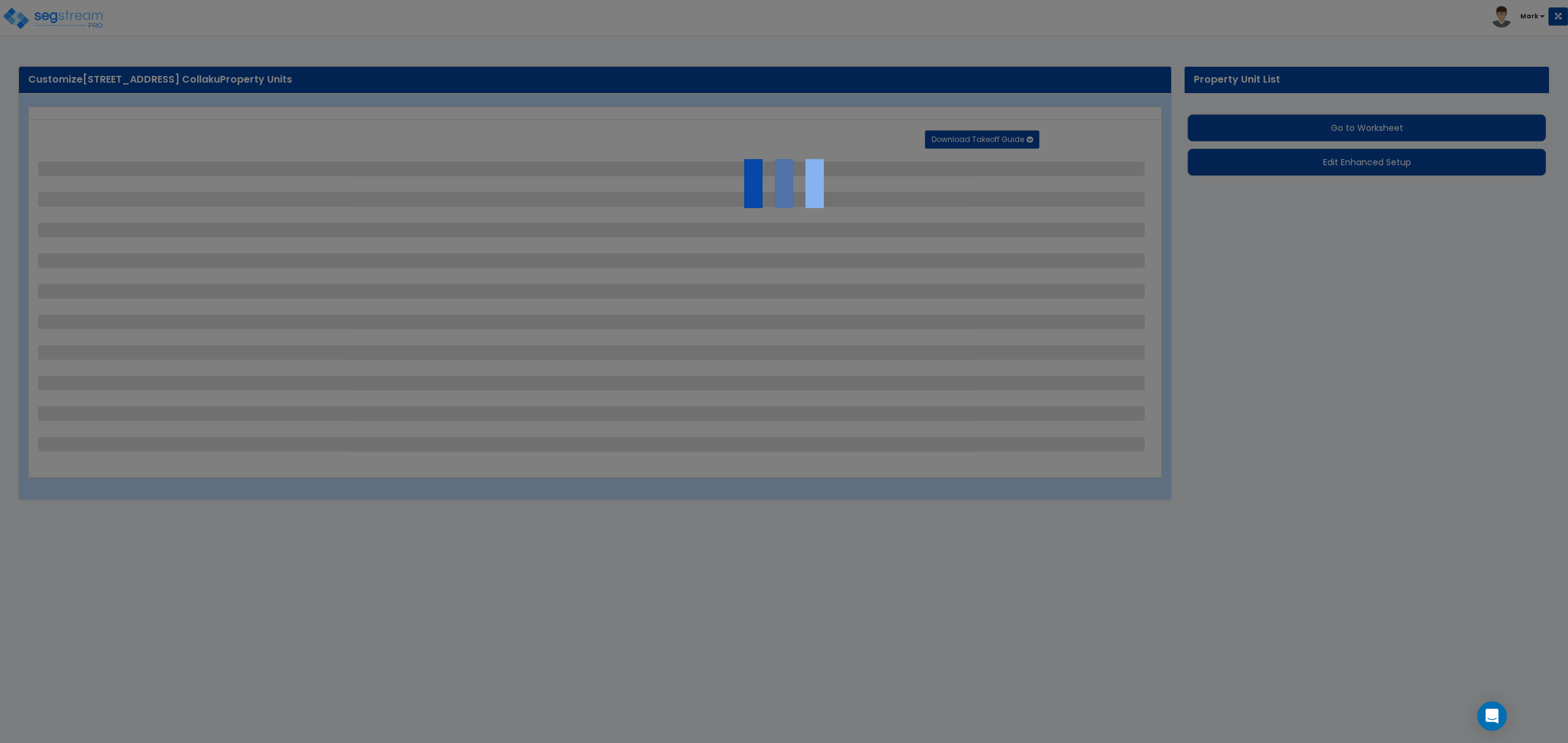
select select "1"
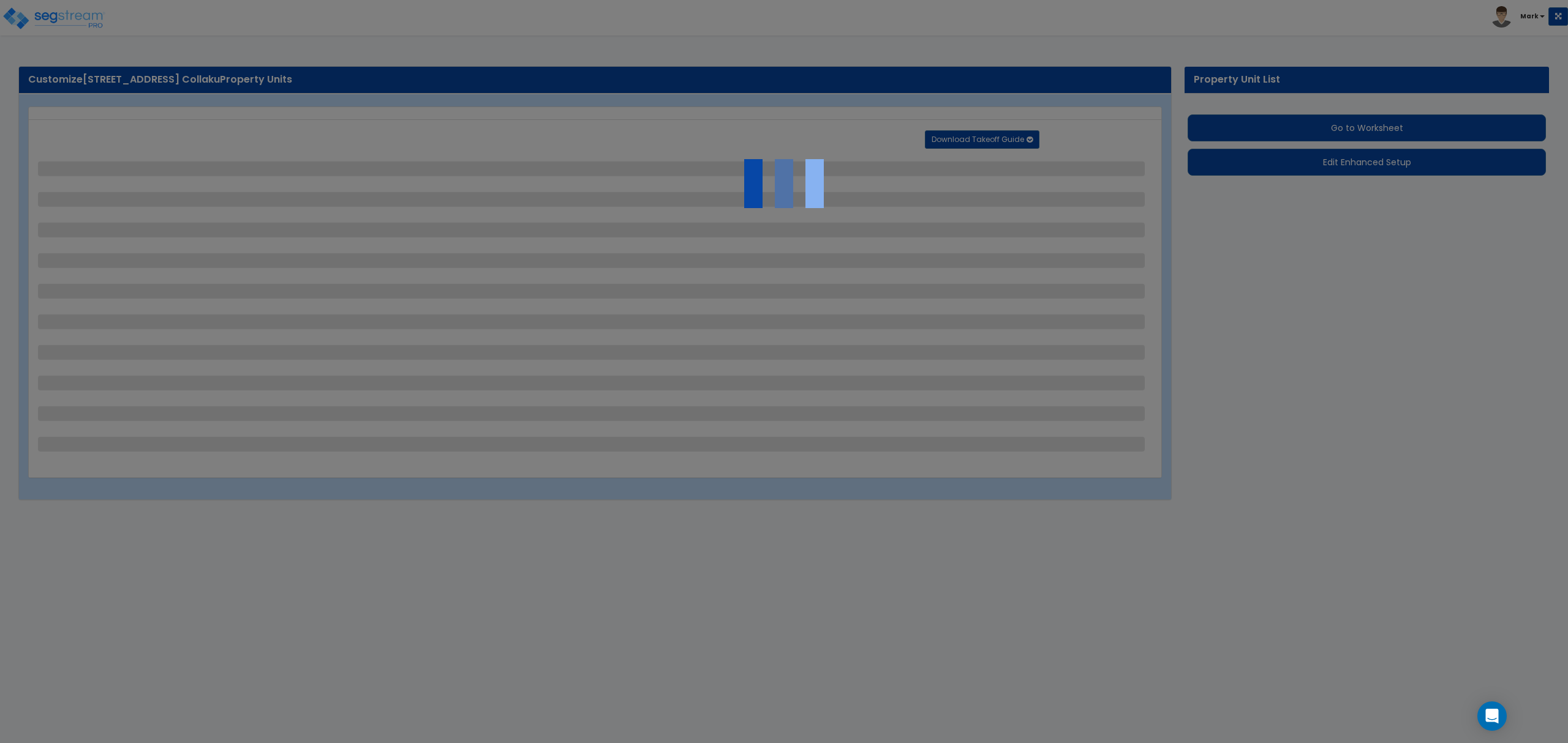
select select "1"
select select "9"
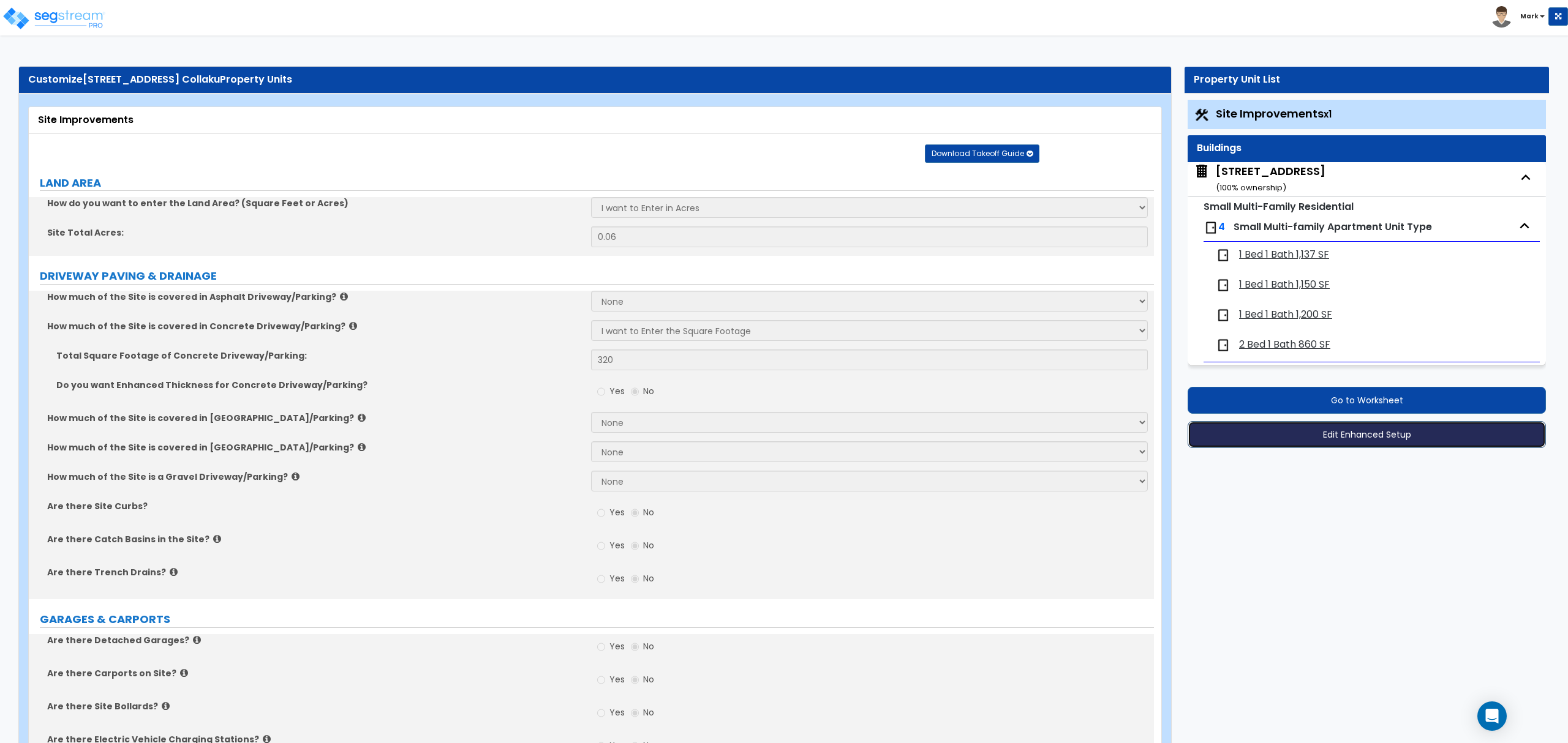
click at [1376, 444] on button "Edit Enhanced Setup" at bounding box center [1367, 434] width 358 height 27
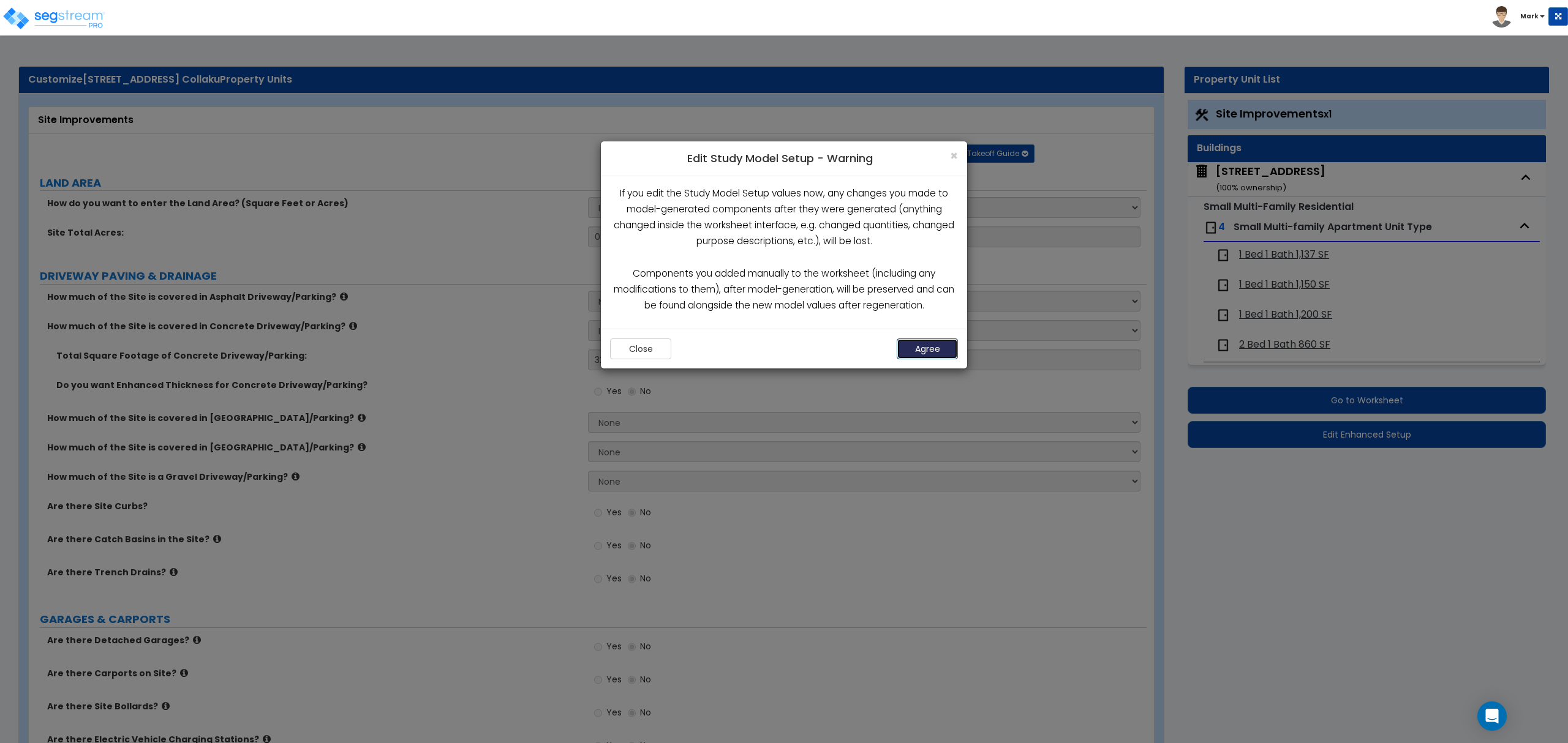
click at [943, 349] on button "Agree" at bounding box center [927, 349] width 61 height 21
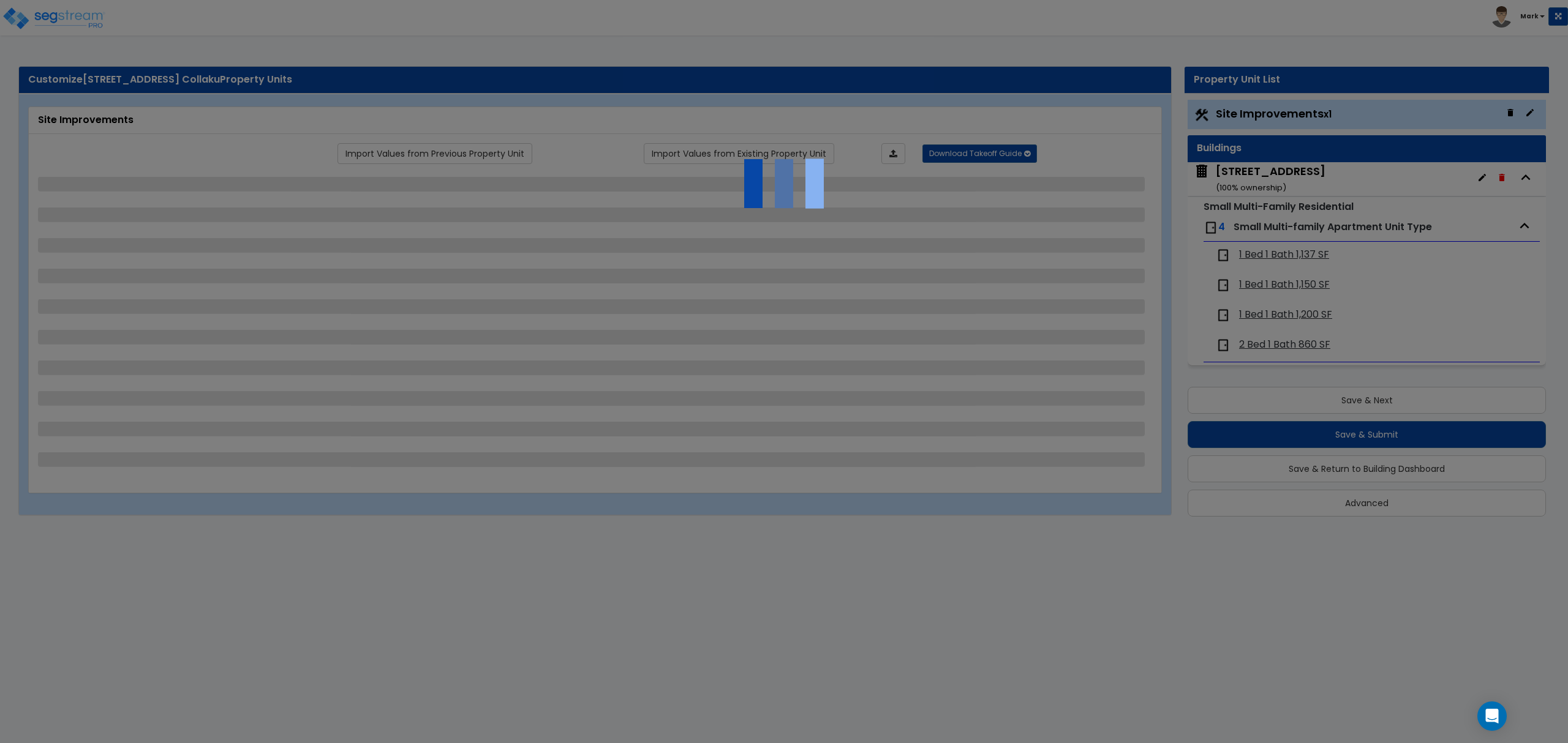
select select "2"
select select "3"
select select "1"
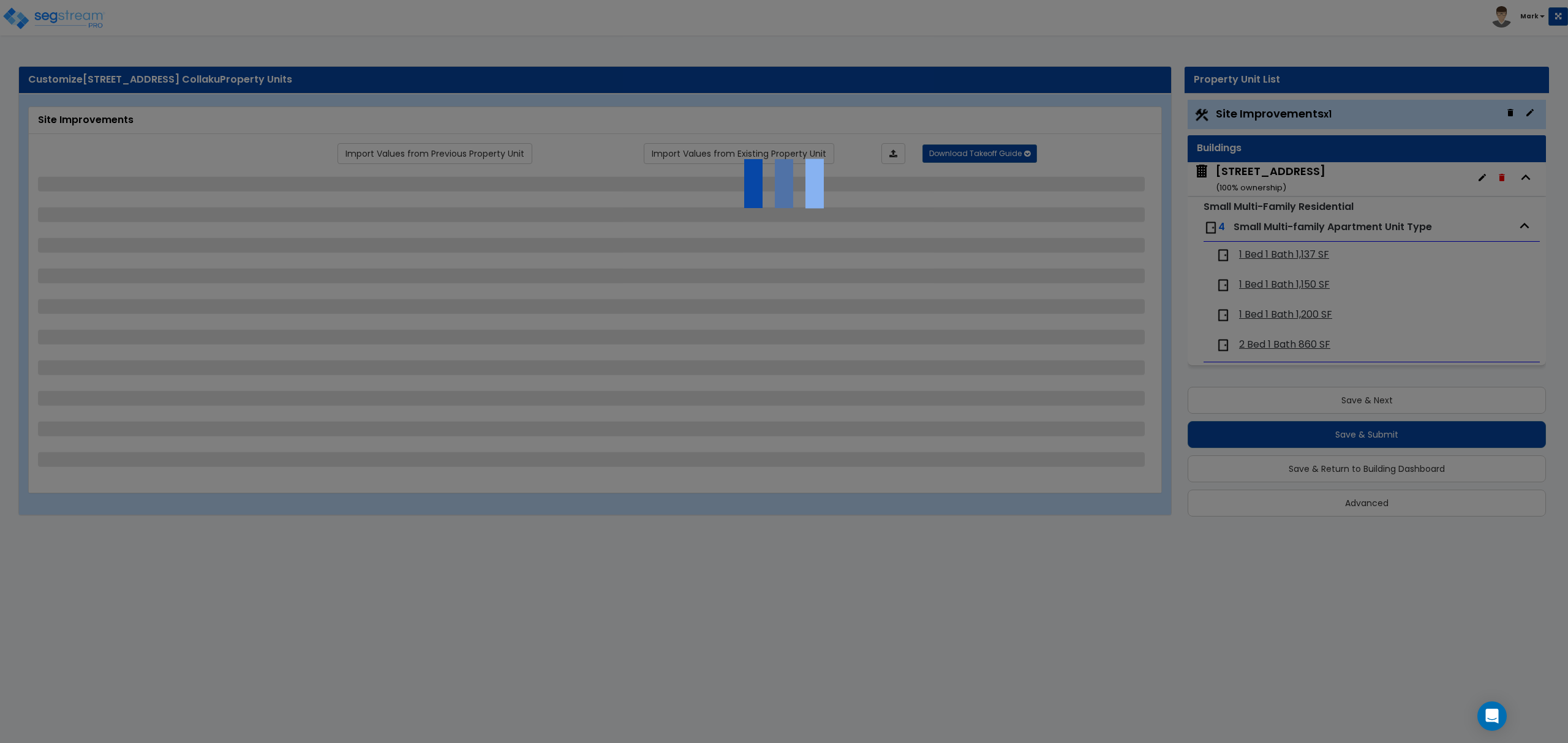
select select "1"
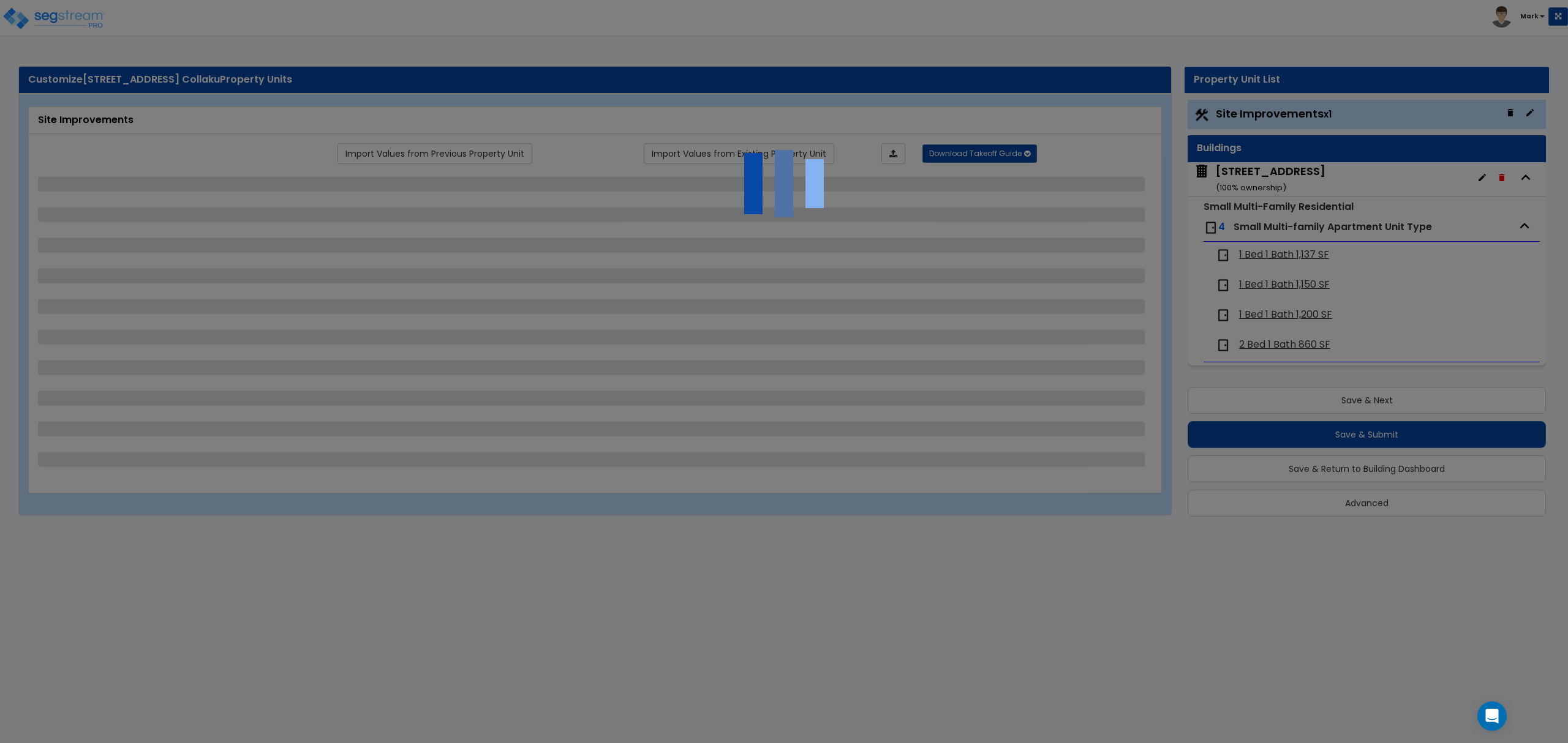
select select "1"
select select "9"
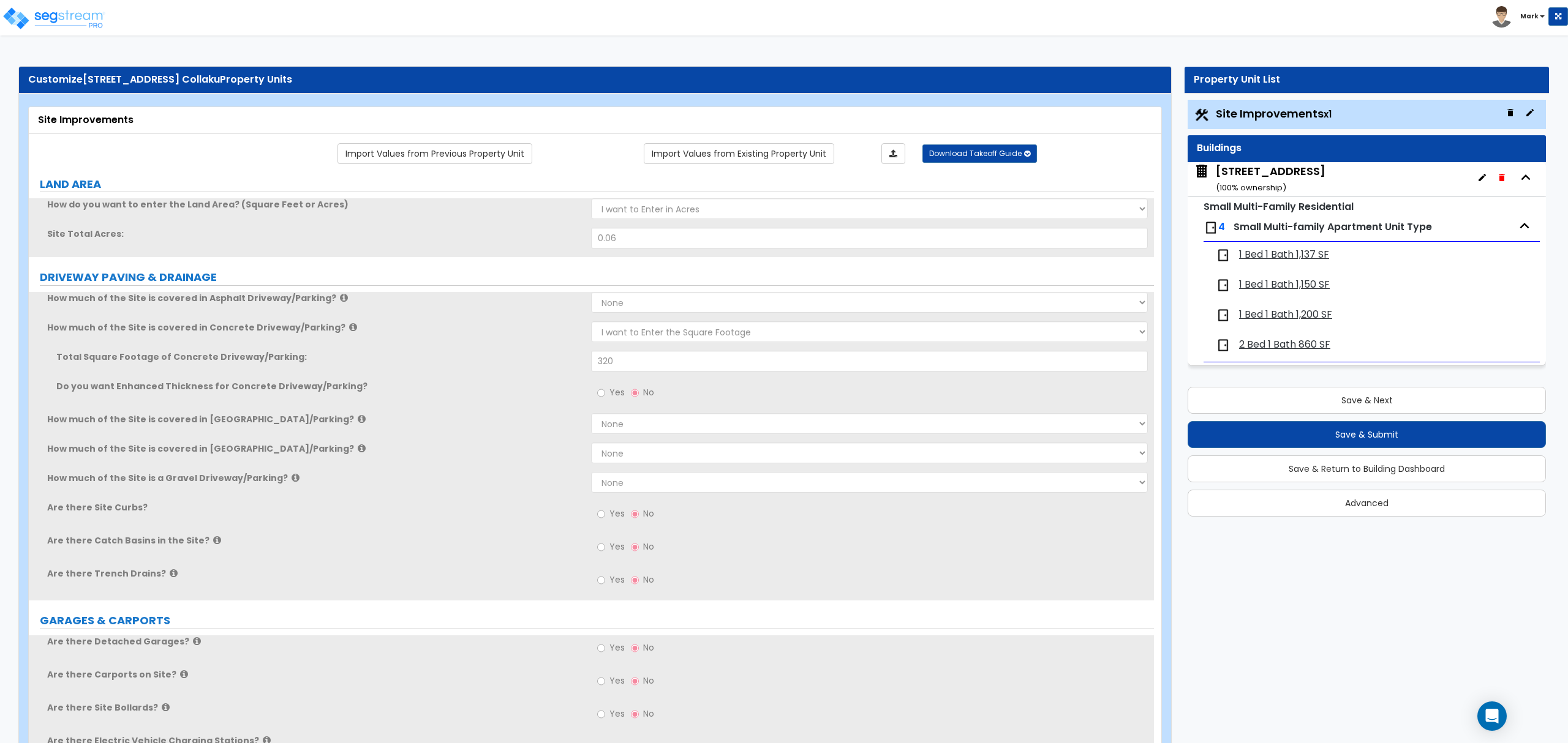
click at [1266, 174] on div "2807 Ontario Road ( 100 % ownership)" at bounding box center [1270, 179] width 109 height 31
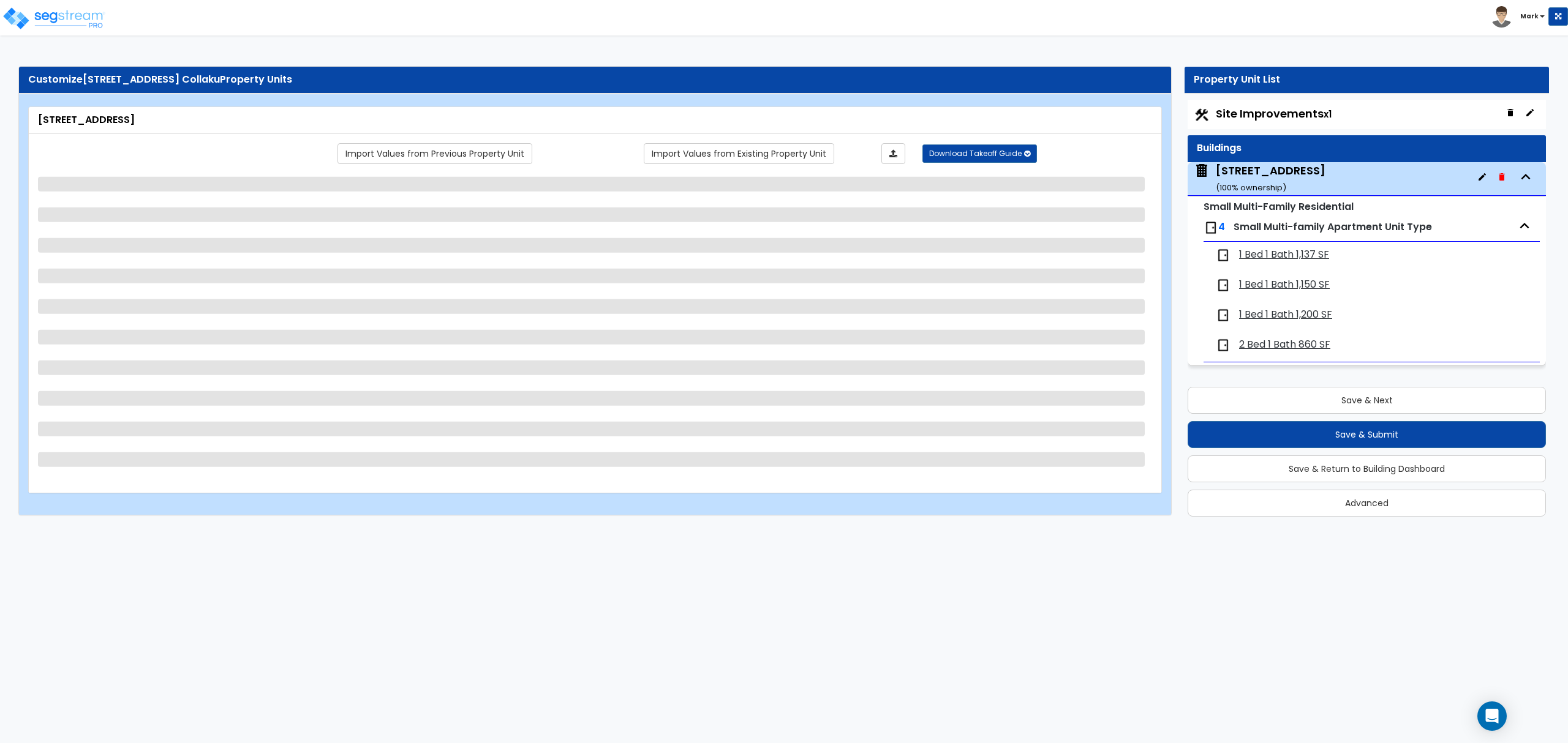
select select "3"
select select "7"
select select "2"
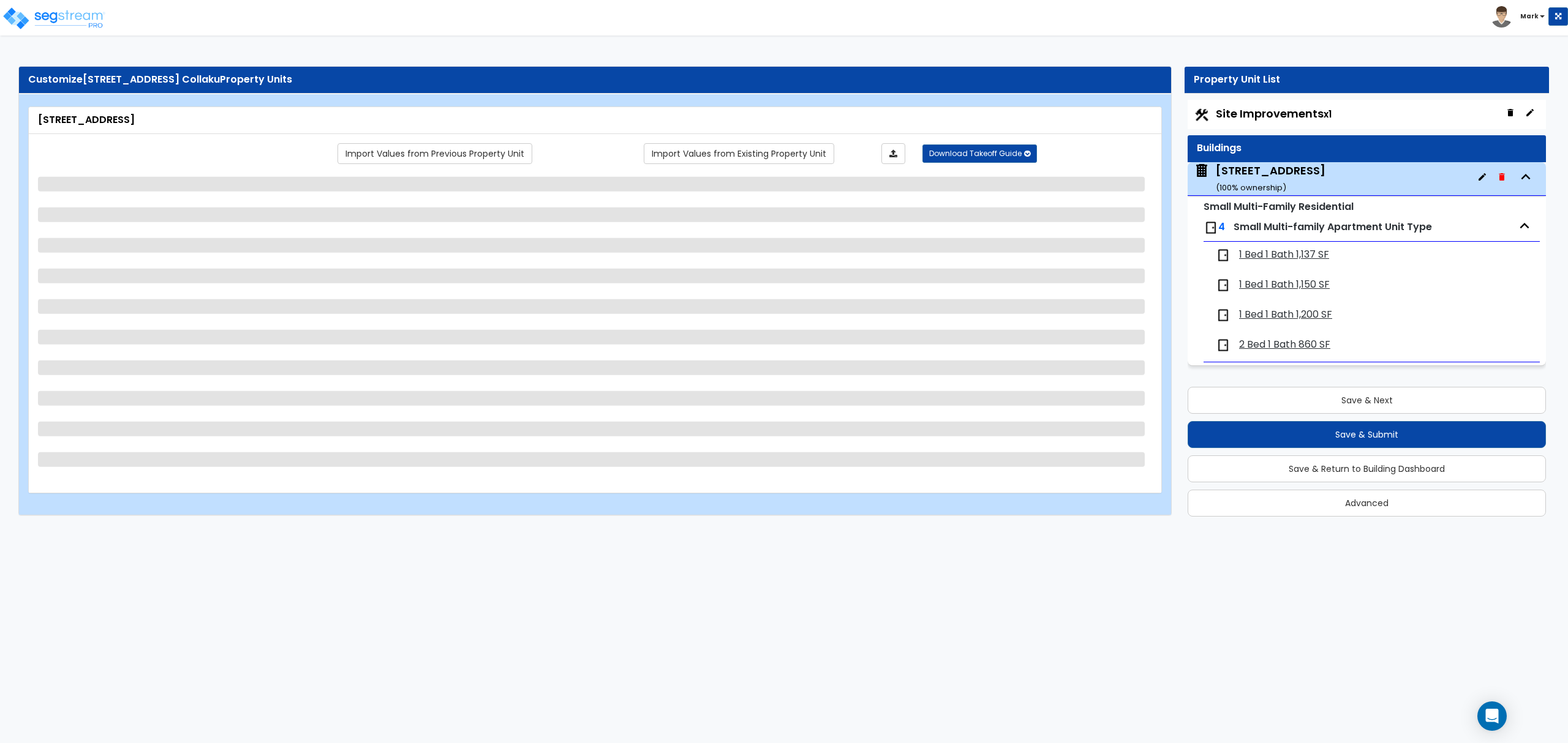
select select "2"
select select "5"
select select "2"
select select "3"
select select "1"
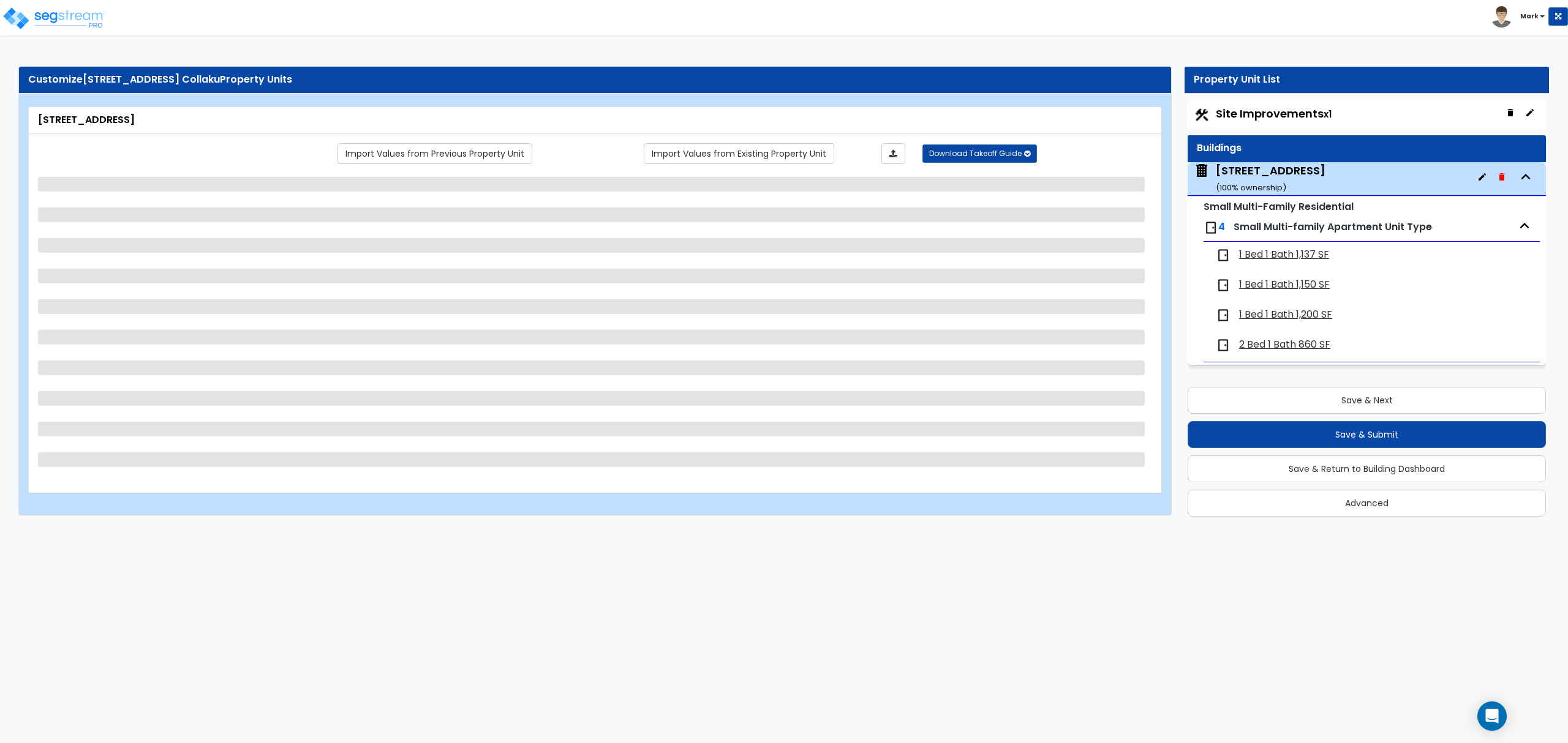
select select "2"
select select "1"
select select "3"
select select "1"
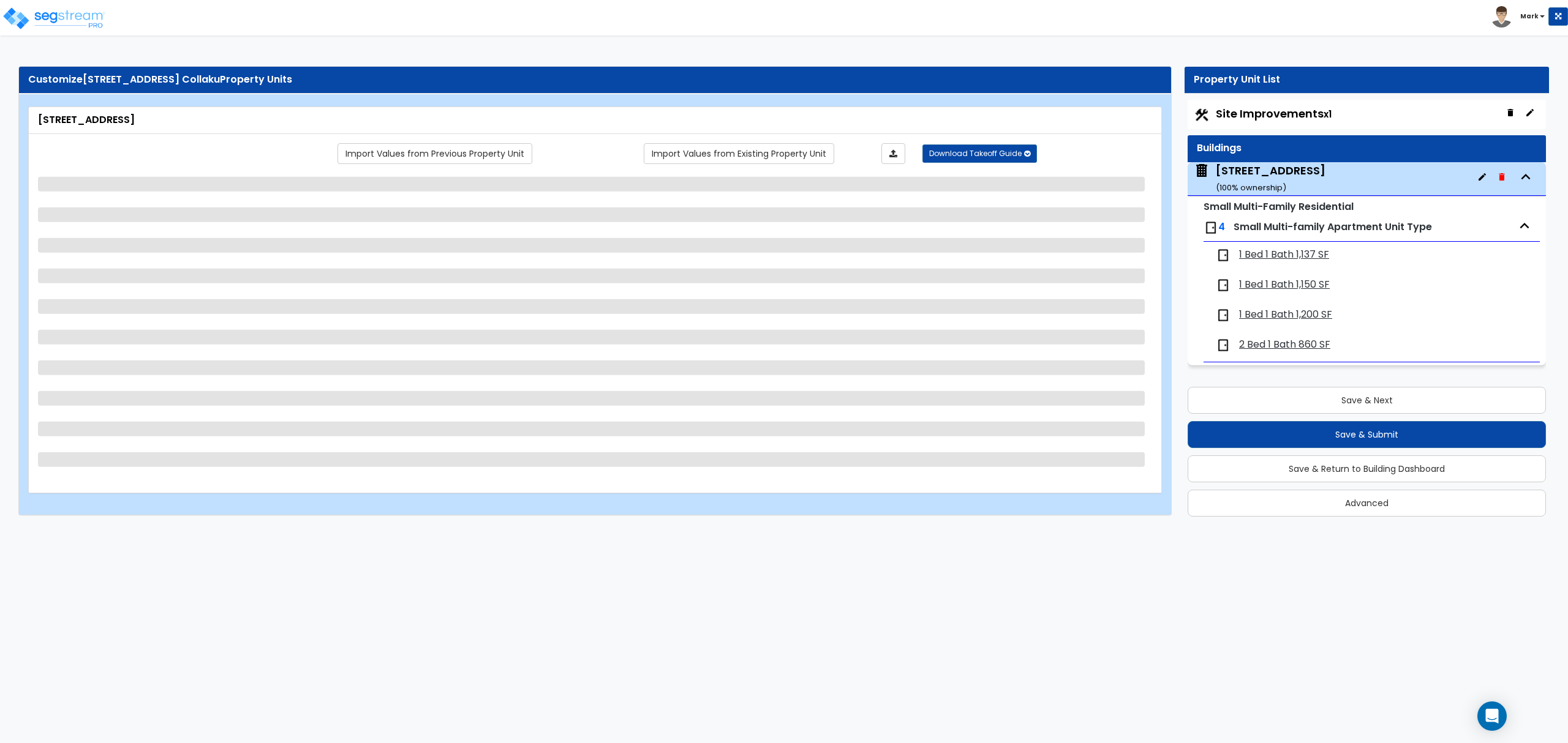
select select "2"
select select "1"
select select "3"
select select "2"
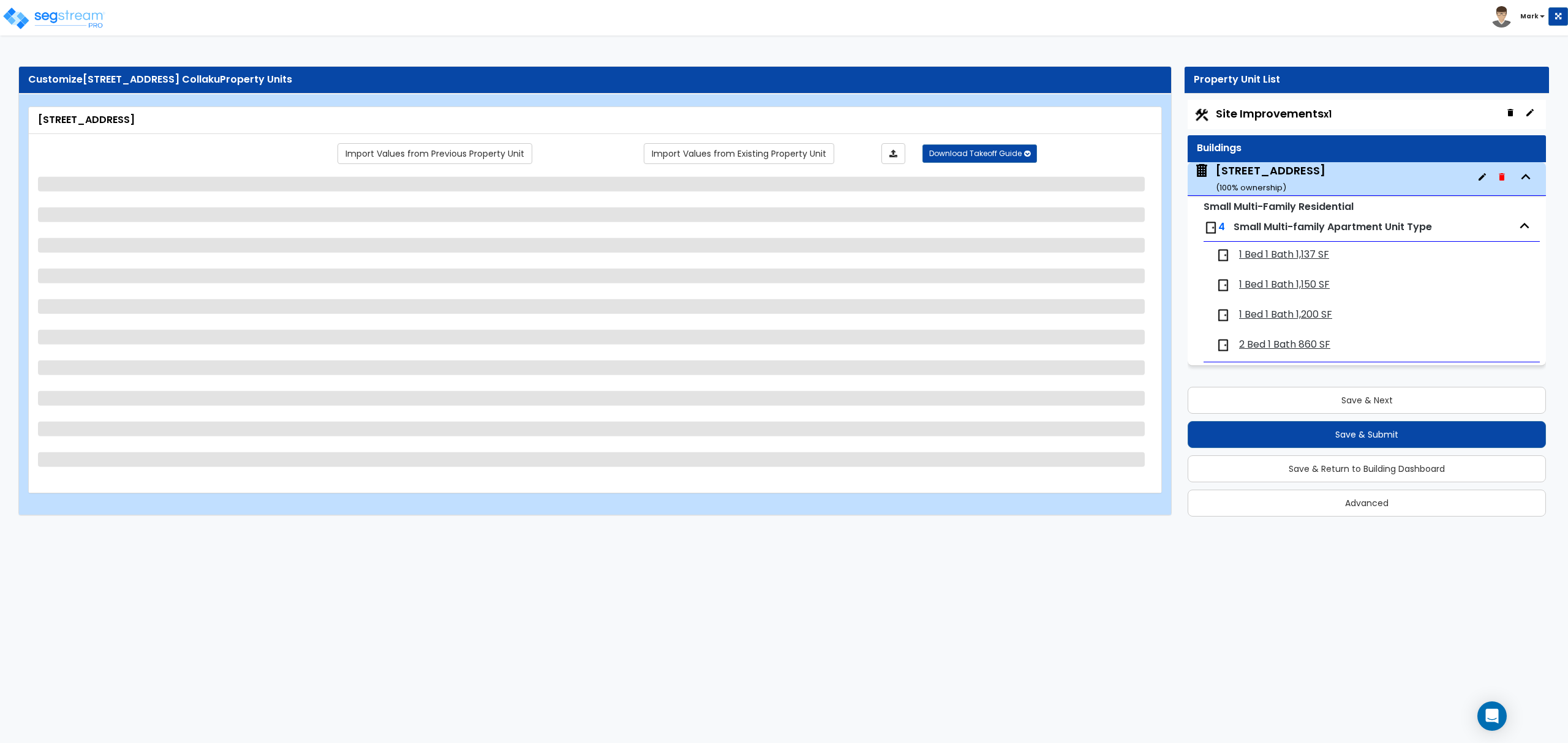
select select "1"
select select "4"
select select "1"
select select "2"
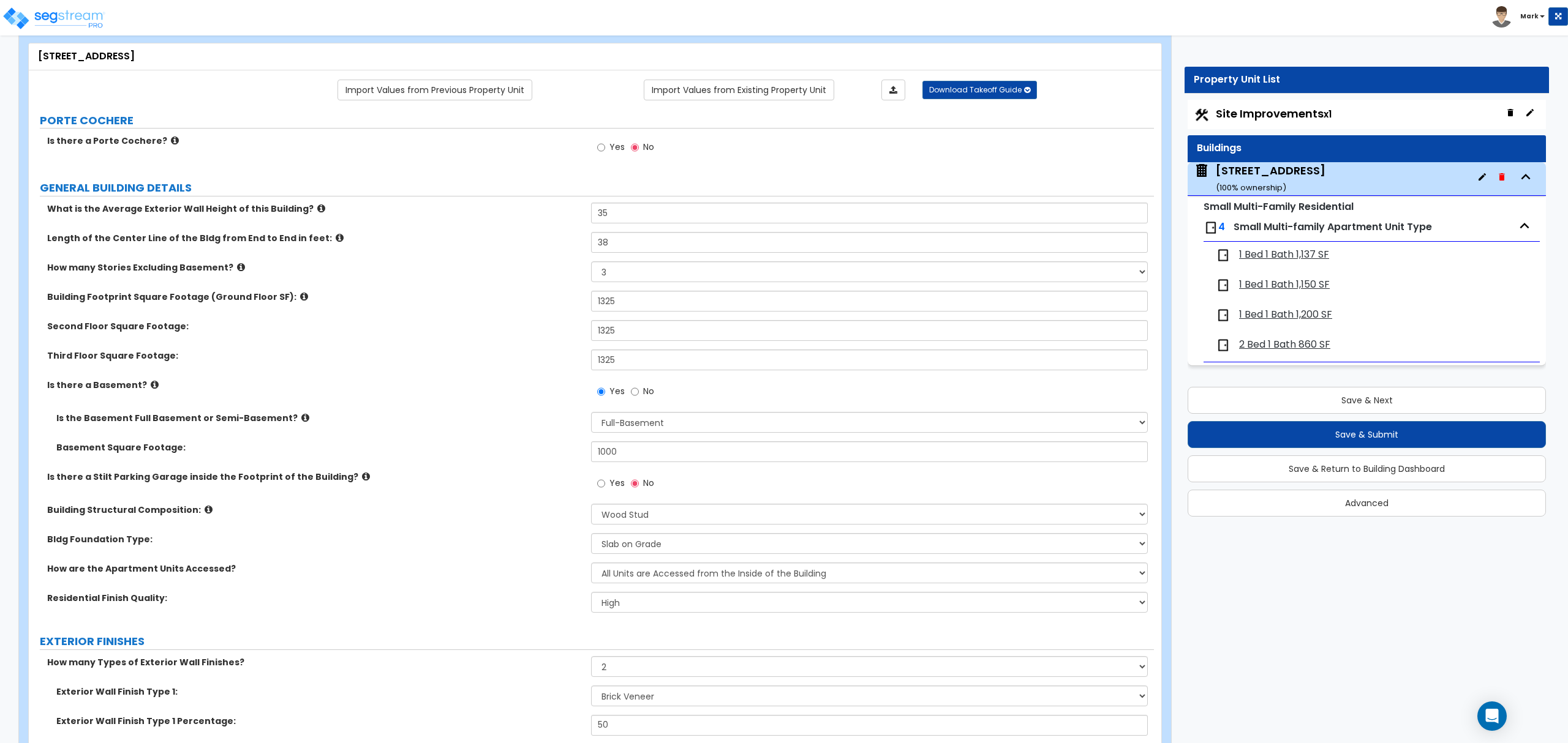
scroll to position [49, 0]
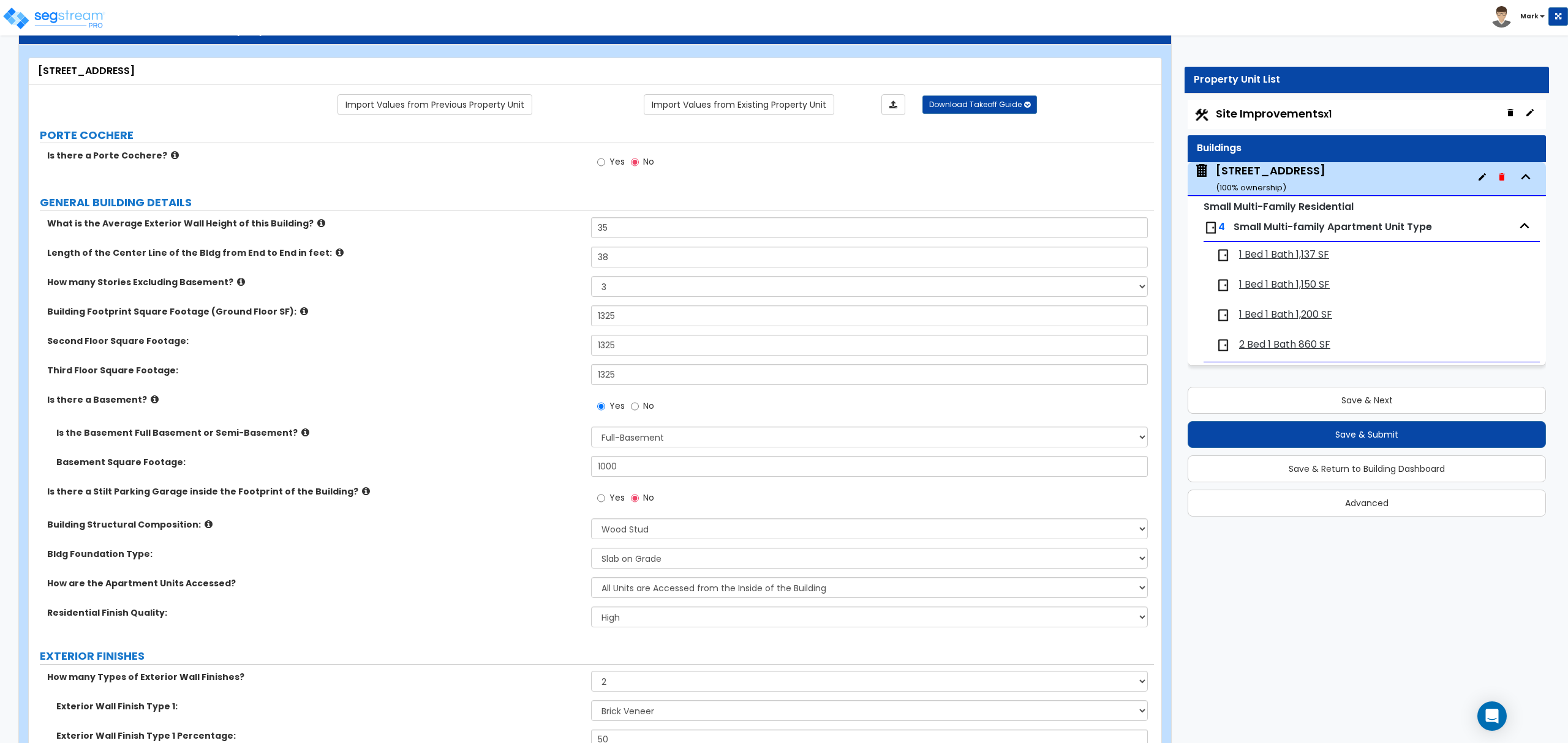
click at [1263, 112] on span "Site Improvements x1" at bounding box center [1273, 113] width 115 height 15
select select "2"
select select "3"
select select "1"
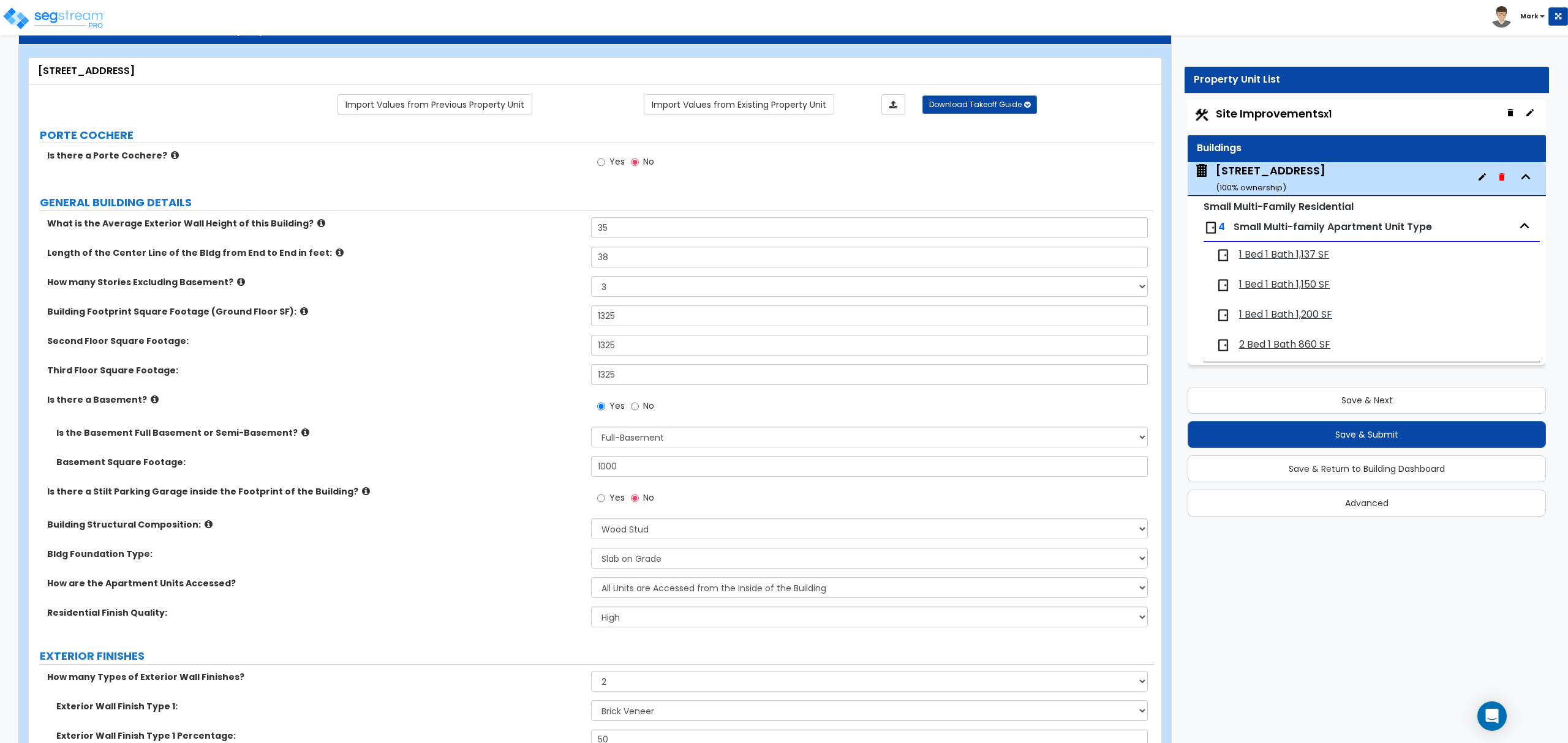
select select "1"
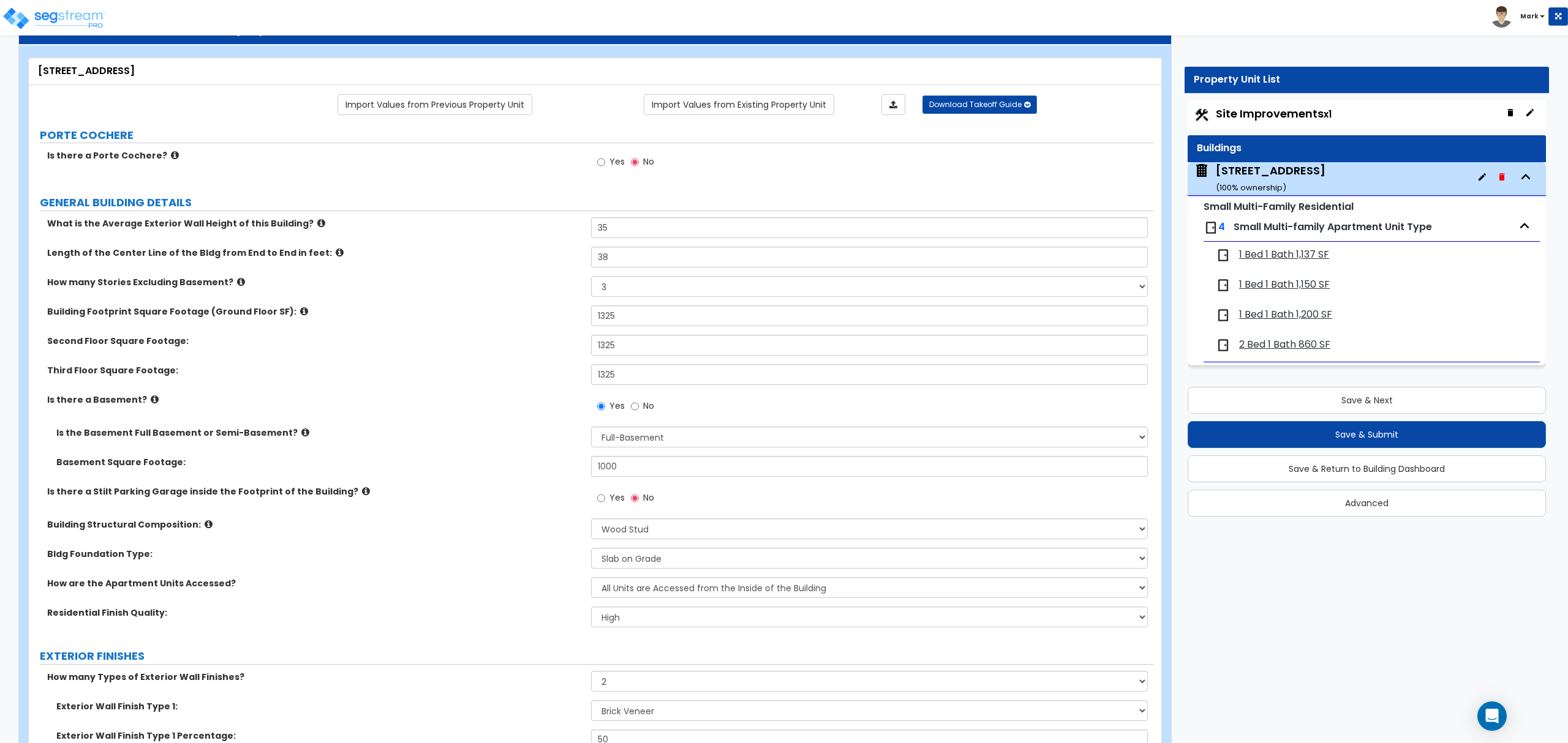
select select "1"
select select "9"
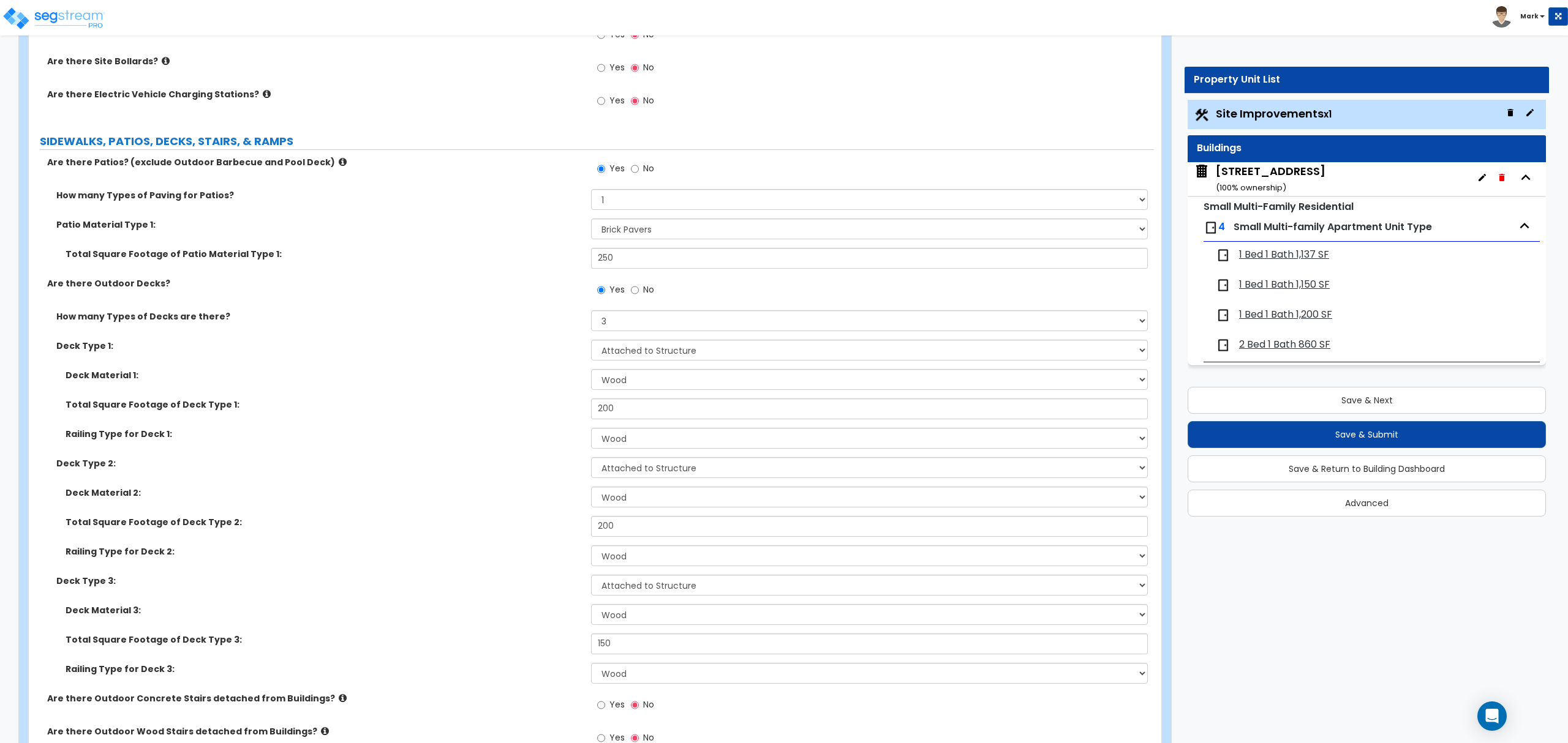
scroll to position [652, 0]
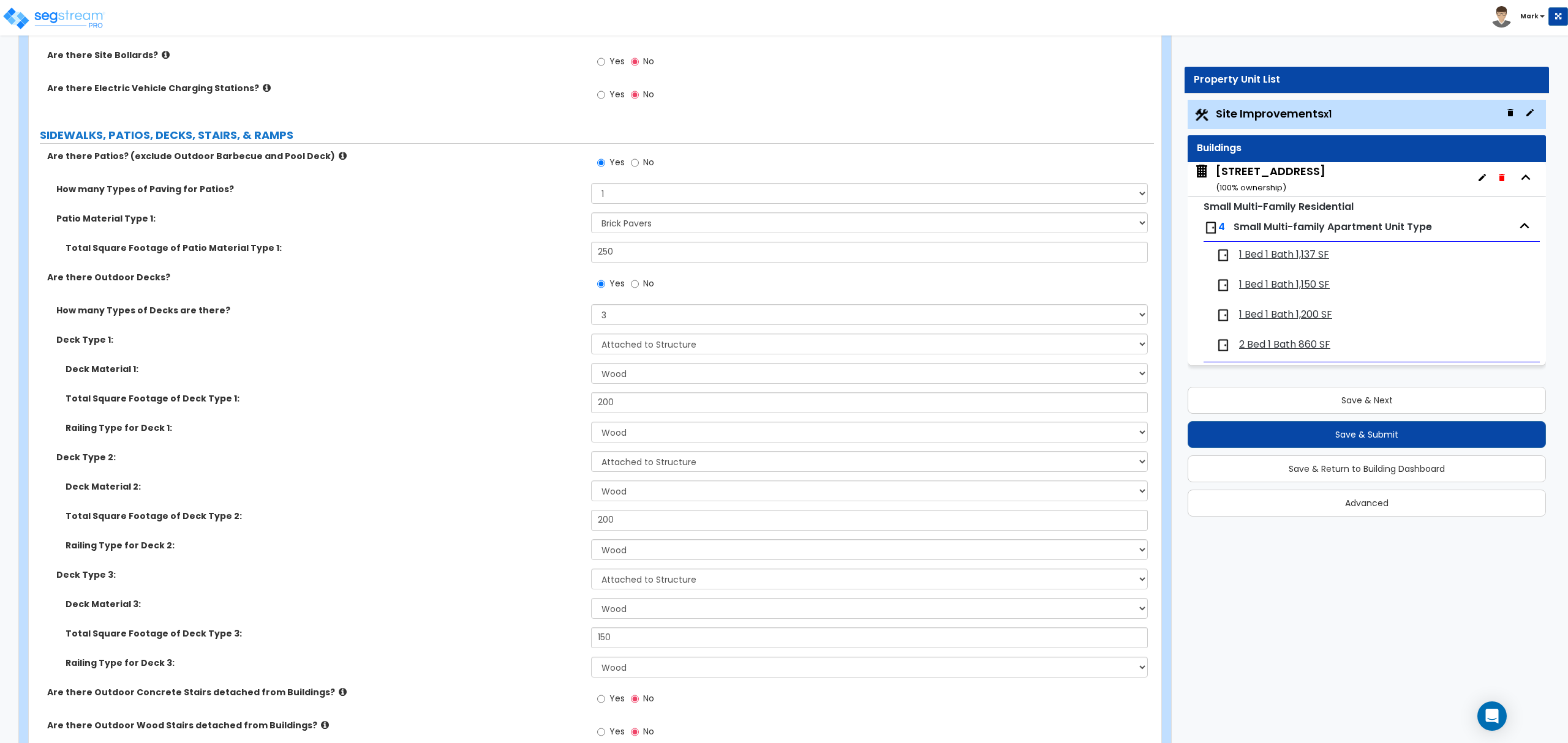
click at [644, 284] on span "No" at bounding box center [648, 284] width 11 height 12
click at [639, 284] on input "No" at bounding box center [635, 284] width 8 height 14
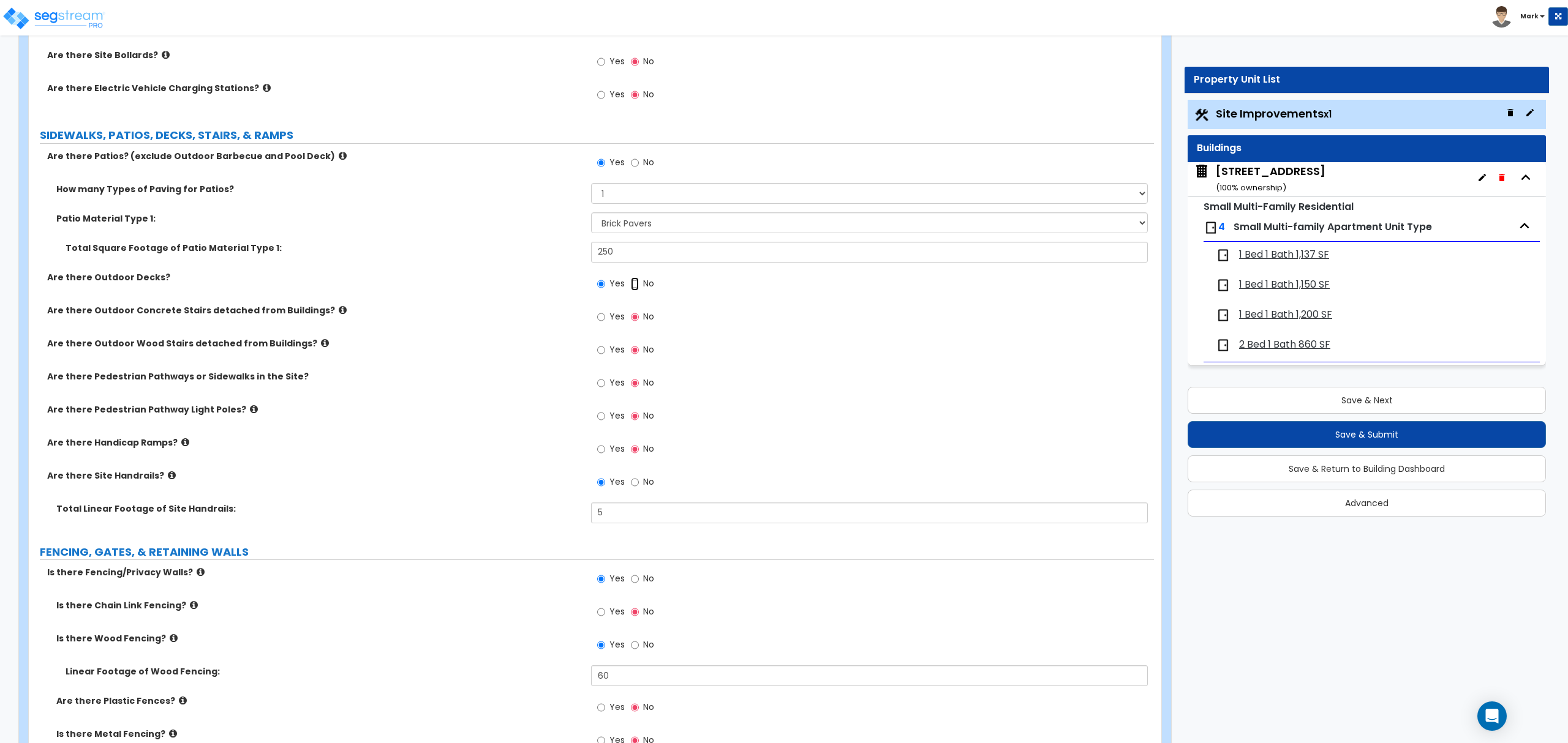
radio input "false"
radio input "true"
click at [1425, 436] on button "Save & Submit" at bounding box center [1367, 434] width 358 height 27
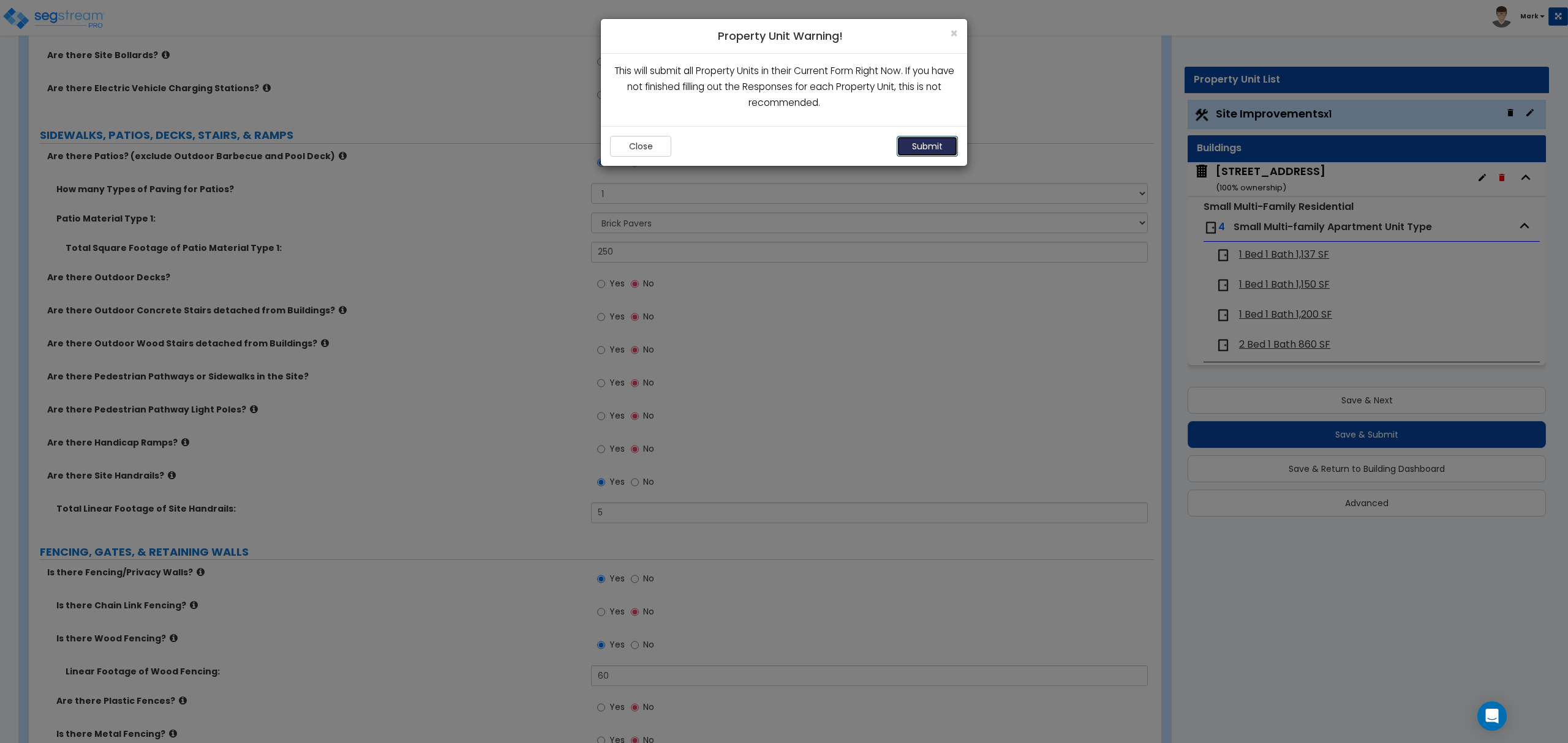
click at [924, 155] on button "Submit" at bounding box center [927, 146] width 61 height 21
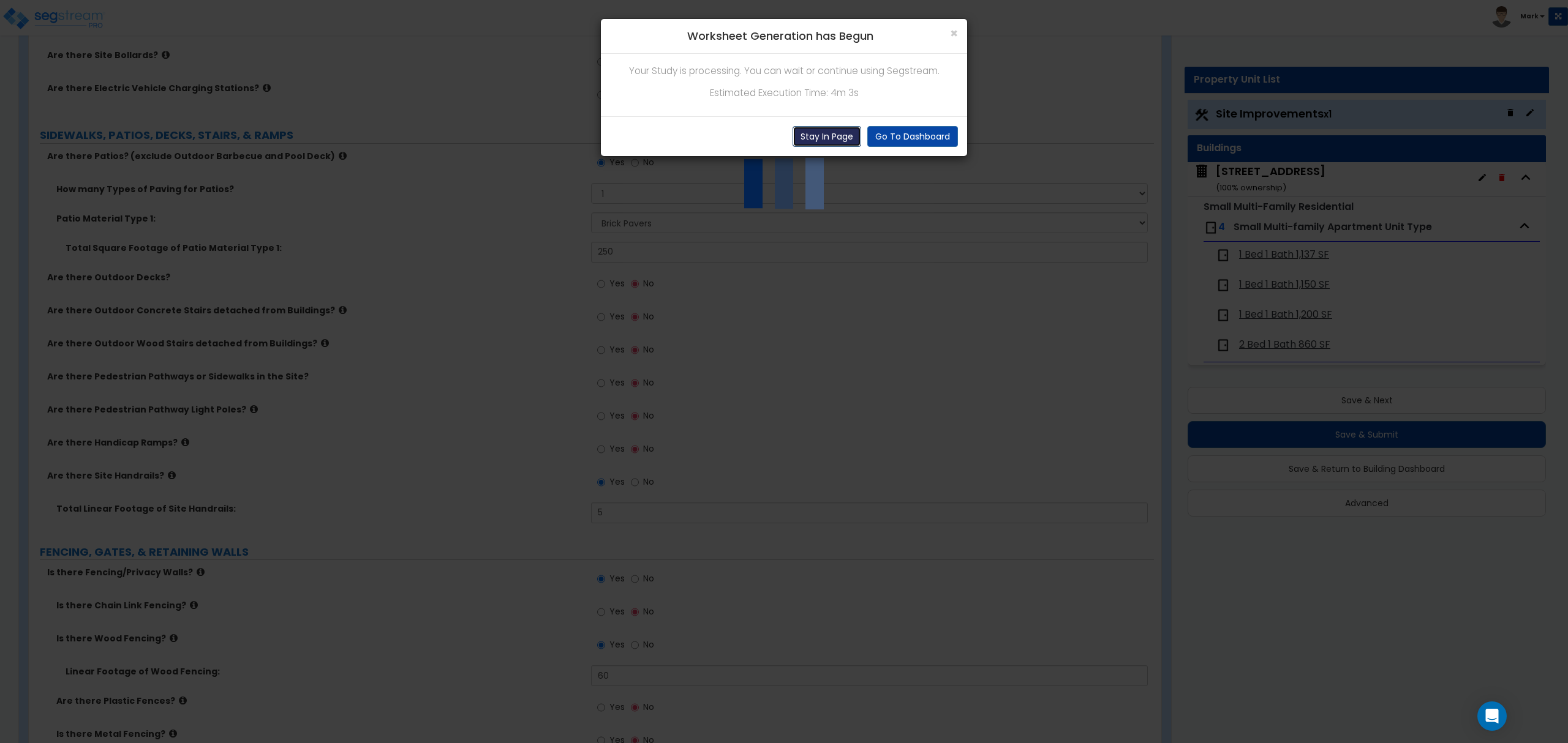
click at [810, 138] on button "Stay In Page" at bounding box center [826, 137] width 69 height 21
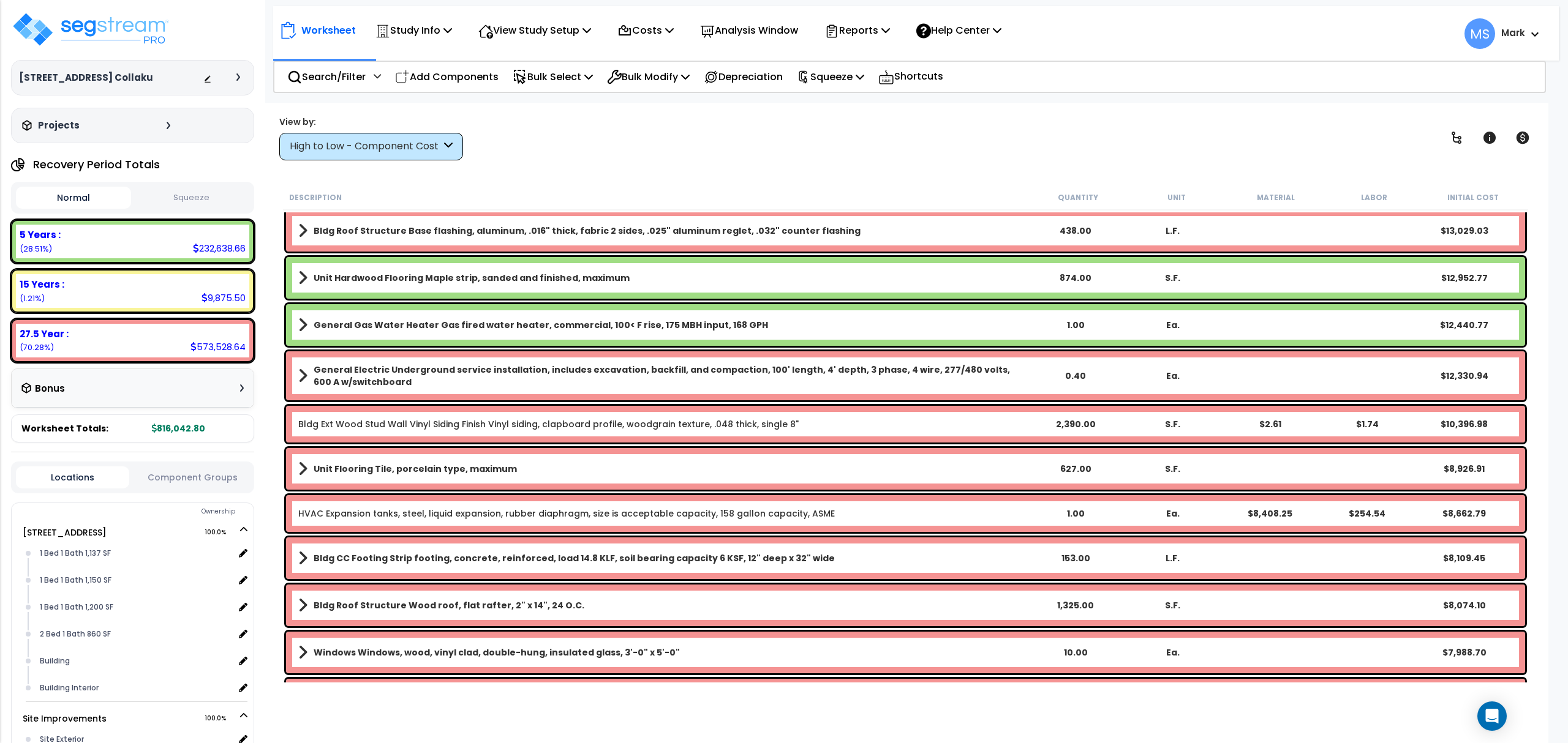
scroll to position [1061, 0]
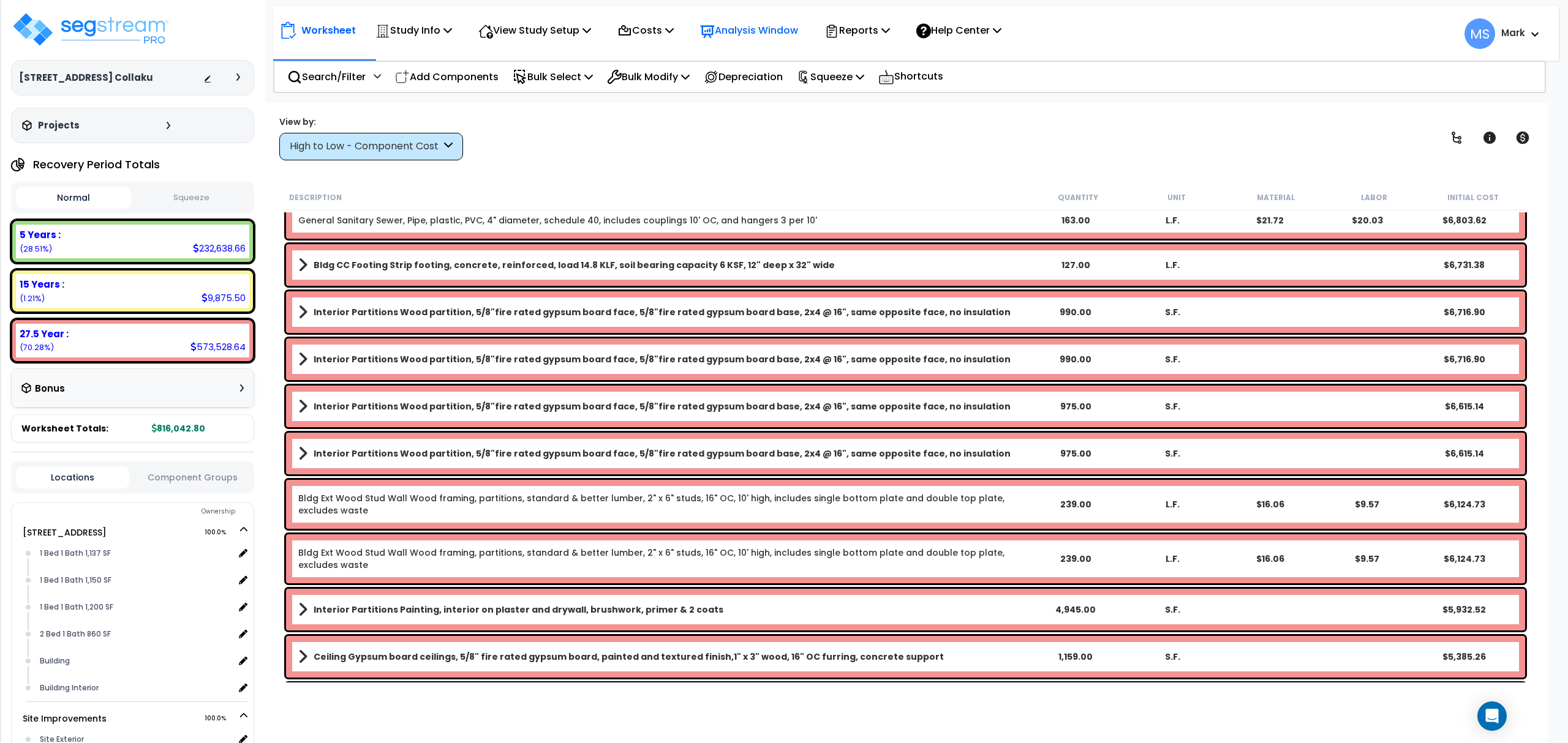
click at [782, 35] on p "Analysis Window" at bounding box center [749, 30] width 98 height 17
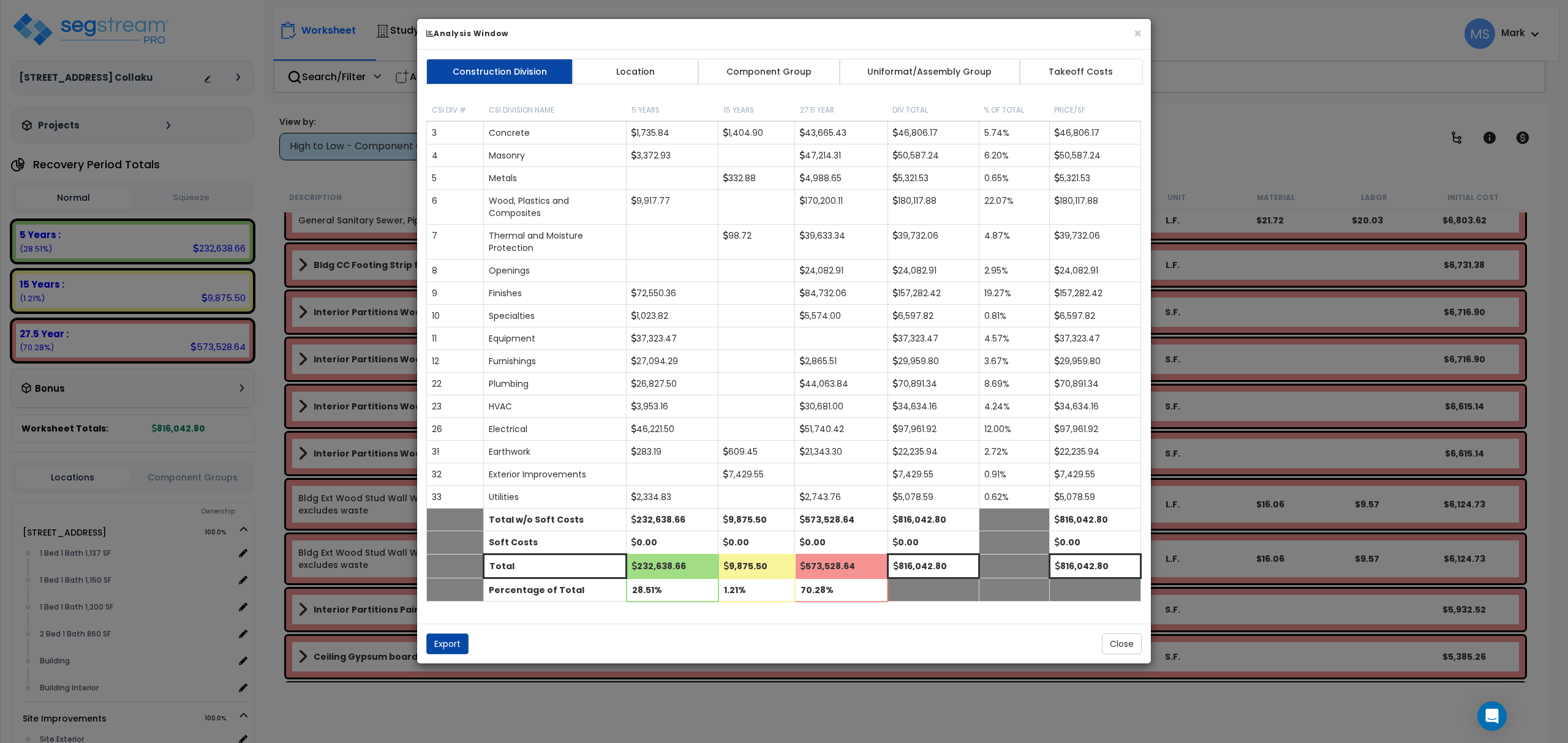
click at [782, 70] on link "Component Group" at bounding box center [768, 72] width 142 height 26
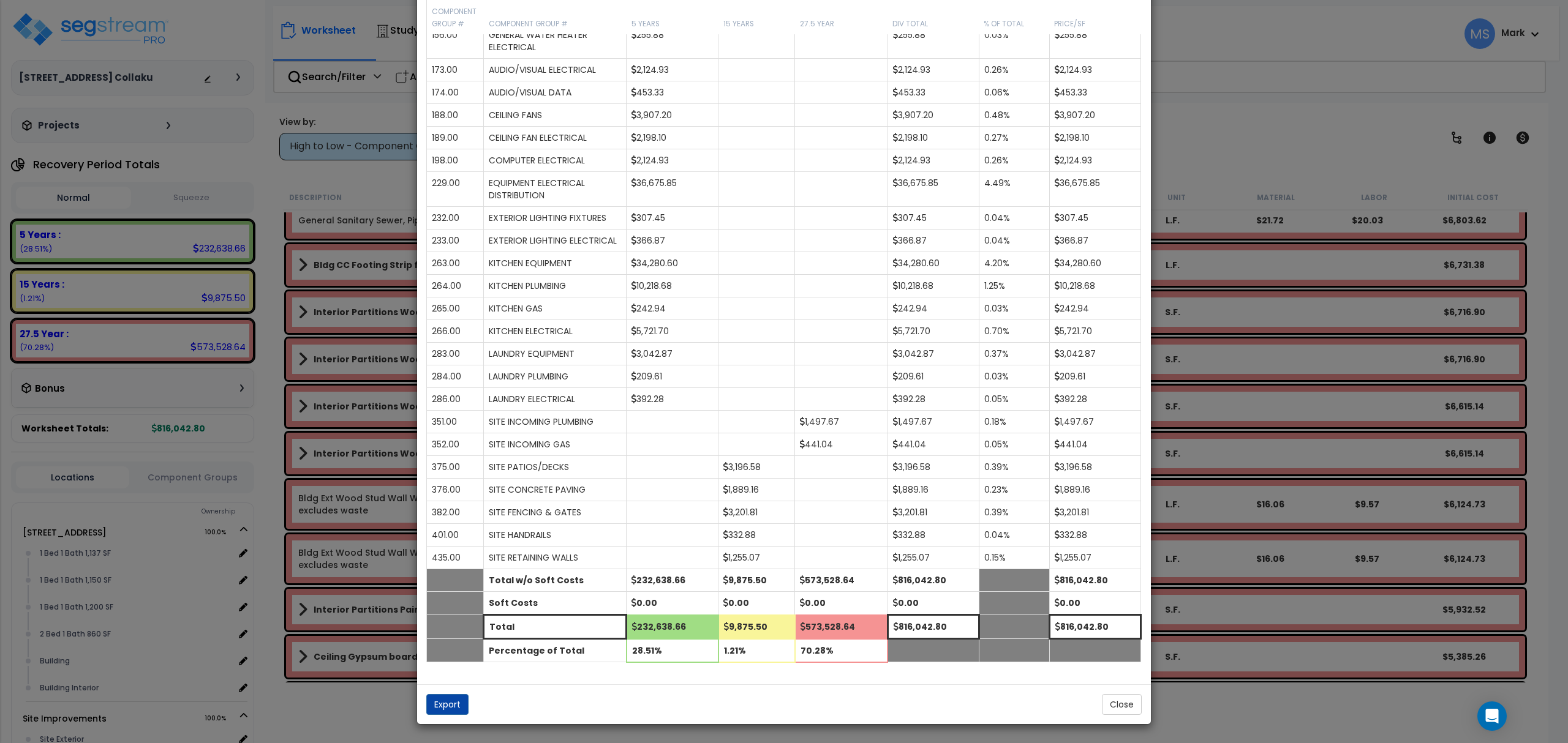
scroll to position [1178, 0]
click at [1115, 706] on button "Close" at bounding box center [1121, 705] width 40 height 21
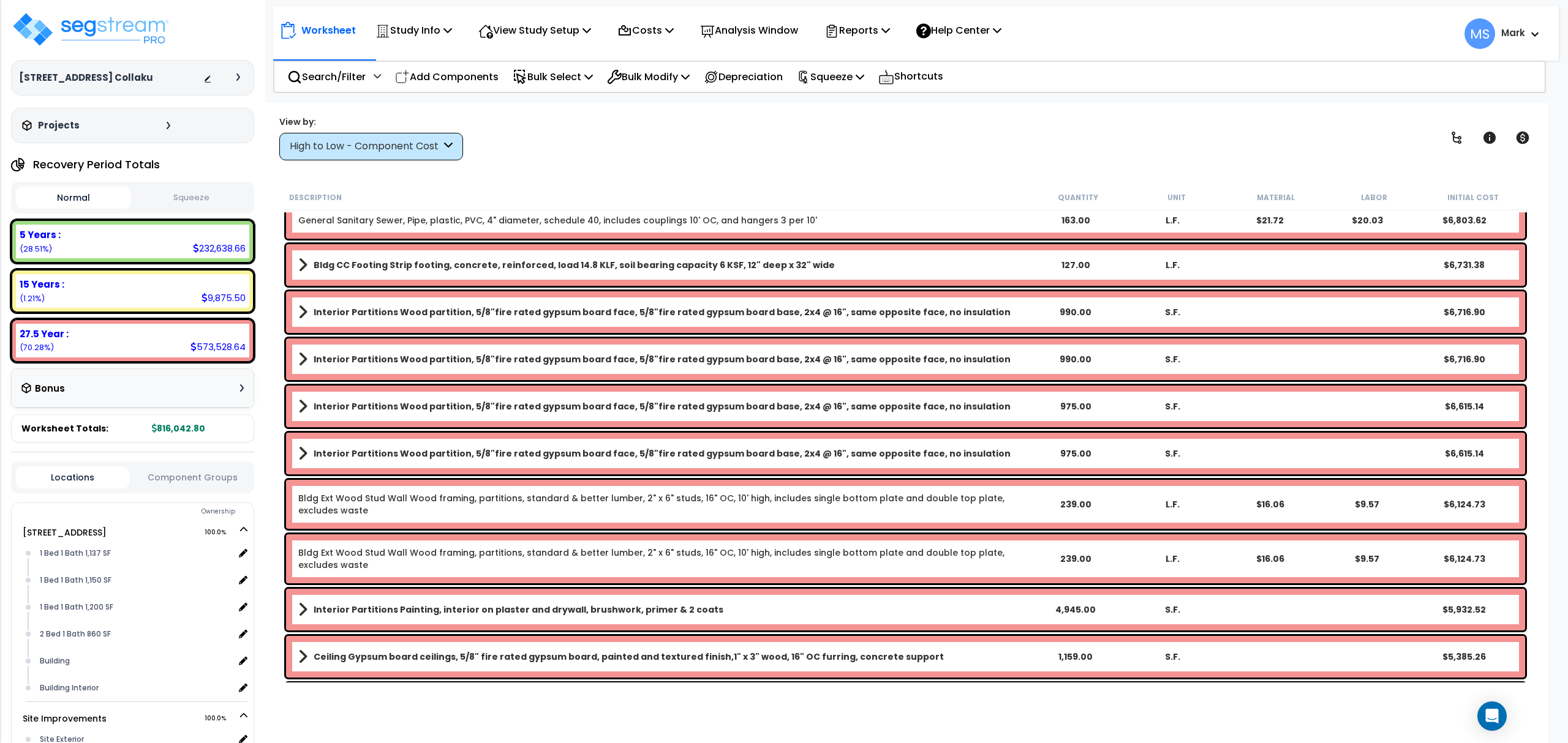
click at [382, 146] on div "High to Low - Component Cost" at bounding box center [365, 146] width 151 height 14
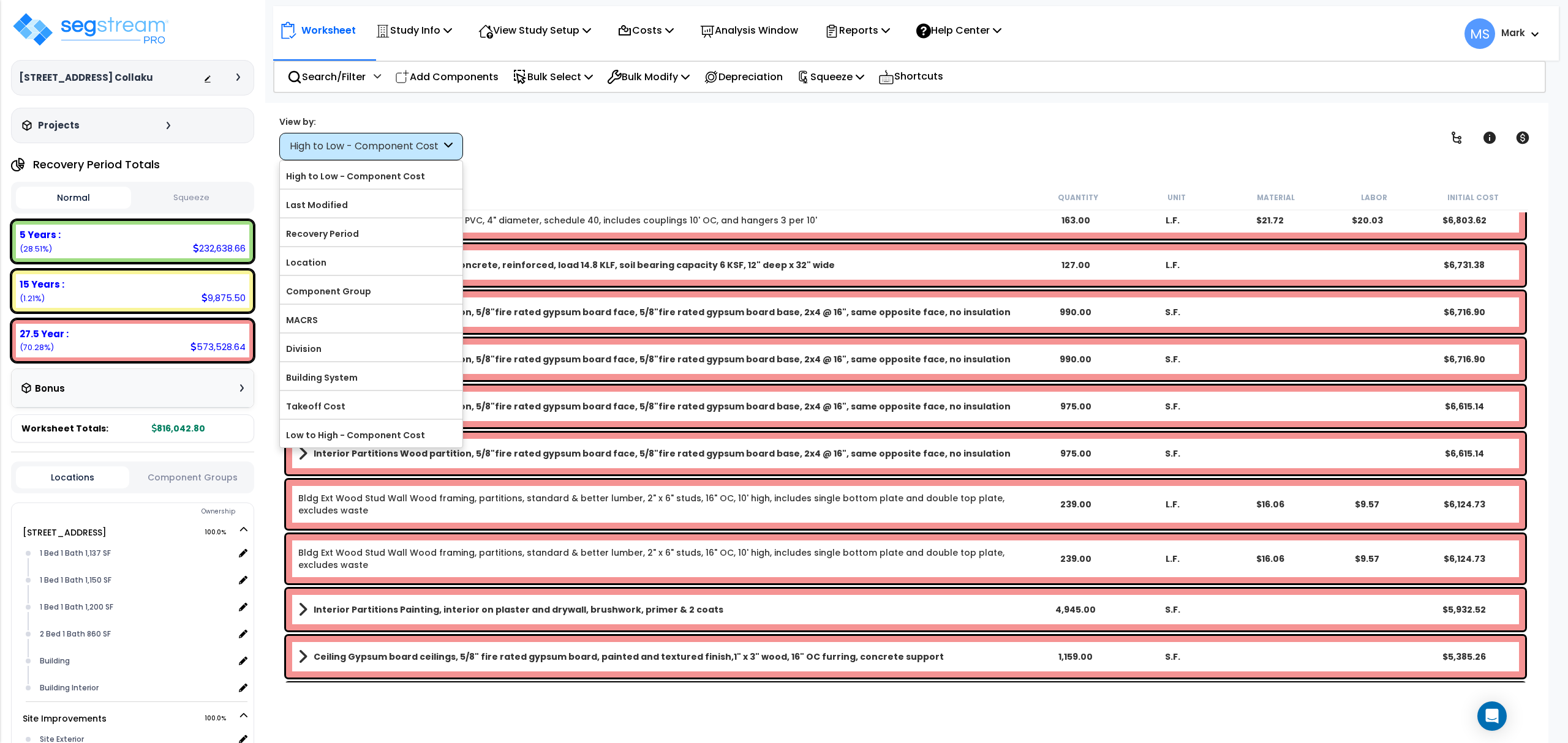
click at [382, 145] on div "High to Low - Component Cost" at bounding box center [365, 146] width 151 height 14
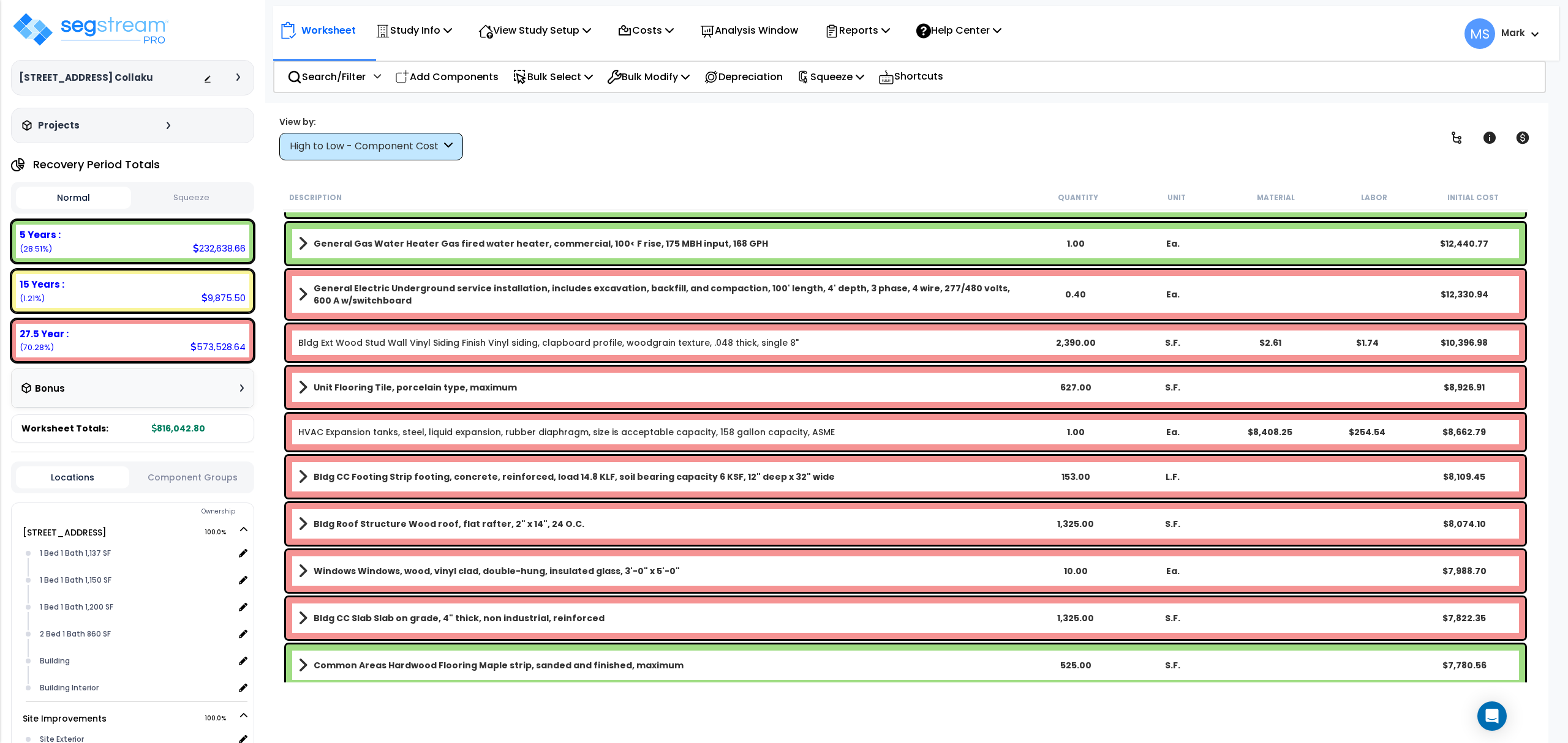
scroll to position [0, 0]
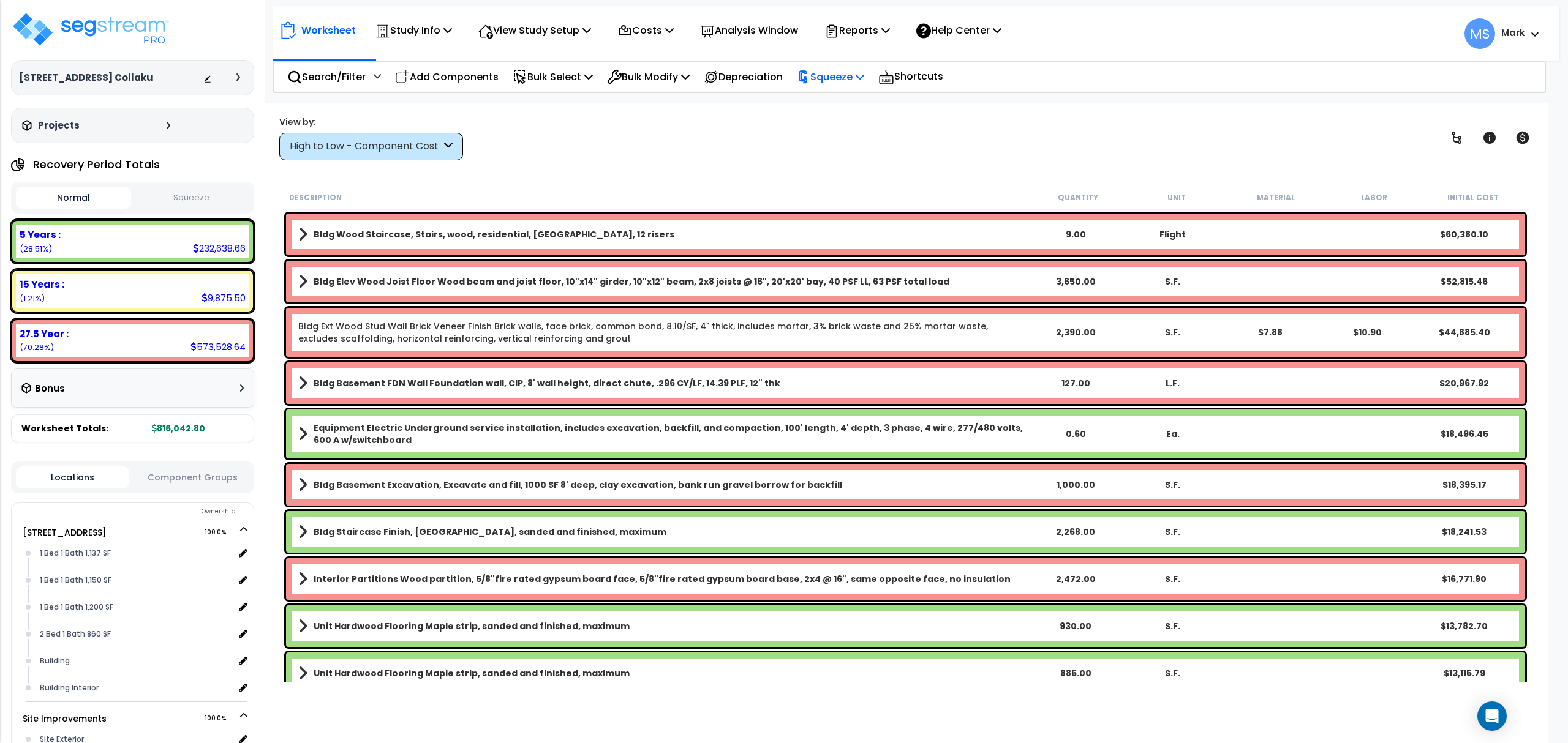
click at [846, 83] on p "Squeeze" at bounding box center [830, 77] width 67 height 17
click at [843, 103] on link "Squeeze" at bounding box center [851, 104] width 121 height 24
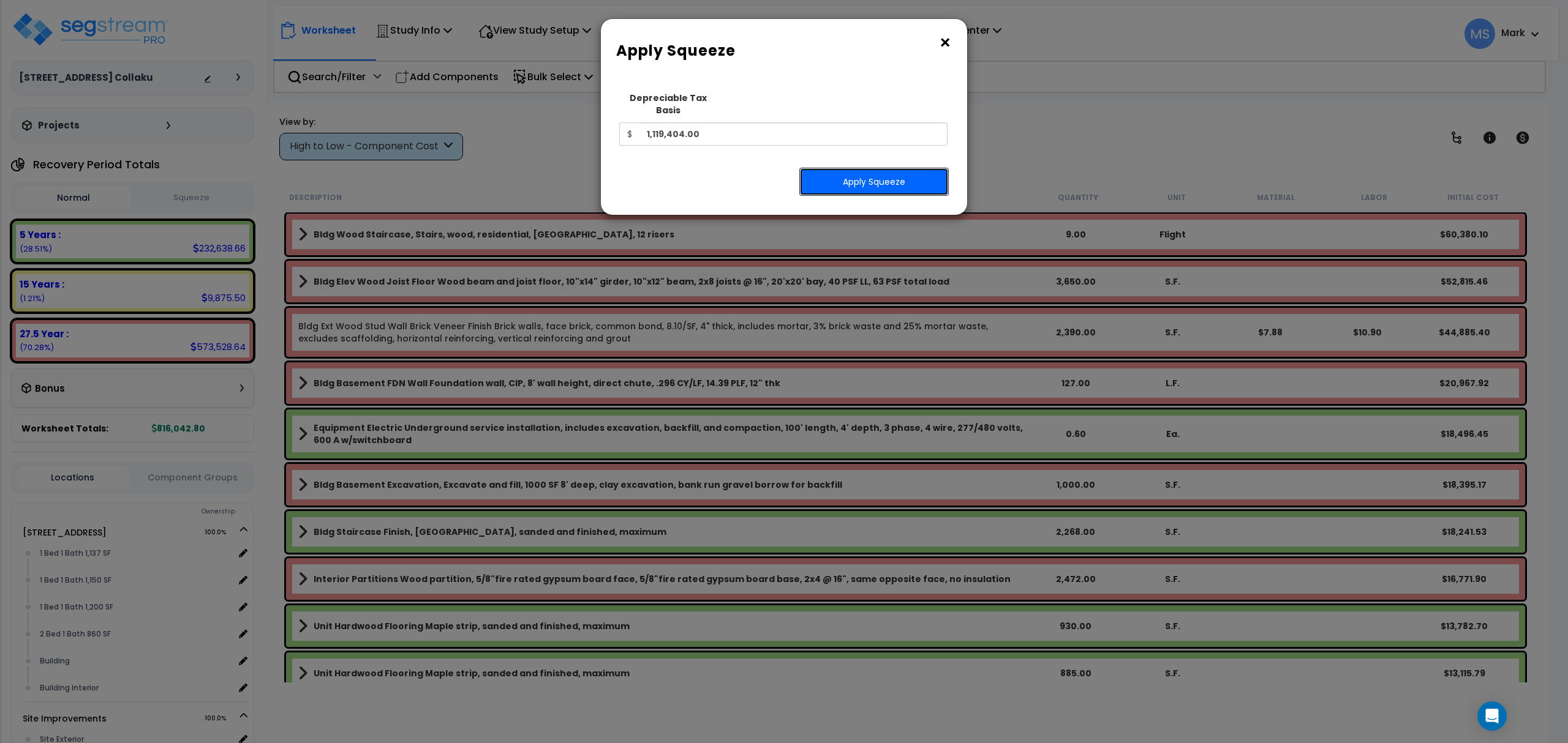
click at [844, 167] on button "Apply Squeeze" at bounding box center [874, 181] width 149 height 28
